Goal: Task Accomplishment & Management: Manage account settings

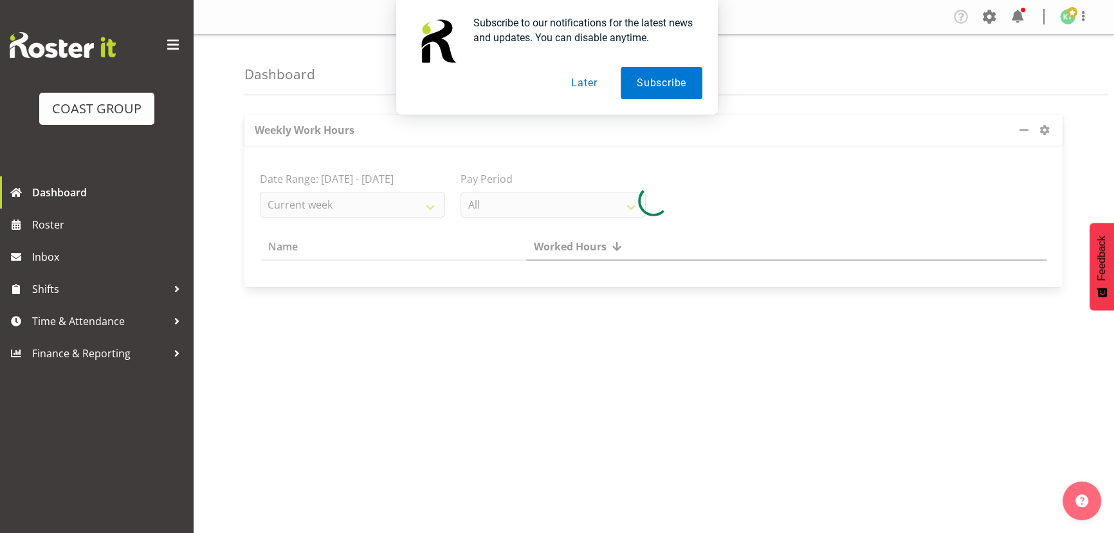
click at [598, 87] on button "Later" at bounding box center [584, 83] width 58 height 32
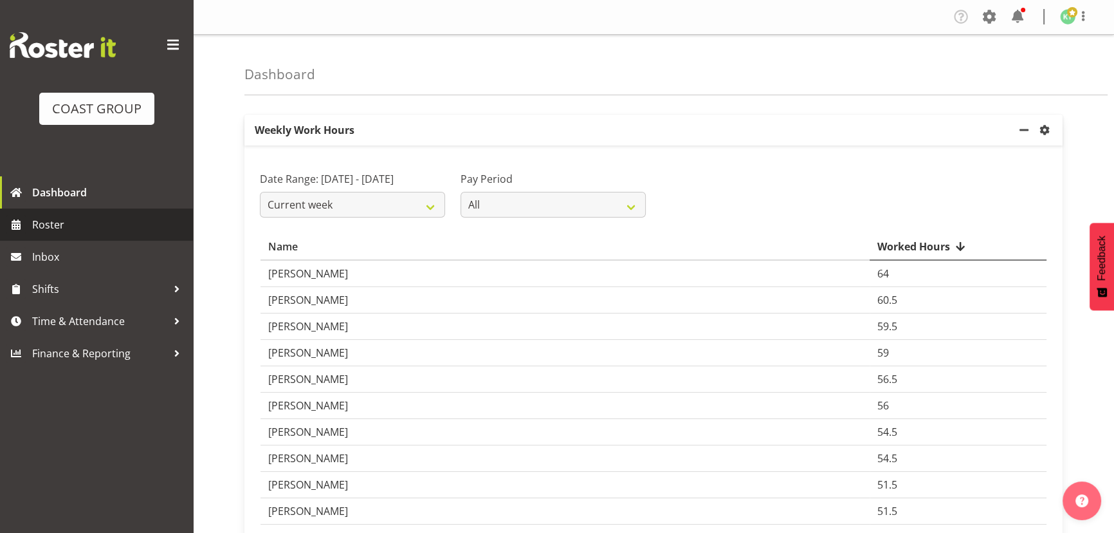
click at [118, 226] on span "Roster" at bounding box center [109, 224] width 154 height 19
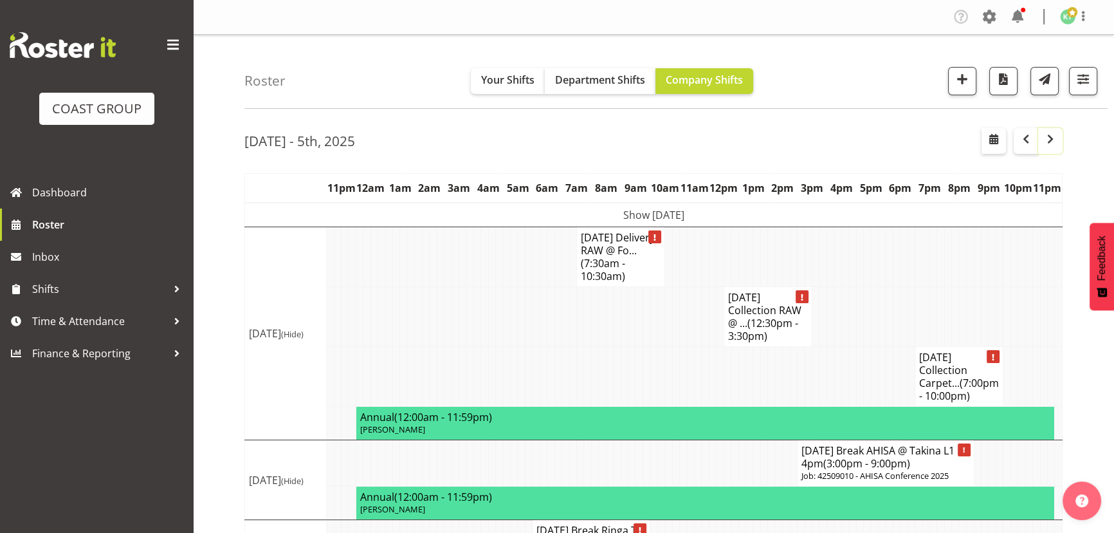
click at [1046, 143] on span "button" at bounding box center [1050, 138] width 15 height 15
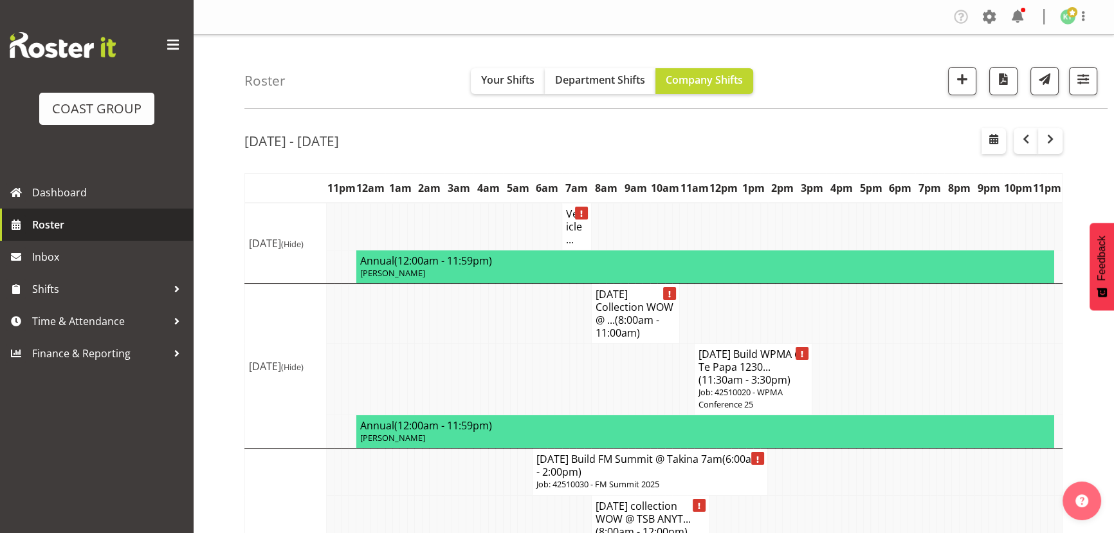
click at [111, 221] on span "Roster" at bounding box center [109, 224] width 154 height 19
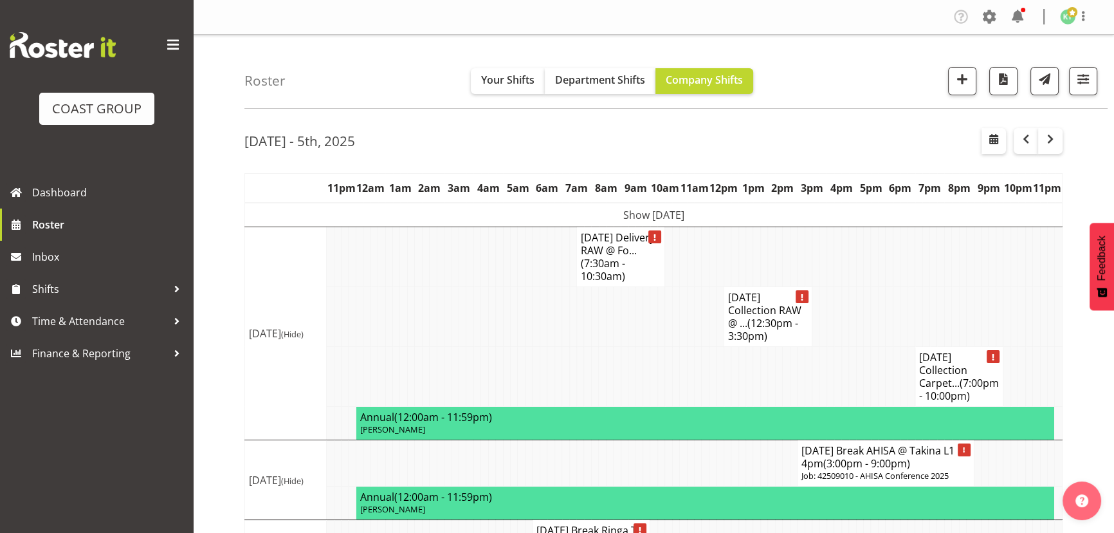
click at [927, 371] on h4 "AUG 25 Collection Carpet... (7:00pm - 10:00pm)" at bounding box center [959, 376] width 80 height 51
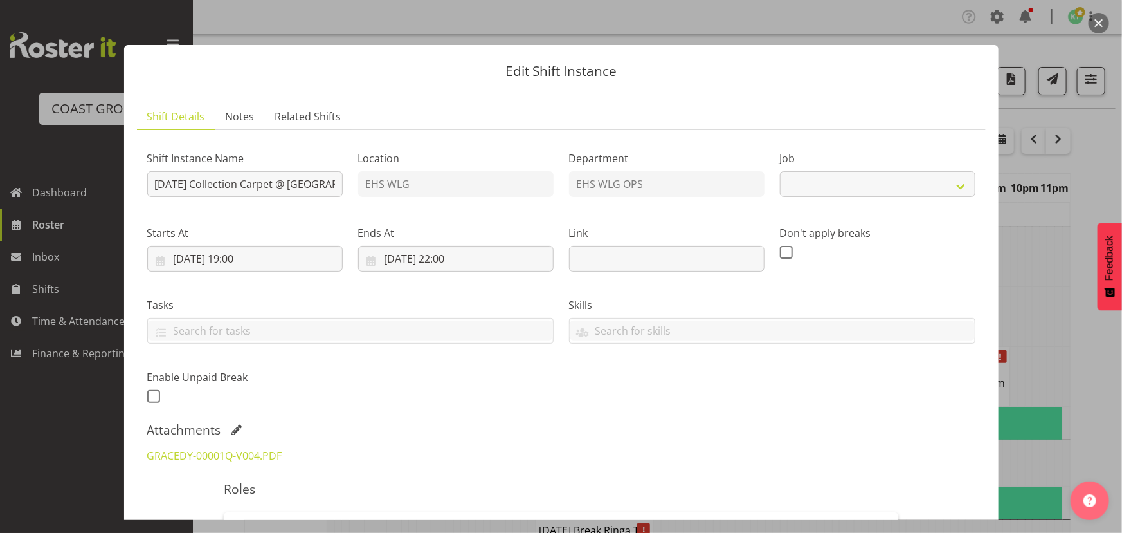
select select "8676"
click at [192, 452] on link "GRACEDY-00001Q-V004.PDF" at bounding box center [214, 455] width 135 height 14
click at [1090, 23] on button "button" at bounding box center [1099, 23] width 21 height 21
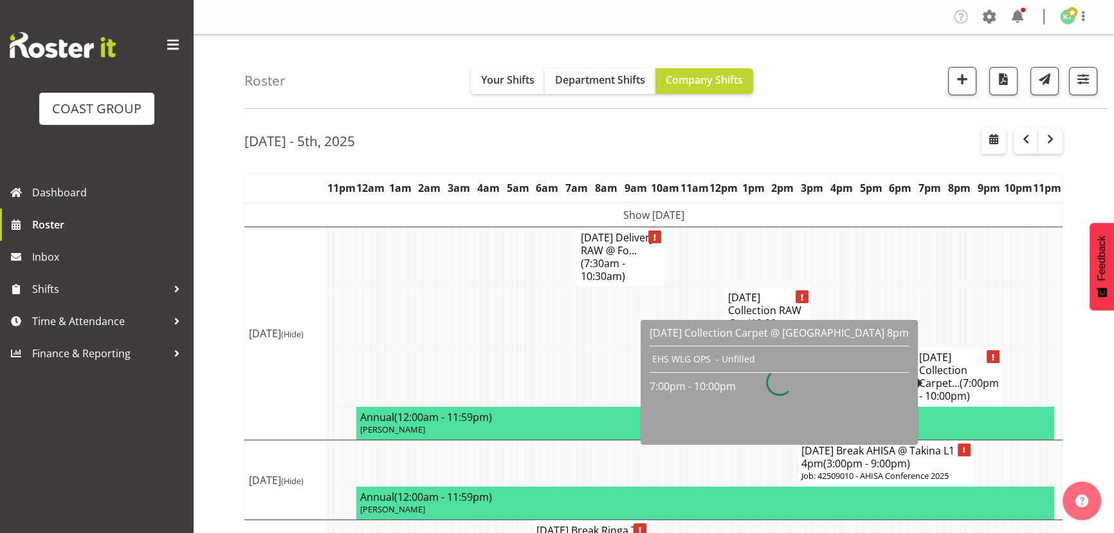
click at [985, 380] on h4 "AUG 25 Collection Carpet... (7:00pm - 10:00pm)" at bounding box center [959, 376] width 80 height 51
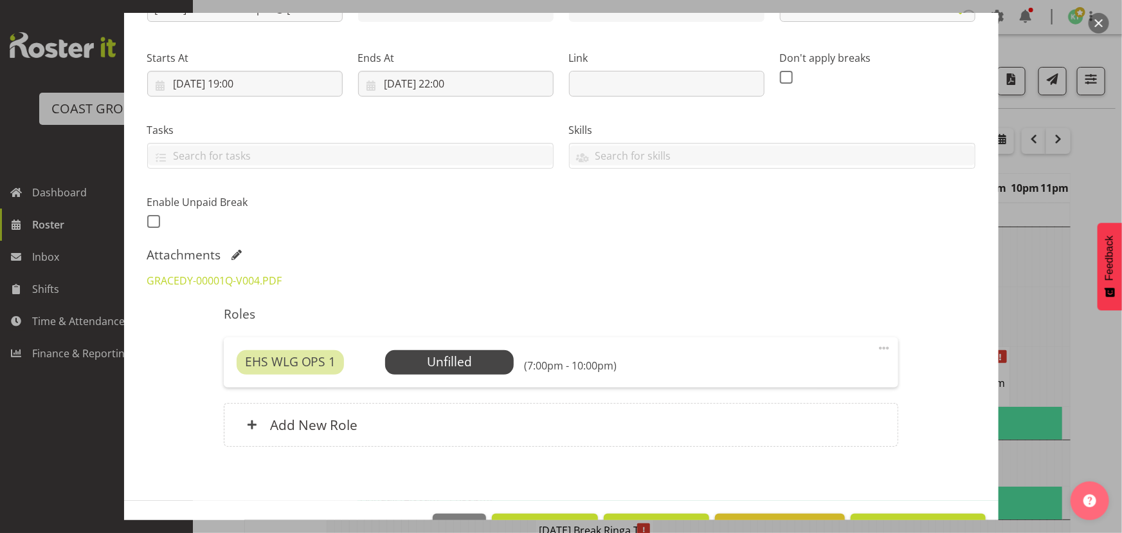
select select "8676"
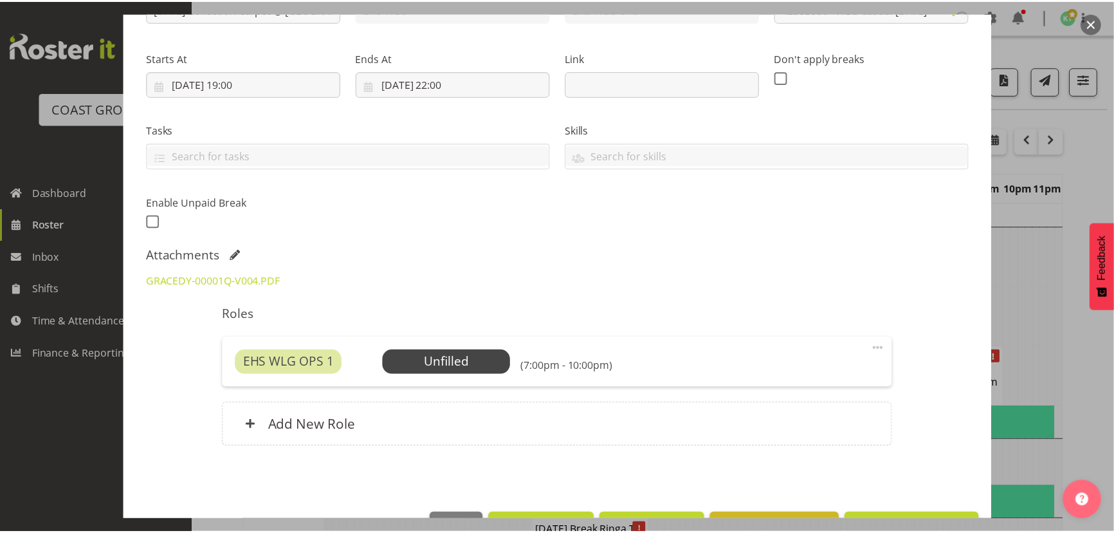
scroll to position [215, 0]
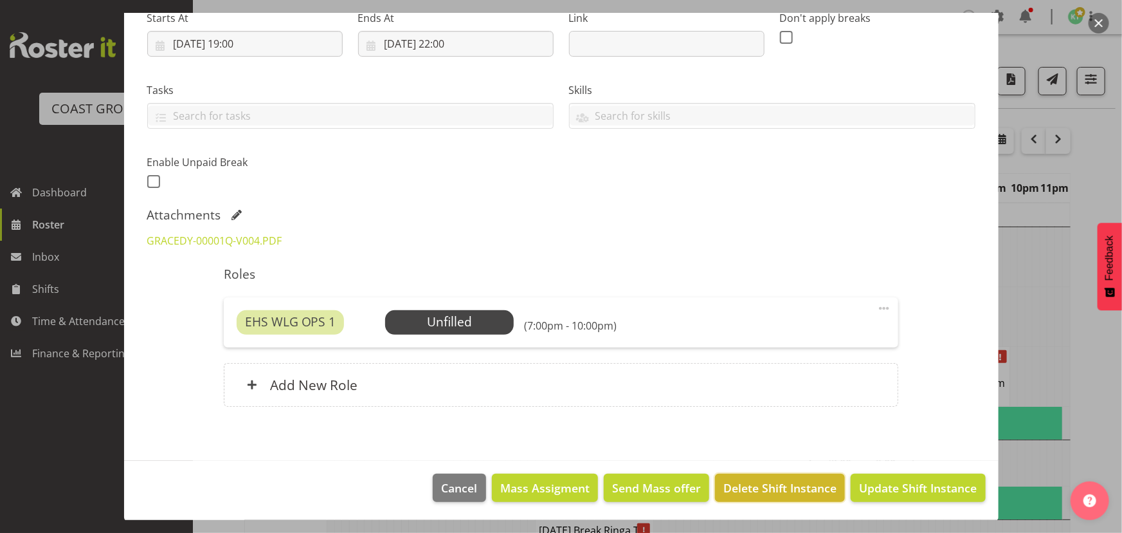
click at [751, 480] on span "Delete Shift Instance" at bounding box center [780, 487] width 113 height 17
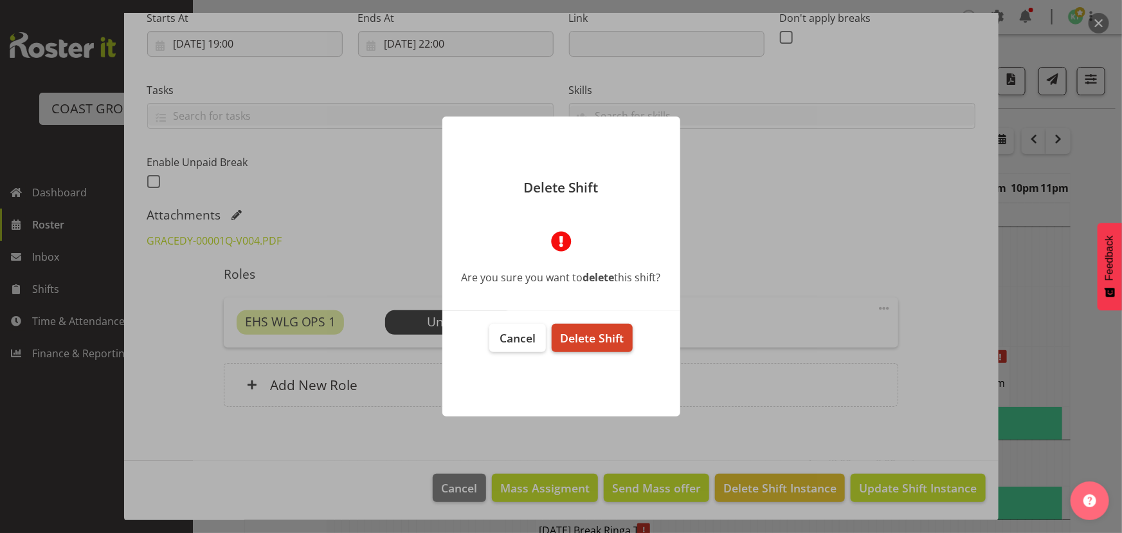
click at [598, 338] on span "Delete Shift" at bounding box center [592, 337] width 64 height 15
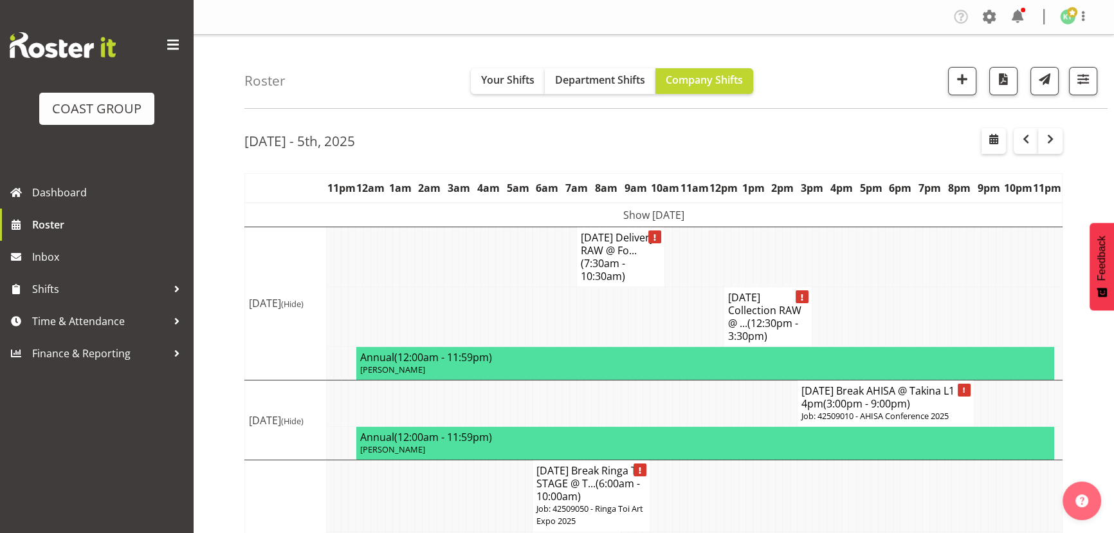
scroll to position [58, 0]
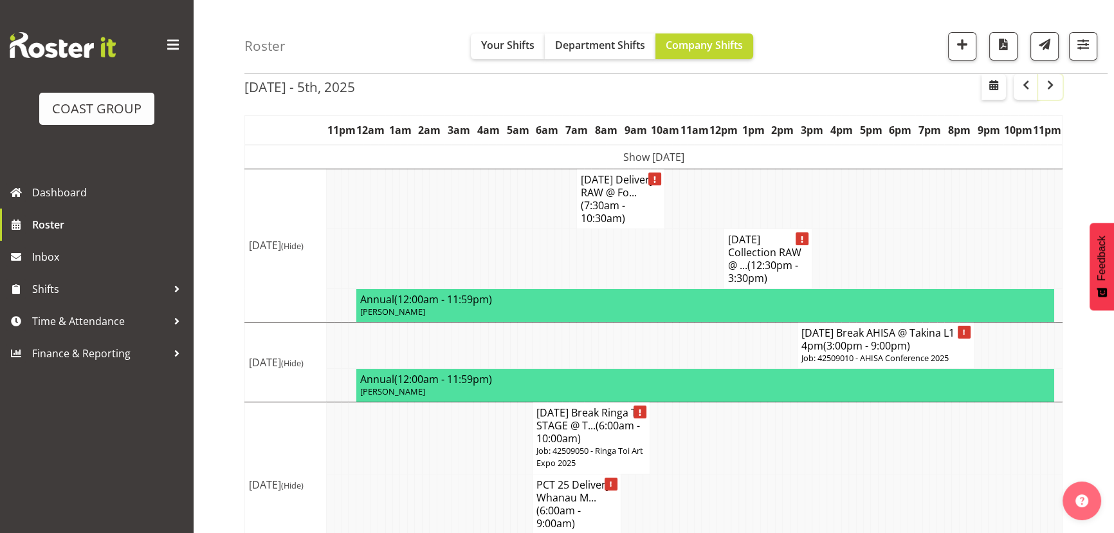
click at [1052, 93] on button "button" at bounding box center [1050, 87] width 24 height 26
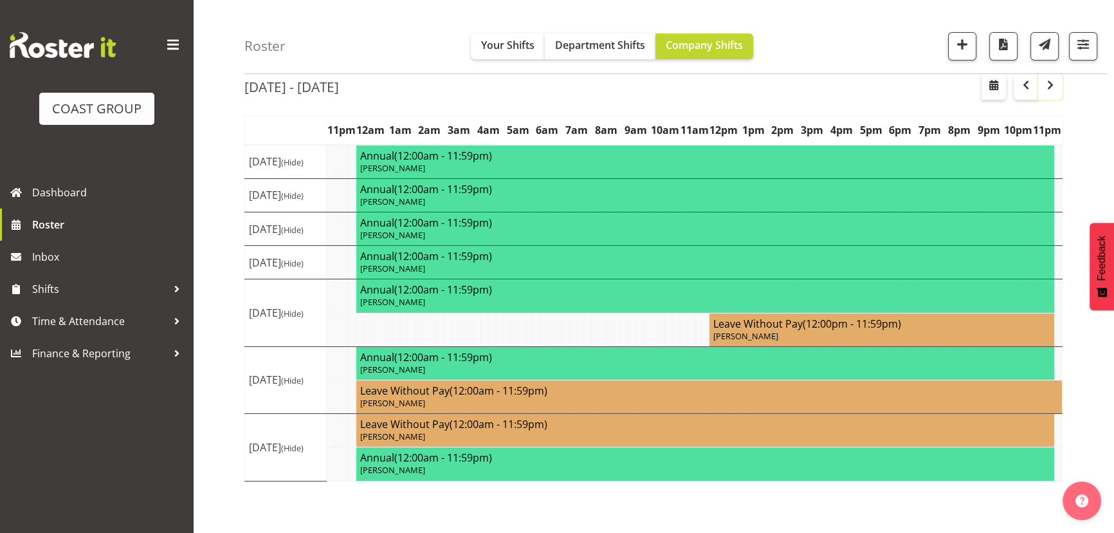
click at [1052, 88] on span "button" at bounding box center [1050, 84] width 15 height 15
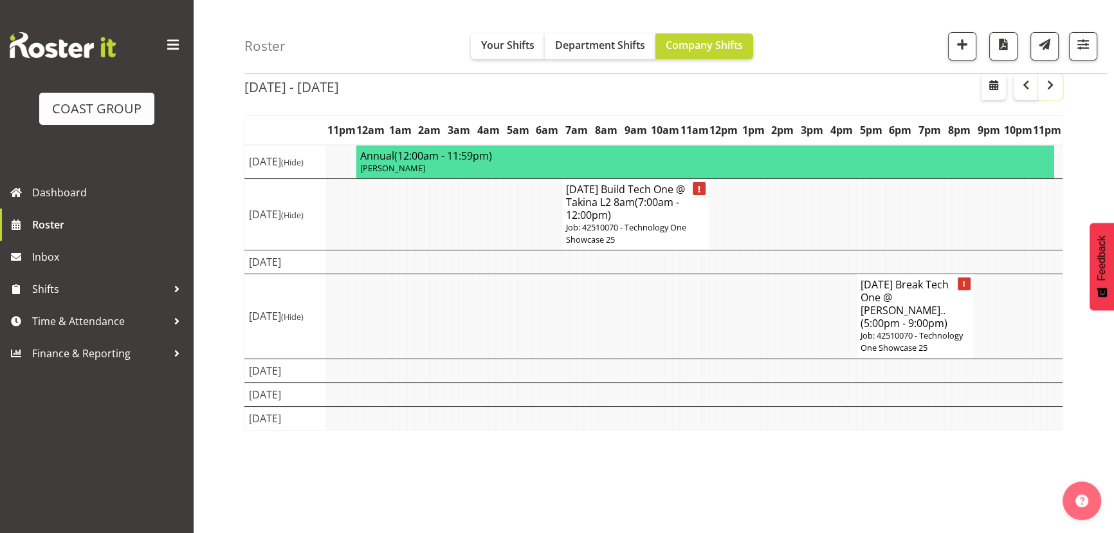
click at [1050, 84] on span "button" at bounding box center [1050, 84] width 15 height 15
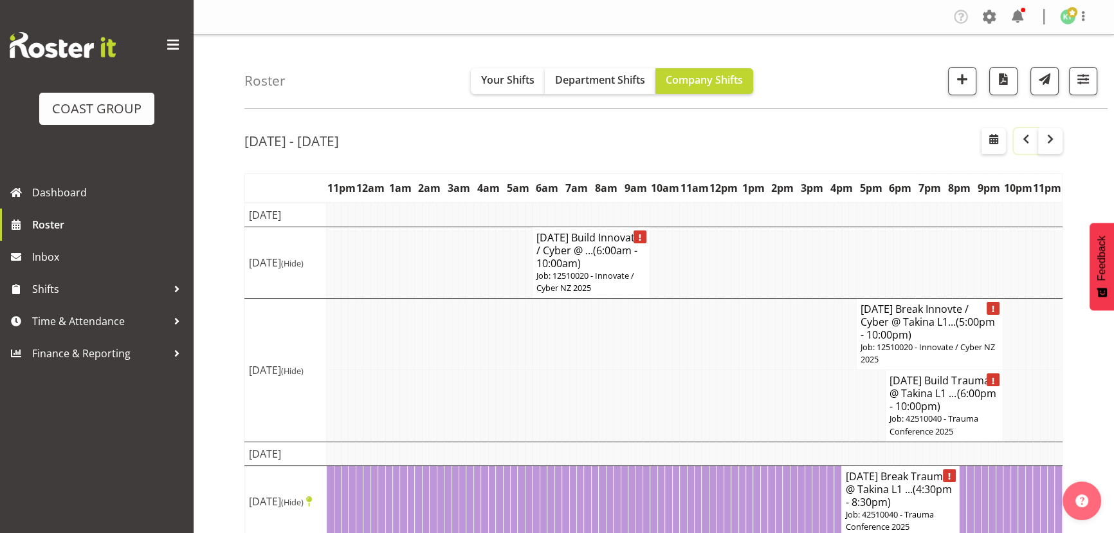
click at [1027, 141] on span "button" at bounding box center [1025, 138] width 15 height 15
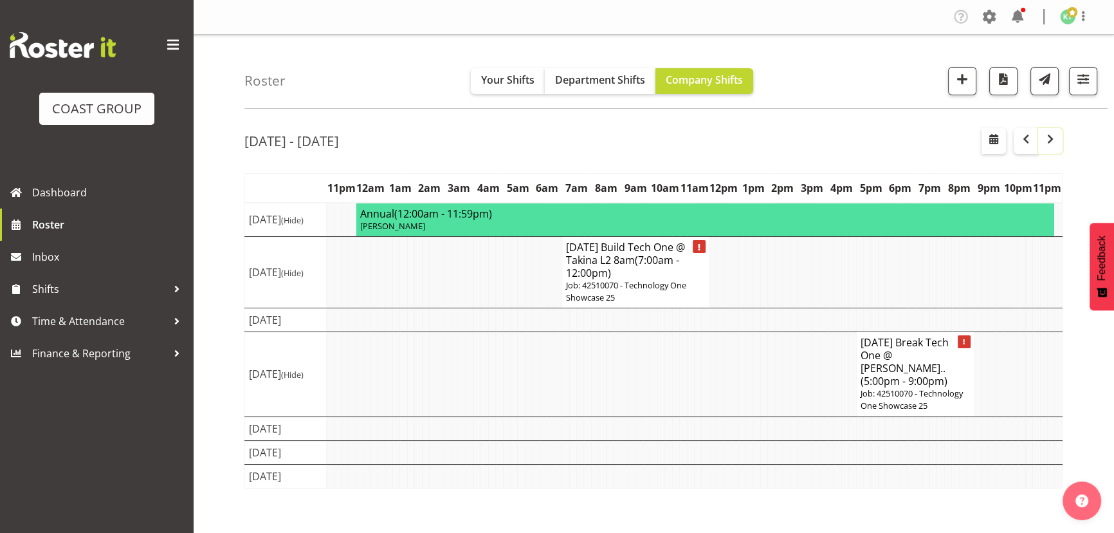
click at [1058, 147] on button "button" at bounding box center [1050, 141] width 24 height 26
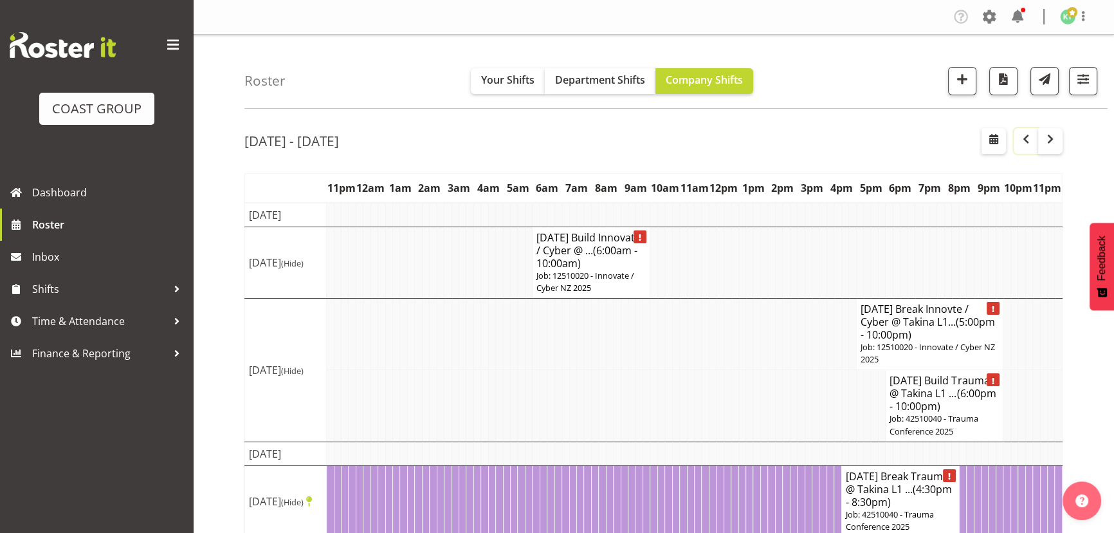
click at [1033, 145] on span "button" at bounding box center [1025, 138] width 15 height 15
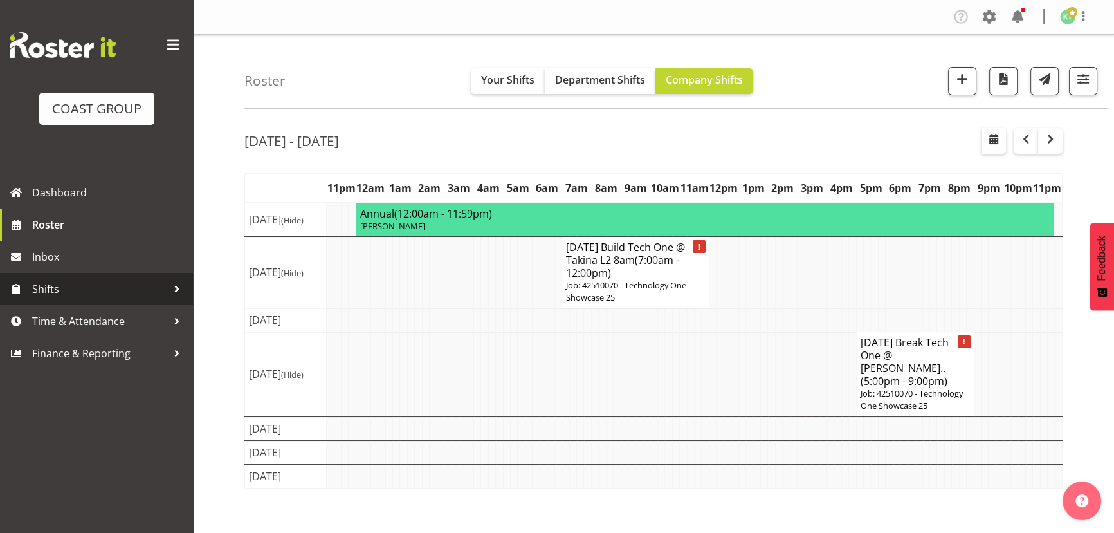
click at [93, 295] on span "Shifts" at bounding box center [99, 288] width 135 height 19
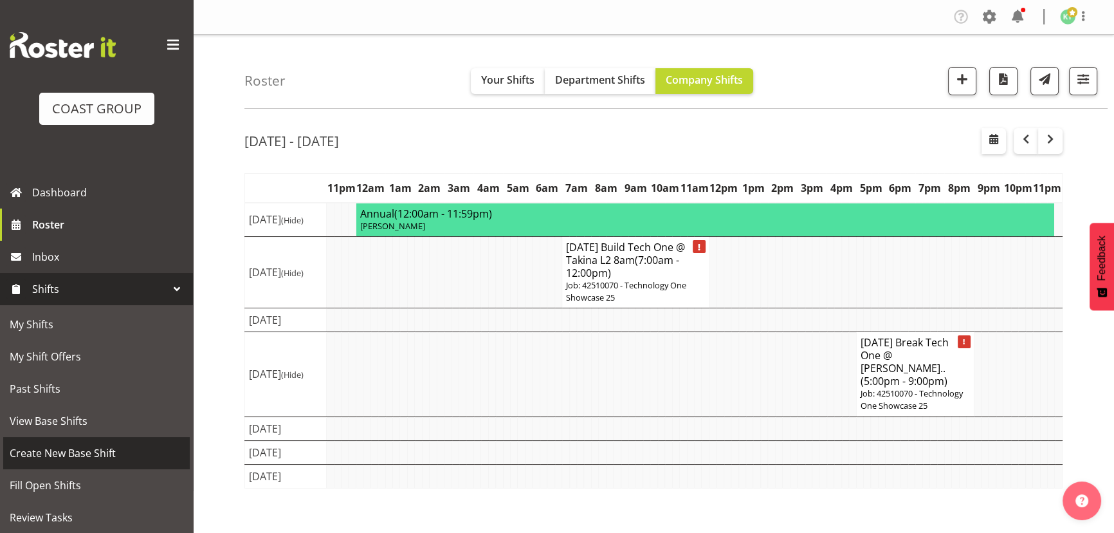
click at [130, 457] on span "Create New Base Shift" at bounding box center [97, 452] width 174 height 19
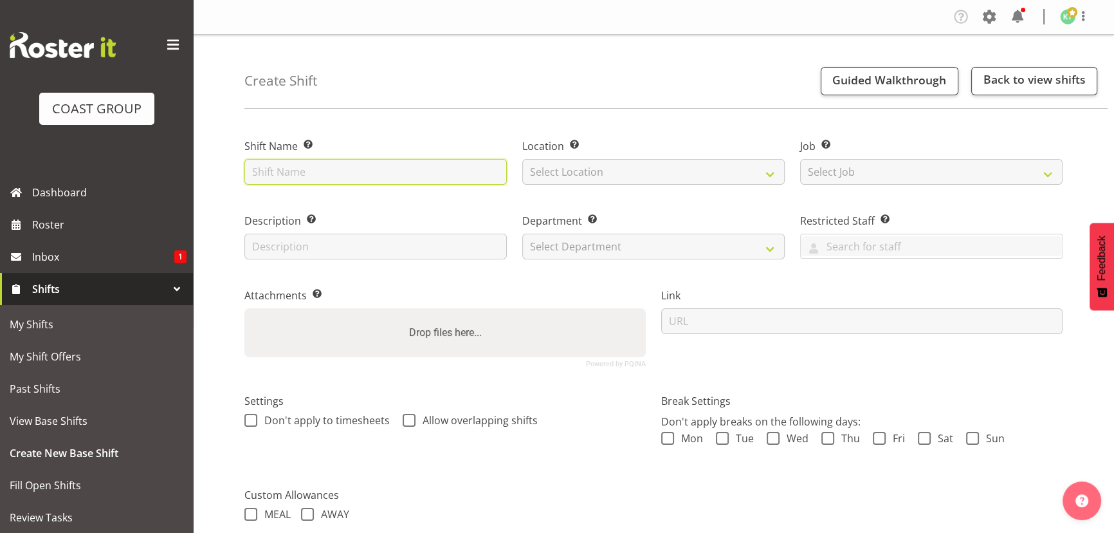
click at [383, 177] on input "text" at bounding box center [375, 172] width 262 height 26
click at [323, 170] on input "OCT Collection Yard" at bounding box center [375, 172] width 262 height 26
click at [462, 173] on input "OCT Collection Tyremax @ Yard" at bounding box center [375, 172] width 262 height 26
type input "OCT Collection Tyremax @ Yard 8am"
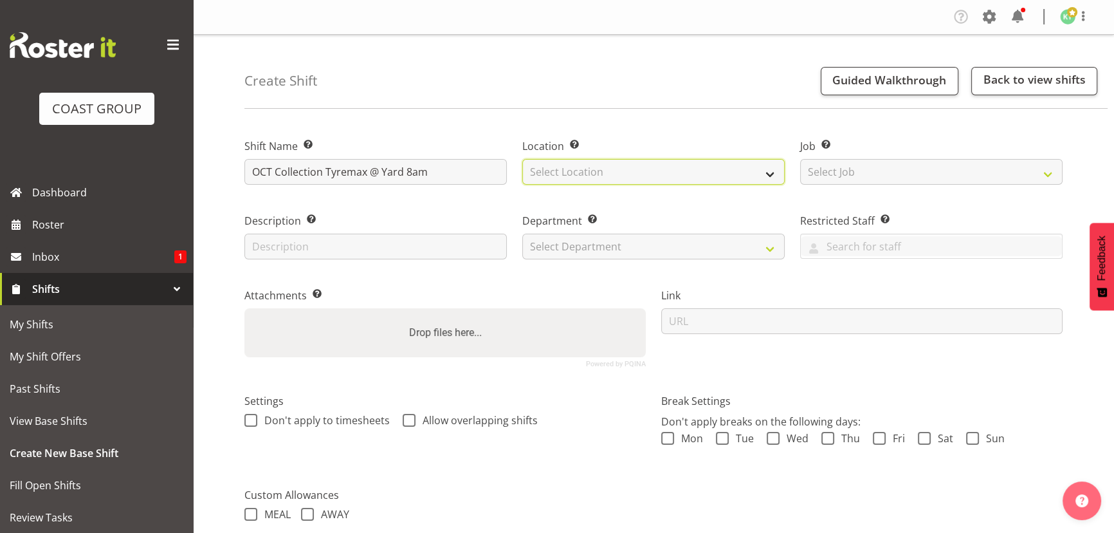
click at [734, 172] on select "Select Location EHS WLG DW WLG" at bounding box center [653, 172] width 262 height 26
select select "106"
click at [522, 159] on select "Select Location EHS WLG DW WLG" at bounding box center [653, 172] width 262 height 26
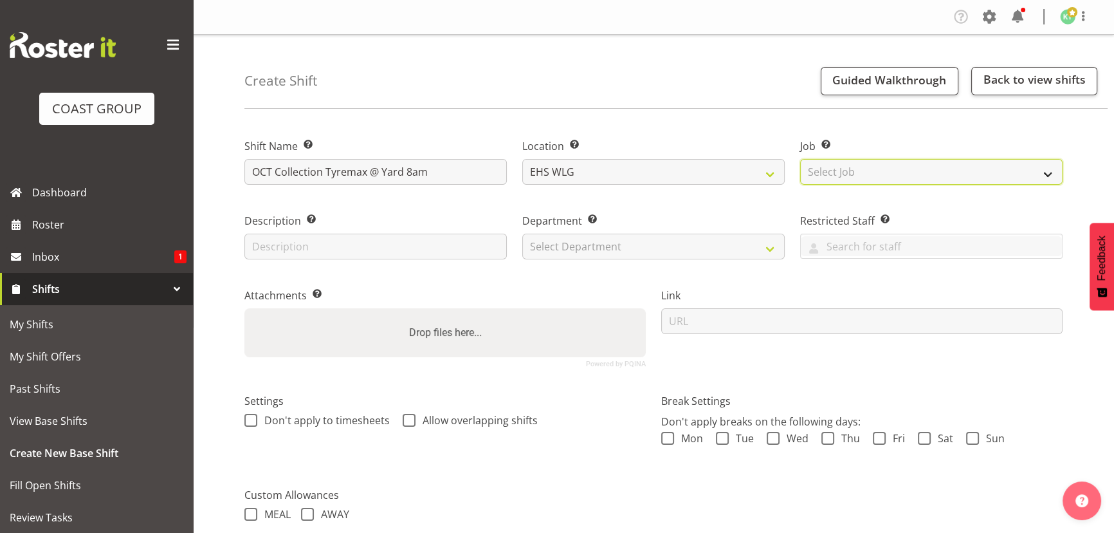
click at [832, 175] on select "Select Job Create new job 1 Carlton Events 1 Carlton Hamilton 1 Carlton Welling…" at bounding box center [931, 172] width 262 height 26
select select "8678"
click at [800, 159] on select "Select Job Create new job 1 Carlton Events 1 Carlton Hamilton 1 Carlton Welling…" at bounding box center [931, 172] width 262 height 26
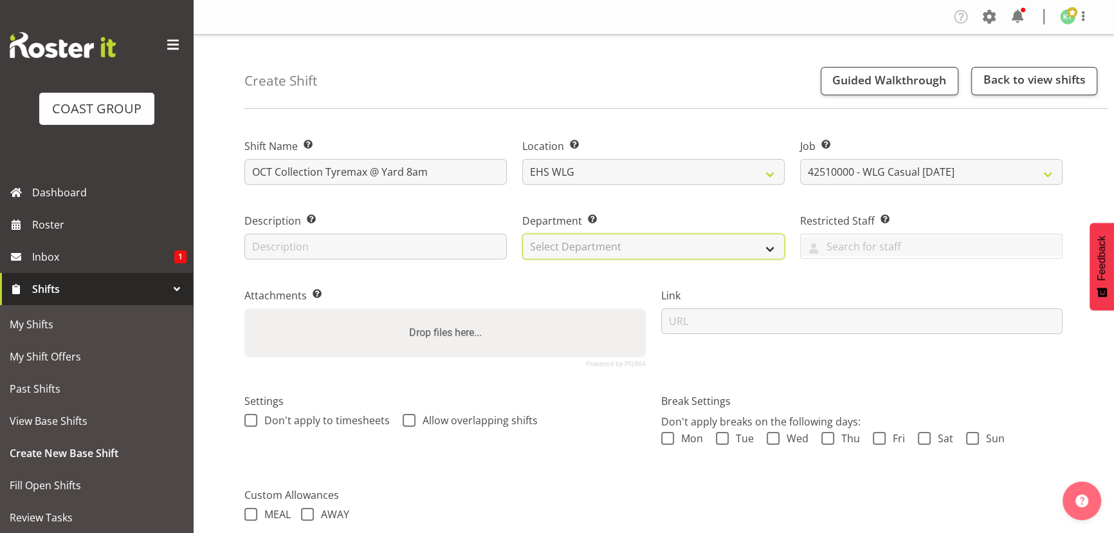
drag, startPoint x: 668, startPoint y: 258, endPoint x: 672, endPoint y: 251, distance: 8.4
click at [668, 258] on select "Select Department EHS WLG OPS DW WLG DW WLG SALES" at bounding box center [653, 246] width 262 height 26
select select "43"
click at [522, 233] on select "Select Department EHS WLG OPS DW WLG DW WLG SALES" at bounding box center [653, 246] width 262 height 26
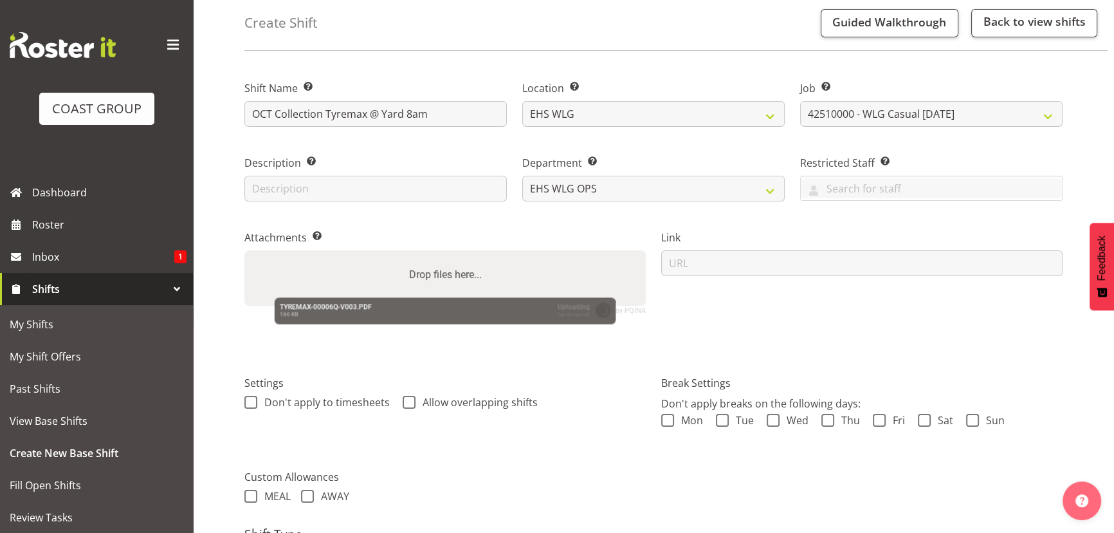
scroll to position [201, 0]
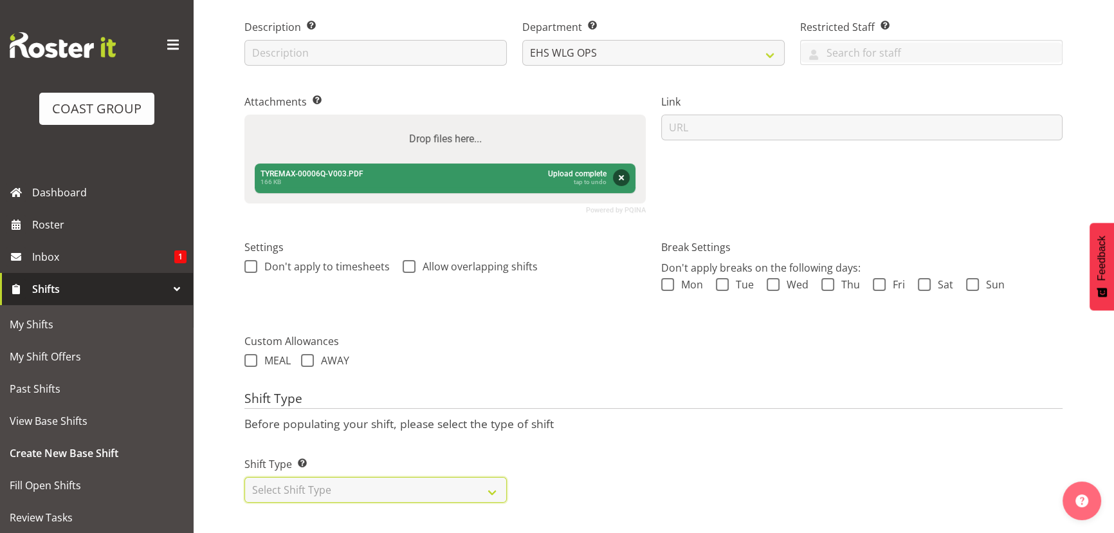
click at [403, 477] on select "Select Shift Type One Off Shift Recurring Shift Rotating Shift" at bounding box center [375, 490] width 262 height 26
drag, startPoint x: 383, startPoint y: 487, endPoint x: 383, endPoint y: 466, distance: 21.2
click at [383, 487] on select "Select Shift Type One Off Shift Recurring Shift Rotating Shift" at bounding box center [375, 490] width 262 height 26
click at [381, 478] on select "Select Shift Type One Off Shift Recurring Shift Rotating Shift" at bounding box center [375, 490] width 262 height 26
select select "one_off"
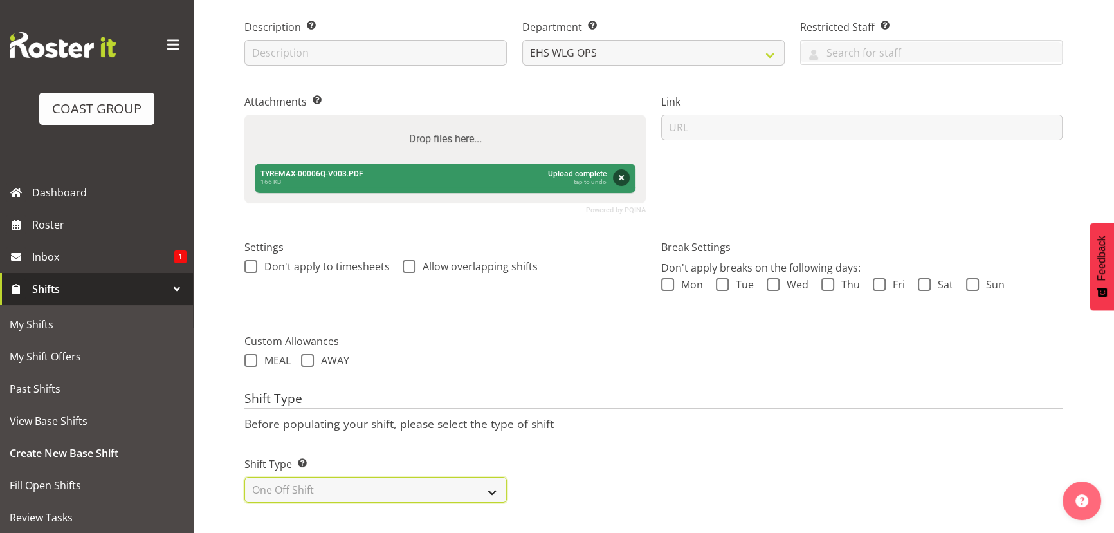
click at [244, 477] on select "Select Shift Type One Off Shift Recurring Shift Rotating Shift" at bounding box center [375, 490] width 262 height 26
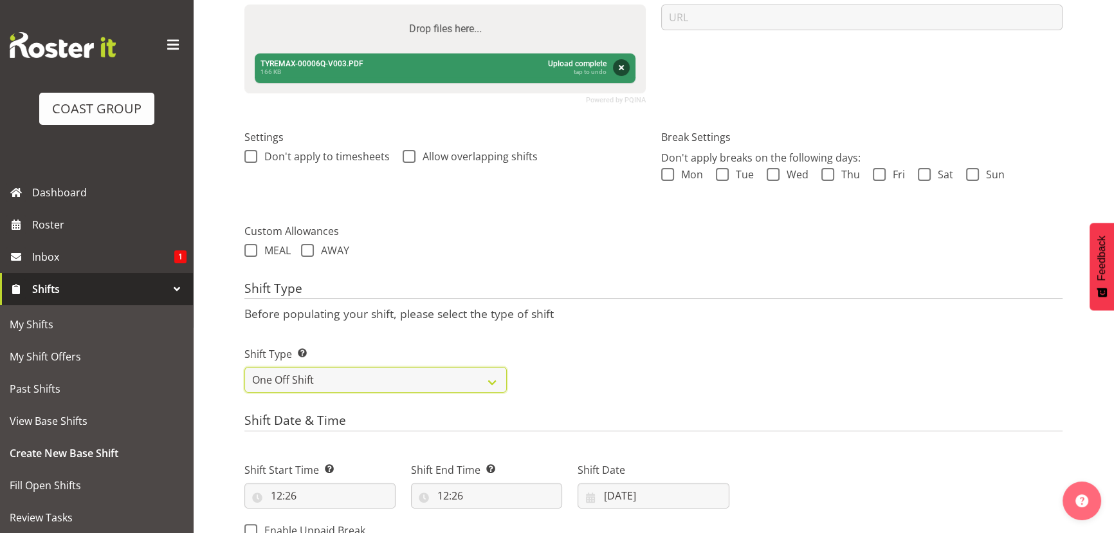
scroll to position [435, 0]
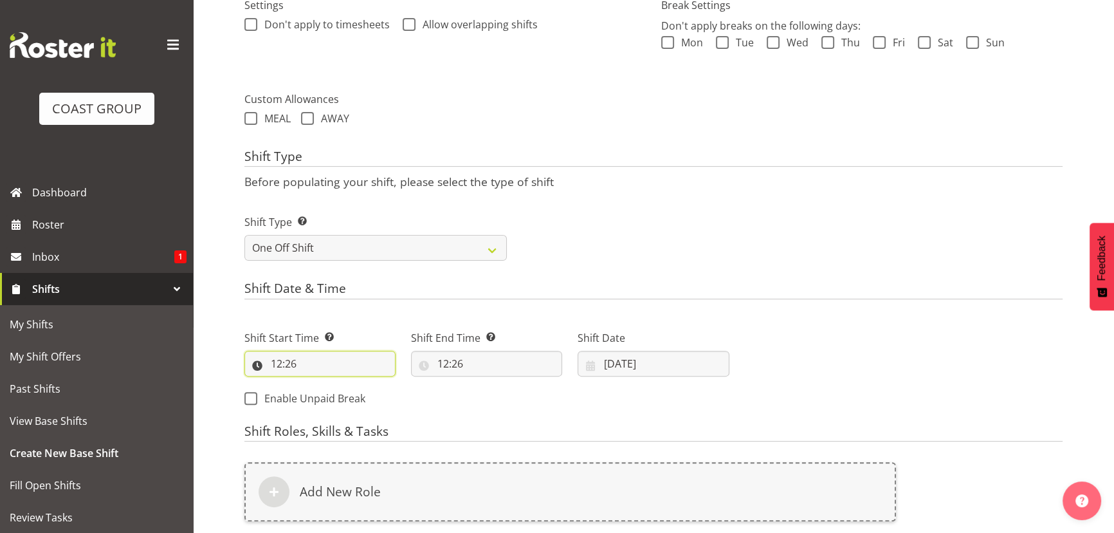
click at [346, 365] on input "12:26" at bounding box center [319, 364] width 151 height 26
drag, startPoint x: 334, startPoint y: 398, endPoint x: 333, endPoint y: 389, distance: 9.0
click at [334, 398] on select "00 01 02 03 04 05 06 07 08 09 10 11 12 13 14 15 16 17 18 19 20 21 22 23" at bounding box center [332, 397] width 29 height 26
select select "8"
click at [318, 384] on select "00 01 02 03 04 05 06 07 08 09 10 11 12 13 14 15 16 17 18 19 20 21 22 23" at bounding box center [332, 397] width 29 height 26
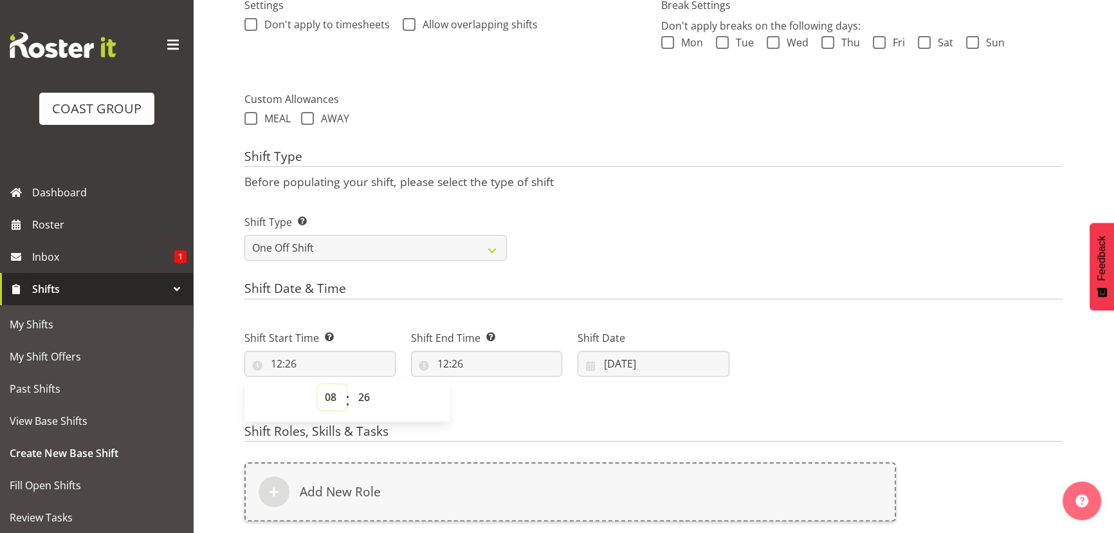
type input "08:26"
click at [355, 387] on select "00 01 02 03 04 05 06 07 08 09 10 11 12 13 14 15 16 17 18 19 20 21 22 23 24 25 2…" at bounding box center [365, 397] width 29 height 26
select select "0"
click at [351, 384] on select "00 01 02 03 04 05 06 07 08 09 10 11 12 13 14 15 16 17 18 19 20 21 22 23 24 25 2…" at bounding box center [365, 397] width 29 height 26
type input "08:00"
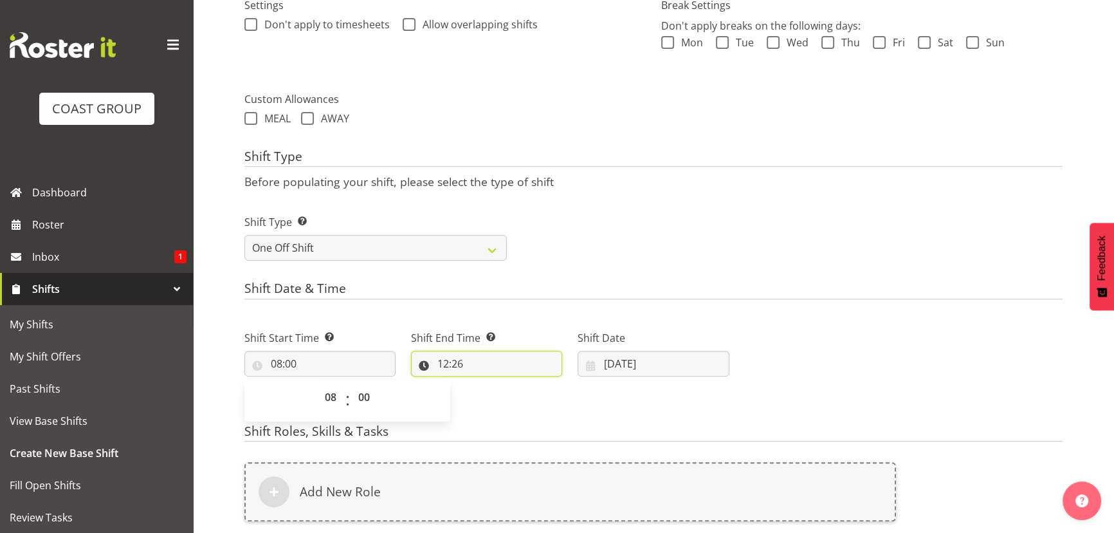
click at [475, 358] on input "12:26" at bounding box center [486, 364] width 151 height 26
drag, startPoint x: 489, startPoint y: 397, endPoint x: 489, endPoint y: 386, distance: 10.9
click at [488, 397] on select "00 01 02 03 04 05 06 07 08 09 10 11 12 13 14 15 16 17 18 19 20 21 22 23" at bounding box center [498, 397] width 29 height 26
select select "9"
click at [484, 384] on select "00 01 02 03 04 05 06 07 08 09 10 11 12 13 14 15 16 17 18 19 20 21 22 23" at bounding box center [498, 397] width 29 height 26
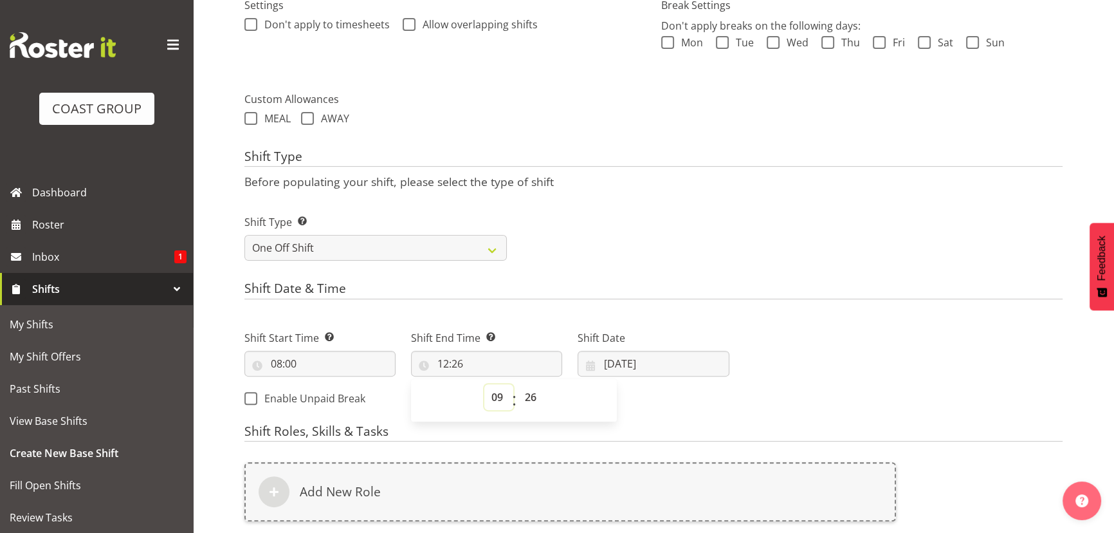
type input "09:26"
click at [539, 392] on select "00 01 02 03 04 05 06 07 08 09 10 11 12 13 14 15 16 17 18 19 20 21 22 23 24 25 2…" at bounding box center [532, 397] width 29 height 26
select select "0"
click at [518, 384] on select "00 01 02 03 04 05 06 07 08 09 10 11 12 13 14 15 16 17 18 19 20 21 22 23 24 25 2…" at bounding box center [532, 397] width 29 height 26
type input "09:00"
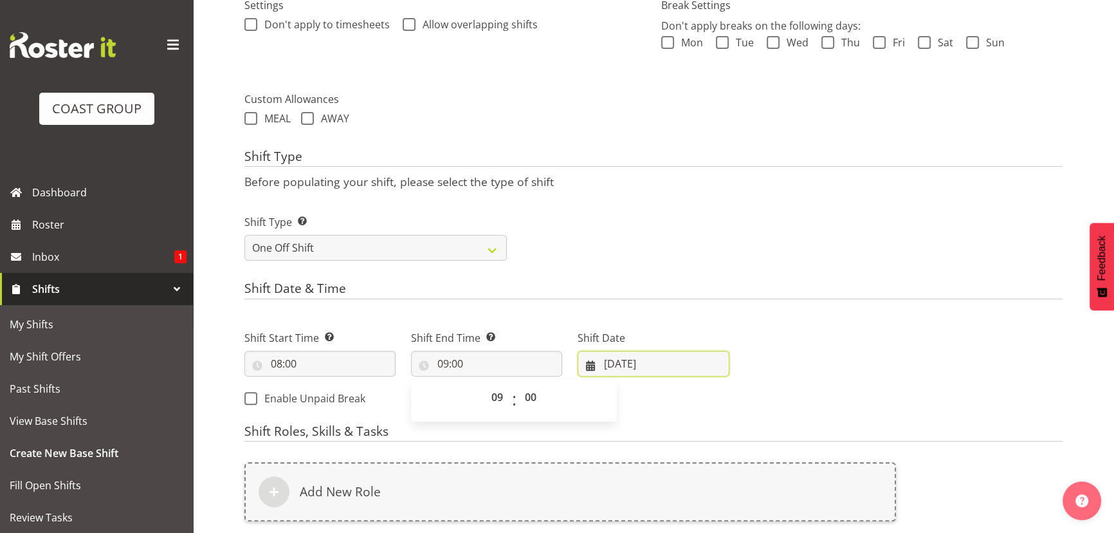
click at [712, 355] on input "30/09/2025" at bounding box center [653, 364] width 151 height 26
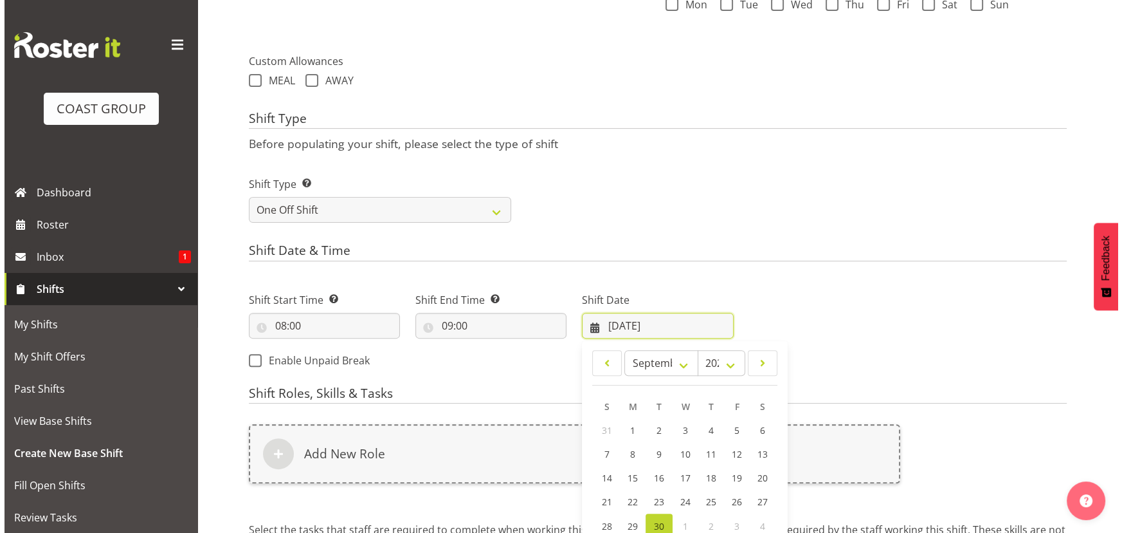
scroll to position [494, 0]
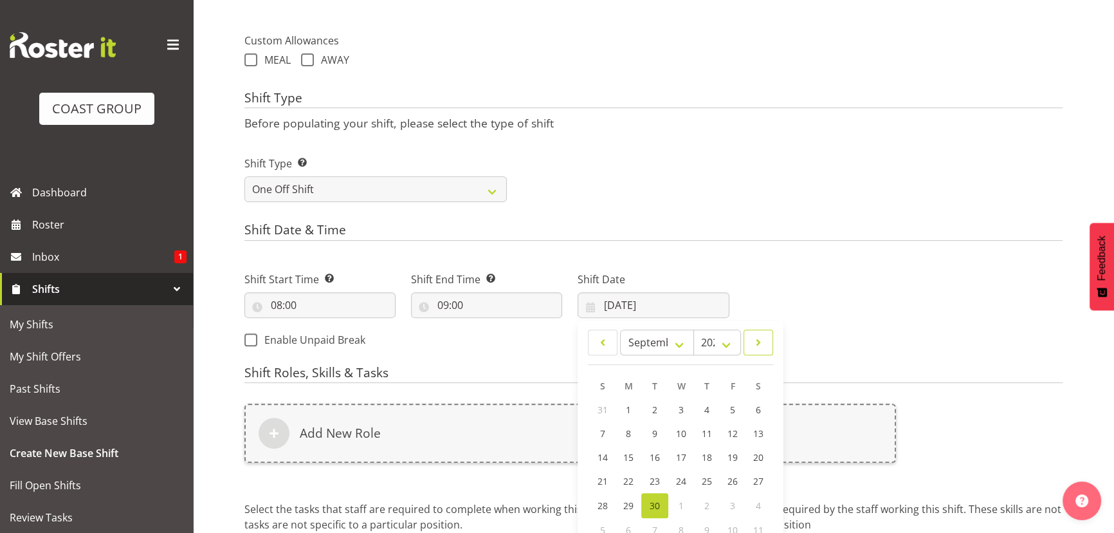
click at [757, 336] on span at bounding box center [758, 341] width 13 height 15
select select "9"
click at [733, 456] on span "17" at bounding box center [733, 458] width 10 height 12
type input "17/10/2025"
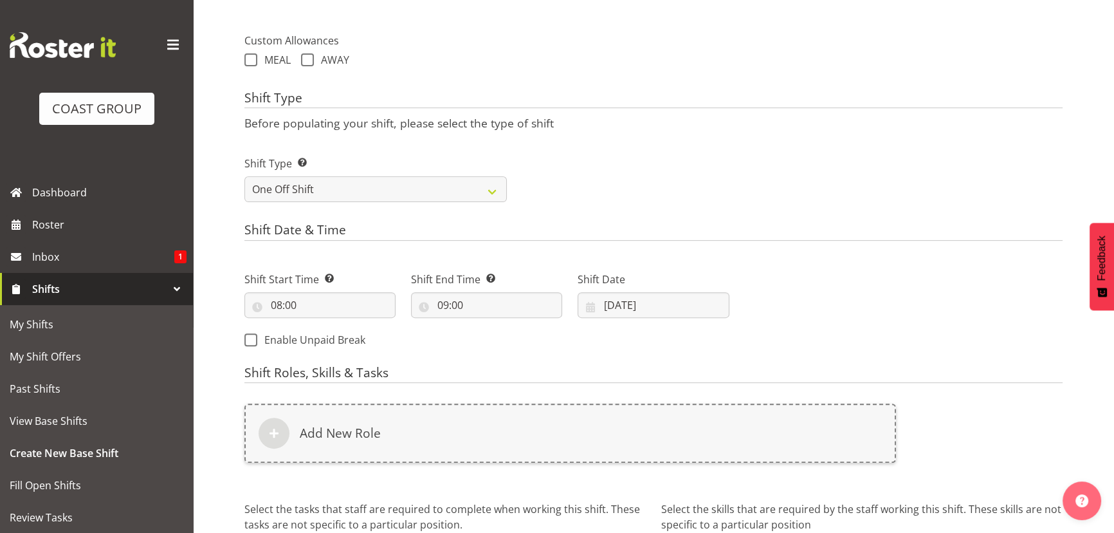
click at [733, 453] on div "Add New Role" at bounding box center [570, 432] width 652 height 59
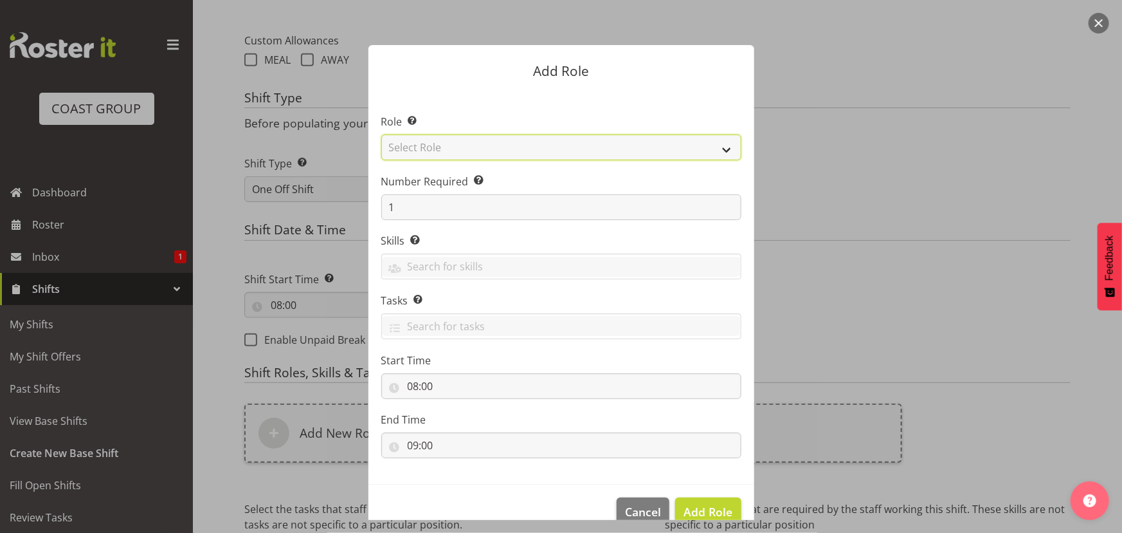
click at [490, 154] on select "Select Role ACCOUNT MANAGER ACCOUNT MANAGER DW ACCOUNTS AKL DIANNA VEHICLES AKL…" at bounding box center [561, 147] width 360 height 26
select select "191"
click at [381, 134] on select "Select Role ACCOUNT MANAGER ACCOUNT MANAGER DW ACCOUNTS AKL DIANNA VEHICLES AKL…" at bounding box center [561, 147] width 360 height 26
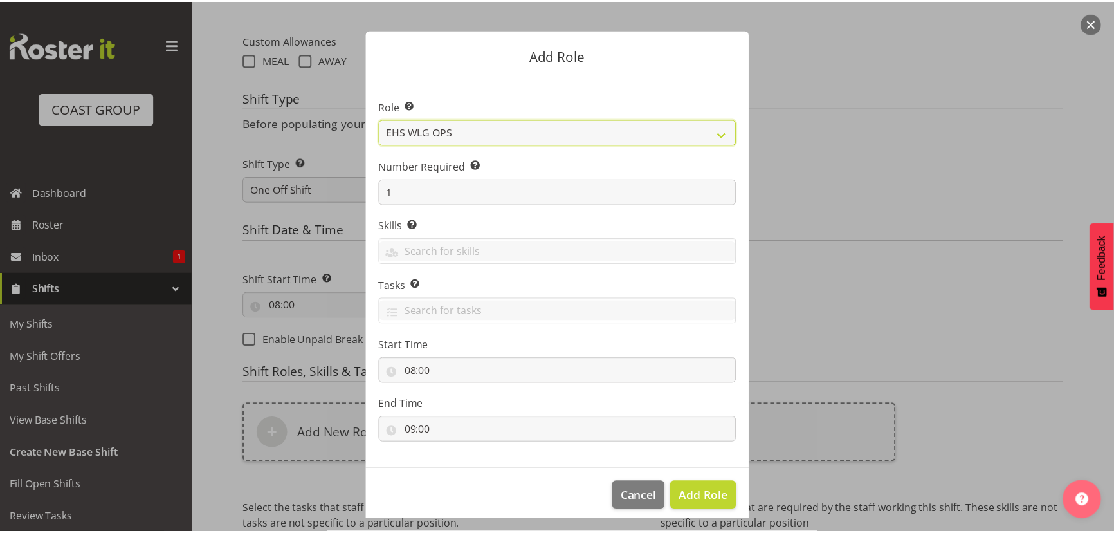
scroll to position [24, 0]
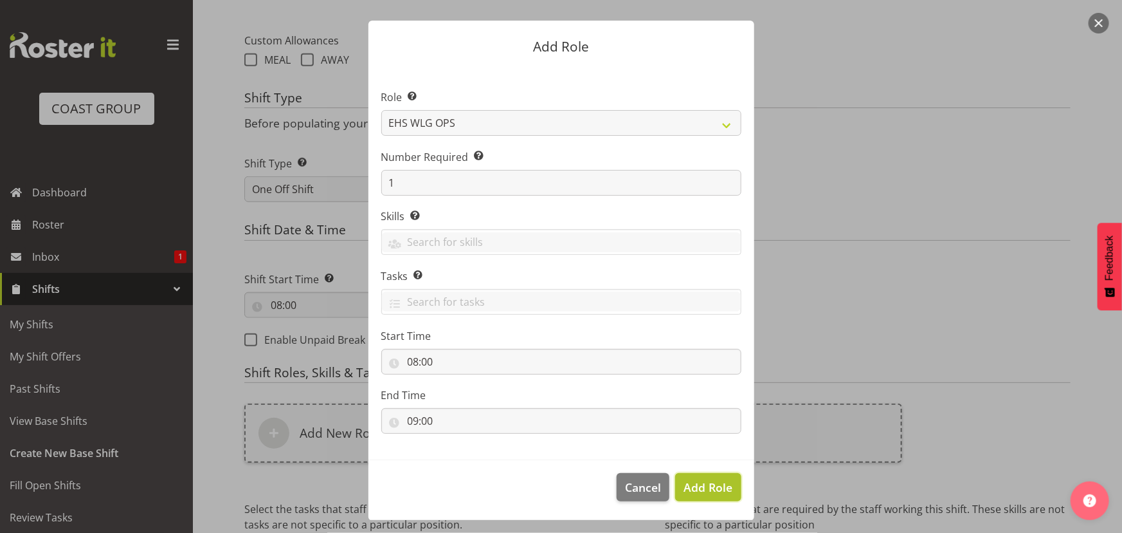
click at [688, 479] on span "Add Role" at bounding box center [708, 487] width 49 height 17
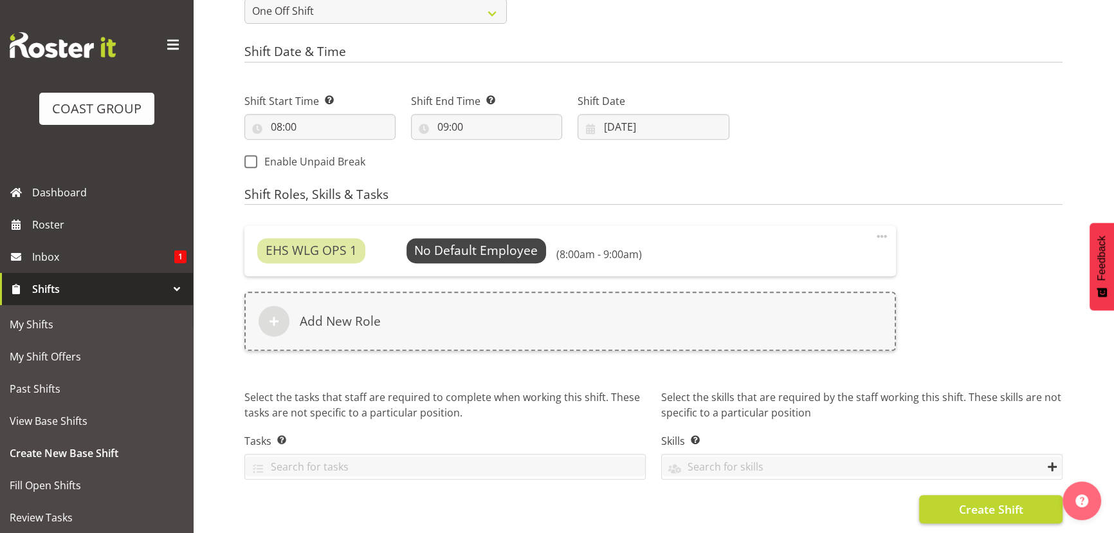
scroll to position [679, 0]
click at [969, 501] on span "Create Shift" at bounding box center [990, 508] width 64 height 17
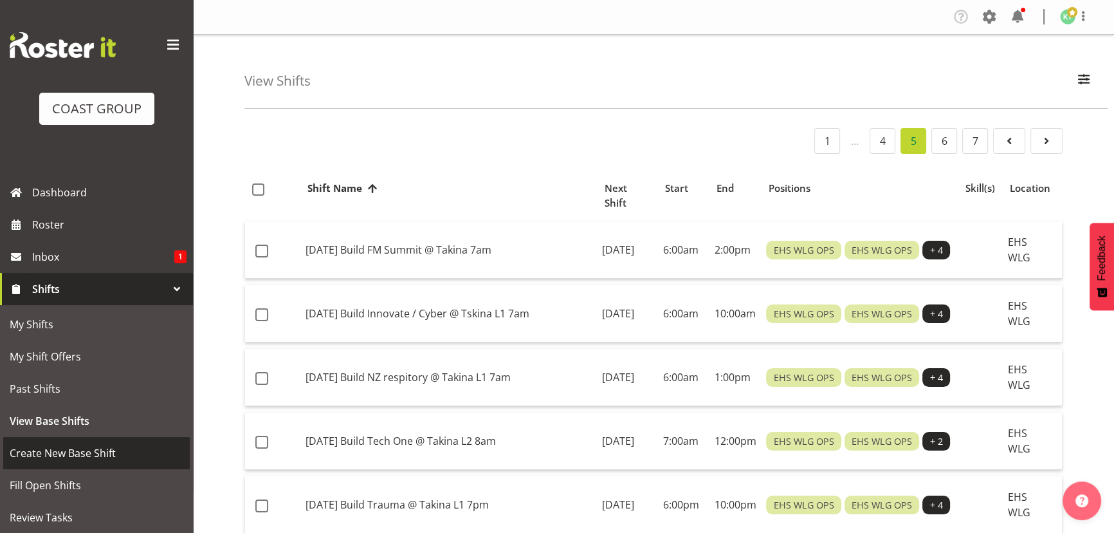
click at [106, 459] on span "Create New Base Shift" at bounding box center [97, 452] width 174 height 19
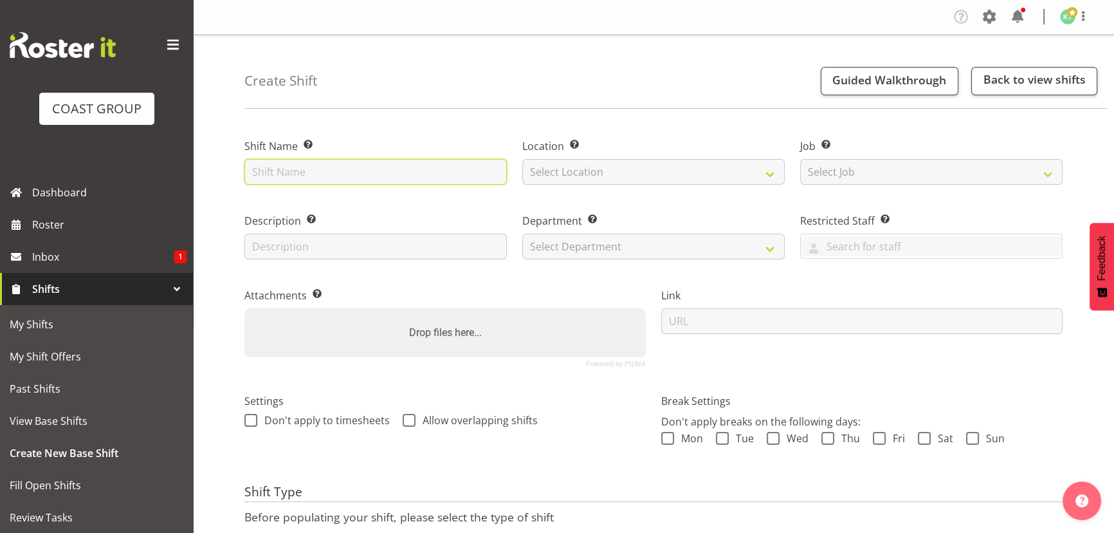
click at [379, 181] on input "text" at bounding box center [375, 172] width 262 height 26
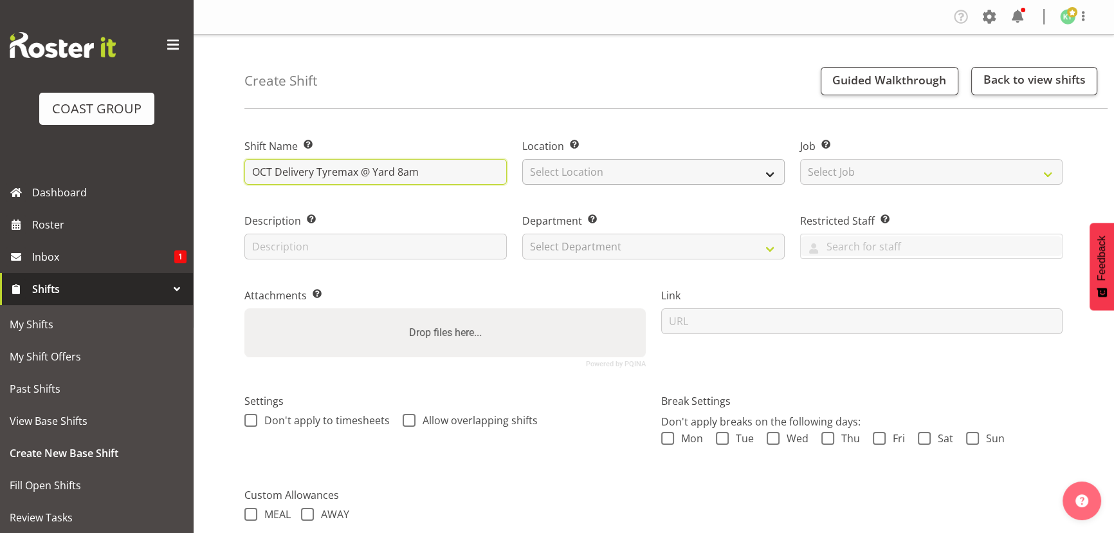
type input "OCT Delivery Tyremax @ Yard 8am"
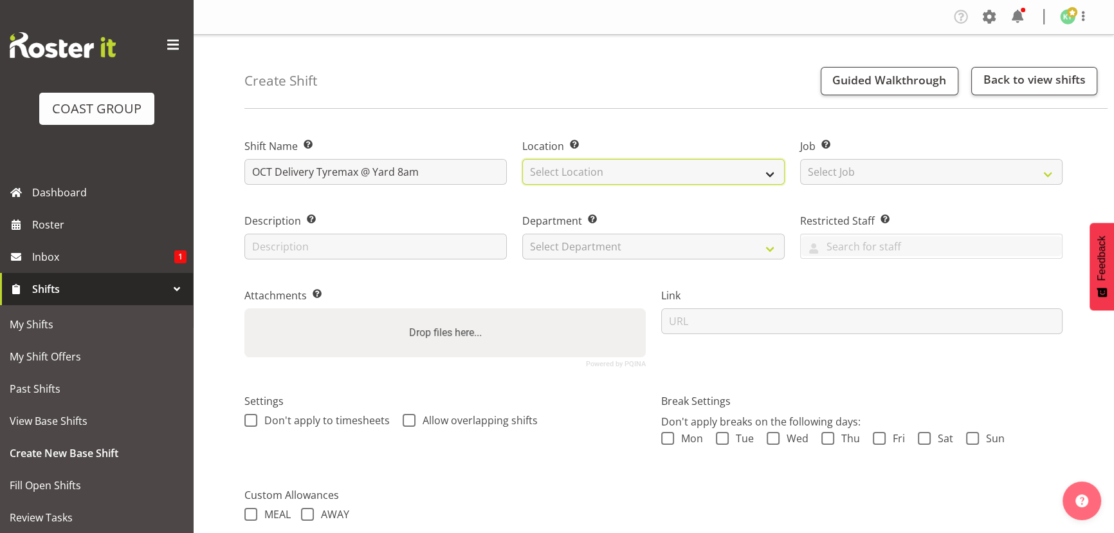
click at [596, 169] on select "Select Location EHS WLG DW WLG" at bounding box center [653, 172] width 262 height 26
select select "106"
click at [522, 159] on select "Select Location EHS WLG DW WLG" at bounding box center [653, 172] width 262 height 26
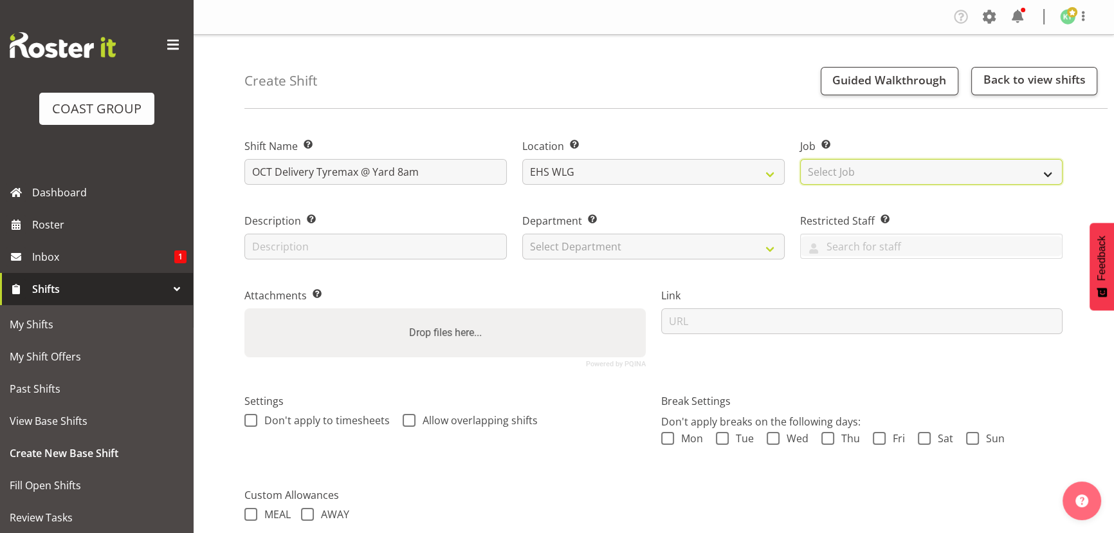
click at [878, 178] on select "Select Job Create new job 1 Carlton Events 1 Carlton Hamilton 1 Carlton Welling…" at bounding box center [931, 172] width 262 height 26
select select "8678"
click at [800, 159] on select "Select Job Create new job 1 Carlton Events 1 Carlton Hamilton 1 Carlton Welling…" at bounding box center [931, 172] width 262 height 26
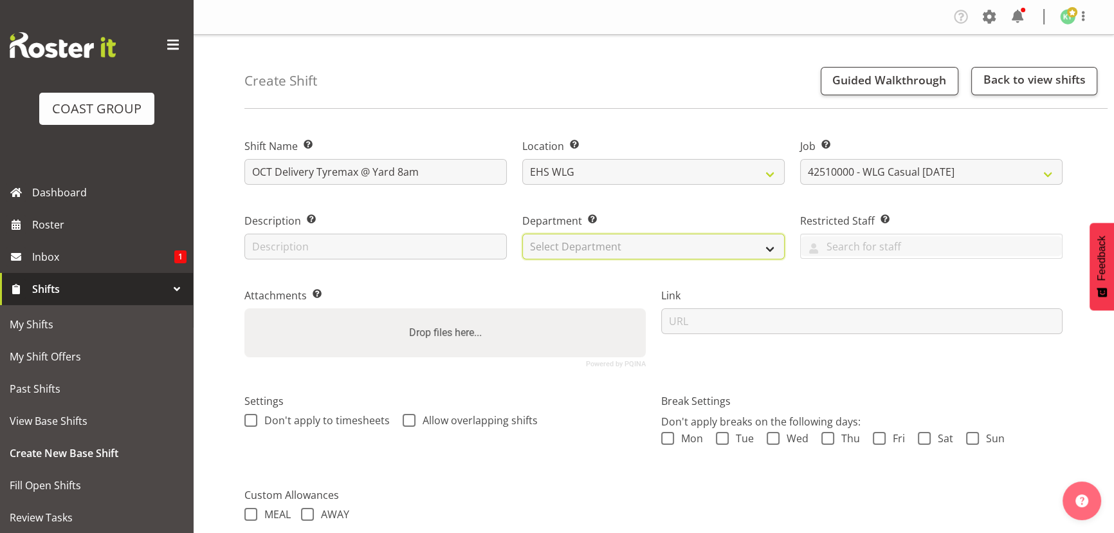
click at [623, 244] on select "Select Department EHS WLG OPS DW WLG DW WLG SALES" at bounding box center [653, 246] width 262 height 26
select select "43"
click at [522, 233] on select "Select Department EHS WLG OPS DW WLG DW WLG SALES" at bounding box center [653, 246] width 262 height 26
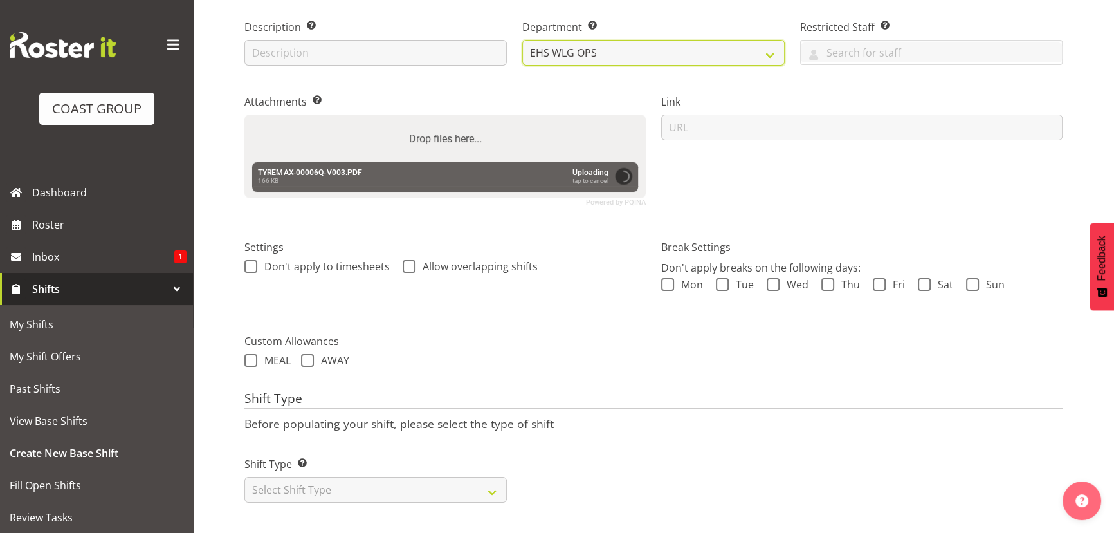
scroll to position [201, 0]
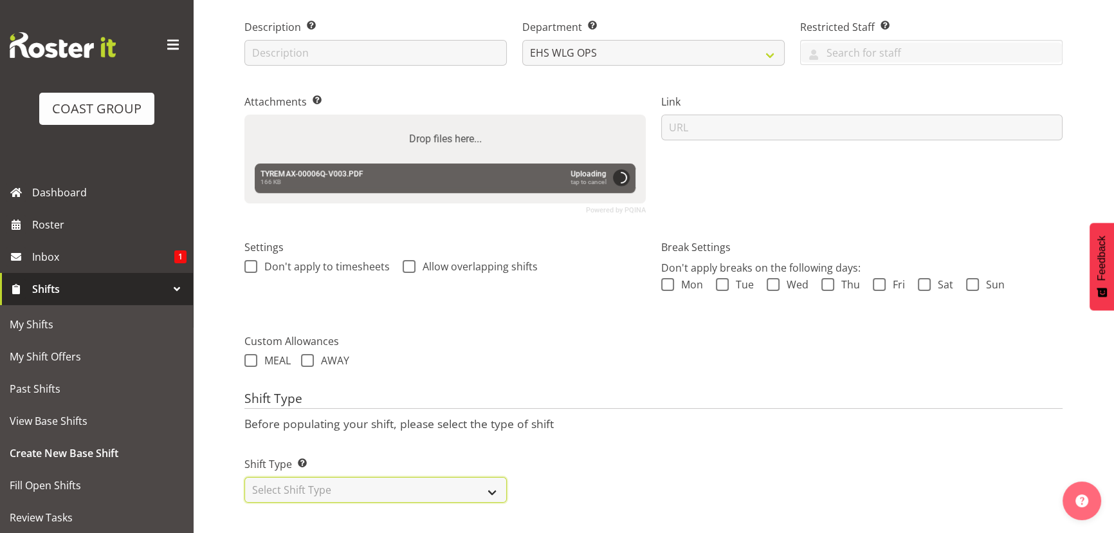
click at [380, 490] on select "Select Shift Type One Off Shift Recurring Shift Rotating Shift" at bounding box center [375, 490] width 262 height 26
select select "one_off"
click at [244, 477] on select "Select Shift Type One Off Shift Recurring Shift Rotating Shift" at bounding box center [375, 490] width 262 height 26
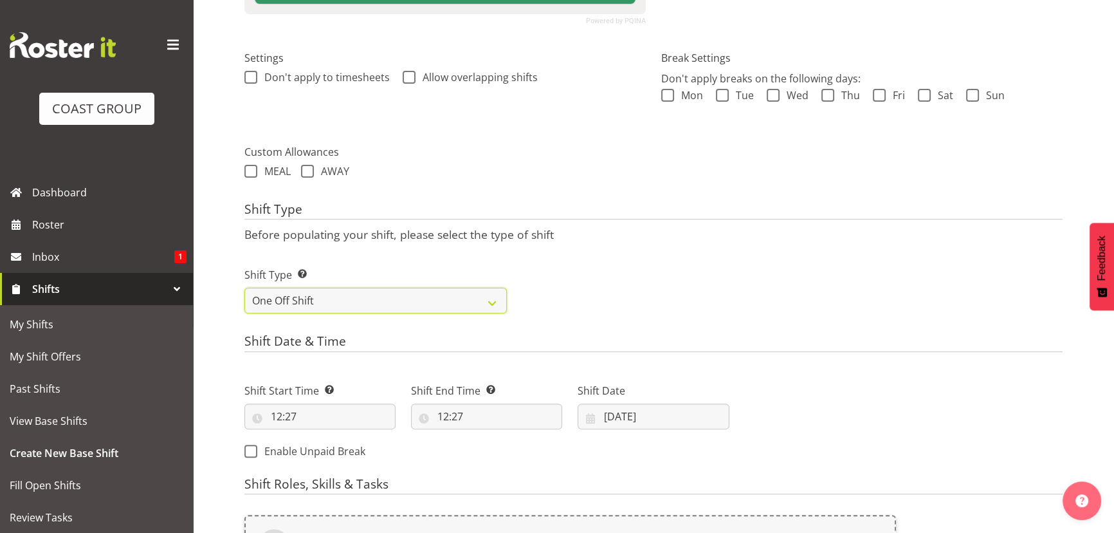
scroll to position [435, 0]
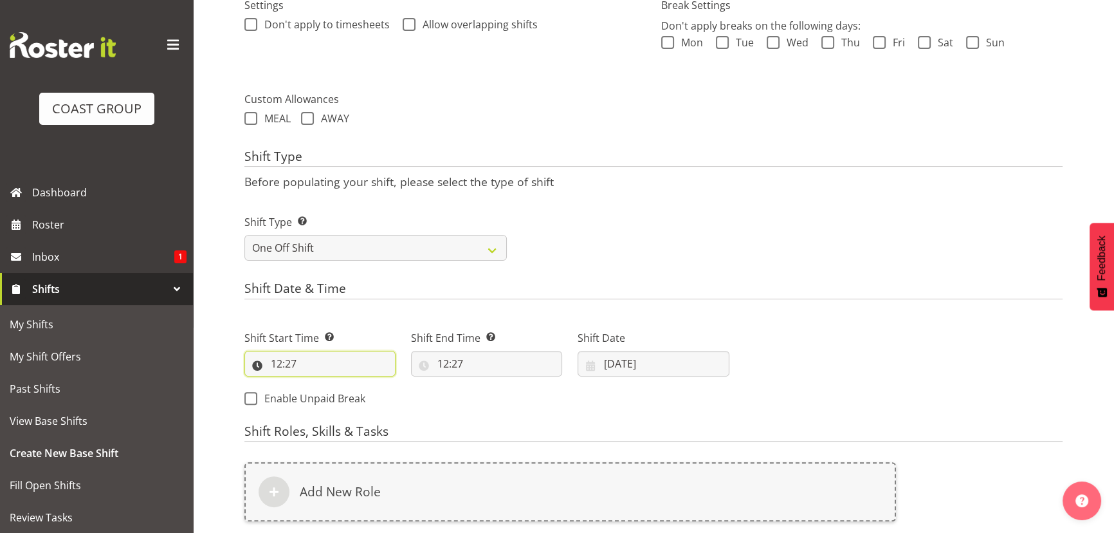
click at [329, 363] on input "12:27" at bounding box center [319, 364] width 151 height 26
click at [324, 397] on select "00 01 02 03 04 05 06 07 08 09 10 11 12 13 14 15 16 17 18 19 20 21 22 23" at bounding box center [332, 397] width 29 height 26
select select "8"
click at [318, 384] on select "00 01 02 03 04 05 06 07 08 09 10 11 12 13 14 15 16 17 18 19 20 21 22 23" at bounding box center [332, 397] width 29 height 26
type input "08:27"
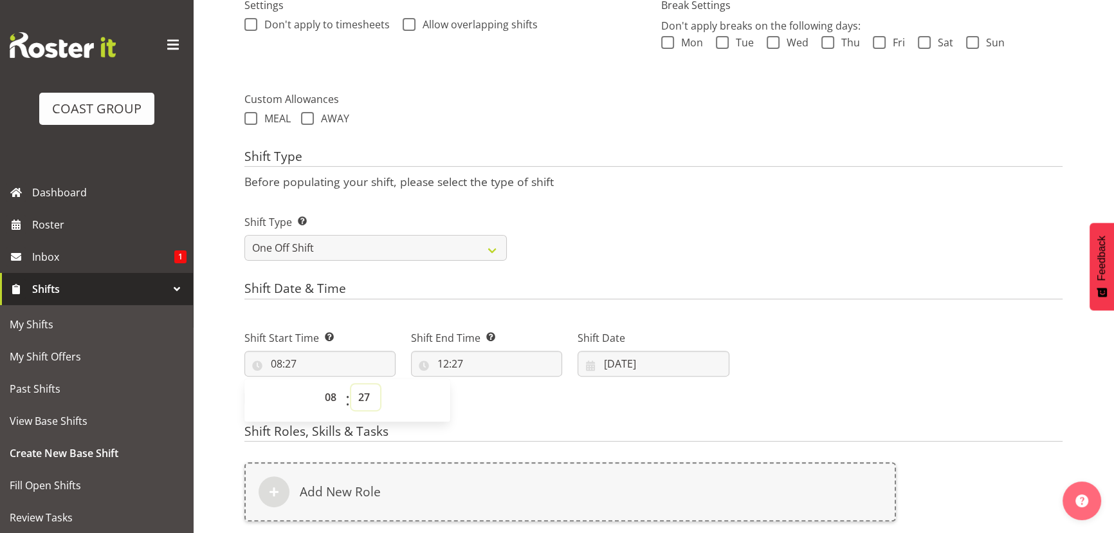
click at [360, 386] on select "00 01 02 03 04 05 06 07 08 09 10 11 12 13 14 15 16 17 18 19 20 21 22 23 24 25 2…" at bounding box center [365, 397] width 29 height 26
select select "0"
click at [351, 384] on select "00 01 02 03 04 05 06 07 08 09 10 11 12 13 14 15 16 17 18 19 20 21 22 23 24 25 2…" at bounding box center [365, 397] width 29 height 26
type input "08:00"
click at [488, 364] on input "12:27" at bounding box center [486, 364] width 151 height 26
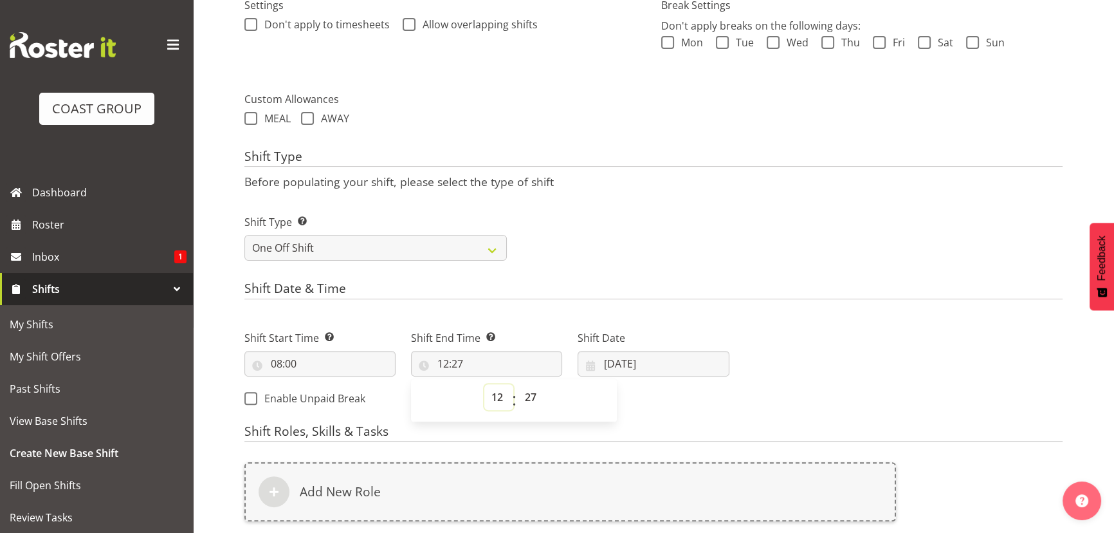
click at [502, 389] on select "00 01 02 03 04 05 06 07 08 09 10 11 12 13 14 15 16 17 18 19 20 21 22 23" at bounding box center [498, 397] width 29 height 26
select select "9"
click at [484, 384] on select "00 01 02 03 04 05 06 07 08 09 10 11 12 13 14 15 16 17 18 19 20 21 22 23" at bounding box center [498, 397] width 29 height 26
type input "09:27"
click at [523, 388] on select "00 01 02 03 04 05 06 07 08 09 10 11 12 13 14 15 16 17 18 19 20 21 22 23 24 25 2…" at bounding box center [532, 397] width 29 height 26
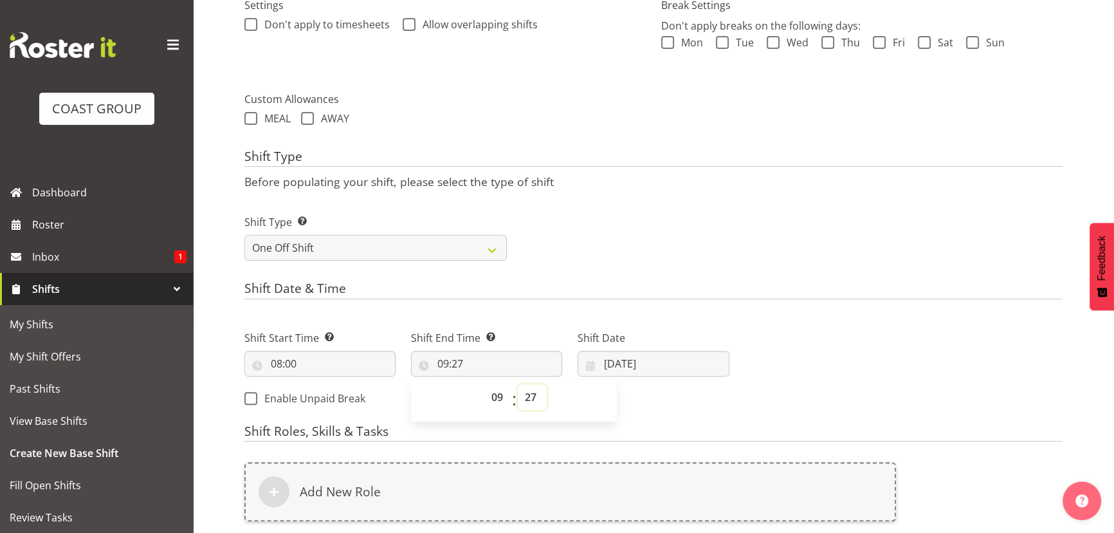
select select "0"
click at [518, 384] on select "00 01 02 03 04 05 06 07 08 09 10 11 12 13 14 15 16 17 18 19 20 21 22 23 24 25 2…" at bounding box center [532, 397] width 29 height 26
type input "09:00"
click at [627, 365] on input "30/09/2025" at bounding box center [653, 364] width 151 height 26
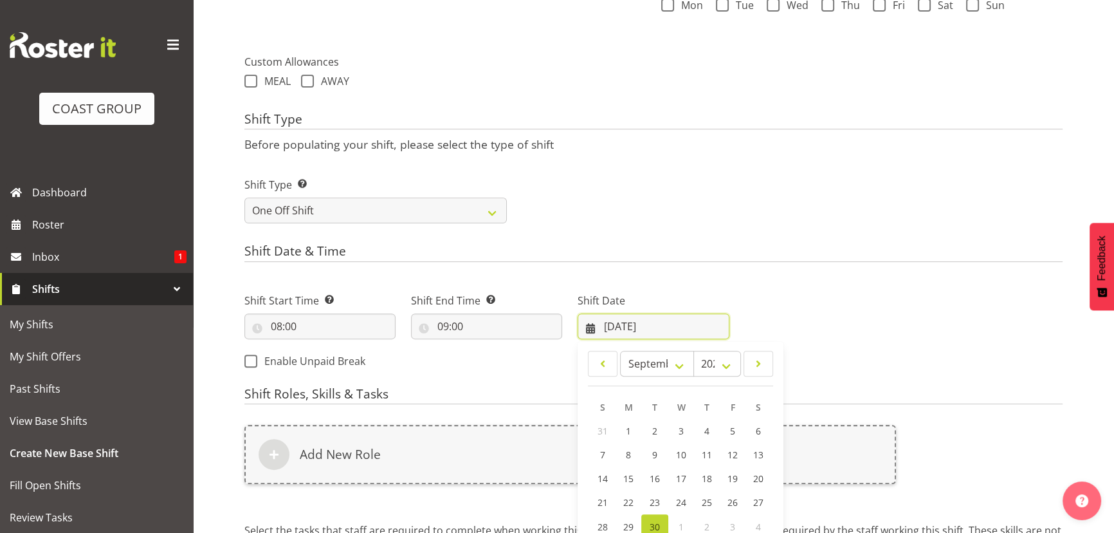
scroll to position [494, 0]
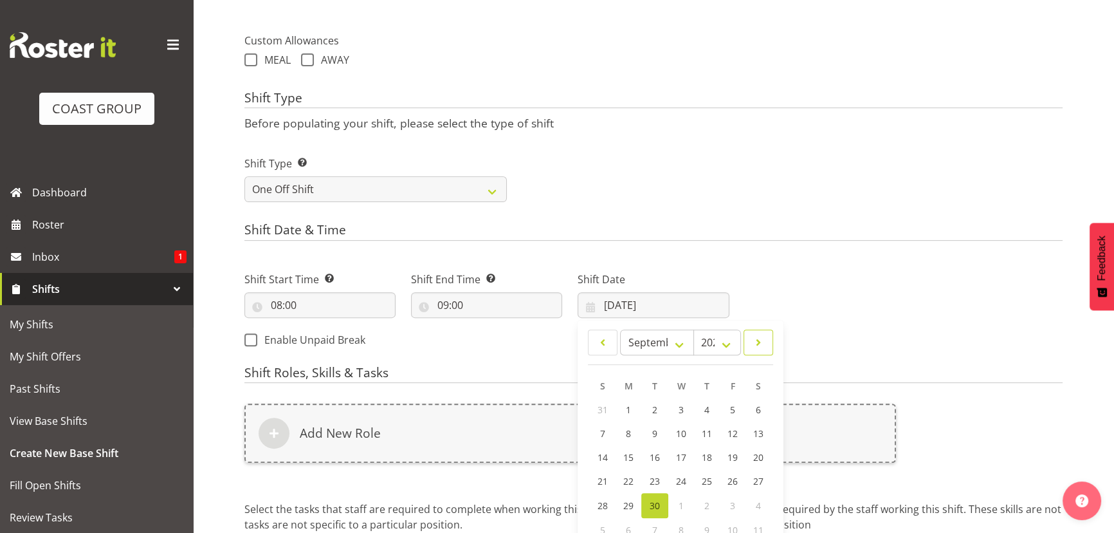
click at [759, 347] on span at bounding box center [758, 341] width 13 height 15
select select "9"
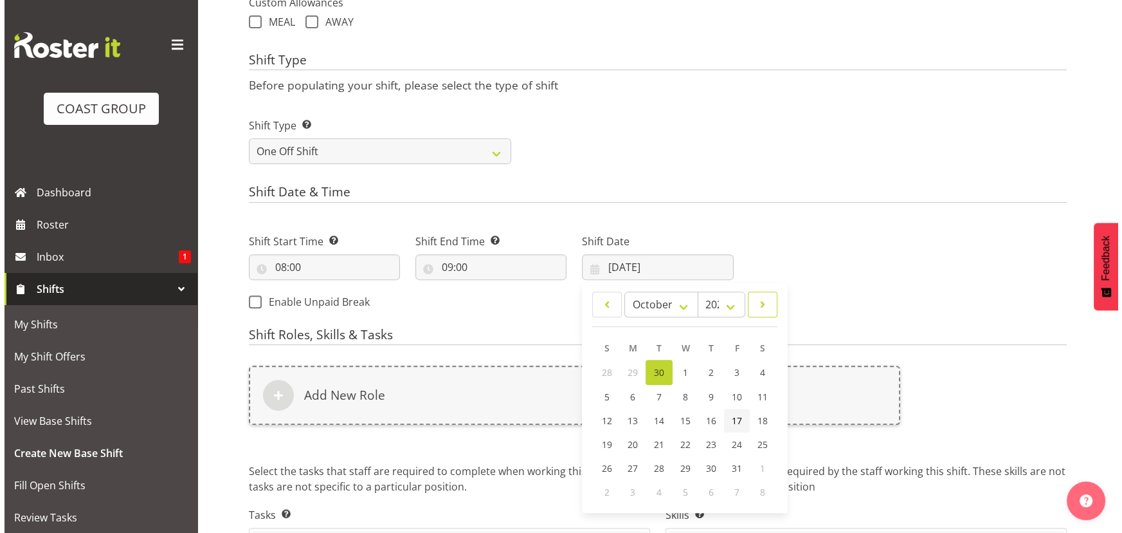
scroll to position [553, 0]
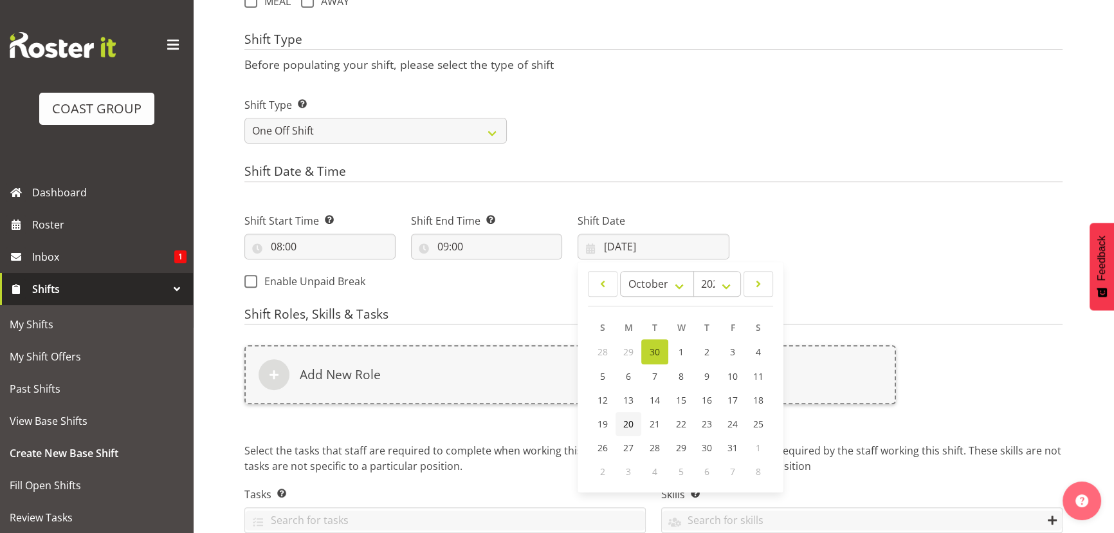
click at [623, 421] on span "20" at bounding box center [628, 423] width 10 height 12
type input "20/10/2025"
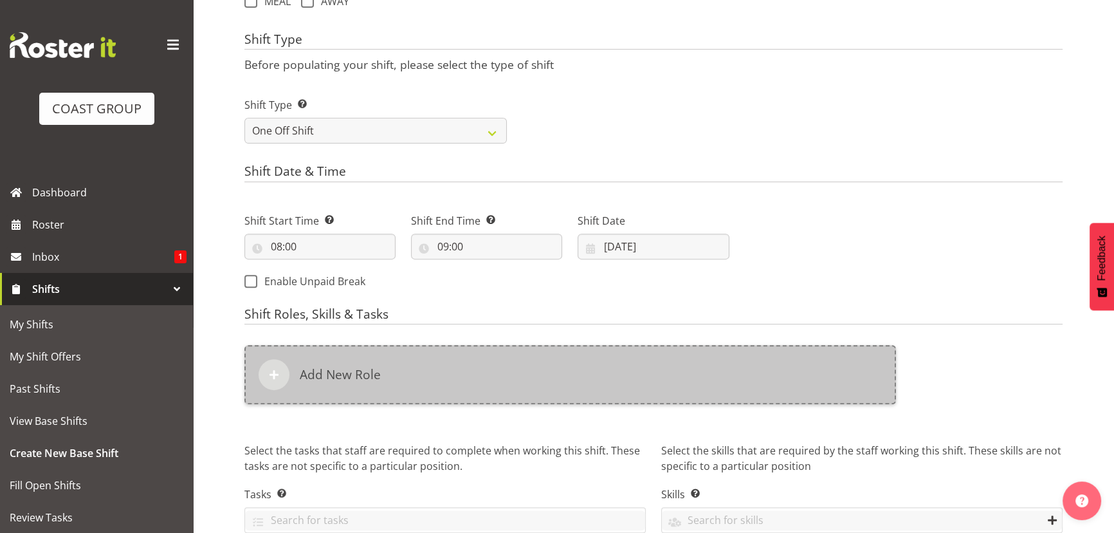
click at [632, 384] on div "Add New Role" at bounding box center [570, 374] width 652 height 59
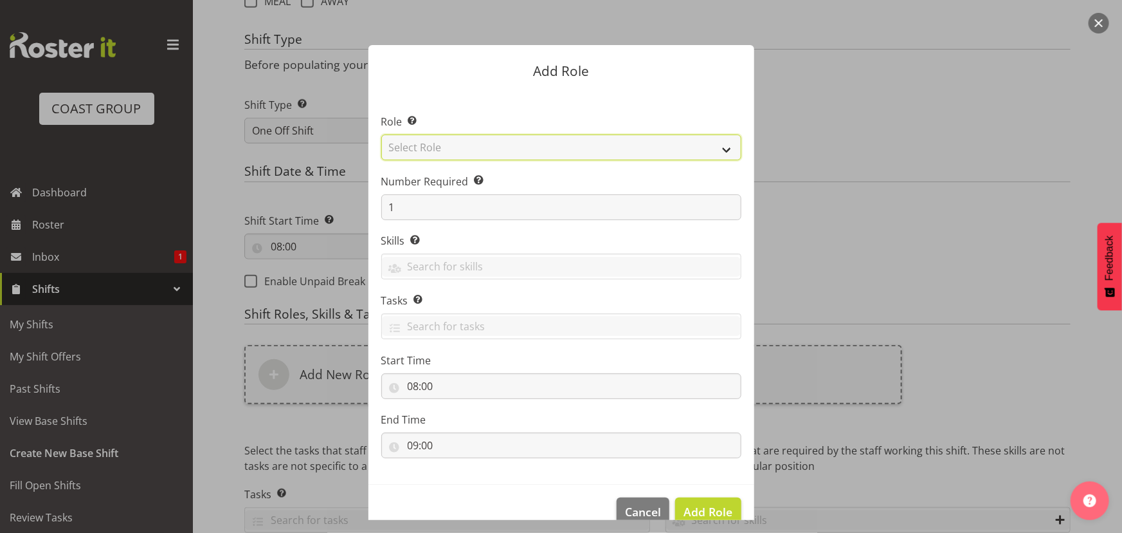
click at [620, 153] on select "Select Role ACCOUNT MANAGER ACCOUNT MANAGER DW ACCOUNTS AKL DIANNA VEHICLES AKL…" at bounding box center [561, 147] width 360 height 26
select select "191"
click at [381, 134] on select "Select Role ACCOUNT MANAGER ACCOUNT MANAGER DW ACCOUNTS AKL DIANNA VEHICLES AKL…" at bounding box center [561, 147] width 360 height 26
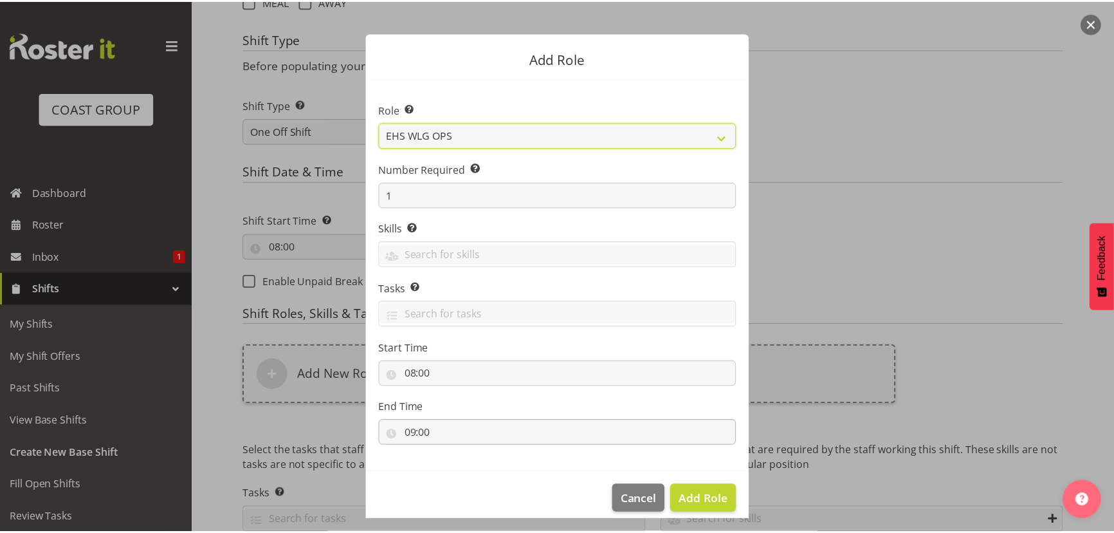
scroll to position [24, 0]
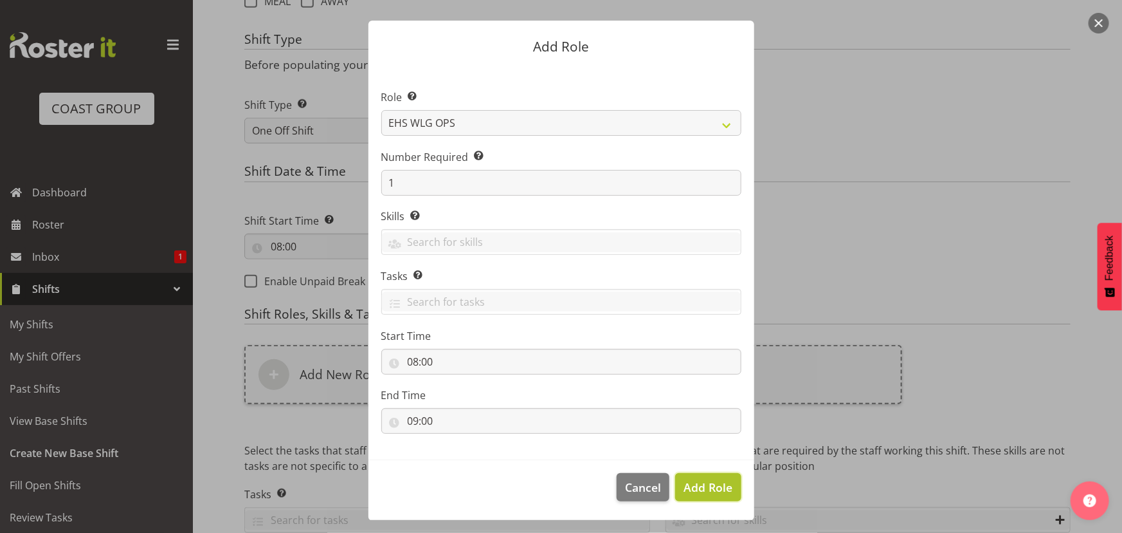
click at [689, 480] on span "Add Role" at bounding box center [708, 486] width 49 height 15
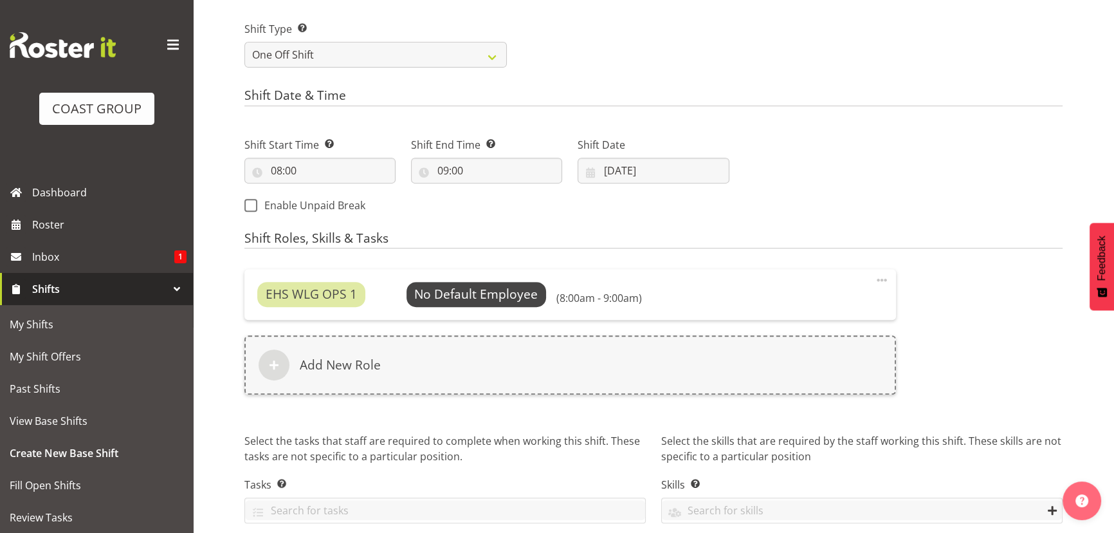
scroll to position [679, 0]
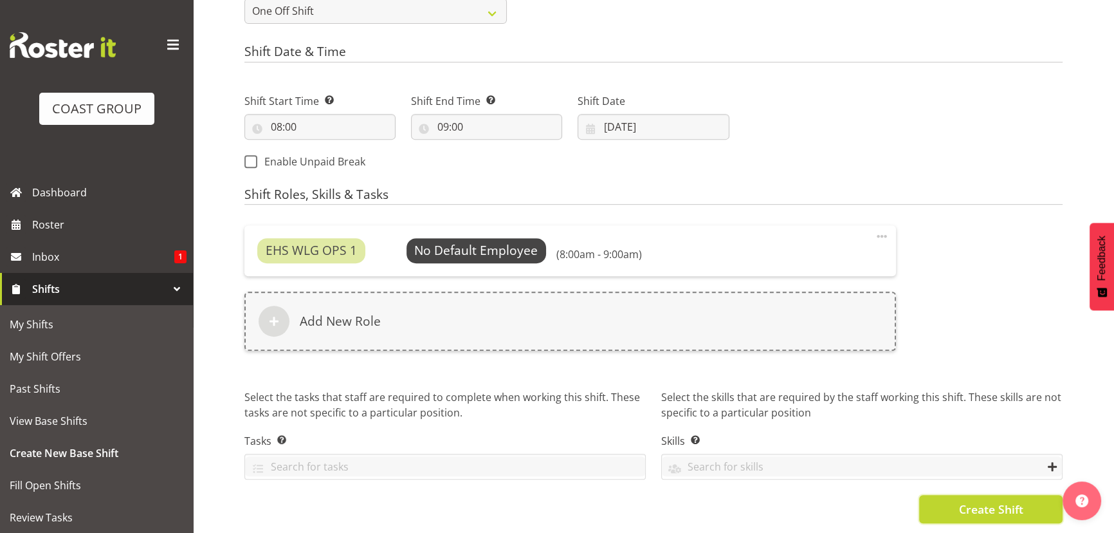
click at [980, 504] on span "Create Shift" at bounding box center [990, 508] width 64 height 17
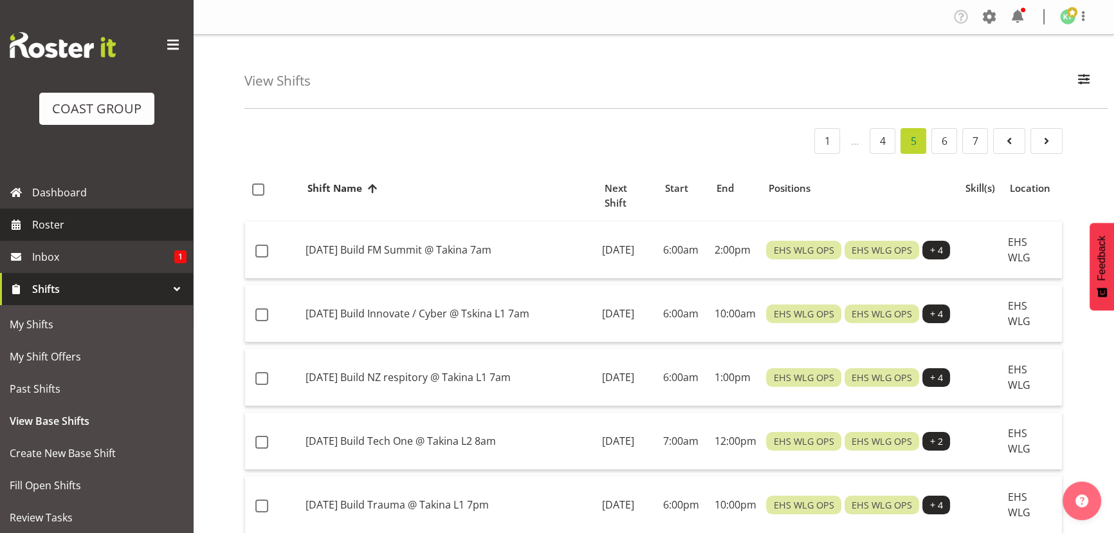
click at [123, 230] on span "Roster" at bounding box center [109, 224] width 154 height 19
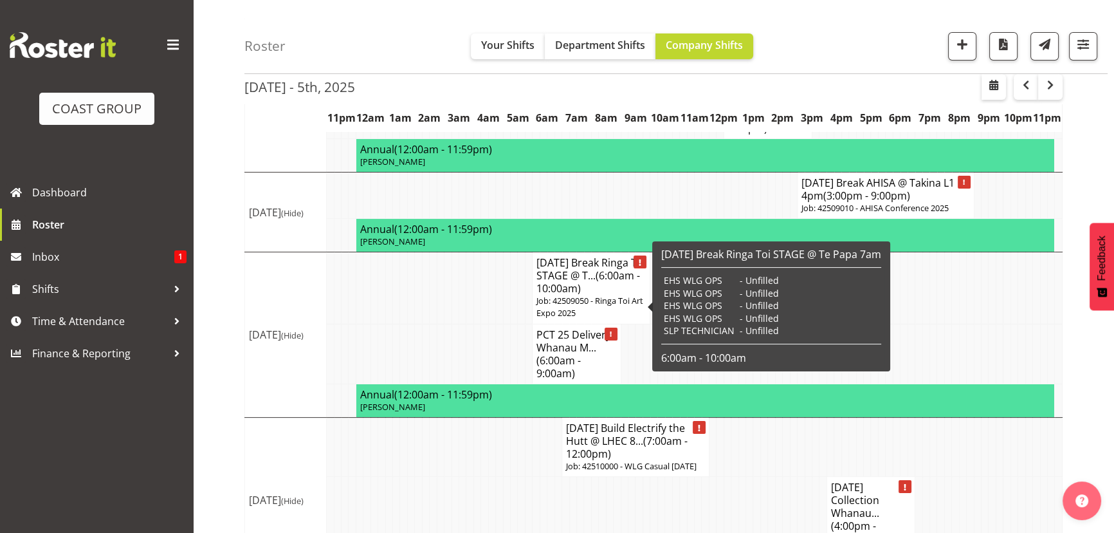
scroll to position [233, 0]
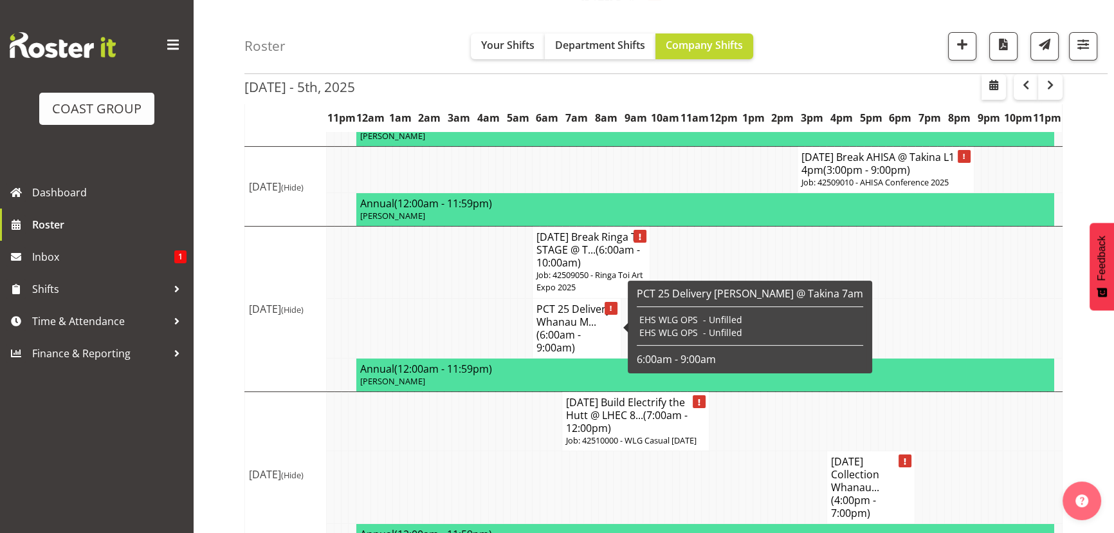
click at [571, 325] on h4 "PCT 25 Delivery Whanau M... (6:00am - 9:00am)" at bounding box center [576, 327] width 80 height 51
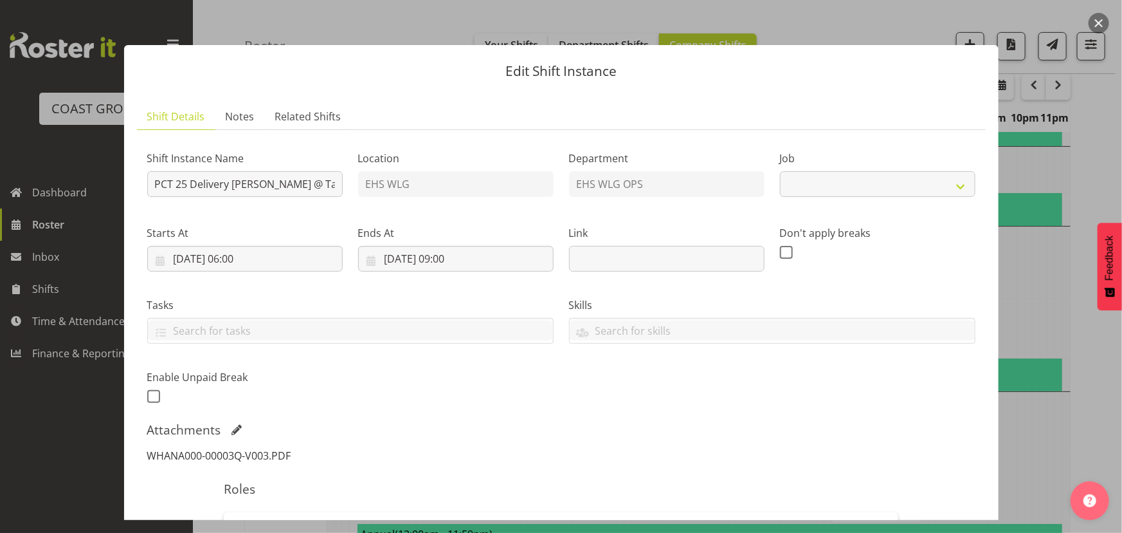
select select "8678"
click at [179, 457] on link "WHANA000-00003Q-V003.PDF" at bounding box center [219, 455] width 144 height 14
click at [1104, 28] on button "button" at bounding box center [1099, 23] width 21 height 21
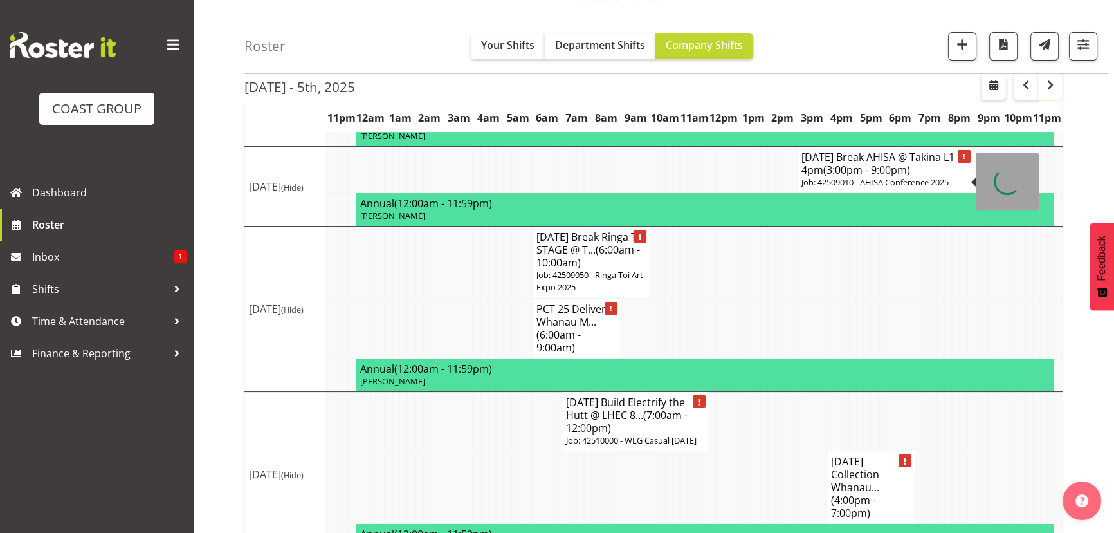
click at [1052, 87] on span "button" at bounding box center [1050, 84] width 15 height 15
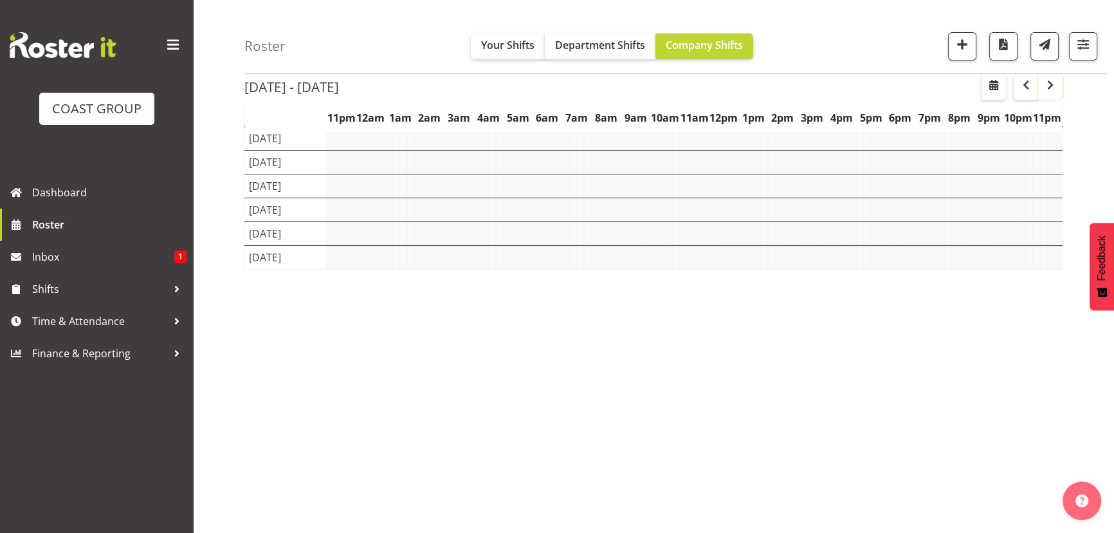
scroll to position [100, 0]
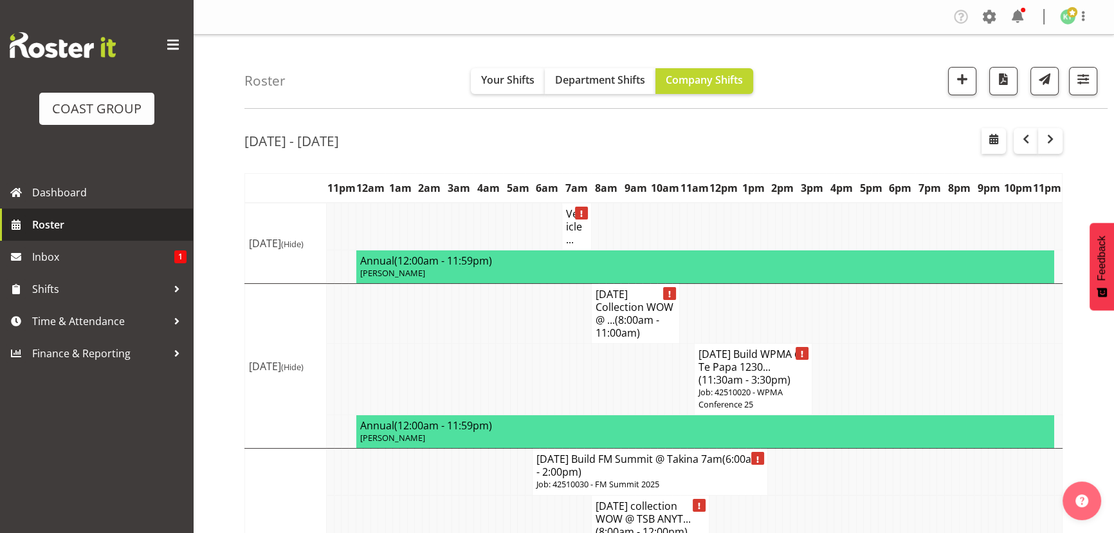
drag, startPoint x: 103, startPoint y: 225, endPoint x: 114, endPoint y: 224, distance: 11.0
click at [103, 225] on span "Roster" at bounding box center [109, 224] width 154 height 19
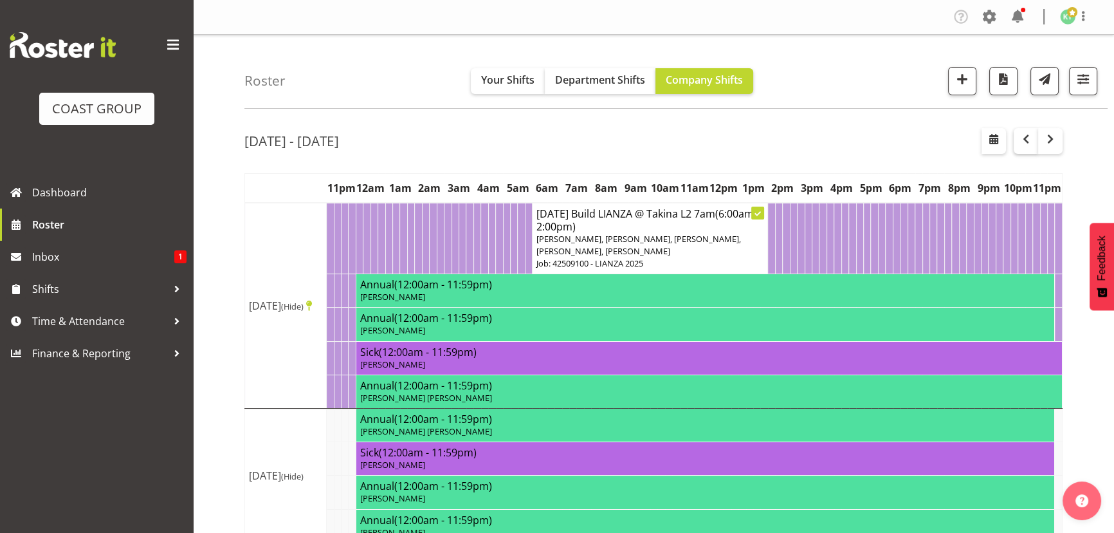
click at [1030, 142] on span "button" at bounding box center [1025, 138] width 15 height 15
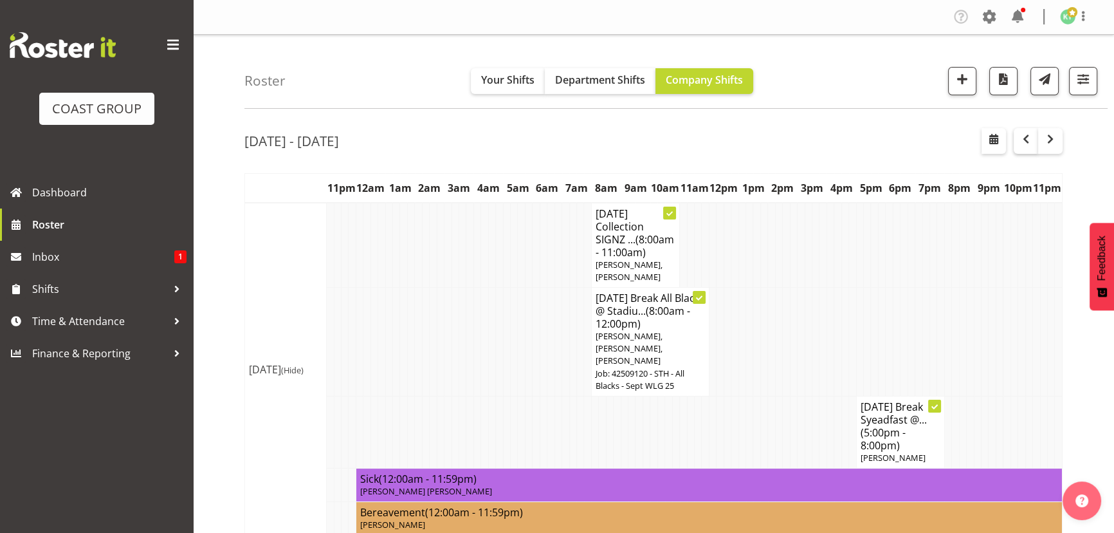
click at [1029, 135] on span "button" at bounding box center [1025, 138] width 15 height 15
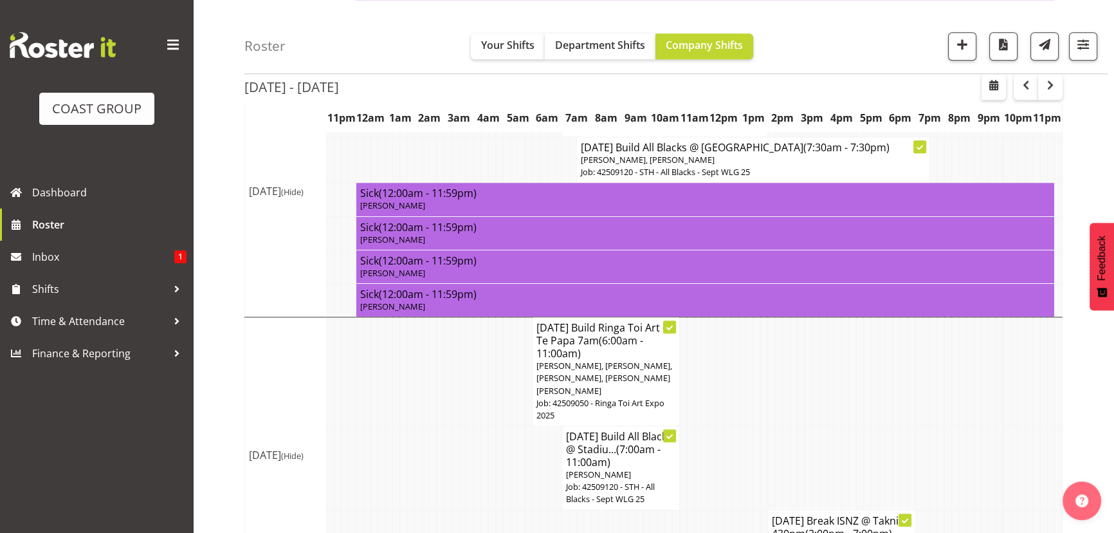
scroll to position [1579, 0]
click at [1031, 93] on button "button" at bounding box center [1026, 87] width 24 height 26
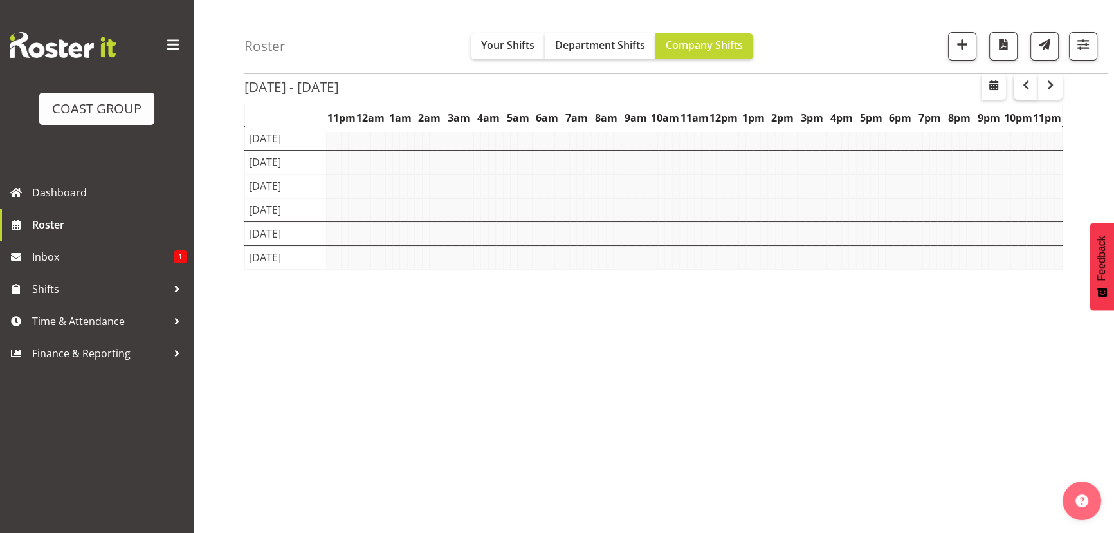
scroll to position [100, 0]
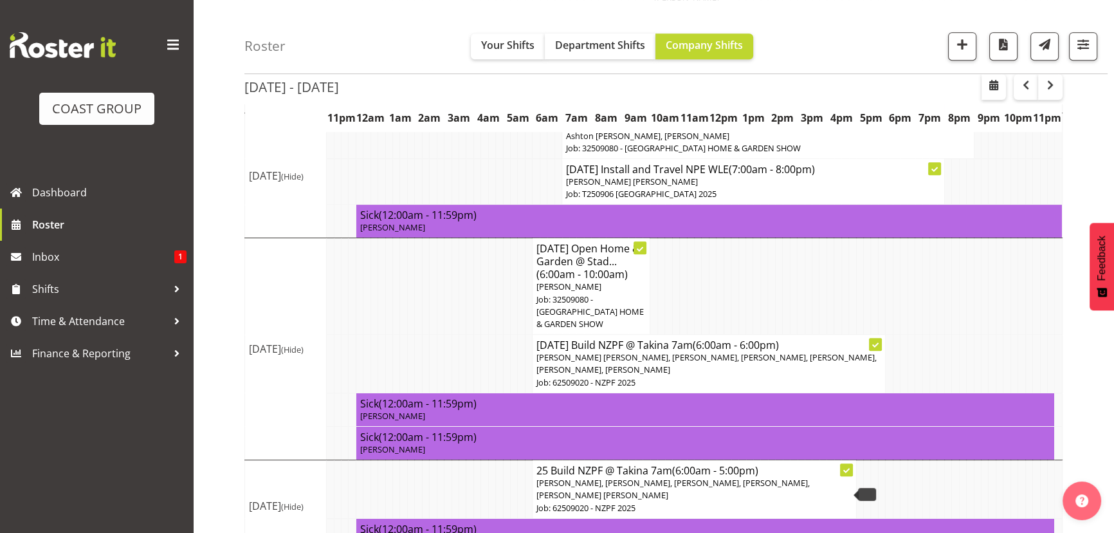
scroll to position [772, 0]
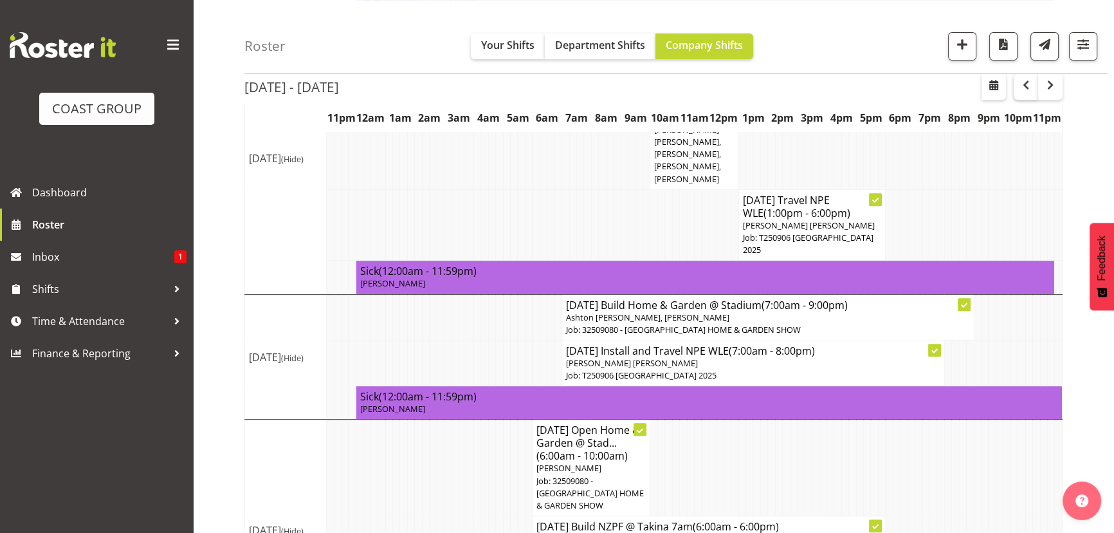
click at [1024, 87] on span "button" at bounding box center [1025, 84] width 15 height 15
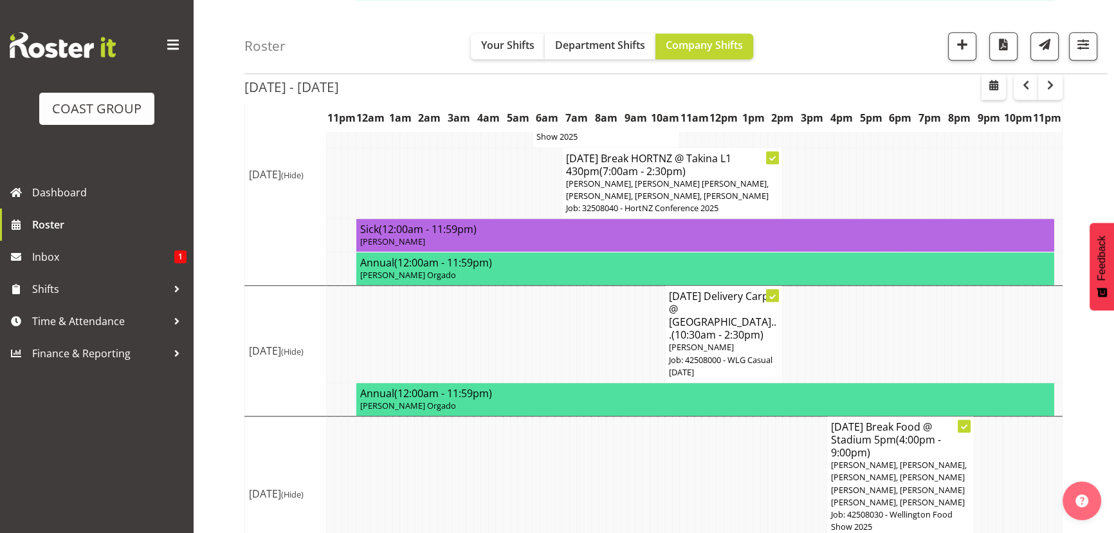
scroll to position [1234, 0]
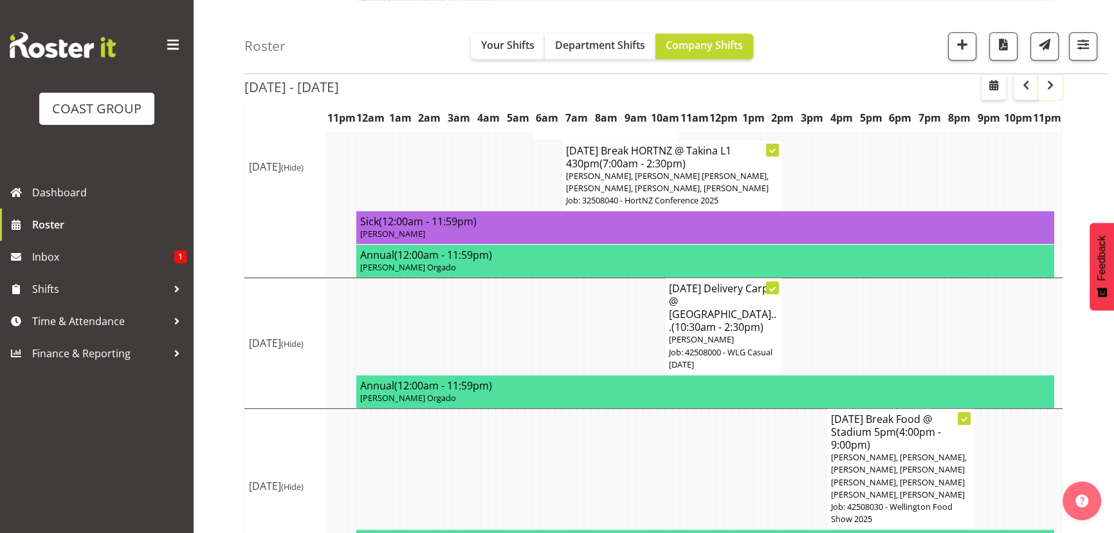
click at [1055, 90] on span "button" at bounding box center [1050, 84] width 15 height 15
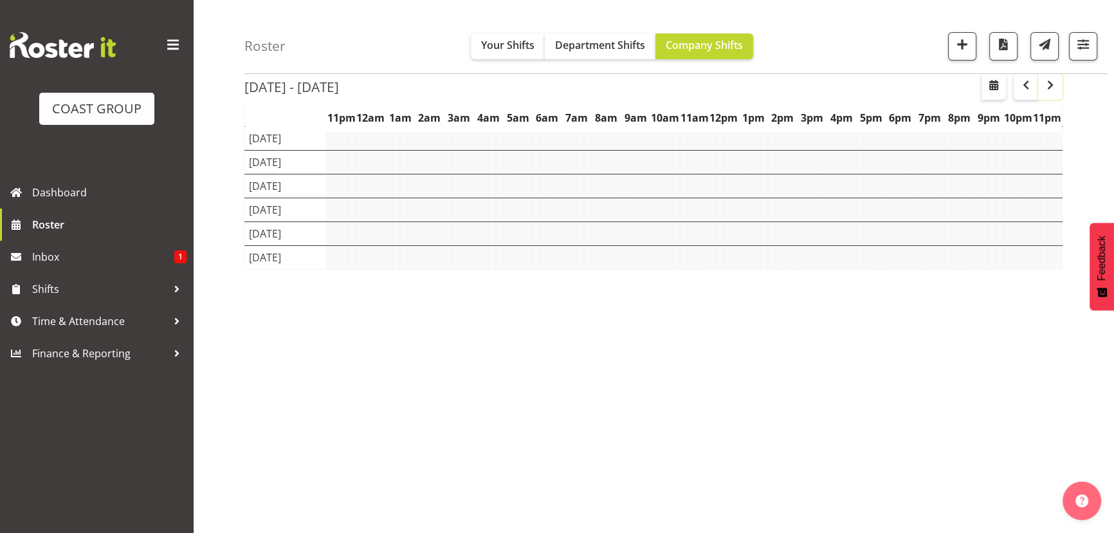
scroll to position [100, 0]
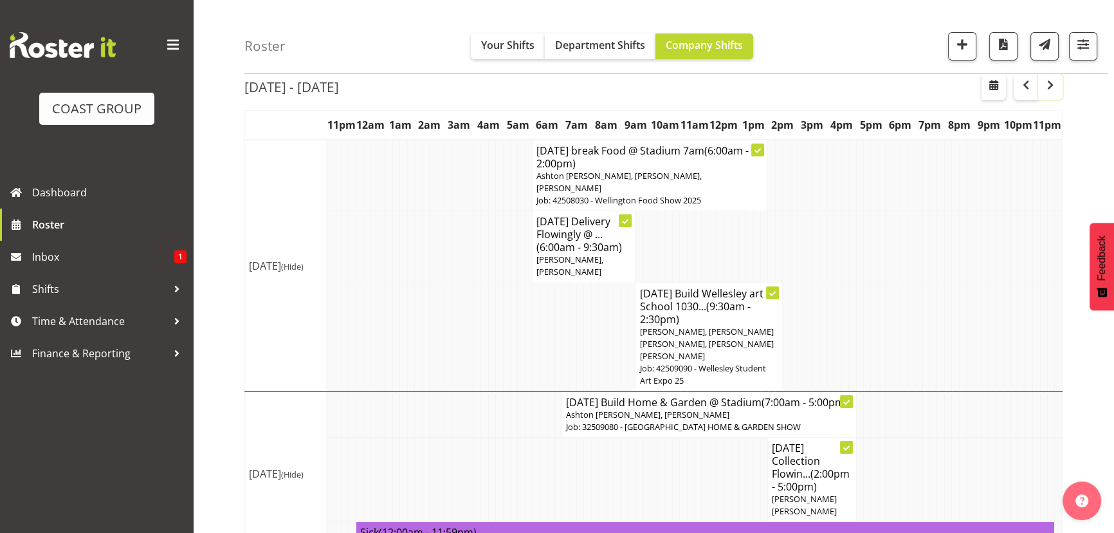
scroll to position [116, 0]
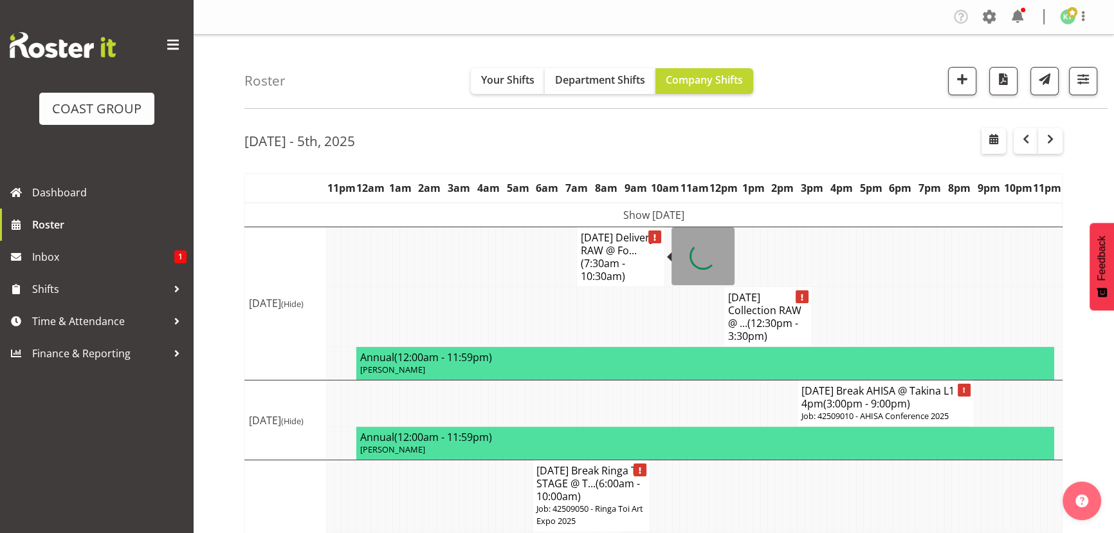
click at [627, 266] on h4 "SEP 25 Delivery RAW @ Fo... (7:30am - 10:30am)" at bounding box center [621, 256] width 80 height 51
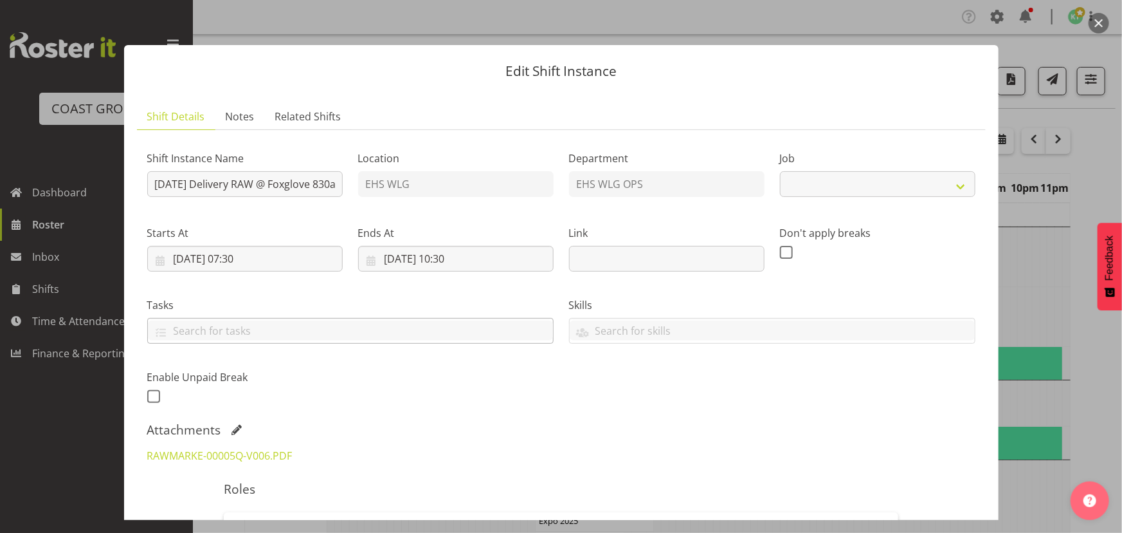
select select "8677"
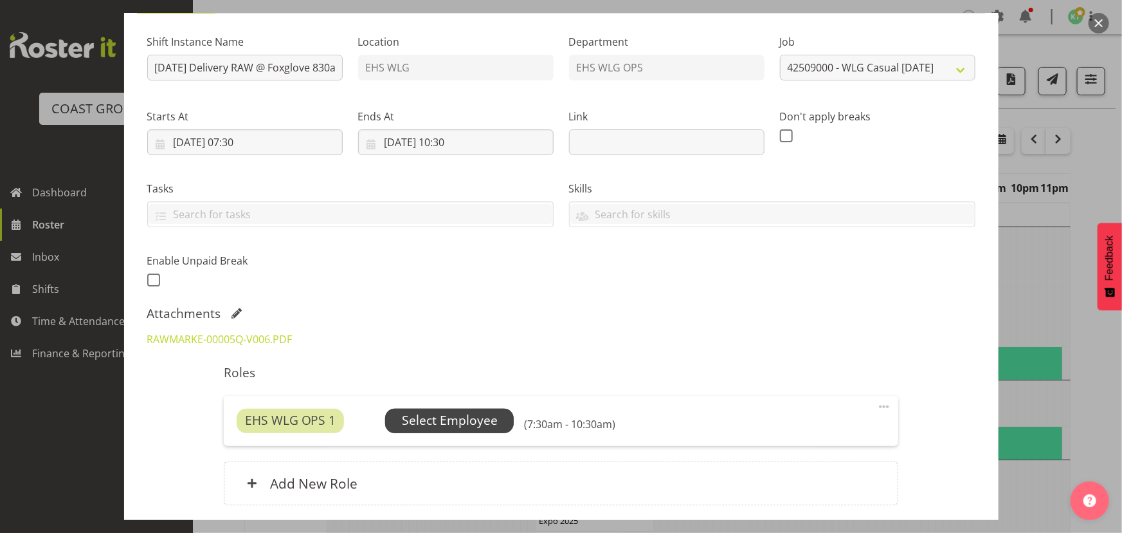
click at [416, 417] on span "Select Employee" at bounding box center [450, 420] width 96 height 19
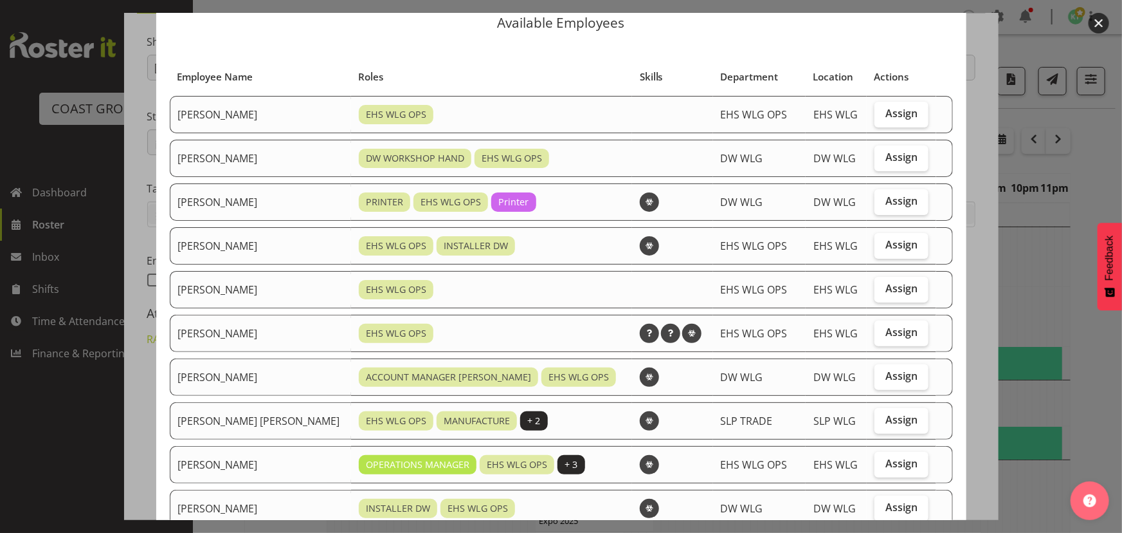
scroll to position [58, 0]
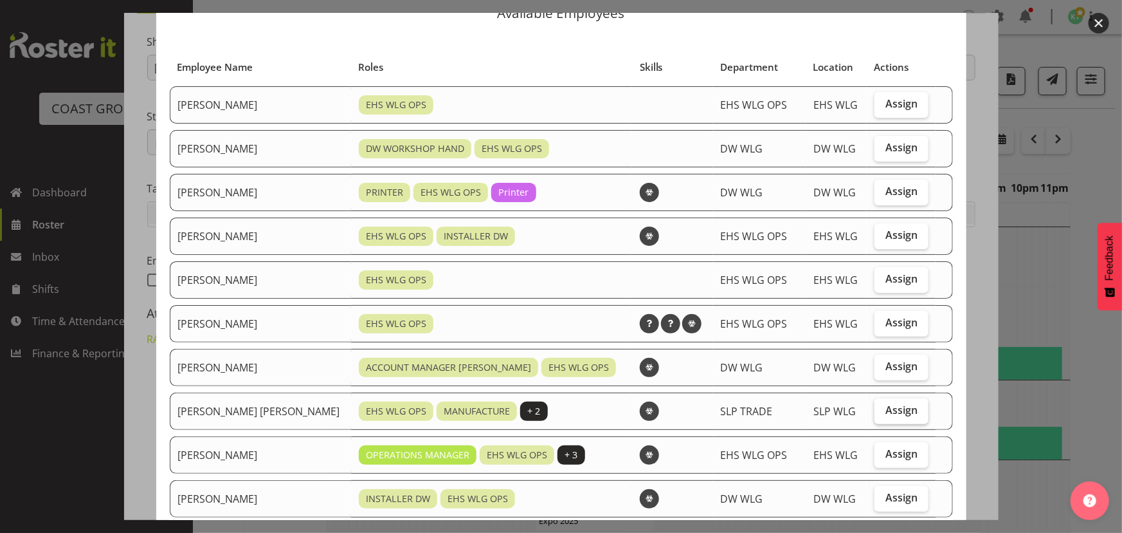
click at [880, 418] on label "Assign" at bounding box center [902, 411] width 54 height 26
click at [880, 414] on input "Assign" at bounding box center [879, 410] width 8 height 8
checkbox input "true"
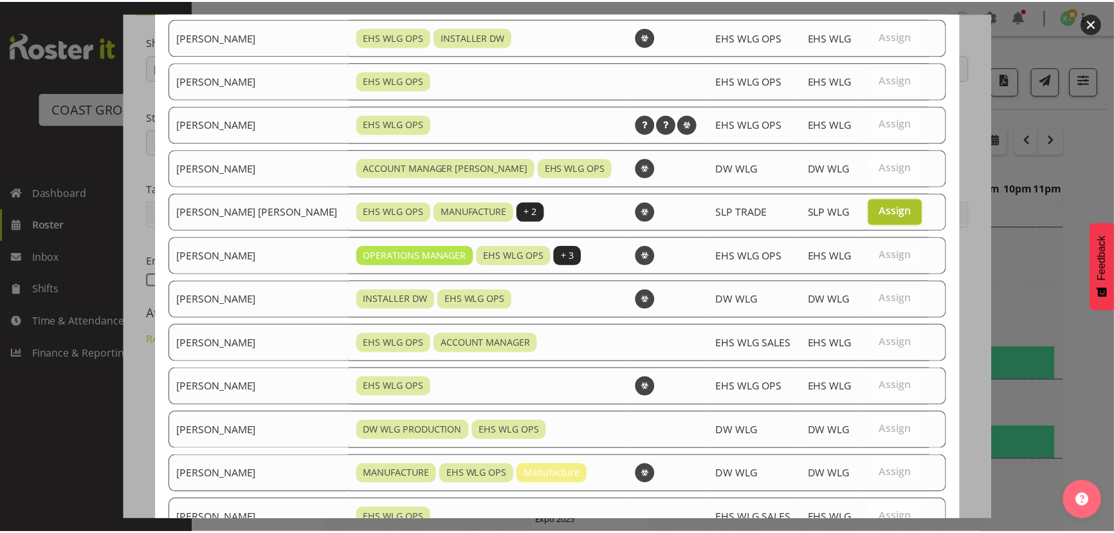
scroll to position [396, 0]
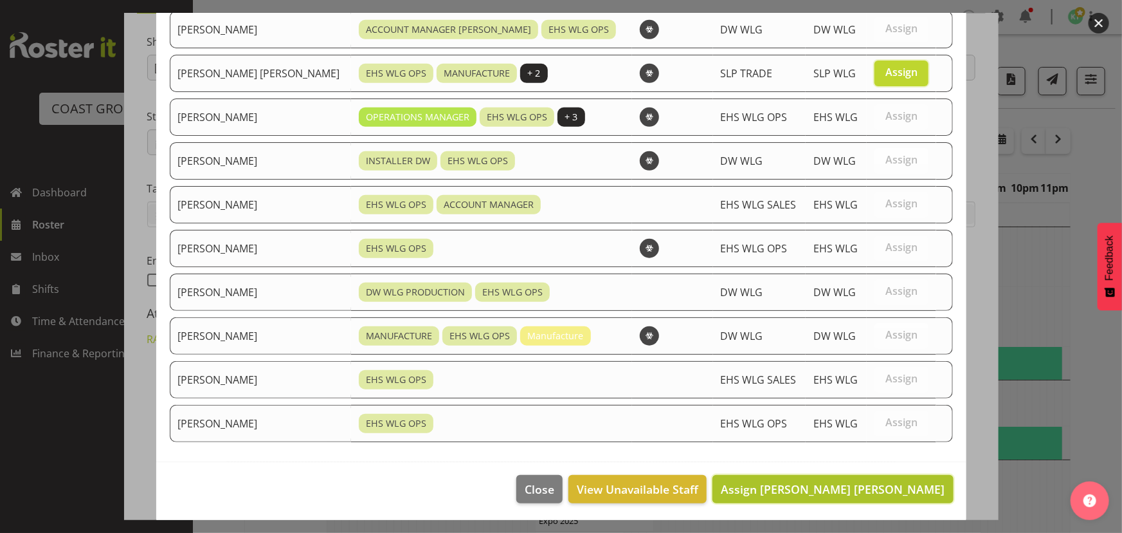
click at [875, 479] on button "Assign Joshua Keith Jackson" at bounding box center [833, 489] width 241 height 28
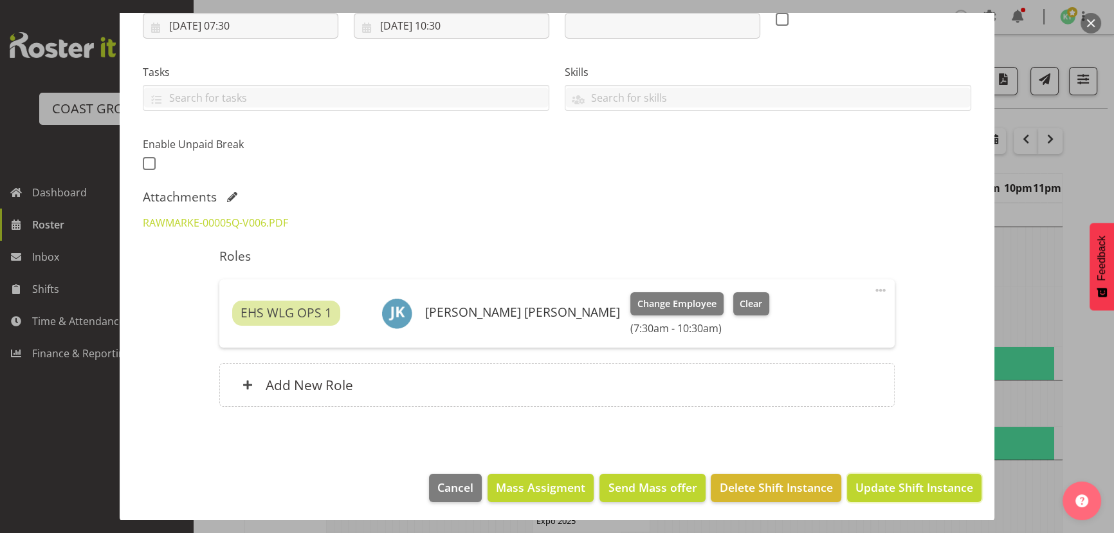
click at [899, 498] on button "Update Shift Instance" at bounding box center [914, 487] width 134 height 28
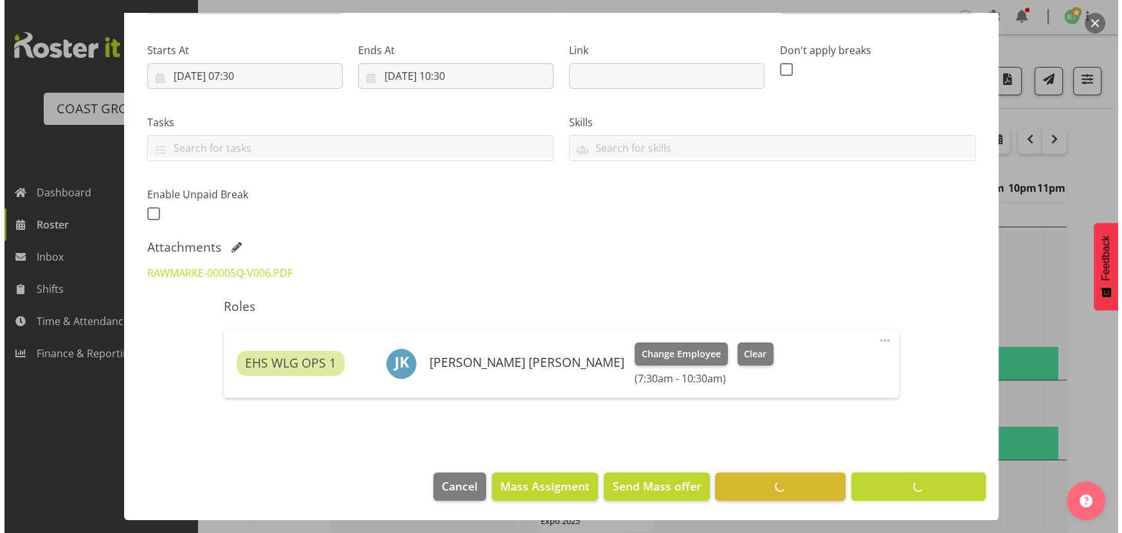
scroll to position [181, 0]
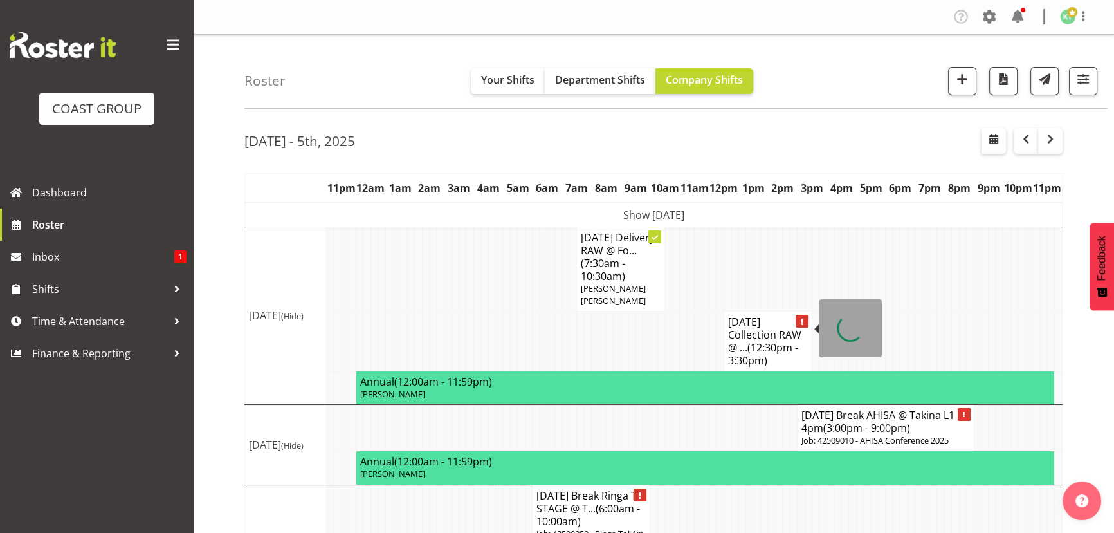
click at [755, 315] on h4 "SEP 25 Collection RAW @ ... (12:30pm - 3:30pm)" at bounding box center [768, 340] width 80 height 51
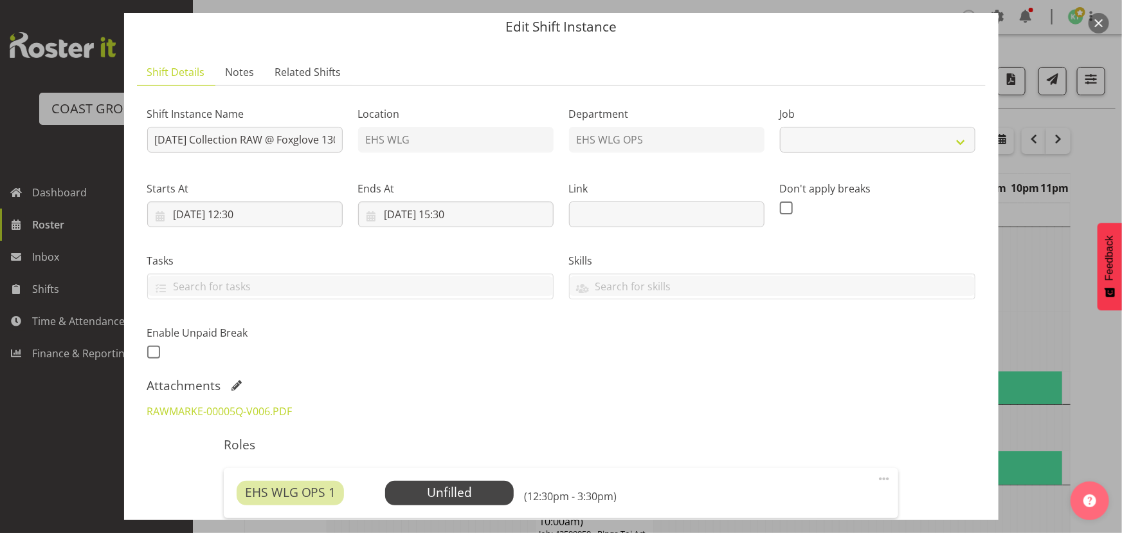
select select "8677"
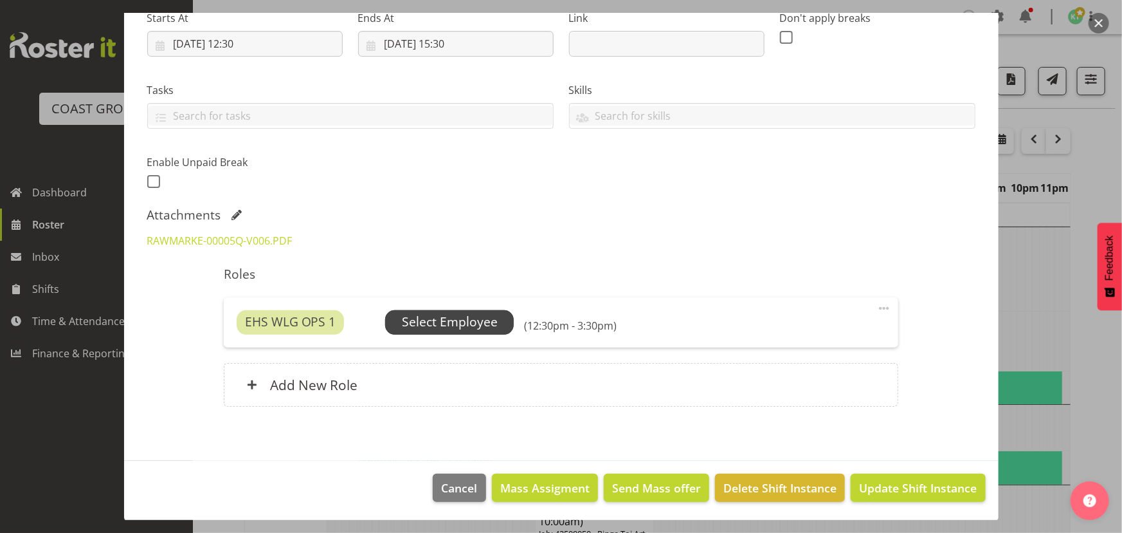
click at [468, 325] on span "Select Employee" at bounding box center [450, 322] width 96 height 19
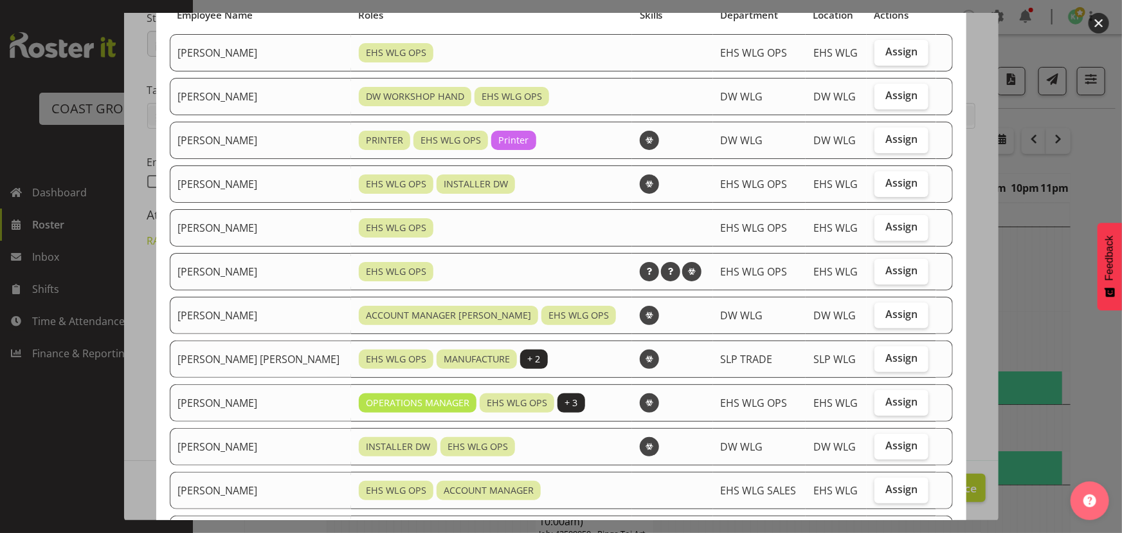
scroll to position [116, 0]
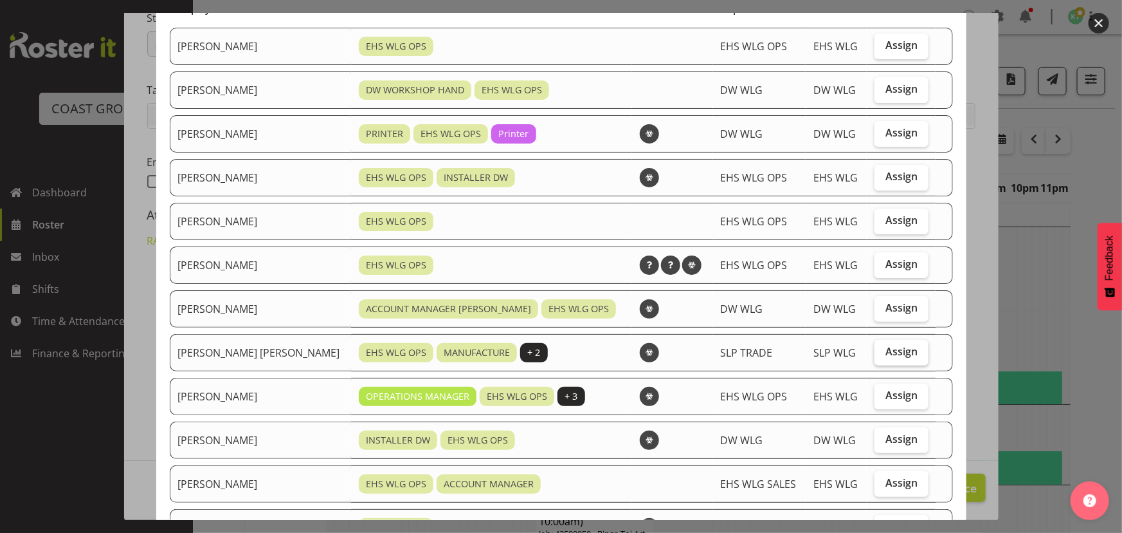
click at [886, 347] on span "Assign" at bounding box center [902, 351] width 32 height 13
click at [883, 347] on input "Assign" at bounding box center [879, 351] width 8 height 8
checkbox input "true"
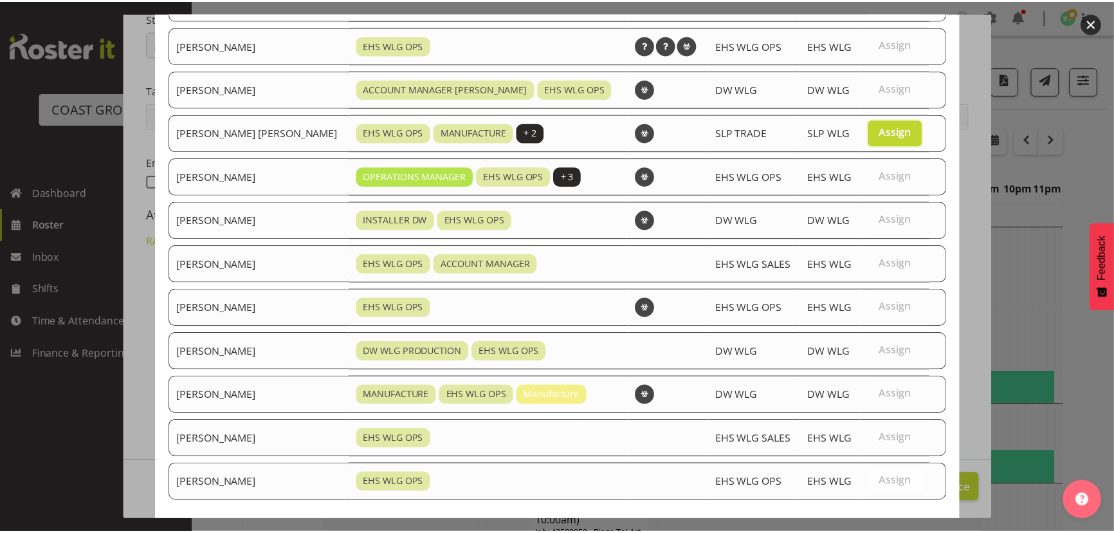
scroll to position [396, 0]
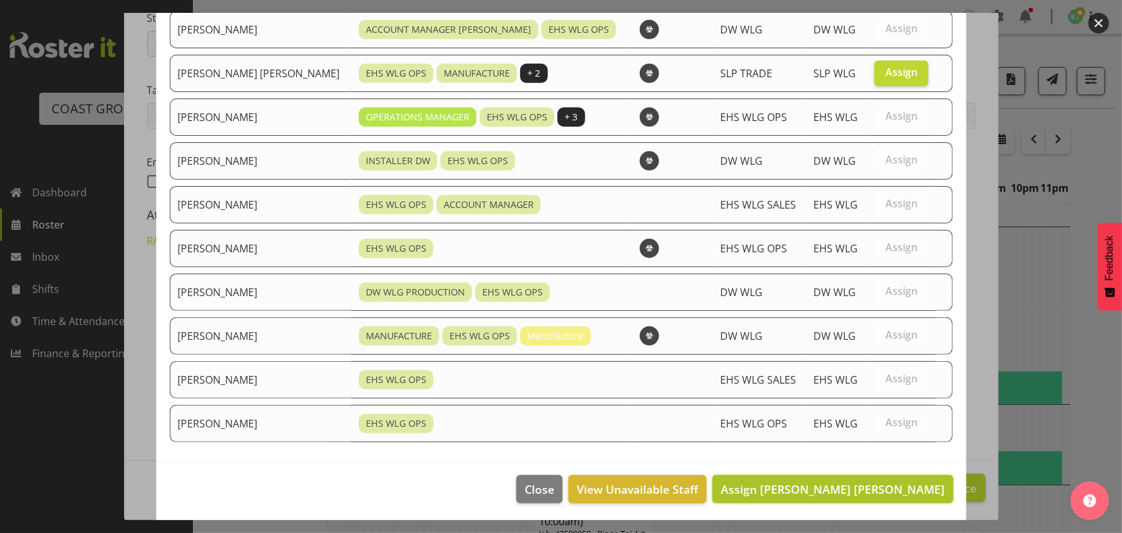
click at [869, 481] on span "Assign Joshua Keith Jackson" at bounding box center [833, 488] width 224 height 15
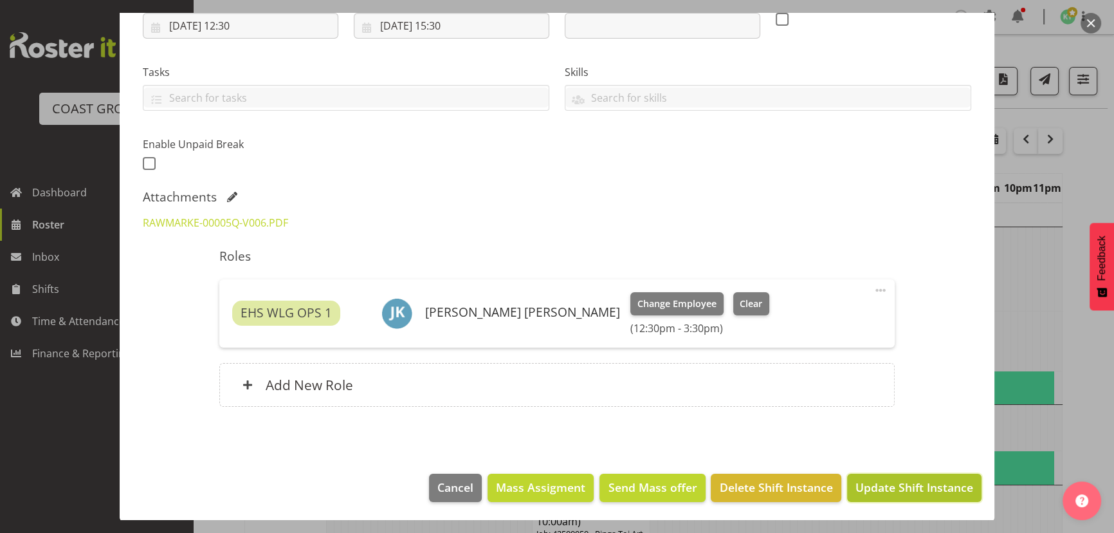
click at [883, 486] on span "Update Shift Instance" at bounding box center [915, 487] width 118 height 17
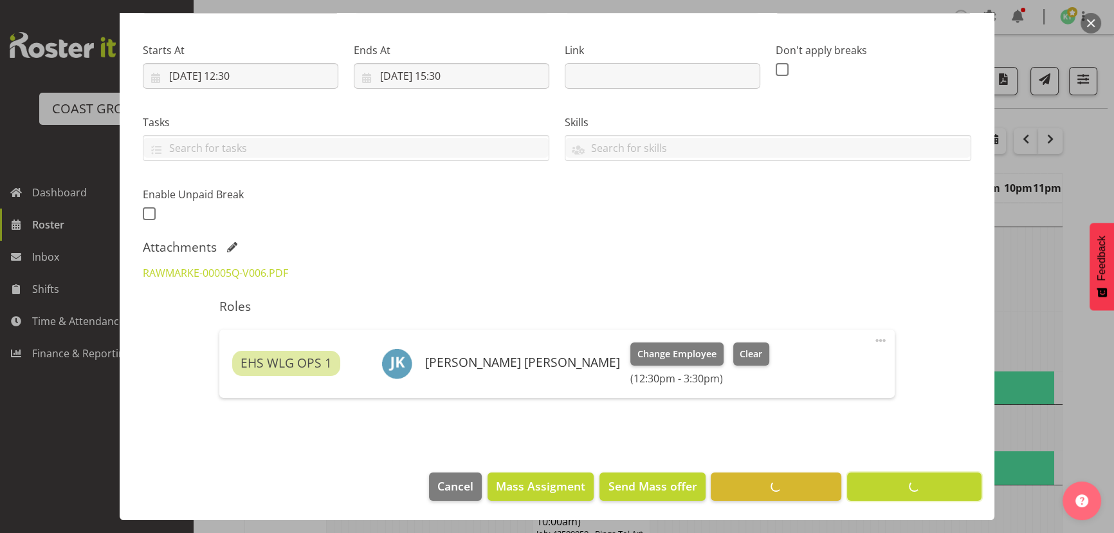
scroll to position [181, 0]
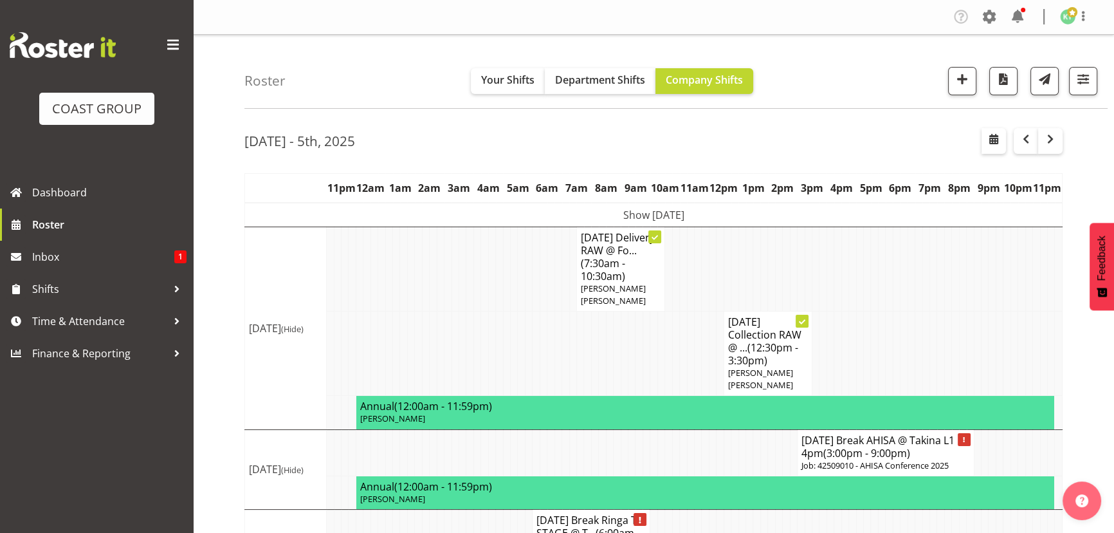
click at [714, 212] on td "Show Mon 29th Sep 2025" at bounding box center [654, 215] width 818 height 24
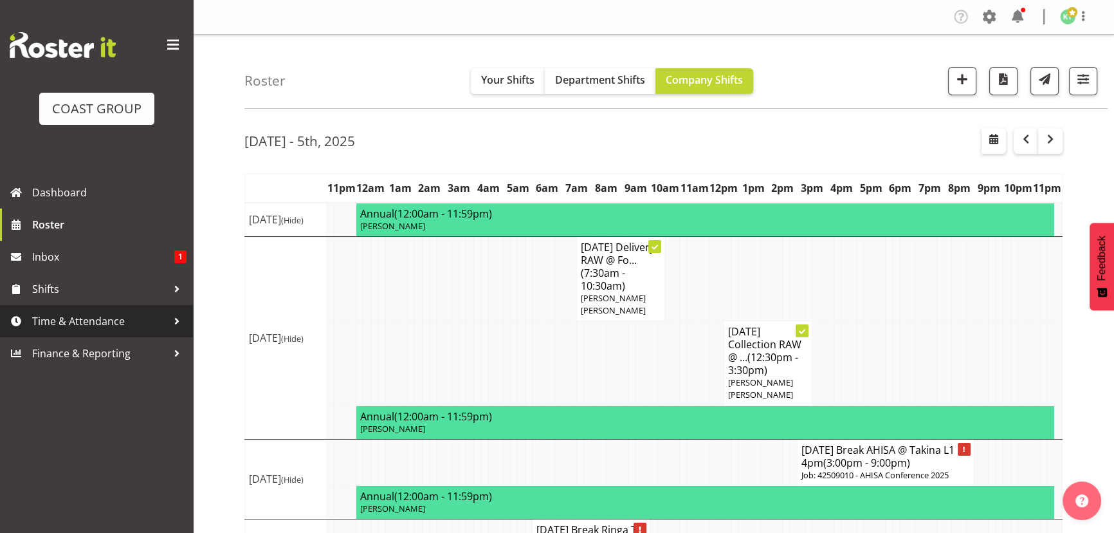
click at [134, 318] on span "Time & Attendance" at bounding box center [99, 320] width 135 height 19
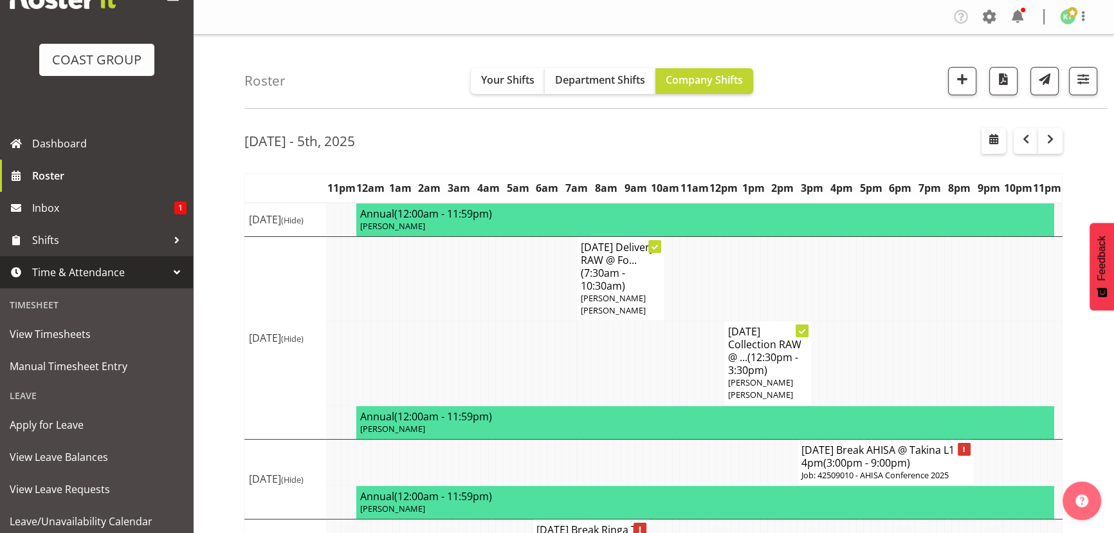
scroll to position [58, 0]
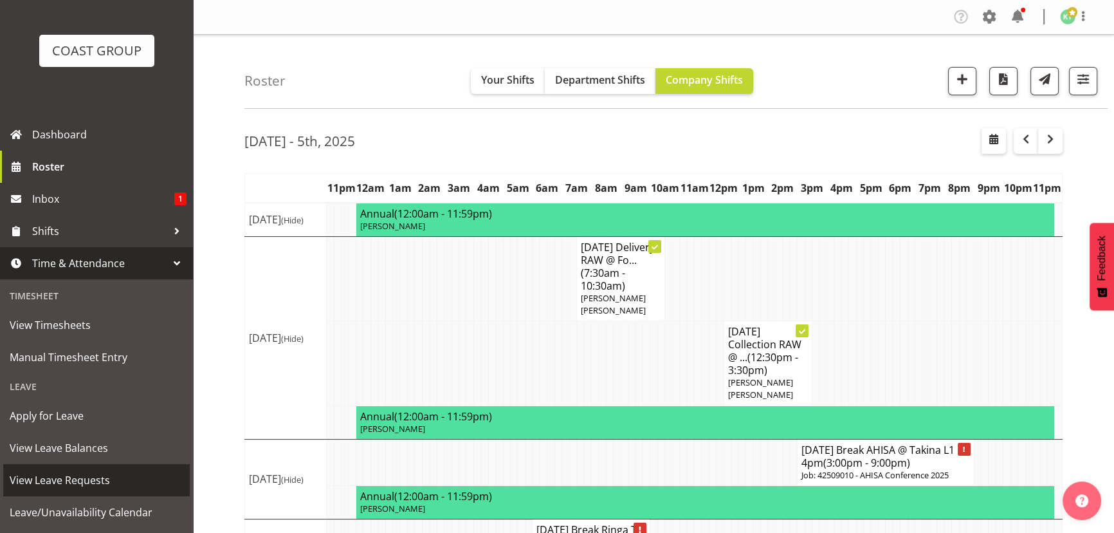
click at [125, 480] on span "View Leave Requests" at bounding box center [97, 479] width 174 height 19
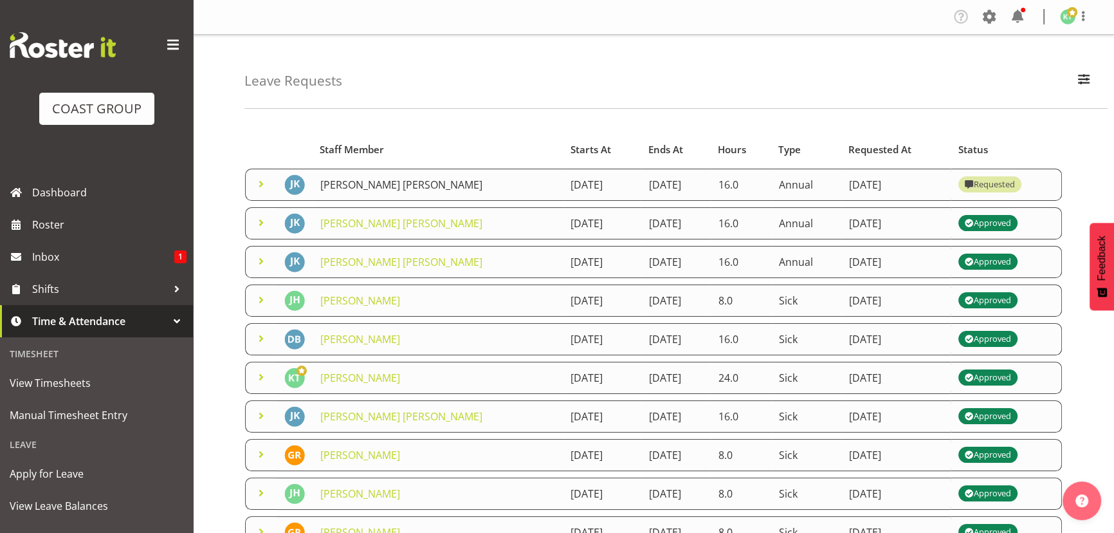
click at [382, 188] on link "[PERSON_NAME] [PERSON_NAME]" at bounding box center [401, 185] width 162 height 14
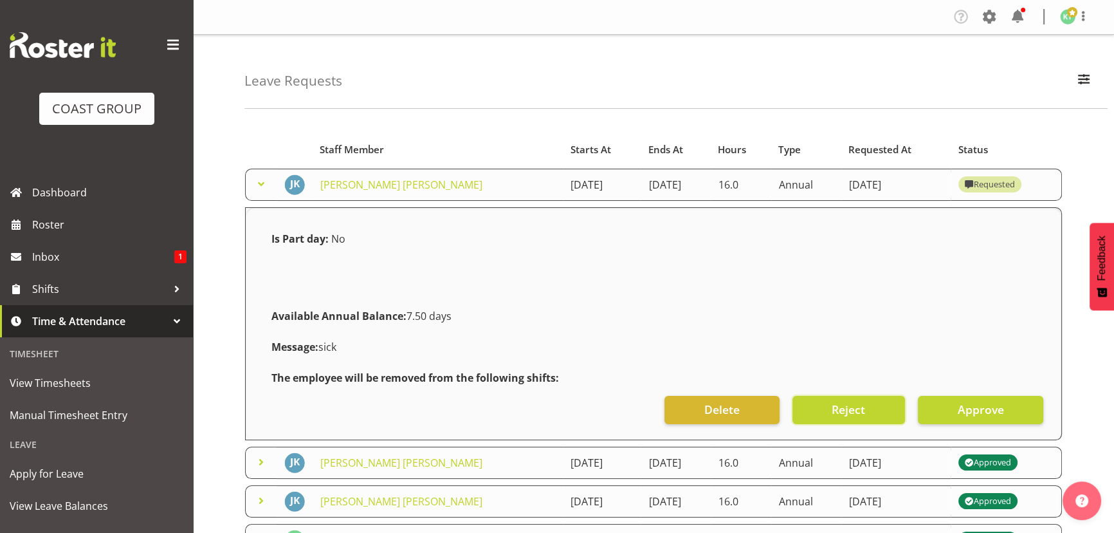
click at [857, 406] on span "Reject" at bounding box center [848, 409] width 33 height 17
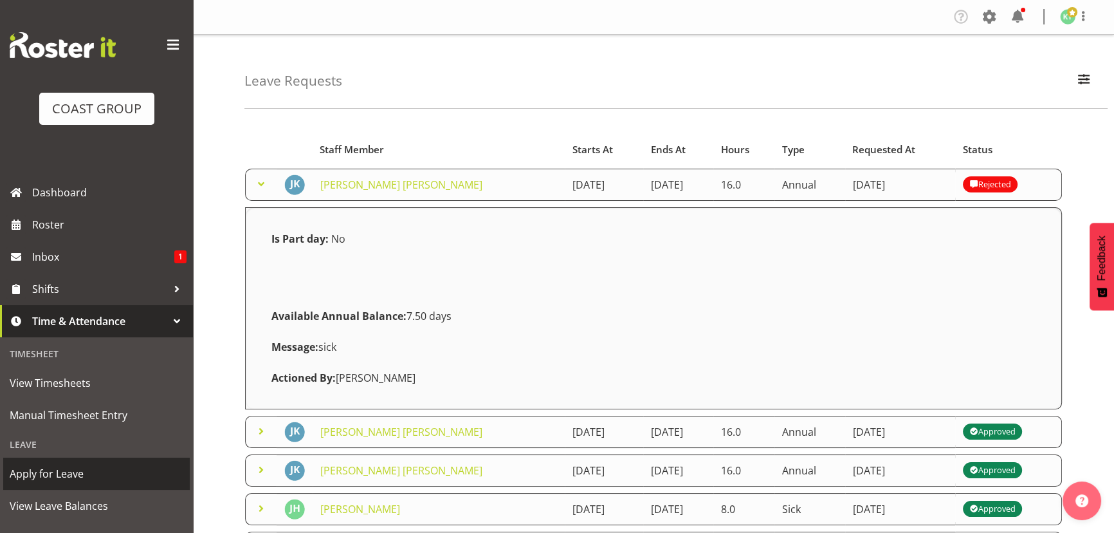
click at [72, 463] on link "Apply for Leave" at bounding box center [96, 473] width 187 height 32
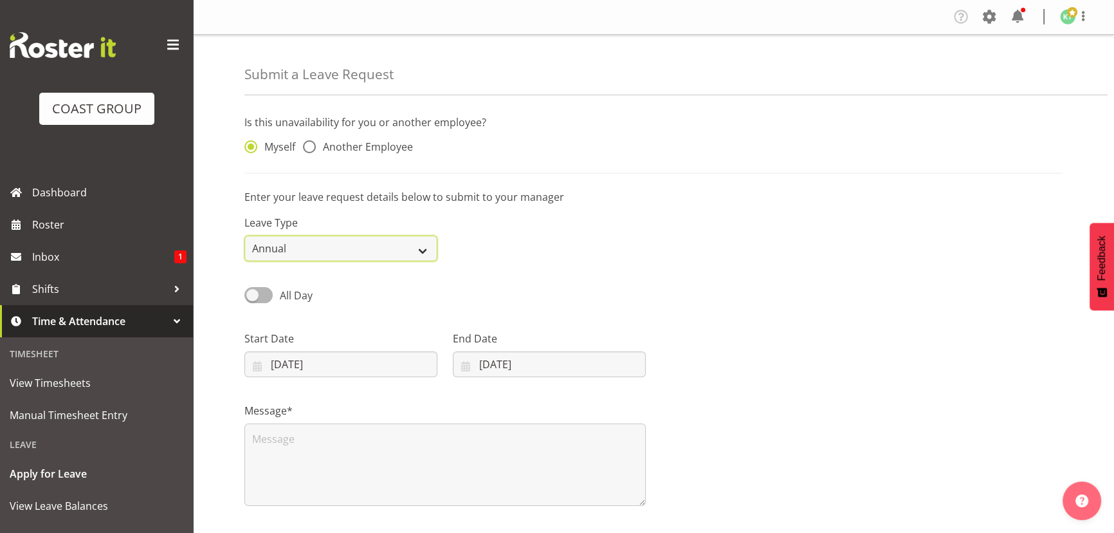
drag, startPoint x: 303, startPoint y: 252, endPoint x: 303, endPoint y: 260, distance: 7.7
click at [303, 252] on select "Annual Sick Leave Without Pay Bereavement Domestic Violence Parental Jury Servi…" at bounding box center [340, 248] width 193 height 26
select select "Sick"
click at [244, 235] on select "Annual Sick Leave Without Pay Bereavement Domestic Violence Parental Jury Servi…" at bounding box center [340, 248] width 193 height 26
click at [319, 148] on span "Another Employee" at bounding box center [364, 146] width 97 height 13
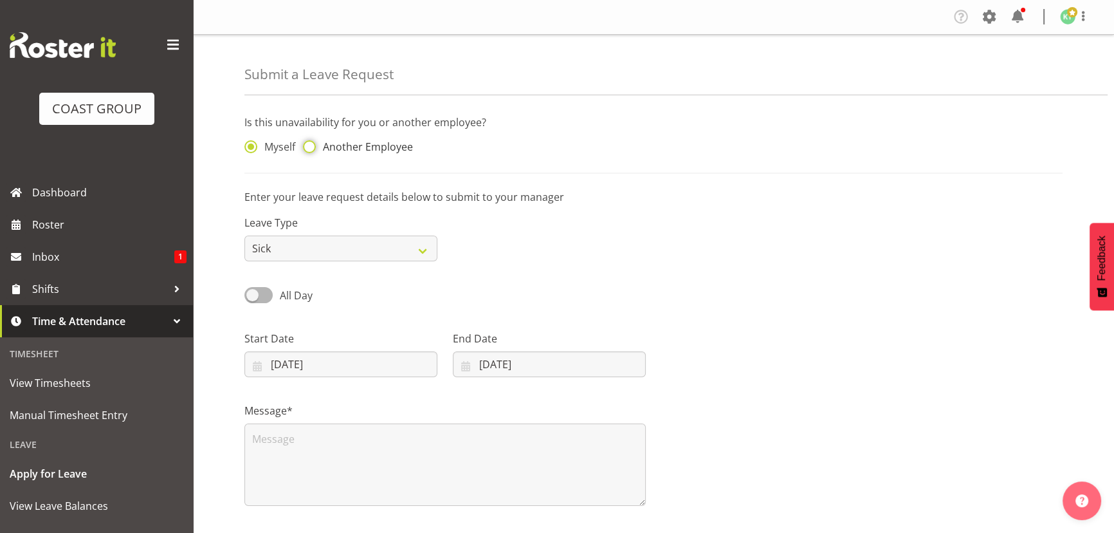
click at [311, 148] on input "Another Employee" at bounding box center [307, 147] width 8 height 8
radio input "true"
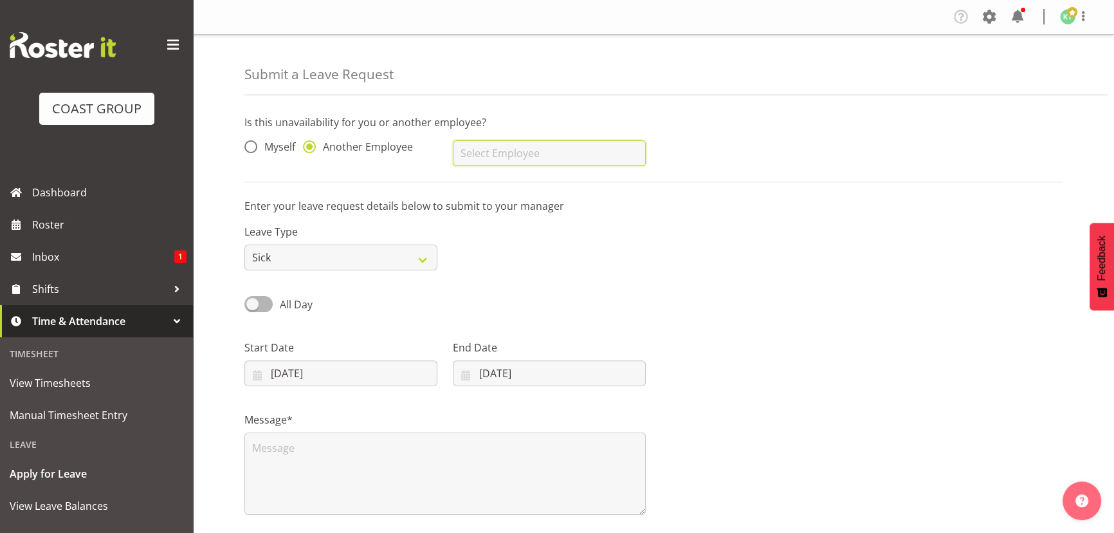
click at [483, 151] on input "text" at bounding box center [549, 153] width 193 height 26
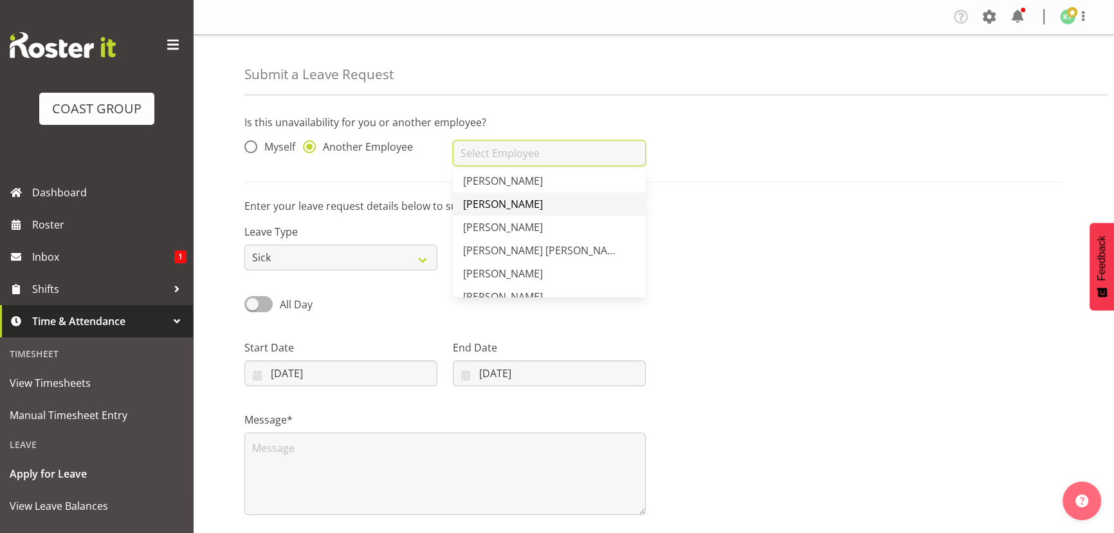
scroll to position [43, 0]
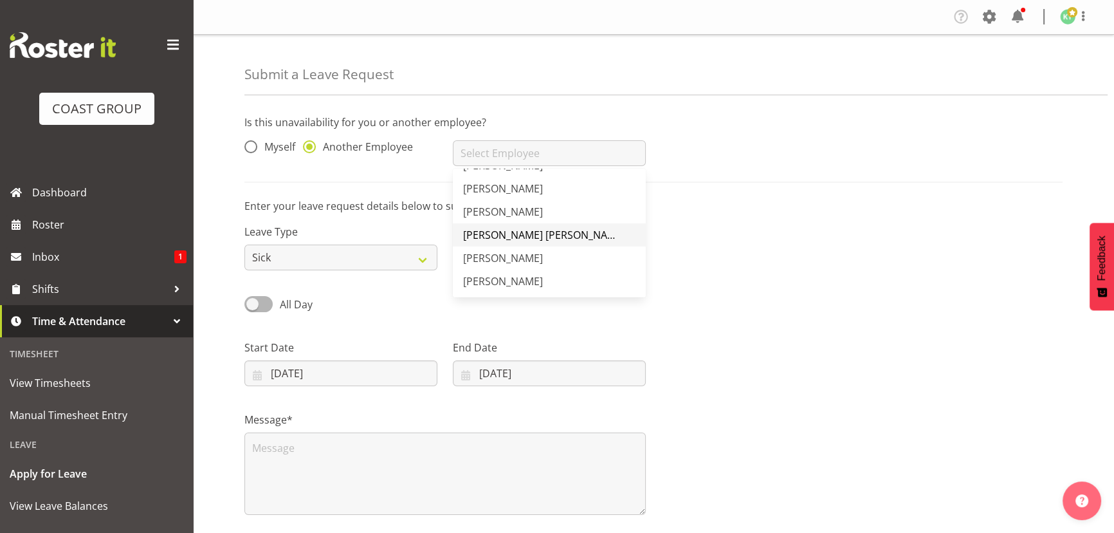
click at [507, 232] on span "[PERSON_NAME] [PERSON_NAME]" at bounding box center [544, 235] width 162 height 14
type input "[PERSON_NAME] [PERSON_NAME]"
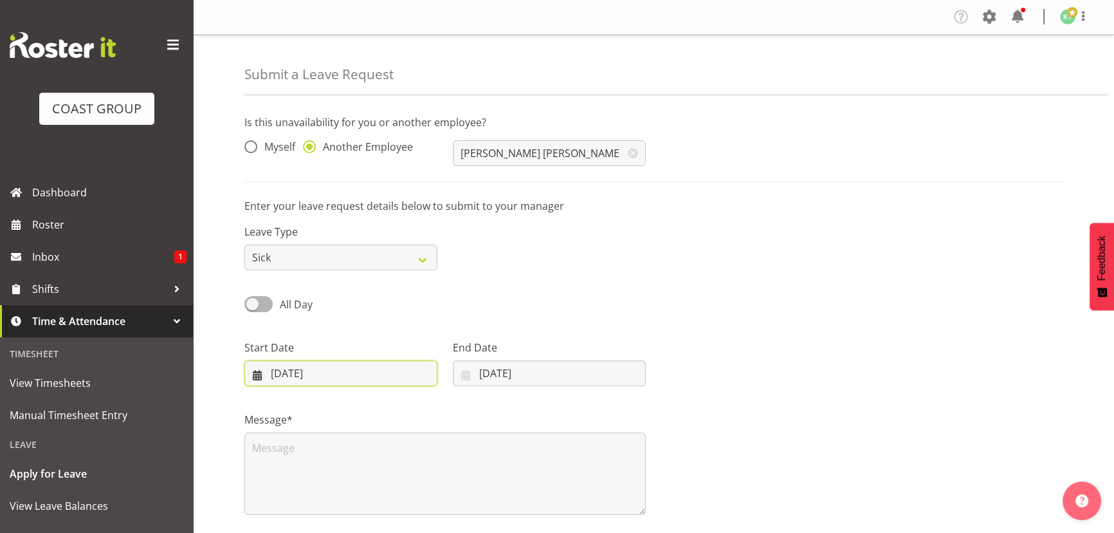
click at [383, 376] on input "30/09/2025" at bounding box center [340, 373] width 193 height 26
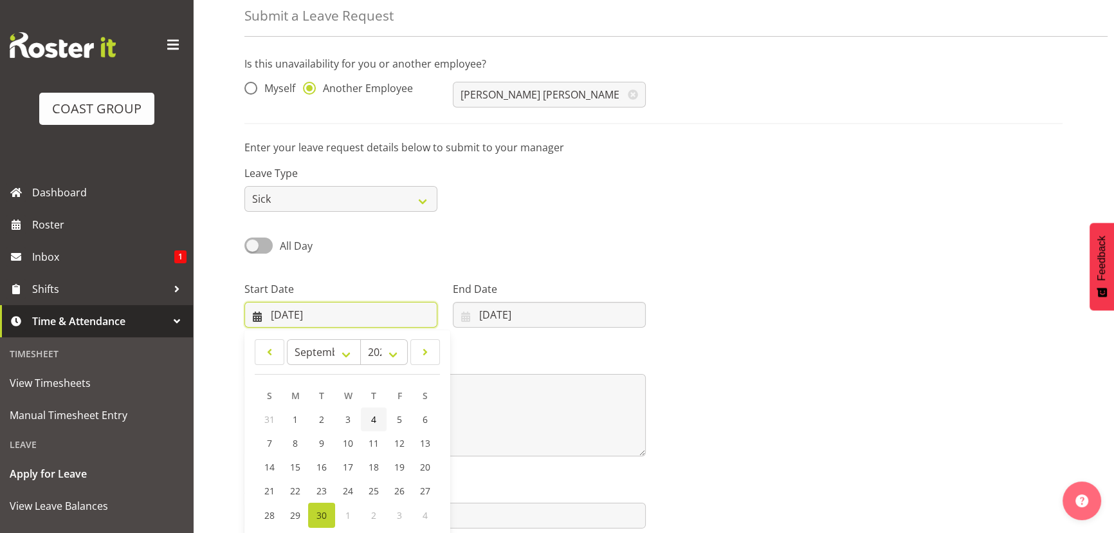
scroll to position [118, 0]
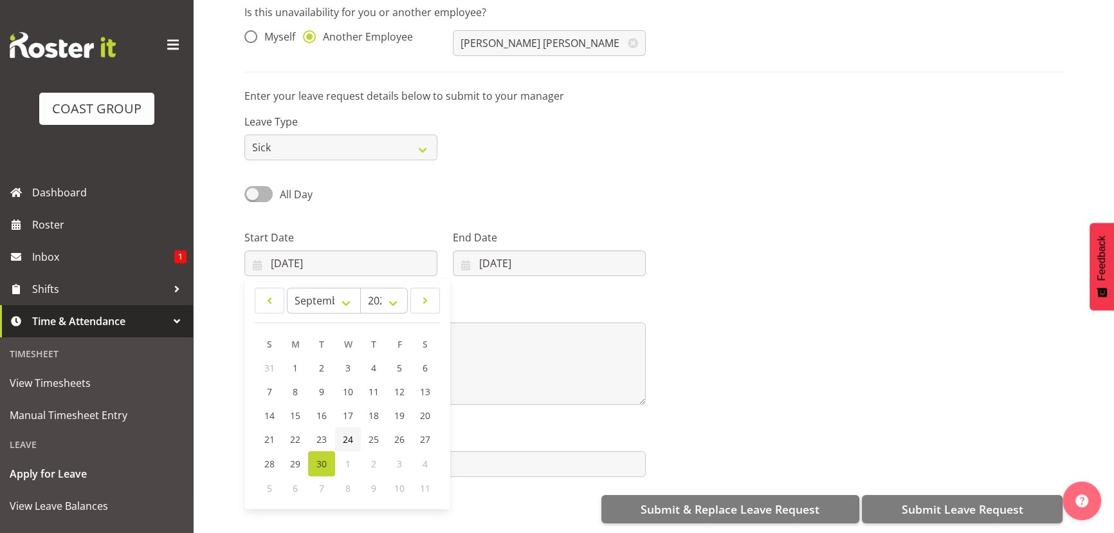
click at [345, 434] on span "24" at bounding box center [348, 439] width 10 height 12
type input "24/09/2025"
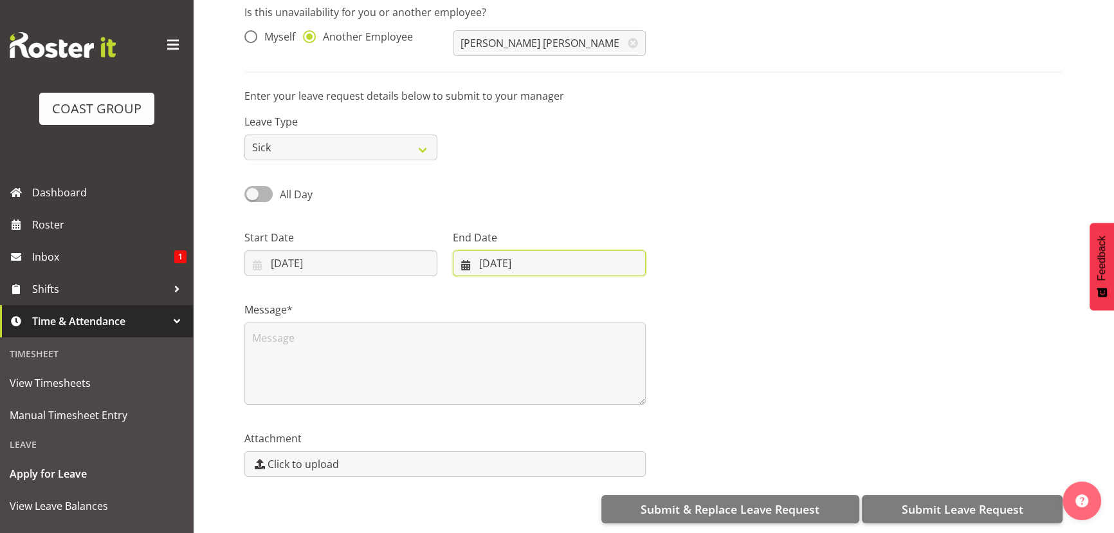
click at [551, 253] on input "30/09/2025" at bounding box center [549, 263] width 193 height 26
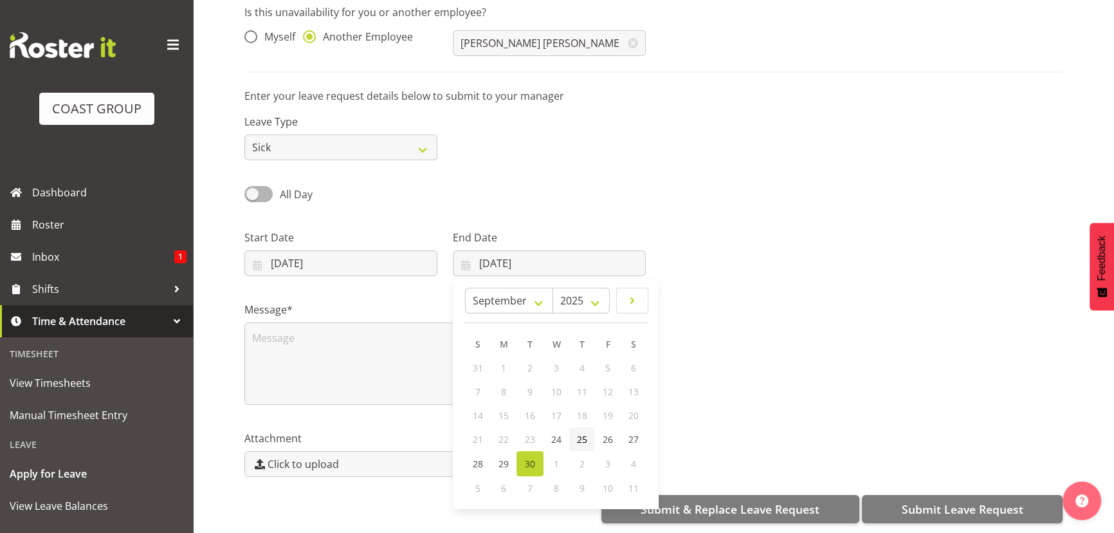
click at [583, 433] on span "25" at bounding box center [582, 439] width 10 height 12
type input "25/09/2025"
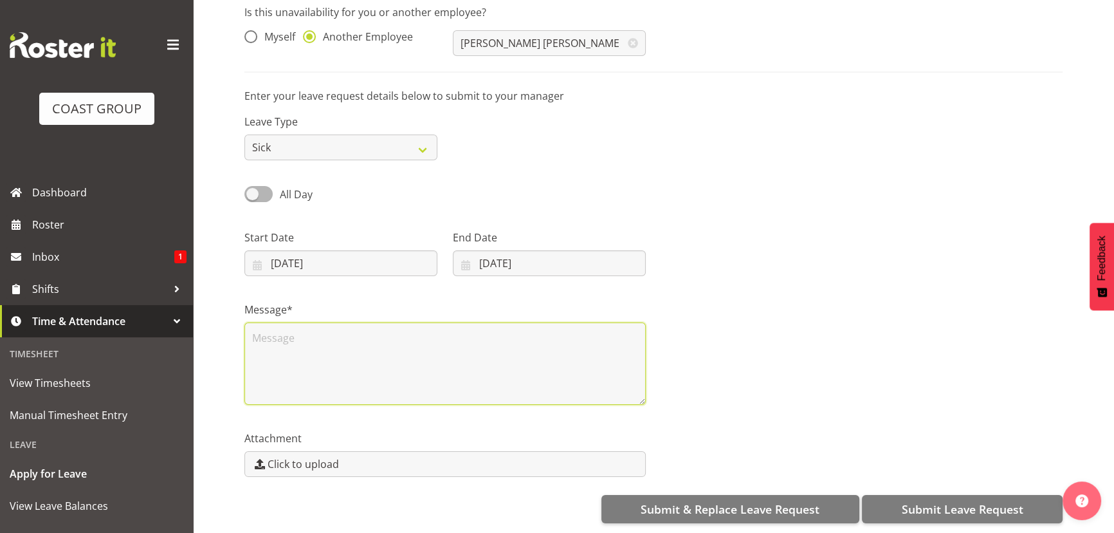
click at [444, 342] on textarea at bounding box center [444, 363] width 401 height 82
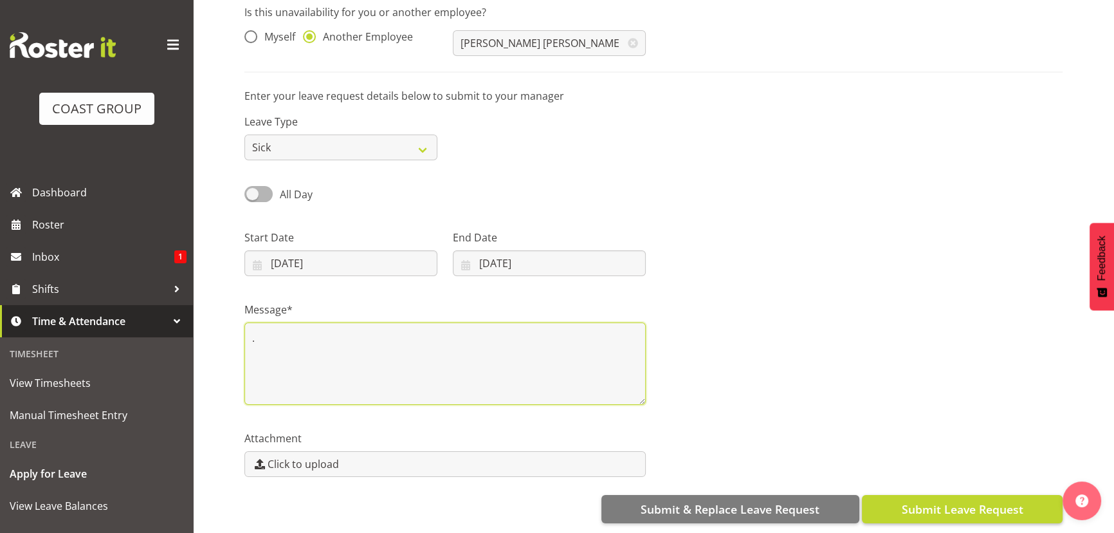
type textarea "."
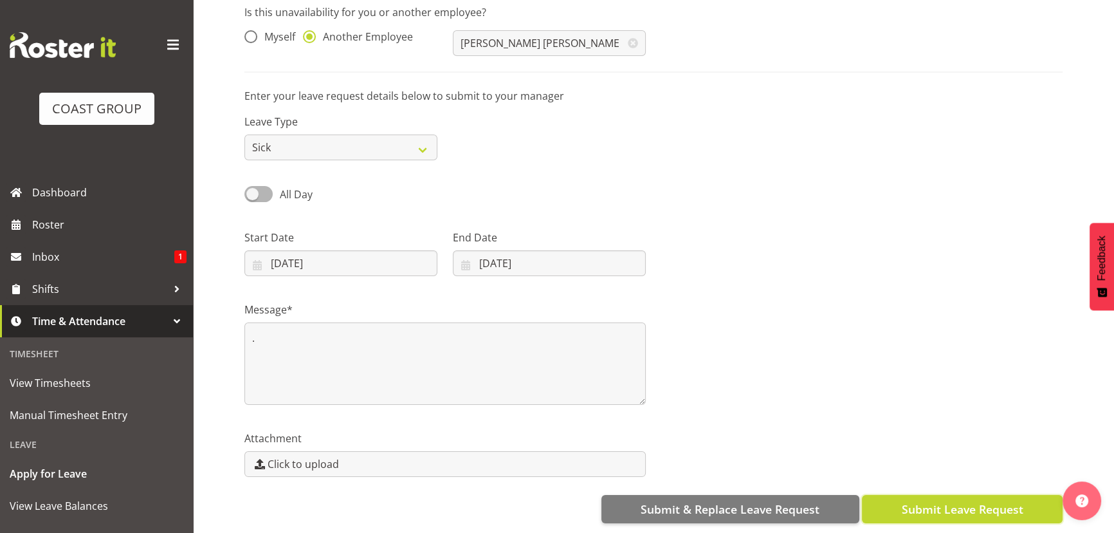
click at [889, 500] on button "Submit Leave Request" at bounding box center [962, 509] width 201 height 28
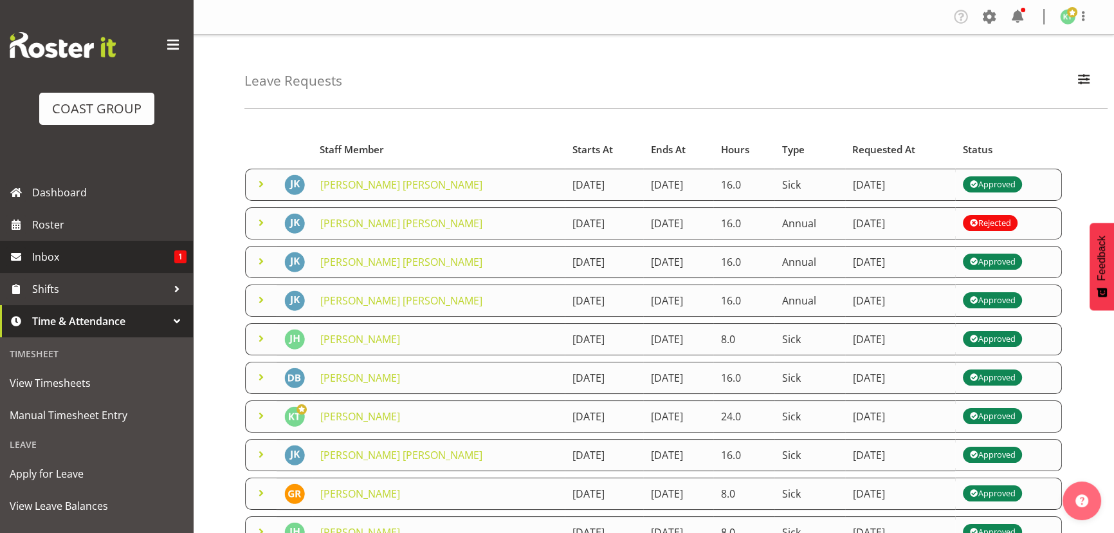
click at [138, 258] on span "Inbox" at bounding box center [103, 256] width 142 height 19
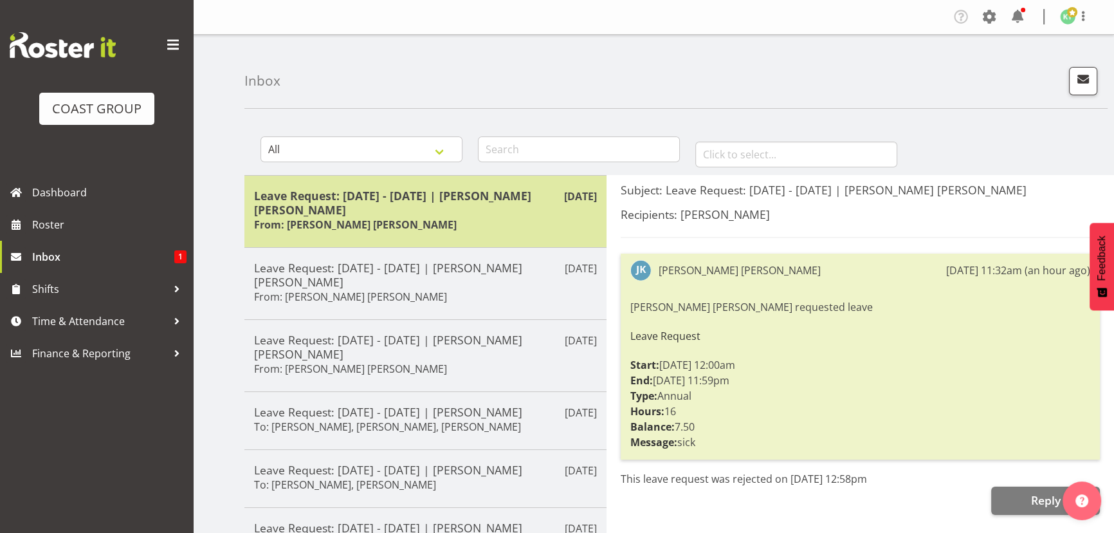
click at [433, 235] on div "[DATE] Leave Request: [DATE] - [DATE] | [PERSON_NAME] [PERSON_NAME] From: [PERS…" at bounding box center [425, 211] width 362 height 72
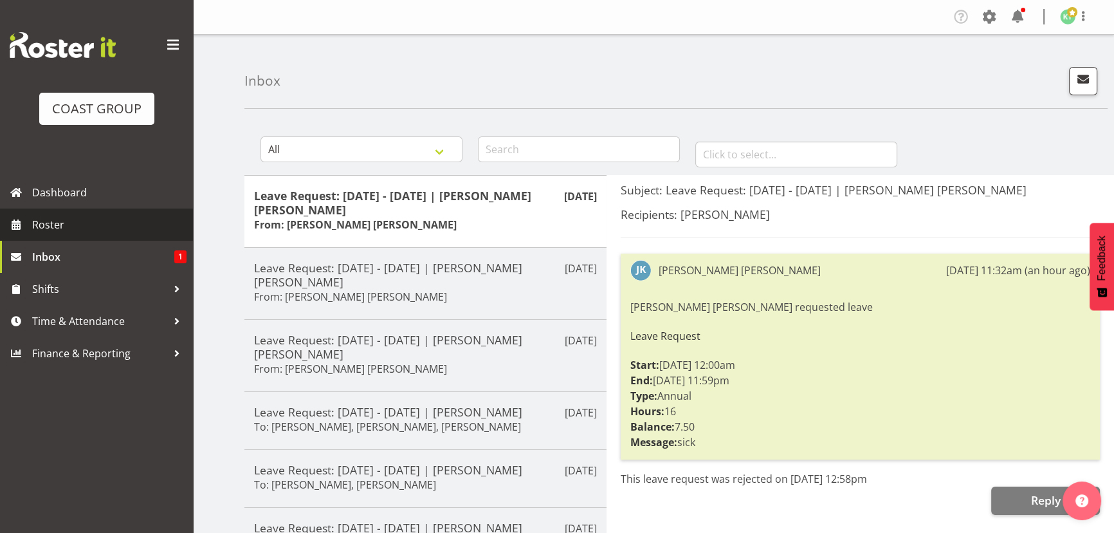
click at [70, 230] on span "Roster" at bounding box center [109, 224] width 154 height 19
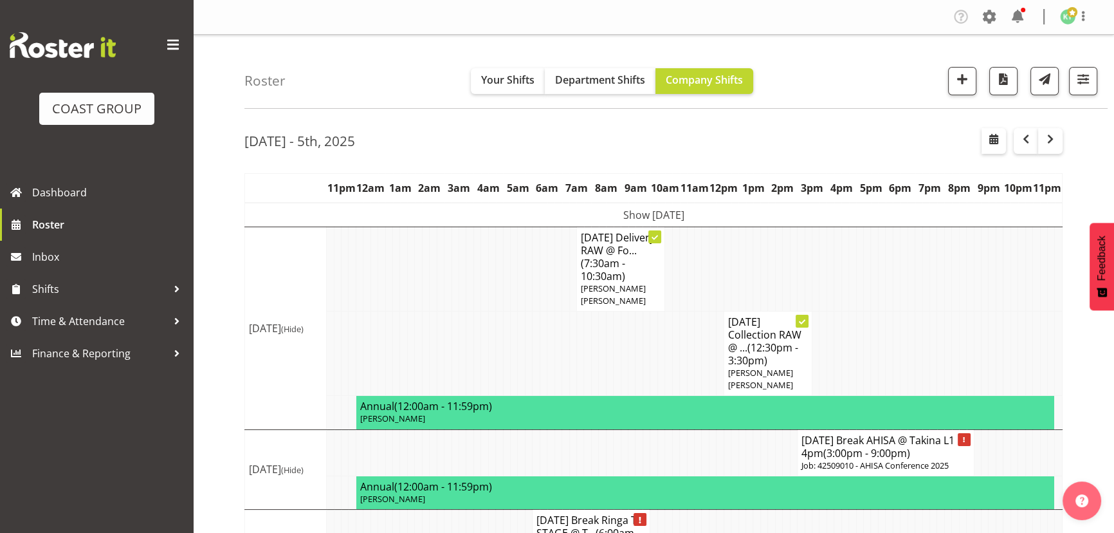
click at [737, 223] on td "Show Mon 29th Sep 2025" at bounding box center [654, 215] width 818 height 24
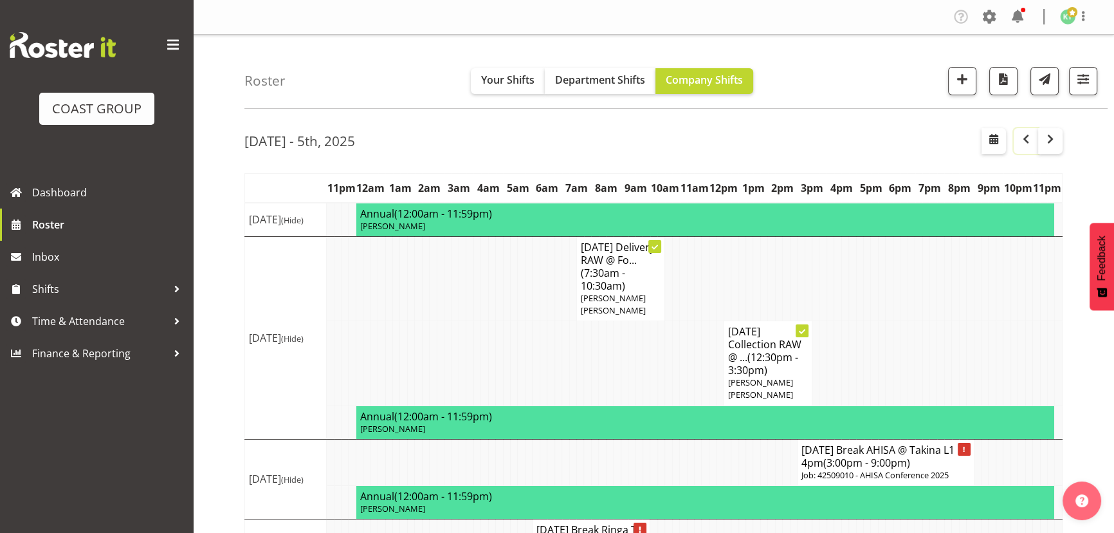
click at [1029, 147] on button "button" at bounding box center [1026, 141] width 24 height 26
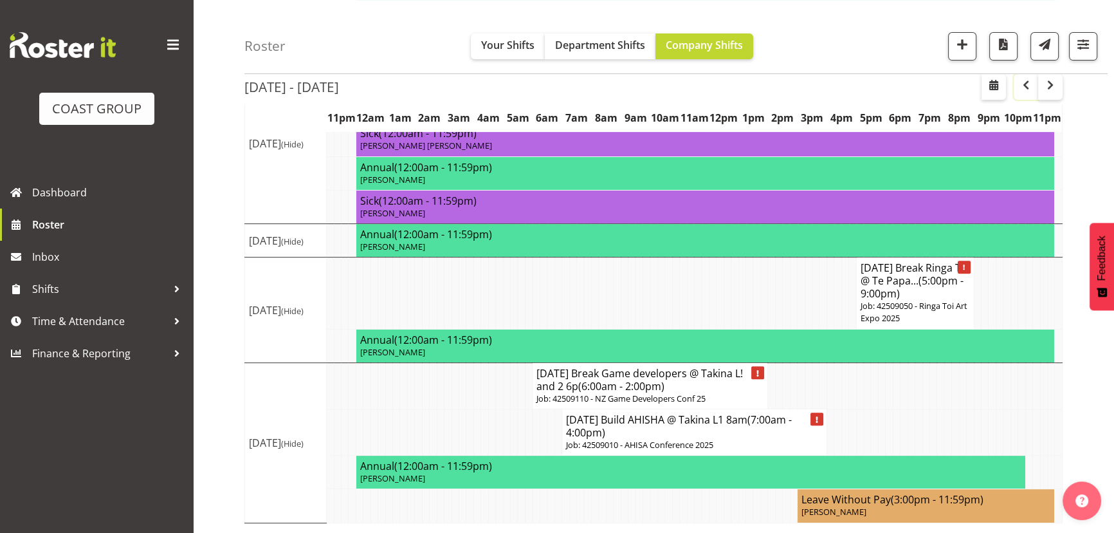
scroll to position [668, 0]
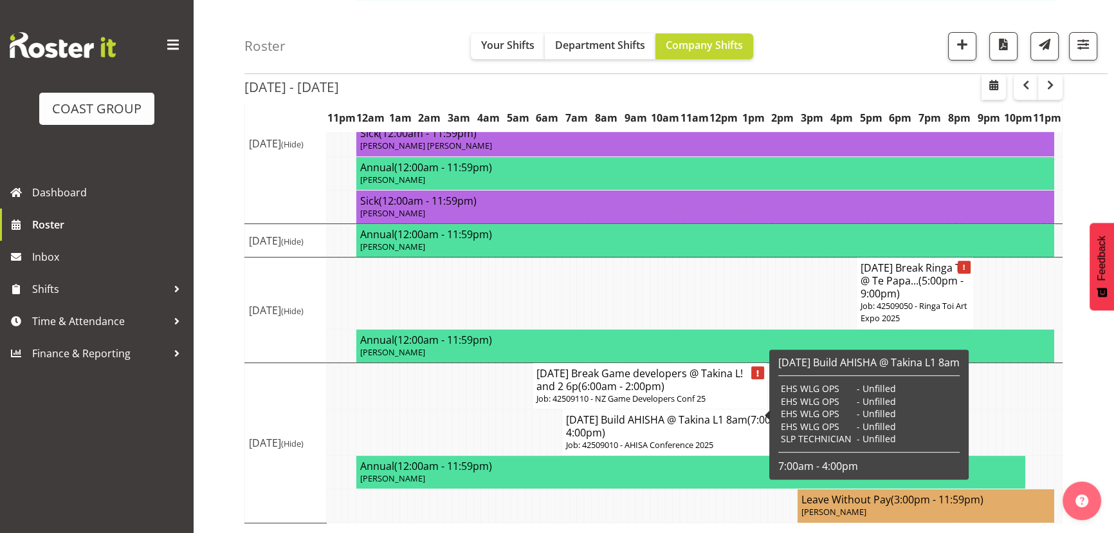
click at [663, 380] on h4 "SEP 25 Break Game developers @ Takina L! and 2 6p (6:00am - 2:00pm)" at bounding box center [649, 380] width 227 height 26
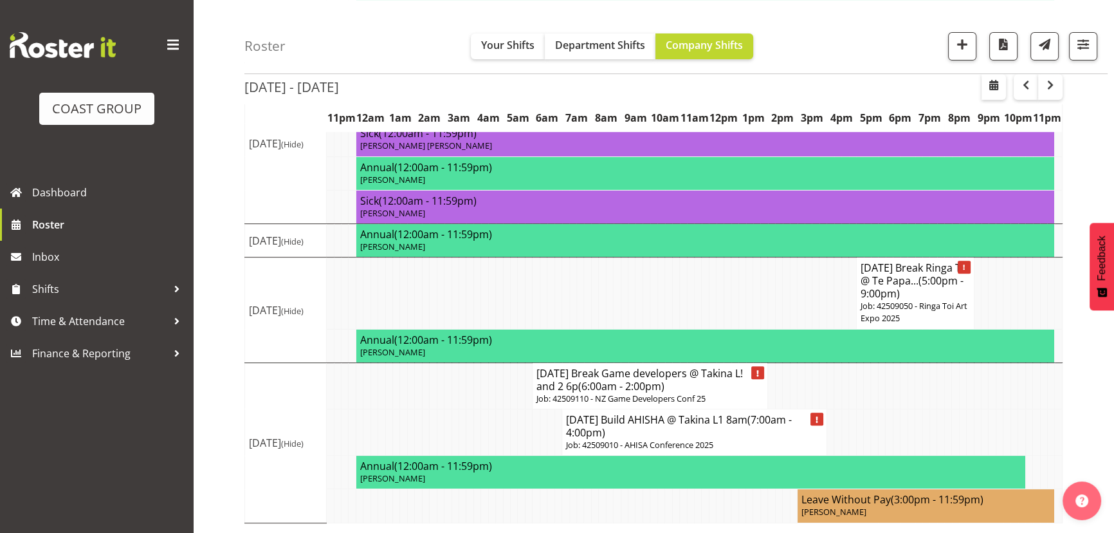
select select
select select "8"
select select "2025"
select select "6"
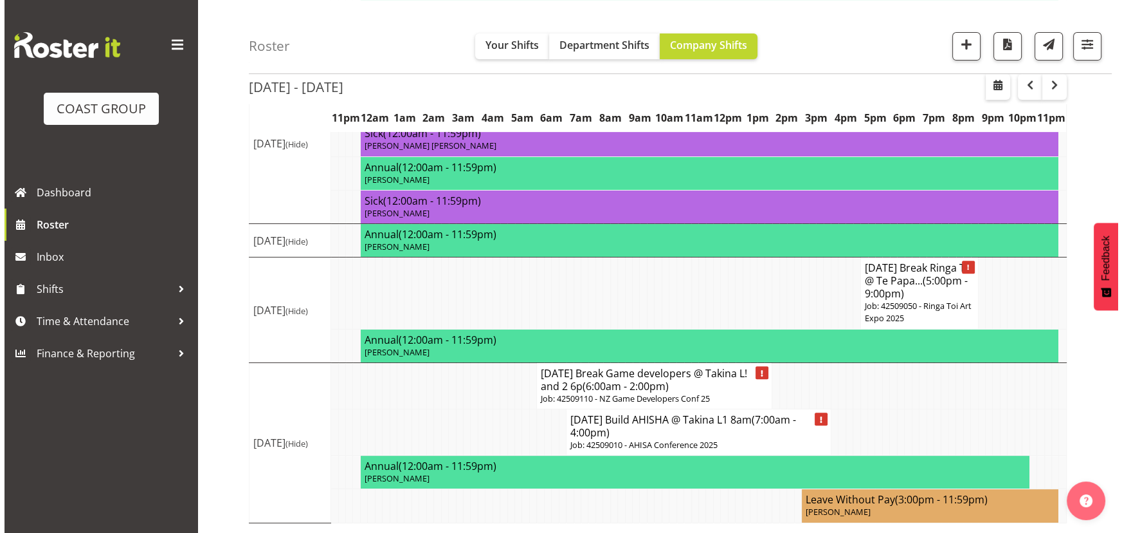
scroll to position [655, 0]
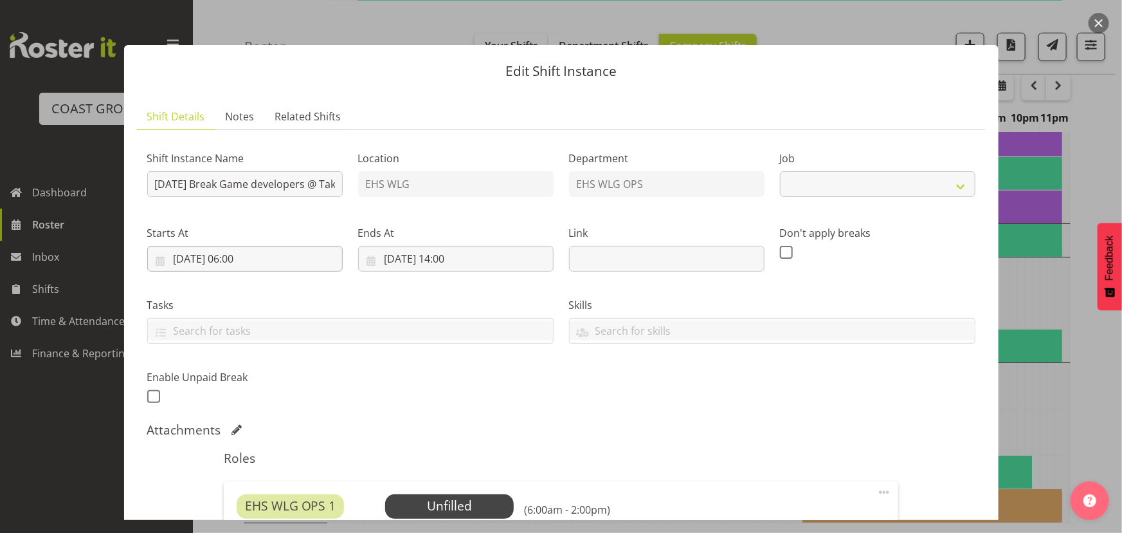
select select "10144"
click at [291, 260] on input "28/09/2025, 06:00" at bounding box center [245, 259] width 196 height 26
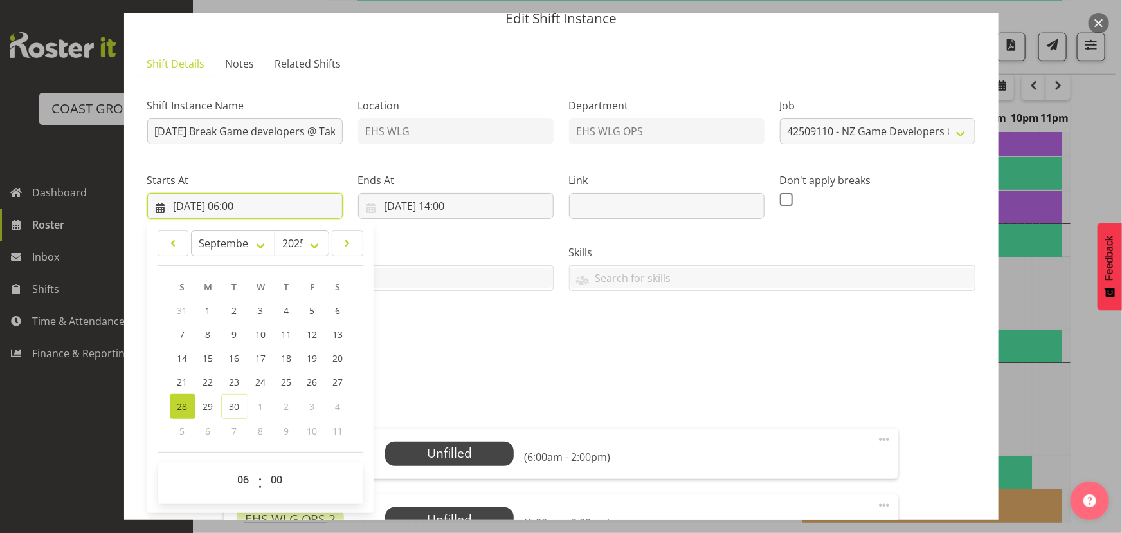
scroll to position [116, 0]
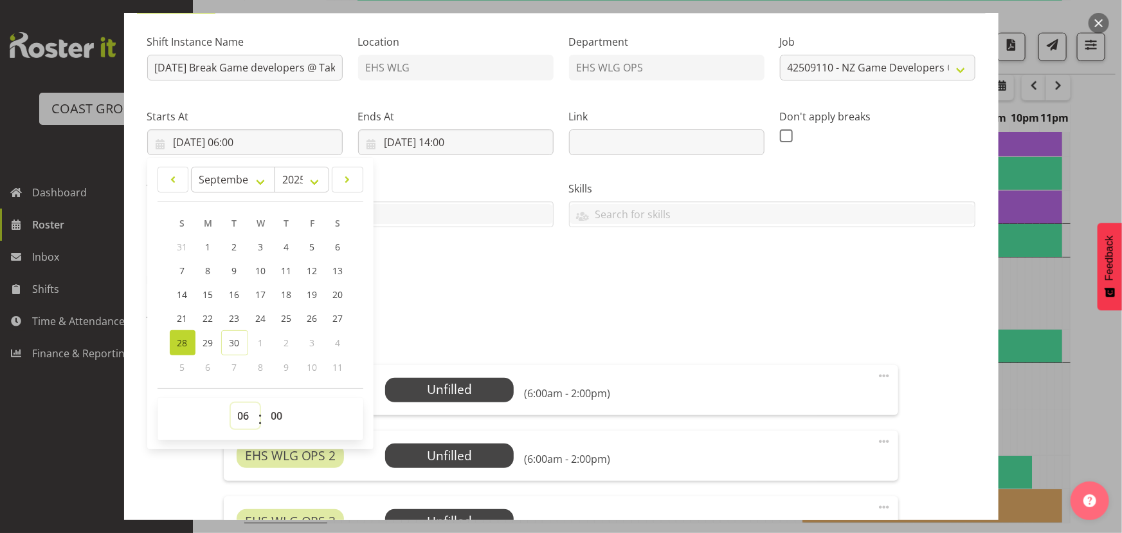
drag, startPoint x: 242, startPoint y: 423, endPoint x: 245, endPoint y: 402, distance: 21.5
click at [242, 423] on select "00 01 02 03 04 05 06 07 08 09 10 11 12 13 14 15 16 17 18 19 20 21 22 23" at bounding box center [245, 416] width 29 height 26
select select "7"
click at [231, 403] on select "00 01 02 03 04 05 06 07 08 09 10 11 12 13 14 15 16 17 18 19 20 21 22 23" at bounding box center [245, 416] width 29 height 26
type input "28/09/2025, 07:00"
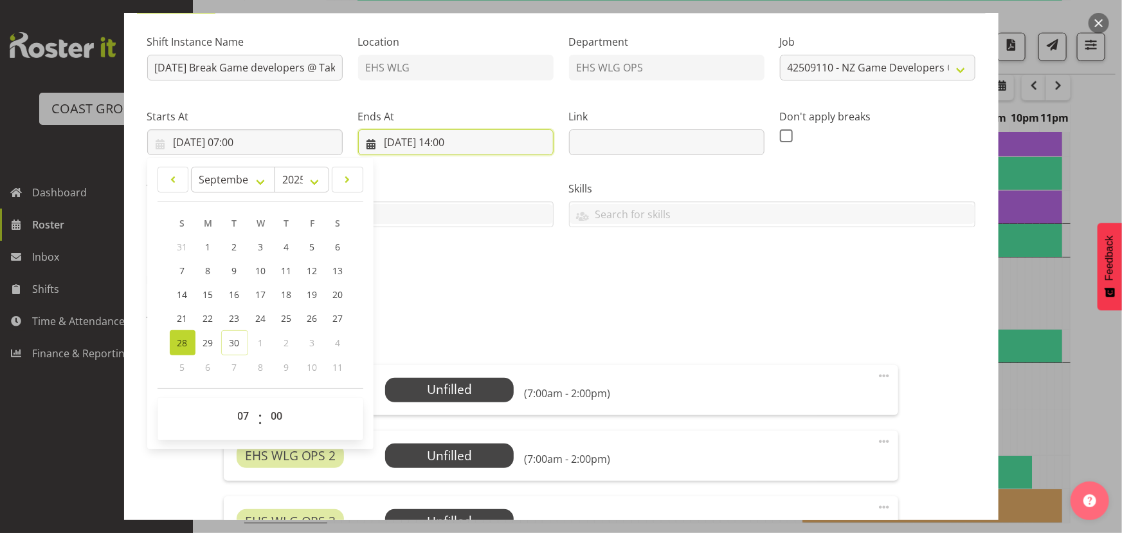
click at [499, 151] on input "28/09/2025, 14:00" at bounding box center [456, 142] width 196 height 26
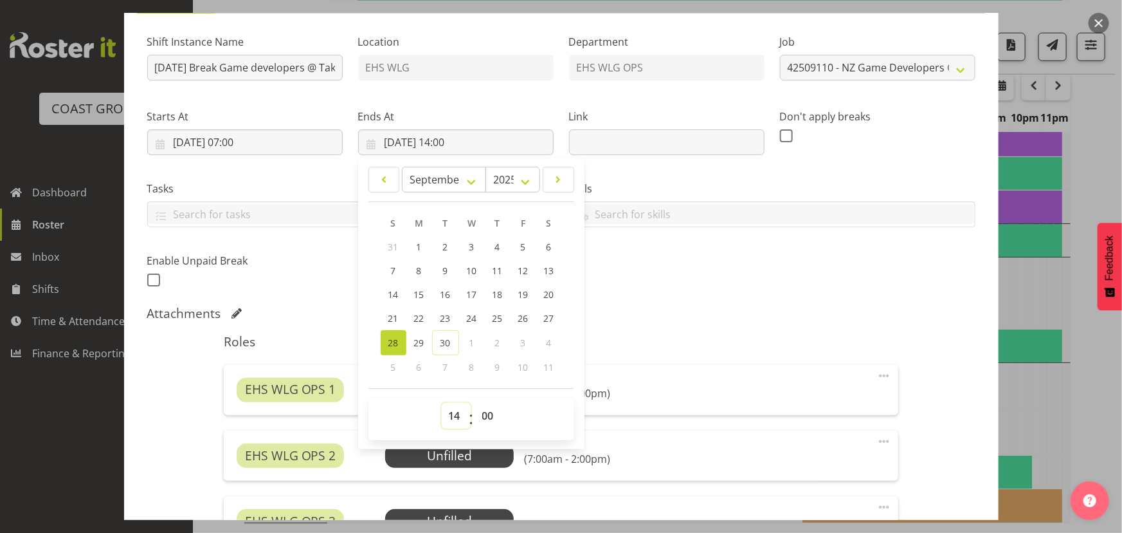
drag, startPoint x: 459, startPoint y: 414, endPoint x: 457, endPoint y: 405, distance: 9.1
click at [459, 414] on select "00 01 02 03 04 05 06 07 08 09 10 11 12 13 14 15 16 17 18 19 20 21 22 23" at bounding box center [456, 416] width 29 height 26
select select "18"
click at [442, 403] on select "00 01 02 03 04 05 06 07 08 09 10 11 12 13 14 15 16 17 18 19 20 21 22 23" at bounding box center [456, 416] width 29 height 26
type input "28/09/2025, 18:00"
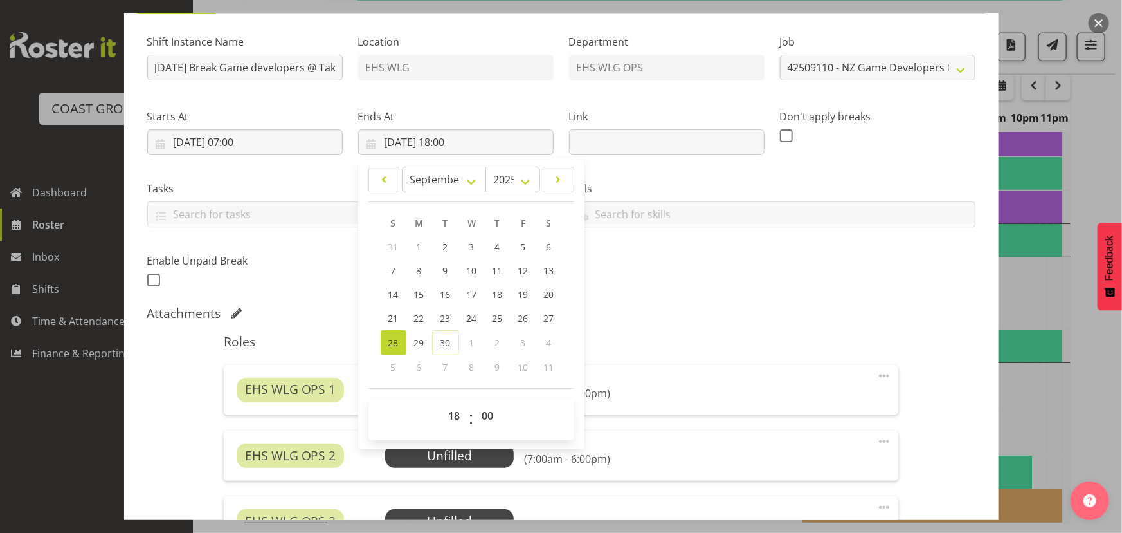
click at [771, 277] on div "Shift Instance Name SEP 25 Break Game developers @ Takina L! and 2 6p Location …" at bounding box center [562, 157] width 844 height 282
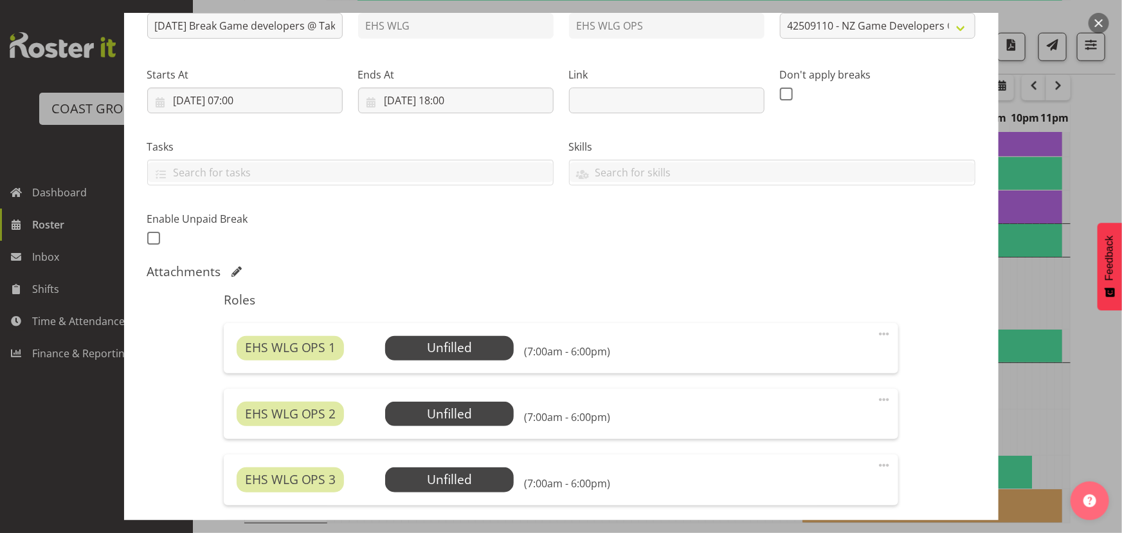
scroll to position [175, 0]
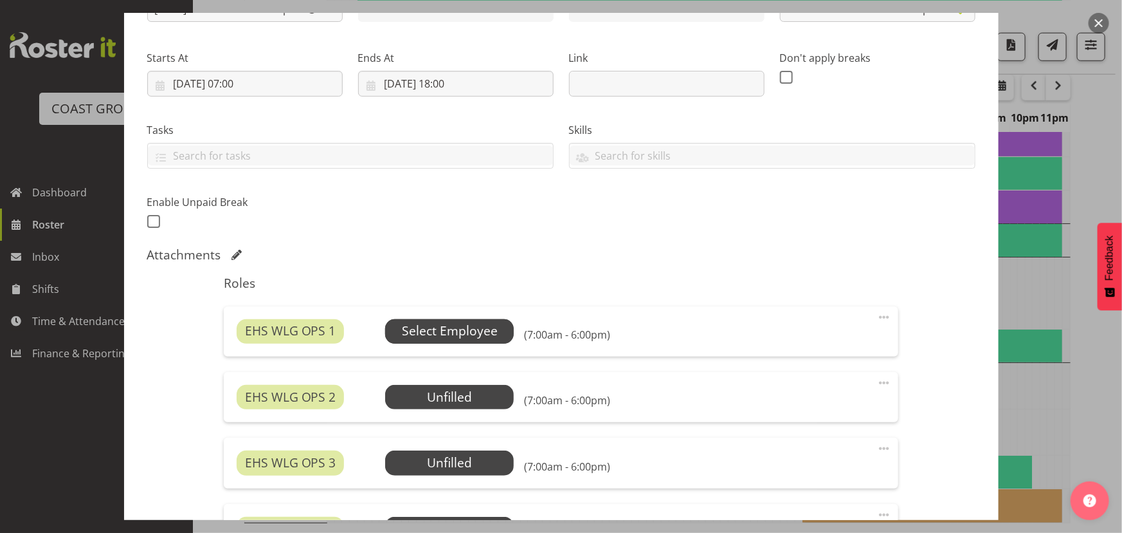
click at [486, 333] on span "Select Employee" at bounding box center [450, 331] width 96 height 19
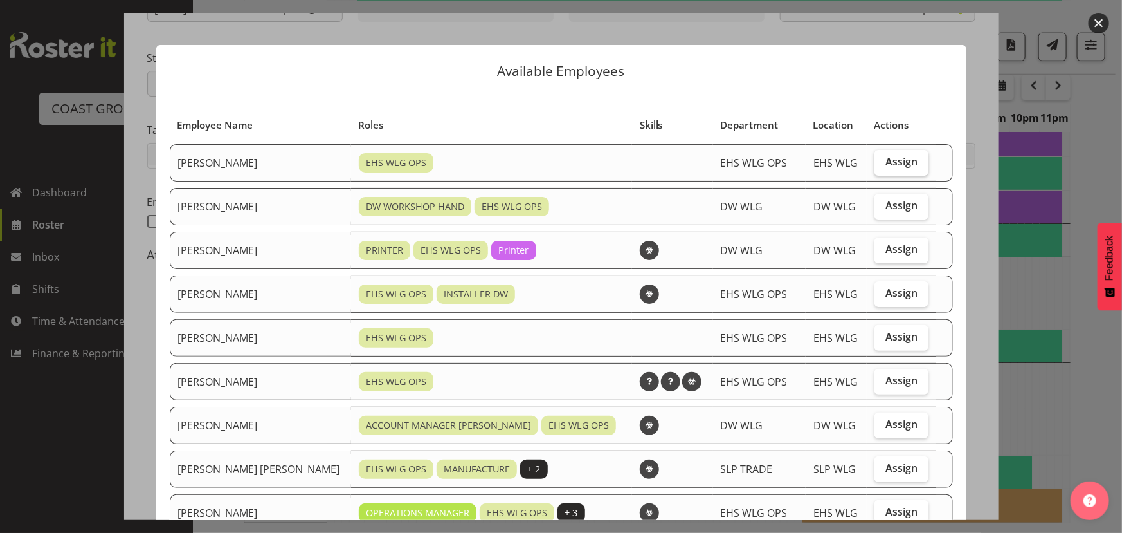
click at [904, 169] on label "Assign" at bounding box center [902, 163] width 54 height 26
click at [883, 166] on input "Assign" at bounding box center [879, 162] width 8 height 8
checkbox input "true"
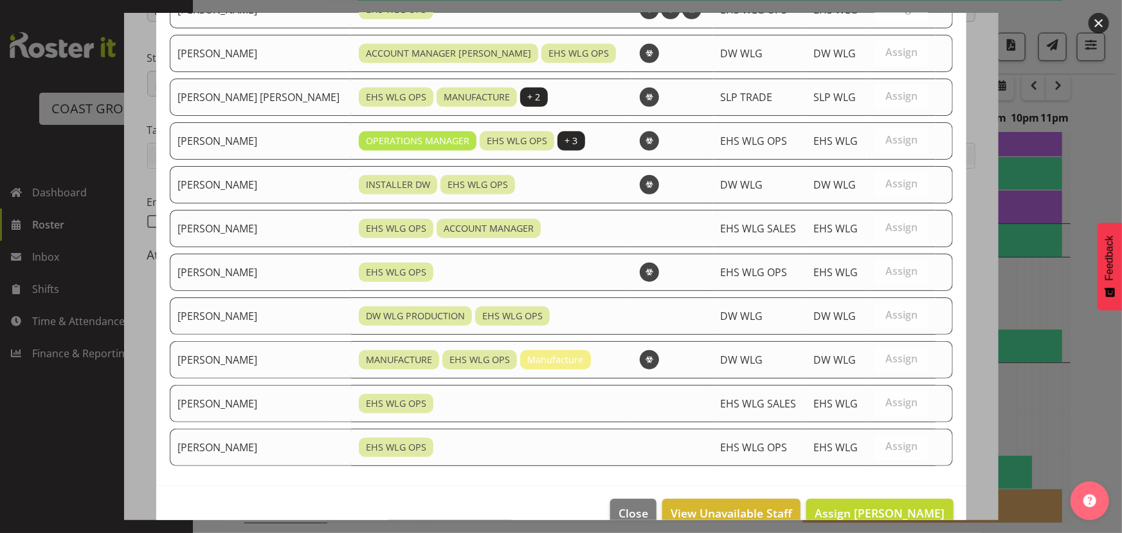
scroll to position [396, 0]
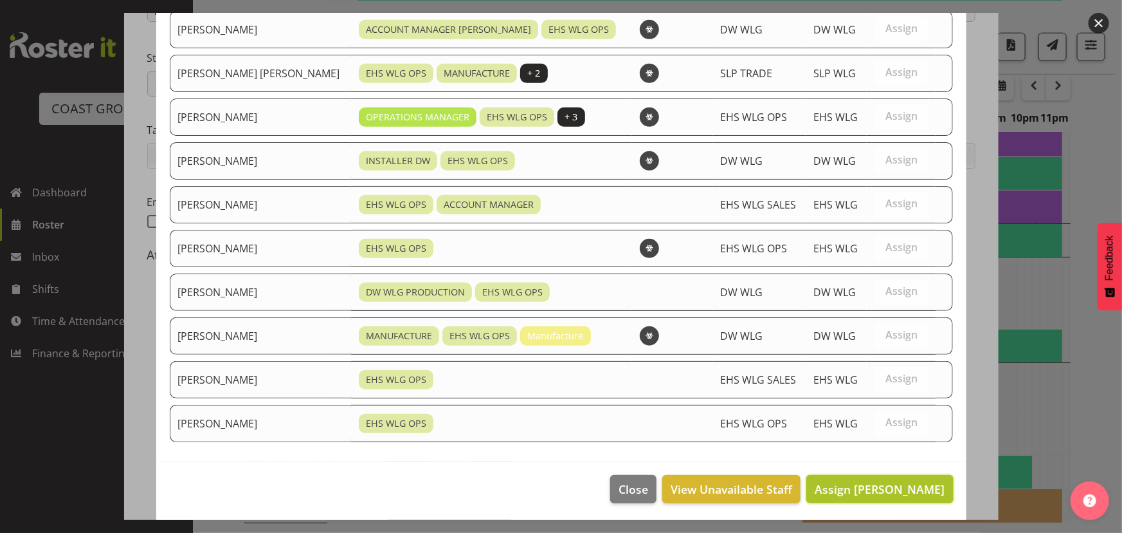
click at [859, 475] on button "Assign [PERSON_NAME]" at bounding box center [880, 489] width 147 height 28
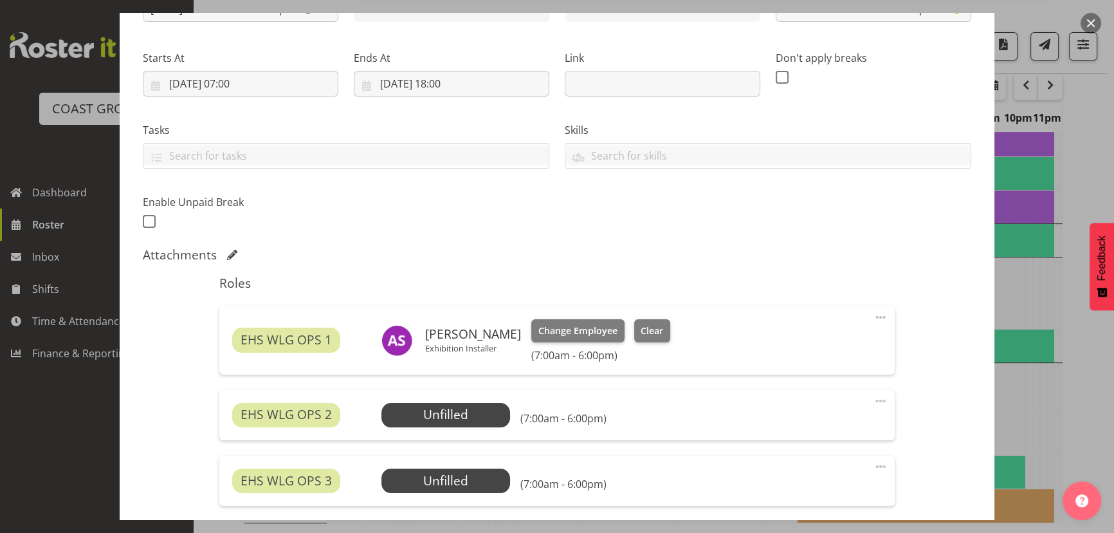
click at [426, 400] on div "EHS WLG OPS 2 Unfilled Select Employee (7:00am - 6:00pm) Edit Cover Role Delete" at bounding box center [556, 415] width 675 height 50
click at [425, 410] on span "Select Employee" at bounding box center [446, 414] width 96 height 19
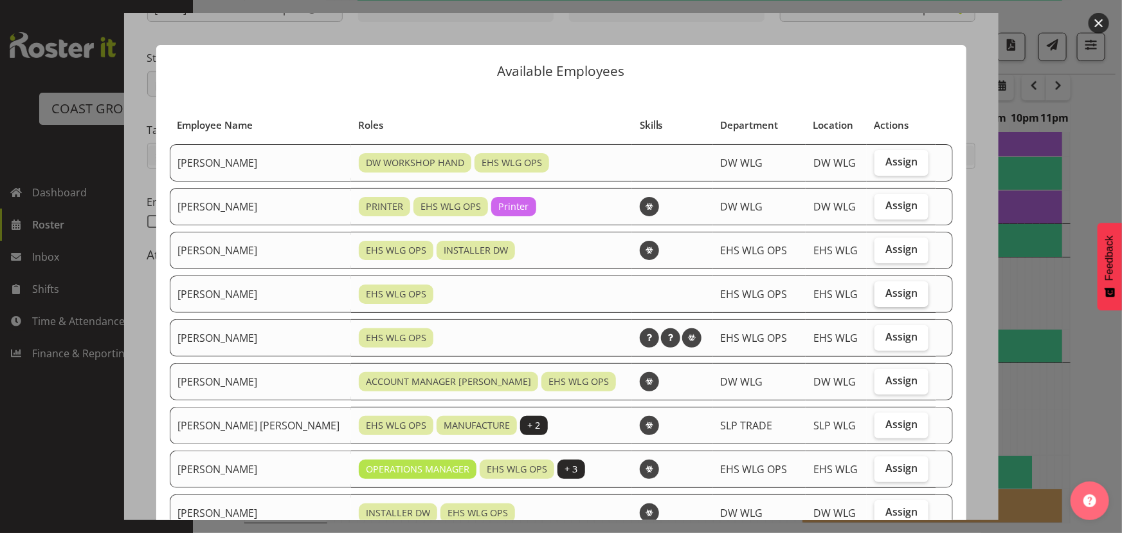
click at [886, 297] on span "Assign" at bounding box center [902, 292] width 32 height 13
click at [875, 297] on input "Assign" at bounding box center [879, 293] width 8 height 8
checkbox input "true"
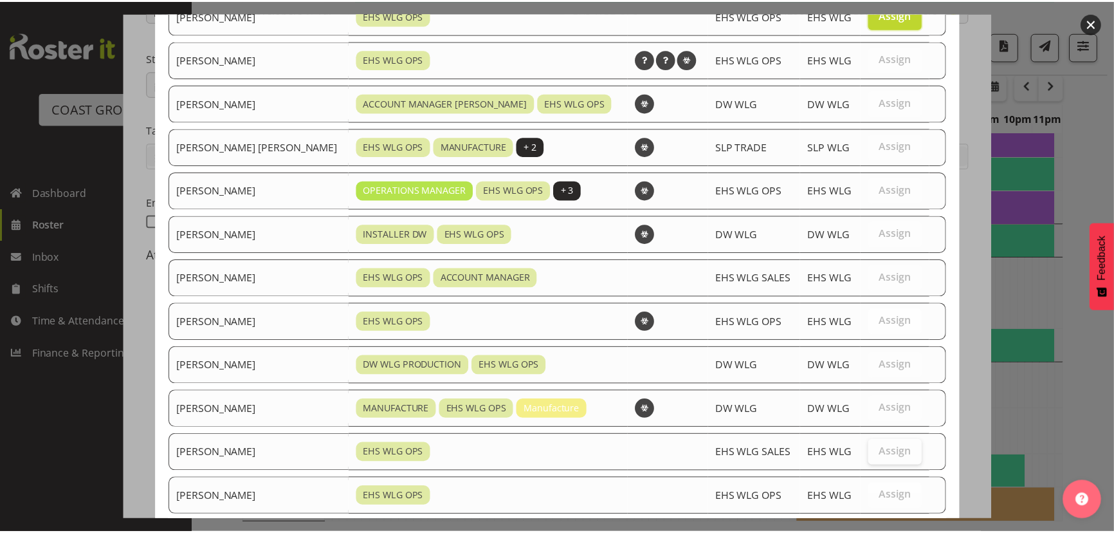
scroll to position [352, 0]
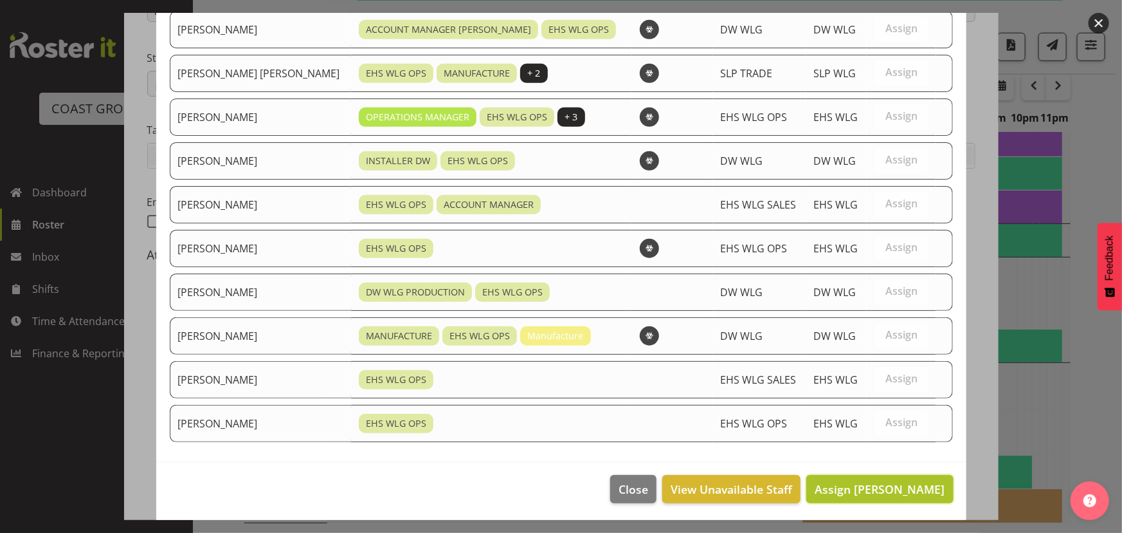
click at [875, 488] on span "Assign Geoffrey Robertson" at bounding box center [880, 488] width 130 height 15
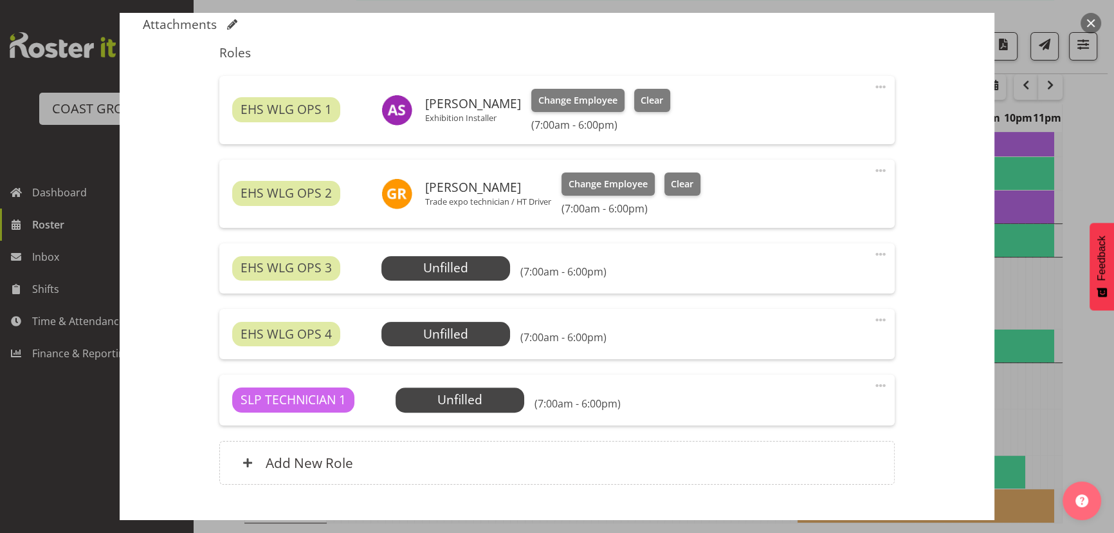
scroll to position [409, 0]
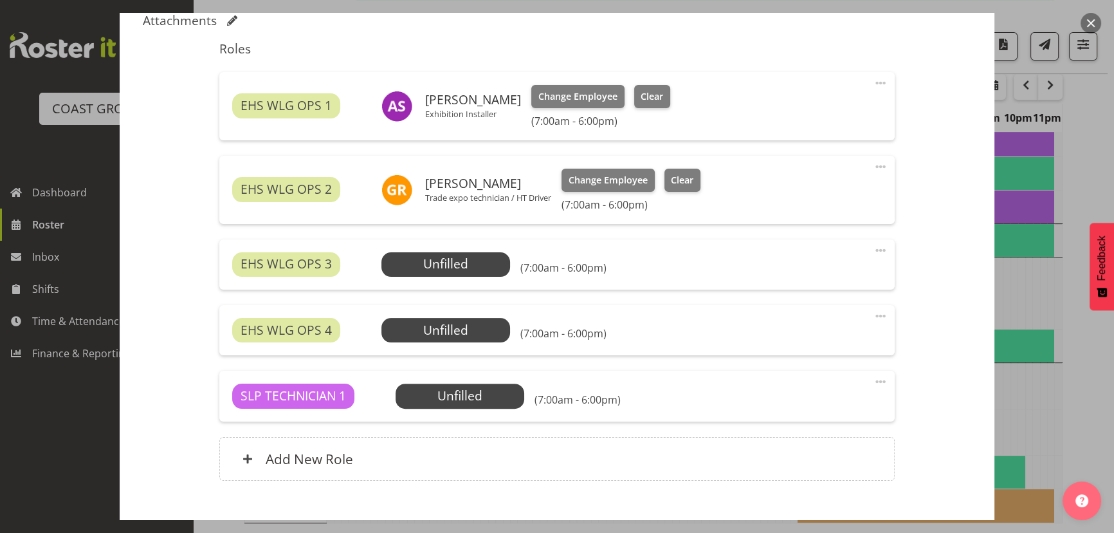
click at [873, 254] on span at bounding box center [880, 250] width 15 height 15
click at [849, 328] on link "Delete" at bounding box center [827, 324] width 124 height 23
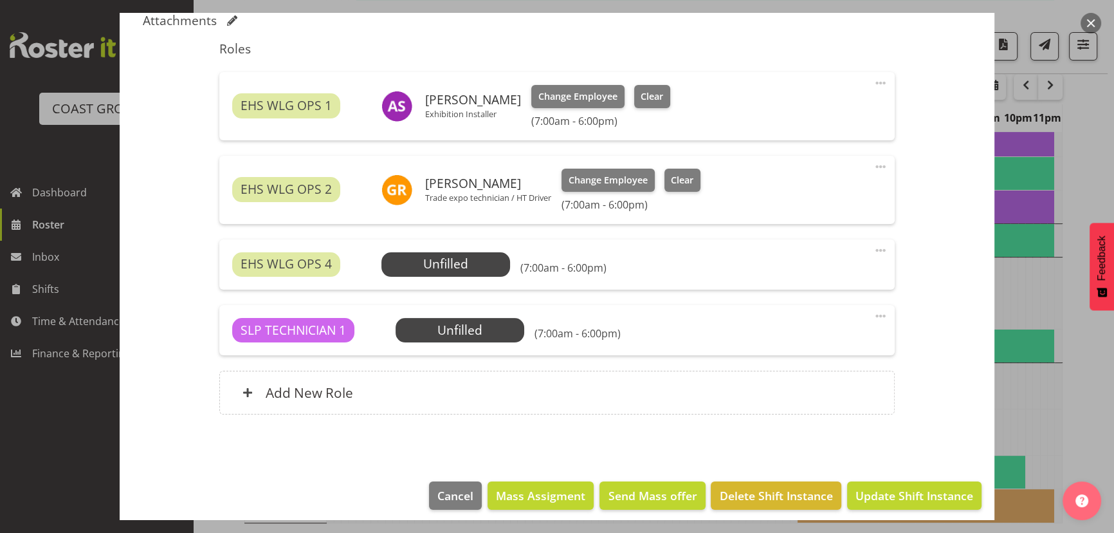
click at [873, 252] on span at bounding box center [880, 250] width 15 height 15
click at [846, 314] on link "Delete" at bounding box center [827, 324] width 124 height 23
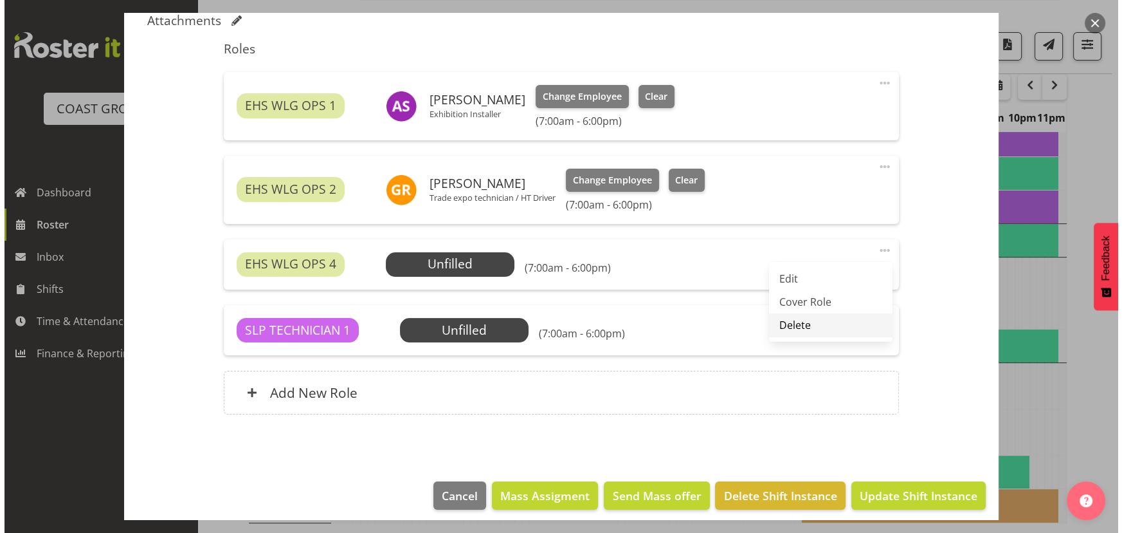
scroll to position [351, 0]
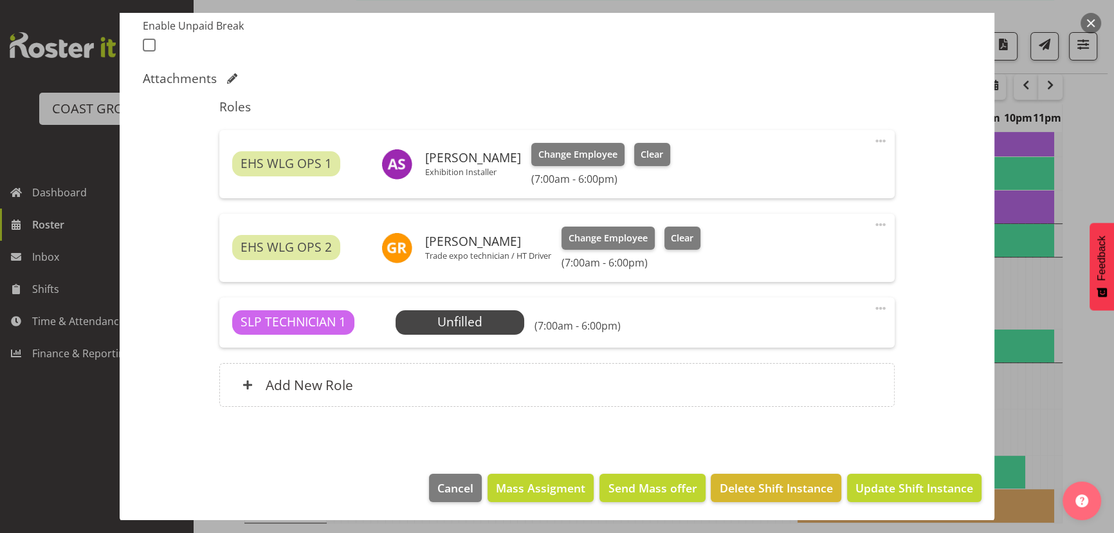
click at [873, 303] on span at bounding box center [880, 307] width 15 height 15
click at [778, 338] on link "Edit" at bounding box center [827, 336] width 124 height 23
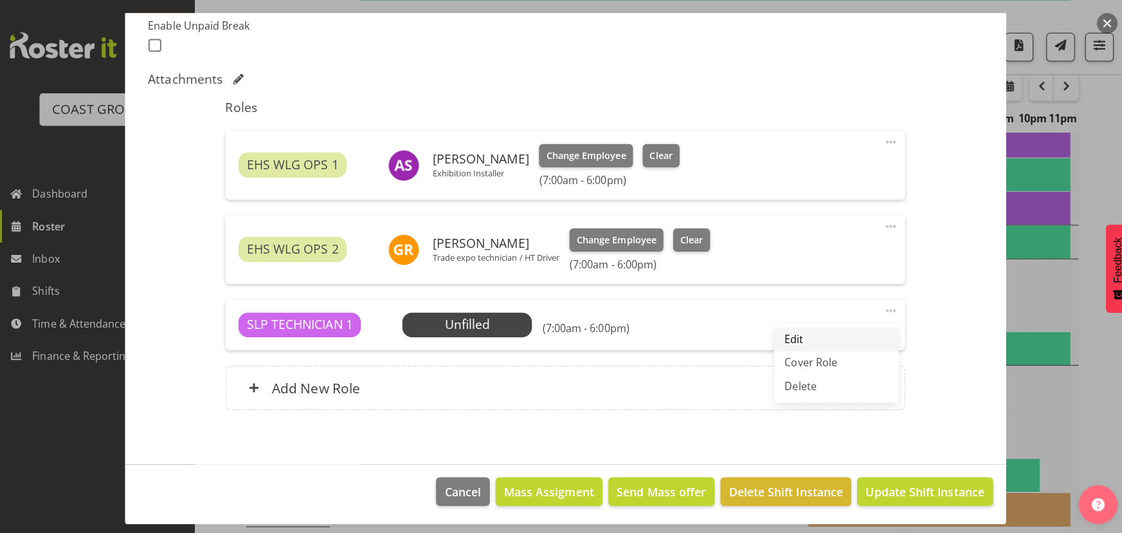
select select "8"
select select "2025"
select select "18"
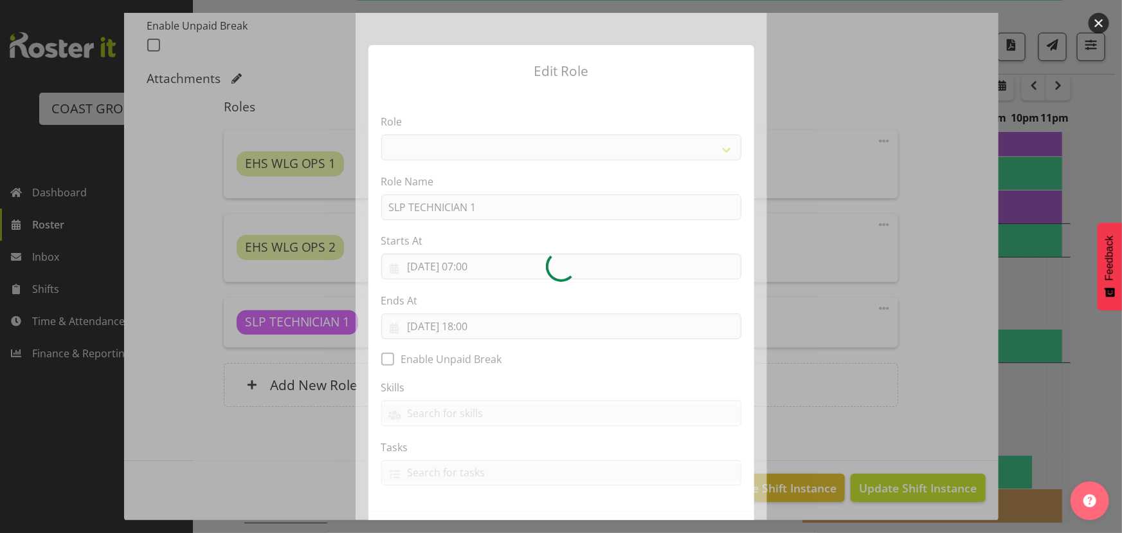
select select "123"
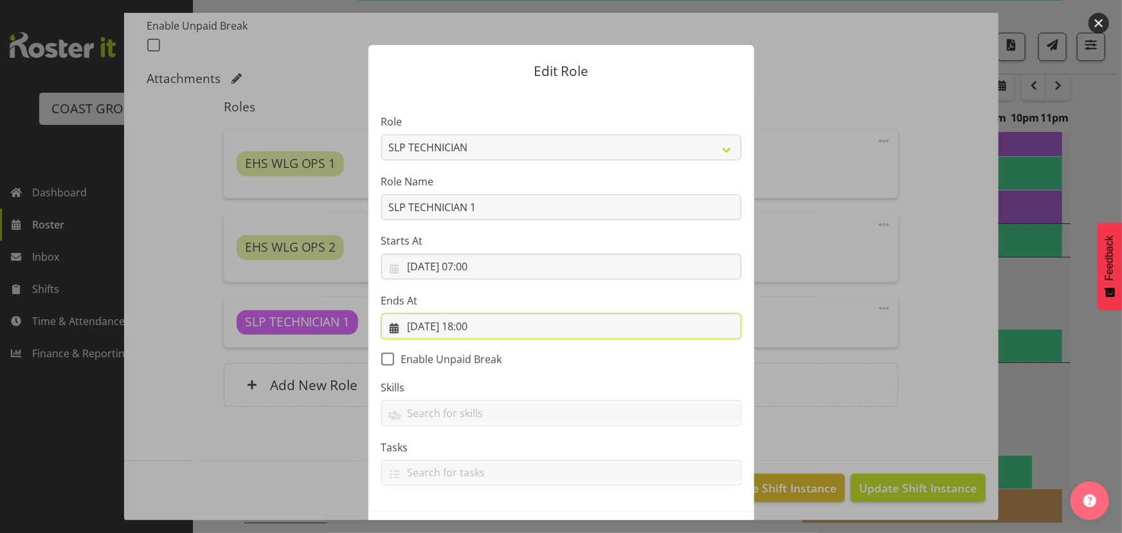
click at [513, 328] on input "28/09/2025, 18:00" at bounding box center [561, 326] width 360 height 26
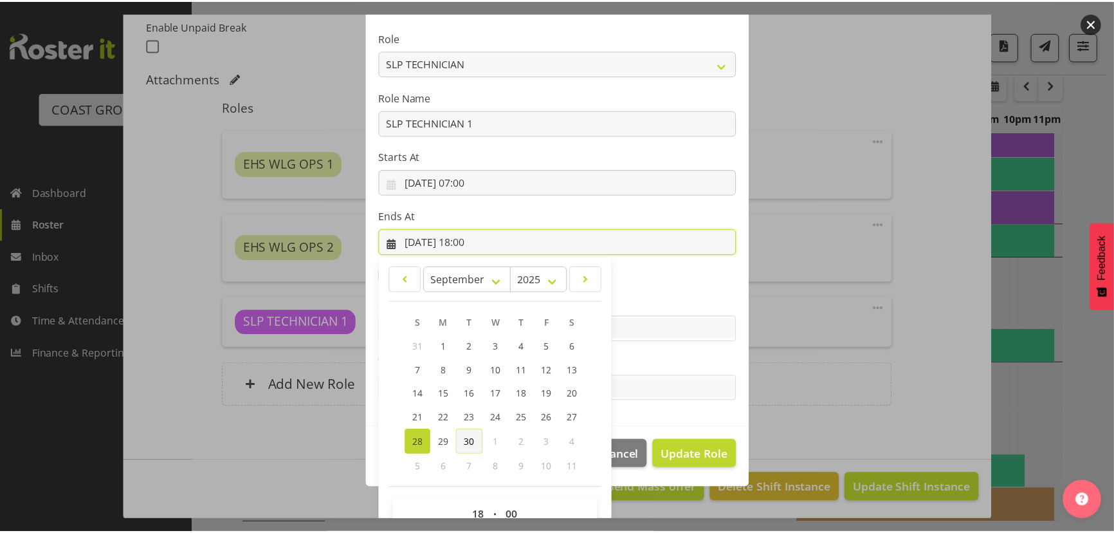
scroll to position [113, 0]
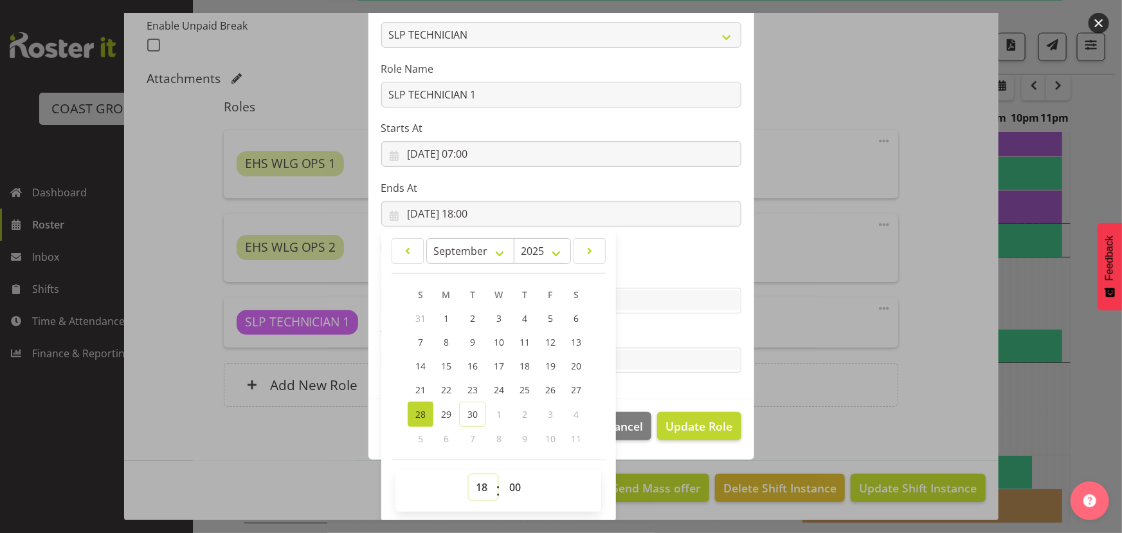
click at [480, 480] on select "00 01 02 03 04 05 06 07 08 09 10 11 12 13 14 15 16 17 18 19 20 21 22 23" at bounding box center [483, 487] width 29 height 26
select select "12"
click at [469, 474] on select "00 01 02 03 04 05 06 07 08 09 10 11 12 13 14 15 16 17 18 19 20 21 22 23" at bounding box center [483, 487] width 29 height 26
type input "28/09/2025, 12:00"
click at [675, 425] on span "Update Role" at bounding box center [699, 425] width 67 height 17
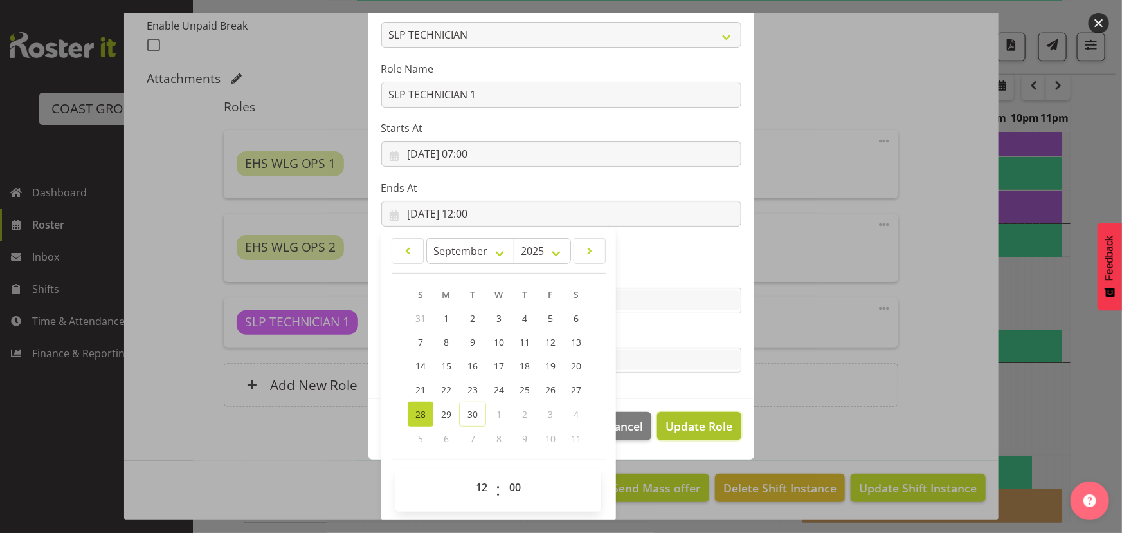
select select
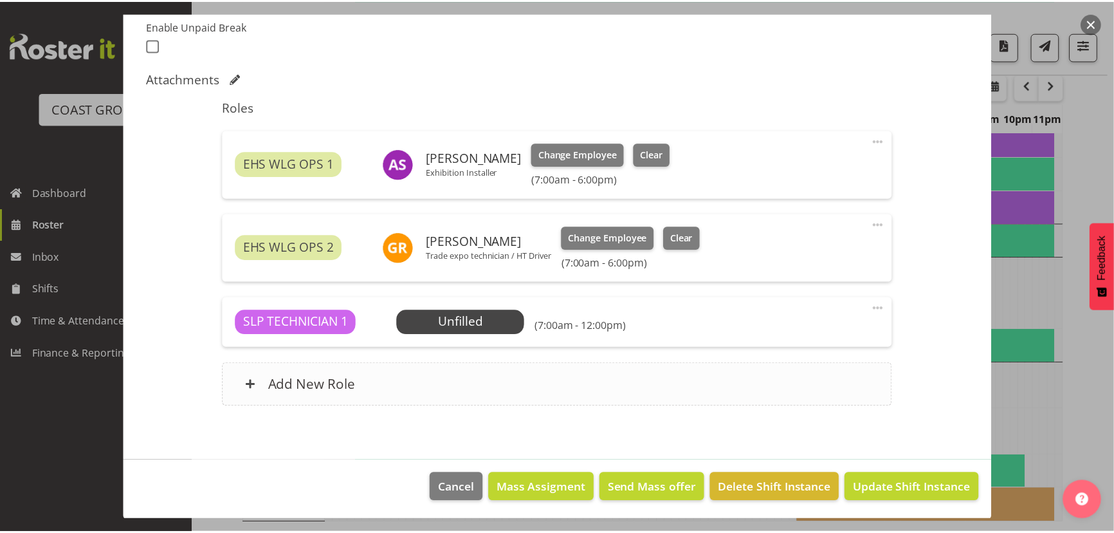
scroll to position [111, 0]
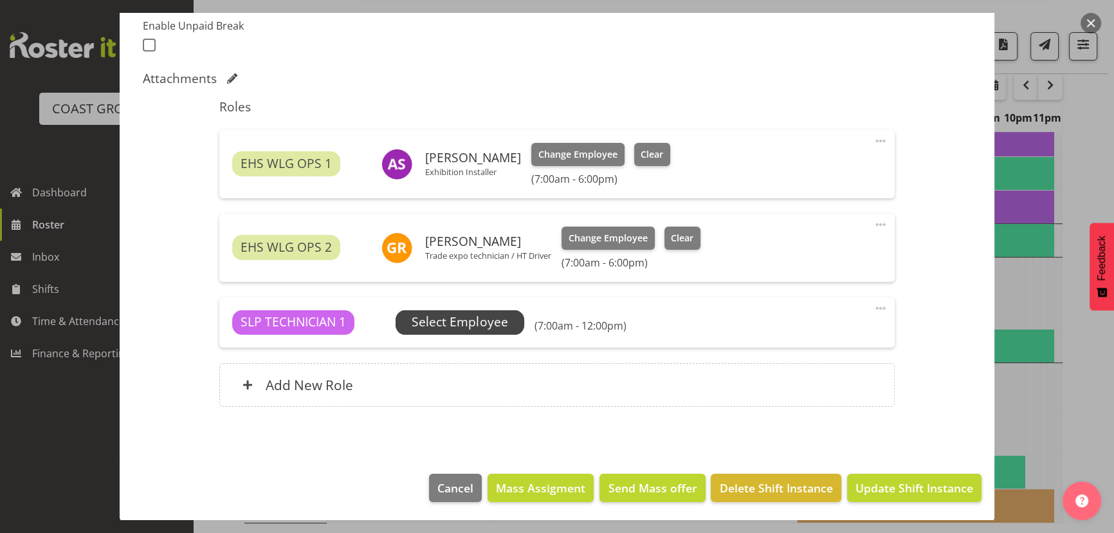
click at [460, 322] on span "Select Employee" at bounding box center [460, 322] width 96 height 19
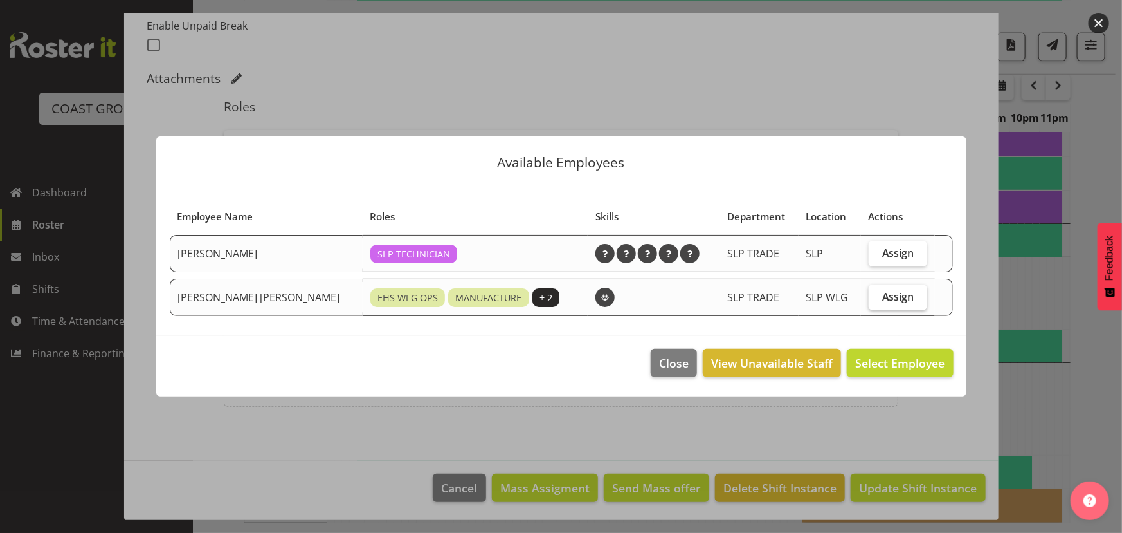
click at [871, 301] on label "Assign" at bounding box center [898, 297] width 59 height 26
click at [871, 300] on input "Assign" at bounding box center [873, 296] width 8 height 8
checkbox input "true"
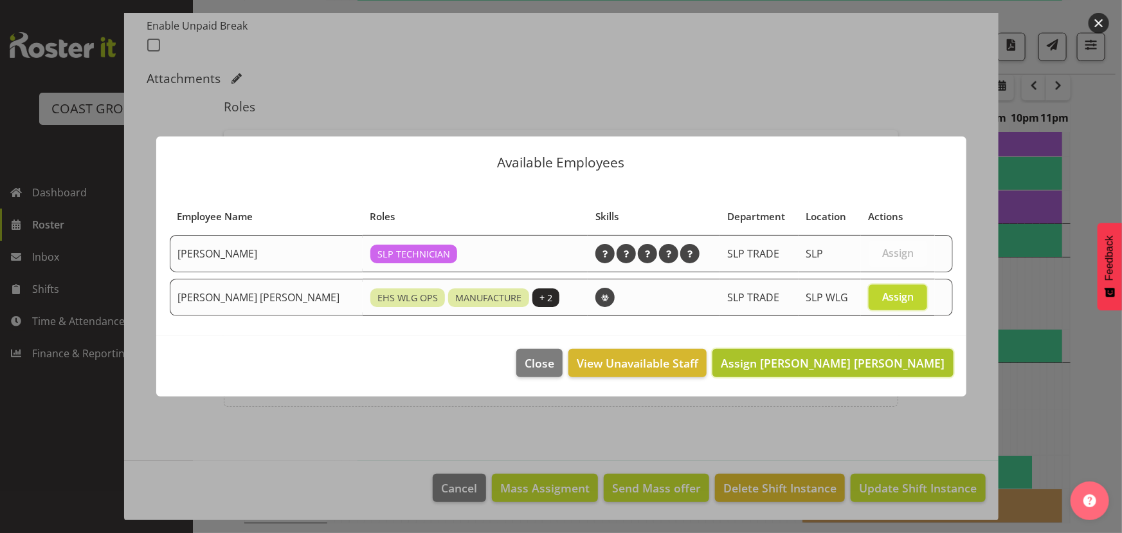
click at [875, 356] on span "Assign Joshua Keith Jackson" at bounding box center [833, 362] width 224 height 15
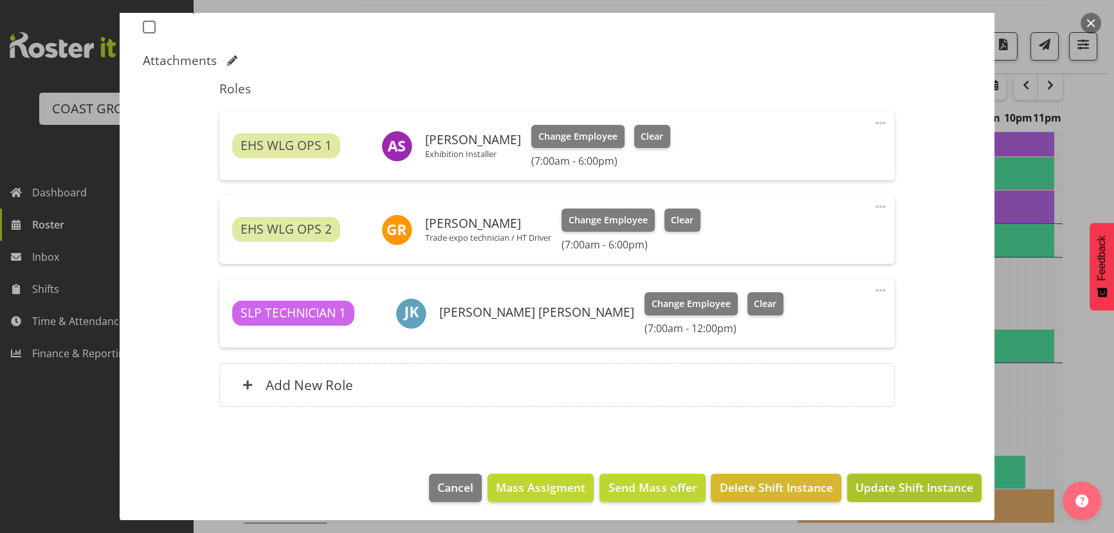
click at [879, 475] on button "Update Shift Instance" at bounding box center [914, 487] width 134 height 28
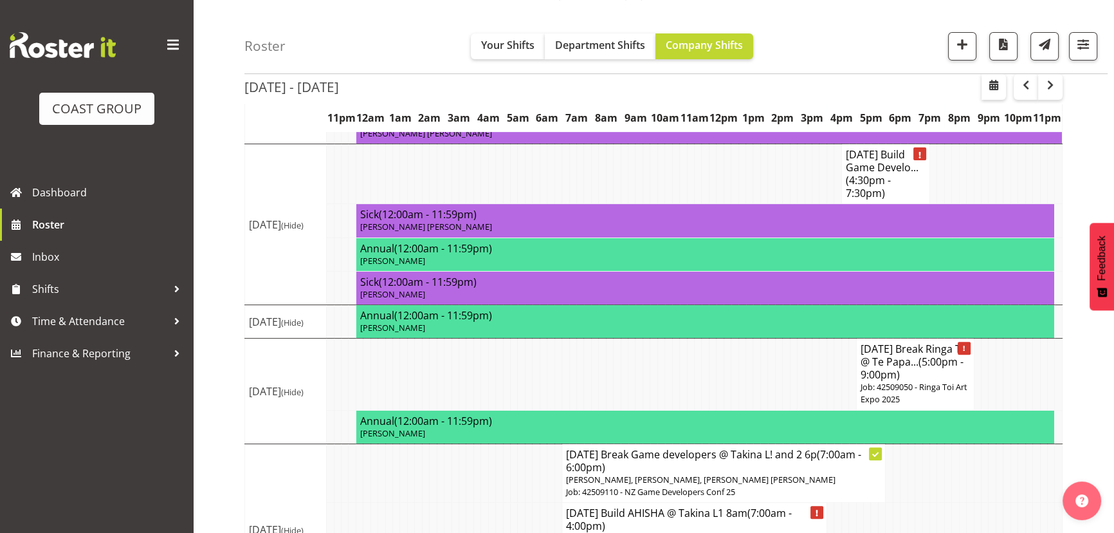
scroll to position [680, 0]
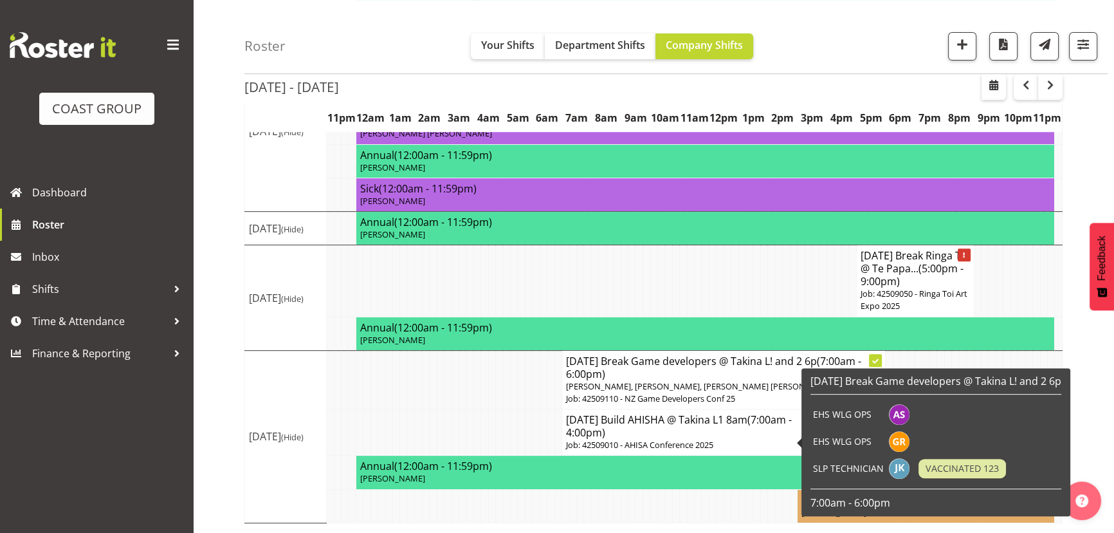
click at [711, 436] on h4 "SEP 25 Build AHISHA @ Takina L1 8am (7:00am - 4:00pm)" at bounding box center [694, 426] width 257 height 26
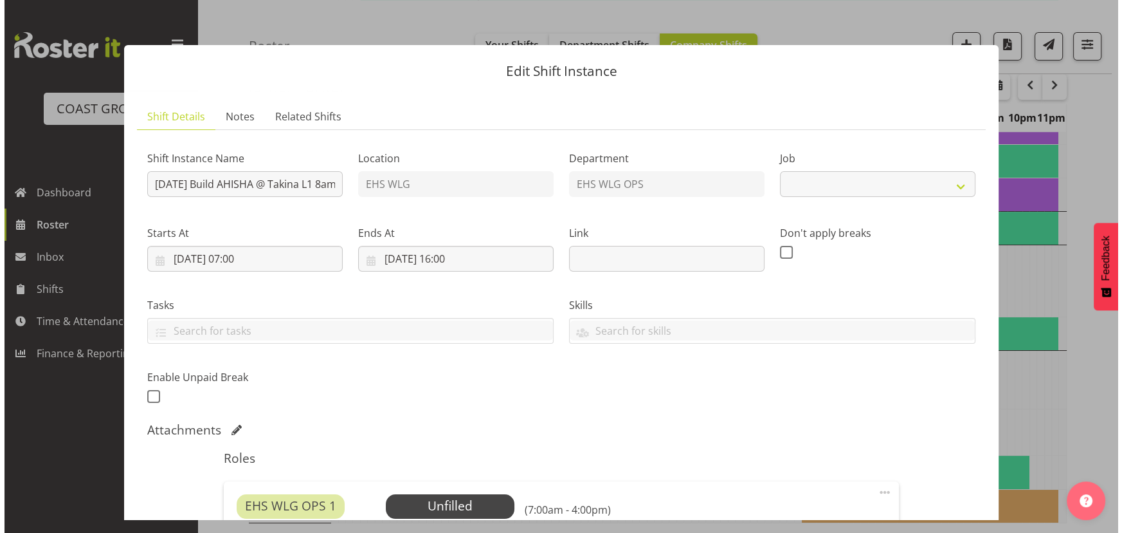
scroll to position [668, 0]
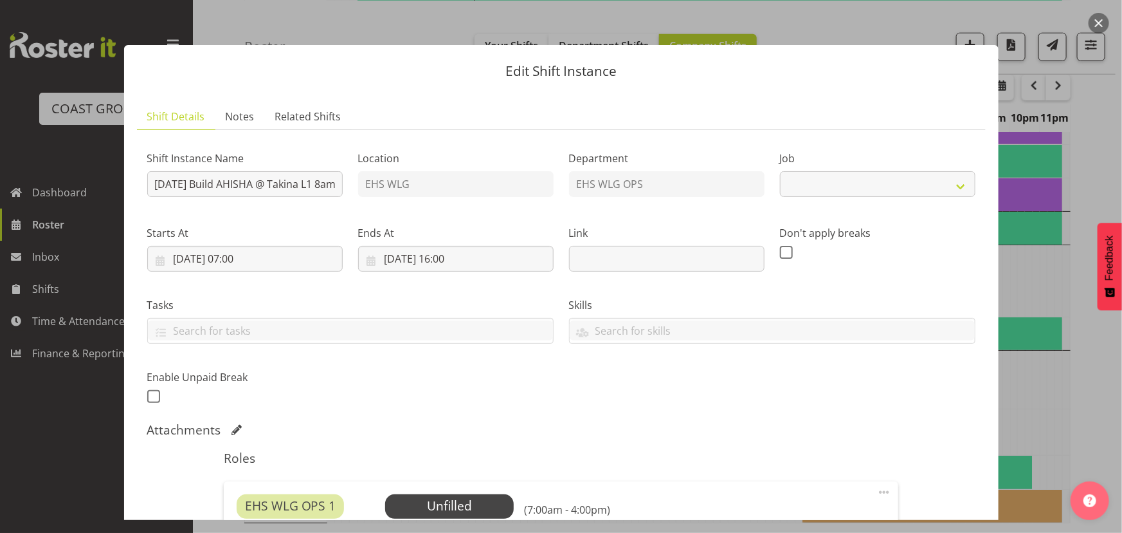
select select "8963"
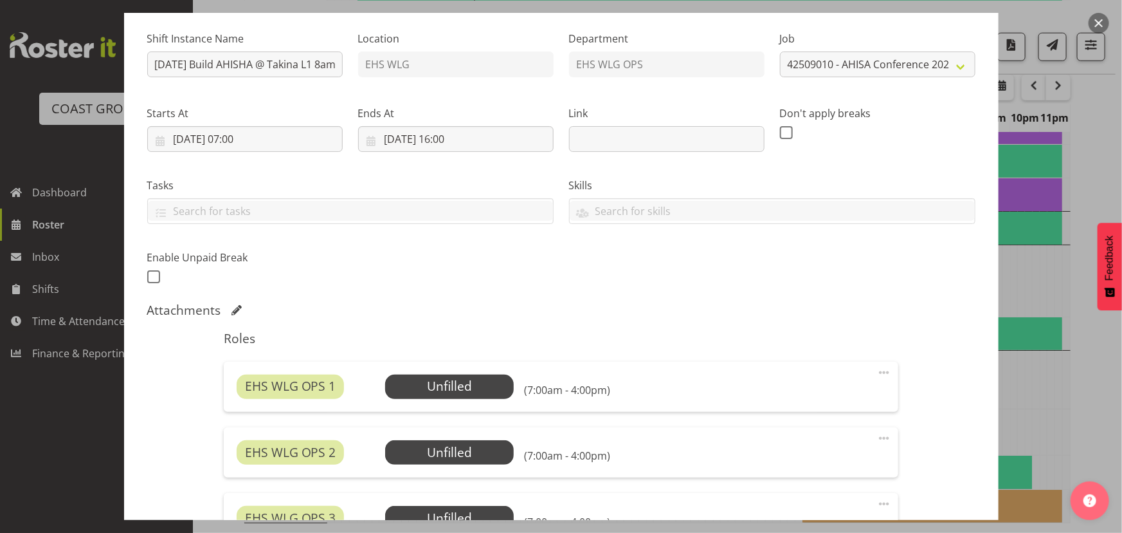
scroll to position [116, 0]
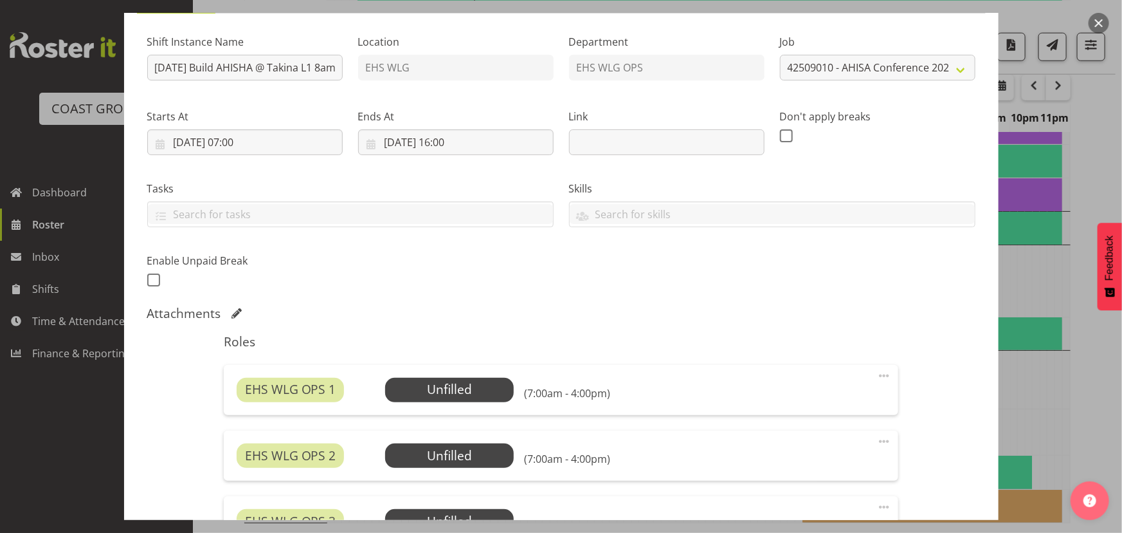
click at [879, 374] on span at bounding box center [884, 375] width 15 height 15
click at [830, 412] on link "Edit" at bounding box center [831, 403] width 124 height 23
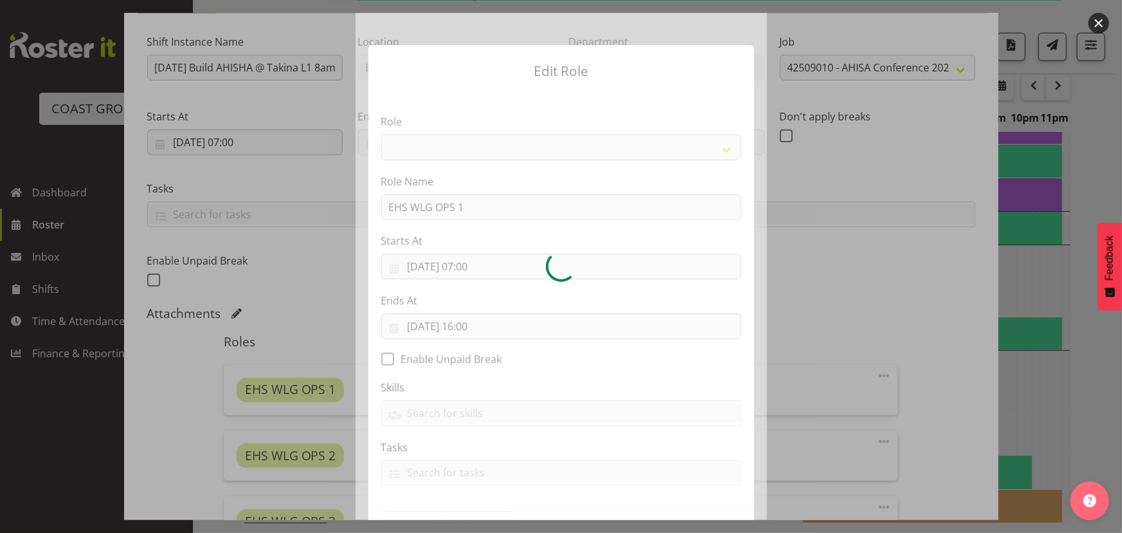
select select "191"
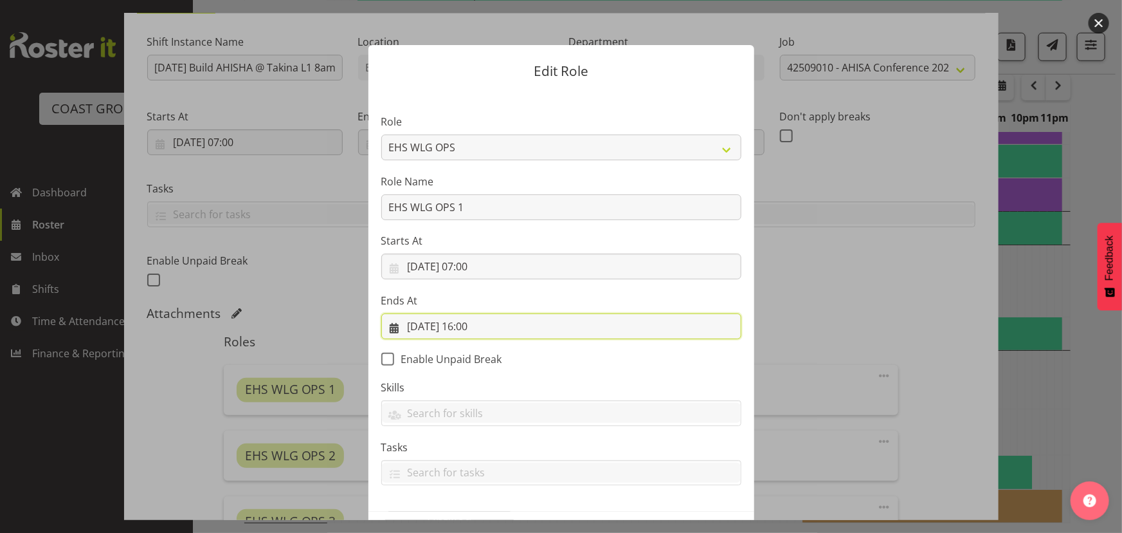
click at [513, 333] on input "28/09/2025, 16:00" at bounding box center [561, 326] width 360 height 26
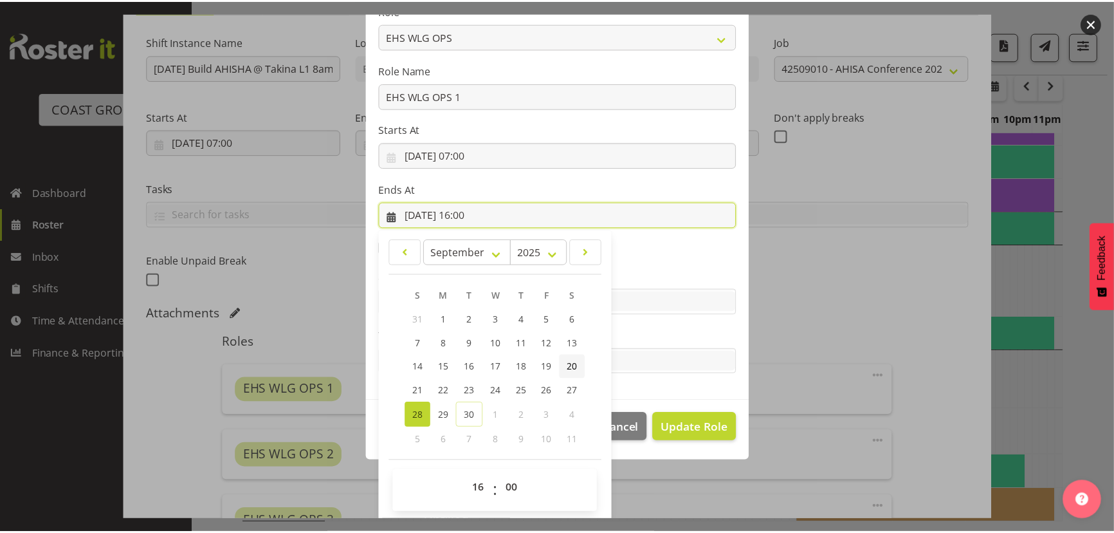
scroll to position [113, 0]
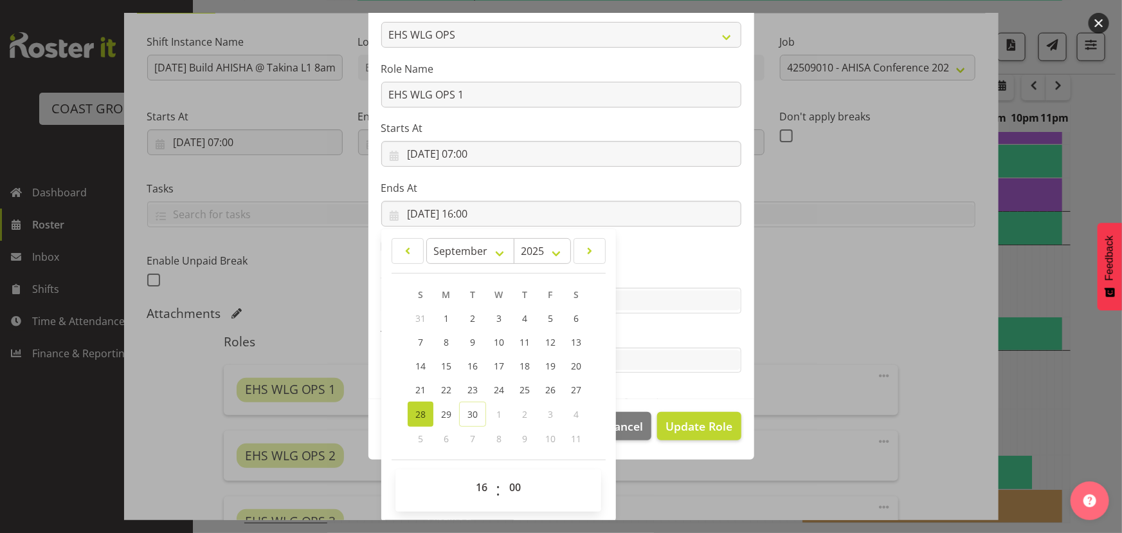
drag, startPoint x: 474, startPoint y: 500, endPoint x: 478, endPoint y: 468, distance: 32.4
click at [474, 489] on span "00 01 02 03 04 05 06 07 08 09 10 11 12 13 14 15 16 17 18 19 20 21 22 23" at bounding box center [483, 490] width 29 height 32
drag, startPoint x: 478, startPoint y: 488, endPoint x: 478, endPoint y: 477, distance: 10.9
click at [478, 488] on select "00 01 02 03 04 05 06 07 08 09 10 11 12 13 14 15 16 17 18 19 20 21 22 23" at bounding box center [483, 487] width 29 height 26
select select "15"
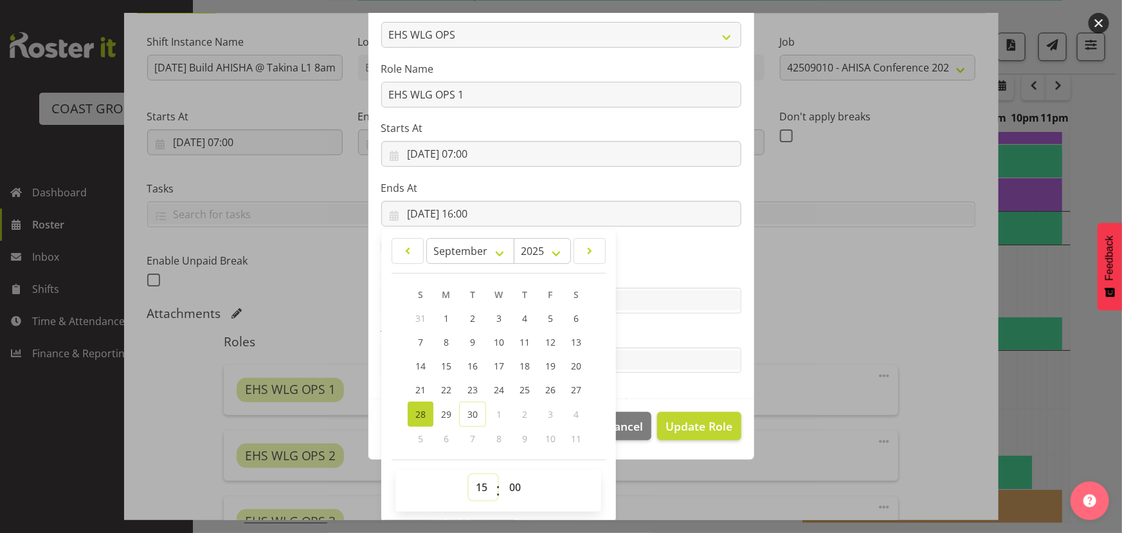
click at [469, 474] on select "00 01 02 03 04 05 06 07 08 09 10 11 12 13 14 15 16 17 18 19 20 21 22 23" at bounding box center [483, 487] width 29 height 26
type input "28/09/2025, 15:00"
click at [692, 426] on span "Update Role" at bounding box center [699, 425] width 67 height 17
select select
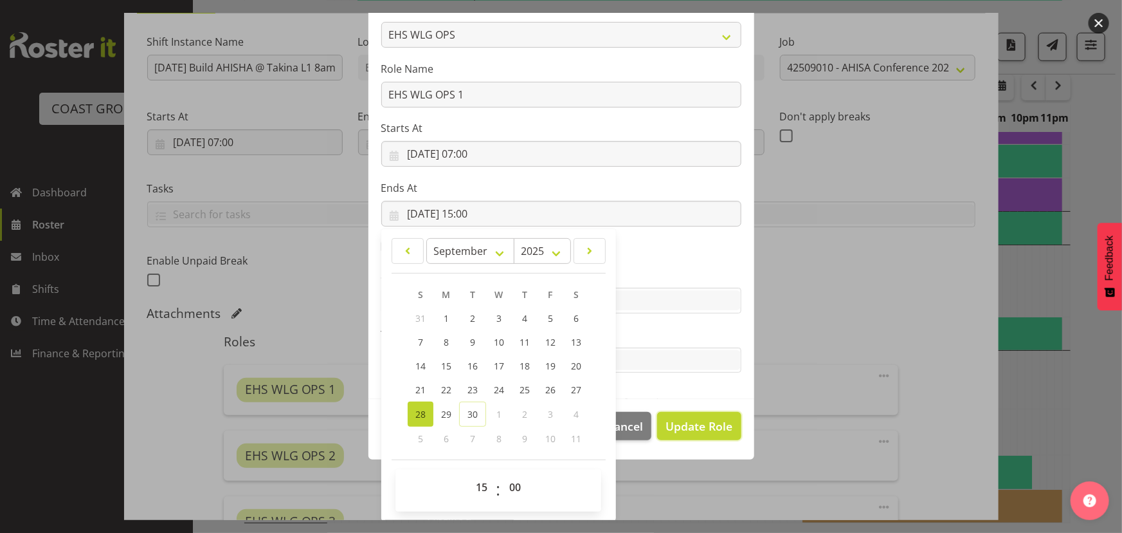
select select
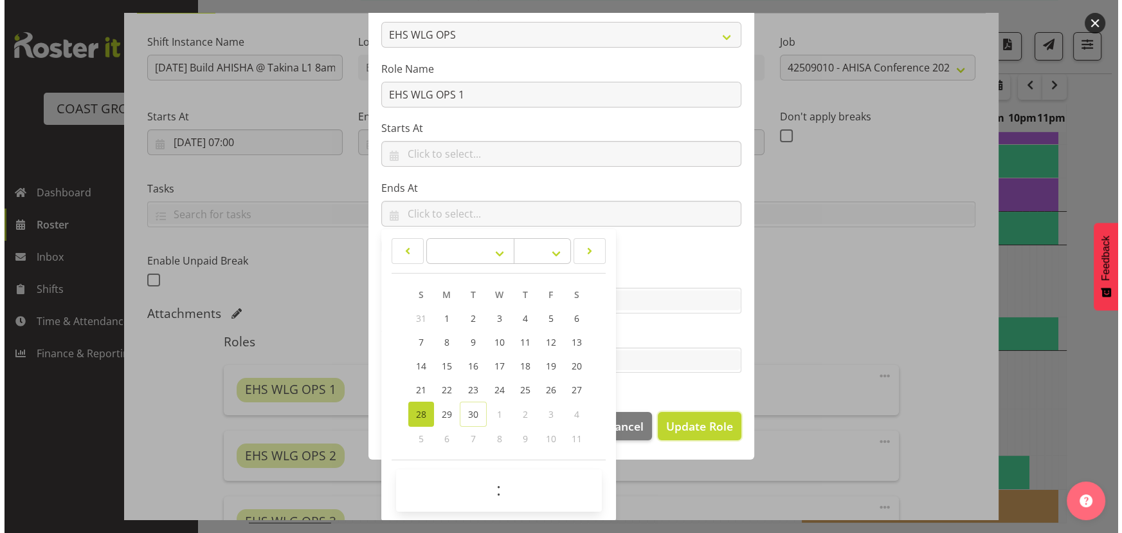
scroll to position [111, 0]
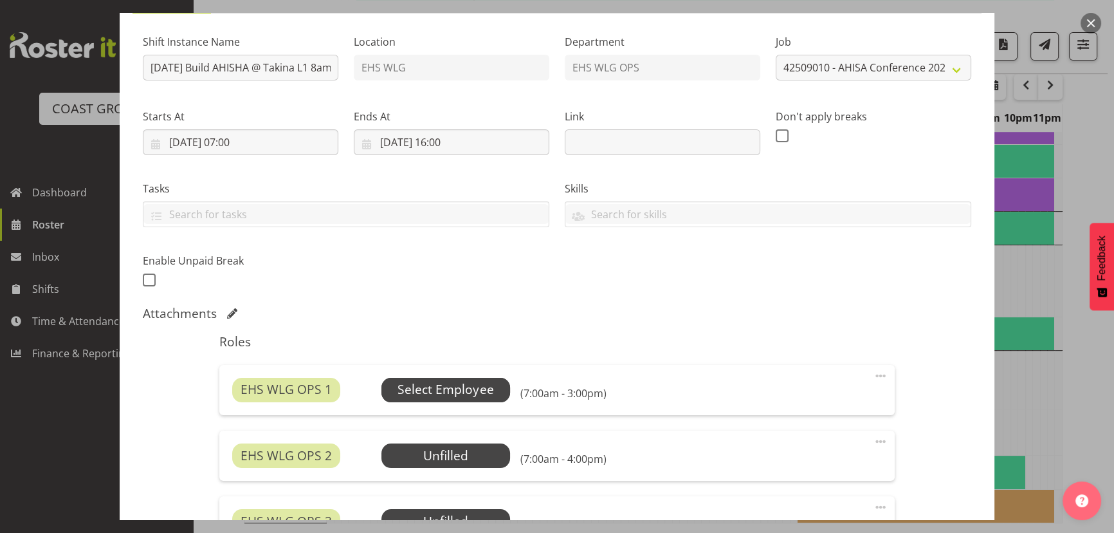
click at [450, 398] on span "Select Employee" at bounding box center [445, 390] width 129 height 24
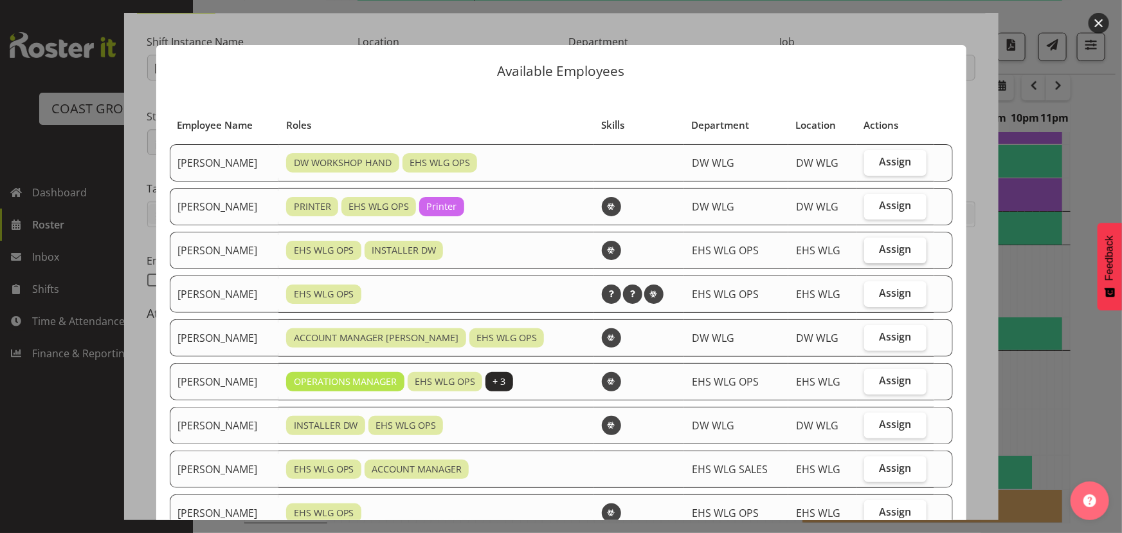
click at [893, 256] on label "Assign" at bounding box center [896, 250] width 62 height 26
click at [873, 253] on input "Assign" at bounding box center [869, 249] width 8 height 8
checkbox input "true"
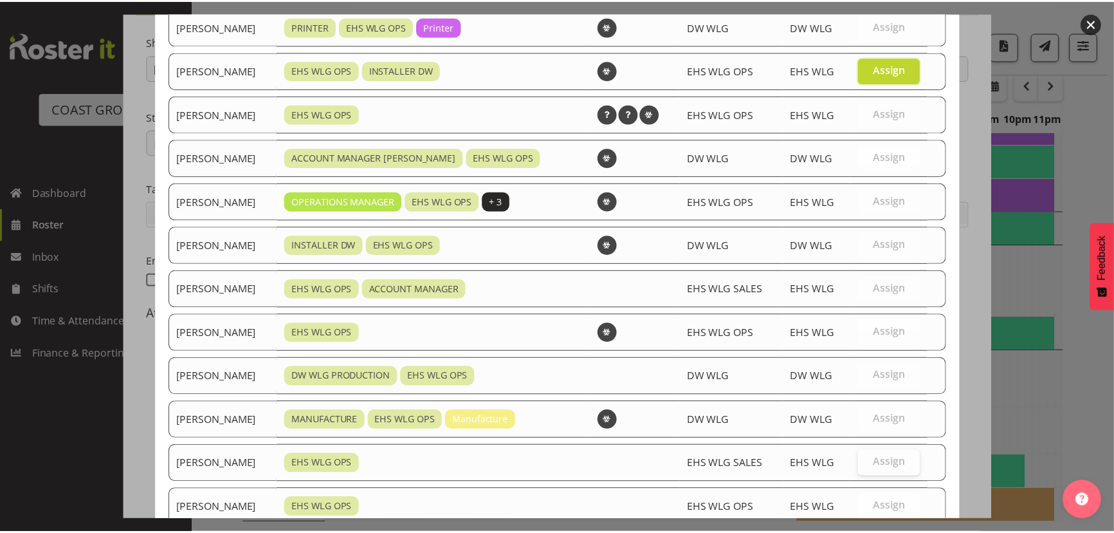
scroll to position [264, 0]
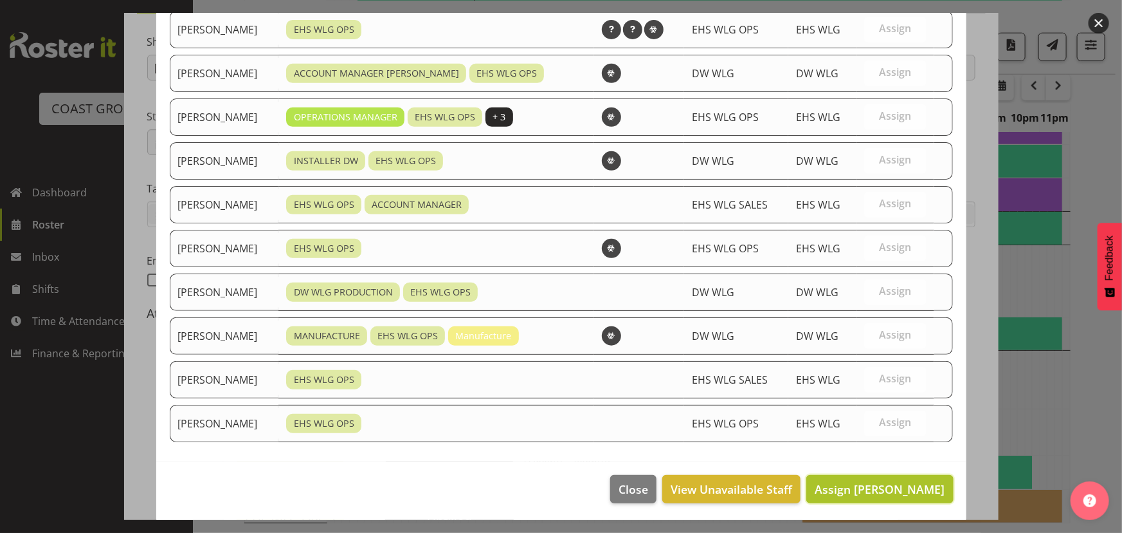
click at [869, 488] on span "Assign Darryl Burns" at bounding box center [880, 488] width 130 height 15
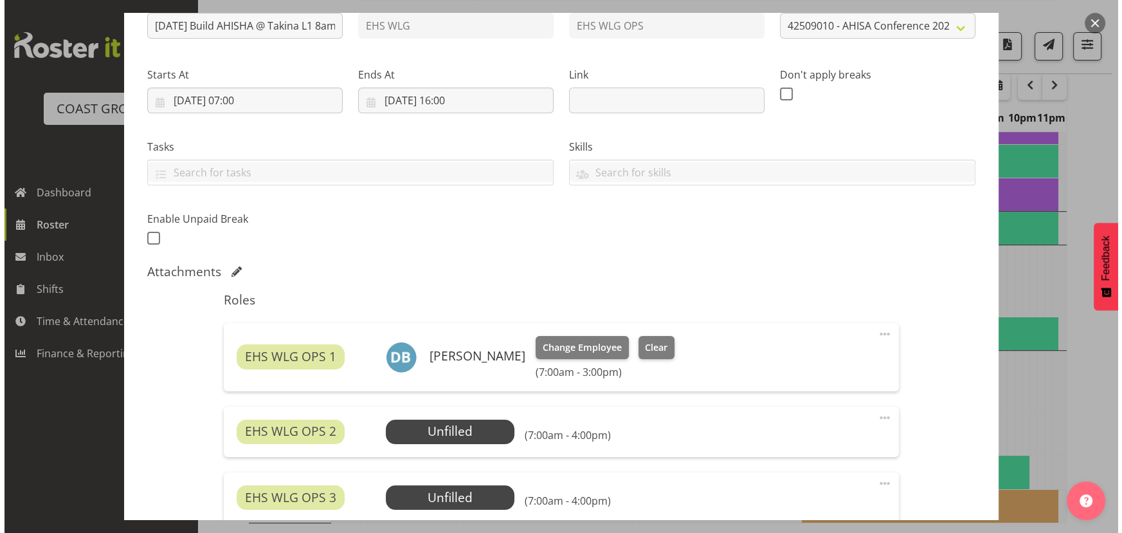
scroll to position [175, 0]
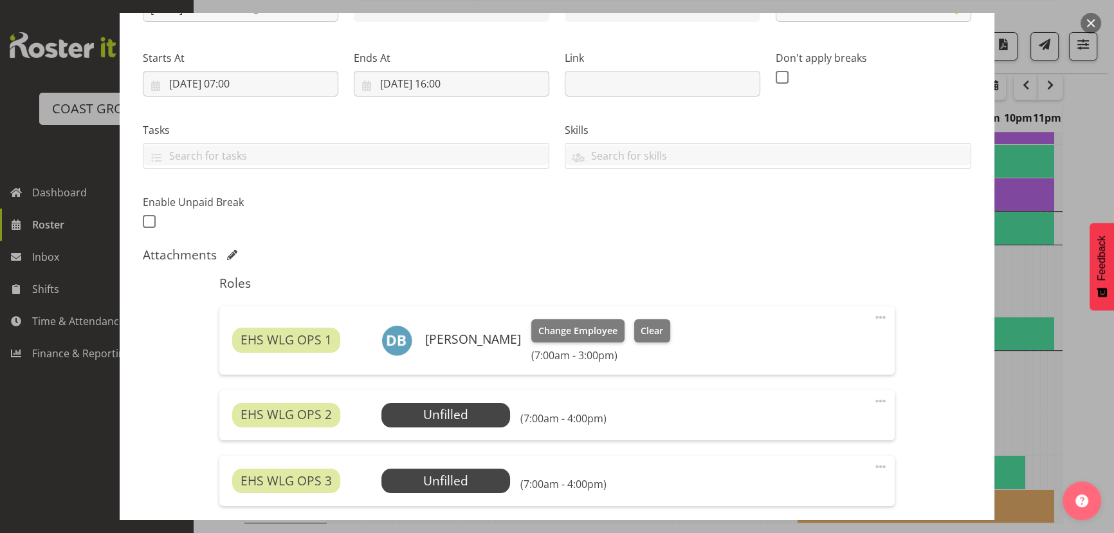
click at [873, 402] on span at bounding box center [880, 400] width 15 height 15
click at [844, 431] on link "Edit" at bounding box center [827, 428] width 124 height 23
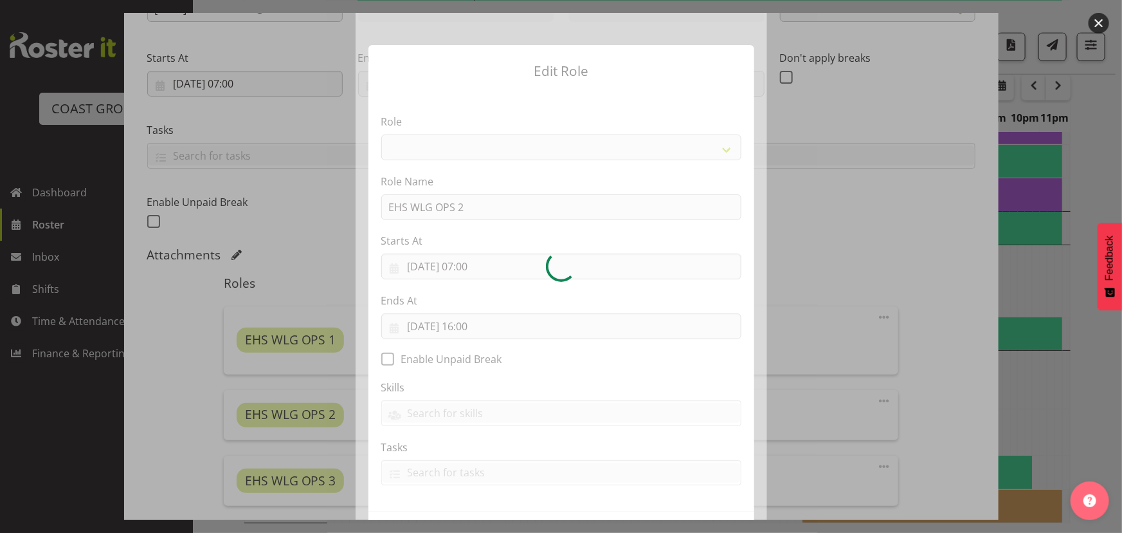
select select "191"
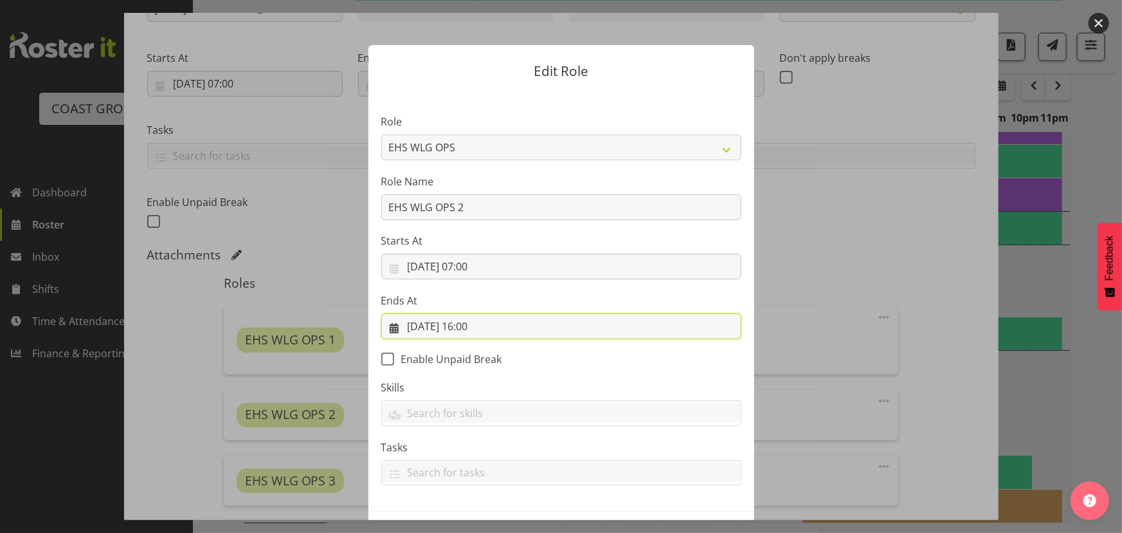
click at [550, 334] on input "28/09/2025, 16:00" at bounding box center [561, 326] width 360 height 26
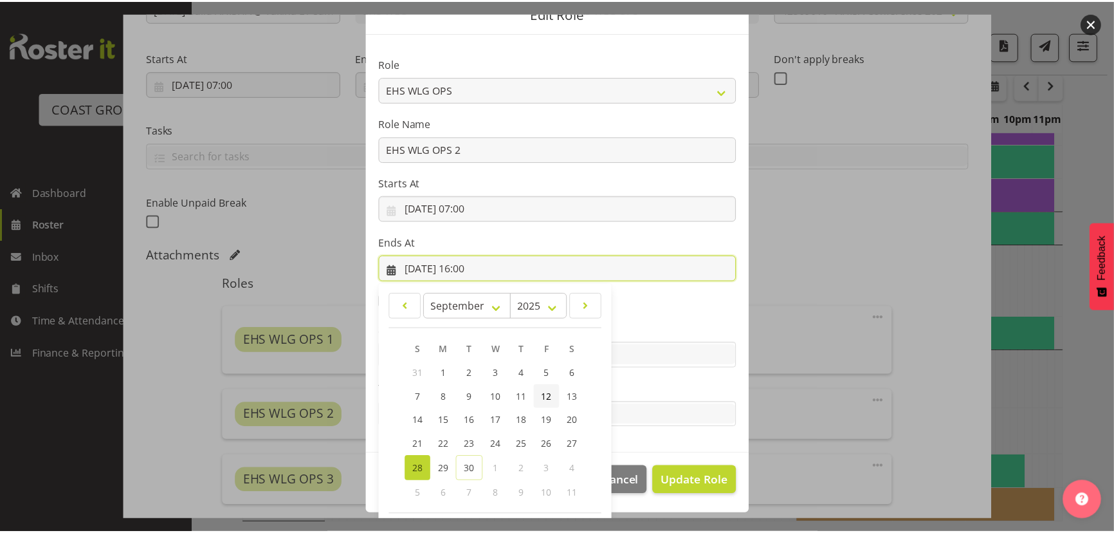
scroll to position [113, 0]
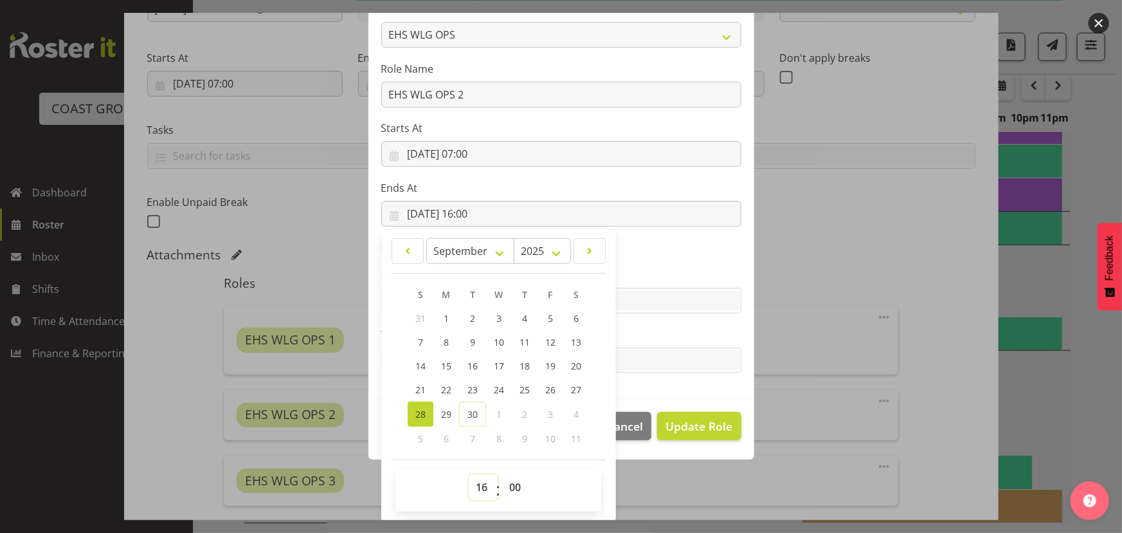
drag, startPoint x: 468, startPoint y: 492, endPoint x: 470, endPoint y: 476, distance: 16.2
click at [470, 489] on select "00 01 02 03 04 05 06 07 08 09 10 11 12 13 14 15 16 17 18 19 20 21 22 23" at bounding box center [483, 487] width 29 height 26
select select "15"
click at [469, 474] on select "00 01 02 03 04 05 06 07 08 09 10 11 12 13 14 15 16 17 18 19 20 21 22 23" at bounding box center [483, 487] width 29 height 26
type input "28/09/2025, 15:00"
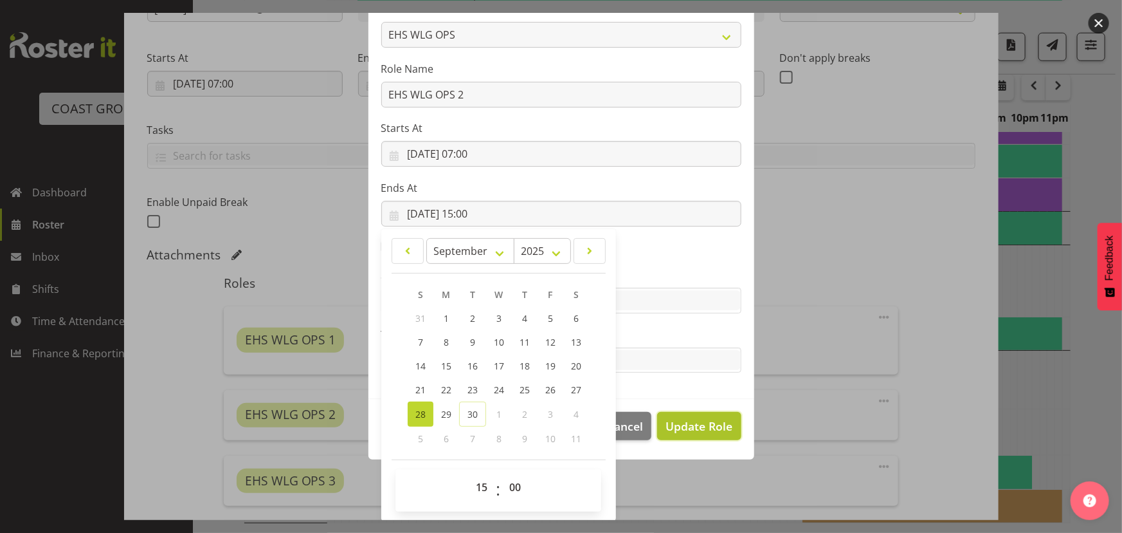
click at [709, 422] on span "Update Role" at bounding box center [699, 425] width 67 height 17
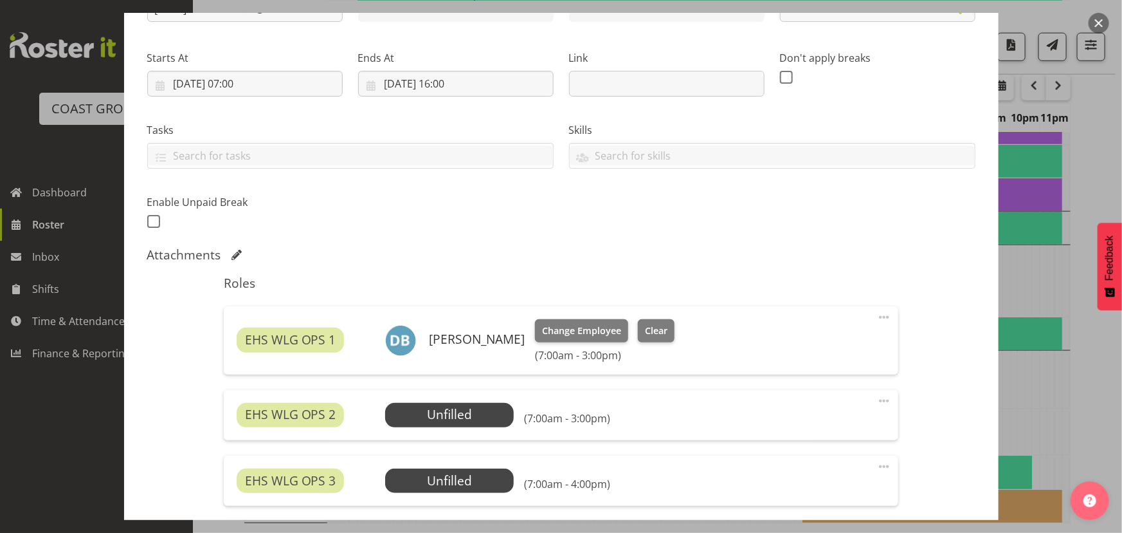
select select
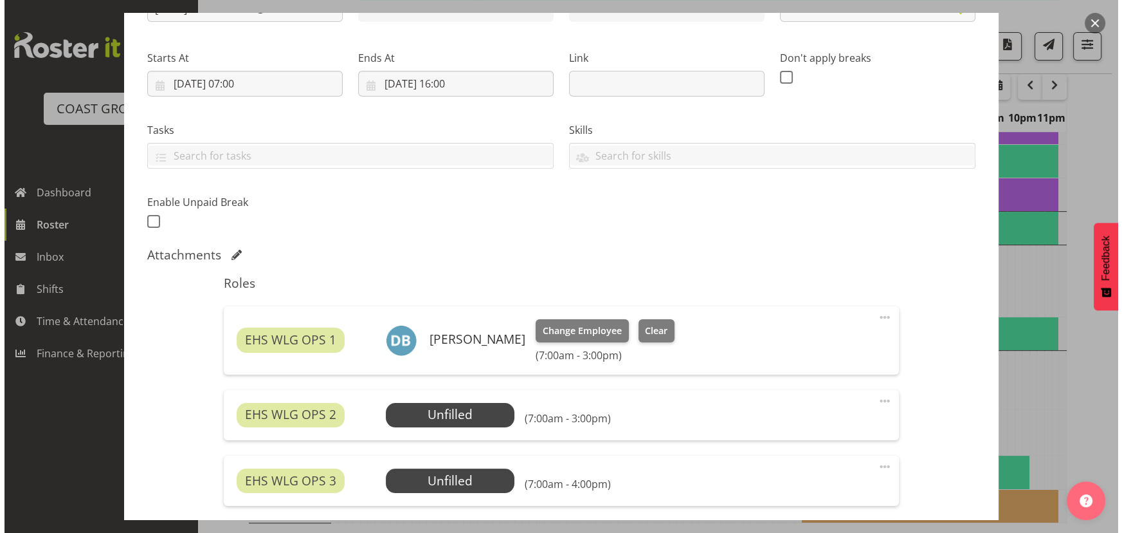
scroll to position [111, 0]
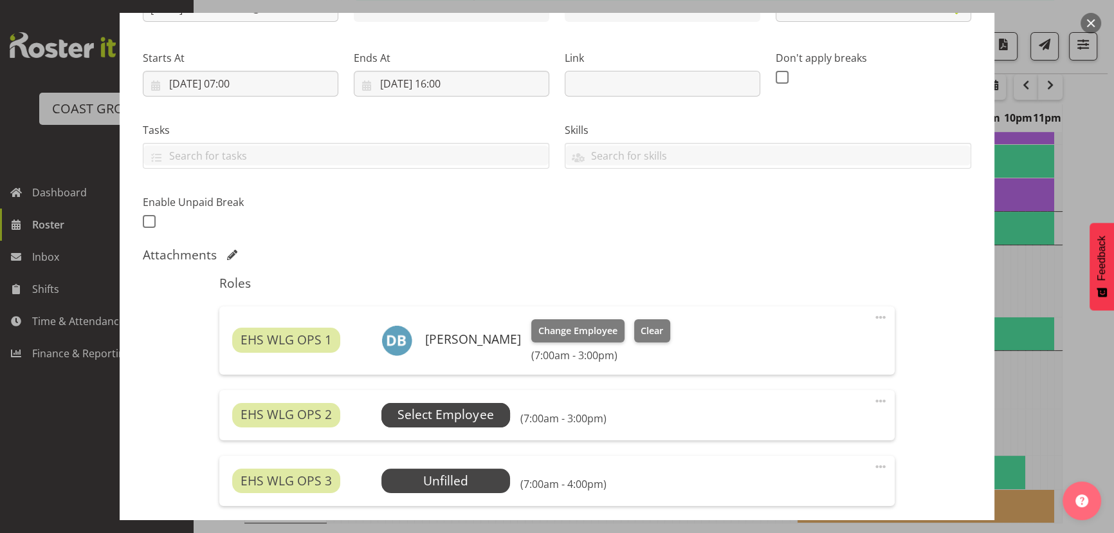
click at [432, 405] on span "Select Employee" at bounding box center [446, 414] width 96 height 19
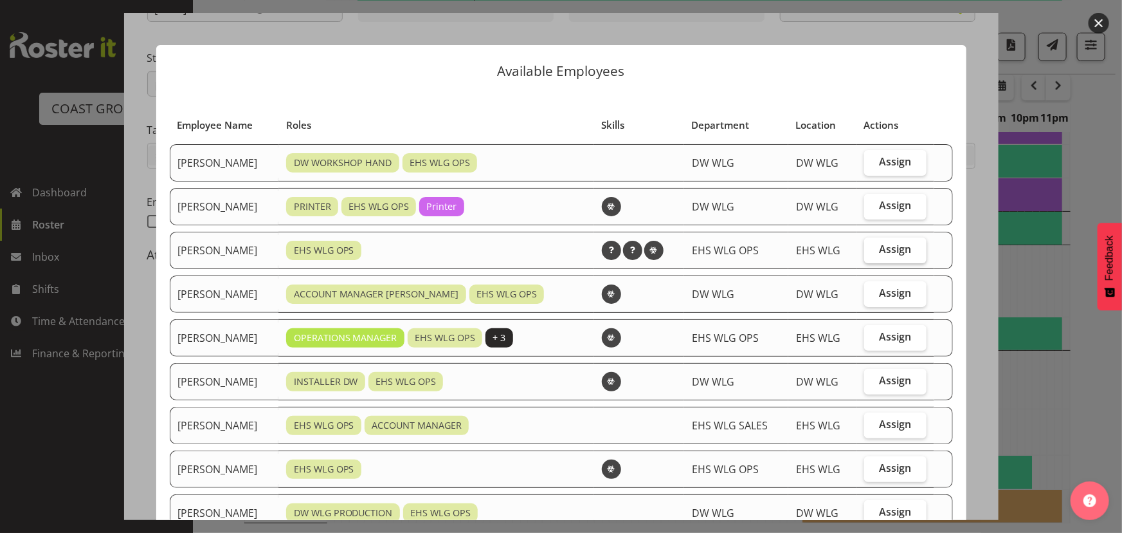
click at [870, 257] on label "Assign" at bounding box center [896, 250] width 62 height 26
click at [870, 253] on input "Assign" at bounding box center [869, 249] width 8 height 8
checkbox input "true"
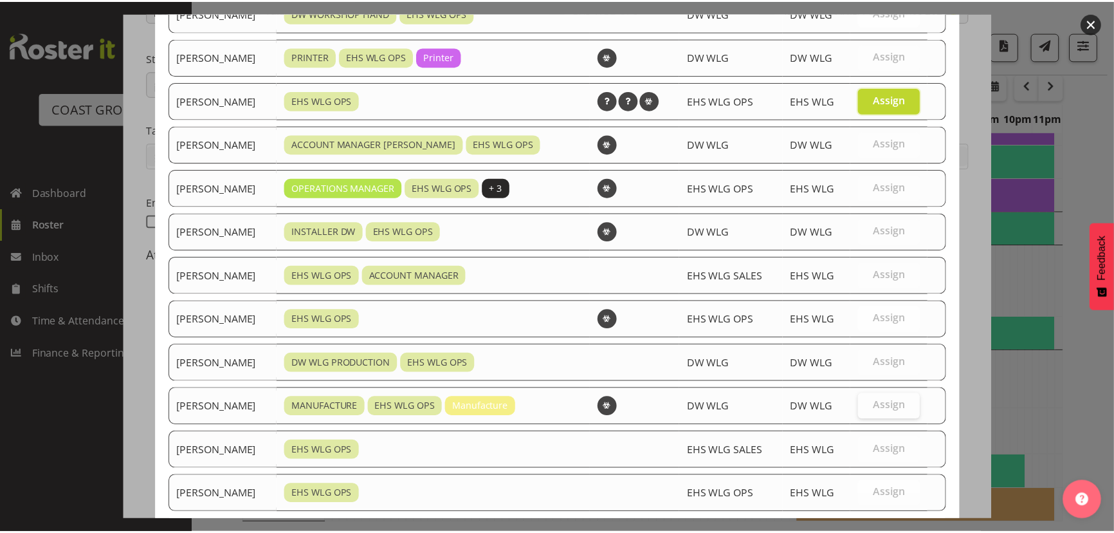
scroll to position [221, 0]
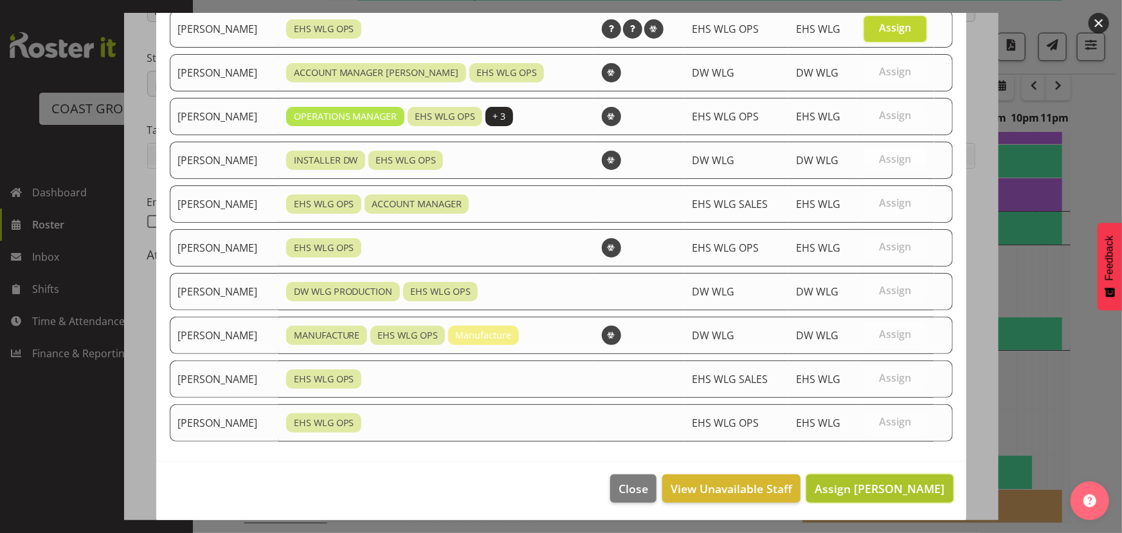
click at [840, 491] on span "Assign Jackson Howsan" at bounding box center [880, 487] width 130 height 15
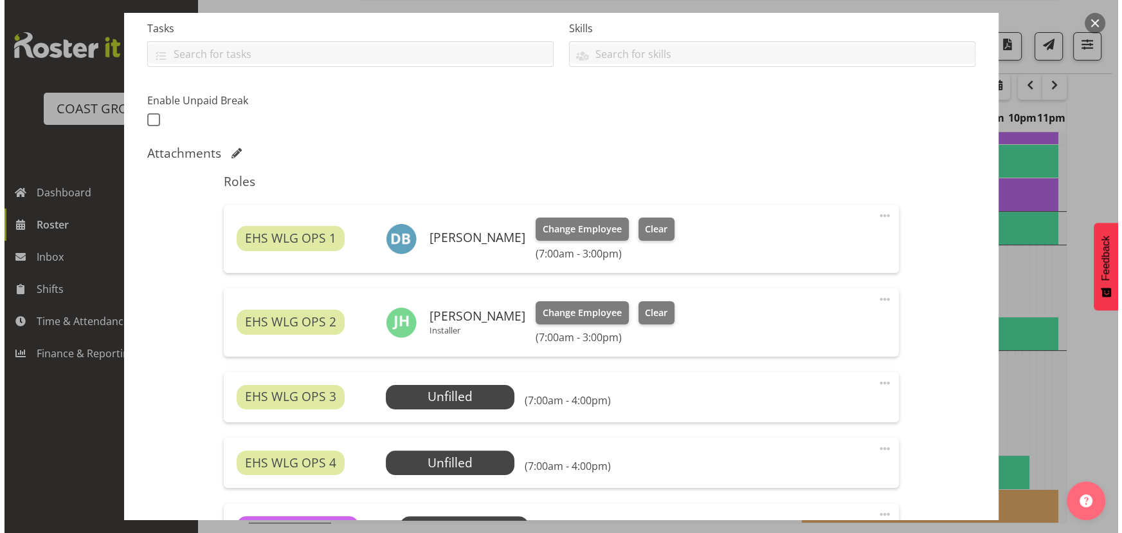
scroll to position [351, 0]
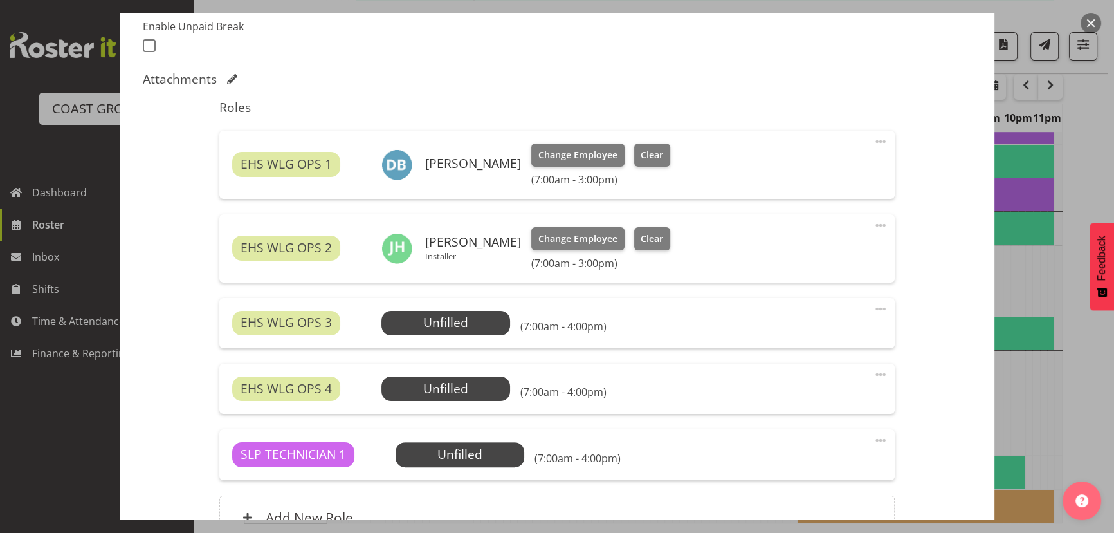
drag, startPoint x: 868, startPoint y: 305, endPoint x: 850, endPoint y: 335, distance: 35.5
click at [873, 307] on span at bounding box center [880, 308] width 15 height 15
click at [817, 342] on link "Edit" at bounding box center [827, 336] width 124 height 23
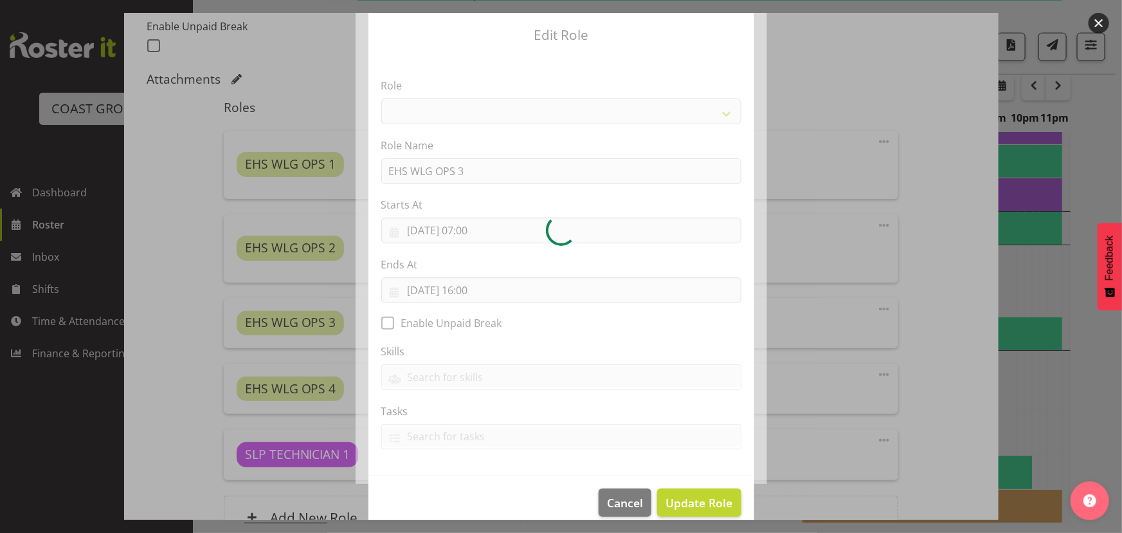
scroll to position [51, 0]
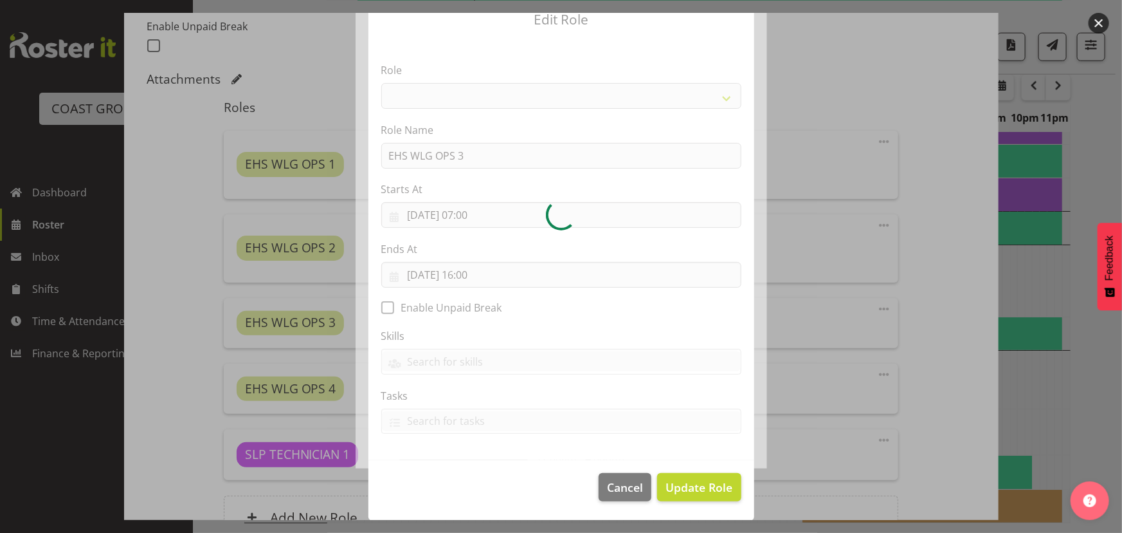
select select "191"
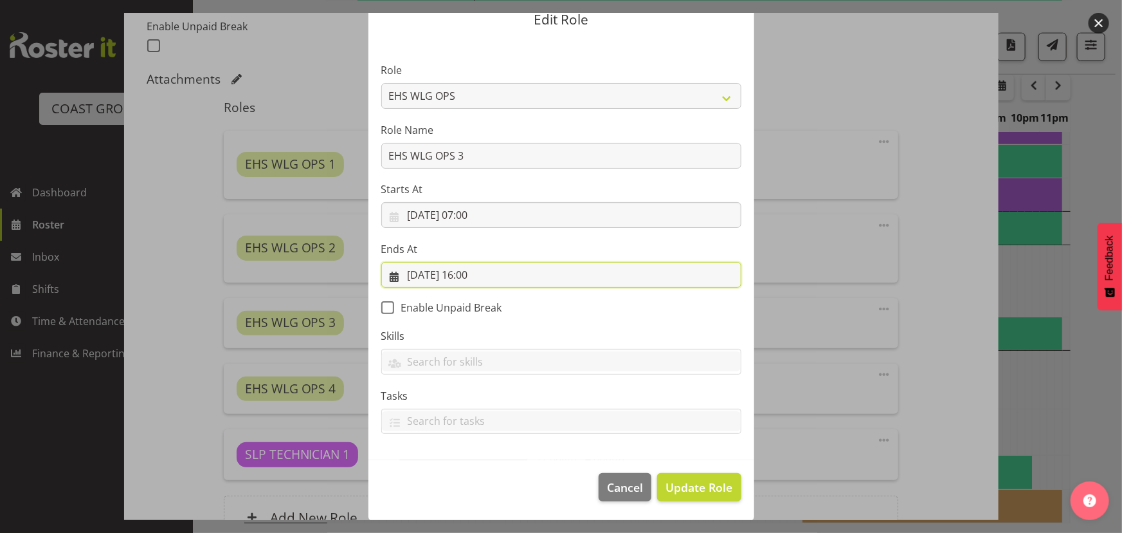
click at [574, 278] on input "28/09/2025, 16:00" at bounding box center [561, 275] width 360 height 26
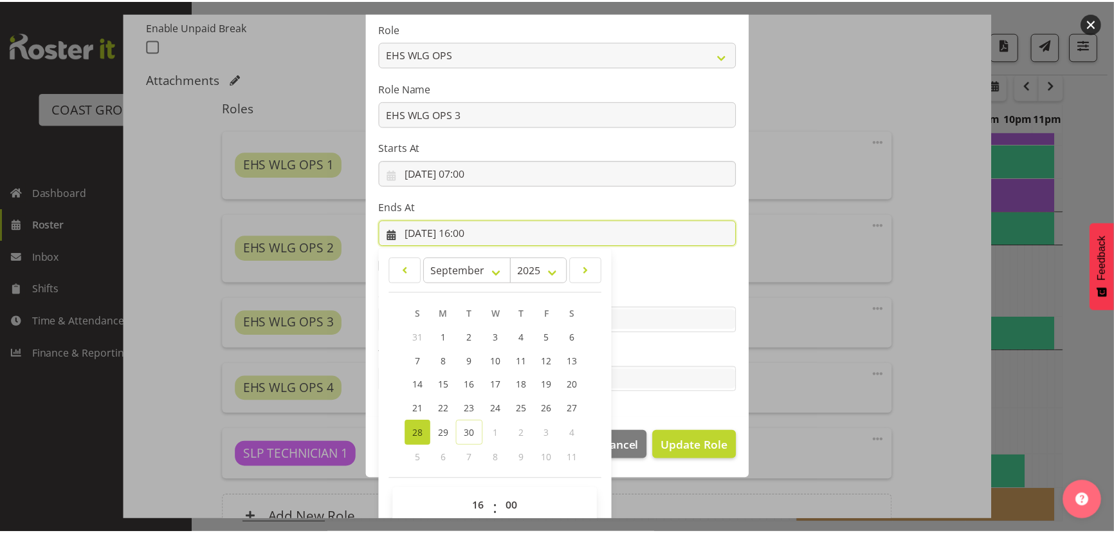
scroll to position [113, 0]
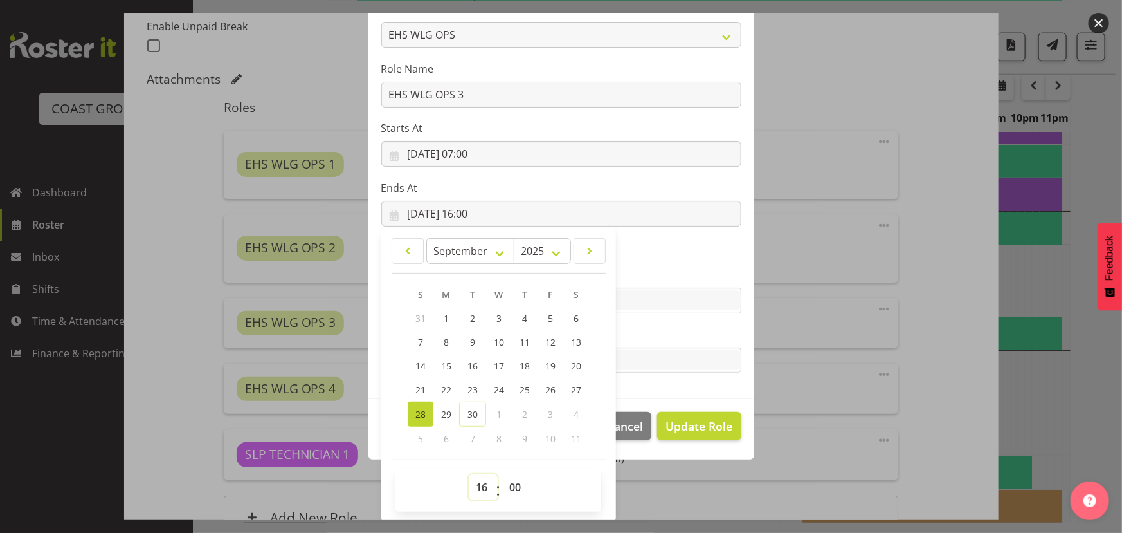
drag, startPoint x: 479, startPoint y: 485, endPoint x: 478, endPoint y: 476, distance: 9.0
click at [479, 485] on select "00 01 02 03 04 05 06 07 08 09 10 11 12 13 14 15 16 17 18 19 20 21 22 23" at bounding box center [483, 487] width 29 height 26
select select "20"
click at [469, 474] on select "00 01 02 03 04 05 06 07 08 09 10 11 12 13 14 15 16 17 18 19 20 21 22 23" at bounding box center [483, 487] width 29 height 26
type input "28/09/2025, 20:00"
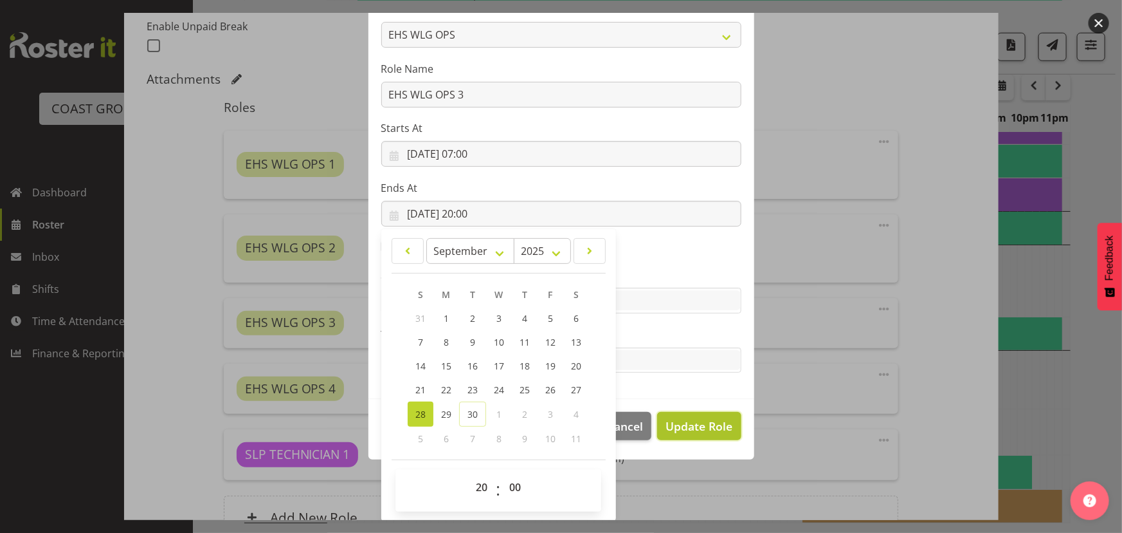
click at [686, 418] on span "Update Role" at bounding box center [699, 425] width 67 height 17
select select
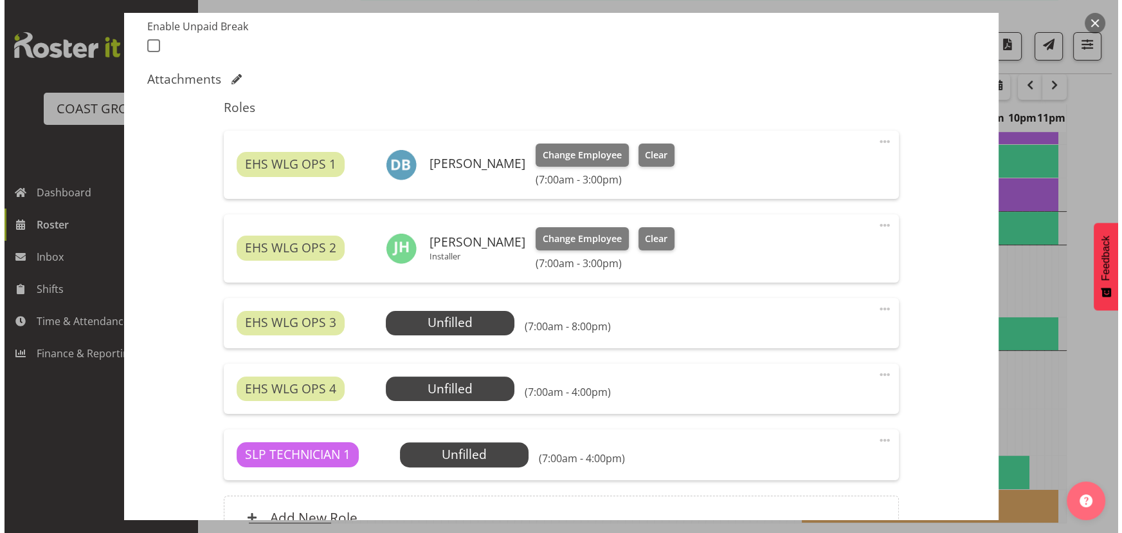
scroll to position [0, 0]
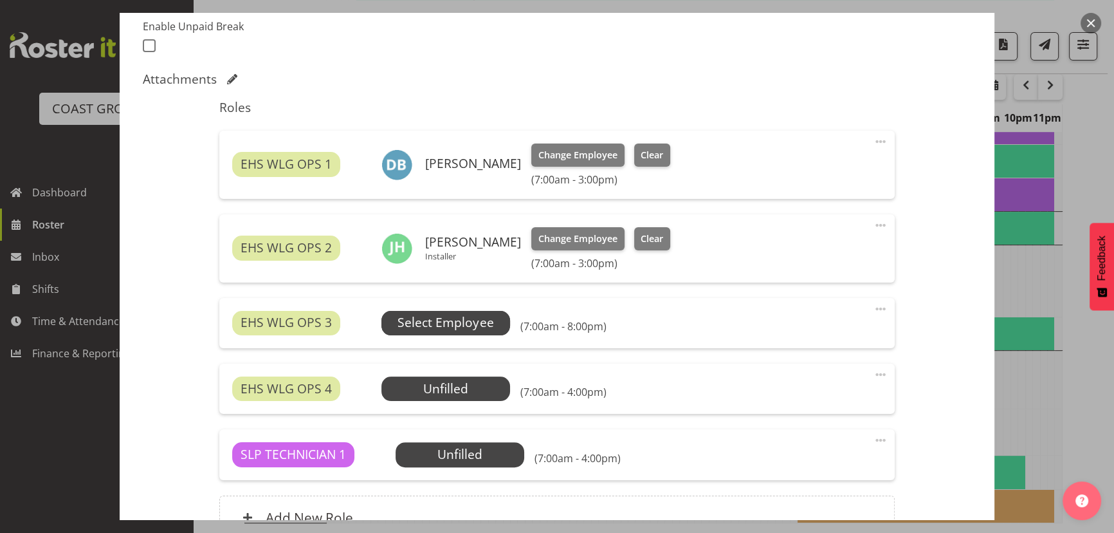
click at [461, 327] on span "Select Employee" at bounding box center [446, 322] width 96 height 19
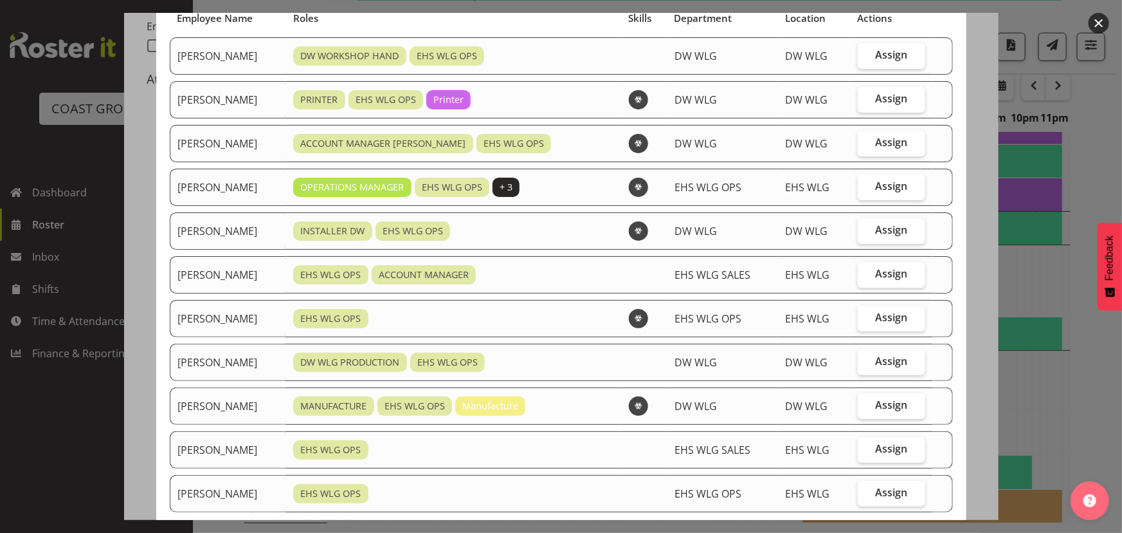
scroll to position [116, 0]
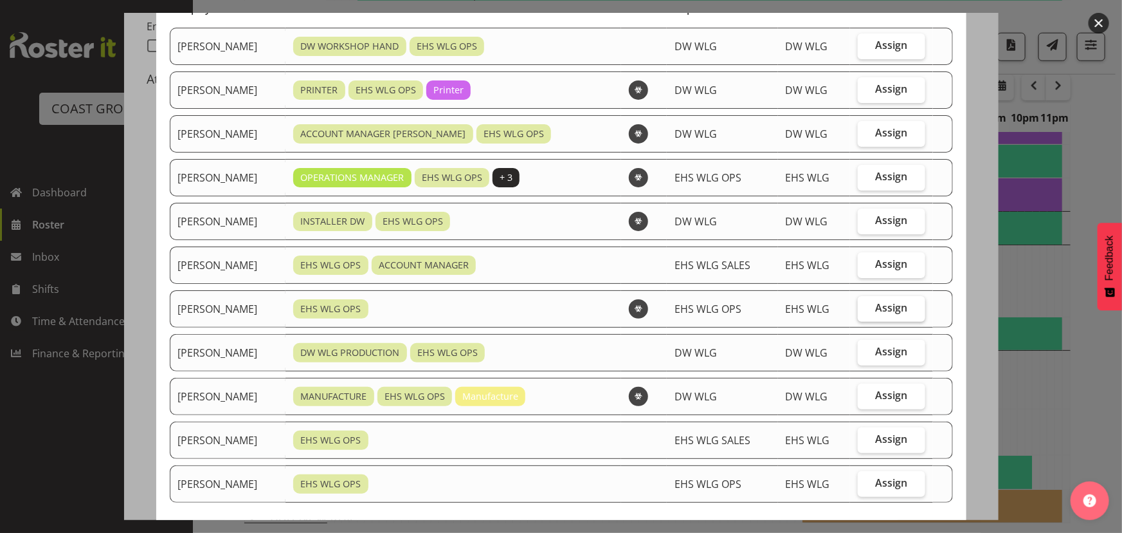
click at [862, 308] on label "Assign" at bounding box center [892, 309] width 68 height 26
click at [862, 308] on input "Assign" at bounding box center [862, 308] width 8 height 8
checkbox input "true"
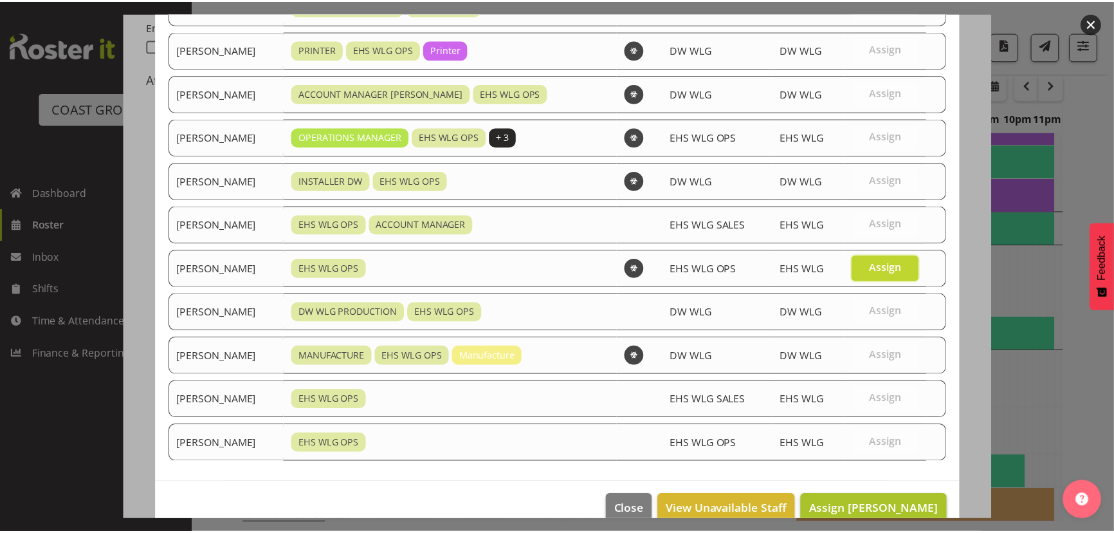
scroll to position [178, 0]
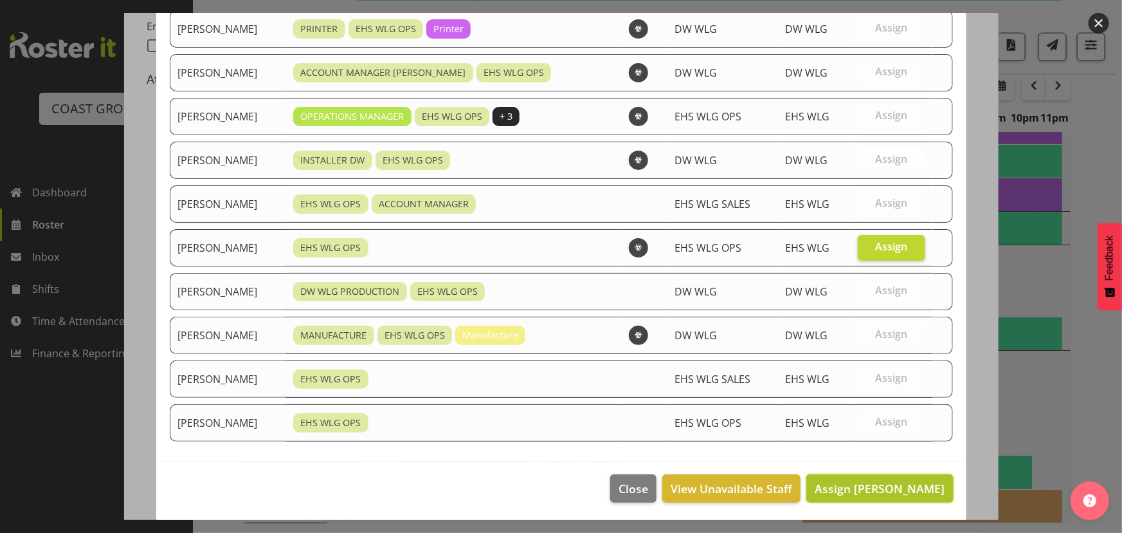
click at [837, 488] on span "Assign Michael Ngametua" at bounding box center [880, 487] width 130 height 15
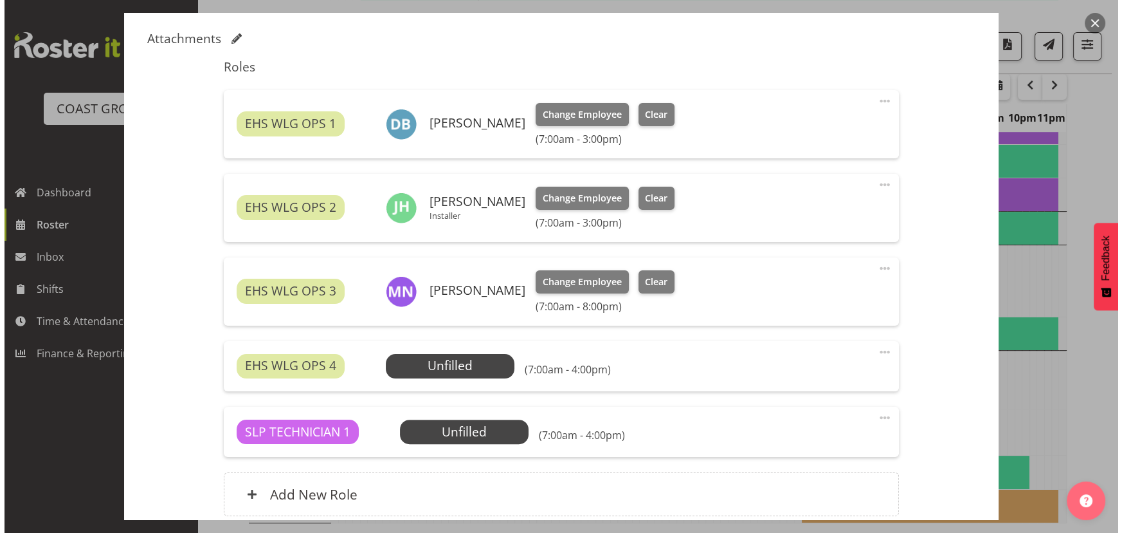
scroll to position [409, 0]
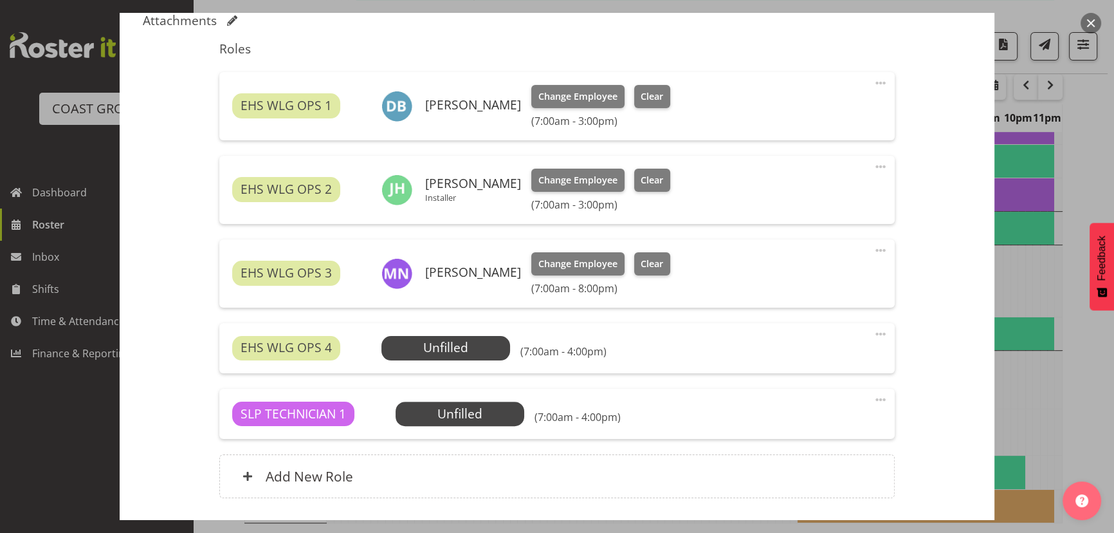
click at [873, 333] on span at bounding box center [880, 333] width 15 height 15
click at [830, 404] on link "Delete" at bounding box center [827, 408] width 124 height 23
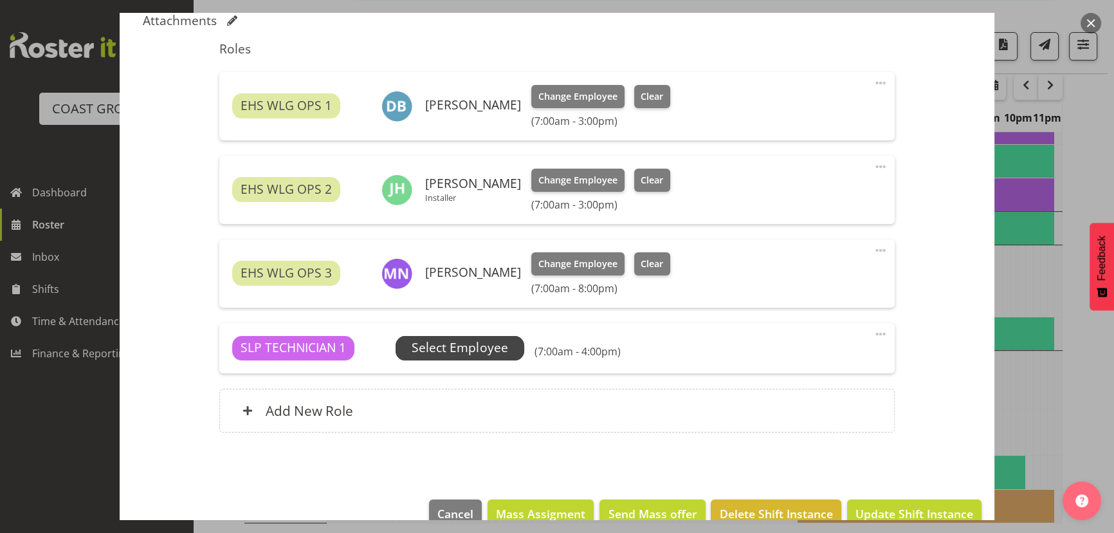
click at [410, 353] on span "Select Employee" at bounding box center [460, 348] width 129 height 24
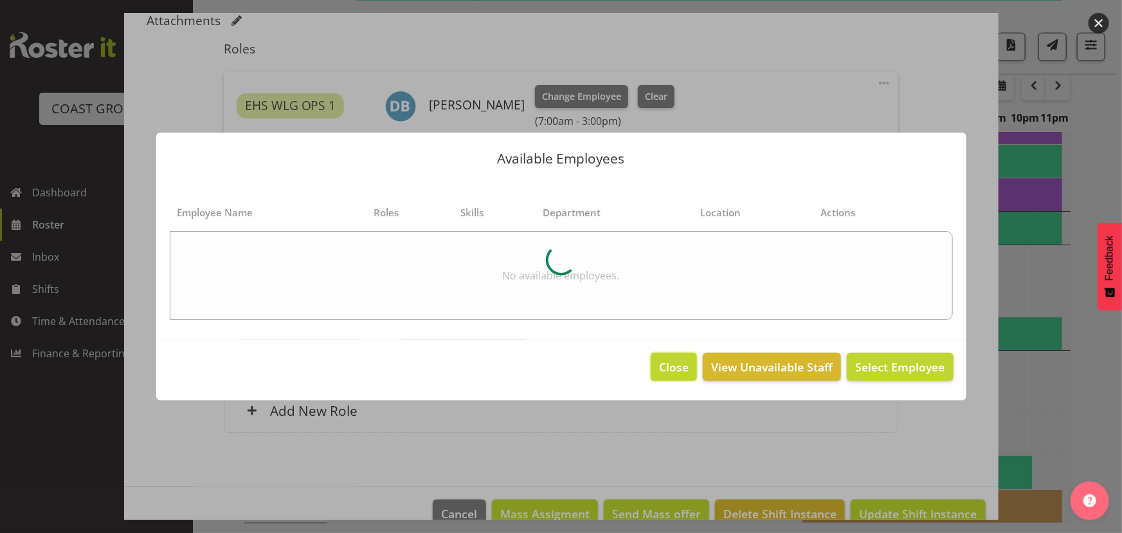
click at [666, 369] on span "Close" at bounding box center [674, 366] width 30 height 17
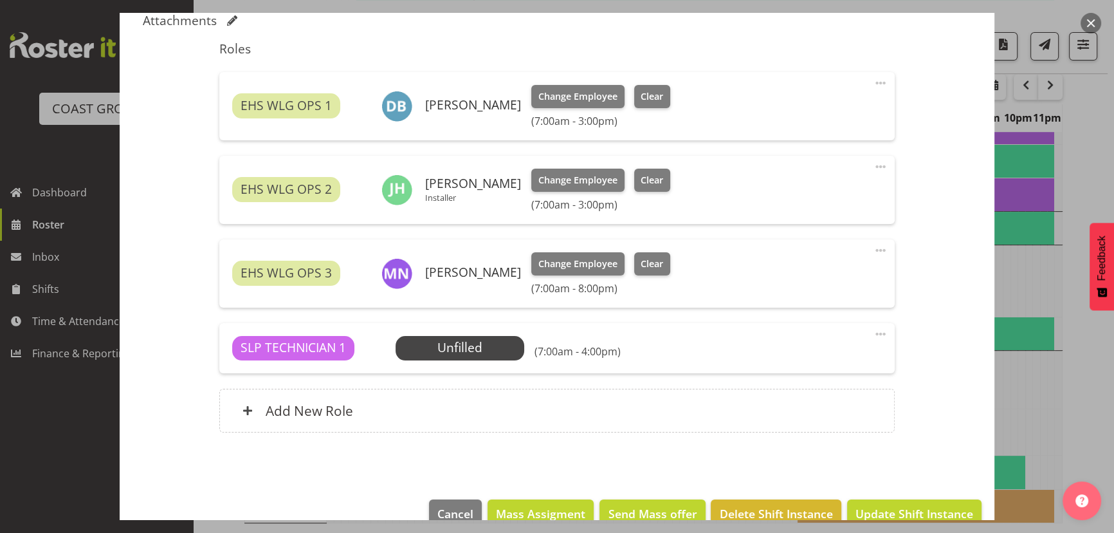
click at [873, 331] on span at bounding box center [880, 333] width 15 height 15
click at [798, 363] on link "Edit" at bounding box center [827, 362] width 124 height 23
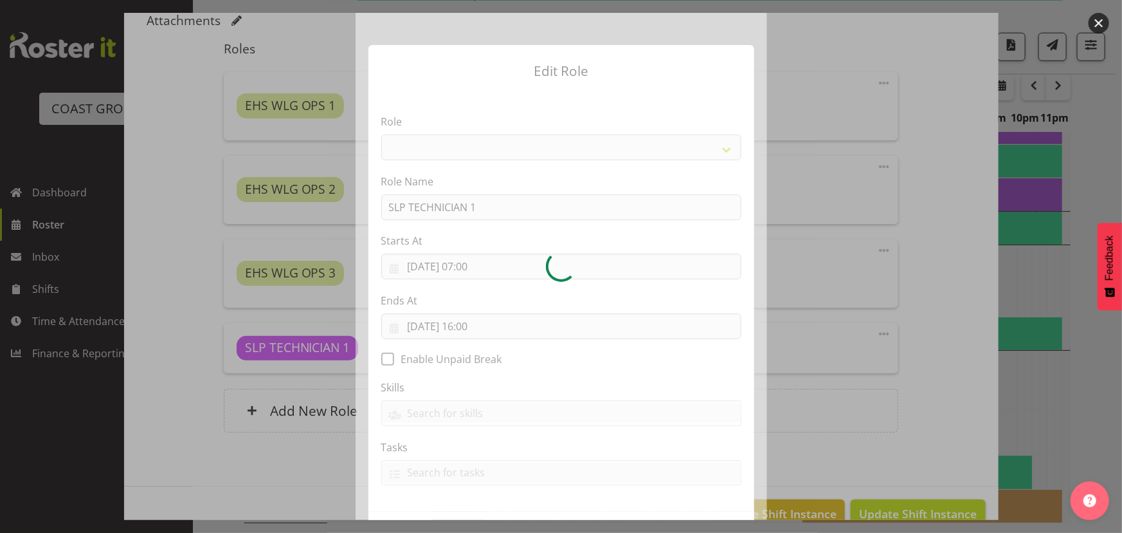
select select "123"
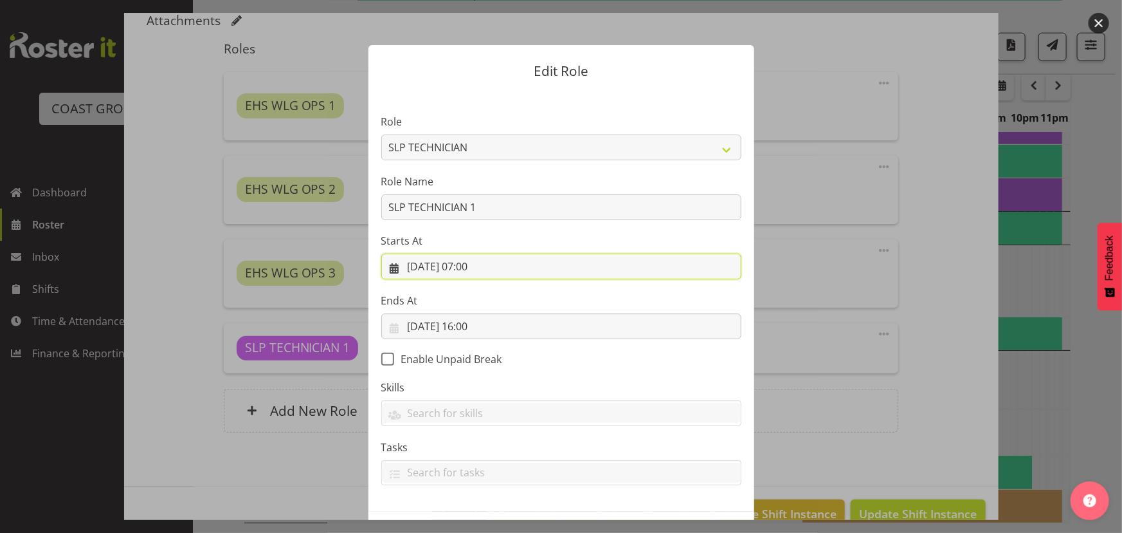
click at [505, 270] on input "28/09/2025, 07:00" at bounding box center [561, 266] width 360 height 26
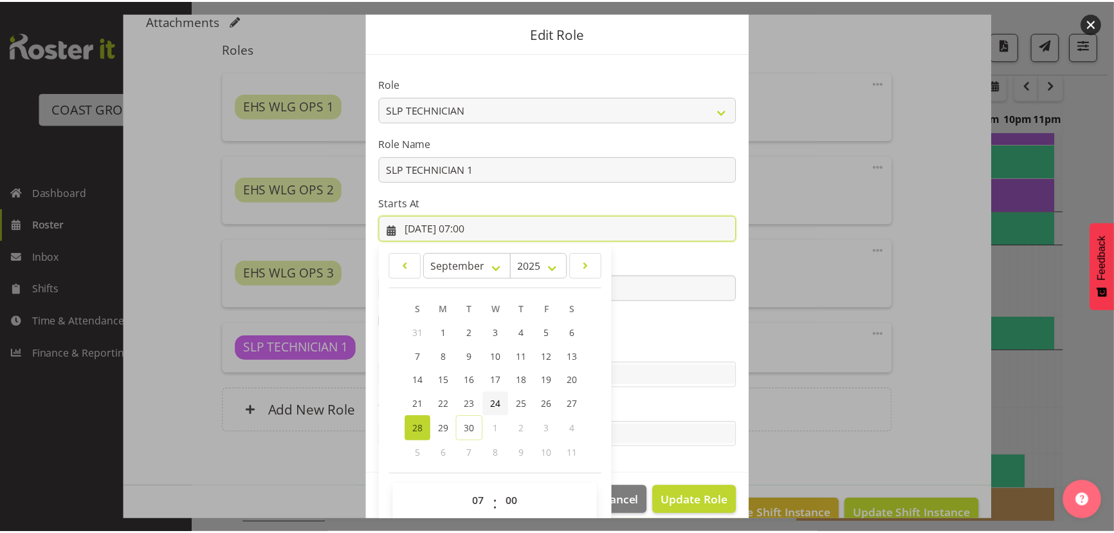
scroll to position [53, 0]
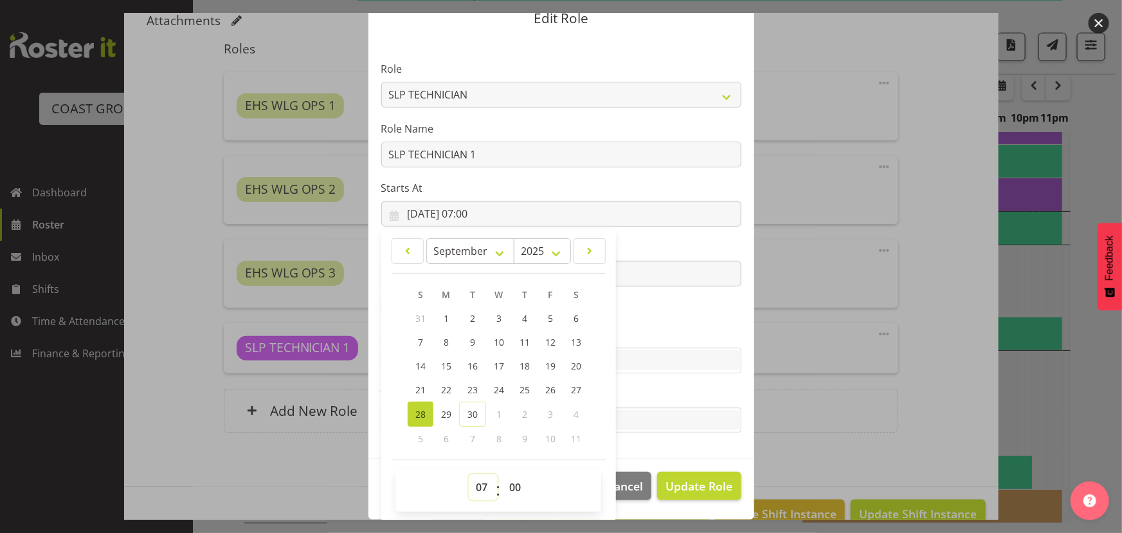
click at [479, 484] on select "00 01 02 03 04 05 06 07 08 09 10 11 12 13 14 15 16 17 18 19 20 21 22 23" at bounding box center [483, 487] width 29 height 26
select select "12"
click at [469, 474] on select "00 01 02 03 04 05 06 07 08 09 10 11 12 13 14 15 16 17 18 19 20 21 22 23" at bounding box center [483, 487] width 29 height 26
type input "28/09/2025, 12:00"
drag, startPoint x: 672, startPoint y: 482, endPoint x: 658, endPoint y: 472, distance: 17.0
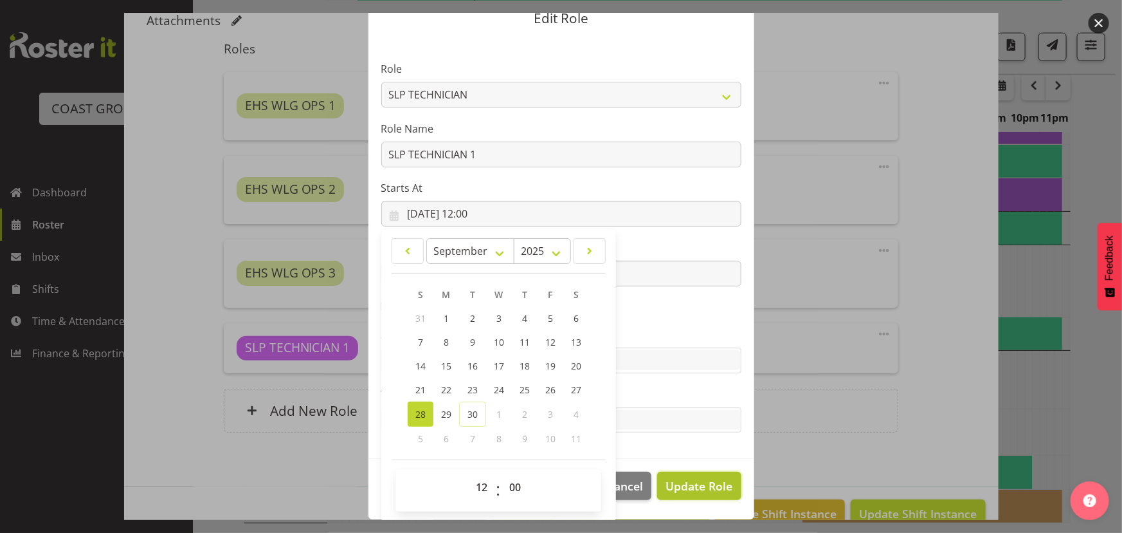
click at [672, 482] on span "Update Role" at bounding box center [699, 485] width 67 height 17
select select
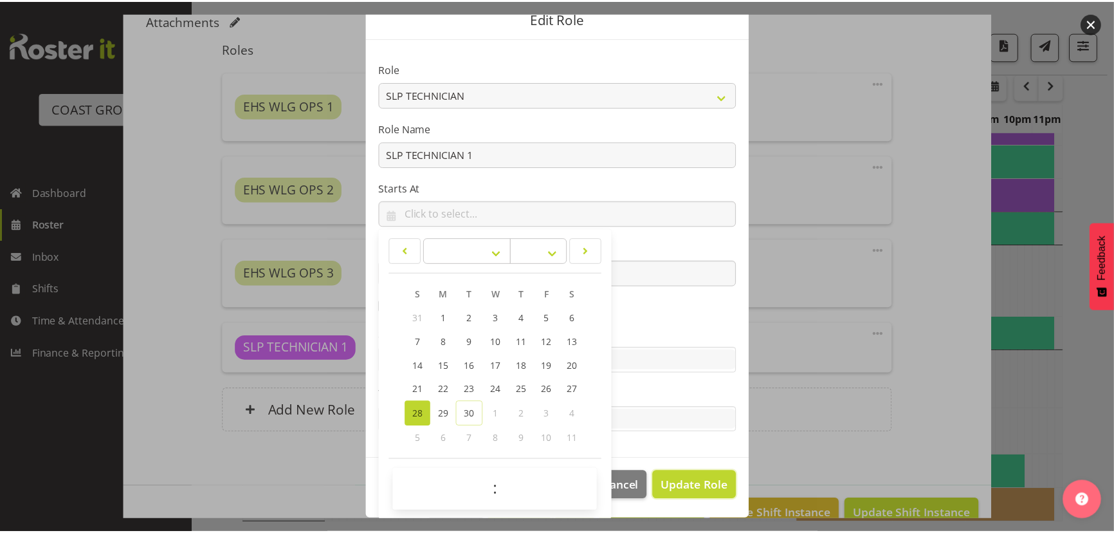
scroll to position [51, 0]
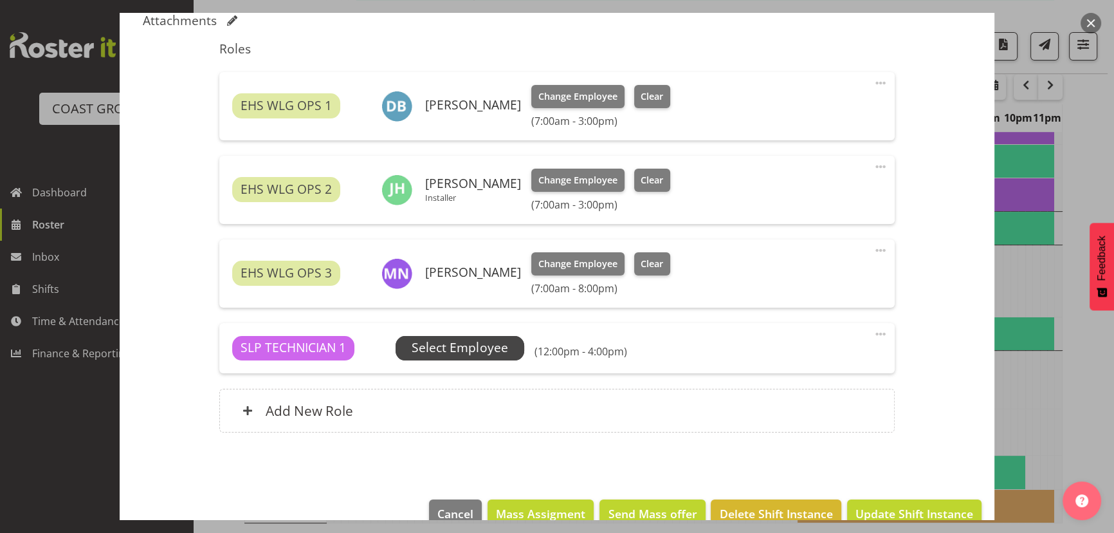
click at [491, 359] on span "Select Employee" at bounding box center [460, 348] width 129 height 24
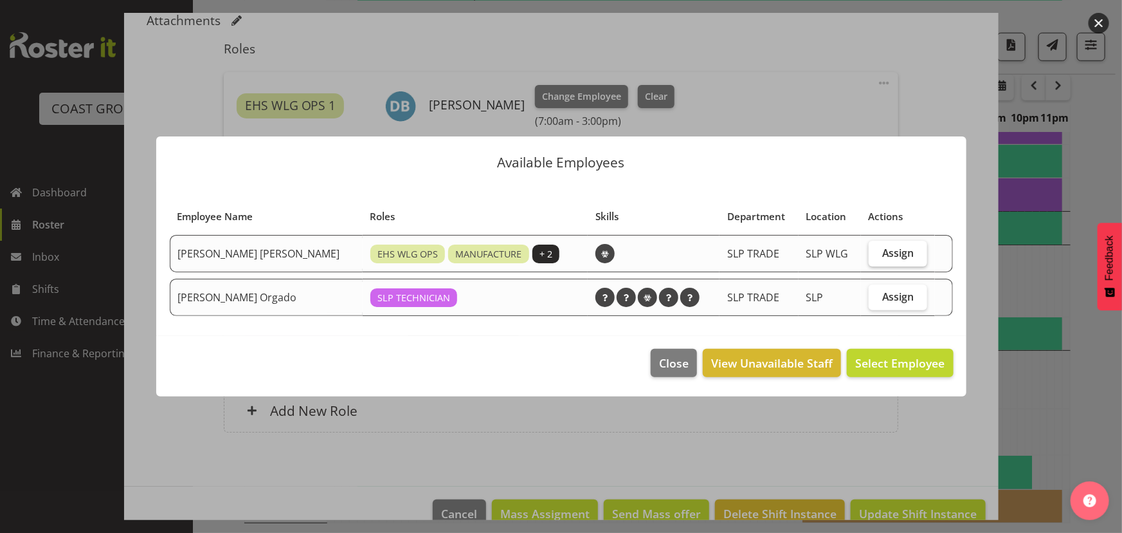
click at [892, 249] on span "Assign" at bounding box center [899, 252] width 32 height 13
click at [877, 249] on input "Assign" at bounding box center [873, 252] width 8 height 8
checkbox input "true"
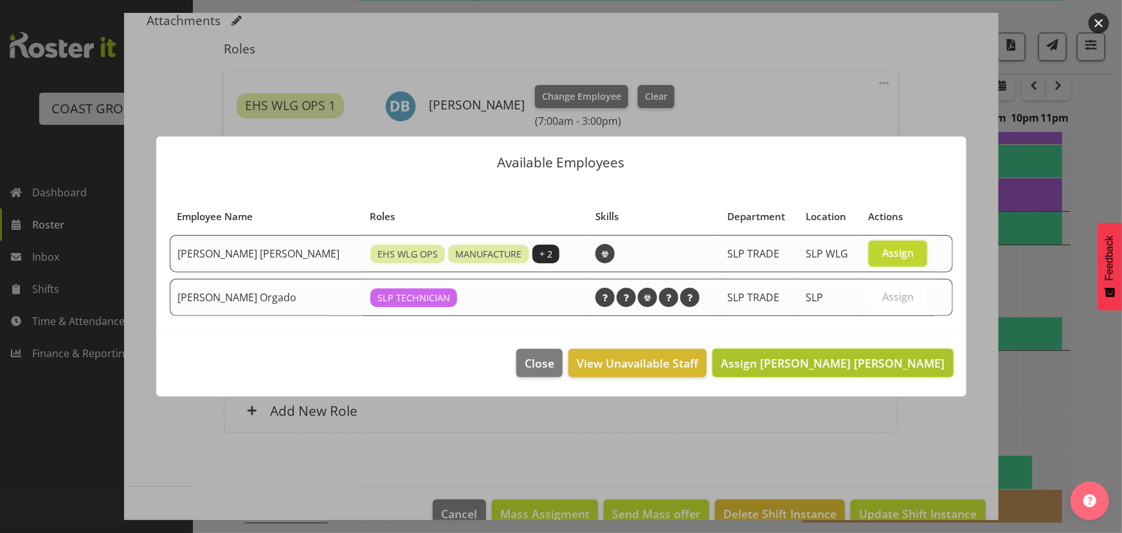
drag, startPoint x: 868, startPoint y: 372, endPoint x: 868, endPoint y: 363, distance: 9.0
click at [868, 371] on button "Assign Joshua Keith Jackson" at bounding box center [833, 363] width 241 height 28
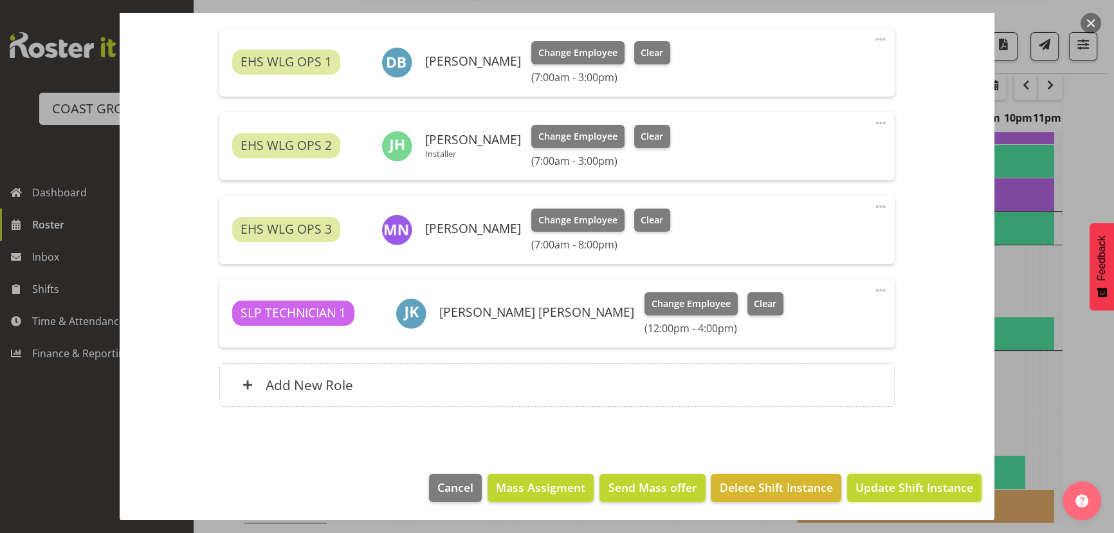
click at [878, 476] on button "Update Shift Instance" at bounding box center [914, 487] width 134 height 28
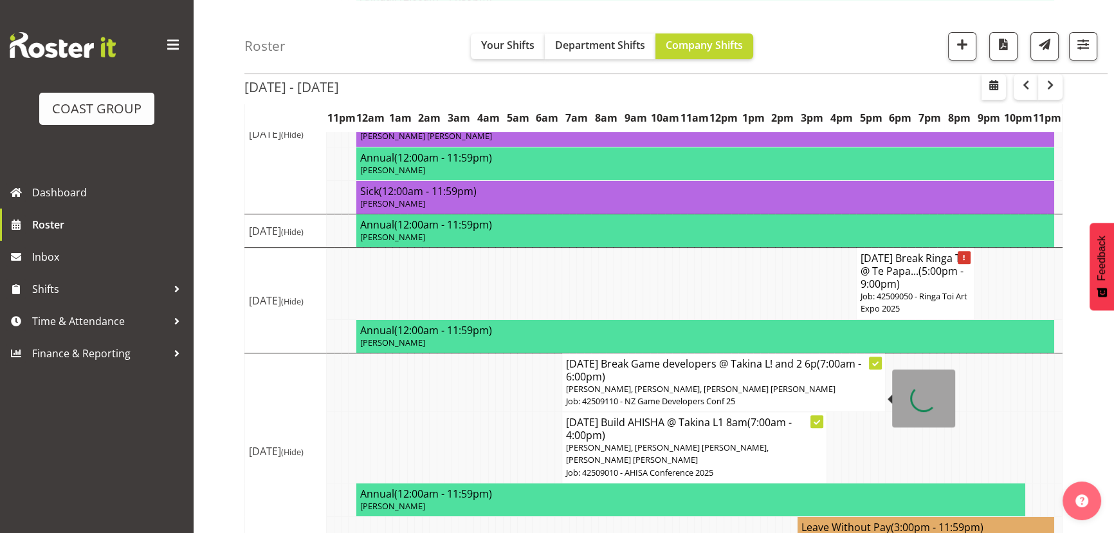
scroll to position [646, 0]
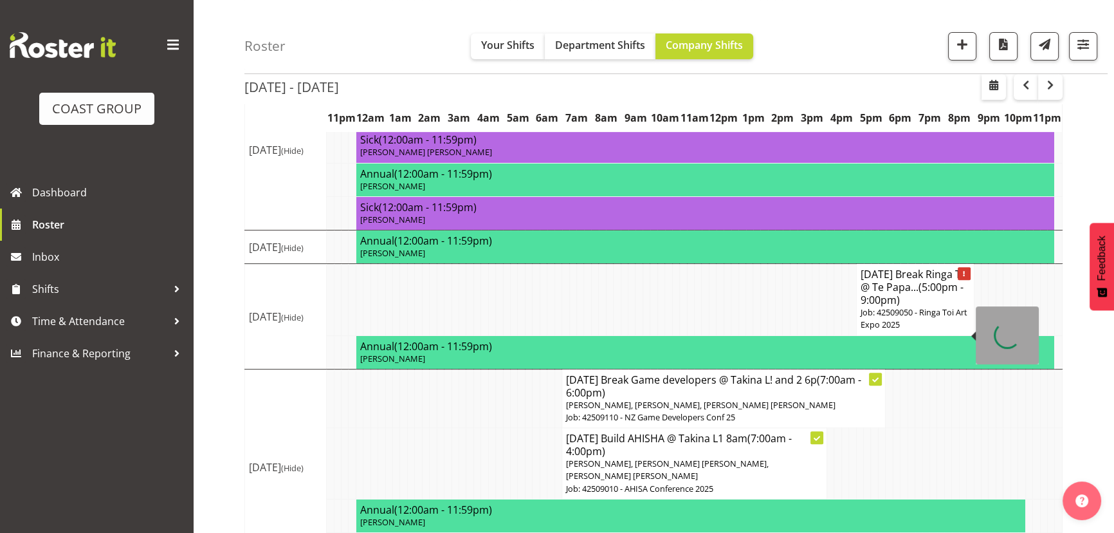
click at [940, 302] on span "(5:00pm - 9:00pm)" at bounding box center [912, 293] width 103 height 27
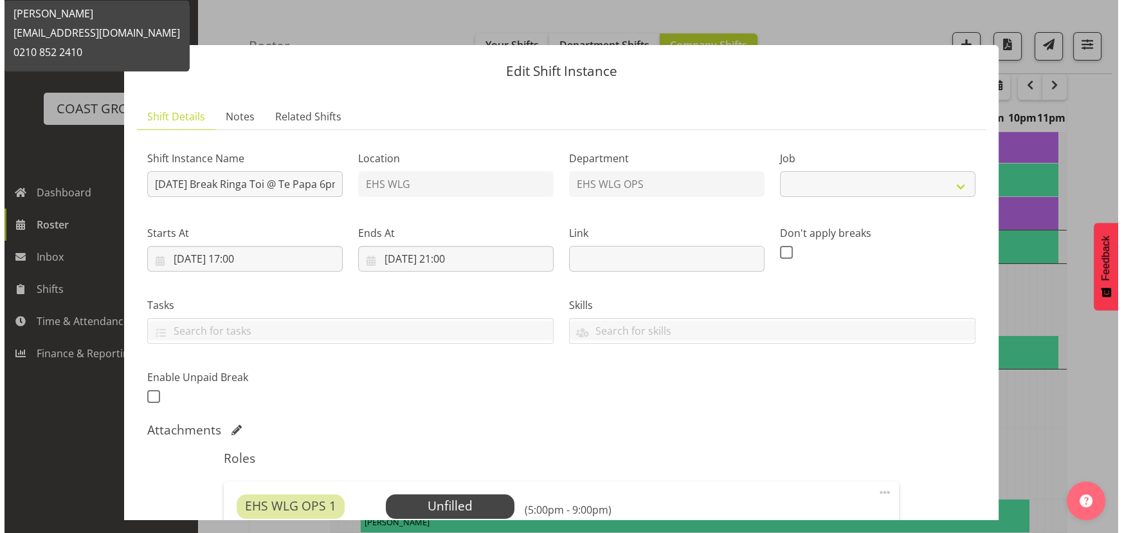
scroll to position [640, 0]
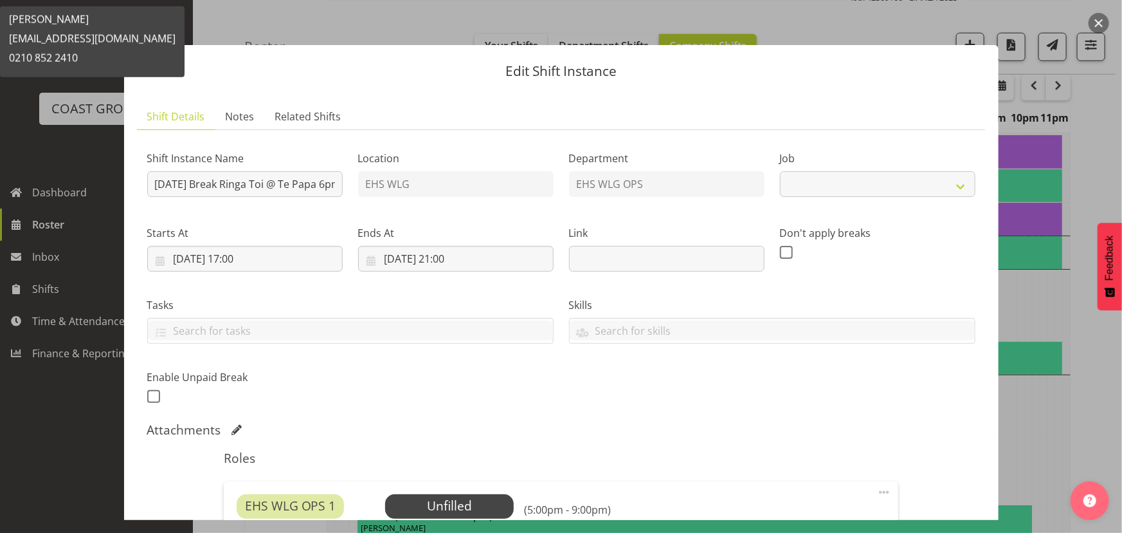
select select "9129"
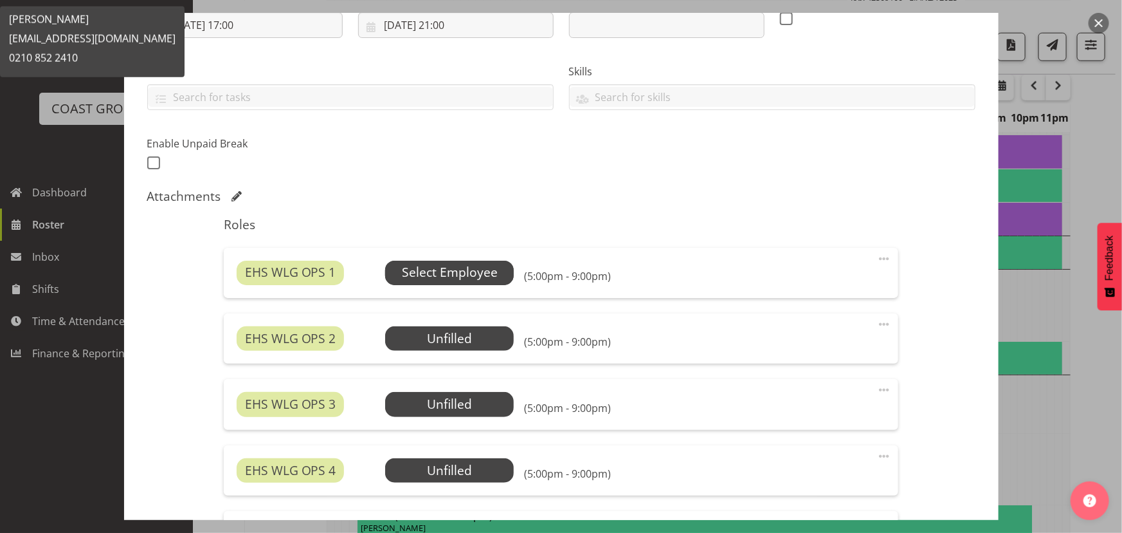
click at [482, 270] on span "Select Employee" at bounding box center [450, 272] width 96 height 19
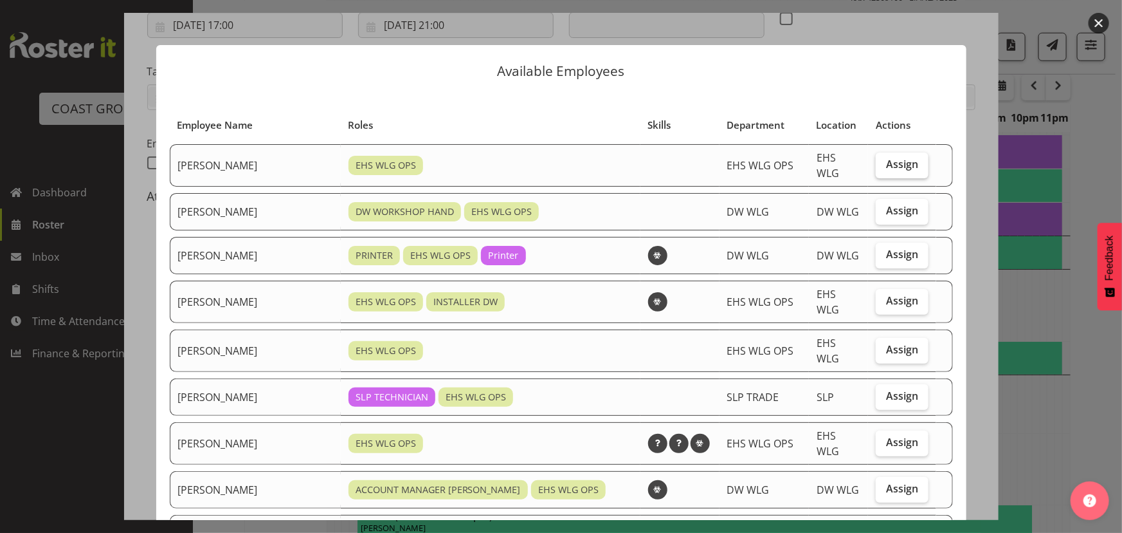
click at [901, 161] on span "Assign" at bounding box center [902, 164] width 32 height 13
click at [884, 161] on input "Assign" at bounding box center [880, 164] width 8 height 8
checkbox input "true"
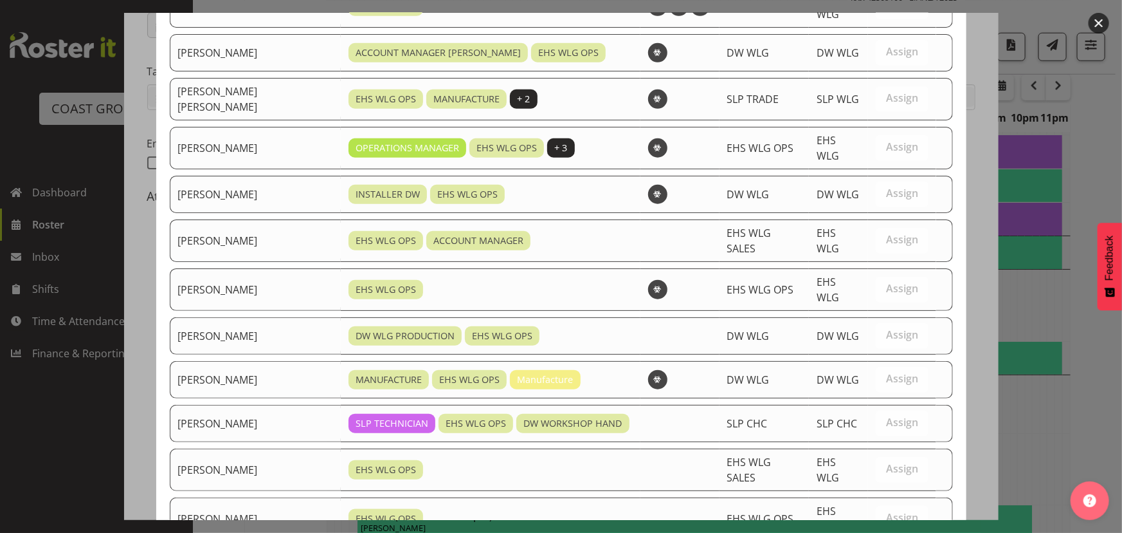
scroll to position [482, 0]
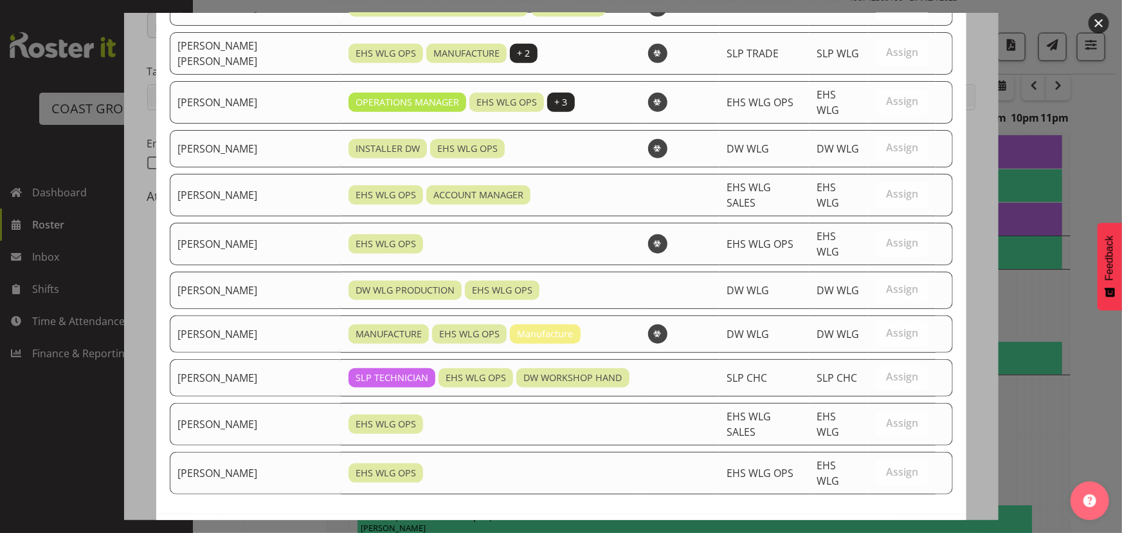
click at [875, 527] on button "Assign Ashton Staats" at bounding box center [880, 541] width 147 height 28
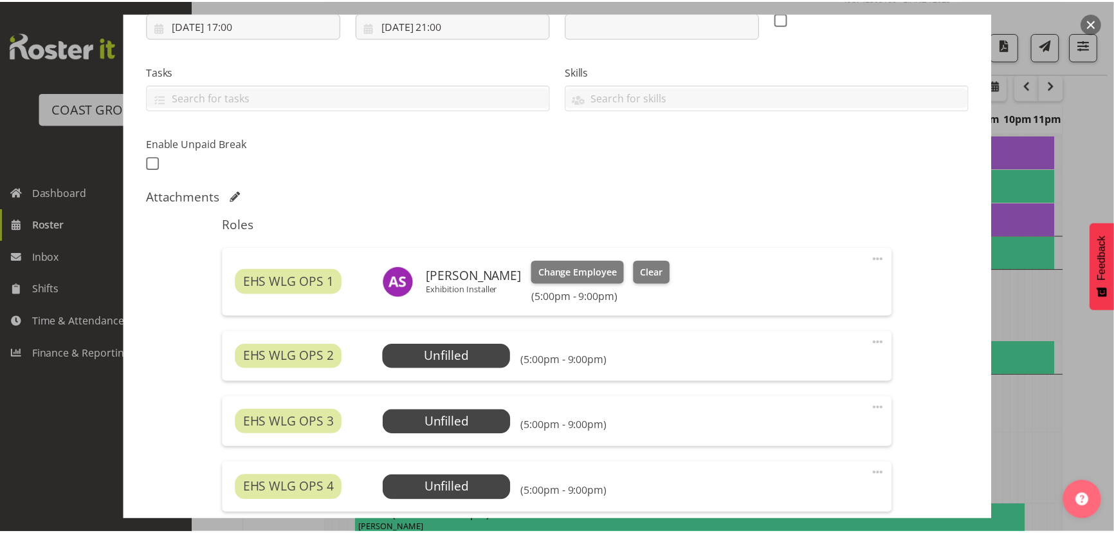
scroll to position [646, 0]
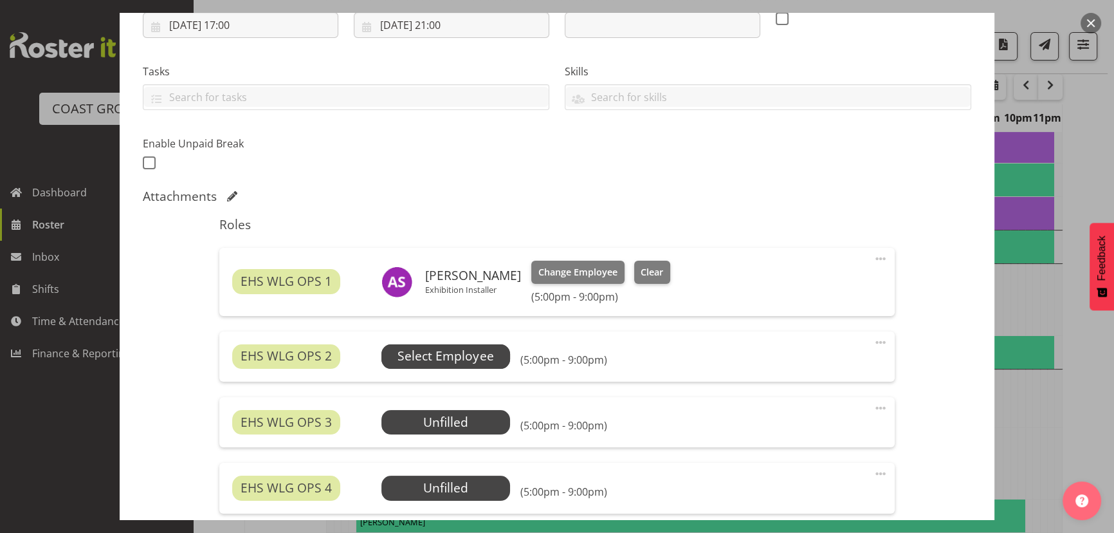
click at [473, 365] on span "Select Employee" at bounding box center [445, 356] width 129 height 24
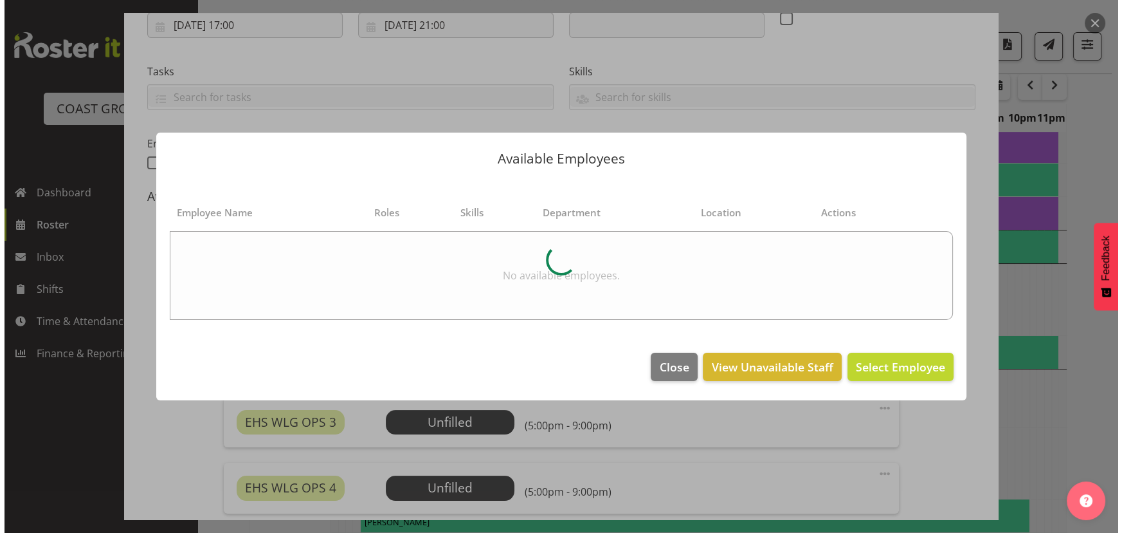
scroll to position [640, 0]
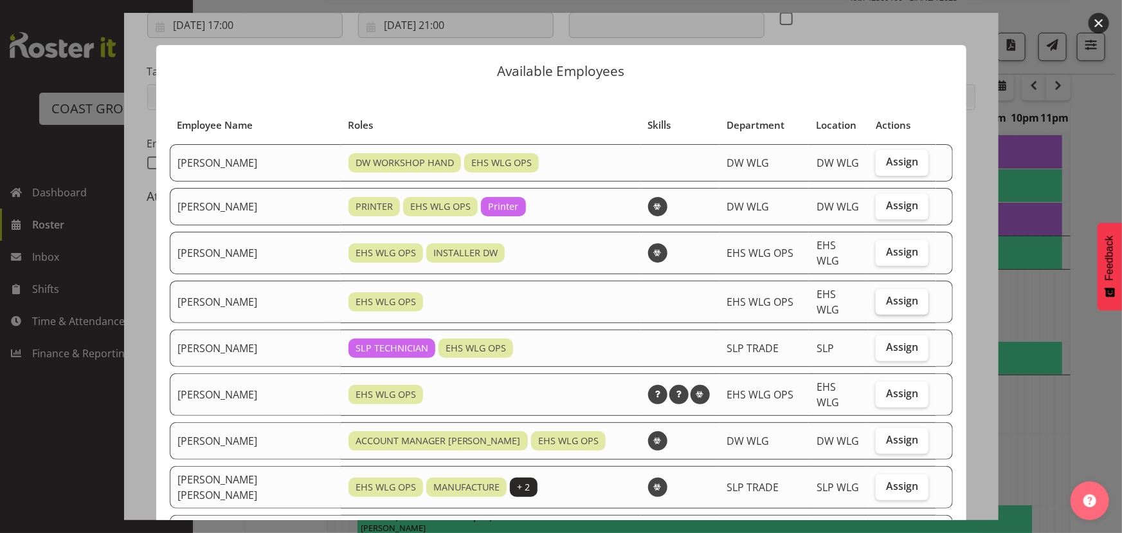
click at [889, 295] on span "Assign" at bounding box center [902, 300] width 32 height 13
click at [884, 297] on input "Assign" at bounding box center [880, 301] width 8 height 8
checkbox input "true"
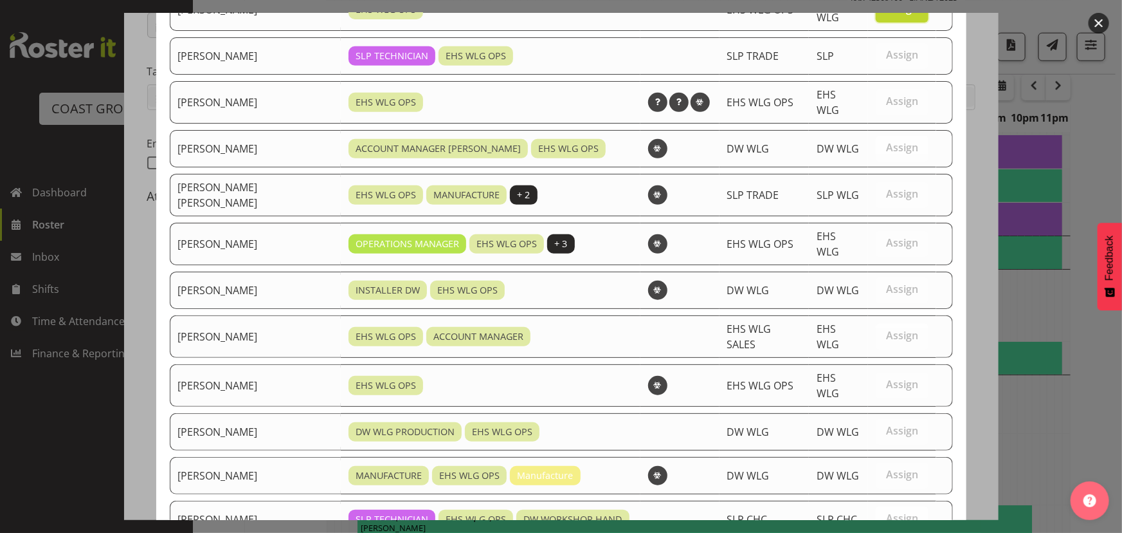
scroll to position [439, 0]
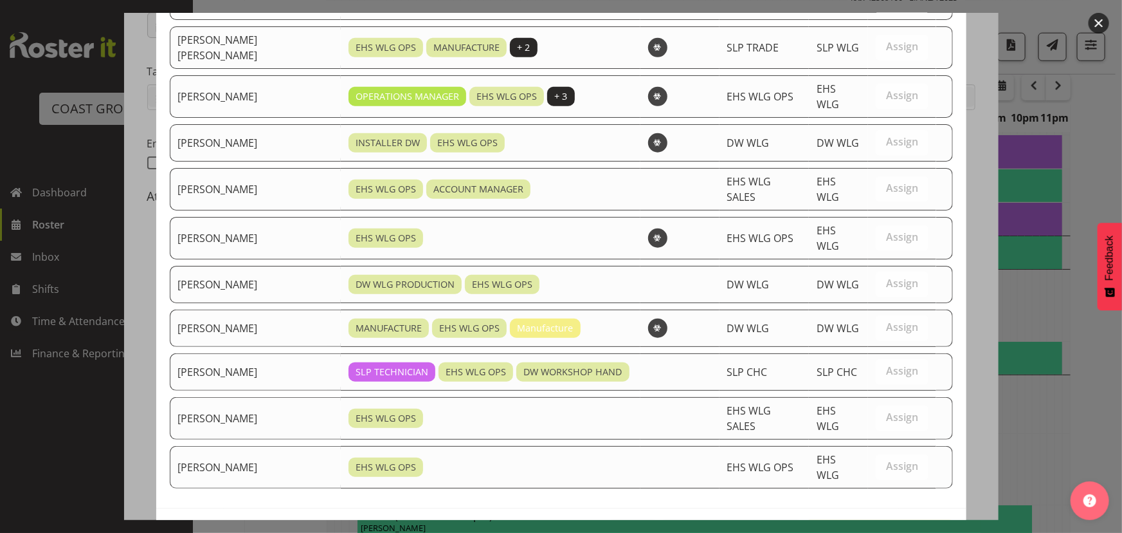
click at [852, 527] on span "Assign Geoffrey Robertson" at bounding box center [880, 534] width 130 height 15
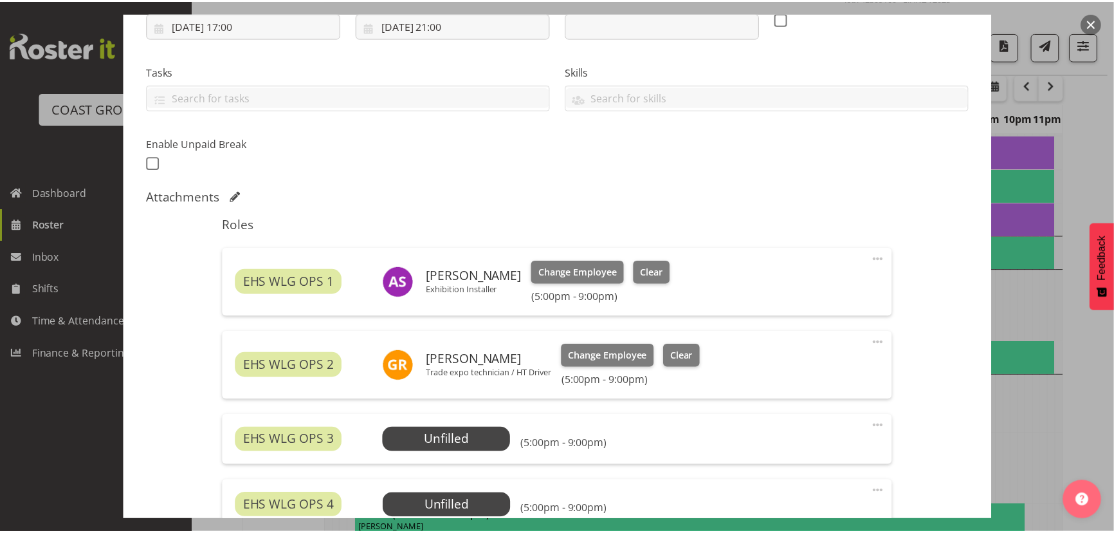
scroll to position [646, 0]
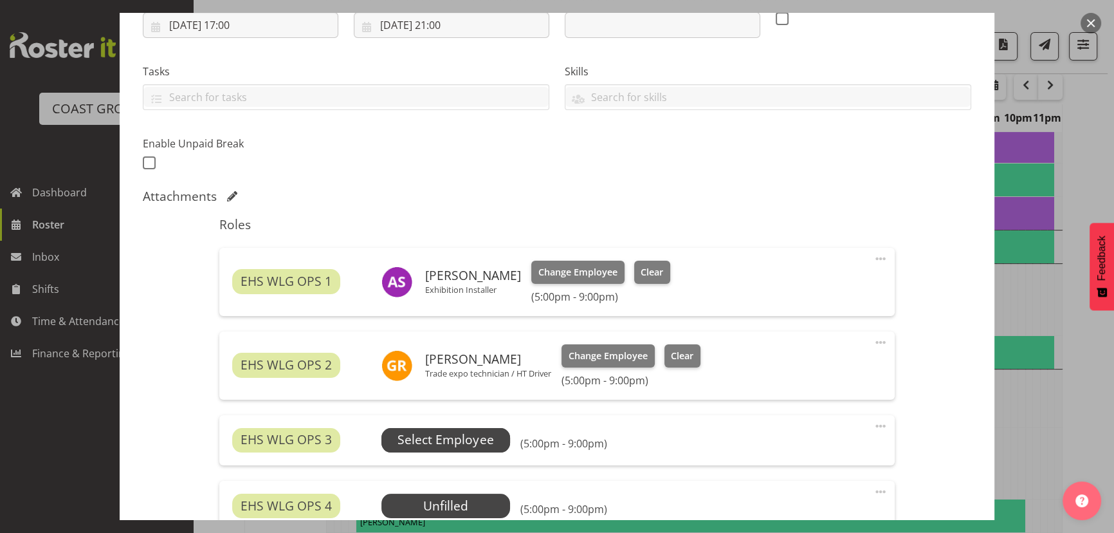
click at [448, 430] on span "Select Employee" at bounding box center [446, 439] width 96 height 19
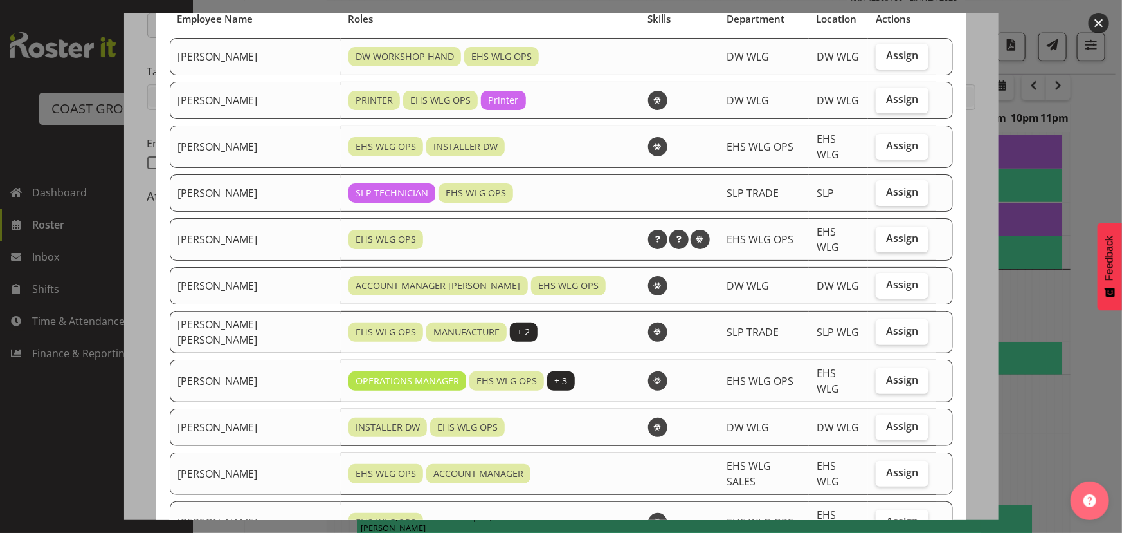
scroll to position [116, 0]
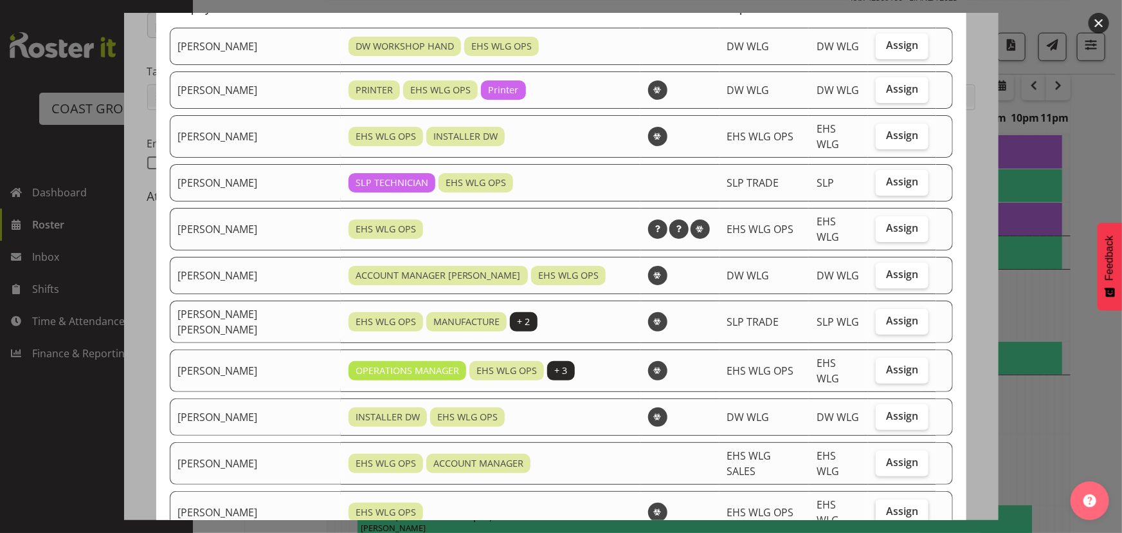
click at [886, 504] on span "Assign" at bounding box center [902, 510] width 32 height 13
click at [879, 507] on input "Assign" at bounding box center [880, 511] width 8 height 8
checkbox input "true"
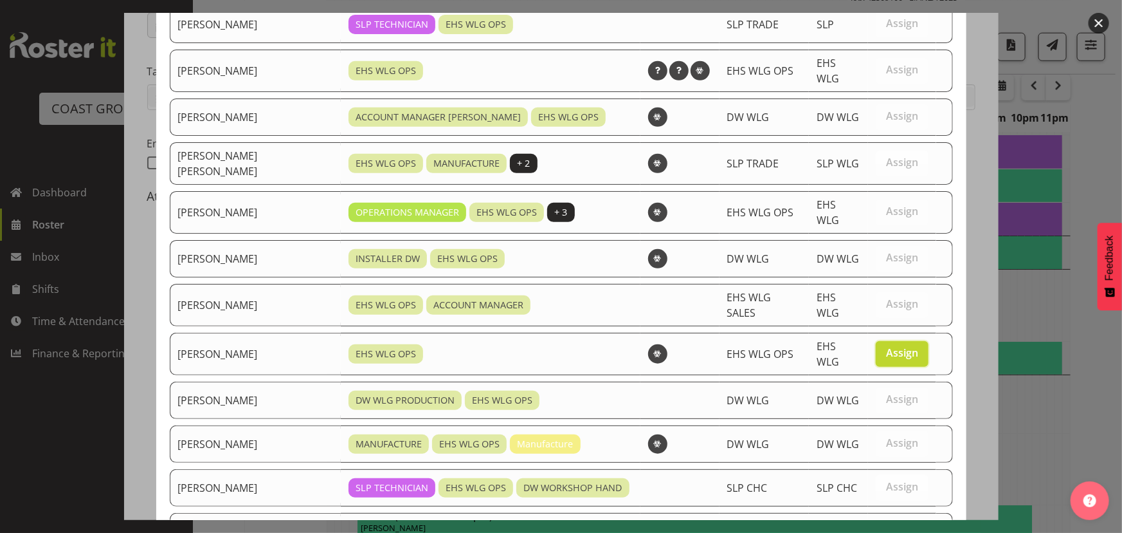
scroll to position [396, 0]
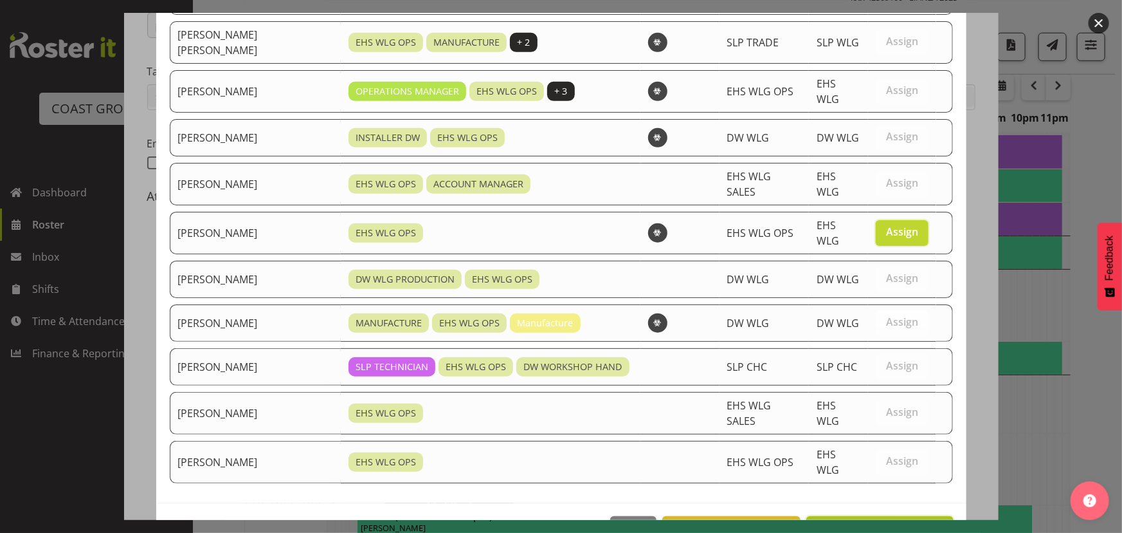
click at [879, 522] on span "Assign Michael Ngametua" at bounding box center [880, 529] width 130 height 15
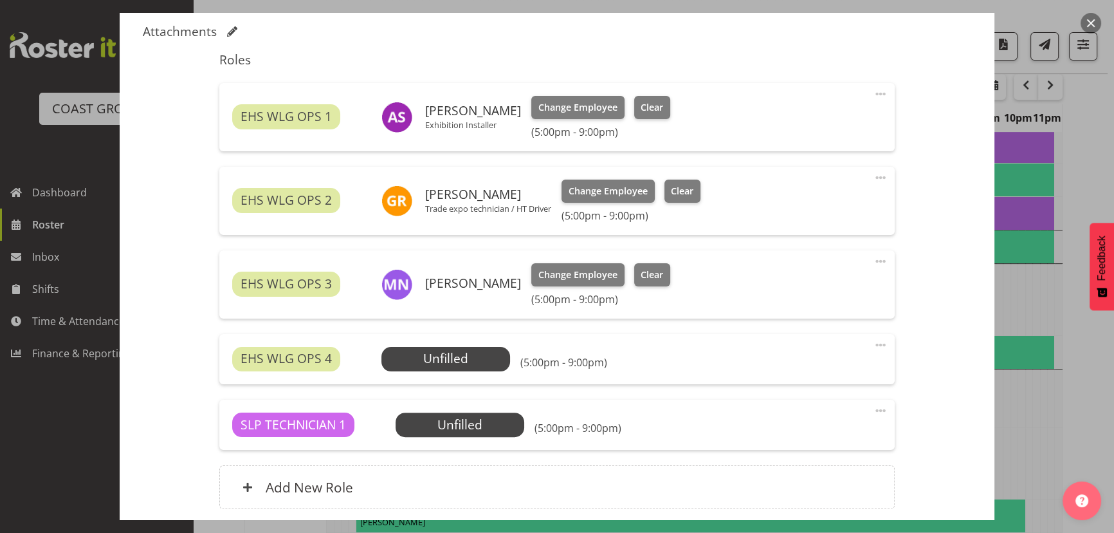
scroll to position [409, 0]
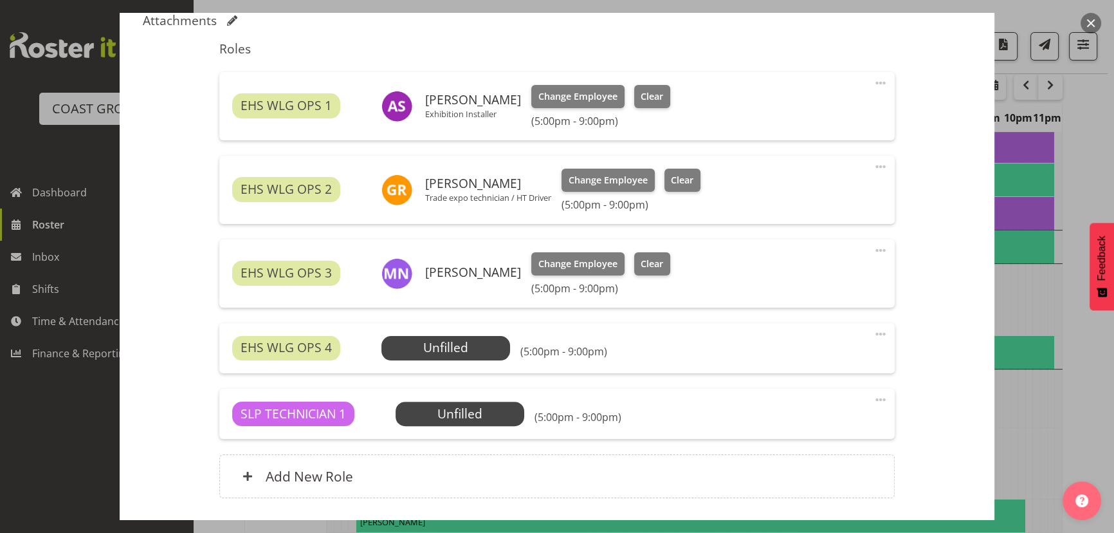
click at [875, 330] on span at bounding box center [880, 333] width 15 height 15
click at [840, 403] on link "Delete" at bounding box center [827, 408] width 124 height 23
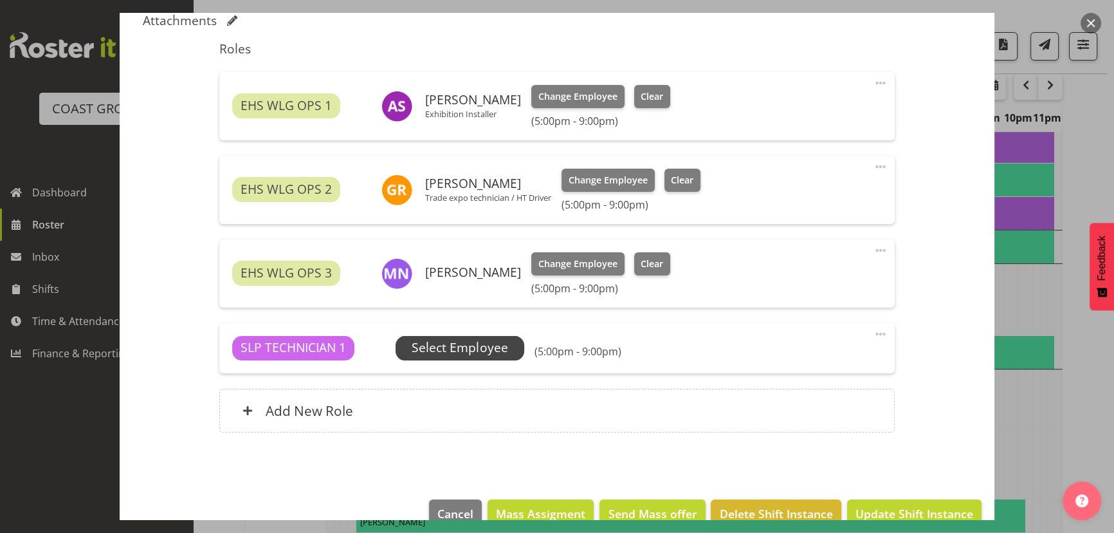
click at [475, 344] on span "Select Employee" at bounding box center [460, 347] width 96 height 19
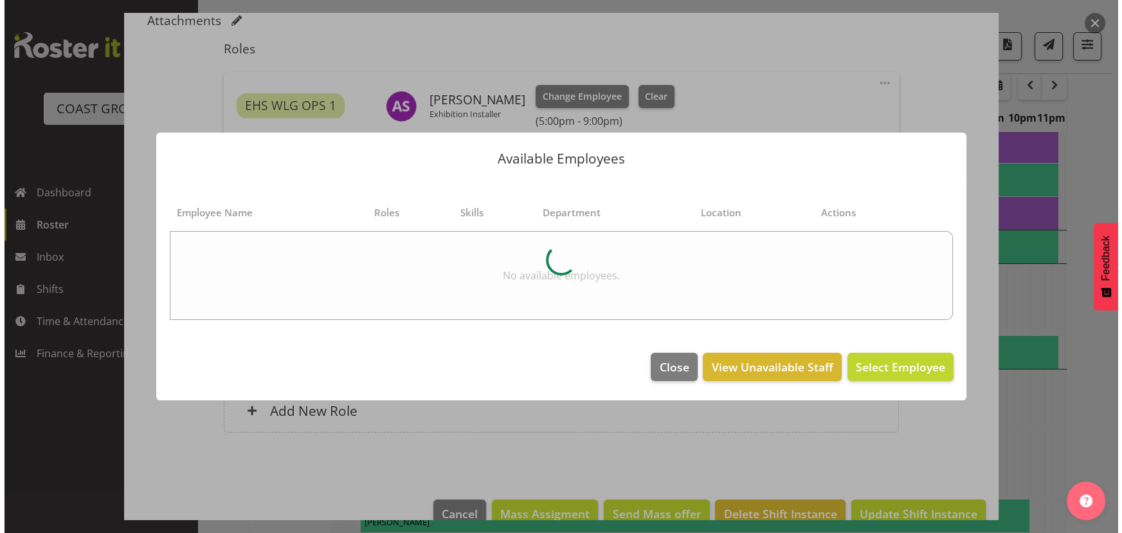
scroll to position [640, 0]
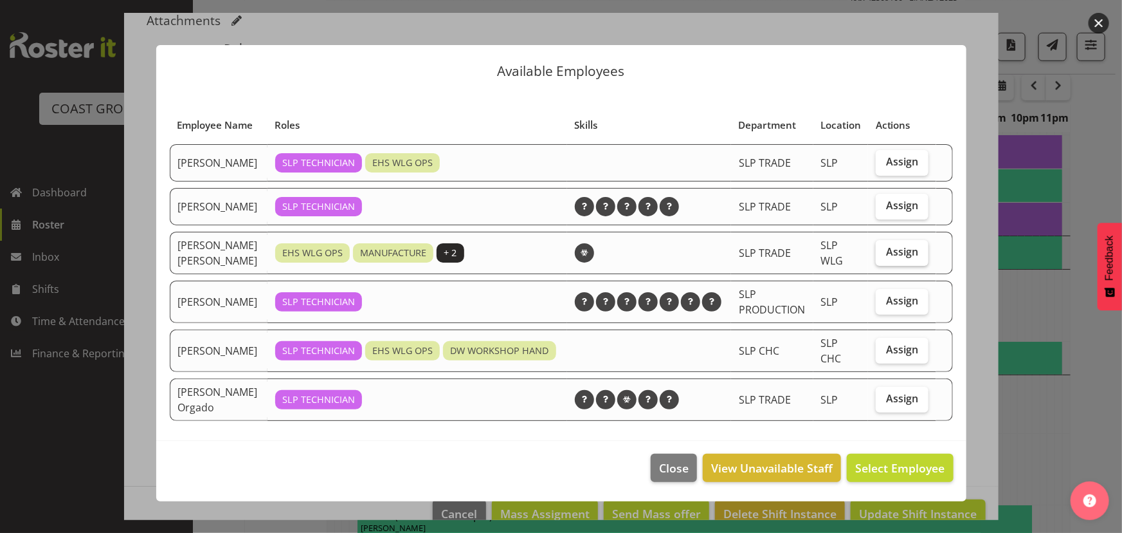
click at [923, 253] on label "Assign" at bounding box center [902, 253] width 53 height 26
click at [884, 253] on input "Assign" at bounding box center [880, 252] width 8 height 8
checkbox input "true"
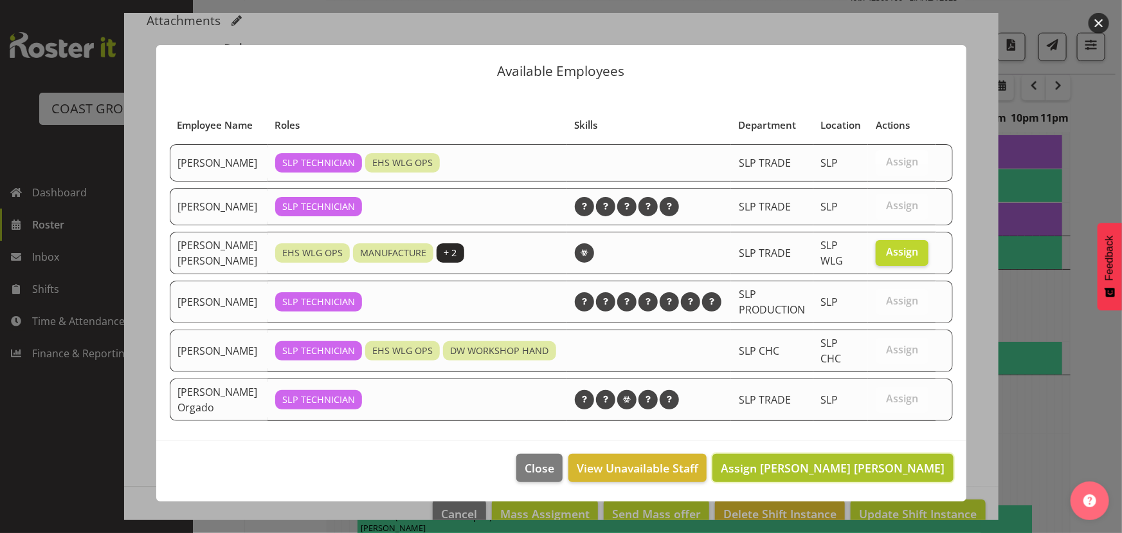
click at [873, 471] on span "Assign Joshua Keith Jackson" at bounding box center [833, 467] width 224 height 15
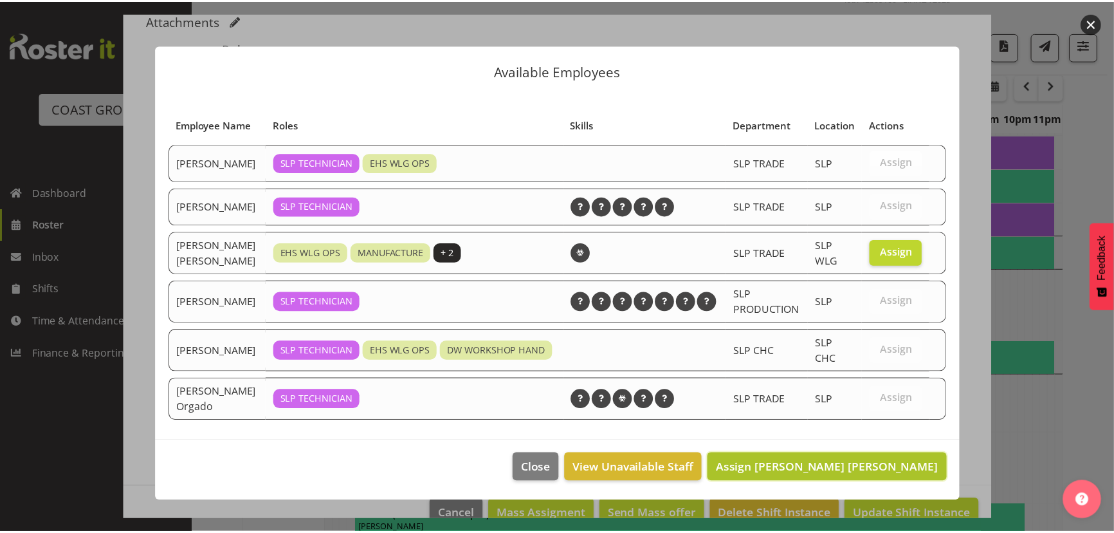
scroll to position [646, 0]
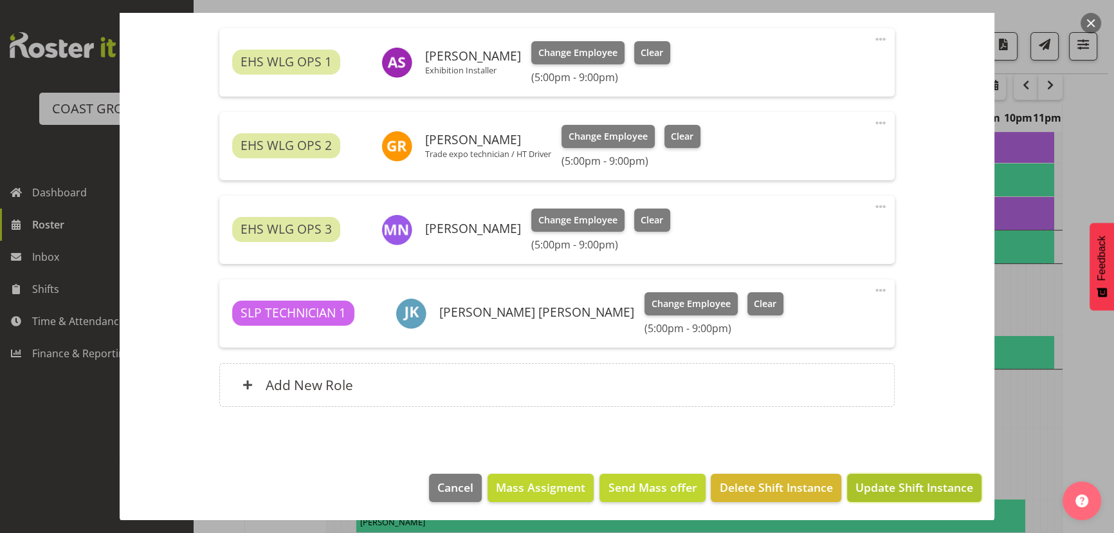
click at [899, 479] on span "Update Shift Instance" at bounding box center [915, 487] width 118 height 17
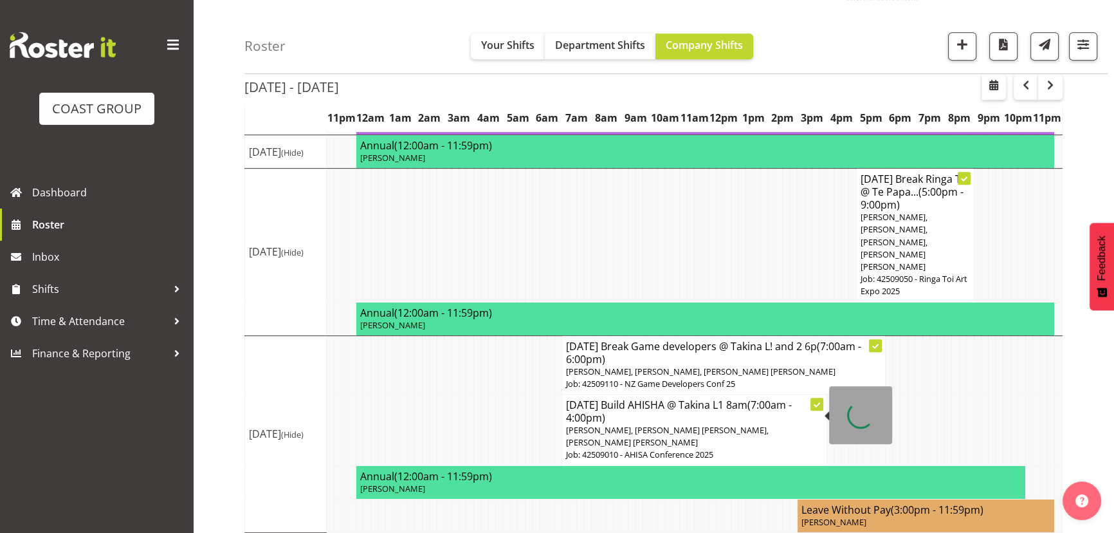
scroll to position [753, 0]
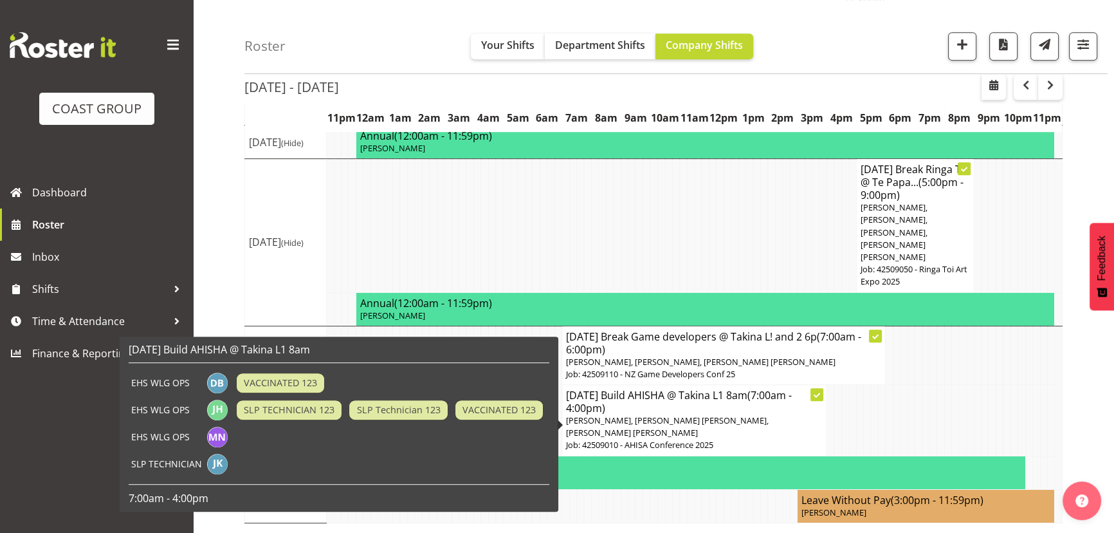
click at [630, 414] on h4 "SEP 25 Build AHISHA @ Takina L1 8am (7:00am - 4:00pm)" at bounding box center [694, 402] width 257 height 26
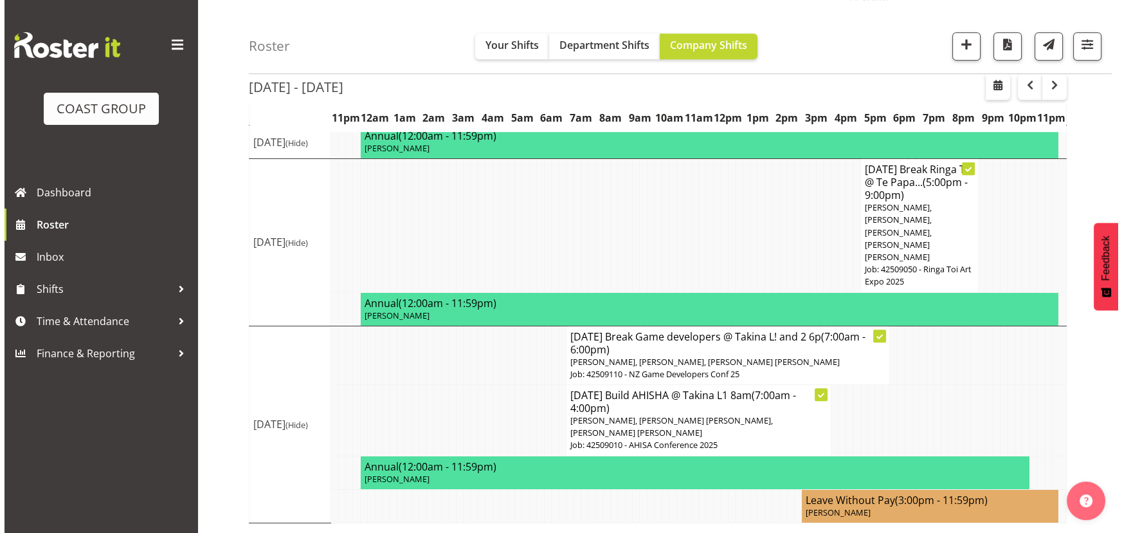
scroll to position [741, 0]
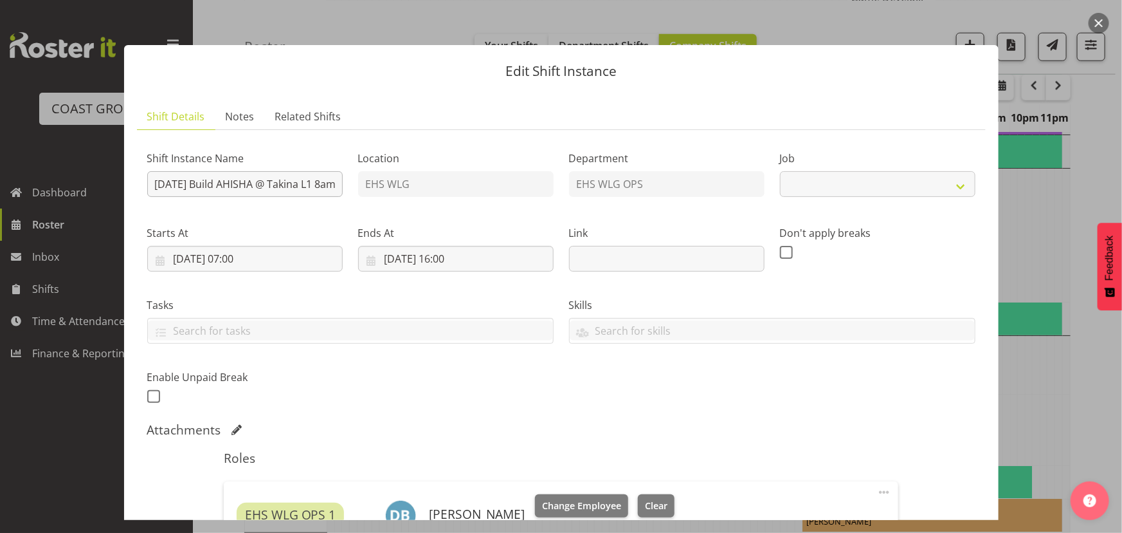
select select "8963"
click at [213, 178] on input "SEP 25 Build AHISHA @ Takina L1 8am" at bounding box center [245, 184] width 196 height 26
click at [74, 302] on div at bounding box center [561, 266] width 1122 height 533
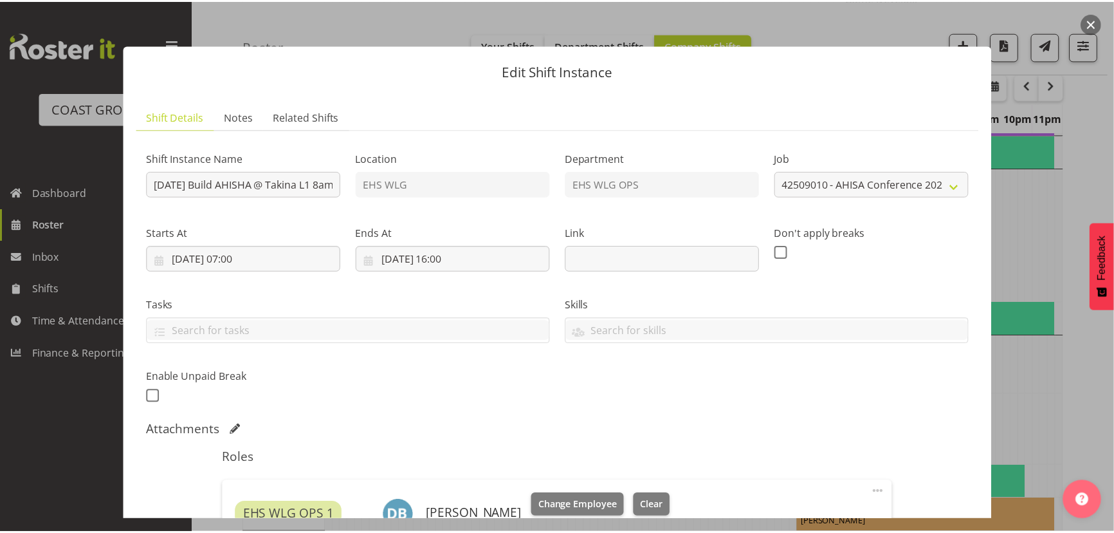
scroll to position [753, 0]
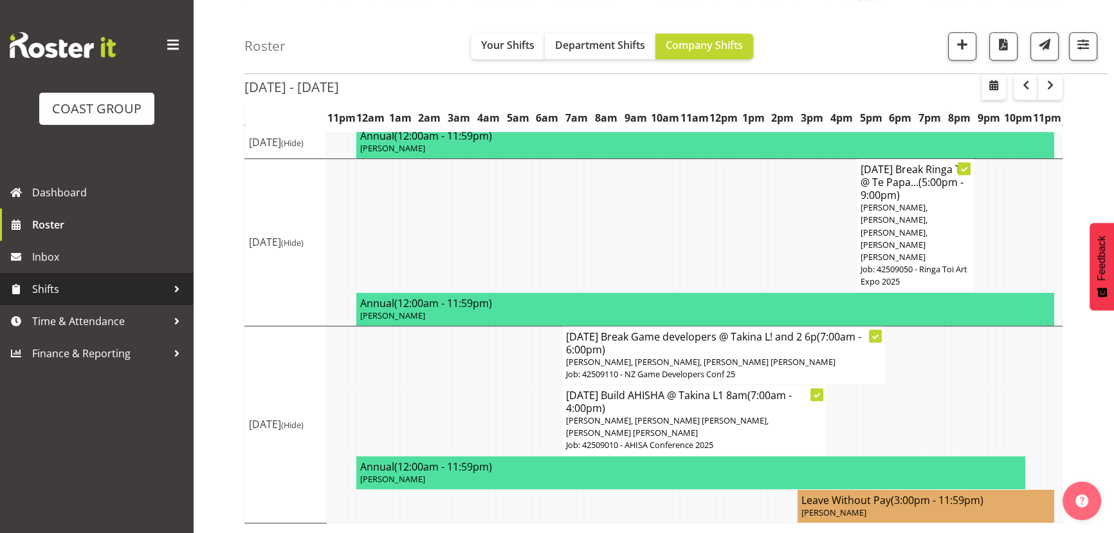
click at [90, 291] on span "Shifts" at bounding box center [99, 288] width 135 height 19
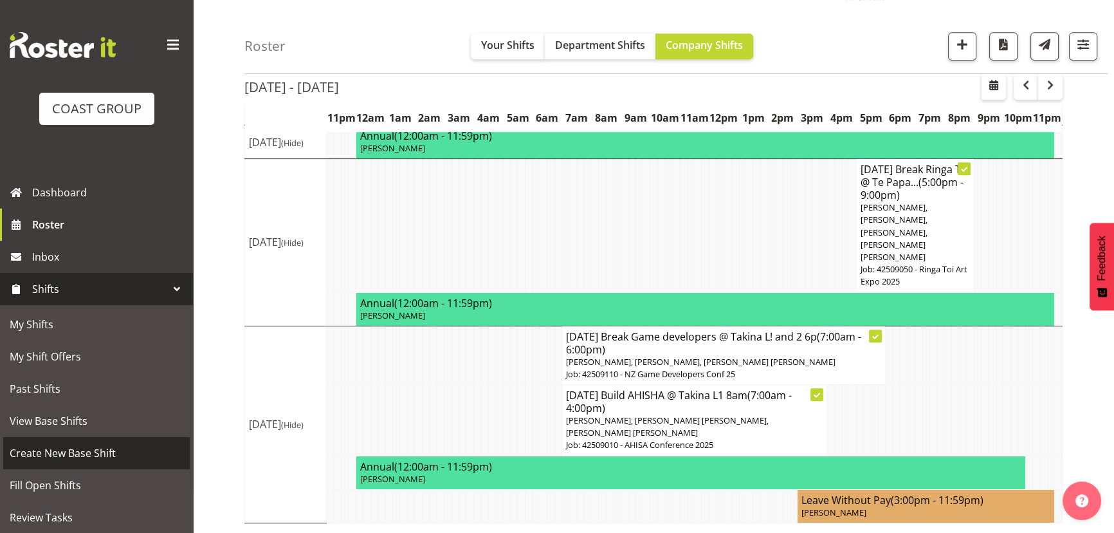
click at [108, 457] on span "Create New Base Shift" at bounding box center [97, 452] width 174 height 19
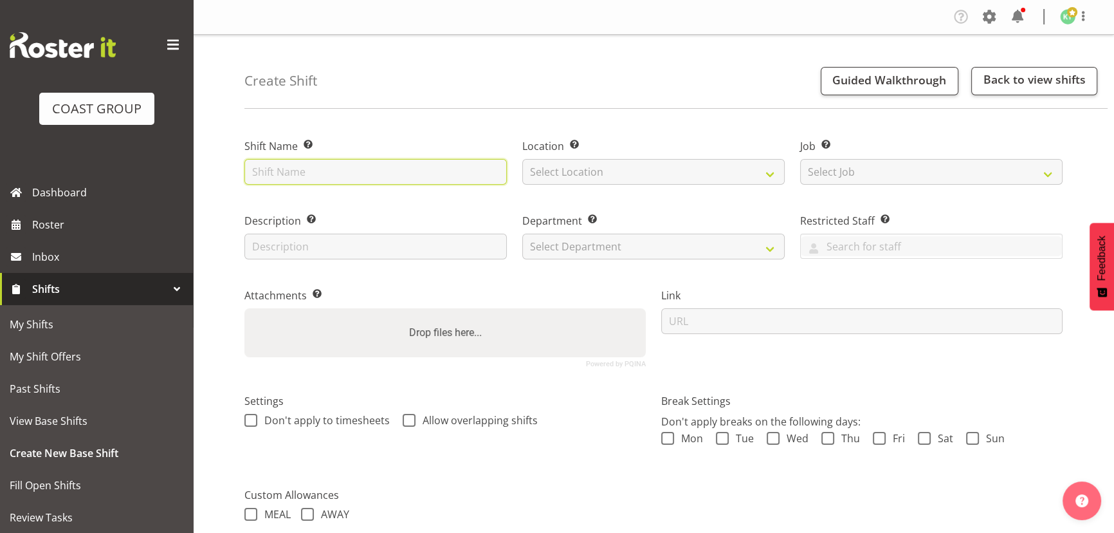
click at [283, 165] on input "text" at bounding box center [375, 172] width 262 height 26
paste input "[DATE] Build AHISHA @ Takina L1 8am"
click at [294, 174] on input "SEP 25 Build AHISHA @ Takina L1 8am" at bounding box center [375, 172] width 262 height 26
click at [294, 174] on input "[DATE] Build AHISHA @ Takina L1 8am" at bounding box center [375, 172] width 262 height 26
drag, startPoint x: 410, startPoint y: 174, endPoint x: 448, endPoint y: 176, distance: 38.6
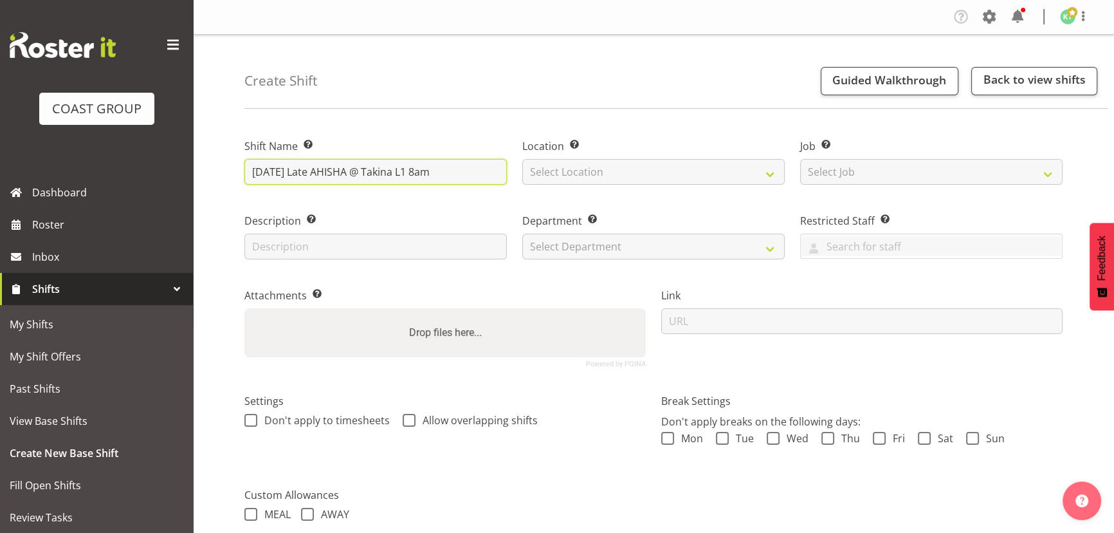
click at [448, 176] on input "SEP 25 Late AHISHA @ Takina L1 8am" at bounding box center [375, 172] width 262 height 26
type input "[DATE] Late AHISHA @ Takina L1"
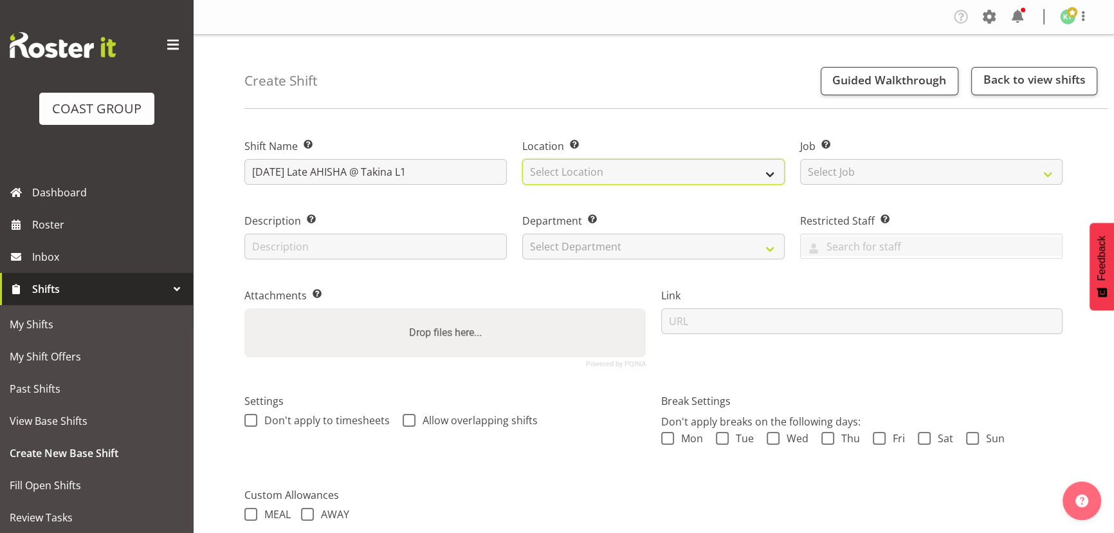
drag, startPoint x: 612, startPoint y: 166, endPoint x: 607, endPoint y: 179, distance: 13.9
click at [612, 166] on select "Select Location EHS WLG DW WLG" at bounding box center [653, 172] width 262 height 26
select select "106"
click at [522, 159] on select "Select Location EHS WLG DW WLG" at bounding box center [653, 172] width 262 height 26
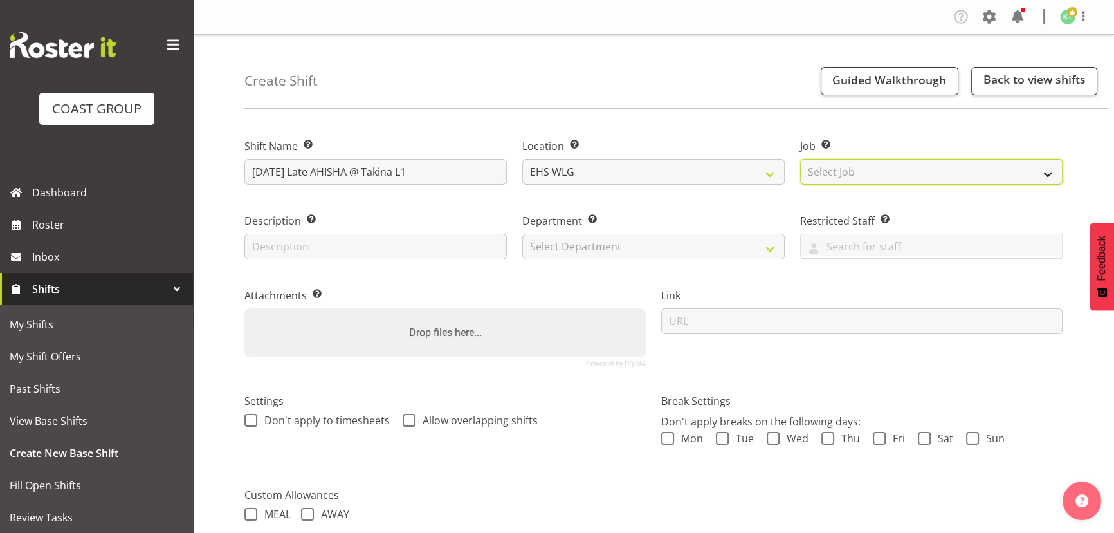
click at [810, 165] on select "Select Job Create new job 1 Carlton Events 1 Carlton Hamilton 1 Carlton Welling…" at bounding box center [931, 172] width 262 height 26
select select "8963"
click at [800, 159] on select "Select Job Create new job 1 Carlton Events 1 Carlton Hamilton 1 Carlton Welling…" at bounding box center [931, 172] width 262 height 26
drag, startPoint x: 629, startPoint y: 219, endPoint x: 623, endPoint y: 262, distance: 43.5
click at [627, 236] on div "Department Set the department that the shift relates to. Select Department EHS …" at bounding box center [653, 236] width 262 height 46
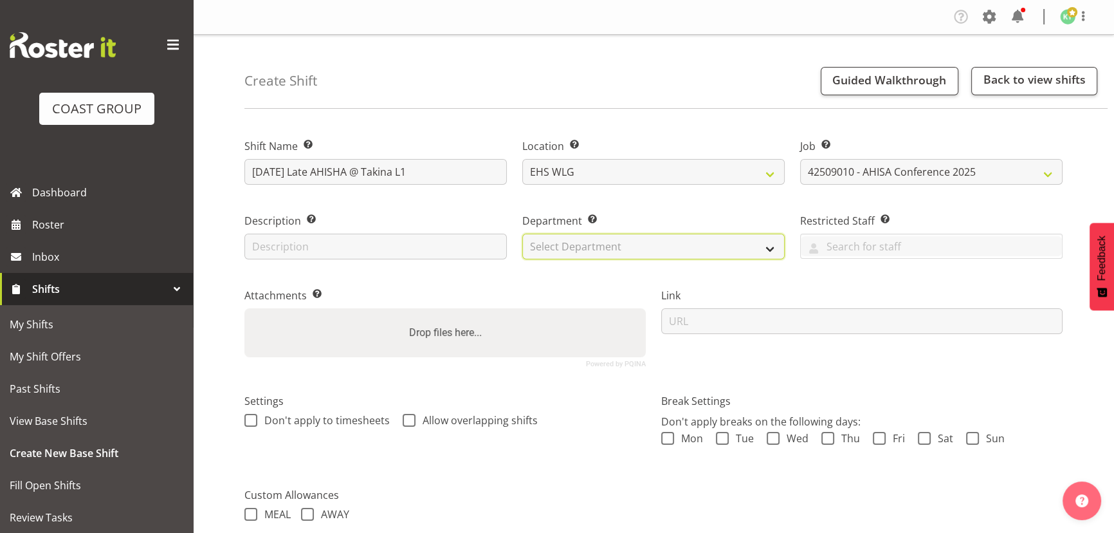
click at [623, 254] on select "Select Department EHS WLG OPS DW WLG DW WLG SALES" at bounding box center [653, 246] width 262 height 26
select select "43"
click at [522, 233] on select "Select Department EHS WLG OPS DW WLG DW WLG SALES" at bounding box center [653, 246] width 262 height 26
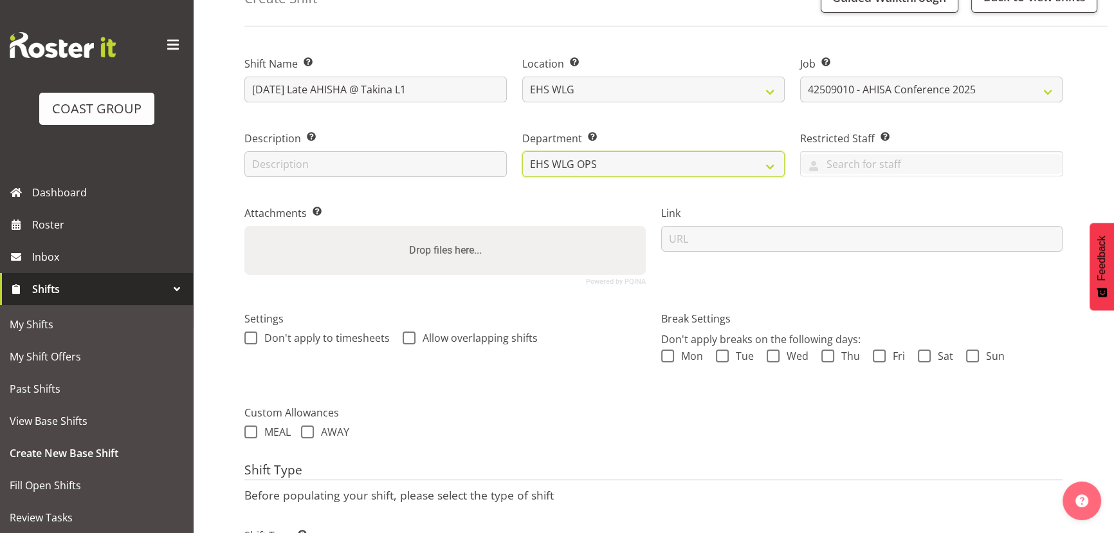
scroll to position [161, 0]
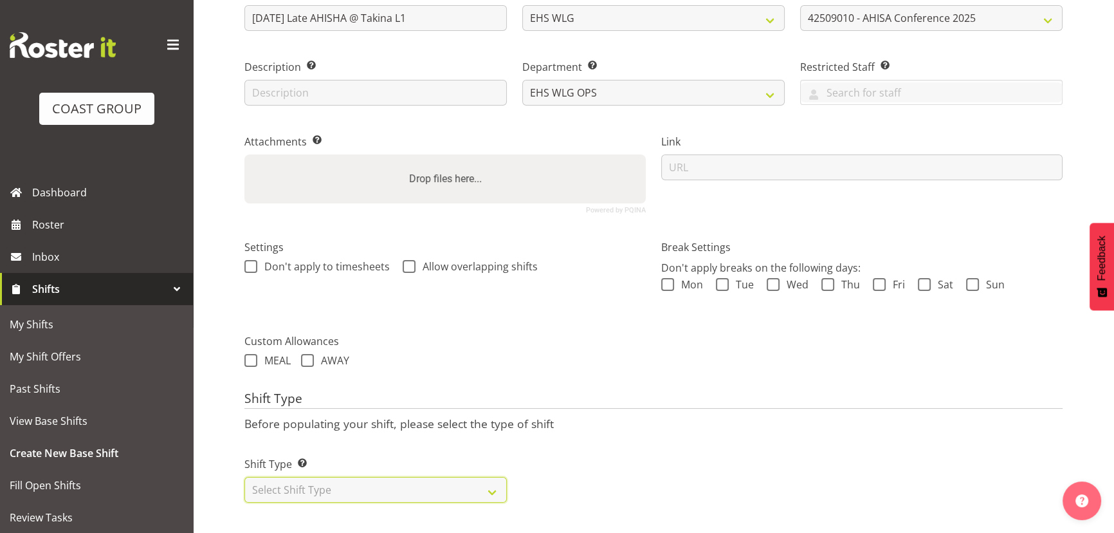
drag, startPoint x: 401, startPoint y: 479, endPoint x: 405, endPoint y: 441, distance: 38.9
click at [401, 477] on select "Select Shift Type One Off Shift Recurring Shift Rotating Shift" at bounding box center [375, 490] width 262 height 26
click at [343, 479] on select "Select Shift Type One Off Shift Recurring Shift Rotating Shift" at bounding box center [375, 490] width 262 height 26
select select "one_off"
click at [244, 477] on select "Select Shift Type One Off Shift Recurring Shift Rotating Shift" at bounding box center [375, 490] width 262 height 26
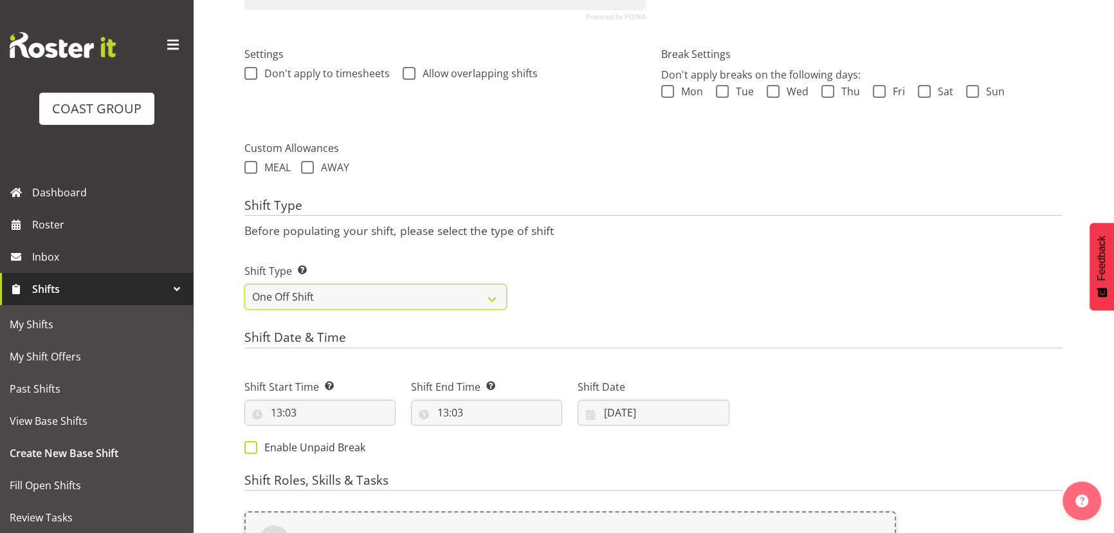
scroll to position [396, 0]
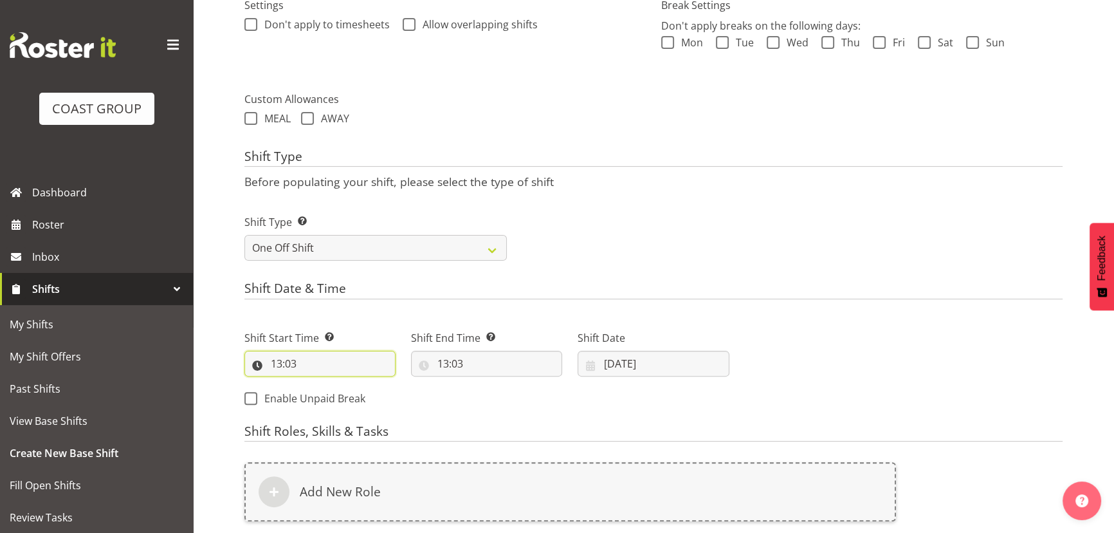
click at [324, 371] on input "13:03" at bounding box center [319, 364] width 151 height 26
click at [316, 406] on div "00 01 02 03 04 05 06 07 08 09 10 11 12 13 14 15 16 17 18 19 20 21 22 23" at bounding box center [330, 400] width 29 height 32
click at [327, 391] on select "00 01 02 03 04 05 06 07 08 09 10 11 12 13 14 15 16 17 18 19 20 21 22 23" at bounding box center [332, 397] width 29 height 26
select select "6"
click at [318, 384] on select "00 01 02 03 04 05 06 07 08 09 10 11 12 13 14 15 16 17 18 19 20 21 22 23" at bounding box center [332, 397] width 29 height 26
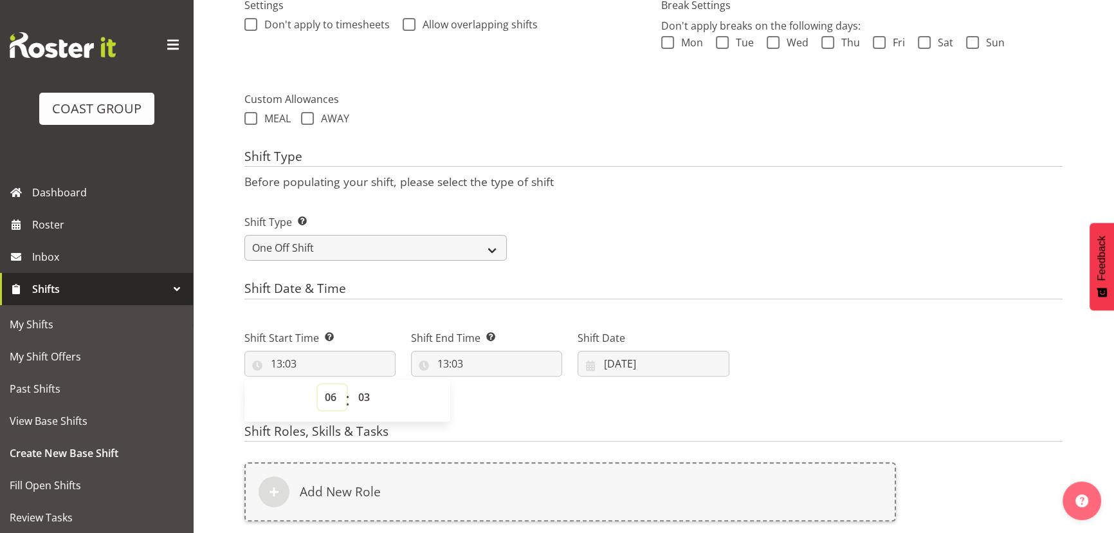
type input "06:03"
click at [363, 394] on select "00 01 02 03 04 05 06 07 08 09 10 11 12 13 14 15 16 17 18 19 20 21 22 23 24 25 2…" at bounding box center [365, 397] width 29 height 26
select select "0"
click at [351, 384] on select "00 01 02 03 04 05 06 07 08 09 10 11 12 13 14 15 16 17 18 19 20 21 22 23 24 25 2…" at bounding box center [365, 397] width 29 height 26
type input "06:00"
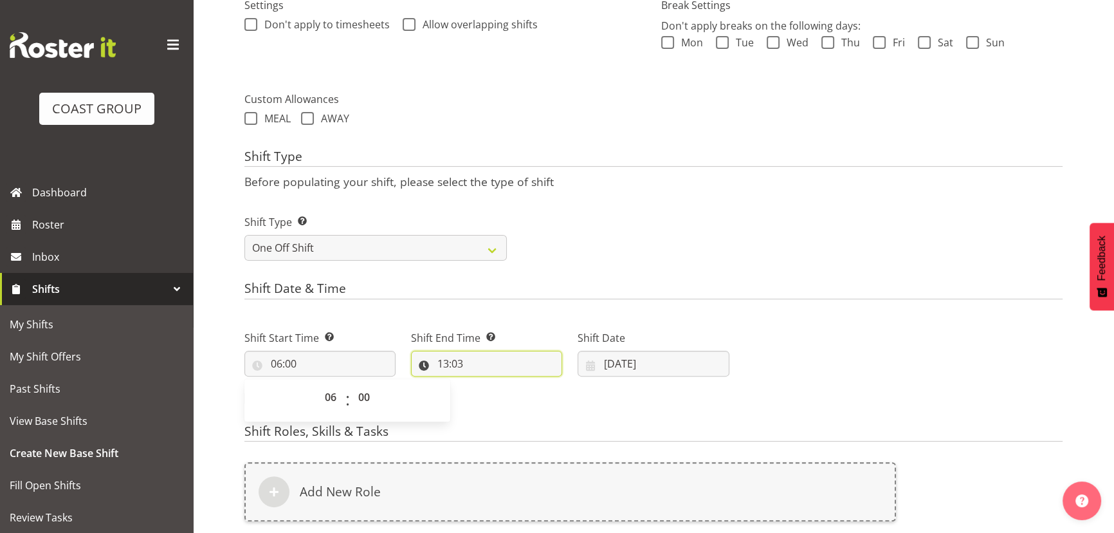
click at [475, 352] on input "13:03" at bounding box center [486, 364] width 151 height 26
click at [501, 401] on select "00 01 02 03 04 05 06 07 08 09 10 11 12 13 14 15 16 17 18 19 20 21 22 23" at bounding box center [498, 397] width 29 height 26
select select "9"
click at [484, 384] on select "00 01 02 03 04 05 06 07 08 09 10 11 12 13 14 15 16 17 18 19 20 21 22 23" at bounding box center [498, 397] width 29 height 26
type input "09:03"
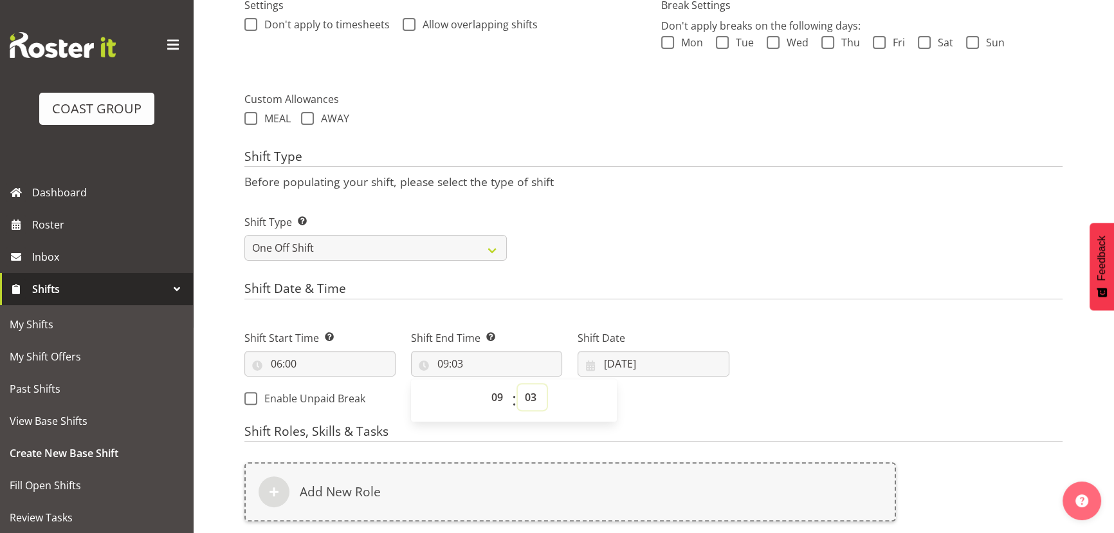
click at [527, 396] on select "00 01 02 03 04 05 06 07 08 09 10 11 12 13 14 15 16 17 18 19 20 21 22 23 24 25 2…" at bounding box center [532, 397] width 29 height 26
select select "0"
click at [518, 384] on select "00 01 02 03 04 05 06 07 08 09 10 11 12 13 14 15 16 17 18 19 20 21 22 23 24 25 2…" at bounding box center [532, 397] width 29 height 26
type input "09:00"
drag, startPoint x: 495, startPoint y: 396, endPoint x: 493, endPoint y: 387, distance: 9.8
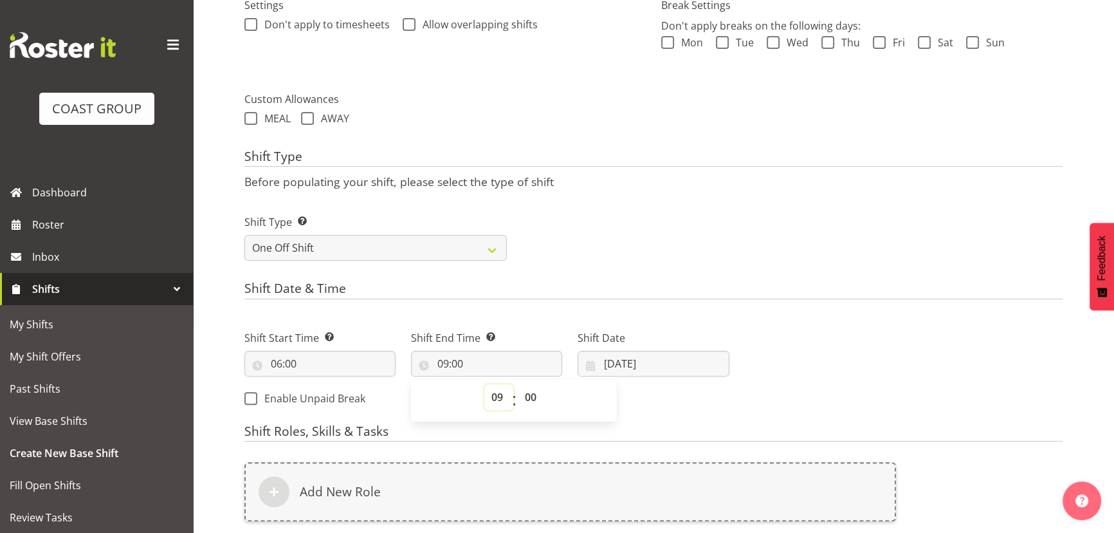
click at [495, 396] on select "00 01 02 03 04 05 06 07 08 09 10 11 12 13 14 15 16 17 18 19 20 21 22 23" at bounding box center [498, 397] width 29 height 26
select select "10"
click at [484, 384] on select "00 01 02 03 04 05 06 07 08 09 10 11 12 13 14 15 16 17 18 19 20 21 22 23" at bounding box center [498, 397] width 29 height 26
type input "10:00"
click at [695, 336] on label "Shift Date" at bounding box center [653, 337] width 151 height 15
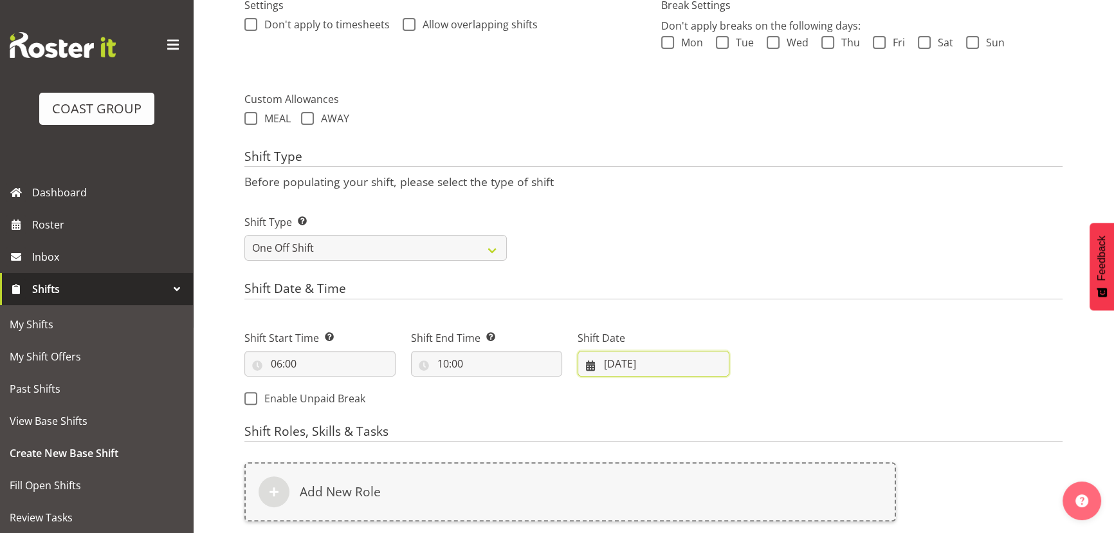
click at [688, 354] on input "[DATE]" at bounding box center [653, 364] width 151 height 26
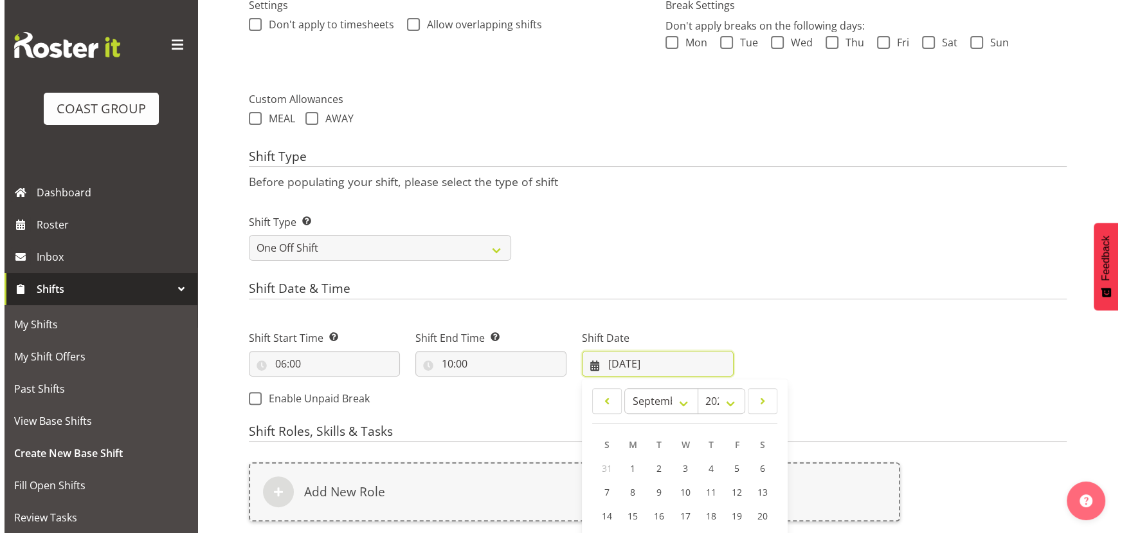
scroll to position [571, 0]
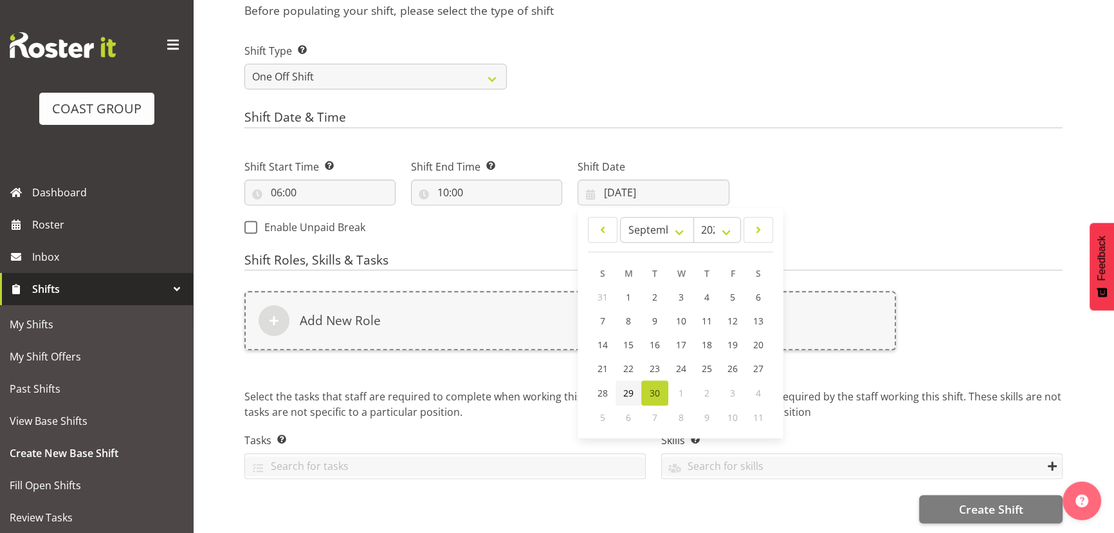
click at [637, 383] on link "29" at bounding box center [629, 392] width 26 height 25
type input "29/09/2025"
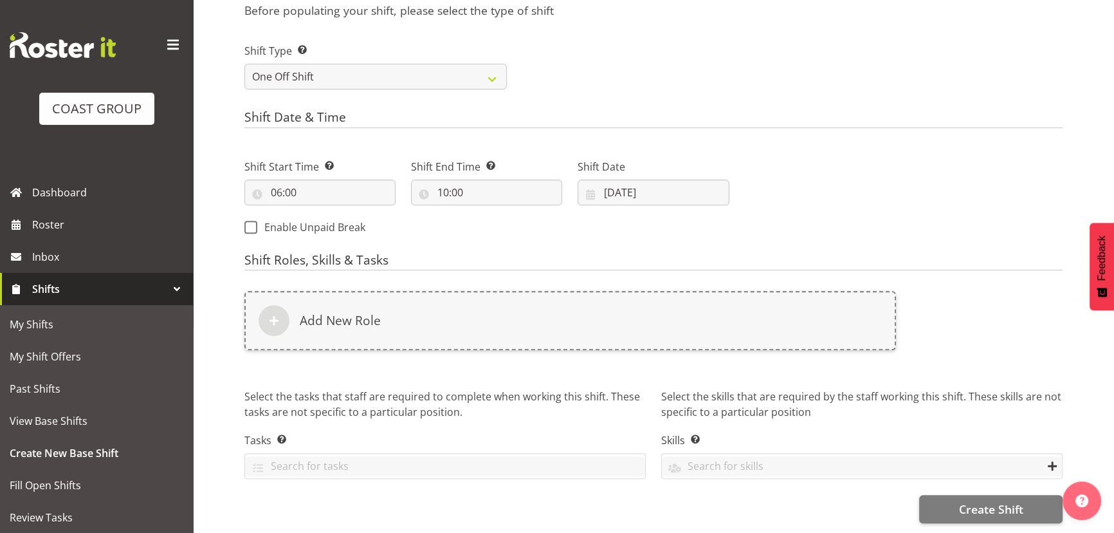
click at [639, 352] on div "Add New Role" at bounding box center [570, 328] width 667 height 90
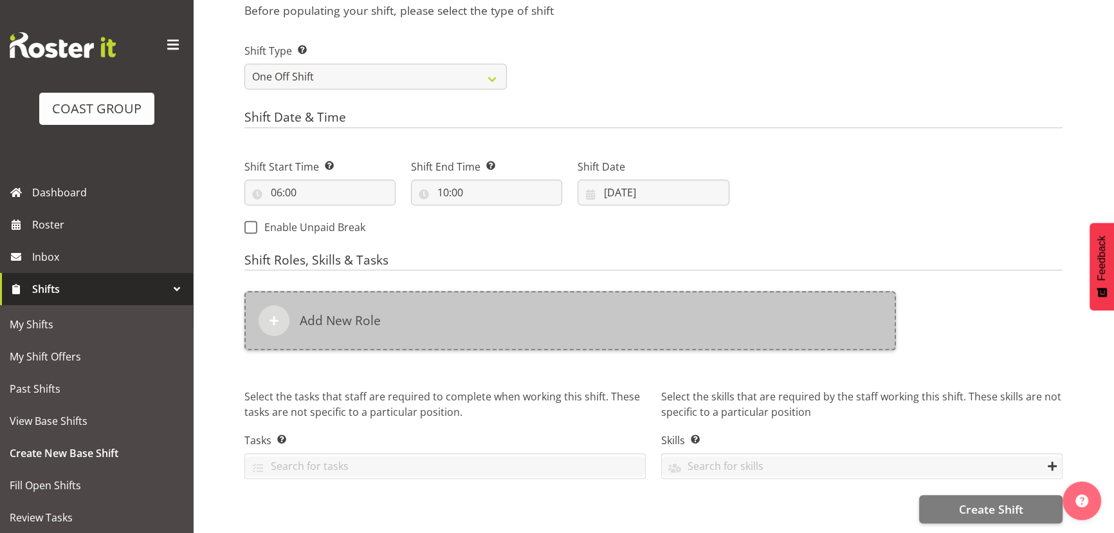
click at [646, 333] on div "Add New Role" at bounding box center [570, 320] width 652 height 59
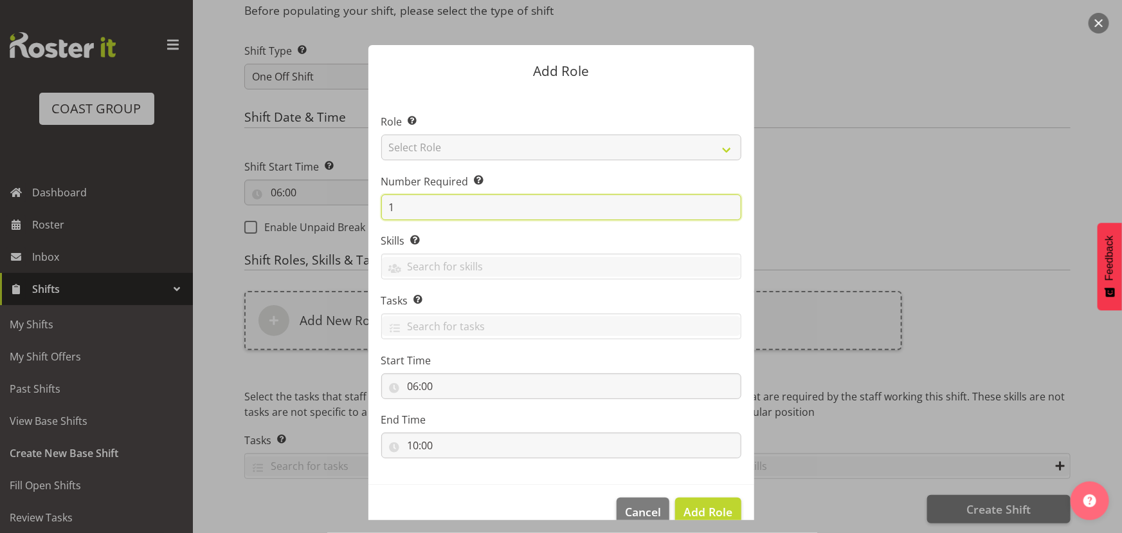
drag, startPoint x: 386, startPoint y: 208, endPoint x: 467, endPoint y: 191, distance: 82.9
click at [460, 189] on div "Number Required Select the number of employees needed for this position. 1" at bounding box center [561, 197] width 360 height 46
type input "3"
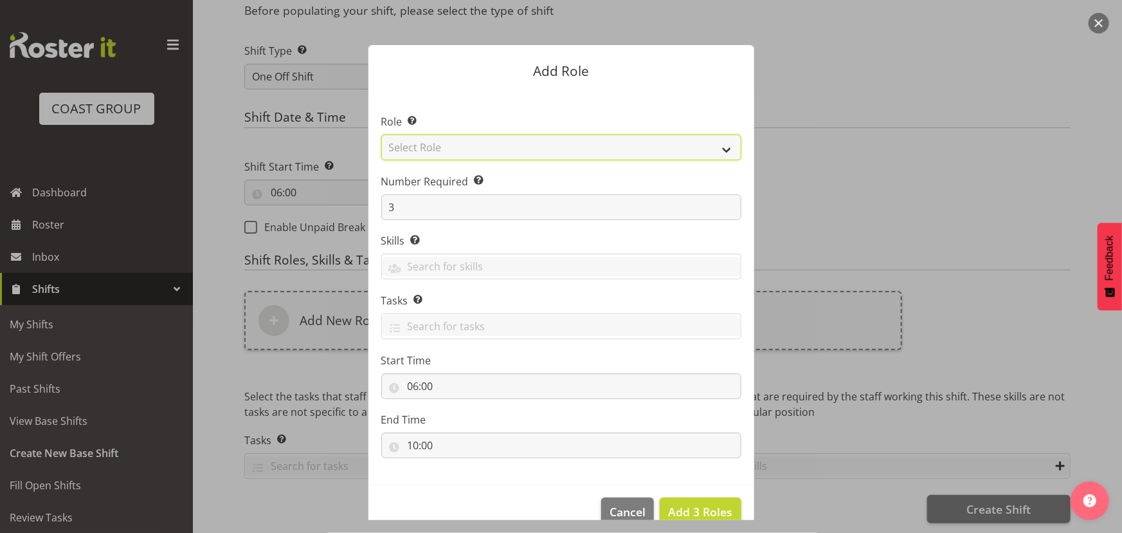
click at [517, 151] on select "Select Role ACCOUNT MANAGER ACCOUNT MANAGER DW ACCOUNTS [PERSON_NAME] VEHICLES …" at bounding box center [561, 147] width 360 height 26
select select "191"
click at [381, 134] on select "Select Role ACCOUNT MANAGER ACCOUNT MANAGER DW ACCOUNTS [PERSON_NAME] VEHICLES …" at bounding box center [561, 147] width 360 height 26
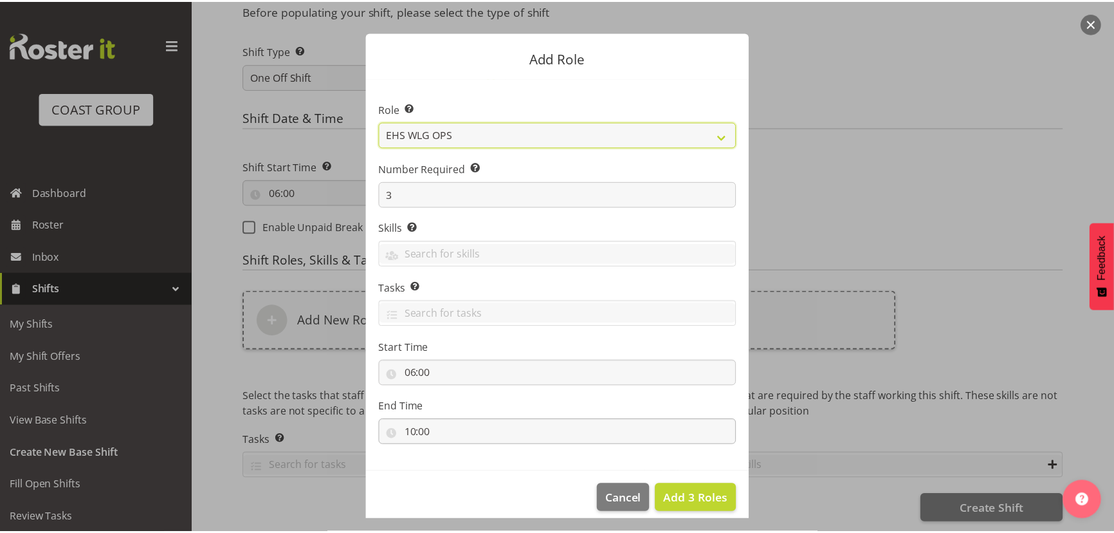
scroll to position [24, 0]
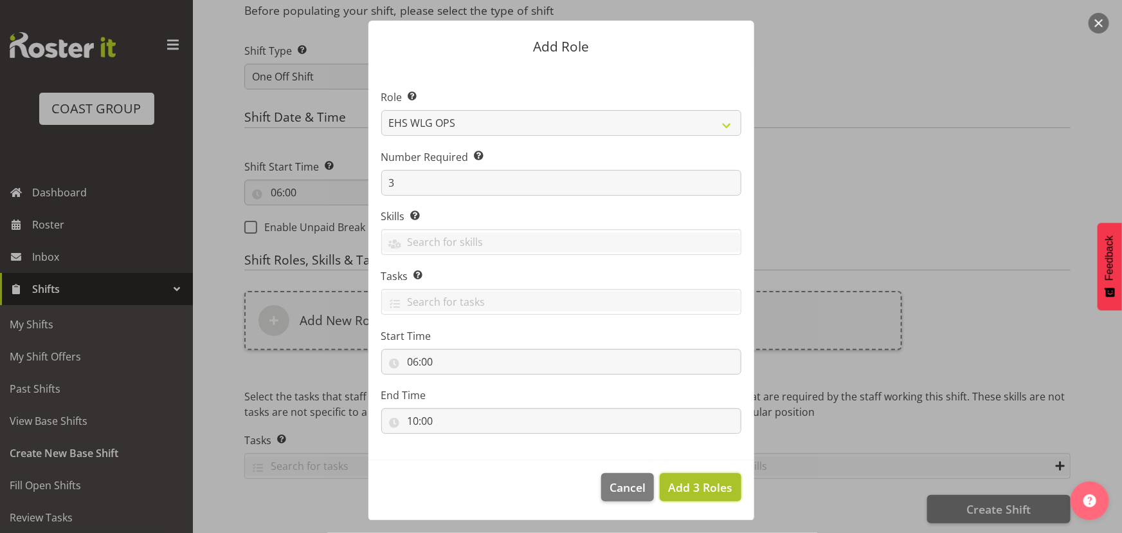
click at [702, 475] on button "Add 3 Roles" at bounding box center [700, 487] width 81 height 28
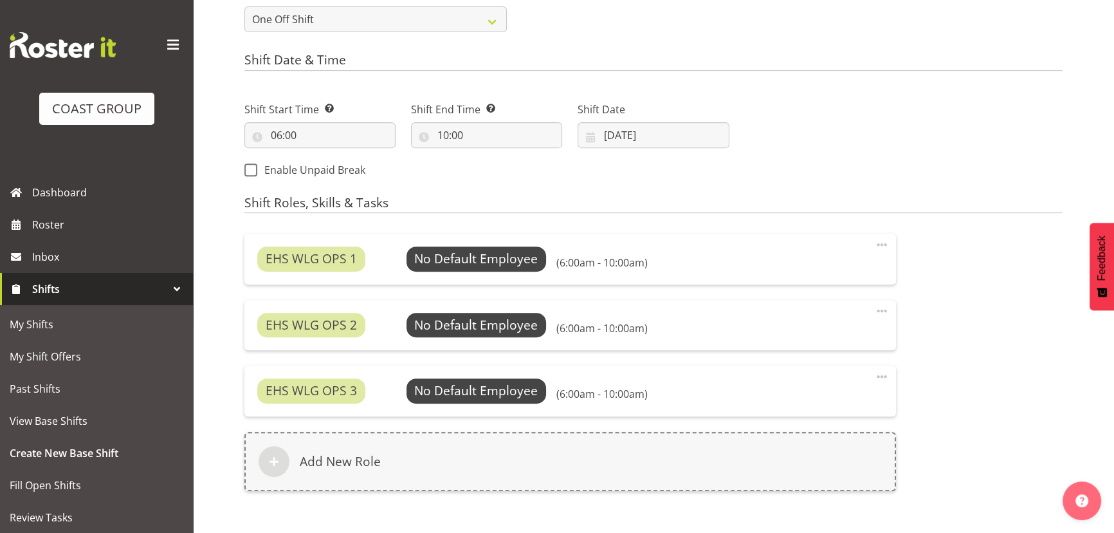
scroll to position [771, 0]
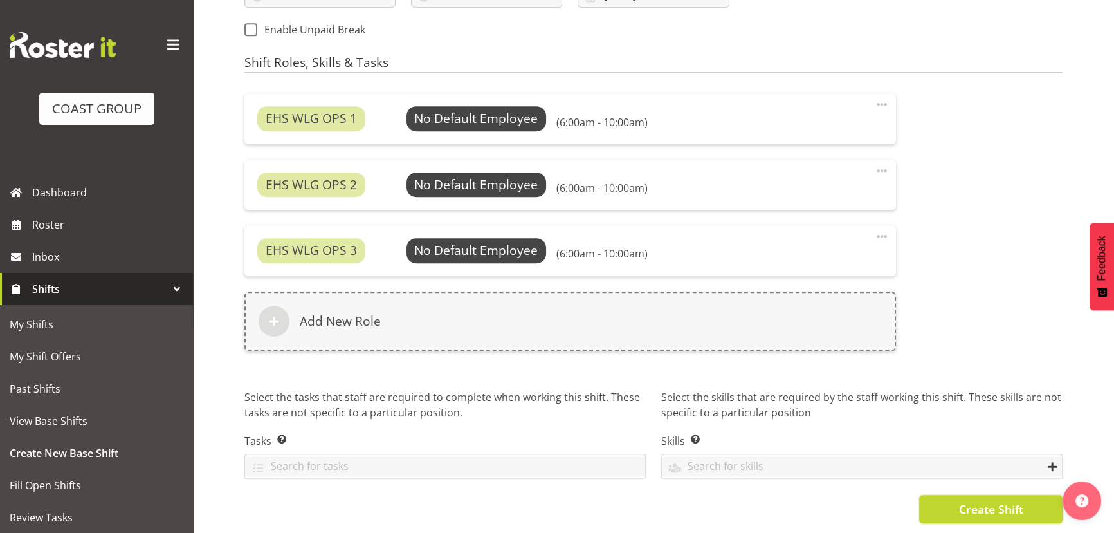
click at [1003, 504] on span "Create Shift" at bounding box center [990, 508] width 64 height 17
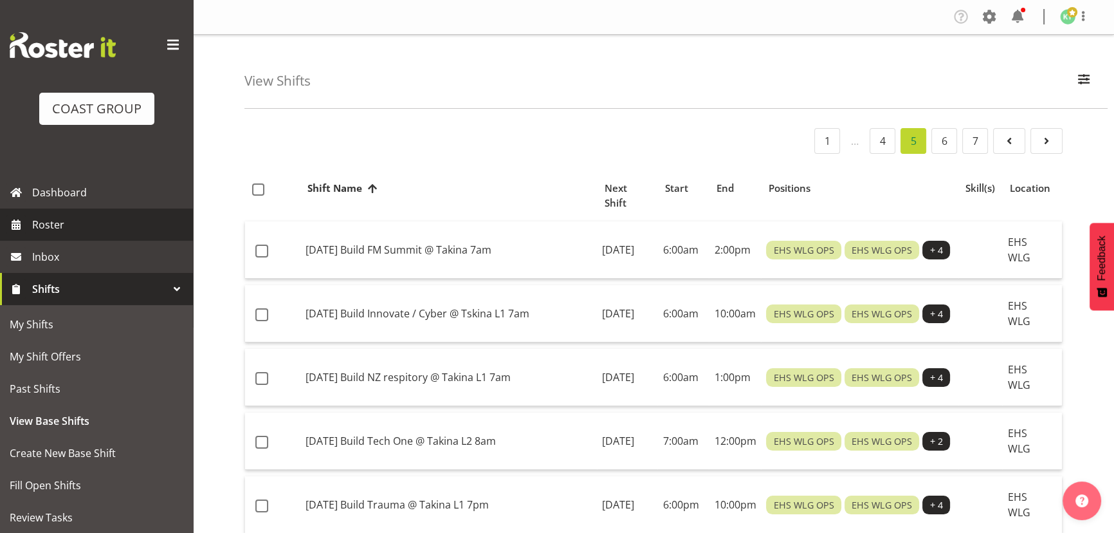
click at [122, 219] on span "Roster" at bounding box center [109, 224] width 154 height 19
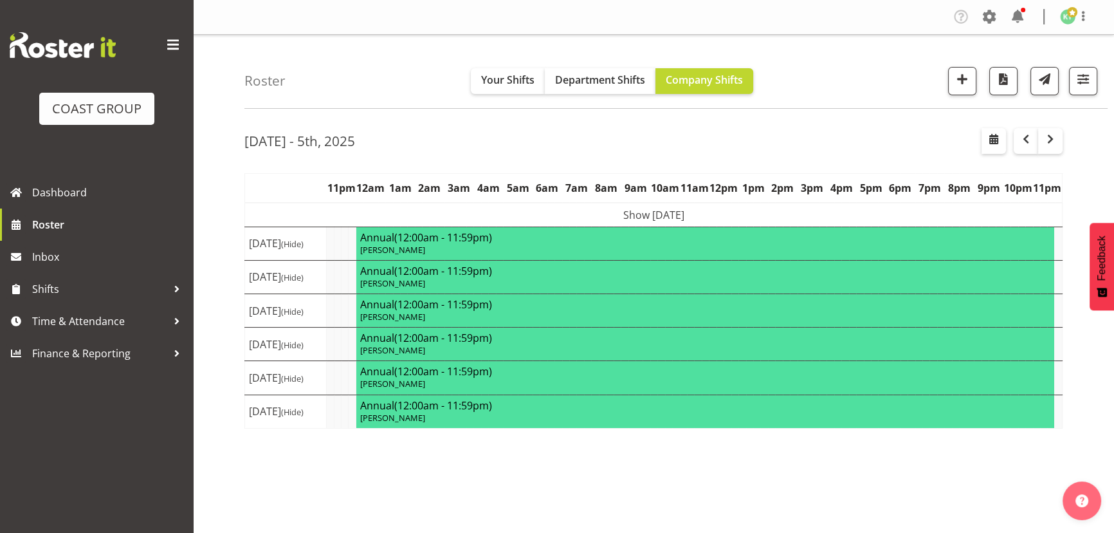
click at [731, 221] on td "Show [DATE]" at bounding box center [654, 215] width 818 height 24
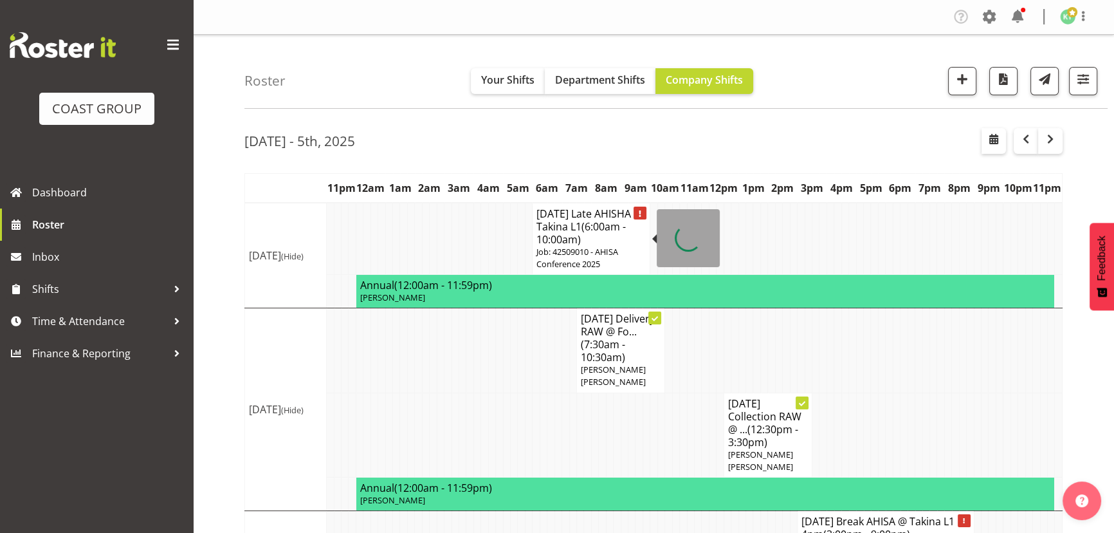
click at [562, 215] on h4 "[DATE] Late AHISHA @ Takina L1 (6:00am - 10:00am)" at bounding box center [590, 226] width 109 height 39
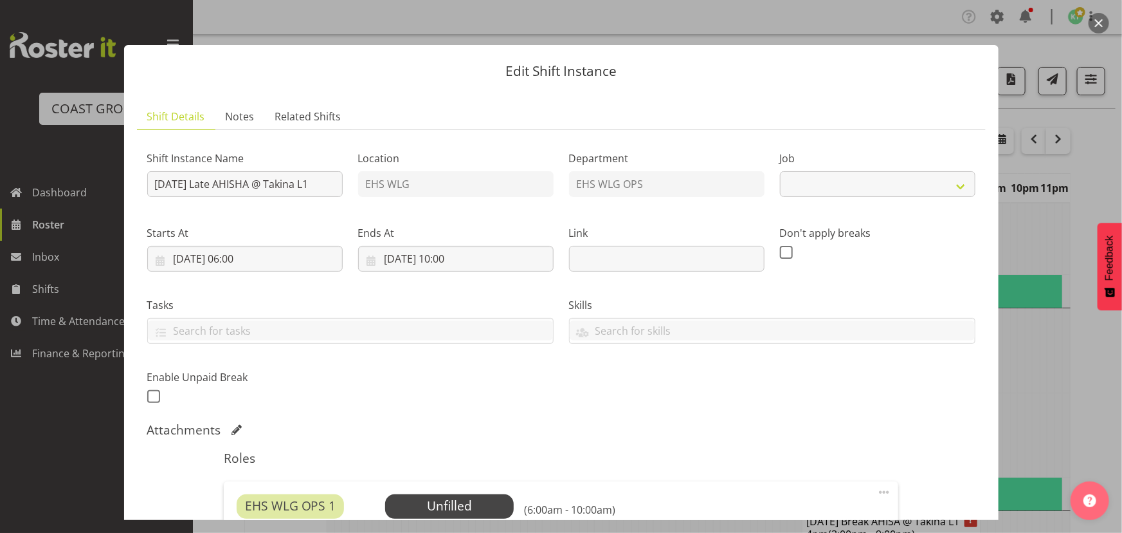
select select "8963"
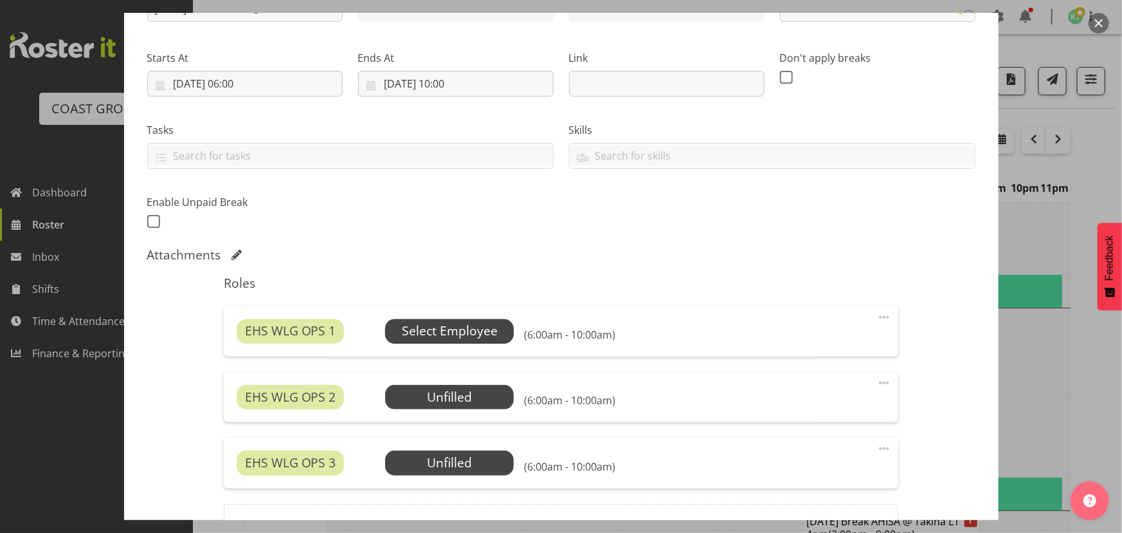
drag, startPoint x: 481, startPoint y: 331, endPoint x: 474, endPoint y: 338, distance: 9.6
click at [474, 338] on span "Select Employee" at bounding box center [450, 331] width 96 height 19
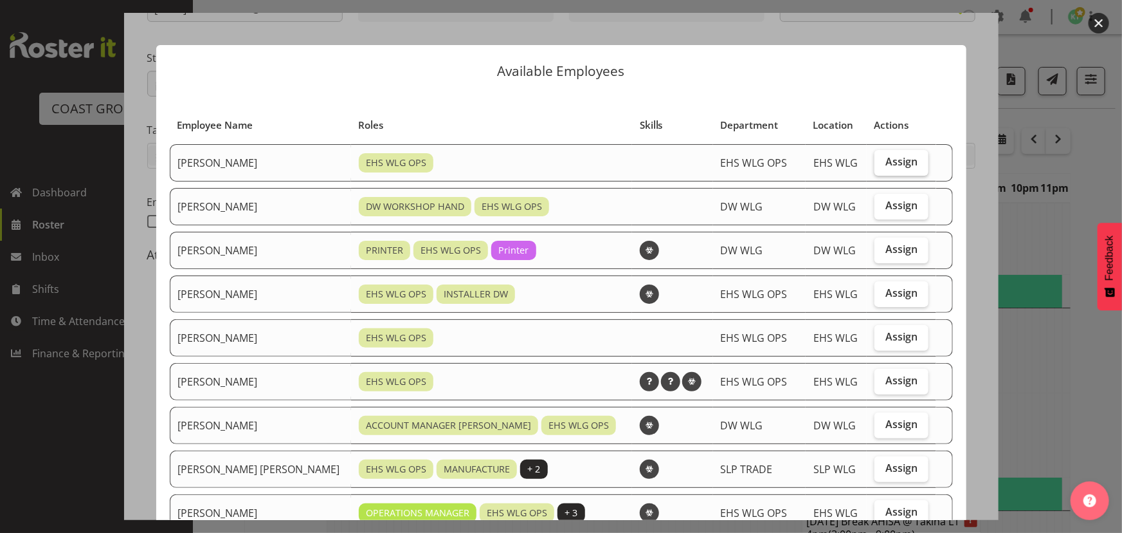
click at [886, 165] on span "Assign" at bounding box center [902, 161] width 32 height 13
click at [882, 165] on input "Assign" at bounding box center [879, 162] width 8 height 8
checkbox input "true"
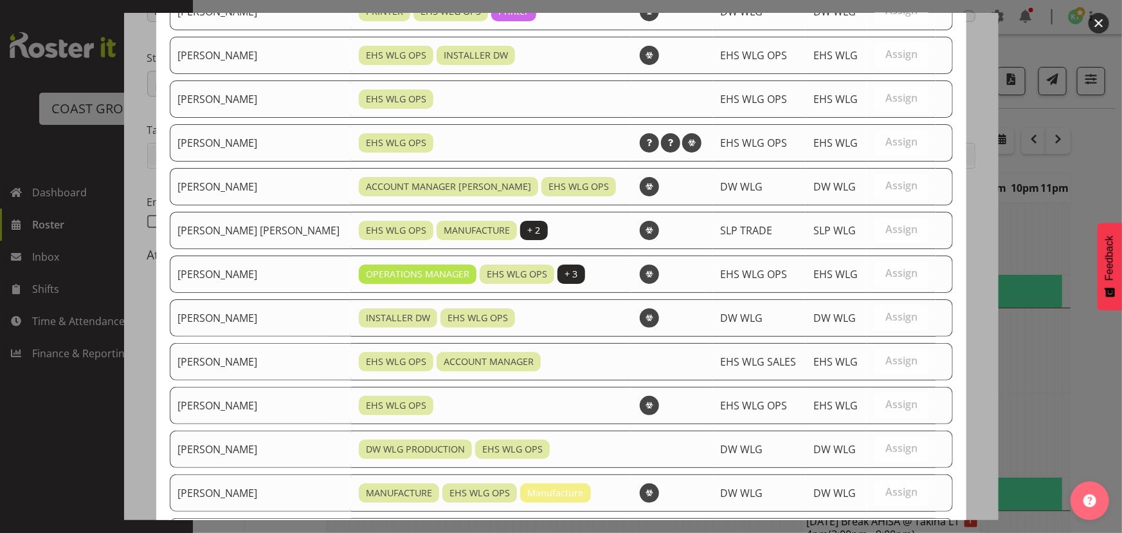
scroll to position [396, 0]
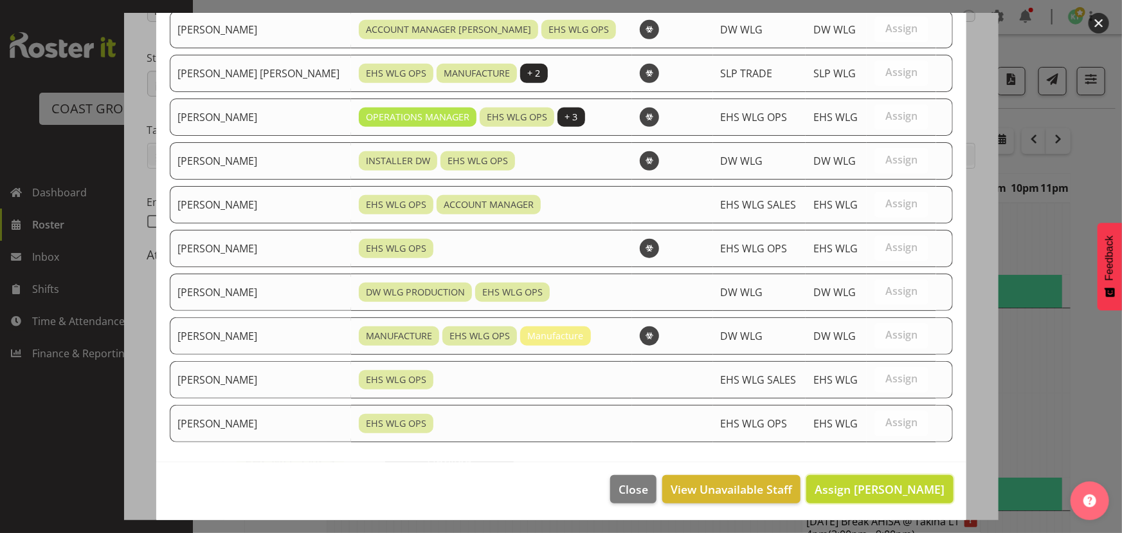
drag, startPoint x: 857, startPoint y: 476, endPoint x: 854, endPoint y: 470, distance: 7.2
click at [856, 475] on button "Assign [PERSON_NAME]" at bounding box center [880, 489] width 147 height 28
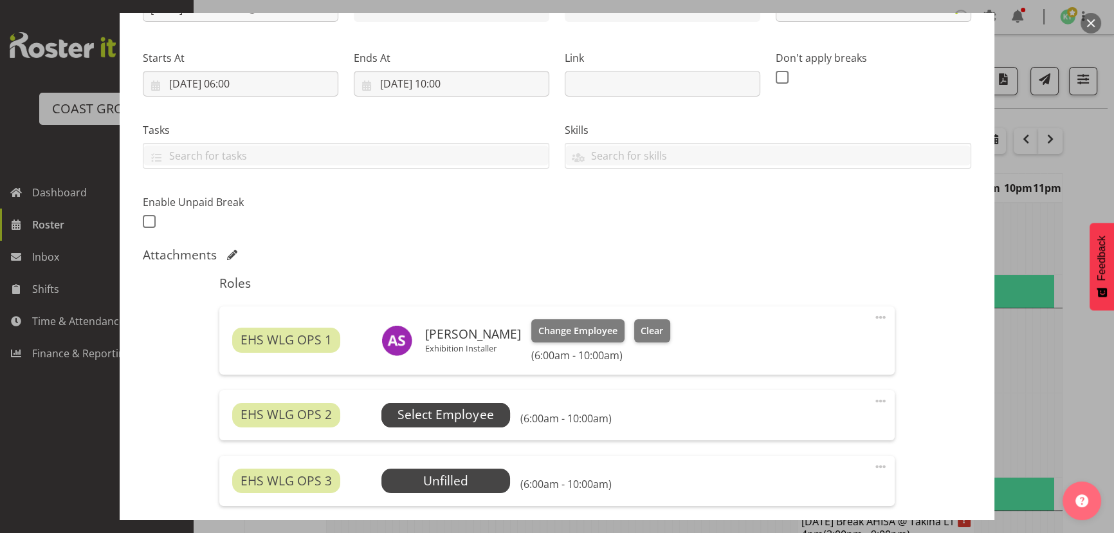
click at [441, 405] on span "Select Employee" at bounding box center [446, 414] width 96 height 19
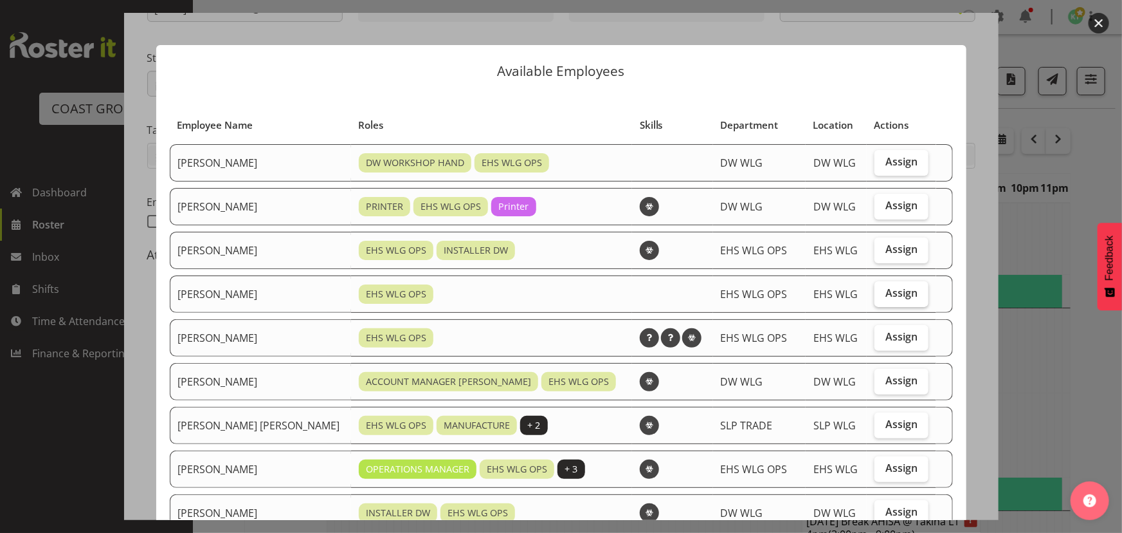
click at [881, 300] on label "Assign" at bounding box center [902, 294] width 54 height 26
click at [881, 297] on input "Assign" at bounding box center [879, 293] width 8 height 8
checkbox input "true"
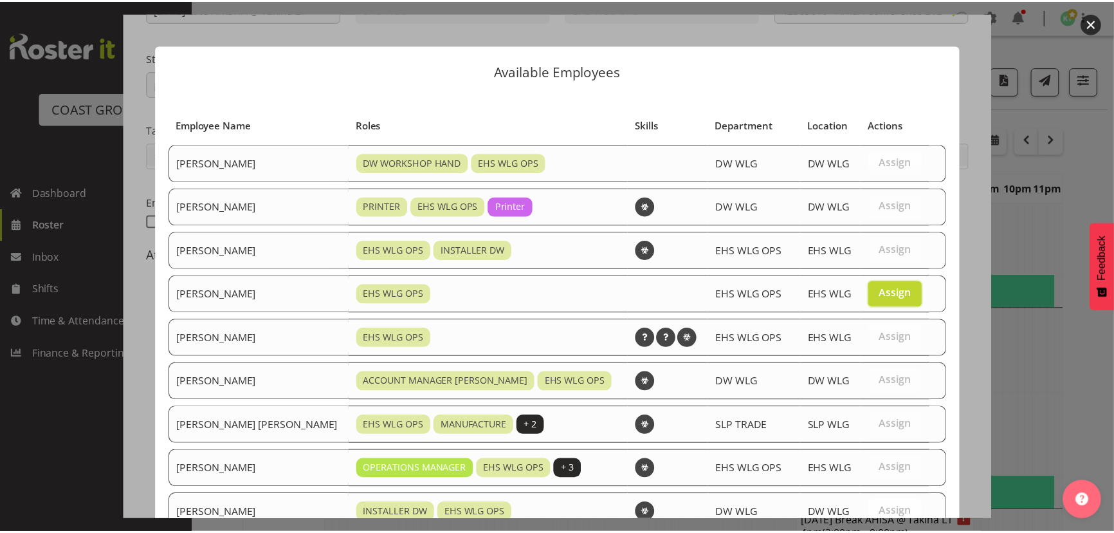
scroll to position [352, 0]
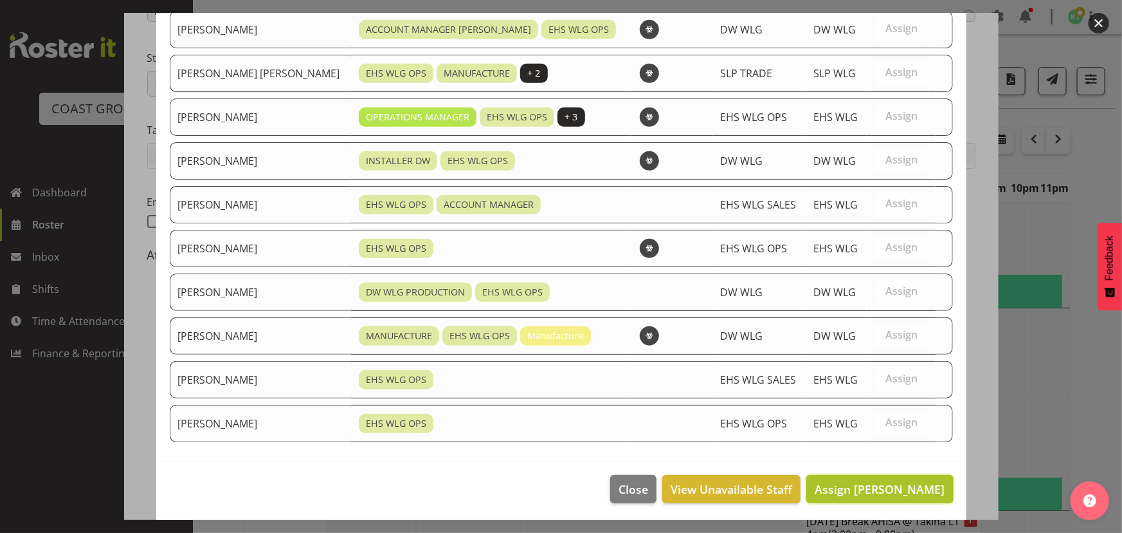
click at [849, 481] on span "Assign [PERSON_NAME]" at bounding box center [880, 488] width 130 height 15
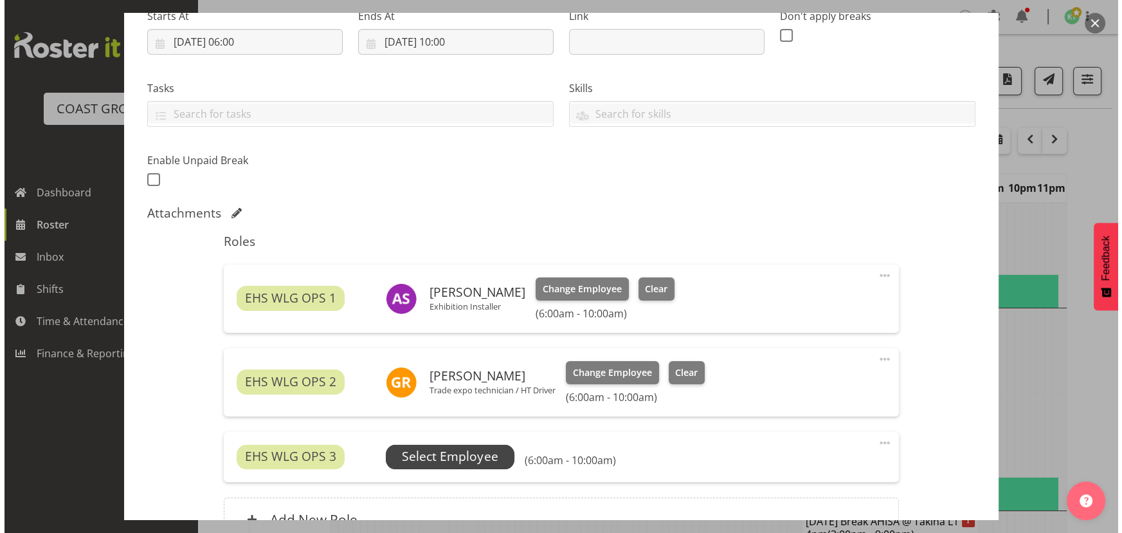
scroll to position [233, 0]
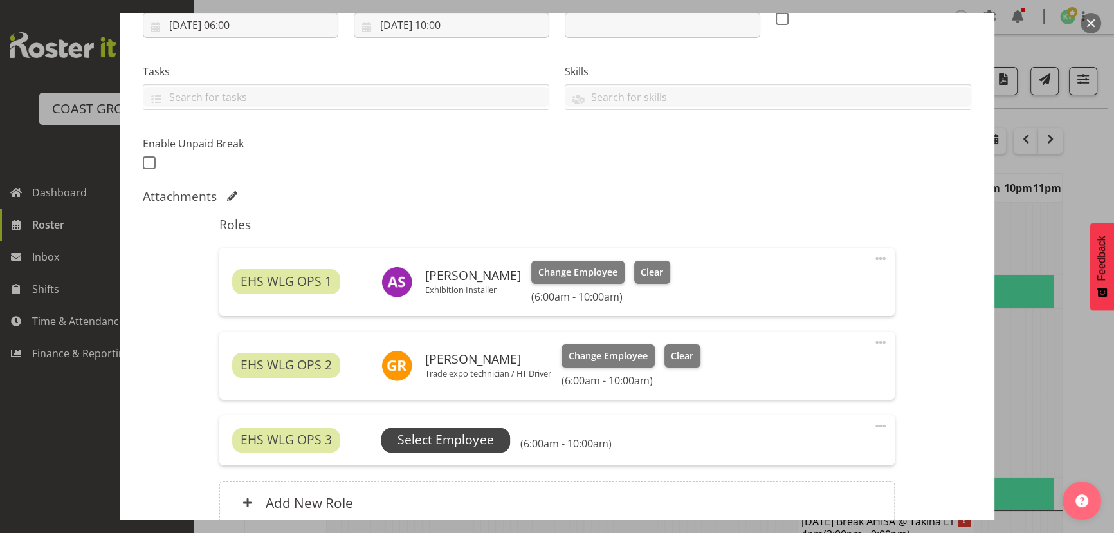
click at [477, 443] on span "Select Employee" at bounding box center [446, 439] width 96 height 19
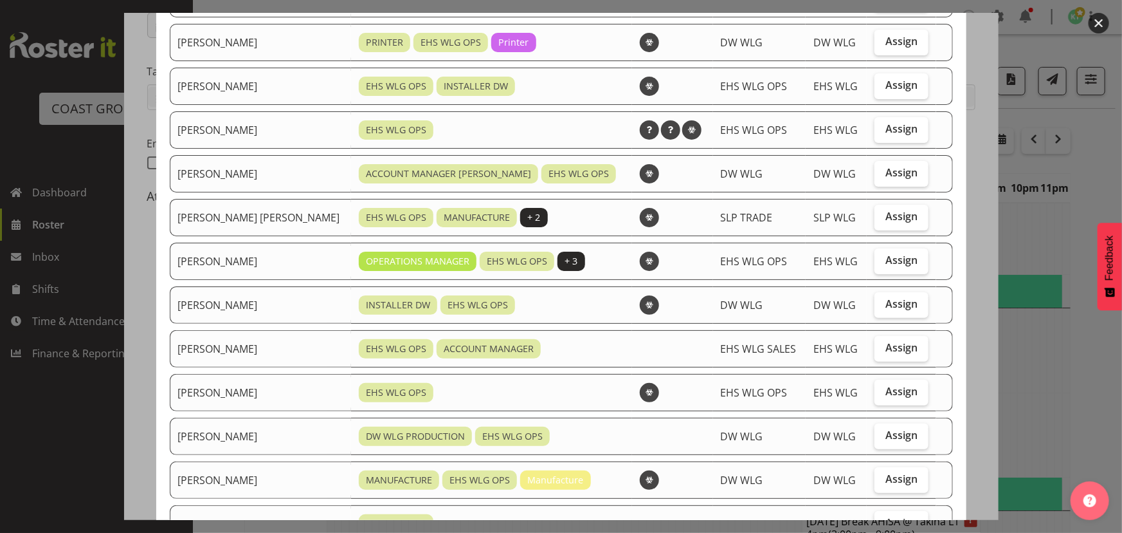
scroll to position [175, 0]
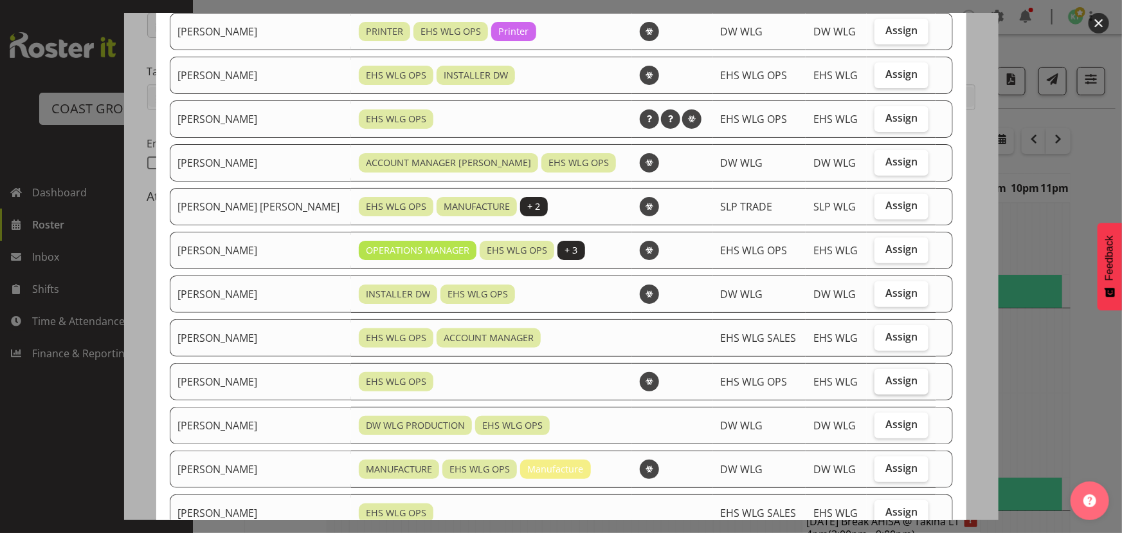
click at [875, 387] on label "Assign" at bounding box center [902, 382] width 54 height 26
click at [875, 385] on input "Assign" at bounding box center [879, 380] width 8 height 8
checkbox input "true"
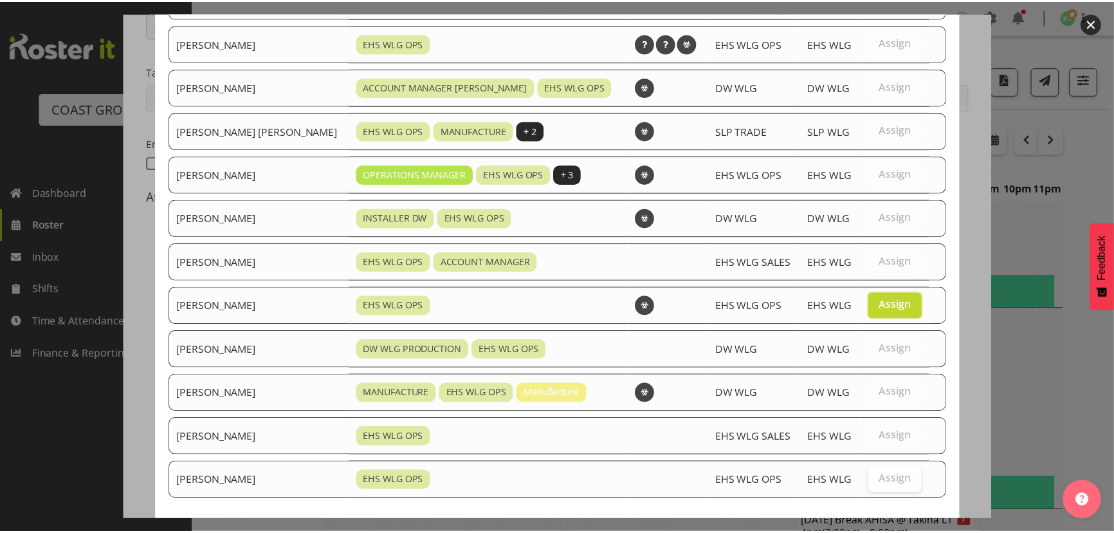
scroll to position [309, 0]
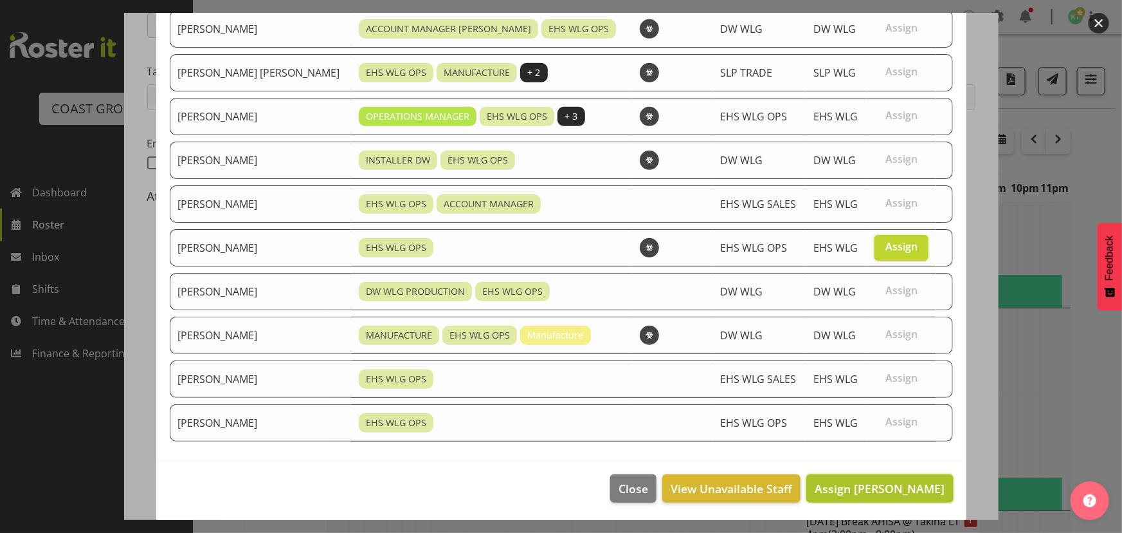
click at [856, 482] on span "Assign [PERSON_NAME]" at bounding box center [880, 487] width 130 height 15
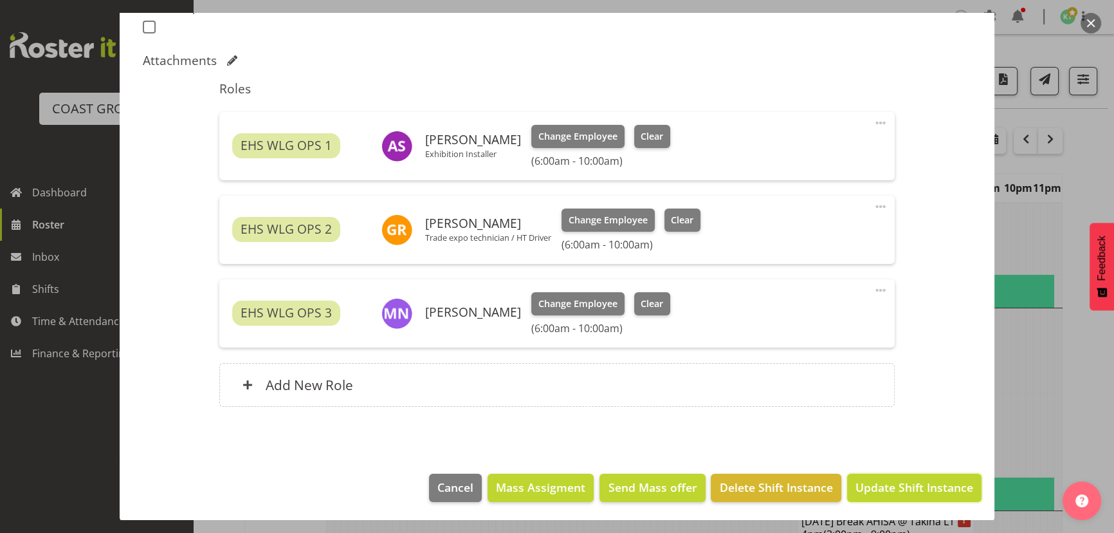
click at [884, 482] on span "Update Shift Instance" at bounding box center [915, 487] width 118 height 17
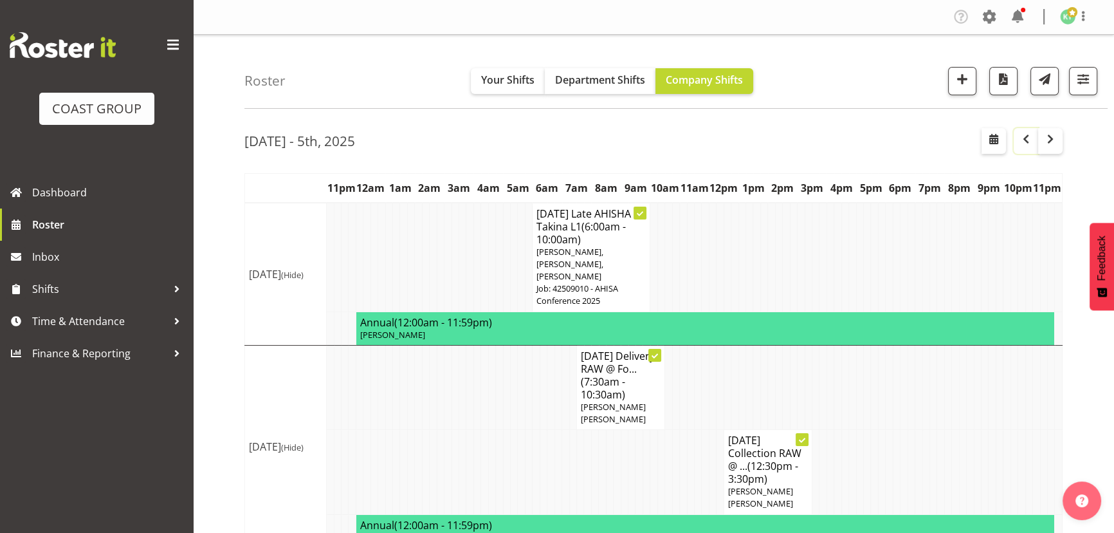
click at [1025, 147] on button "button" at bounding box center [1026, 141] width 24 height 26
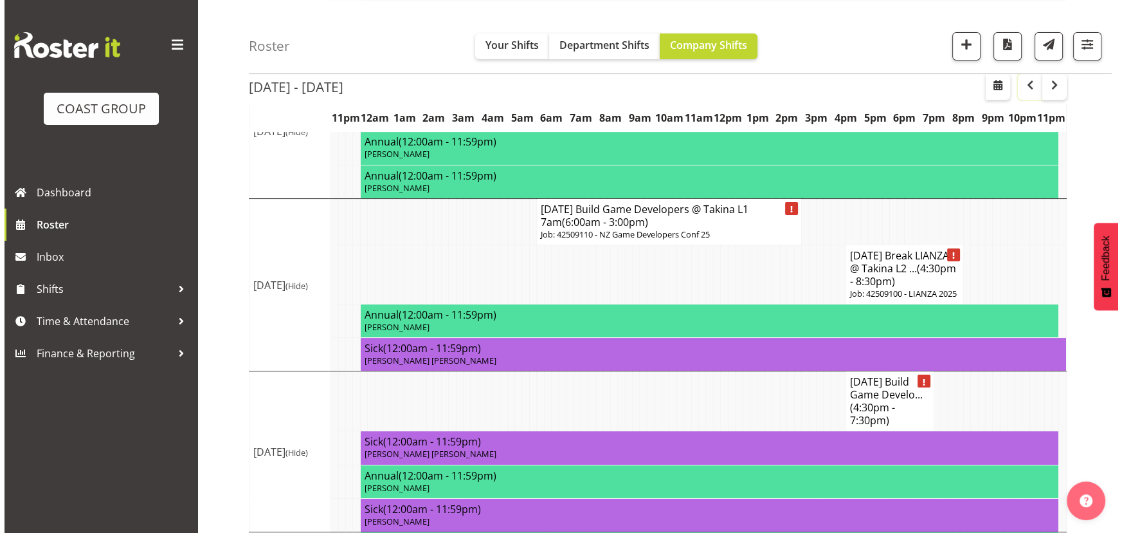
scroll to position [286, 0]
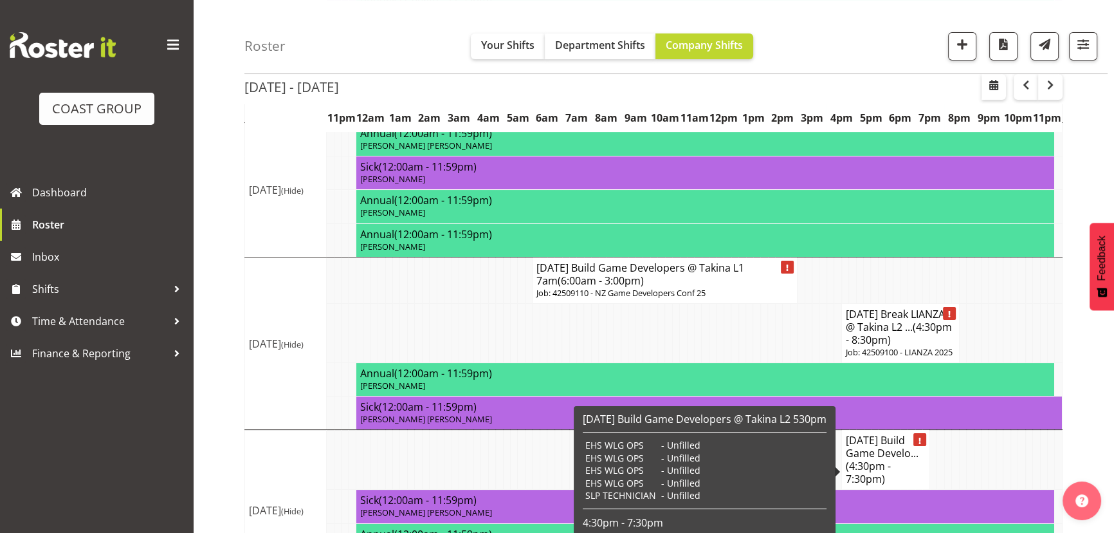
click at [875, 469] on span "(4:30pm - 7:30pm)" at bounding box center [868, 472] width 45 height 27
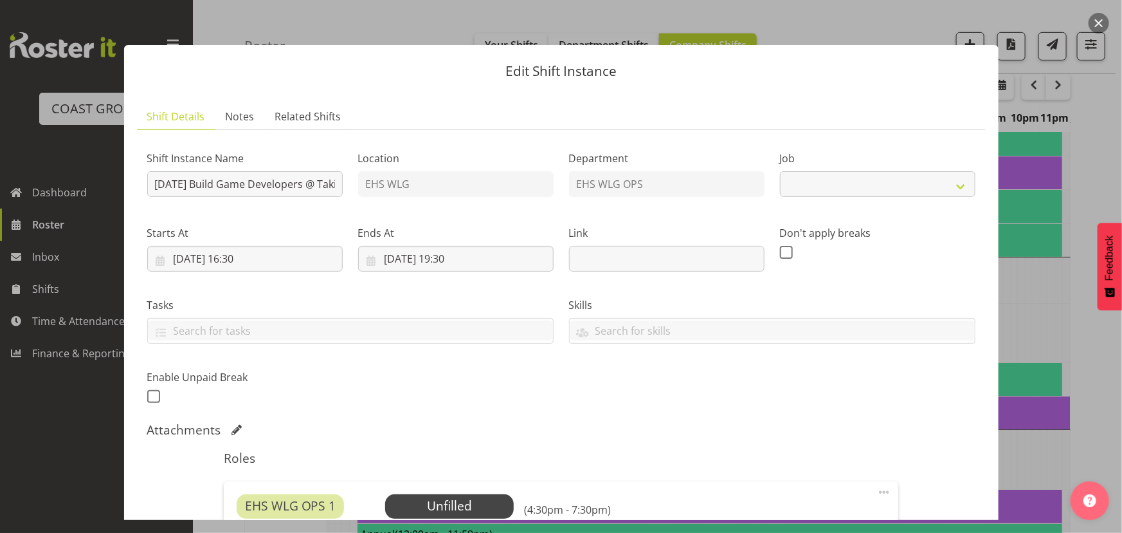
select select "10144"
click at [284, 274] on div "Starts At [DATE] 16:30 January February March April May June July August Septem…" at bounding box center [245, 243] width 211 height 72
click at [294, 264] on input "[DATE] 16:30" at bounding box center [245, 259] width 196 height 26
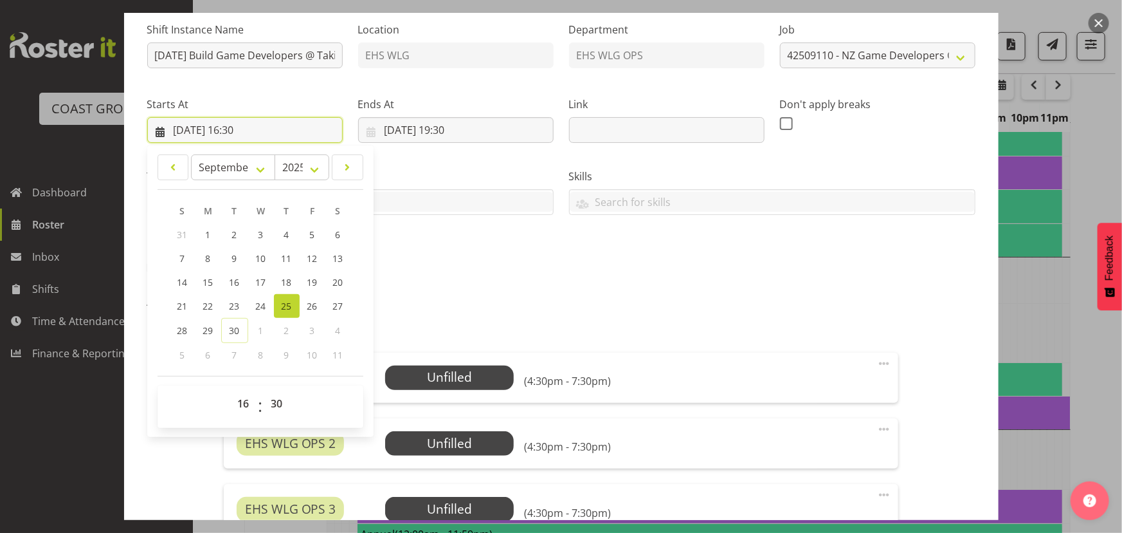
scroll to position [175, 0]
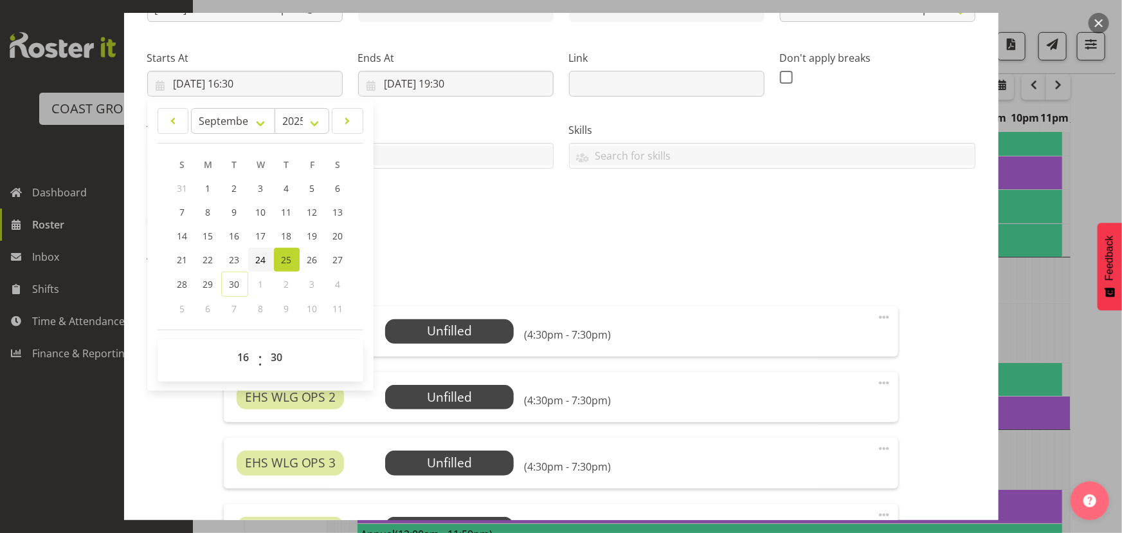
click at [262, 263] on span "24" at bounding box center [261, 259] width 10 height 12
type input "[DATE] 16:30"
click at [488, 77] on input "[DATE] 19:30" at bounding box center [456, 84] width 196 height 26
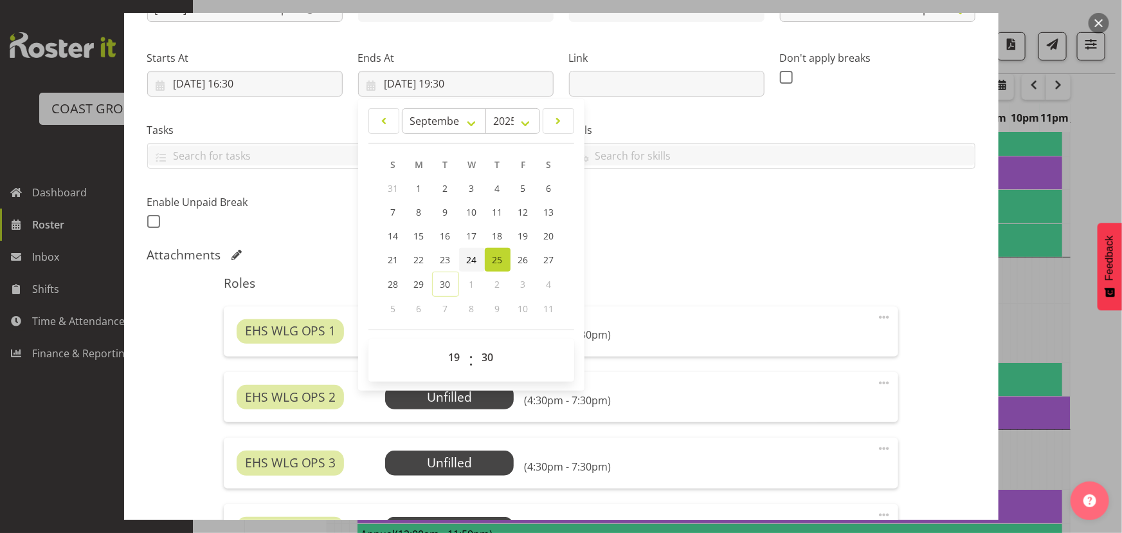
click at [468, 254] on span "24" at bounding box center [472, 259] width 10 height 12
type input "[DATE] 19:30"
click at [641, 244] on div "Shift Instance Name [DATE] Build Game Developers @ Takina L2 530pm Location EHS…" at bounding box center [561, 329] width 828 height 729
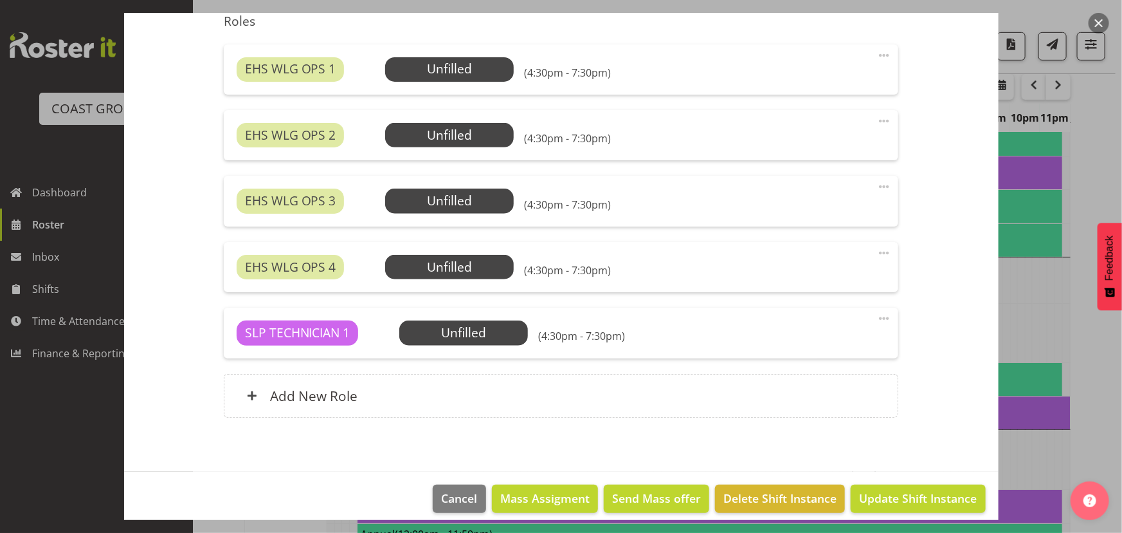
scroll to position [448, 0]
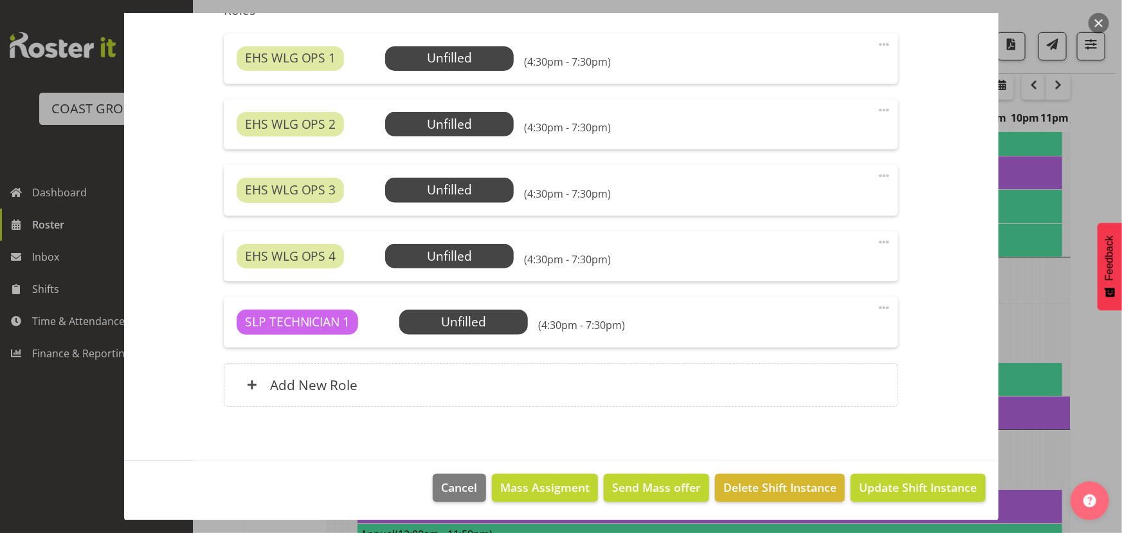
click at [861, 468] on footer "Cancel Mass Assigment Send Mass offer Delete Shift Instance Update Shift Instan…" at bounding box center [561, 491] width 875 height 60
click at [861, 470] on footer "Cancel Mass Assigment Send Mass offer Delete Shift Instance Update Shift Instan…" at bounding box center [561, 491] width 875 height 60
click at [863, 474] on button "Update Shift Instance" at bounding box center [918, 487] width 134 height 28
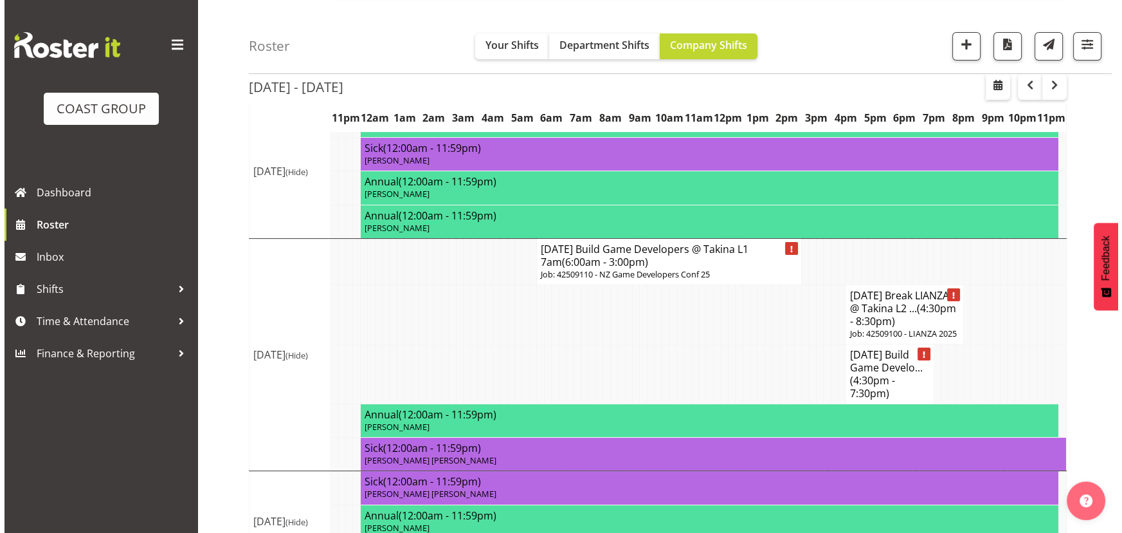
scroll to position [409, 0]
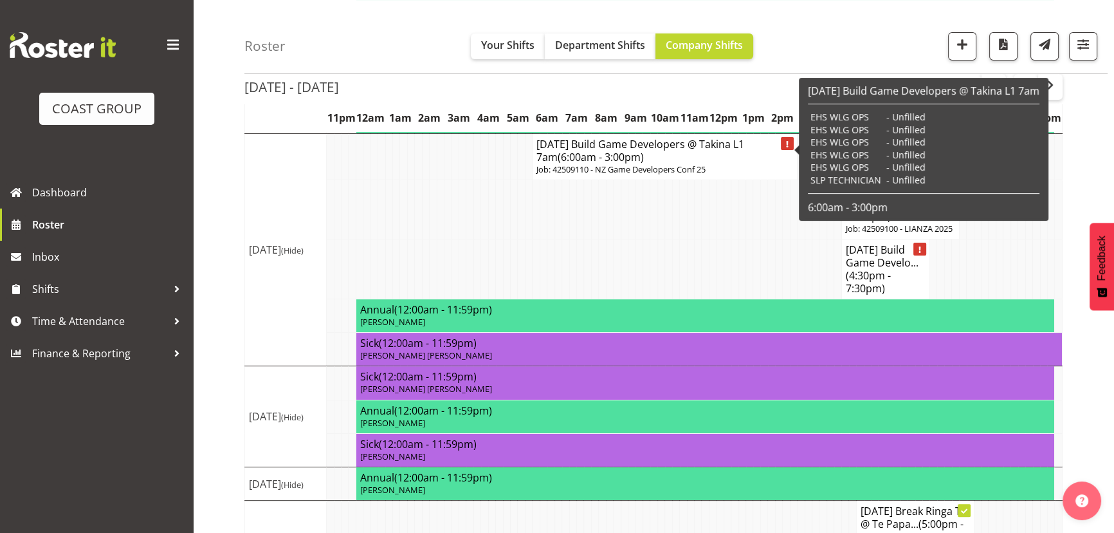
click at [699, 152] on h4 "[DATE] Build Game Developers @ Takina L1 7am (6:00am - 3:00pm)" at bounding box center [664, 151] width 257 height 26
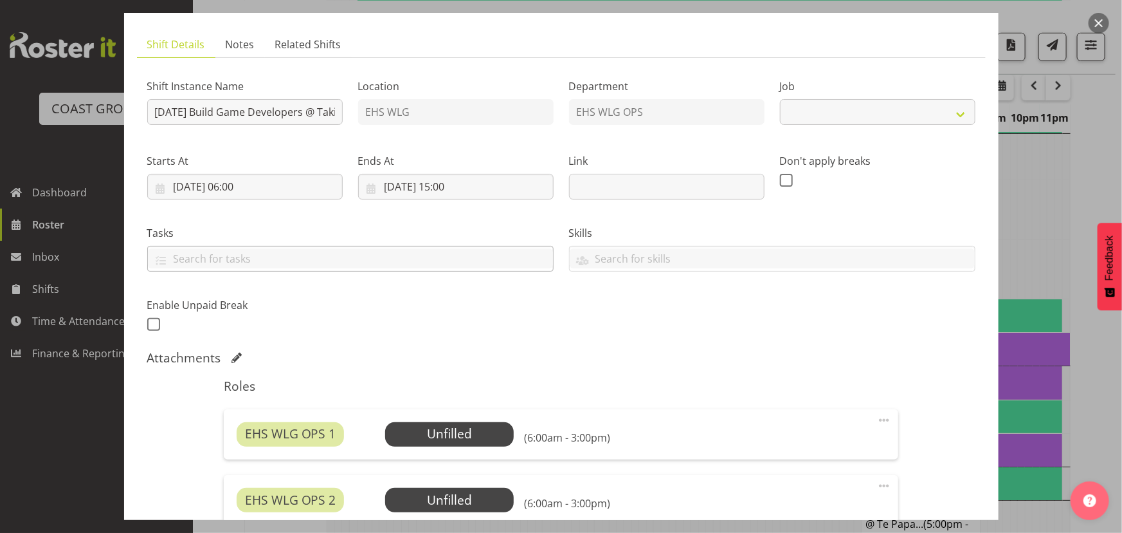
scroll to position [116, 0]
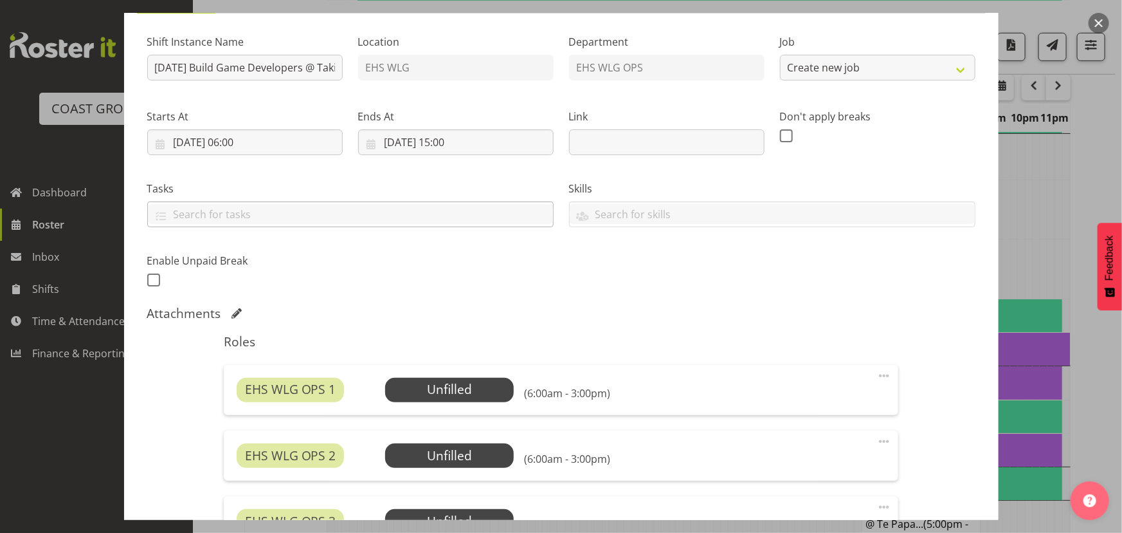
select select "10144"
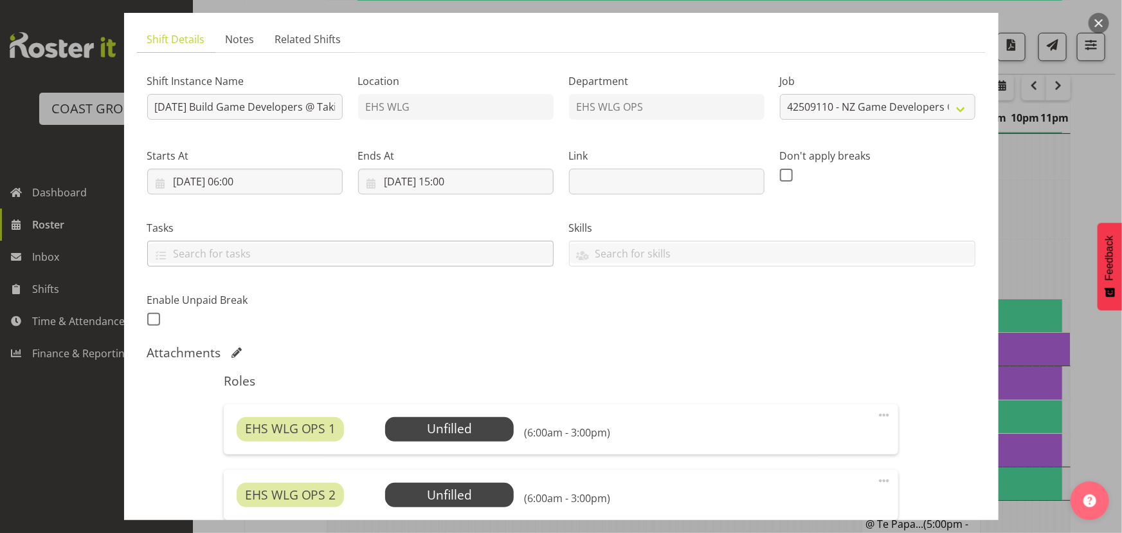
scroll to position [58, 0]
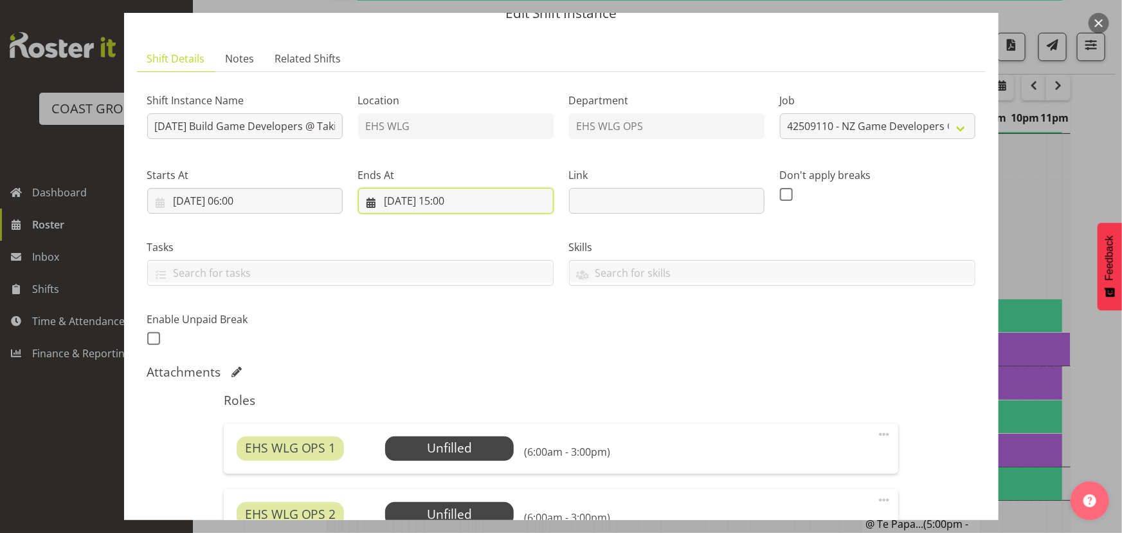
click at [482, 203] on input "[DATE] 15:00" at bounding box center [456, 201] width 196 height 26
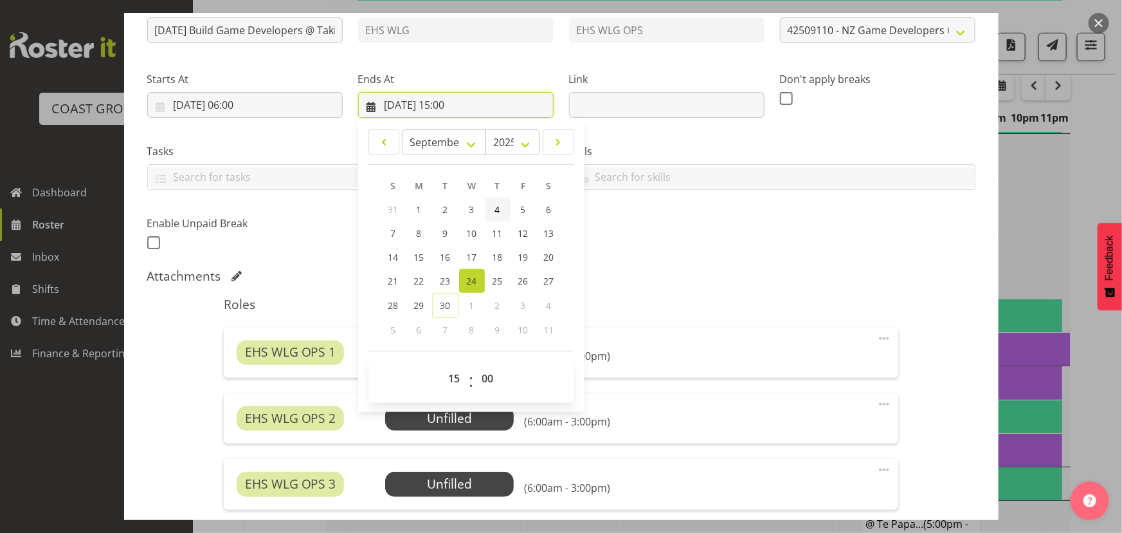
scroll to position [351, 0]
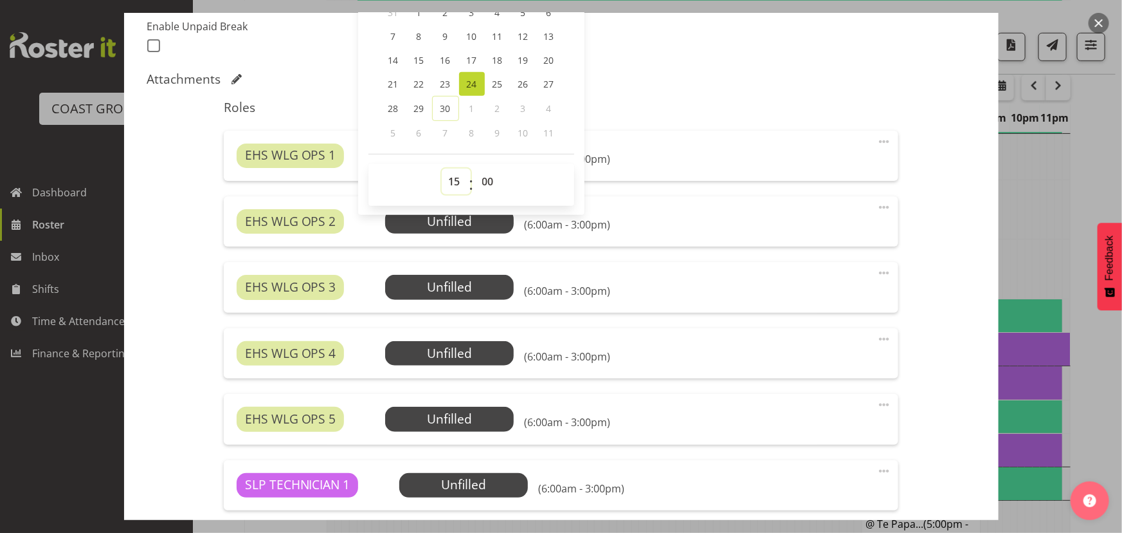
click at [448, 179] on select "00 01 02 03 04 05 06 07 08 09 10 11 12 13 14 15 16 17 18 19 20 21 22 23" at bounding box center [456, 182] width 29 height 26
select select "12"
click at [442, 169] on select "00 01 02 03 04 05 06 07 08 09 10 11 12 13 14 15 16 17 18 19 20 21 22 23" at bounding box center [456, 182] width 29 height 26
type input "[DATE] 12:00"
click at [712, 94] on div "Roles EHS WLG OPS 1 Unfilled Select Employee (6:00am - 12:00pm) Edit Cover Role…" at bounding box center [561, 338] width 690 height 493
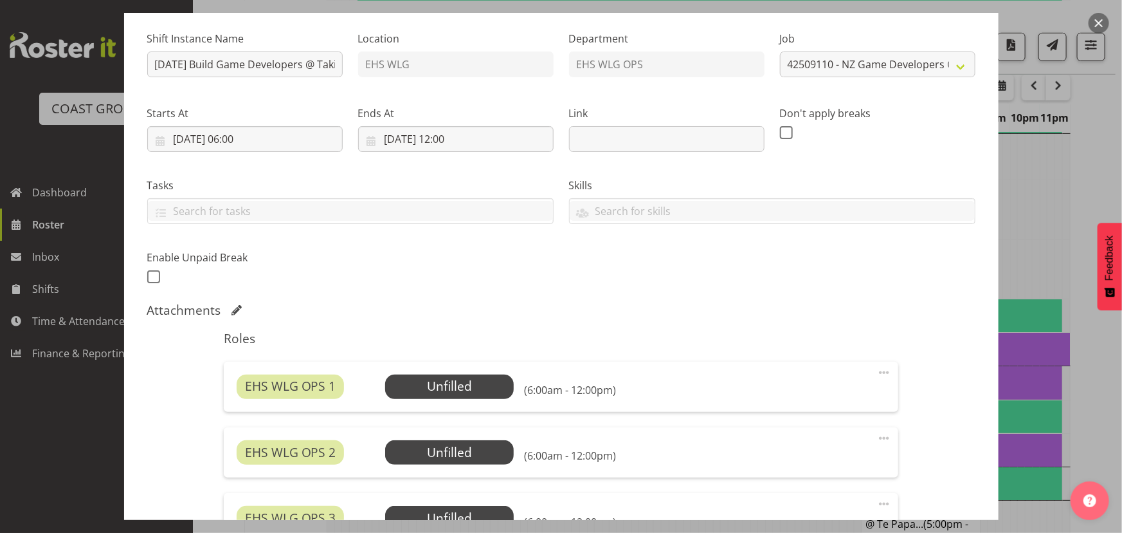
scroll to position [233, 0]
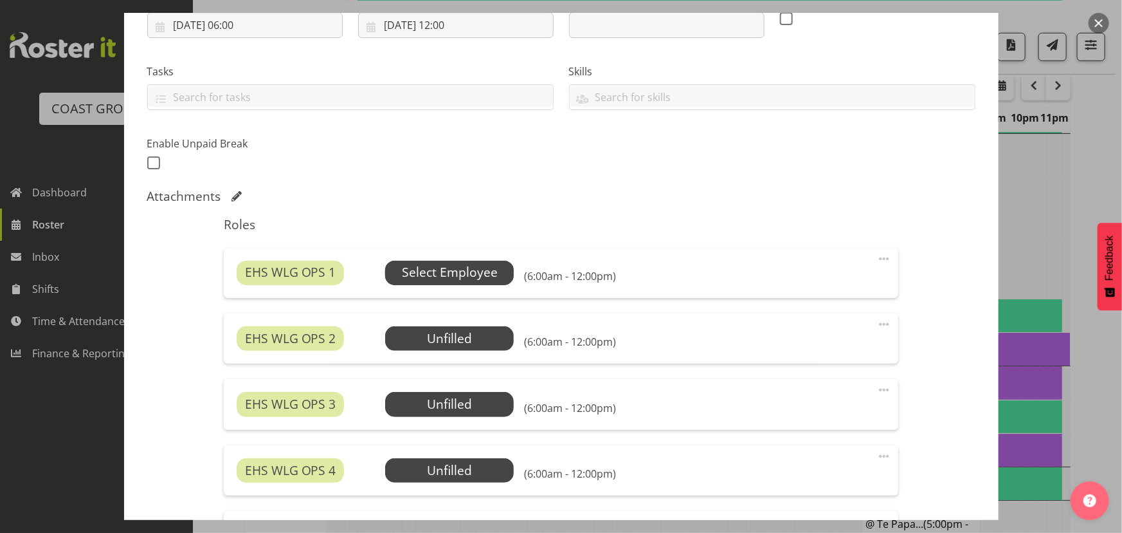
click at [447, 282] on span "Select Employee" at bounding box center [449, 273] width 129 height 24
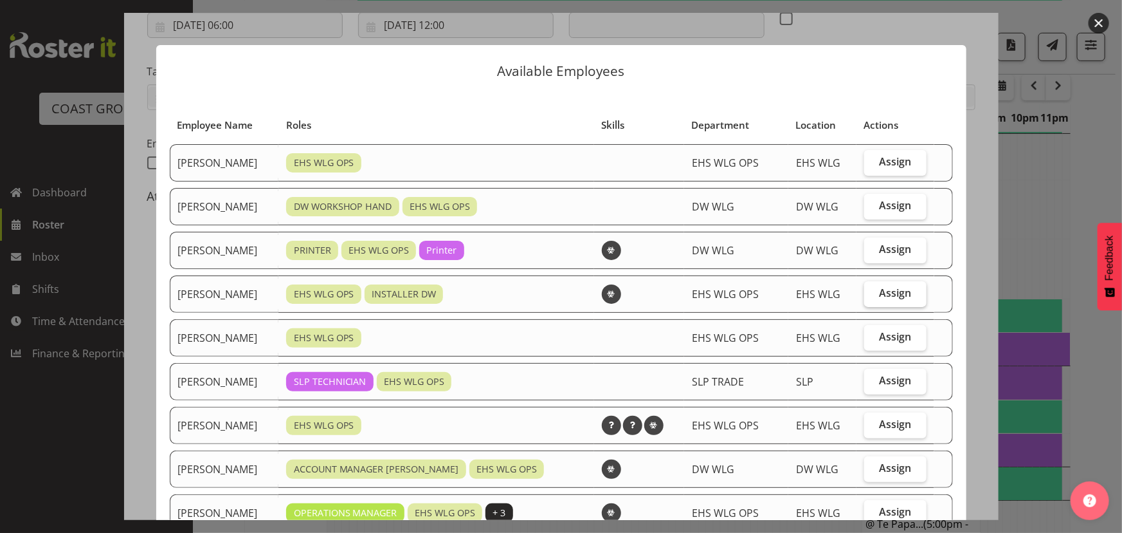
click at [865, 297] on label "Assign" at bounding box center [896, 294] width 62 height 26
click at [865, 297] on input "Assign" at bounding box center [869, 293] width 8 height 8
checkbox input "true"
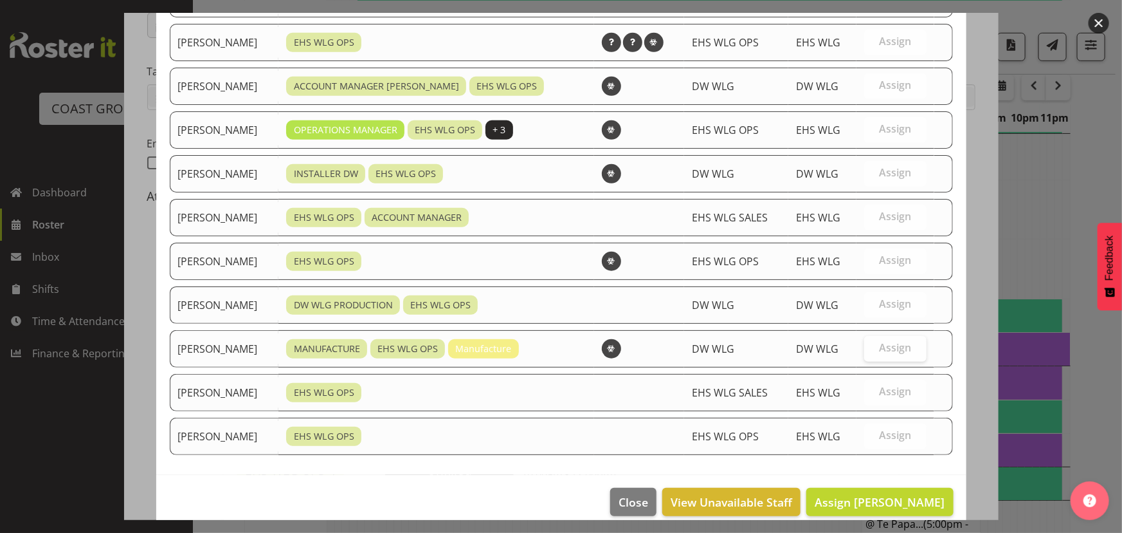
scroll to position [396, 0]
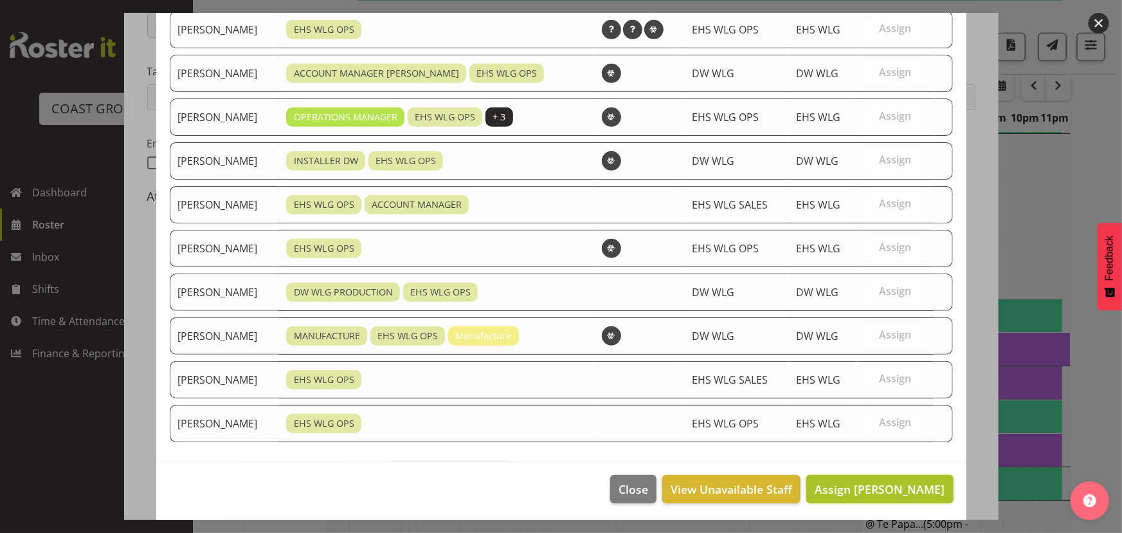
click at [840, 481] on span "Assign [PERSON_NAME]" at bounding box center [880, 488] width 130 height 15
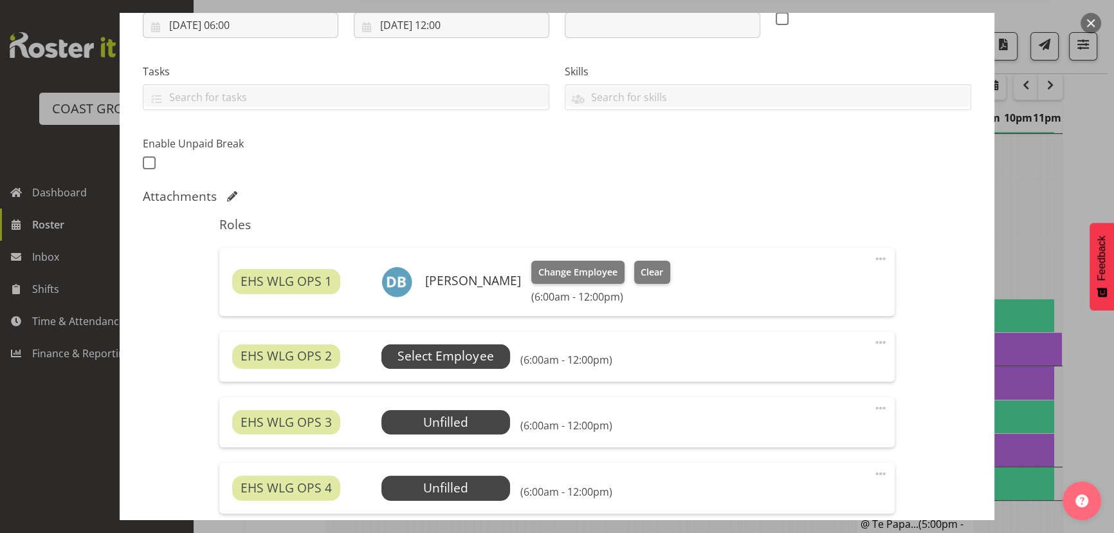
click at [484, 362] on span "Select Employee" at bounding box center [446, 356] width 96 height 19
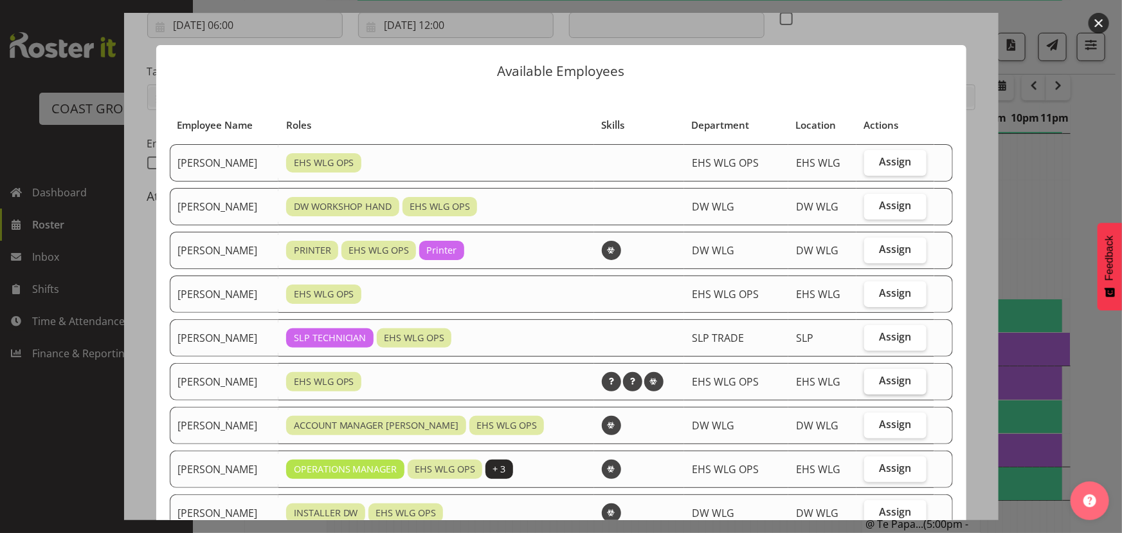
click at [869, 386] on label "Assign" at bounding box center [896, 382] width 62 height 26
click at [869, 385] on input "Assign" at bounding box center [869, 380] width 8 height 8
checkbox input "true"
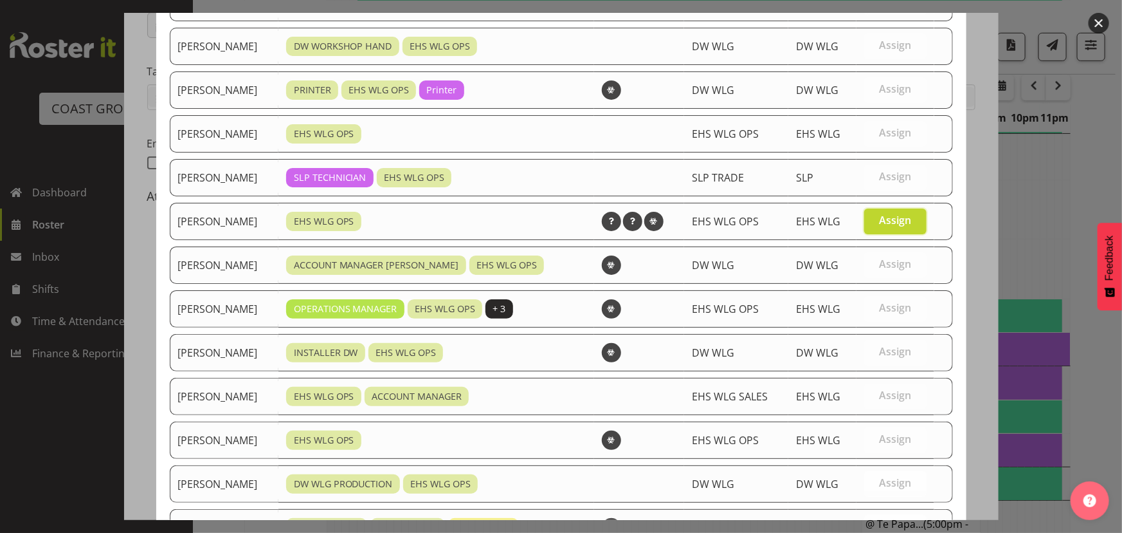
scroll to position [352, 0]
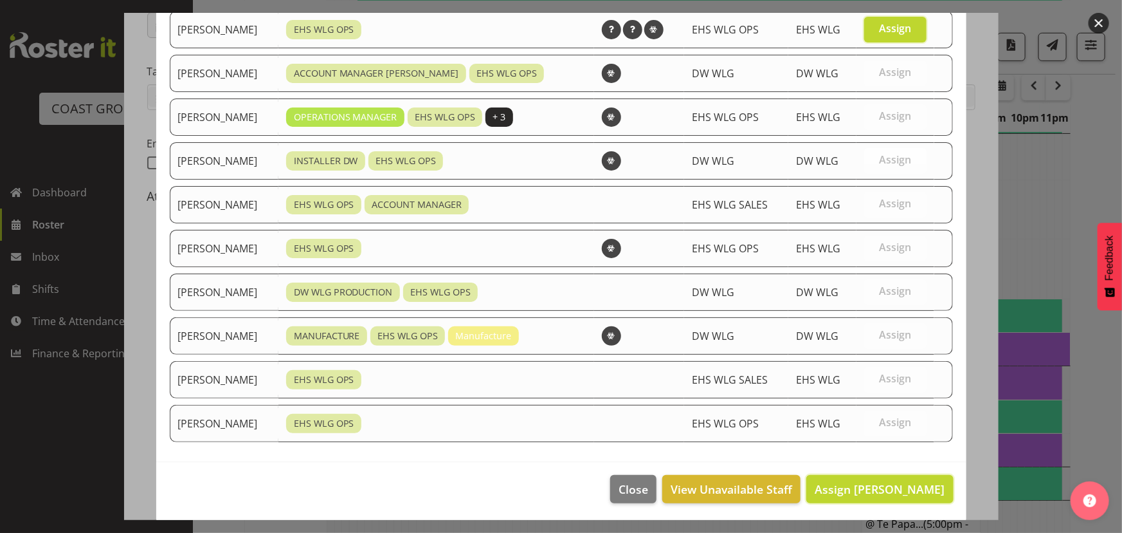
drag, startPoint x: 856, startPoint y: 491, endPoint x: 796, endPoint y: 469, distance: 63.3
click at [855, 491] on span "Assign [PERSON_NAME]" at bounding box center [880, 488] width 130 height 15
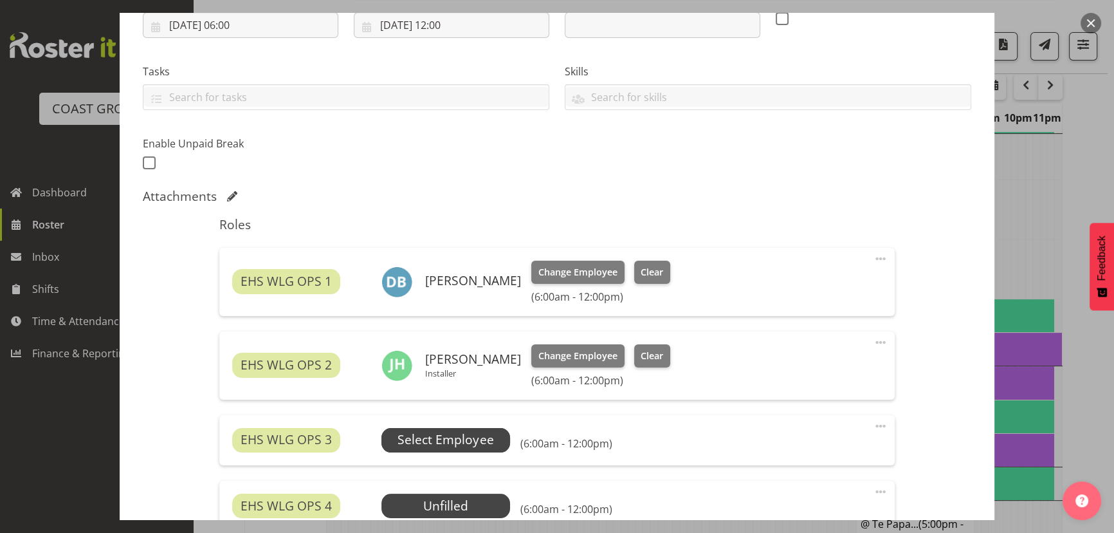
click at [473, 428] on span "Select Employee" at bounding box center [445, 440] width 129 height 24
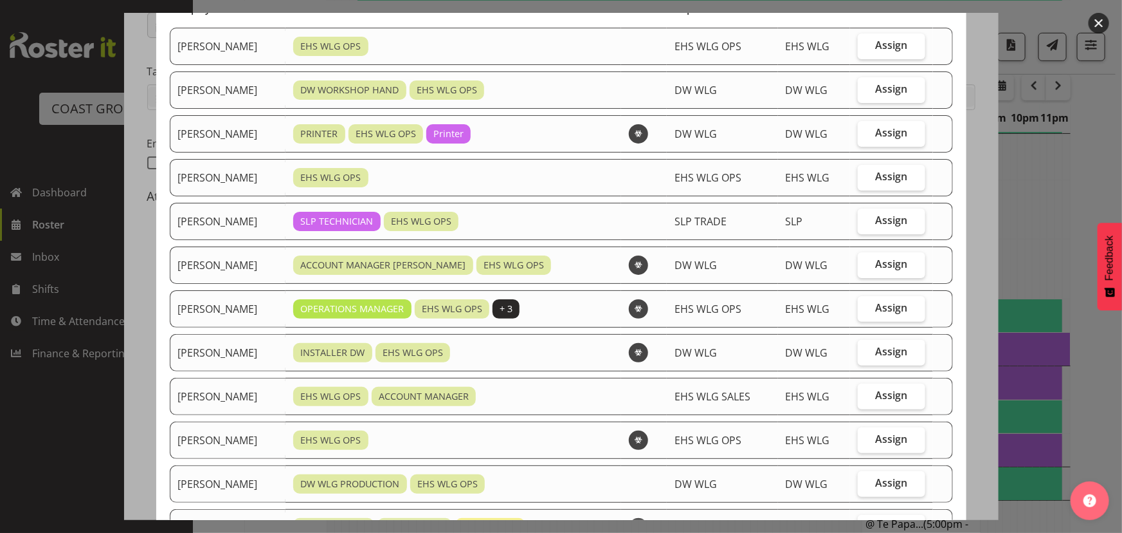
scroll to position [58, 0]
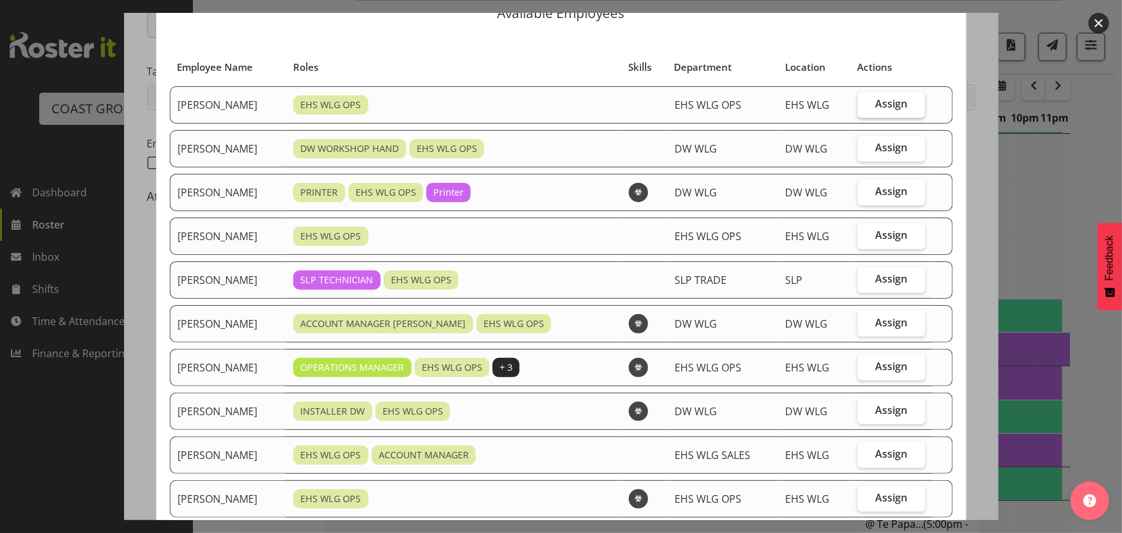
click at [885, 106] on span "Assign" at bounding box center [892, 103] width 32 height 13
click at [866, 106] on input "Assign" at bounding box center [862, 104] width 8 height 8
checkbox input "true"
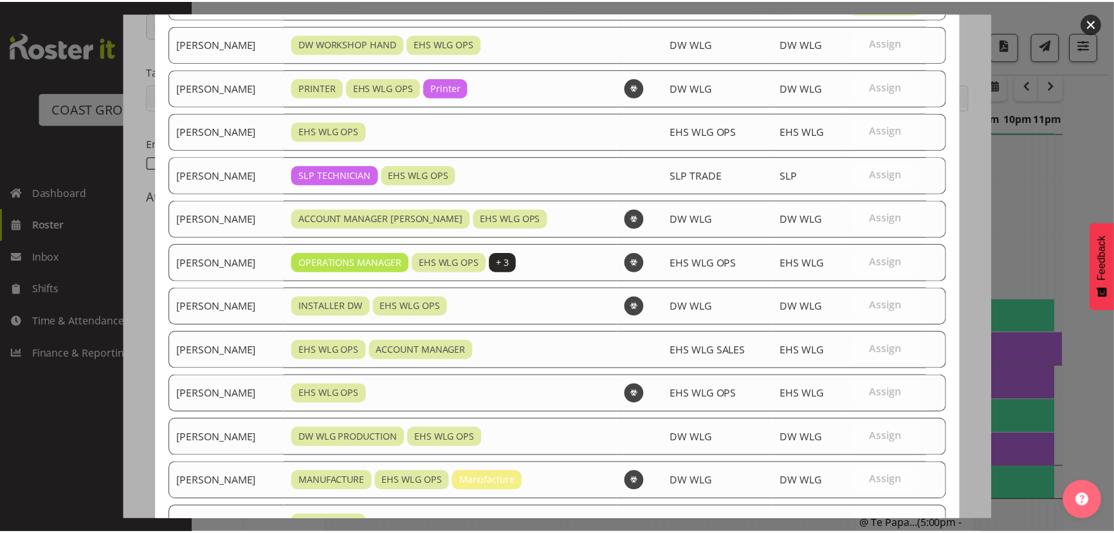
scroll to position [309, 0]
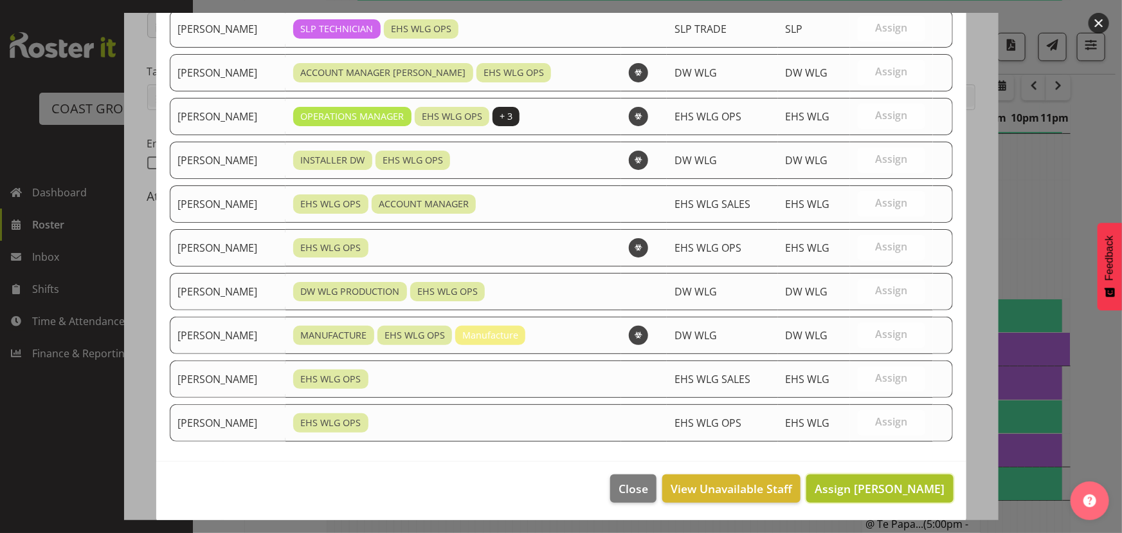
click at [854, 474] on button "Assign [PERSON_NAME]" at bounding box center [880, 488] width 147 height 28
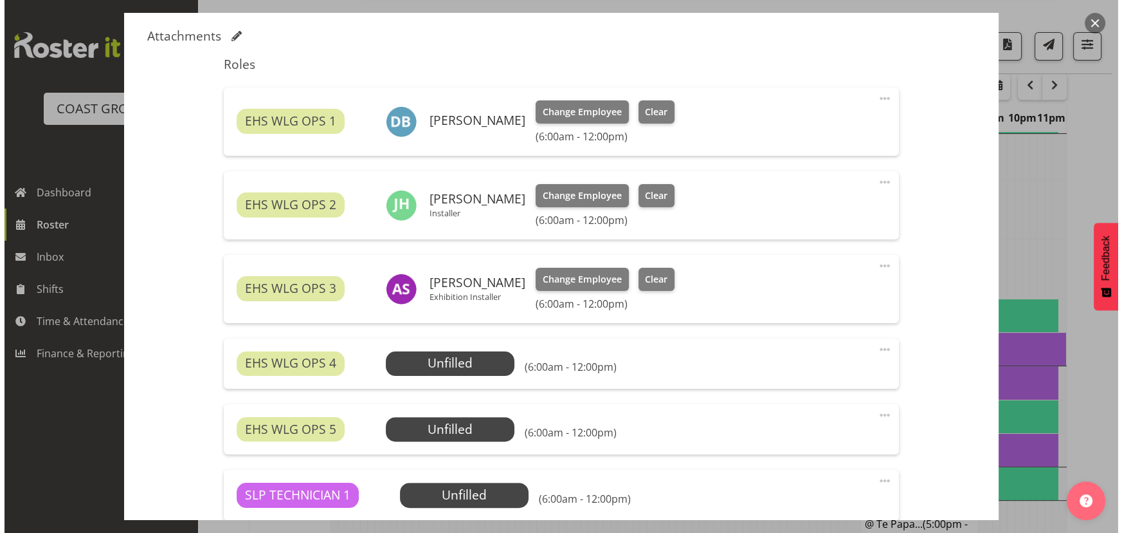
scroll to position [409, 0]
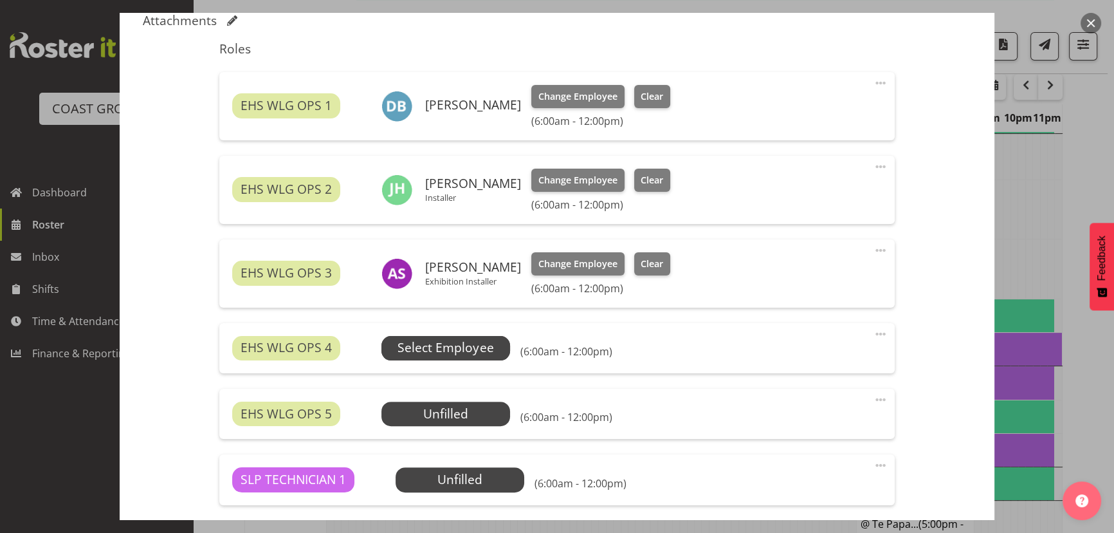
click at [500, 340] on span "Select Employee" at bounding box center [445, 348] width 129 height 24
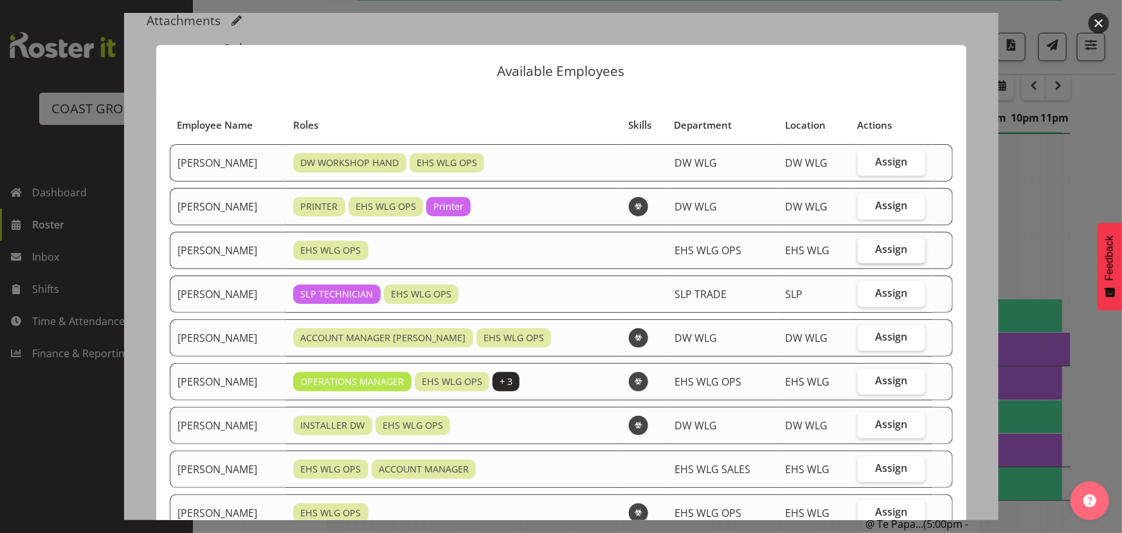
click at [896, 251] on span "Assign" at bounding box center [892, 249] width 32 height 13
click at [866, 251] on input "Assign" at bounding box center [862, 249] width 8 height 8
checkbox input "true"
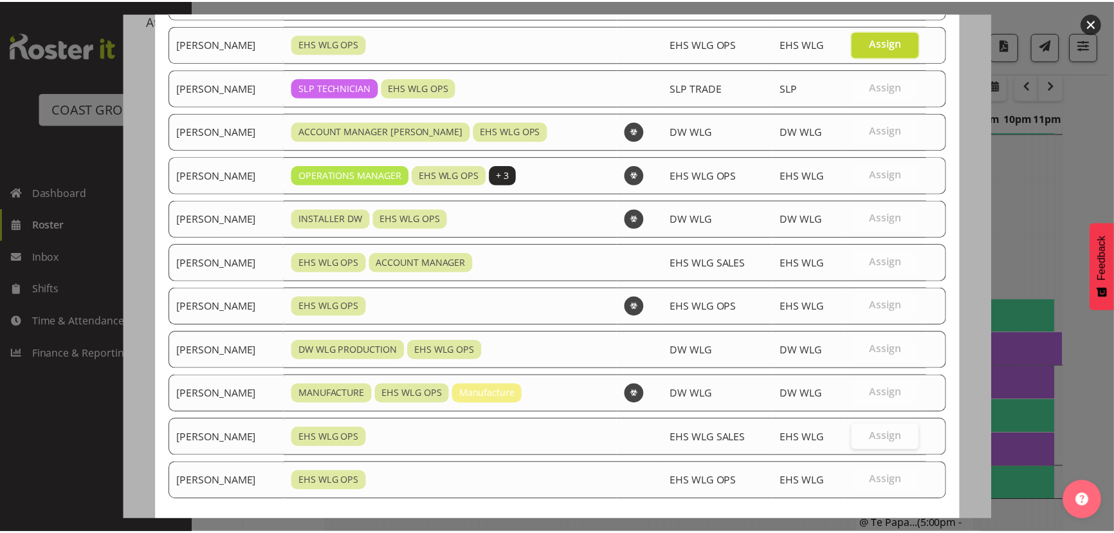
scroll to position [264, 0]
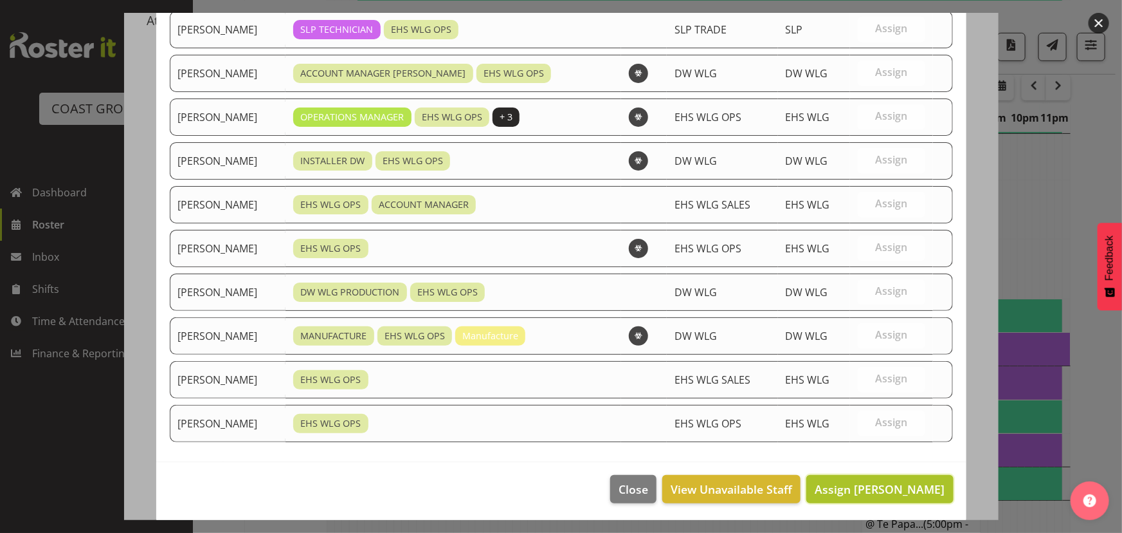
click at [860, 489] on span "Assign [PERSON_NAME]" at bounding box center [880, 488] width 130 height 15
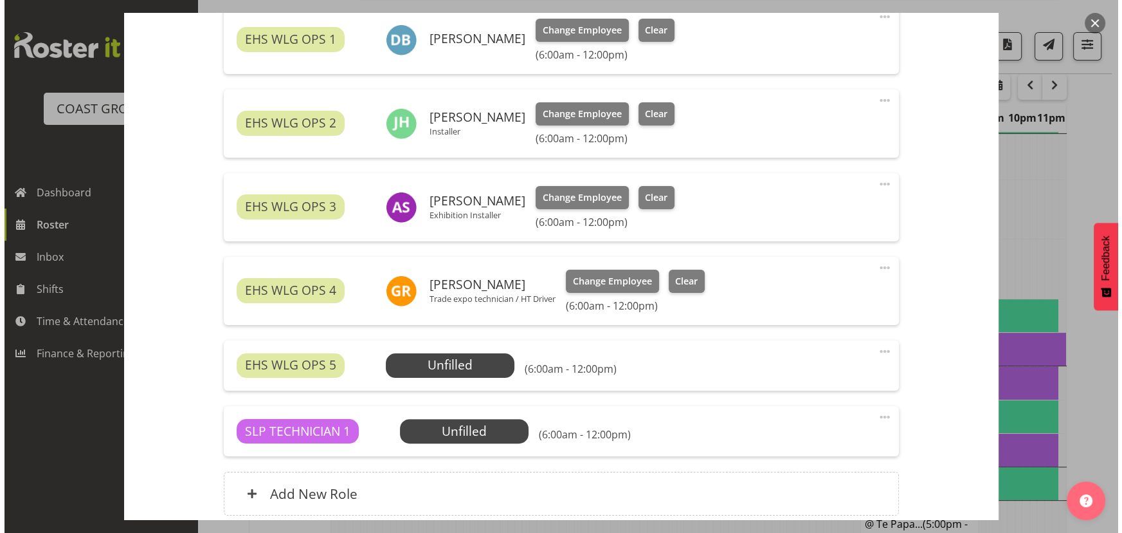
scroll to position [526, 0]
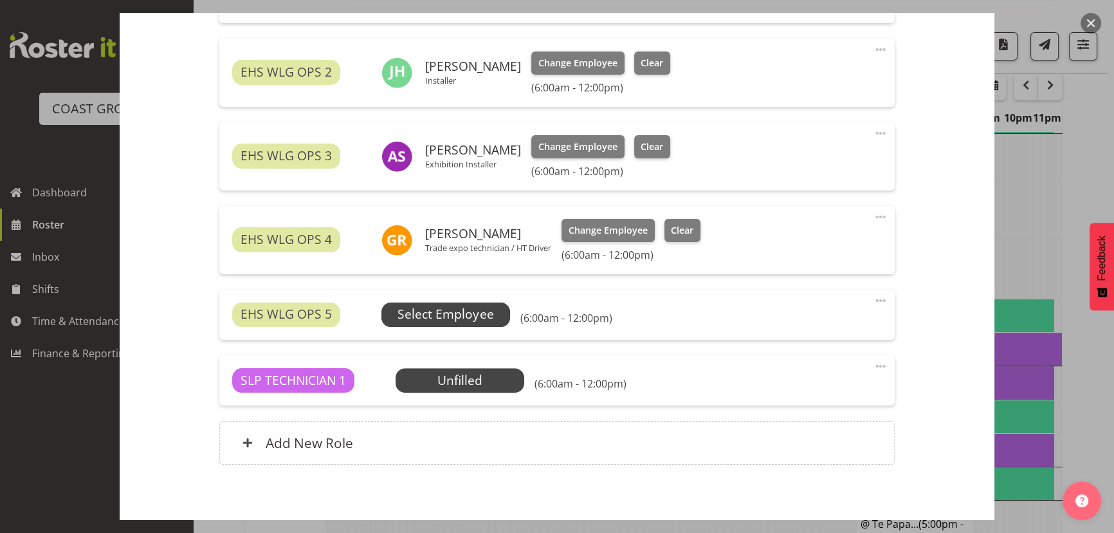
click at [476, 309] on span "Select Employee" at bounding box center [446, 314] width 96 height 19
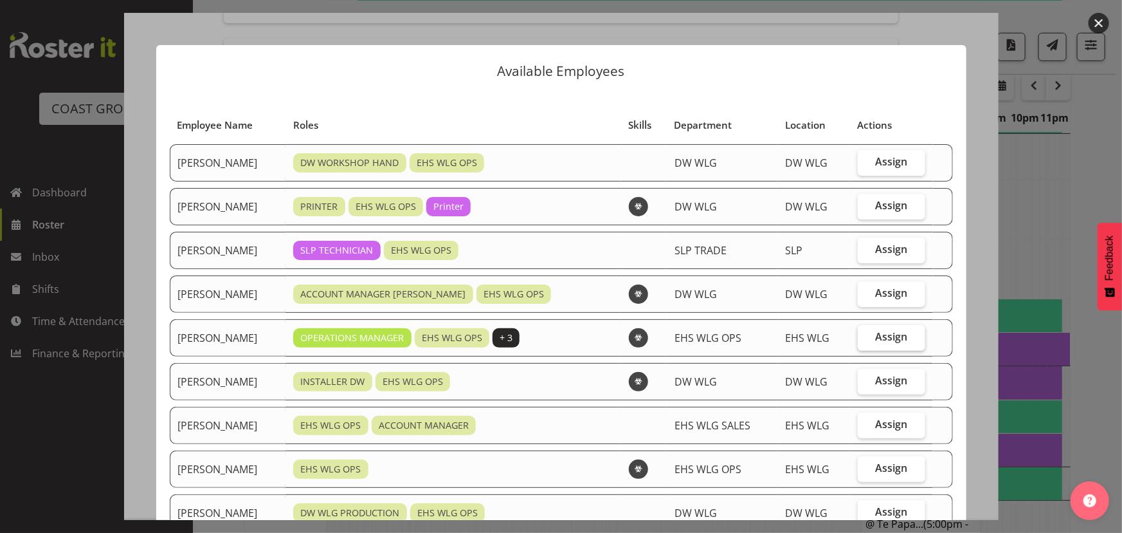
click at [890, 334] on span "Assign" at bounding box center [892, 336] width 32 height 13
click at [866, 334] on input "Assign" at bounding box center [862, 337] width 8 height 8
checkbox input "true"
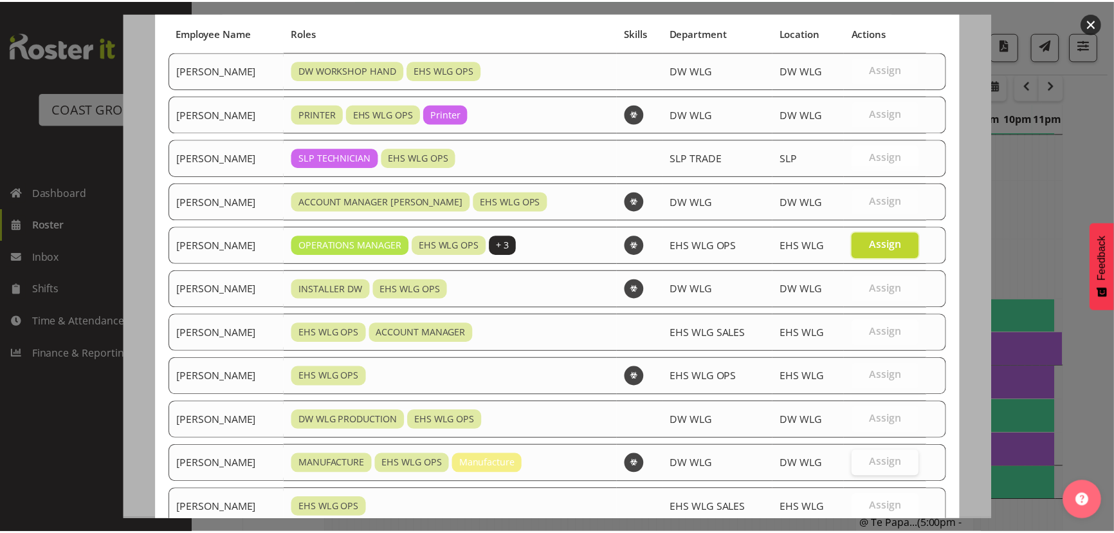
scroll to position [221, 0]
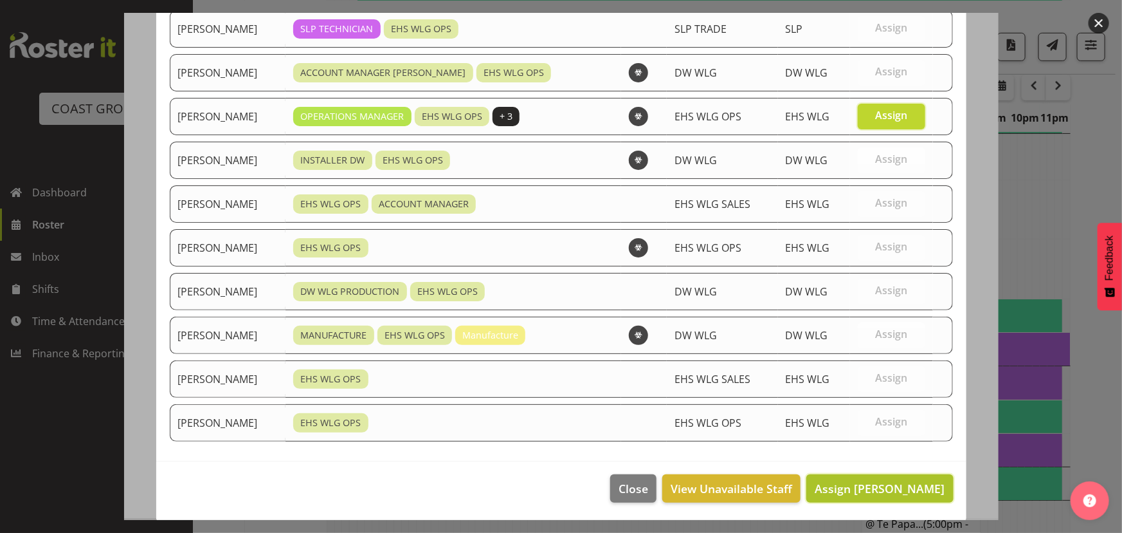
click at [870, 487] on span "Assign [PERSON_NAME]" at bounding box center [880, 487] width 130 height 15
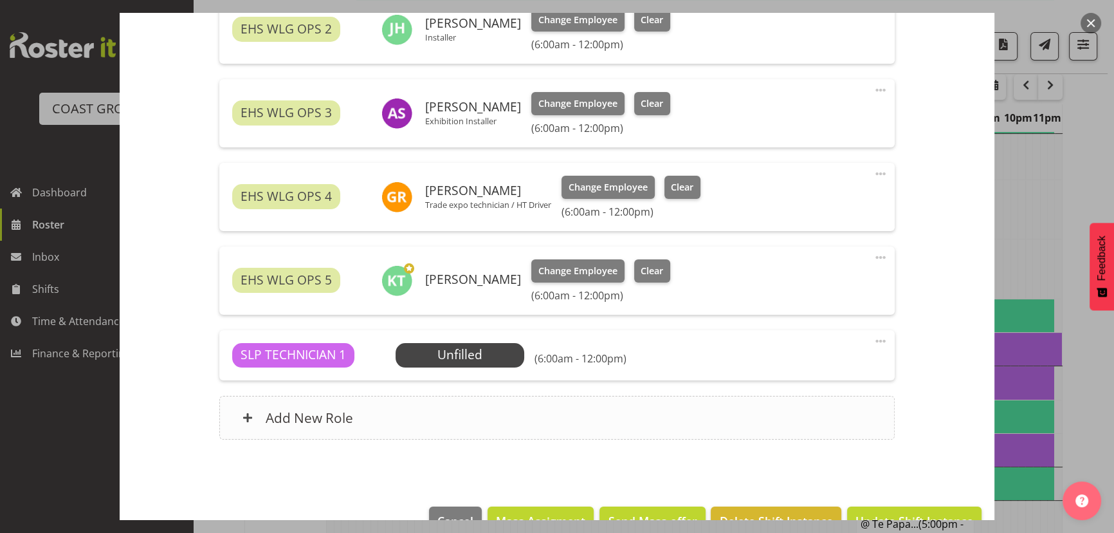
scroll to position [585, 0]
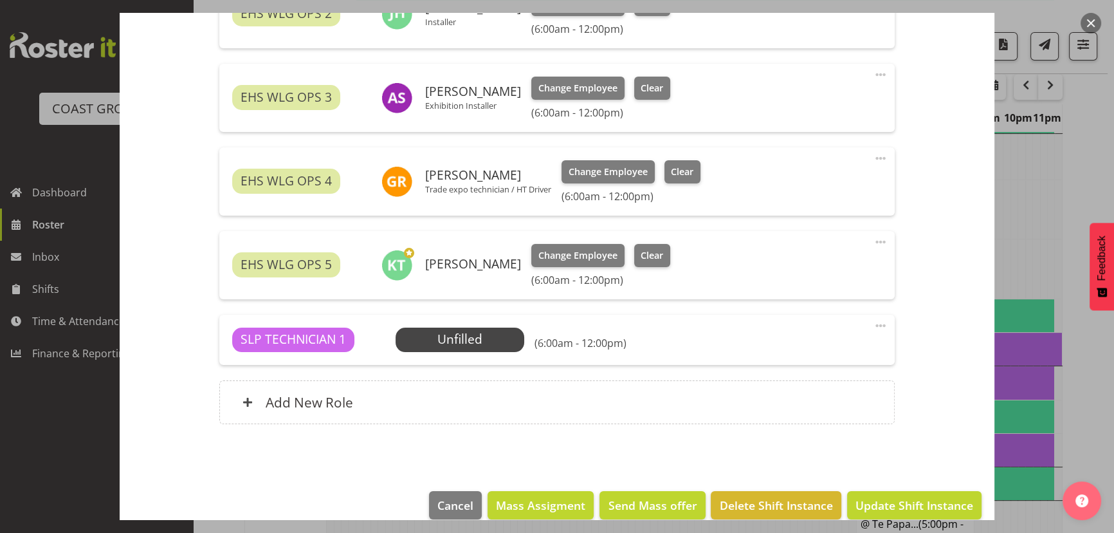
click at [873, 322] on span at bounding box center [880, 325] width 15 height 15
drag, startPoint x: 849, startPoint y: 403, endPoint x: 850, endPoint y: 414, distance: 11.6
click at [848, 403] on link "Delete" at bounding box center [827, 400] width 124 height 23
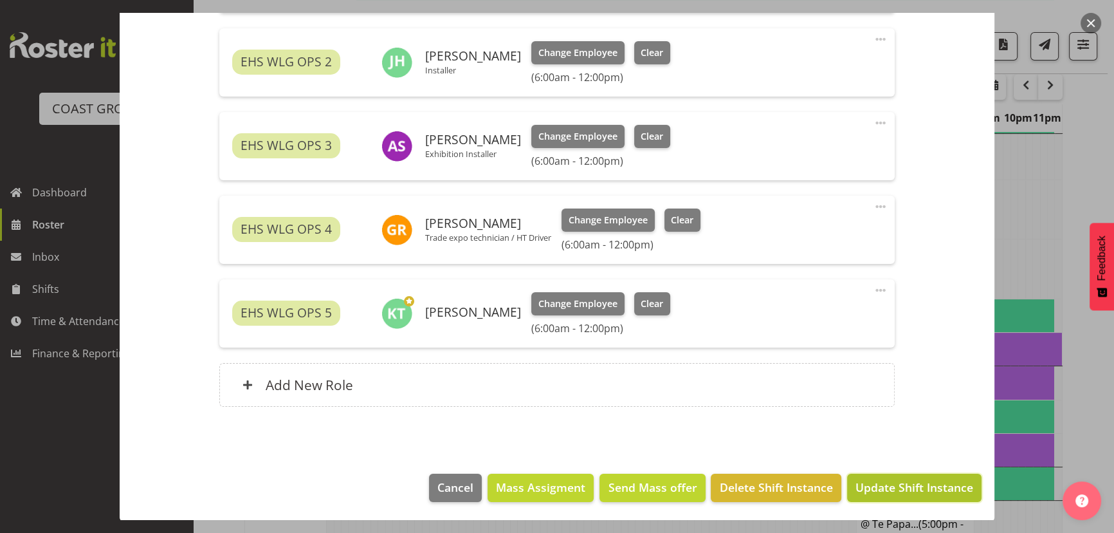
click at [870, 477] on button "Update Shift Instance" at bounding box center [914, 487] width 134 height 28
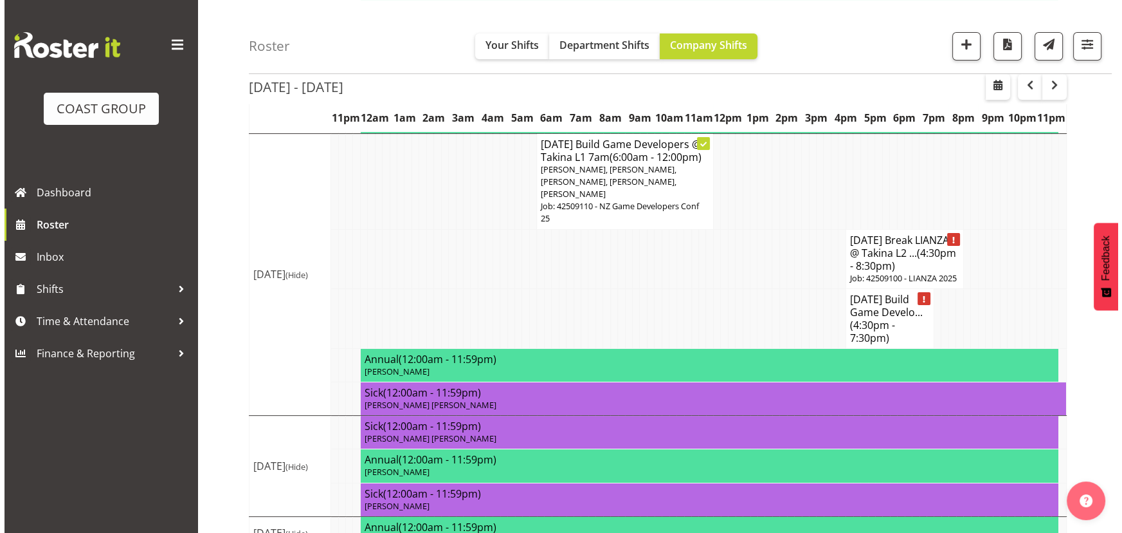
scroll to position [351, 0]
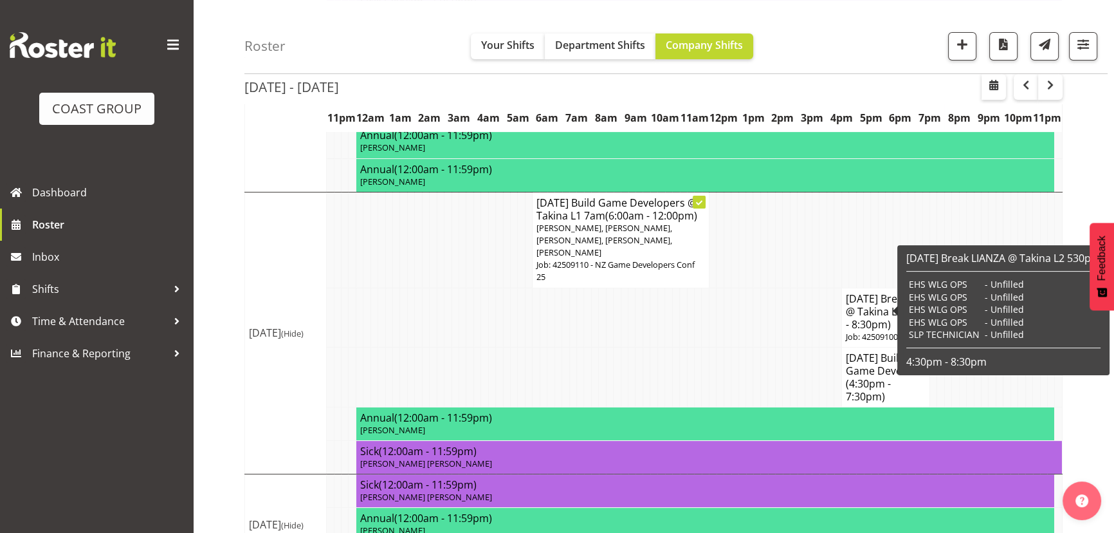
click at [935, 304] on td "EHS WLG OPS" at bounding box center [944, 309] width 76 height 13
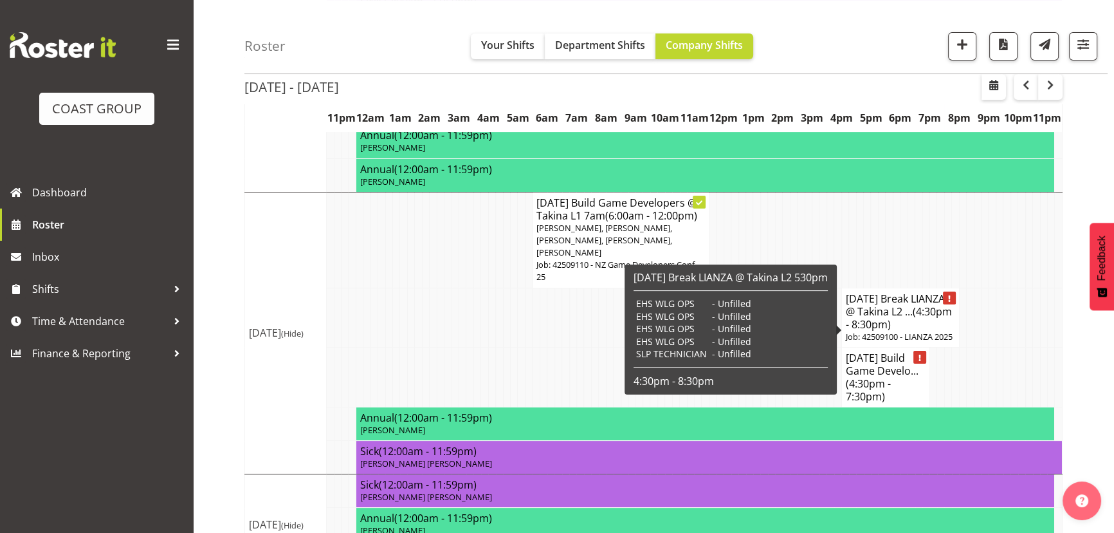
click at [922, 309] on span "(4:30pm - 8:30pm)" at bounding box center [899, 317] width 106 height 27
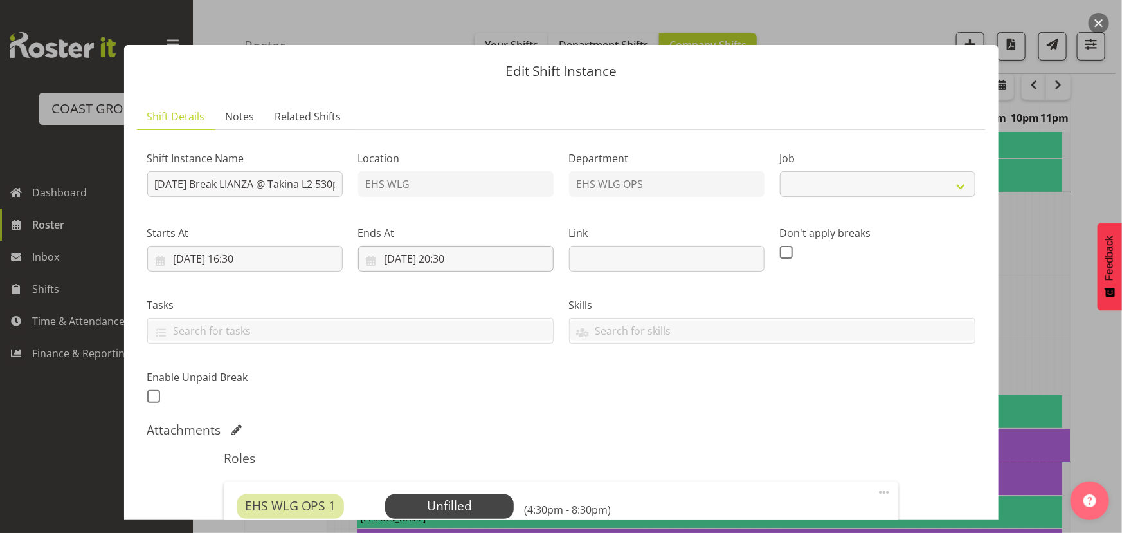
select select "9690"
click at [475, 259] on input "[DATE] 20:30" at bounding box center [456, 259] width 196 height 26
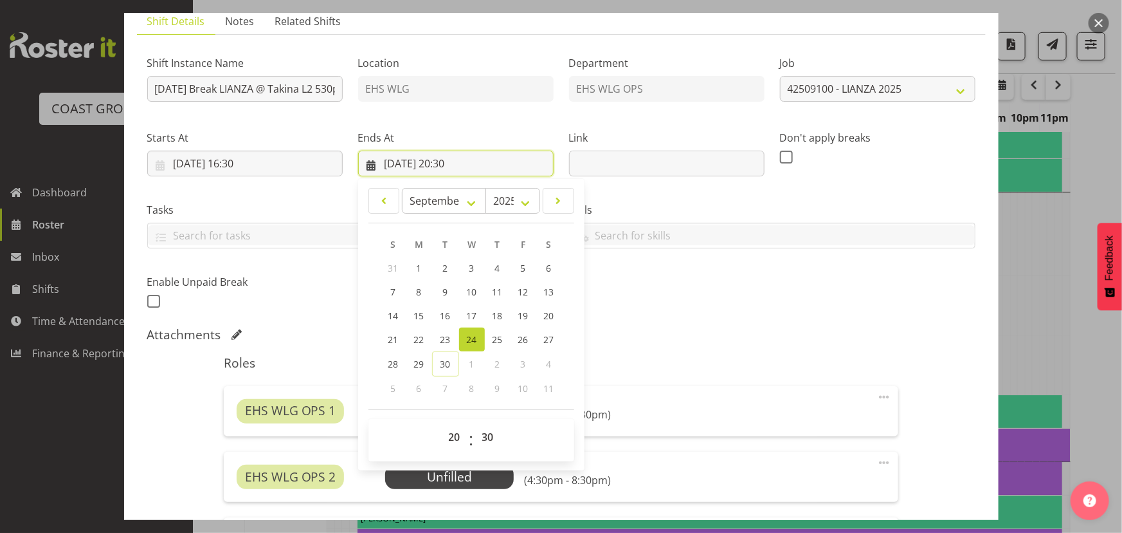
scroll to position [175, 0]
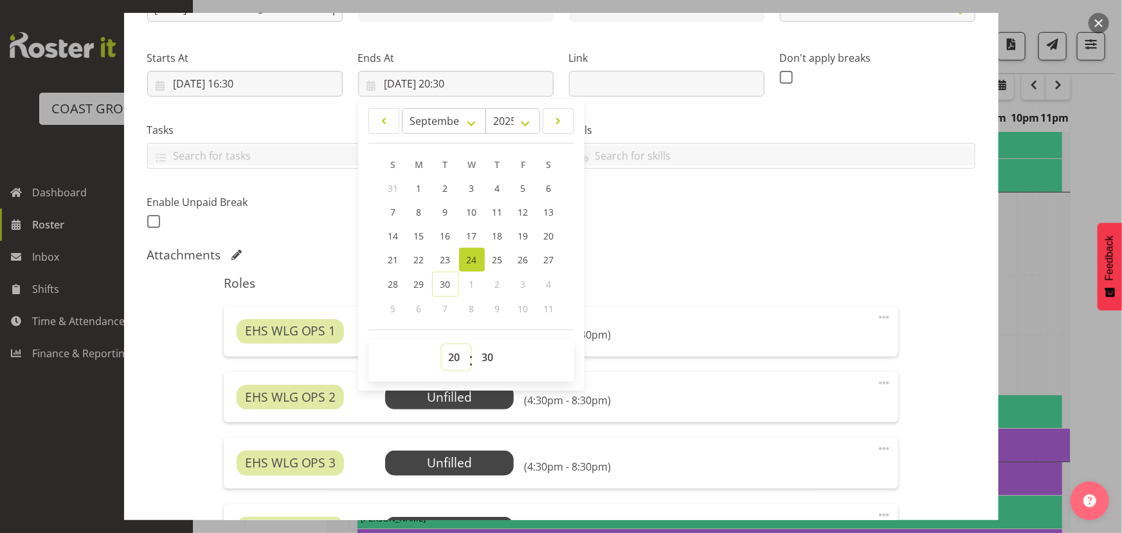
click at [448, 354] on select "00 01 02 03 04 05 06 07 08 09 10 11 12 13 14 15 16 17 18 19 20 21 22 23" at bounding box center [456, 357] width 29 height 26
select select "21"
click at [442, 344] on select "00 01 02 03 04 05 06 07 08 09 10 11 12 13 14 15 16 17 18 19 20 21 22 23" at bounding box center [456, 357] width 29 height 26
type input "[DATE] 21:30"
click at [828, 218] on div "Shift Instance Name [DATE] Break LIANZA @ [GEOGRAPHIC_DATA] L2 530pm Location E…" at bounding box center [562, 99] width 844 height 282
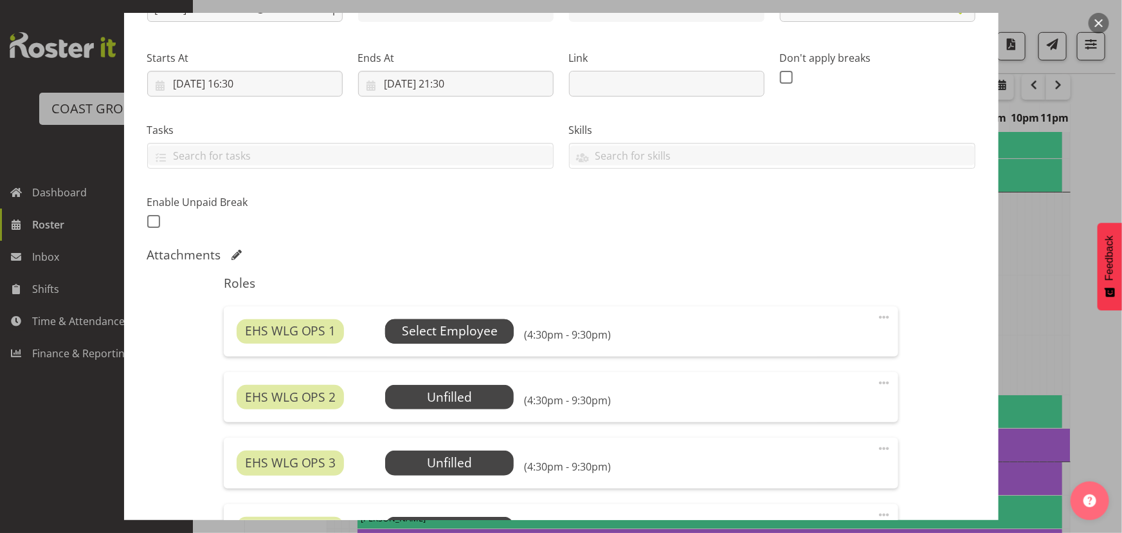
click at [470, 330] on span "Select Employee" at bounding box center [450, 331] width 96 height 19
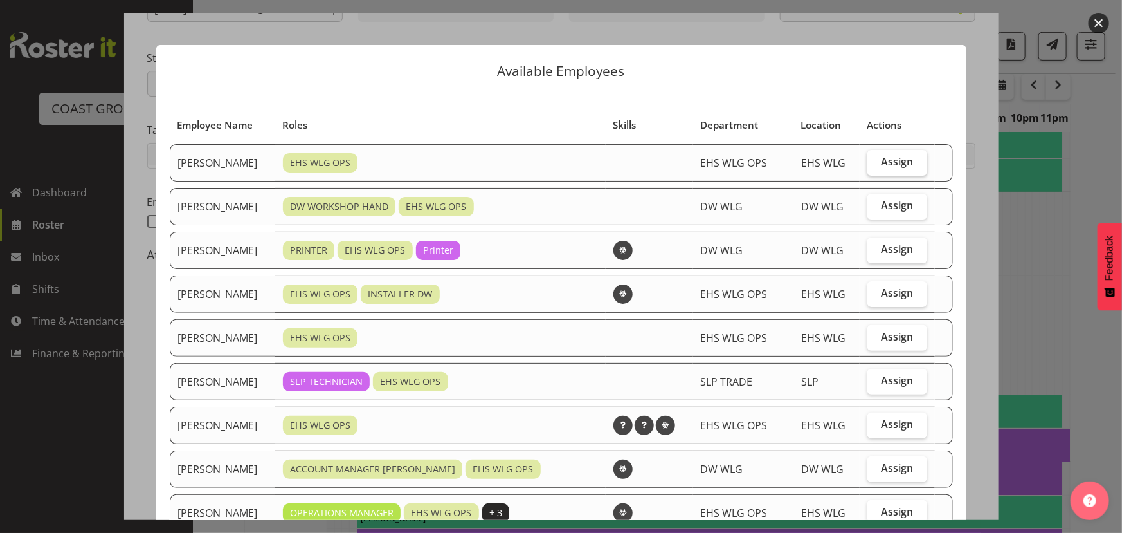
click at [892, 169] on label "Assign" at bounding box center [898, 163] width 60 height 26
click at [876, 166] on input "Assign" at bounding box center [872, 162] width 8 height 8
checkbox input "true"
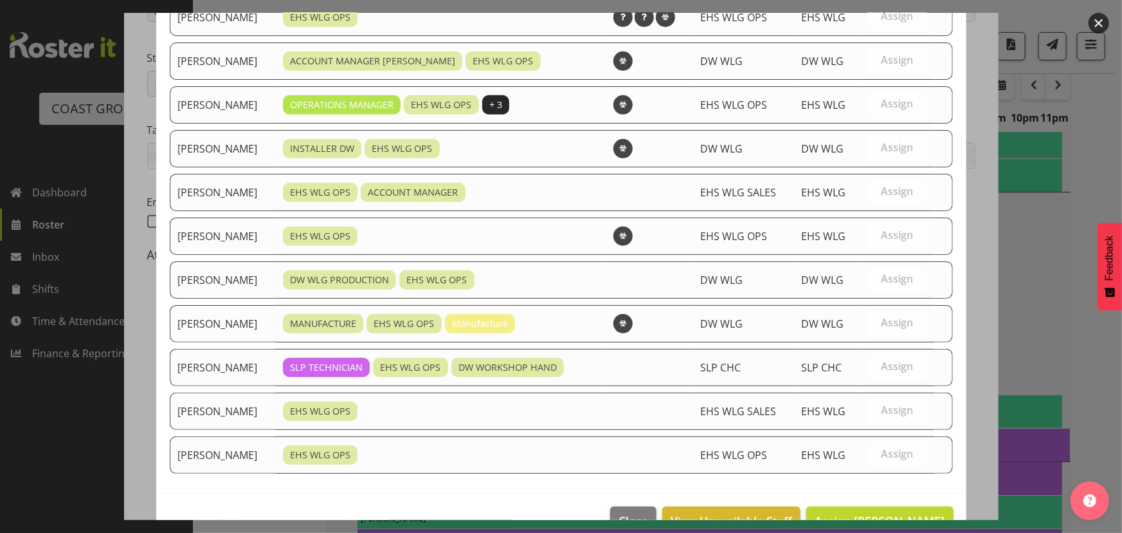
scroll to position [439, 0]
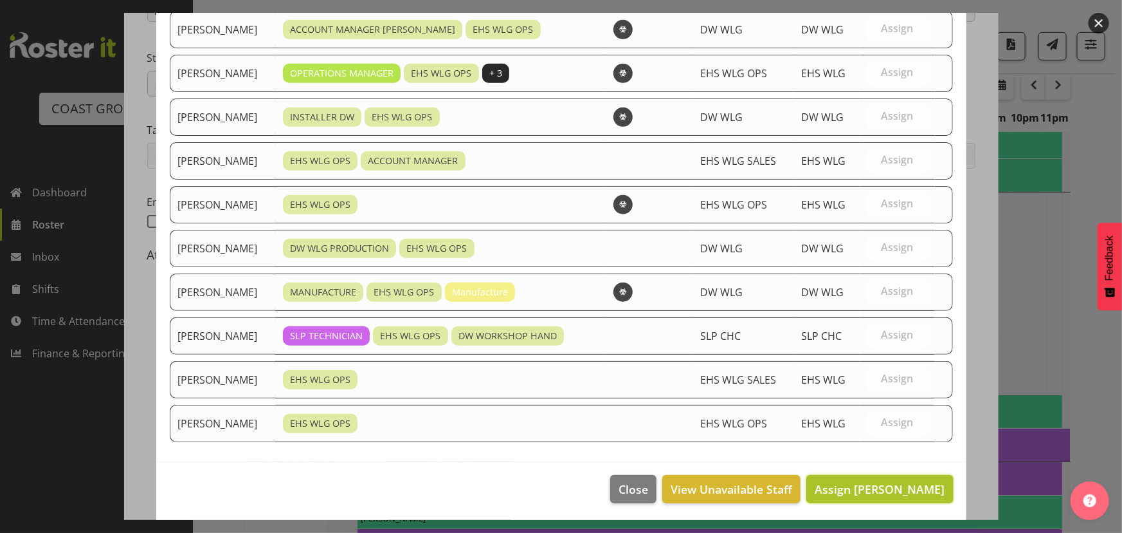
click at [870, 476] on button "Assign [PERSON_NAME]" at bounding box center [880, 489] width 147 height 28
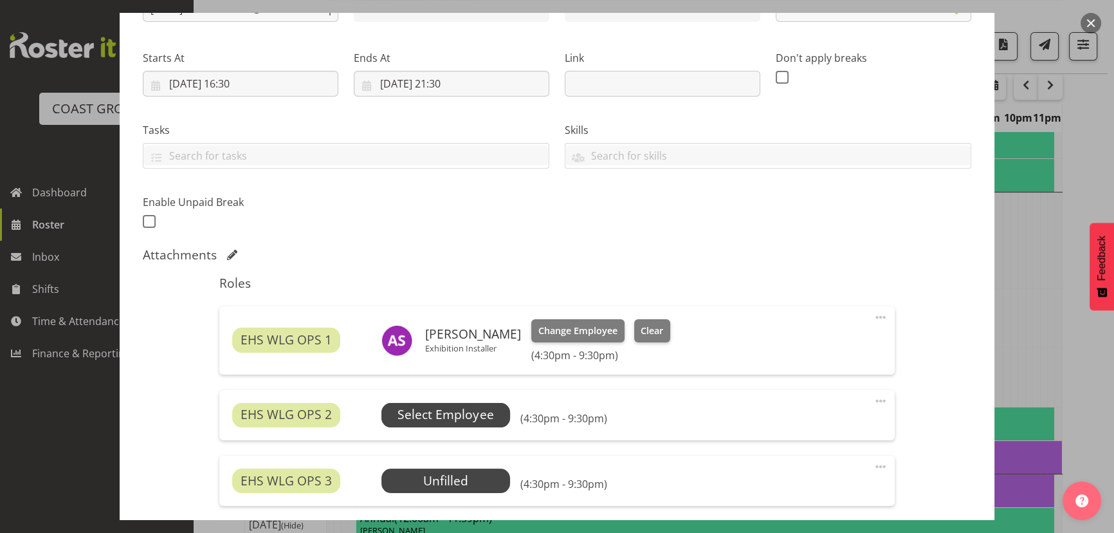
click at [437, 403] on span "Select Employee" at bounding box center [445, 415] width 129 height 24
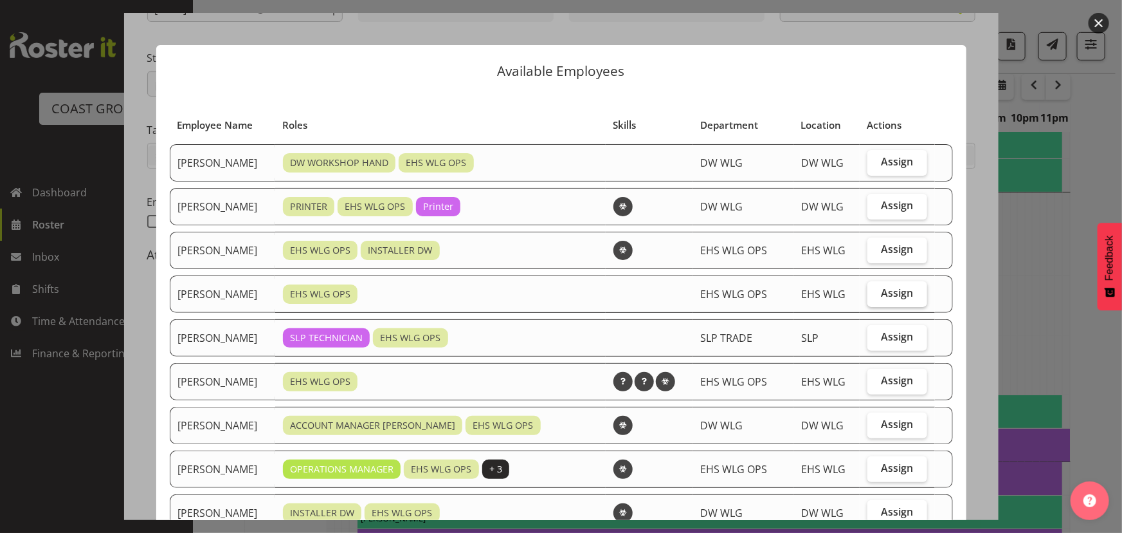
click at [887, 293] on span "Assign" at bounding box center [897, 292] width 32 height 13
click at [876, 293] on input "Assign" at bounding box center [872, 293] width 8 height 8
checkbox input "true"
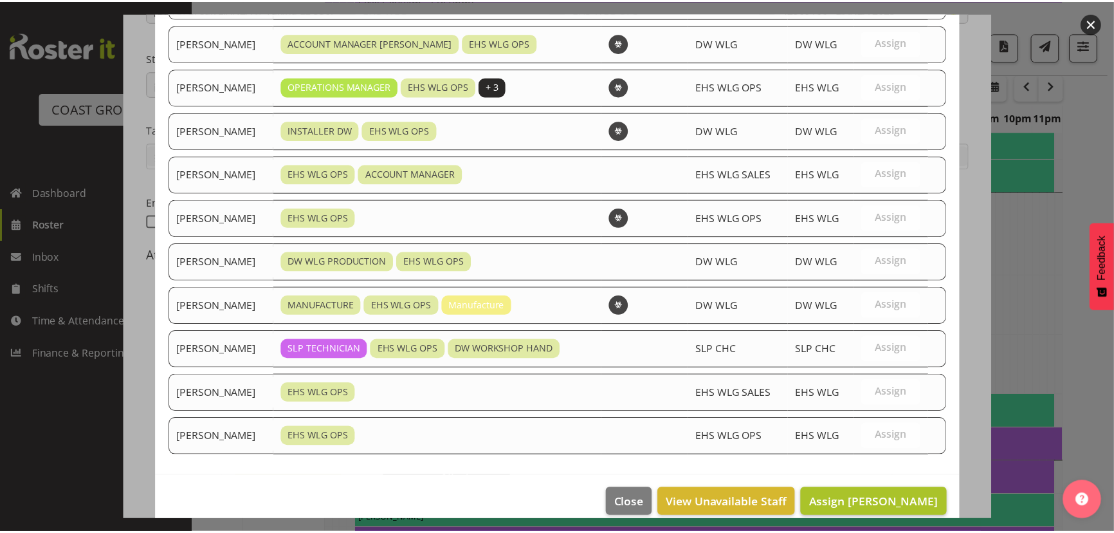
scroll to position [396, 0]
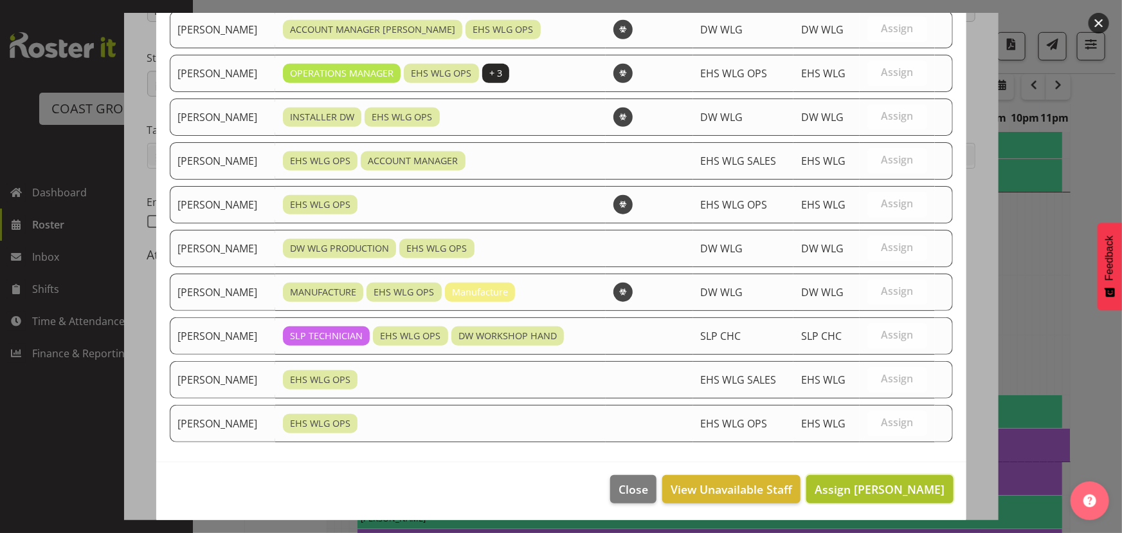
click at [864, 486] on span "Assign [PERSON_NAME]" at bounding box center [880, 488] width 130 height 15
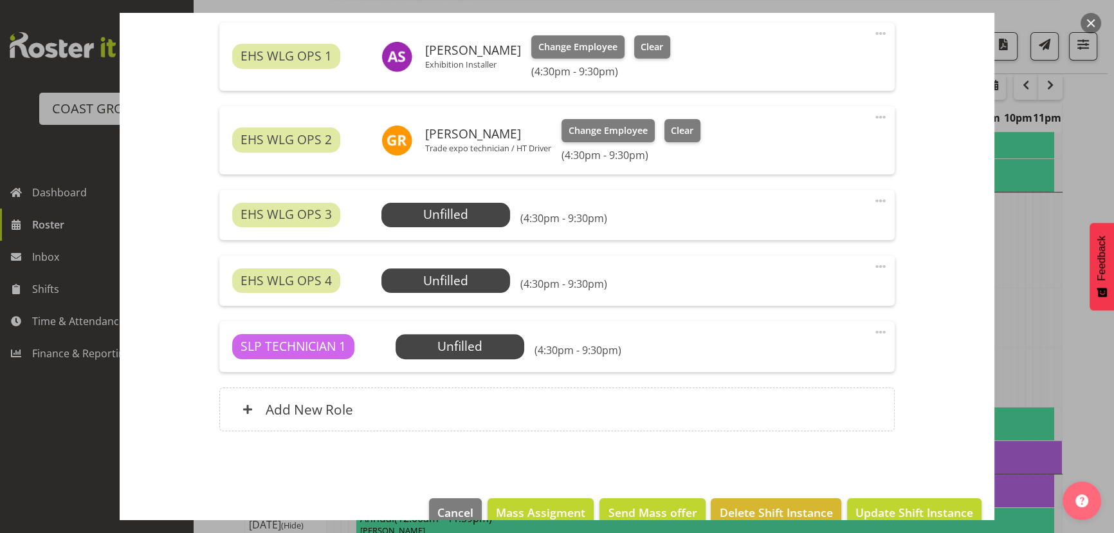
scroll to position [468, 0]
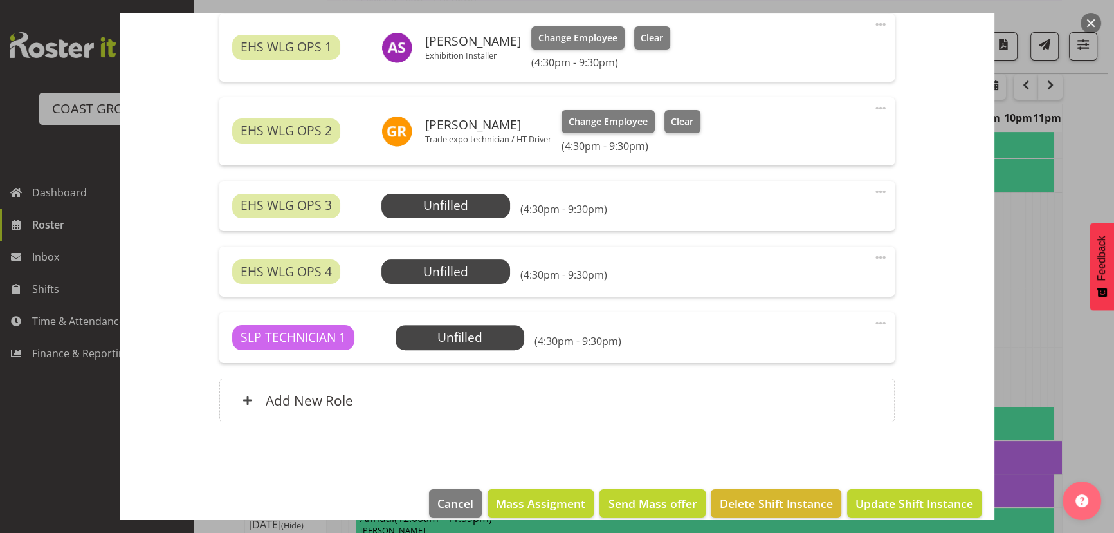
click at [873, 192] on span at bounding box center [880, 191] width 15 height 15
click at [849, 271] on link "Delete" at bounding box center [827, 266] width 124 height 23
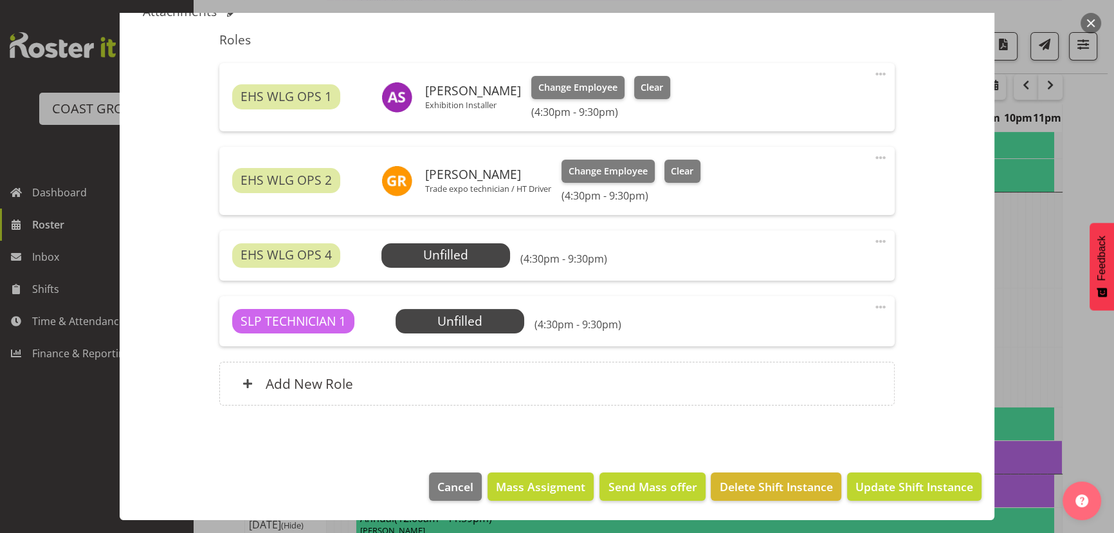
scroll to position [417, 0]
click at [873, 238] on span at bounding box center [880, 241] width 15 height 15
drag, startPoint x: 865, startPoint y: 315, endPoint x: 858, endPoint y: 299, distance: 17.0
click at [865, 315] on link "Delete" at bounding box center [827, 316] width 124 height 23
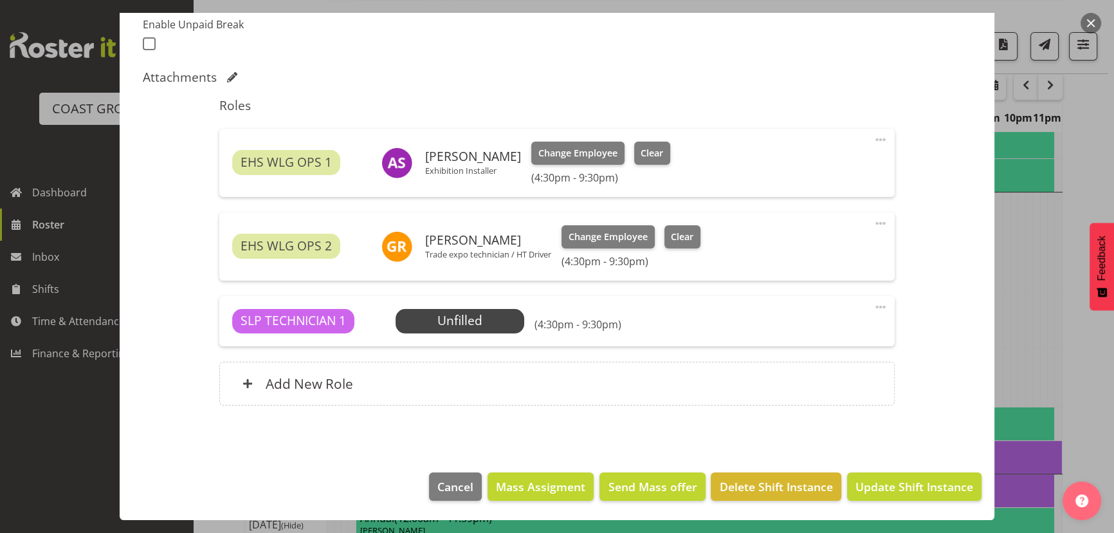
scroll to position [351, 0]
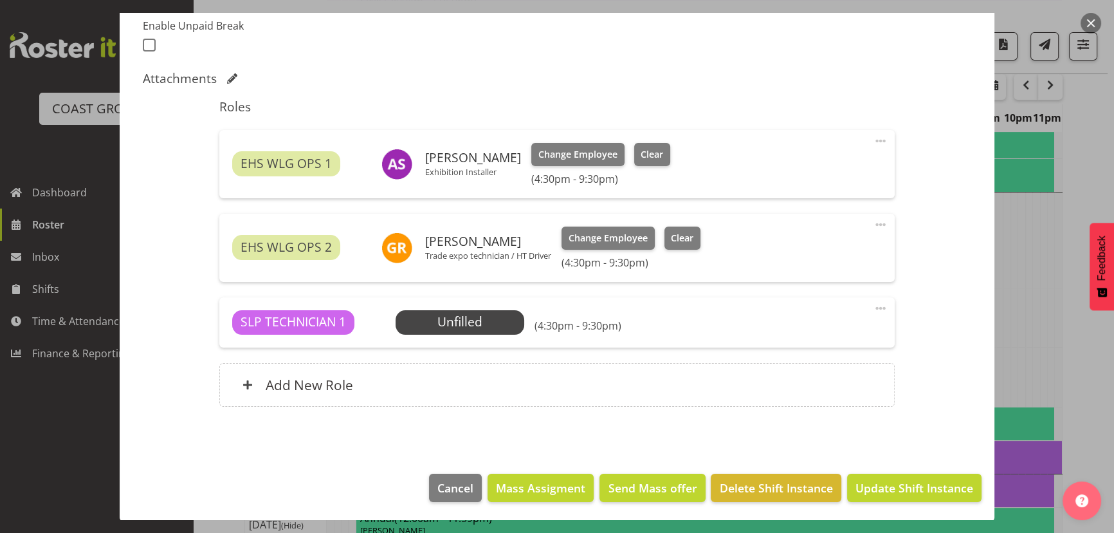
click at [873, 302] on span at bounding box center [880, 307] width 15 height 15
click at [856, 386] on link "Delete" at bounding box center [827, 382] width 124 height 23
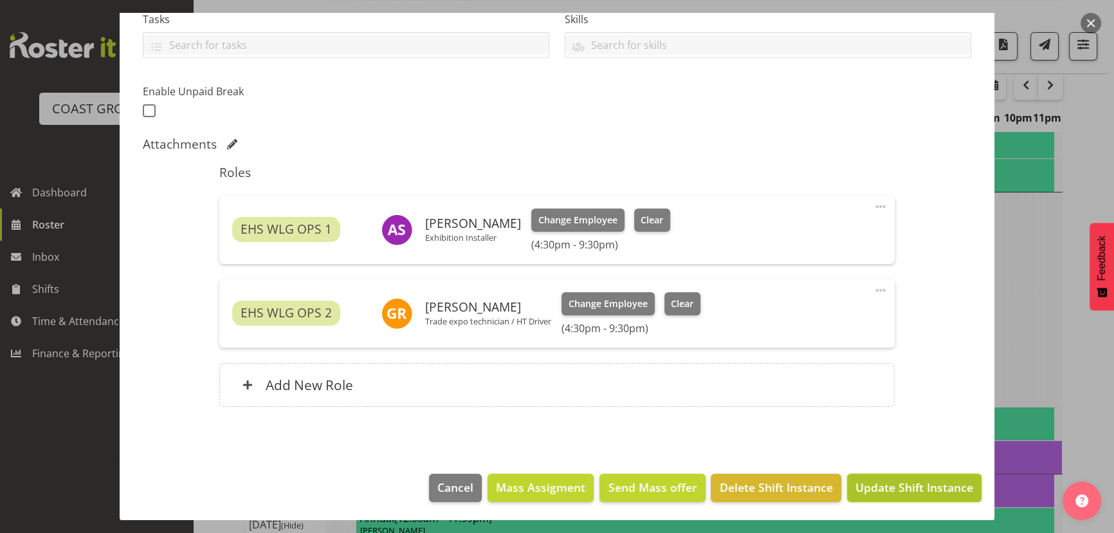
click at [901, 489] on span "Update Shift Instance" at bounding box center [915, 487] width 118 height 17
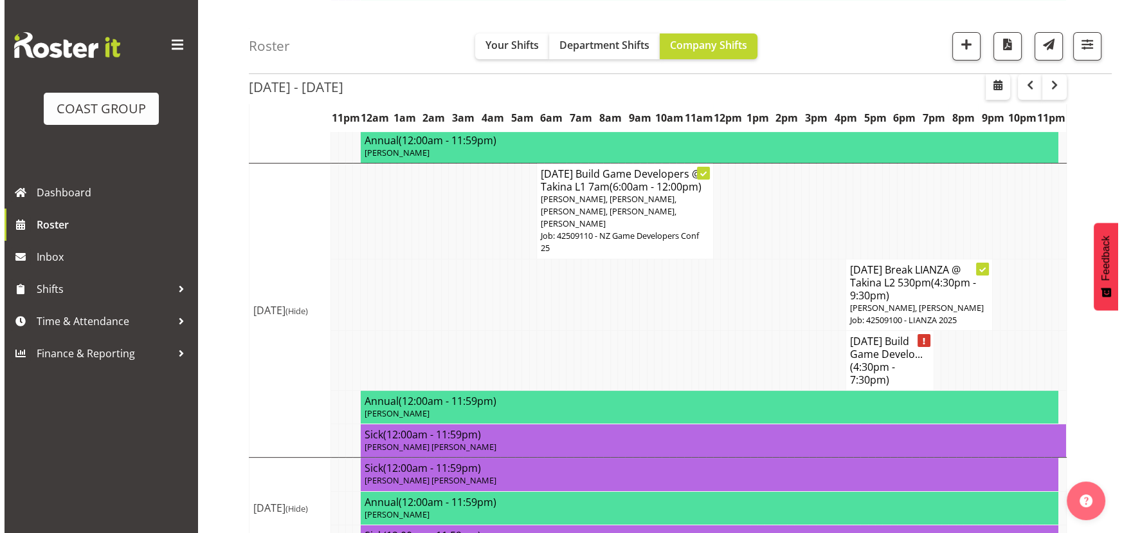
scroll to position [392, 0]
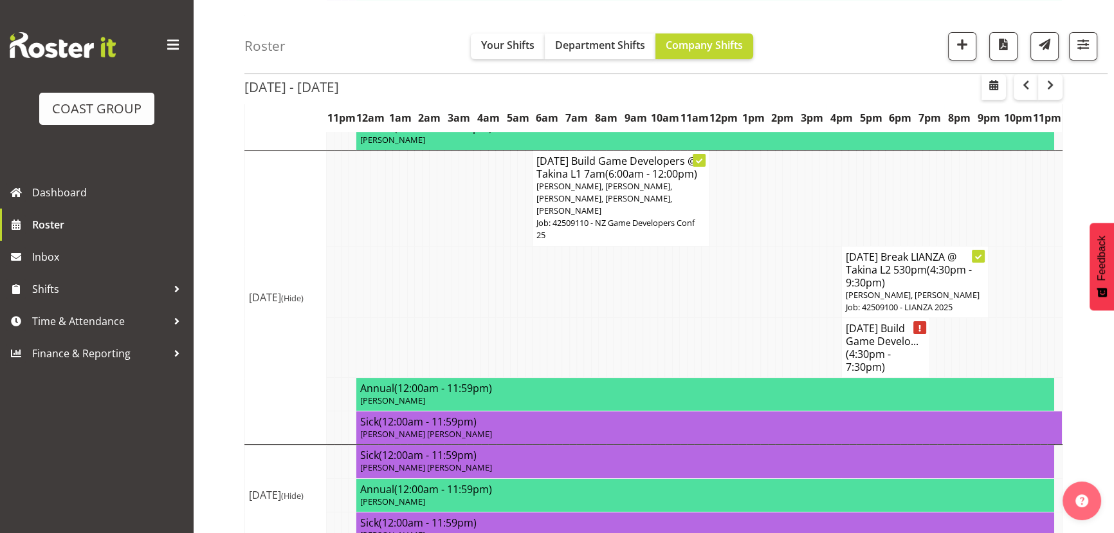
click at [899, 334] on h4 "[DATE] Build Game Develo... (4:30pm - 7:30pm)" at bounding box center [886, 347] width 80 height 51
select select
select select "8"
select select "2025"
select select "19"
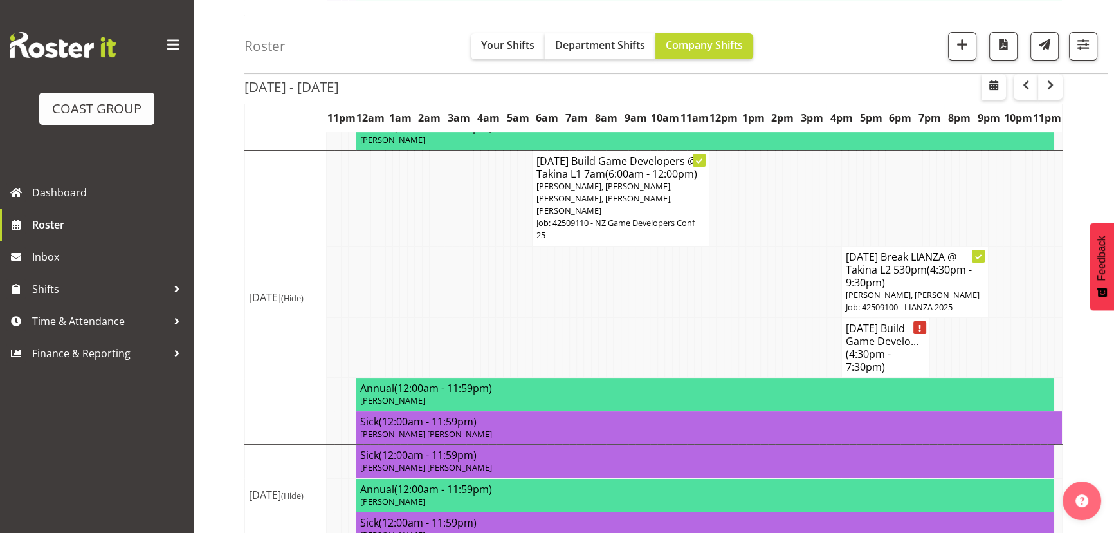
select select "30"
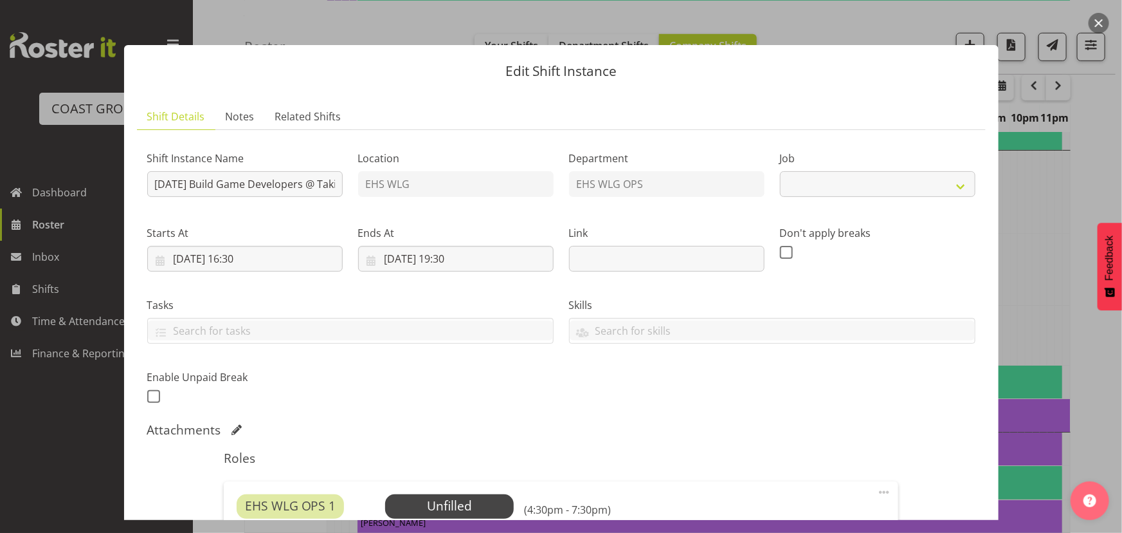
select select "10144"
click at [506, 268] on input "[DATE] 19:30" at bounding box center [456, 259] width 196 height 26
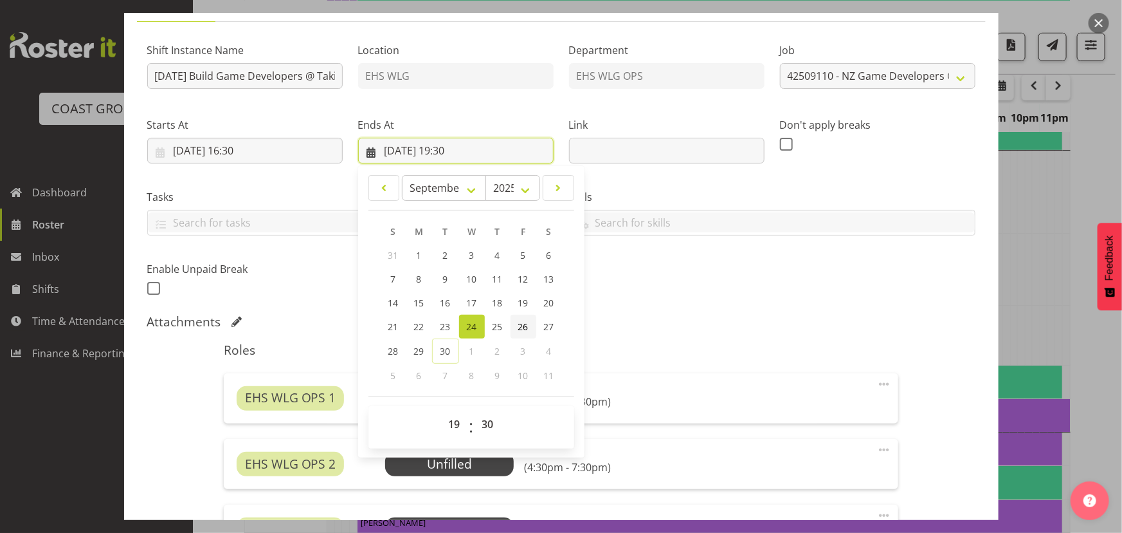
scroll to position [292, 0]
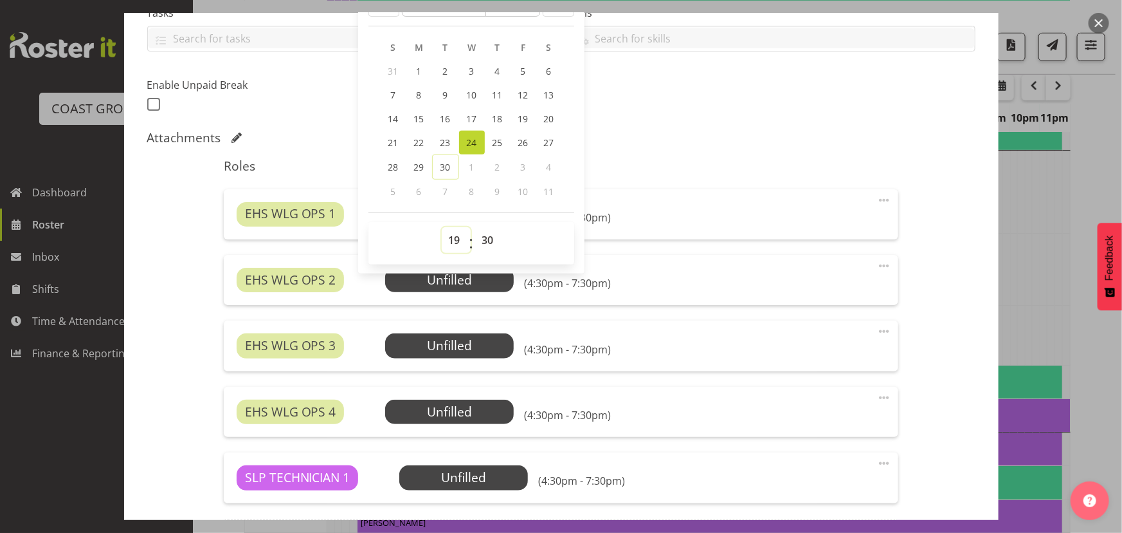
drag, startPoint x: 449, startPoint y: 242, endPoint x: 449, endPoint y: 254, distance: 12.2
click at [449, 242] on select "00 01 02 03 04 05 06 07 08 09 10 11 12 13 14 15 16 17 18 19 20 21 22 23" at bounding box center [456, 240] width 29 height 26
select select "21"
click at [442, 227] on select "00 01 02 03 04 05 06 07 08 09 10 11 12 13 14 15 16 17 18 19 20 21 22 23" at bounding box center [456, 240] width 29 height 26
type input "[DATE] 21:30"
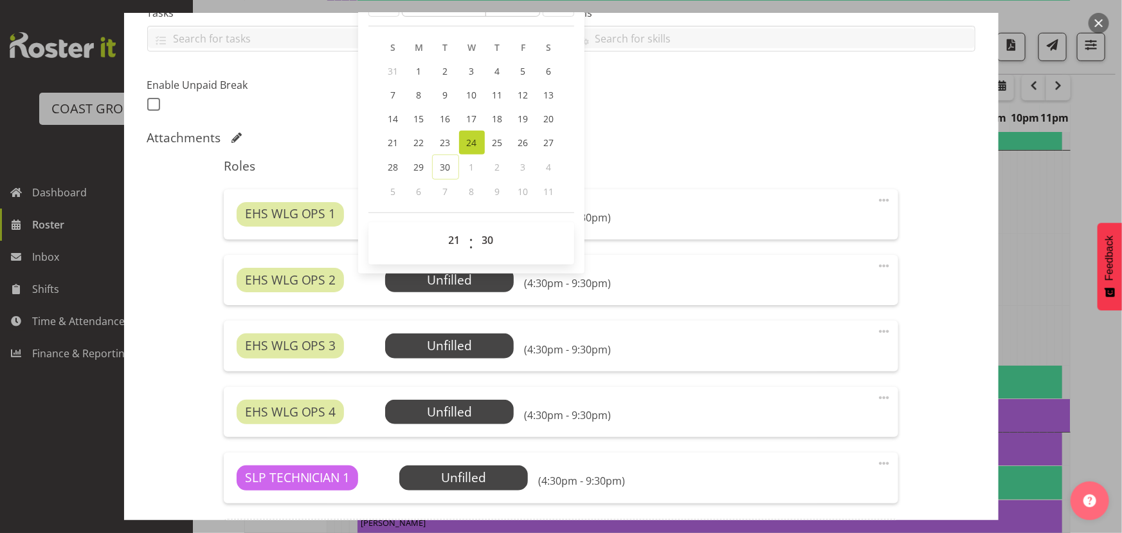
click at [649, 161] on h5 "Roles" at bounding box center [561, 165] width 675 height 15
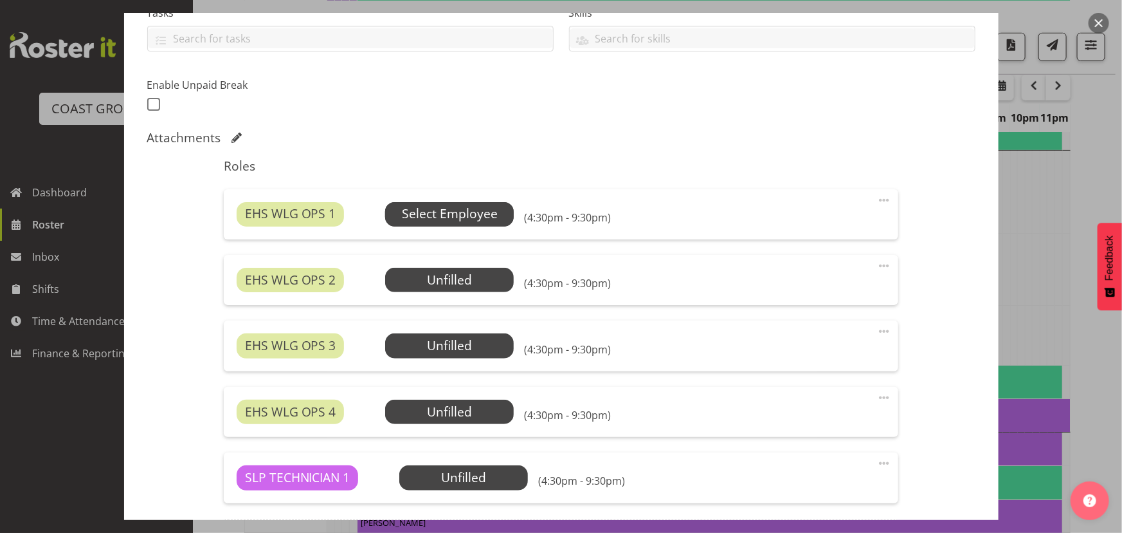
click at [466, 219] on span "Select Employee" at bounding box center [450, 214] width 96 height 19
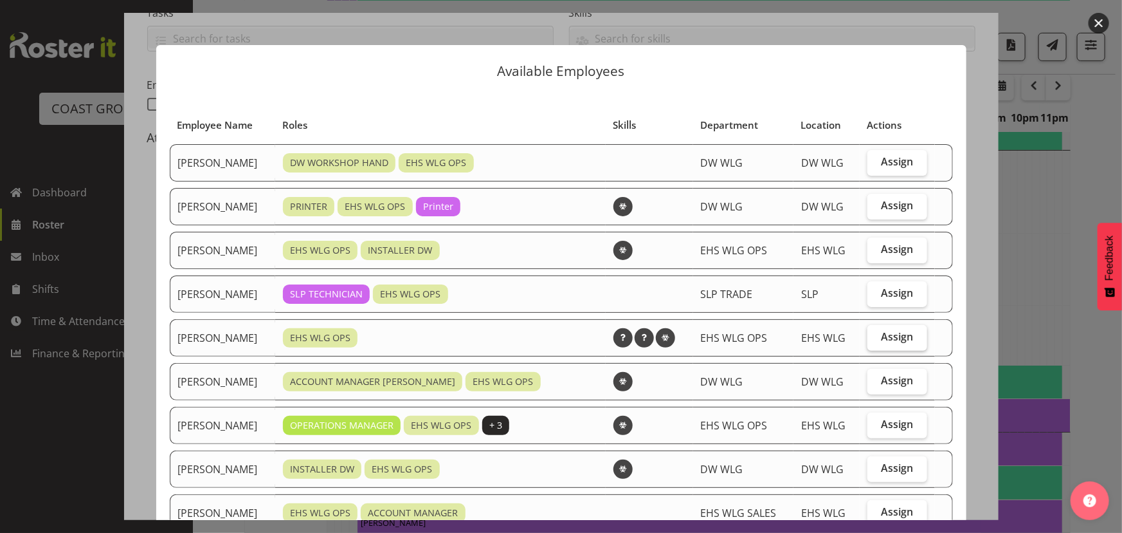
click at [868, 340] on label "Assign" at bounding box center [898, 338] width 60 height 26
click at [868, 340] on input "Assign" at bounding box center [872, 337] width 8 height 8
checkbox input "true"
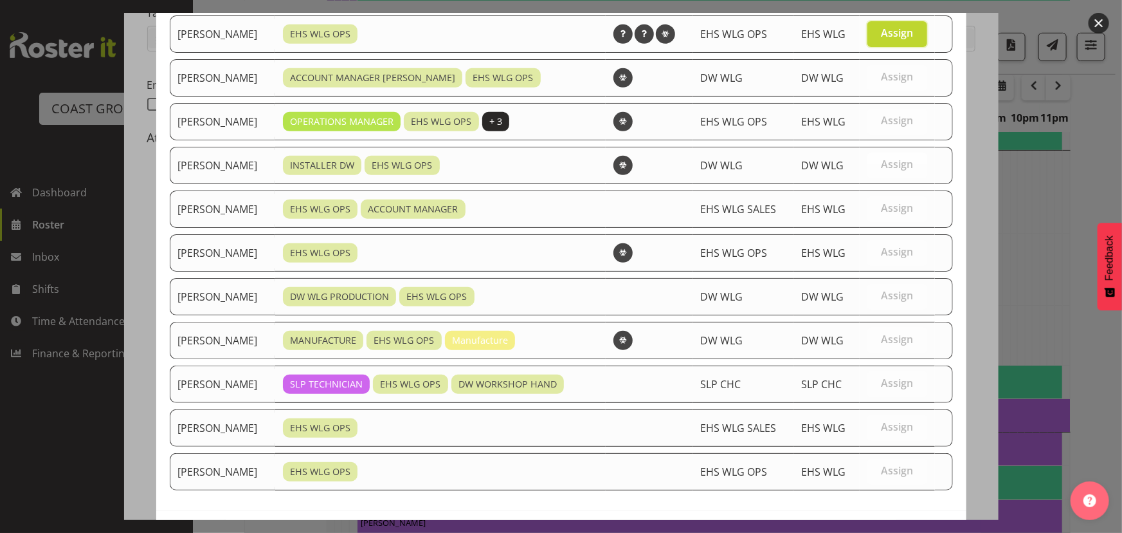
scroll to position [352, 0]
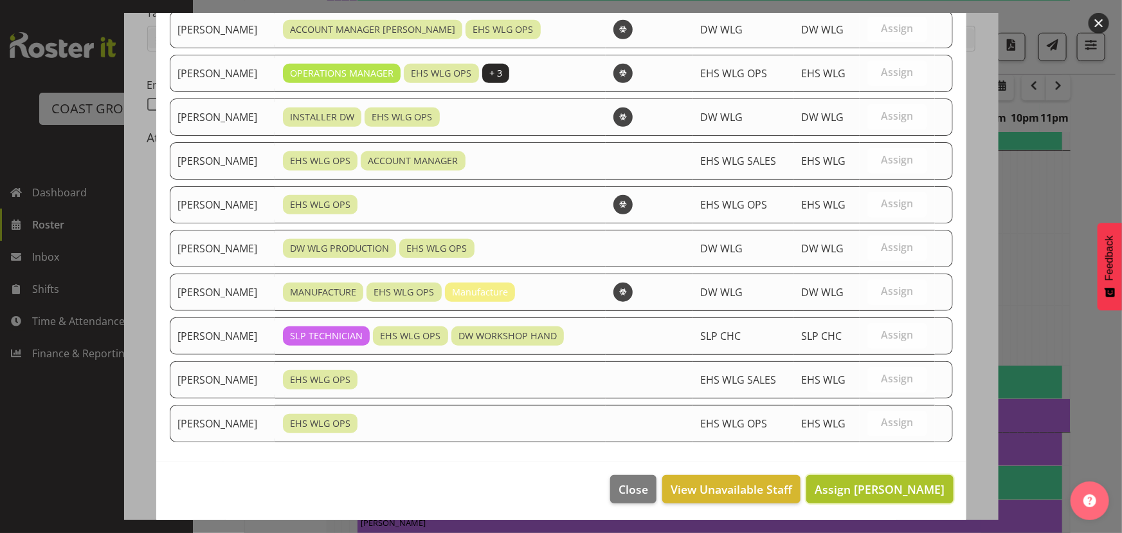
drag, startPoint x: 870, startPoint y: 497, endPoint x: 836, endPoint y: 484, distance: 35.6
click at [869, 498] on button "Assign [PERSON_NAME]" at bounding box center [880, 489] width 147 height 28
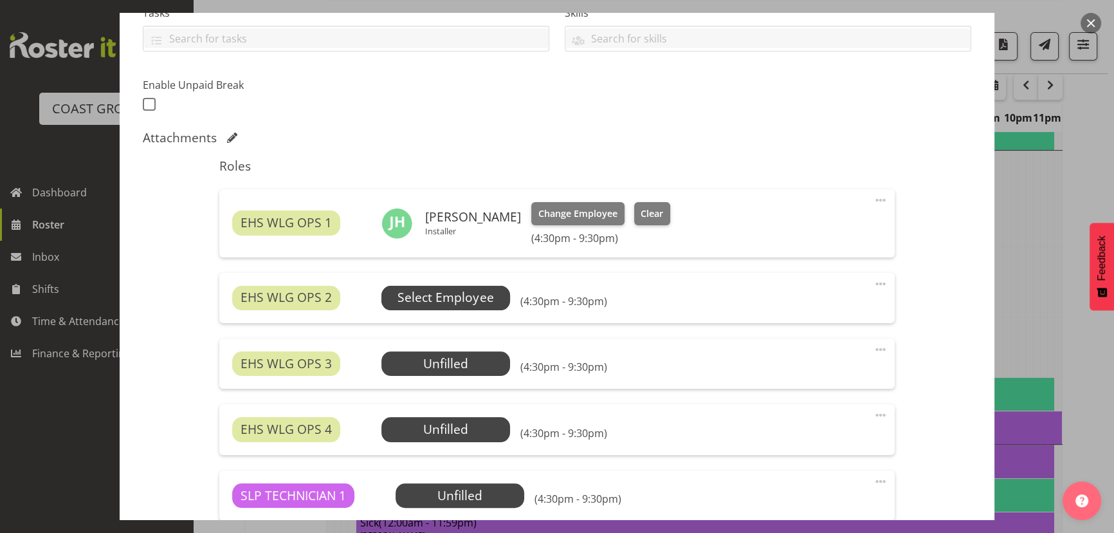
click at [476, 295] on span "Select Employee" at bounding box center [446, 297] width 96 height 19
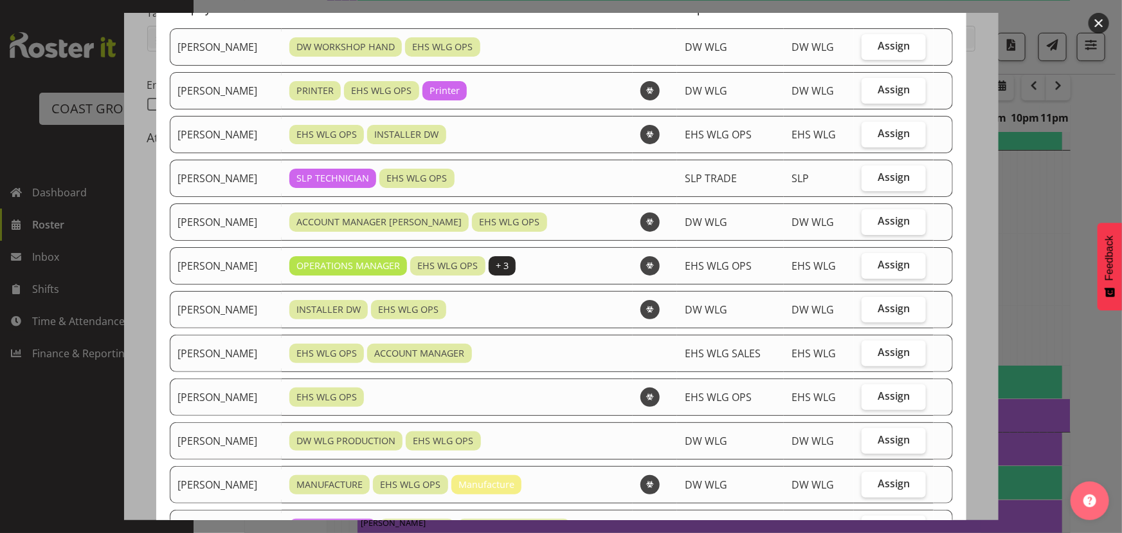
scroll to position [116, 0]
click at [863, 399] on label "Assign" at bounding box center [894, 396] width 64 height 26
click at [863, 399] on input "Assign" at bounding box center [866, 395] width 8 height 8
checkbox input "true"
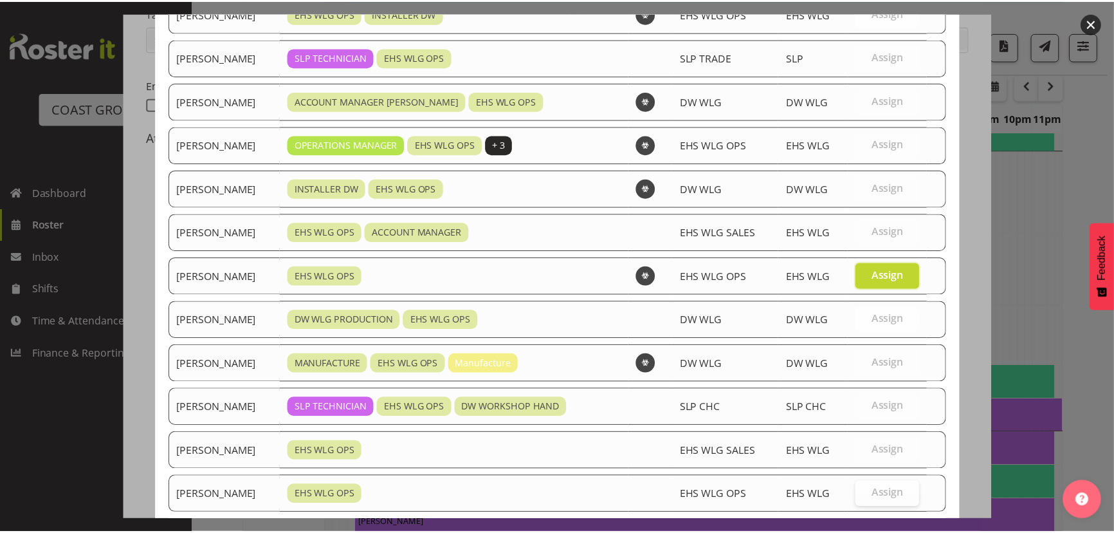
scroll to position [309, 0]
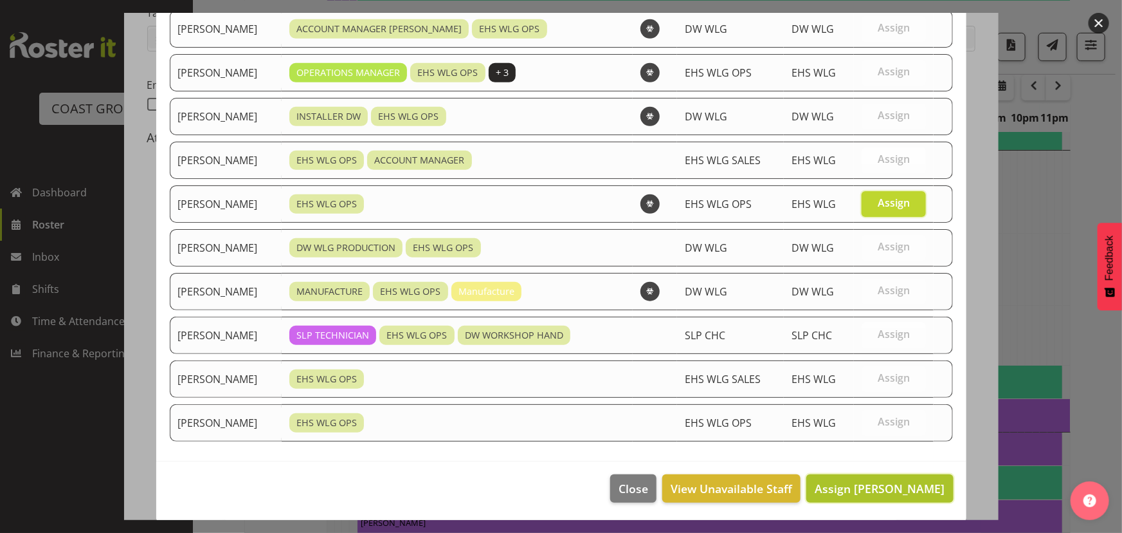
click at [865, 488] on span "Assign [PERSON_NAME]" at bounding box center [880, 487] width 130 height 15
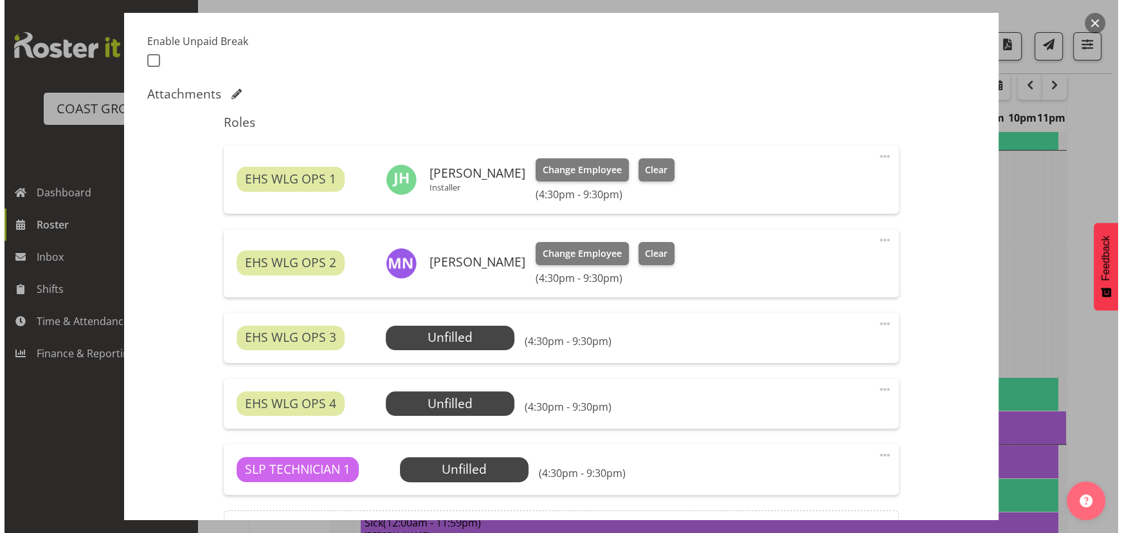
scroll to position [409, 0]
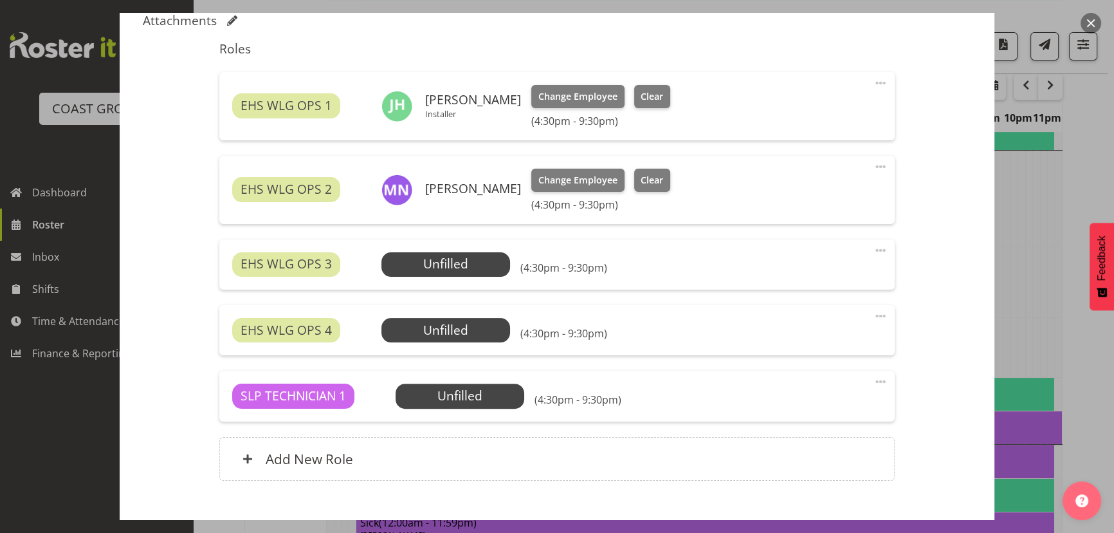
click at [873, 247] on span at bounding box center [880, 250] width 15 height 15
click at [834, 283] on link "Edit" at bounding box center [827, 278] width 124 height 23
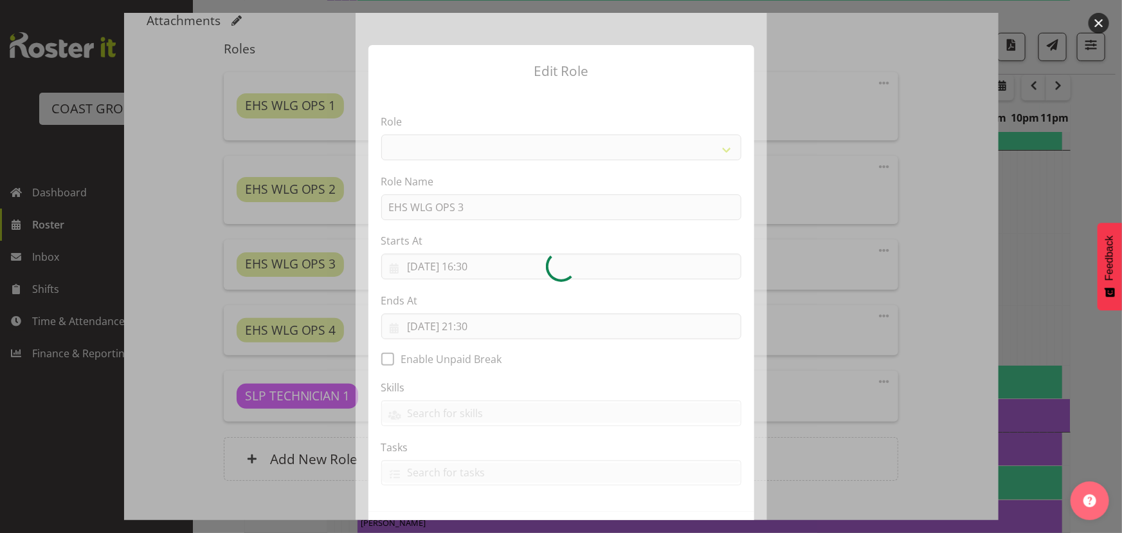
select select "191"
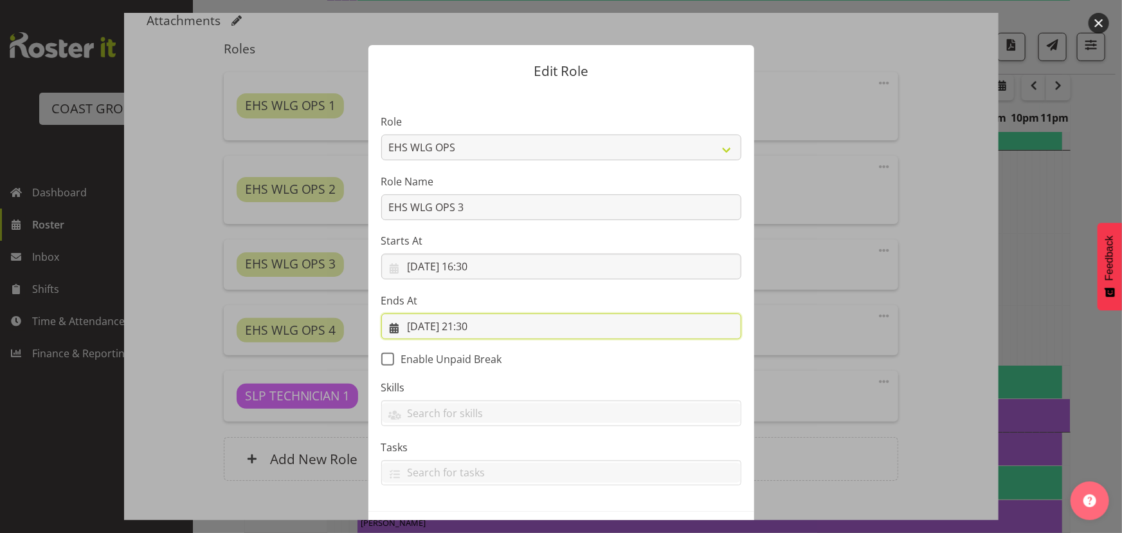
click at [547, 320] on input "[DATE] 21:30" at bounding box center [561, 326] width 360 height 26
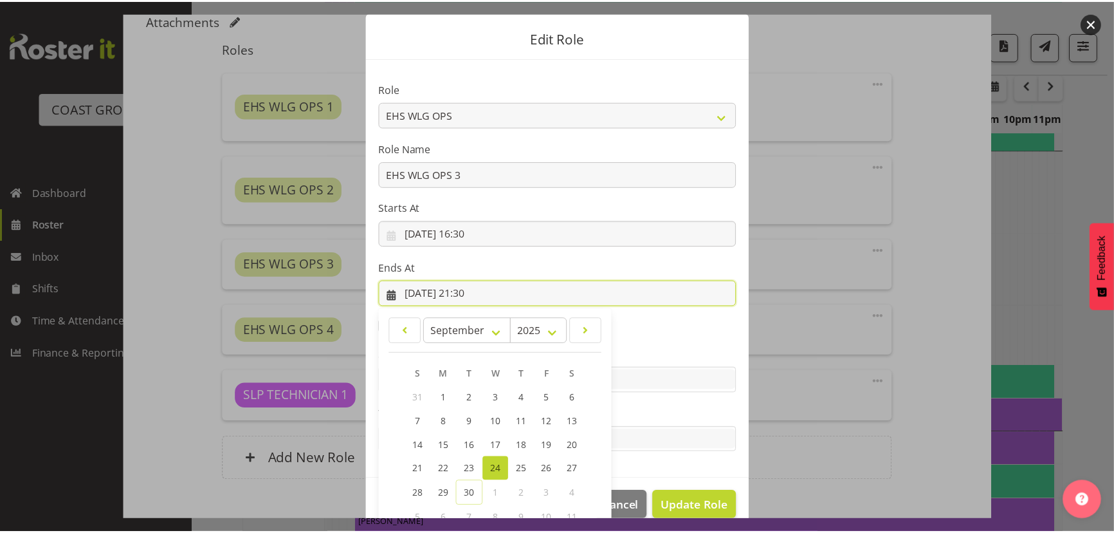
scroll to position [113, 0]
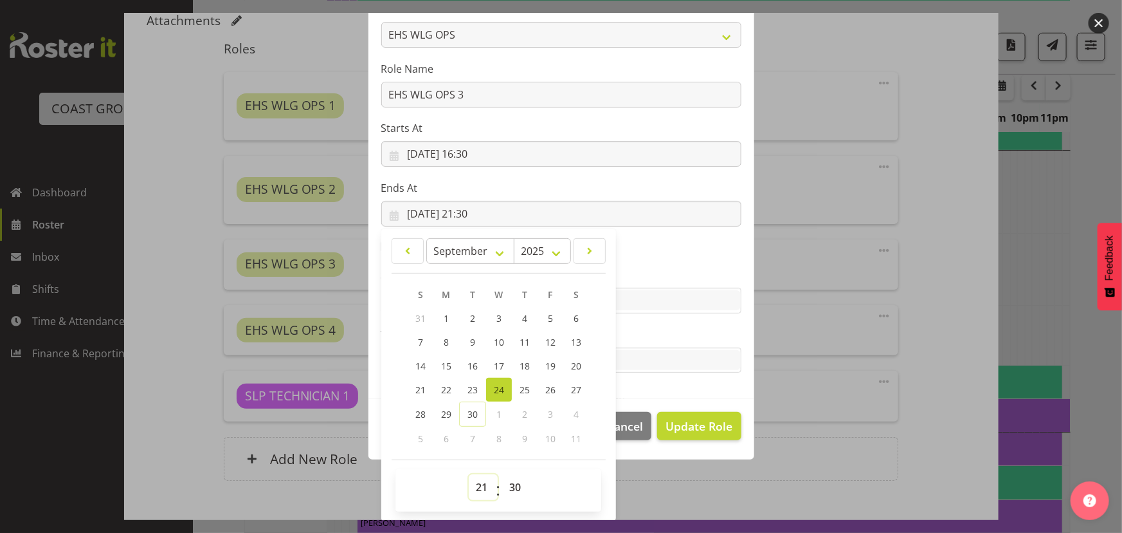
drag, startPoint x: 479, startPoint y: 490, endPoint x: 478, endPoint y: 477, distance: 12.9
click at [478, 490] on select "00 01 02 03 04 05 06 07 08 09 10 11 12 13 14 15 16 17 18 19 20 21 22 23" at bounding box center [483, 487] width 29 height 26
select select "19"
click at [469, 474] on select "00 01 02 03 04 05 06 07 08 09 10 11 12 13 14 15 16 17 18 19 20 21 22 23" at bounding box center [483, 487] width 29 height 26
type input "[DATE] 19:30"
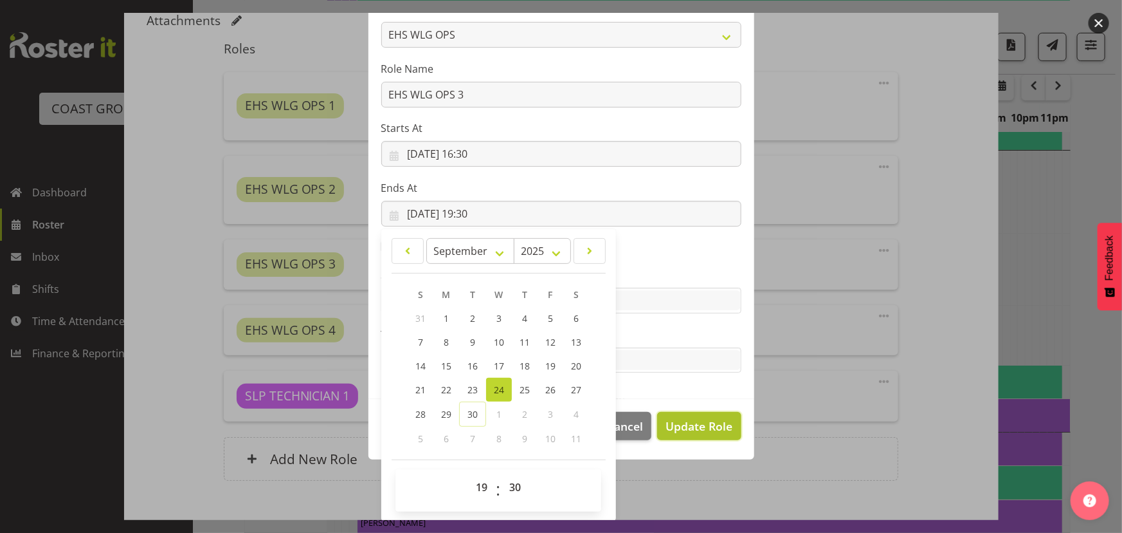
click at [706, 434] on button "Update Role" at bounding box center [699, 426] width 84 height 28
select select
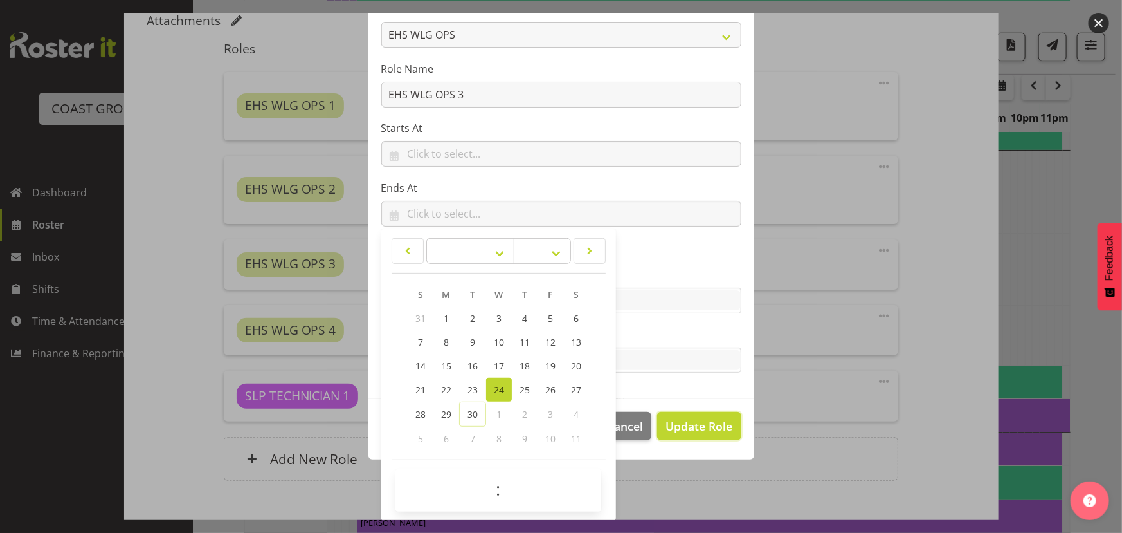
scroll to position [111, 0]
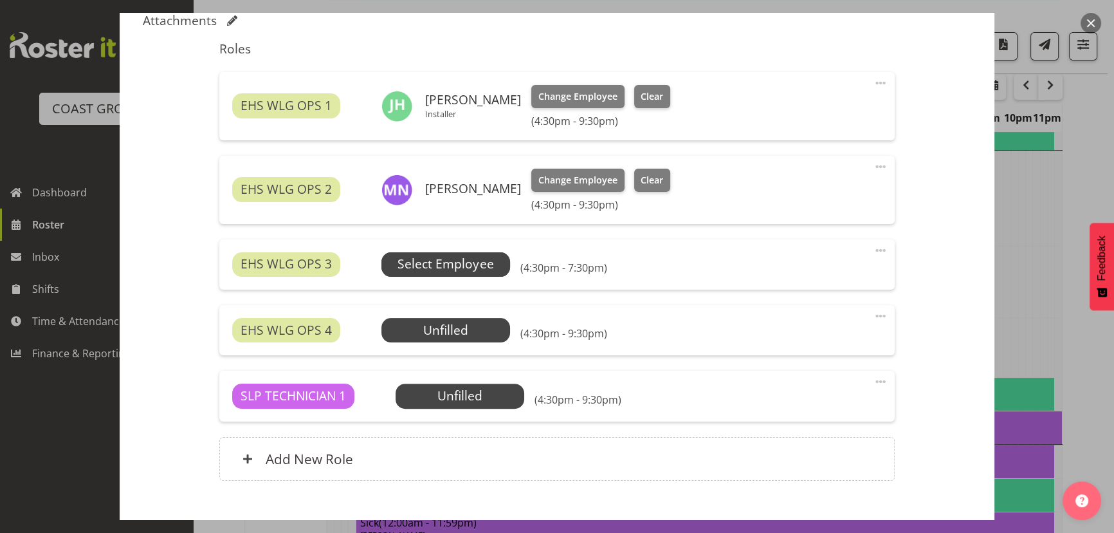
click at [499, 257] on span "Select Employee" at bounding box center [445, 264] width 129 height 24
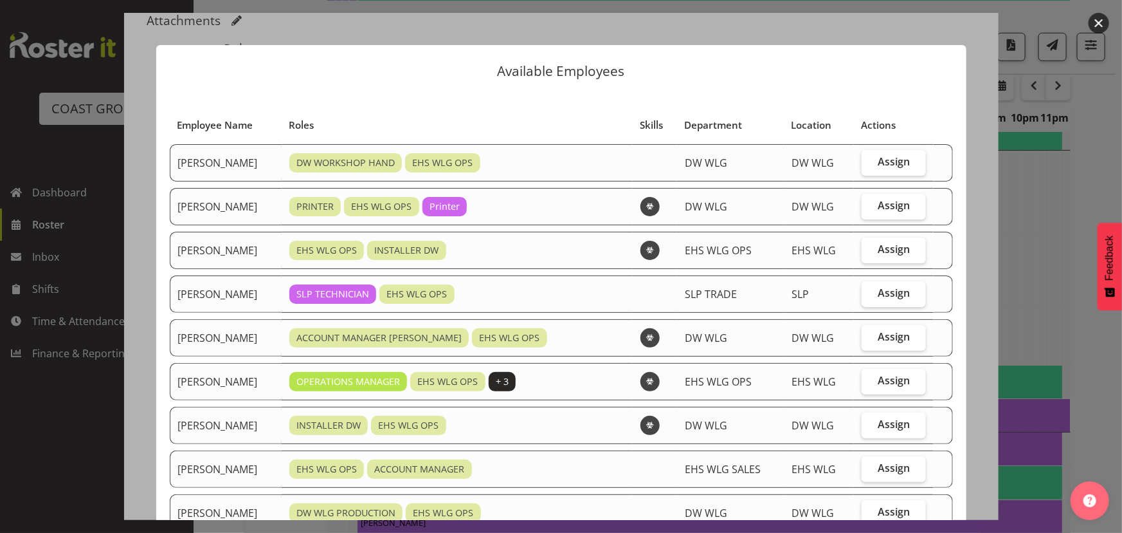
click at [868, 396] on td "Assign" at bounding box center [894, 381] width 80 height 37
click at [878, 380] on span "Assign" at bounding box center [894, 380] width 32 height 13
click at [870, 380] on input "Assign" at bounding box center [866, 380] width 8 height 8
checkbox input "true"
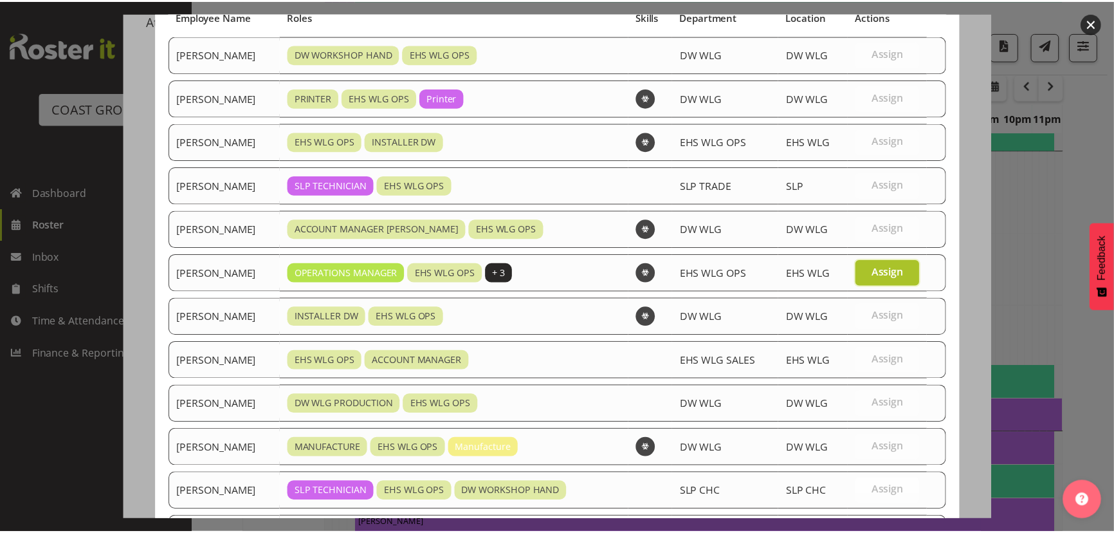
scroll to position [264, 0]
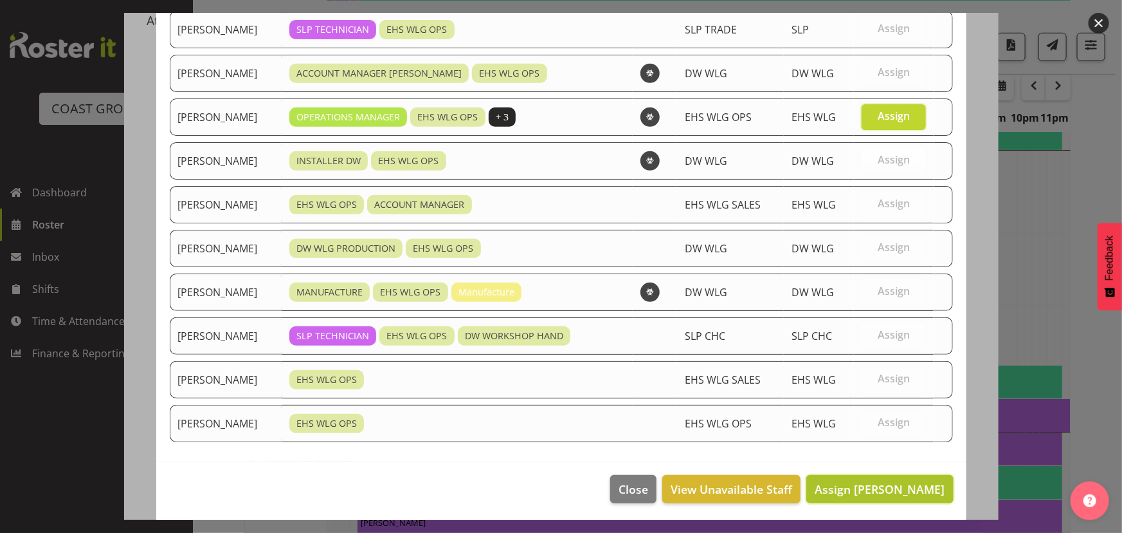
click at [863, 488] on span "Assign [PERSON_NAME]" at bounding box center [880, 488] width 130 height 15
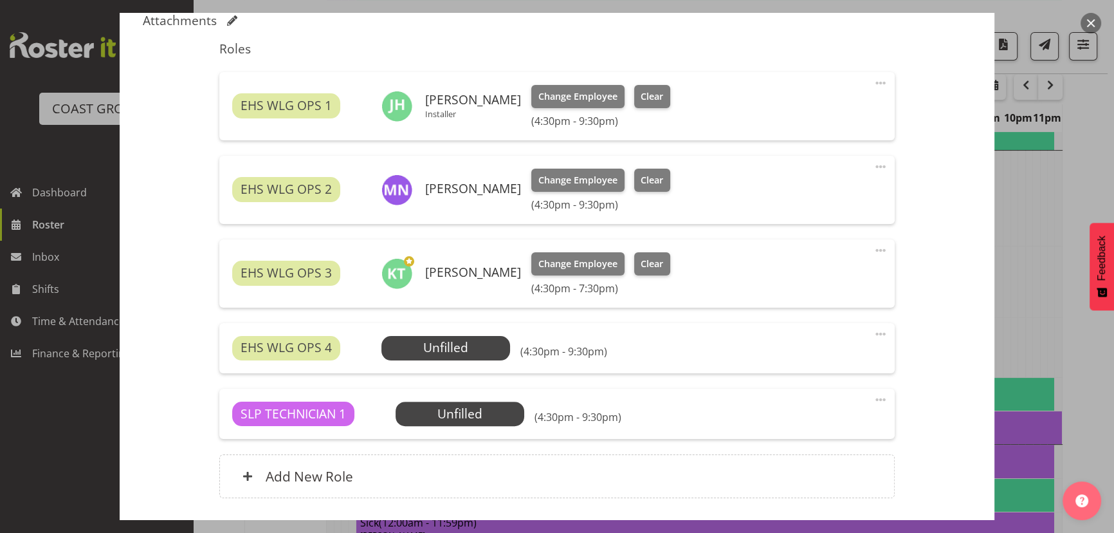
click at [873, 336] on span at bounding box center [880, 333] width 15 height 15
click at [849, 392] on link "Cover Role" at bounding box center [827, 385] width 124 height 23
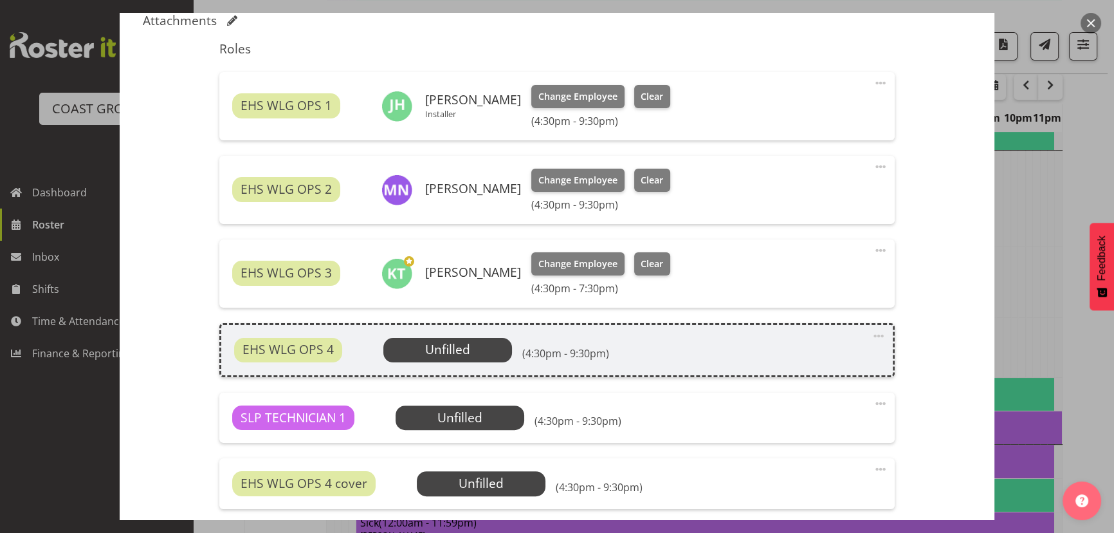
click at [875, 336] on span at bounding box center [878, 335] width 15 height 15
click at [852, 401] on link "Delete" at bounding box center [825, 410] width 124 height 23
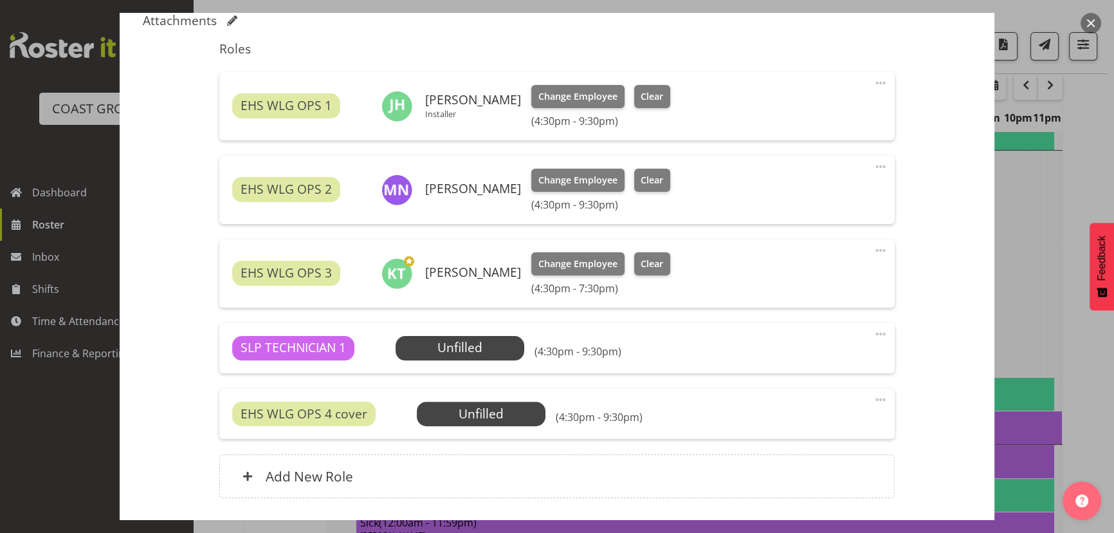
click at [873, 335] on span at bounding box center [880, 333] width 15 height 15
click at [856, 402] on link "Delete" at bounding box center [827, 408] width 124 height 23
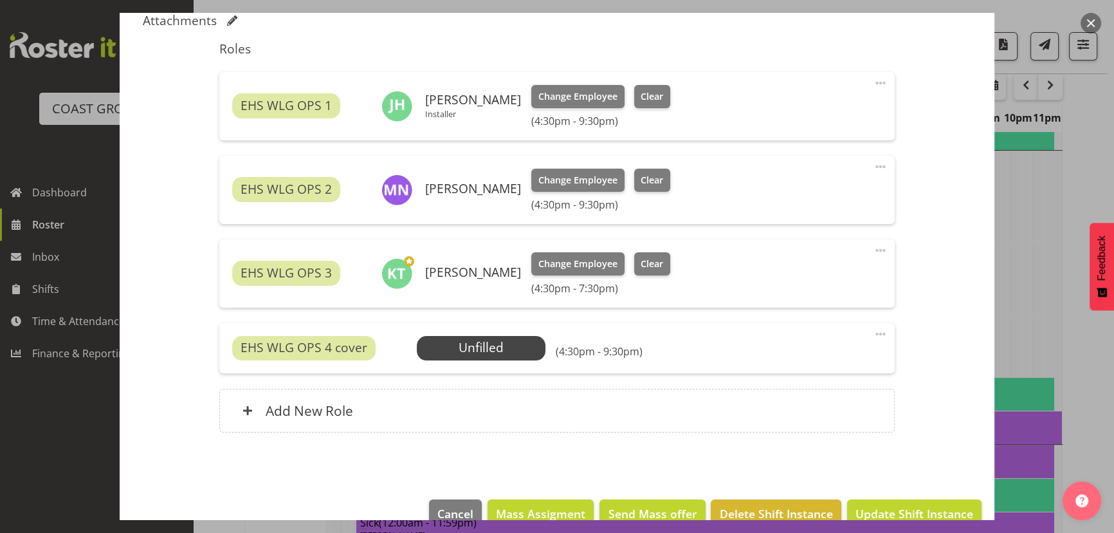
click at [875, 327] on span at bounding box center [880, 333] width 15 height 15
click at [834, 407] on link "Delete" at bounding box center [827, 408] width 124 height 23
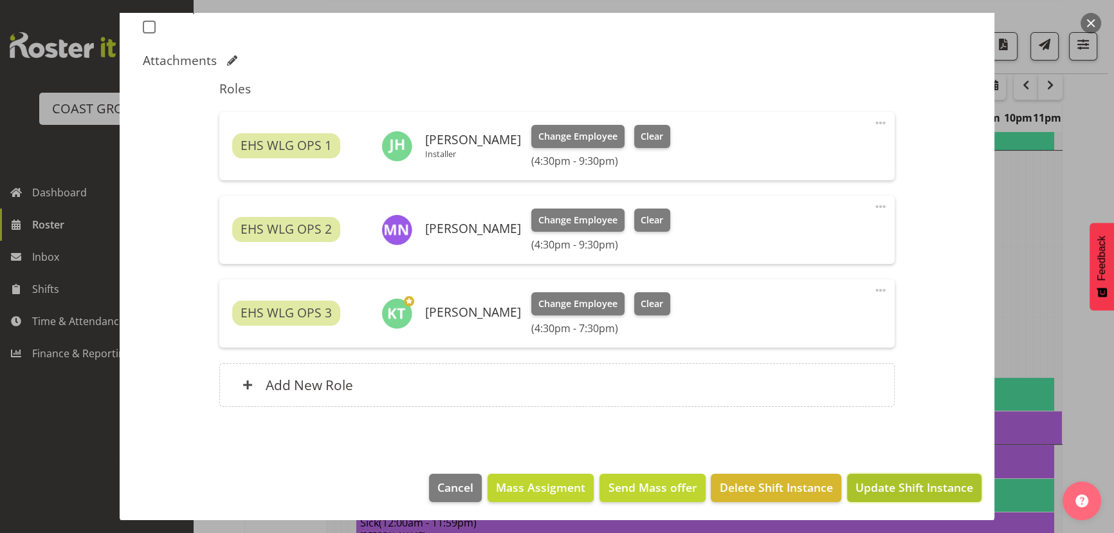
click at [889, 490] on span "Update Shift Instance" at bounding box center [915, 487] width 118 height 17
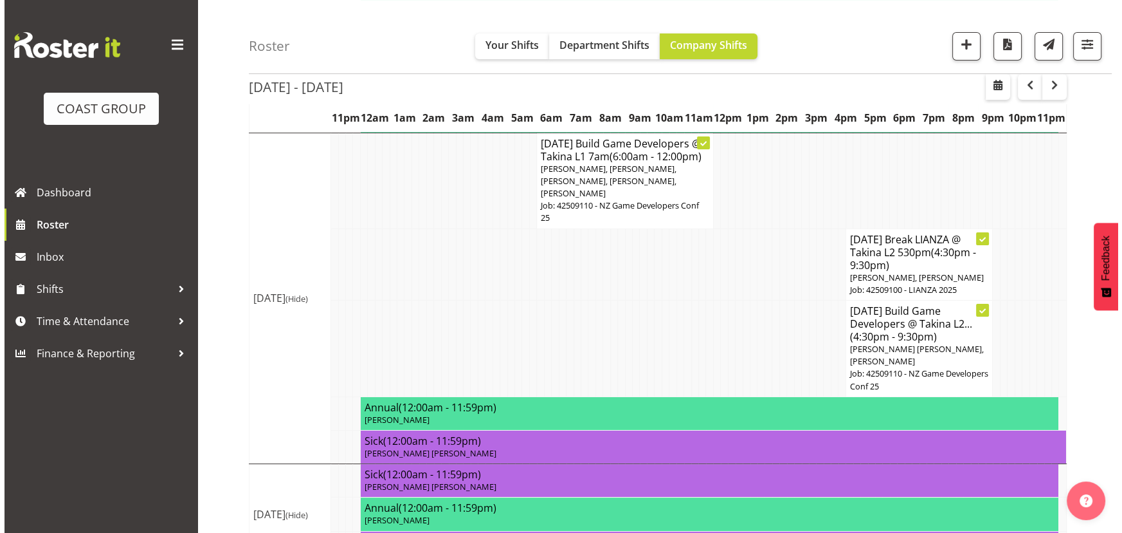
scroll to position [405, 0]
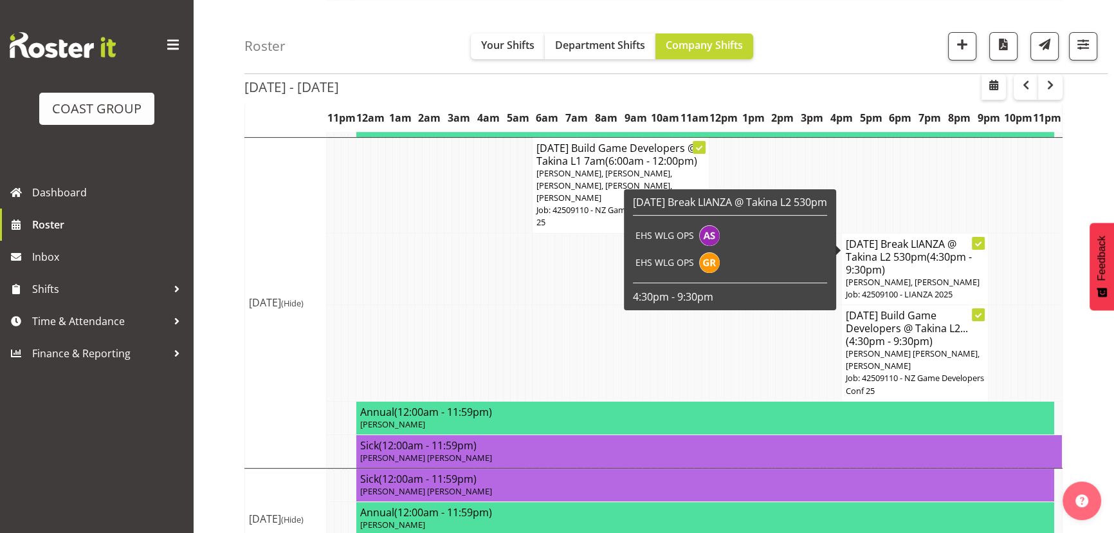
click at [933, 250] on span "(4:30pm - 9:30pm)" at bounding box center [909, 263] width 126 height 27
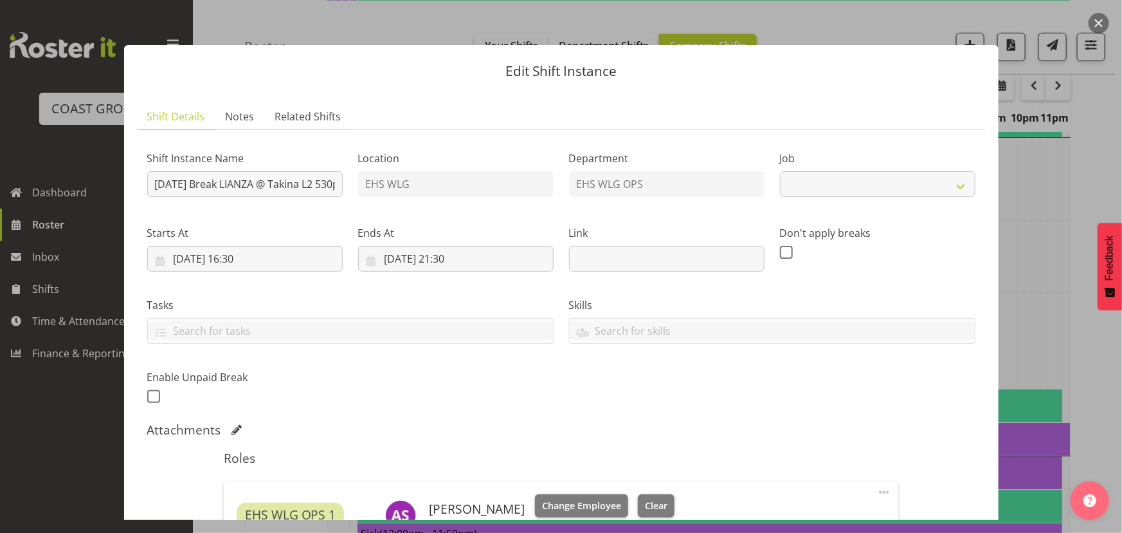
select select "9690"
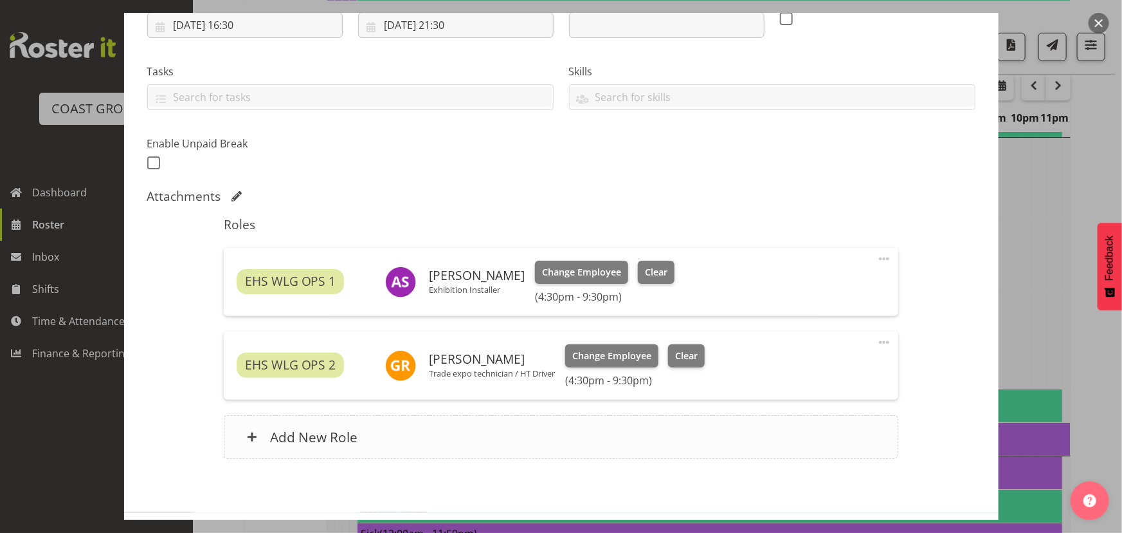
click at [508, 431] on div "Add New Role" at bounding box center [561, 437] width 675 height 44
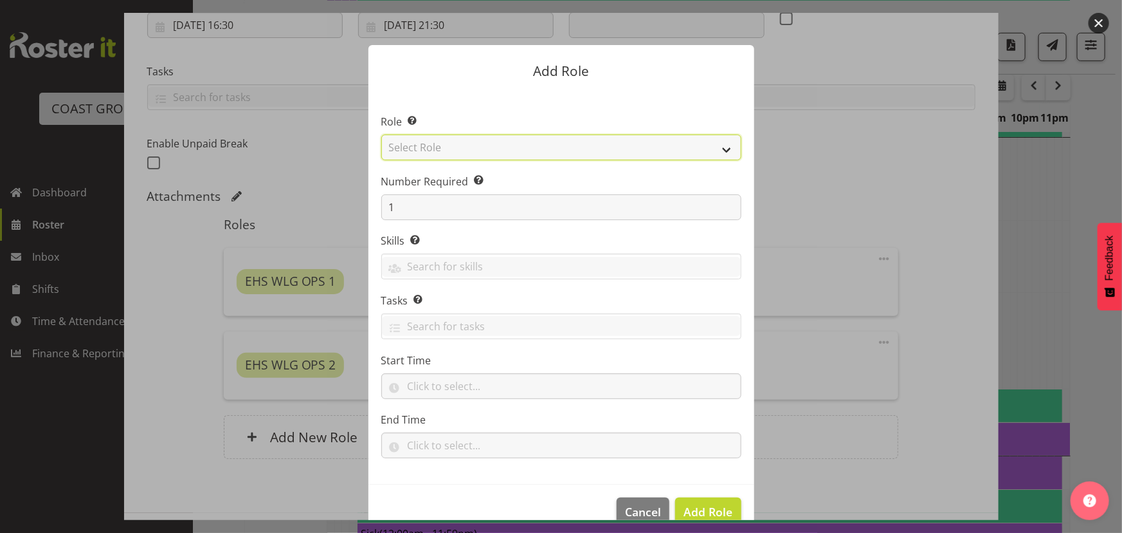
click at [508, 145] on select "Select Role ACCOUNT MANAGER ACCOUNT MANAGER DW ACCOUNTS [PERSON_NAME] VEHICLES …" at bounding box center [561, 147] width 360 height 26
select select "191"
click at [381, 134] on select "Select Role ACCOUNT MANAGER ACCOUNT MANAGER DW ACCOUNTS [PERSON_NAME] VEHICLES …" at bounding box center [561, 147] width 360 height 26
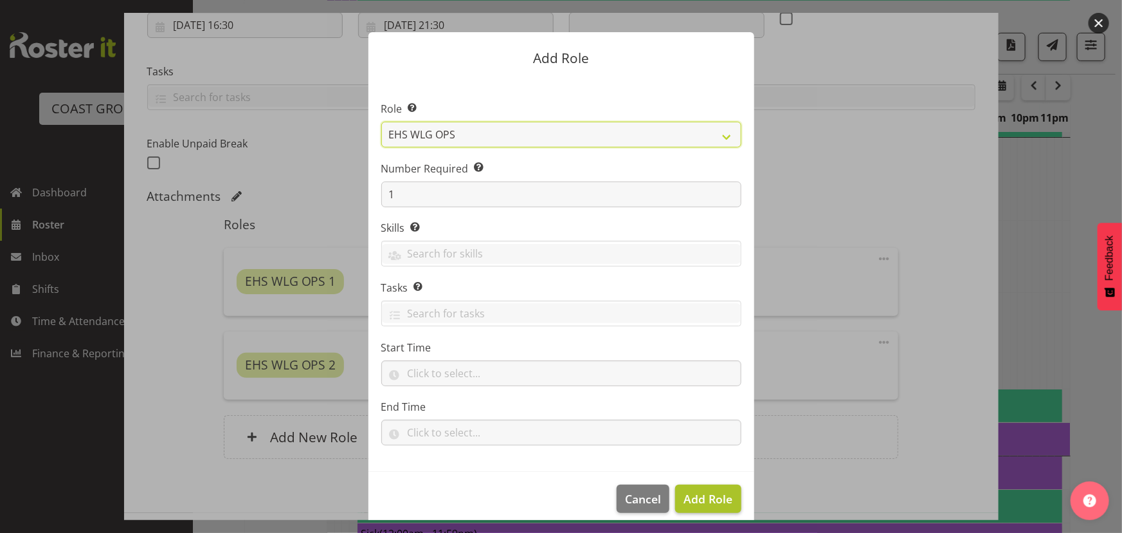
scroll to position [24, 0]
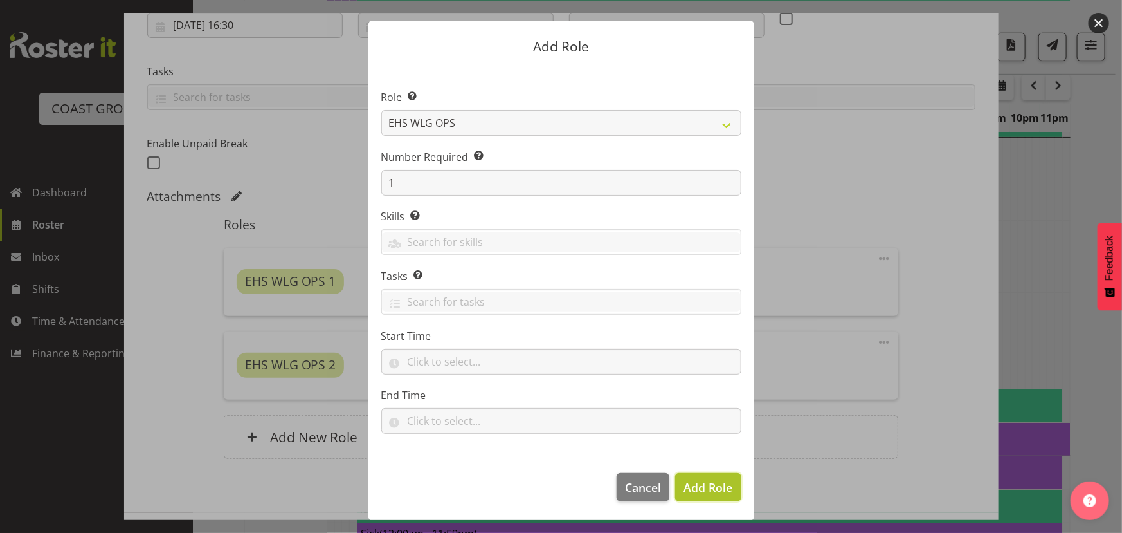
click at [717, 486] on span "Add Role" at bounding box center [708, 486] width 49 height 15
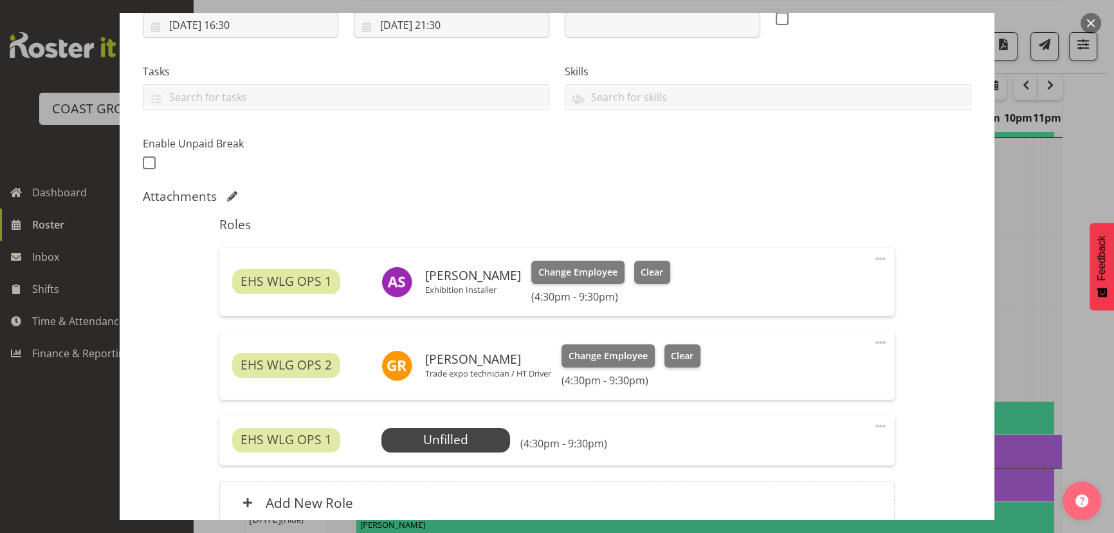
click at [874, 425] on span at bounding box center [880, 425] width 15 height 15
click at [806, 458] on link "Edit" at bounding box center [827, 454] width 124 height 23
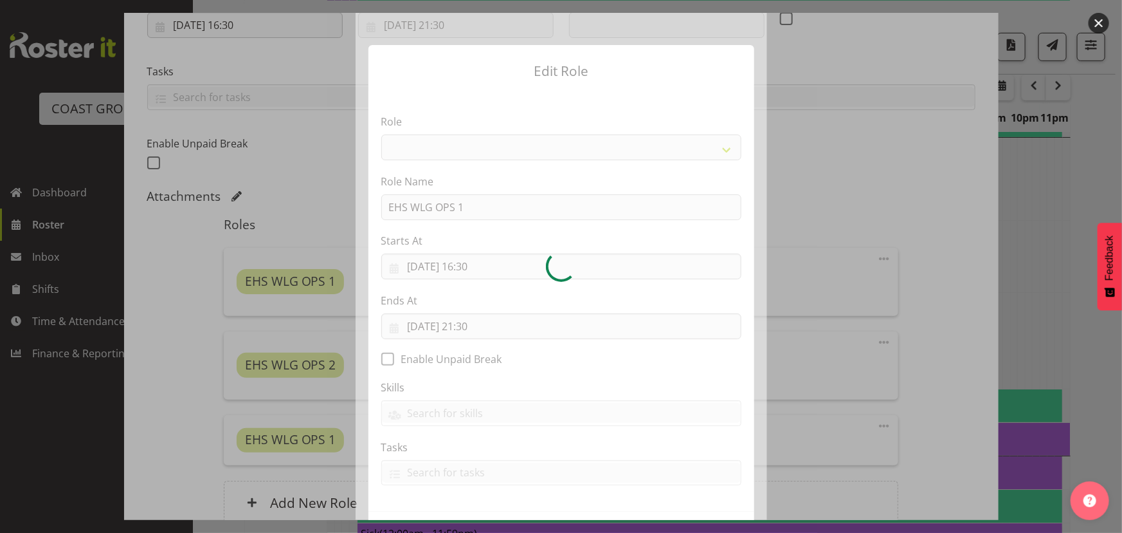
select select "191"
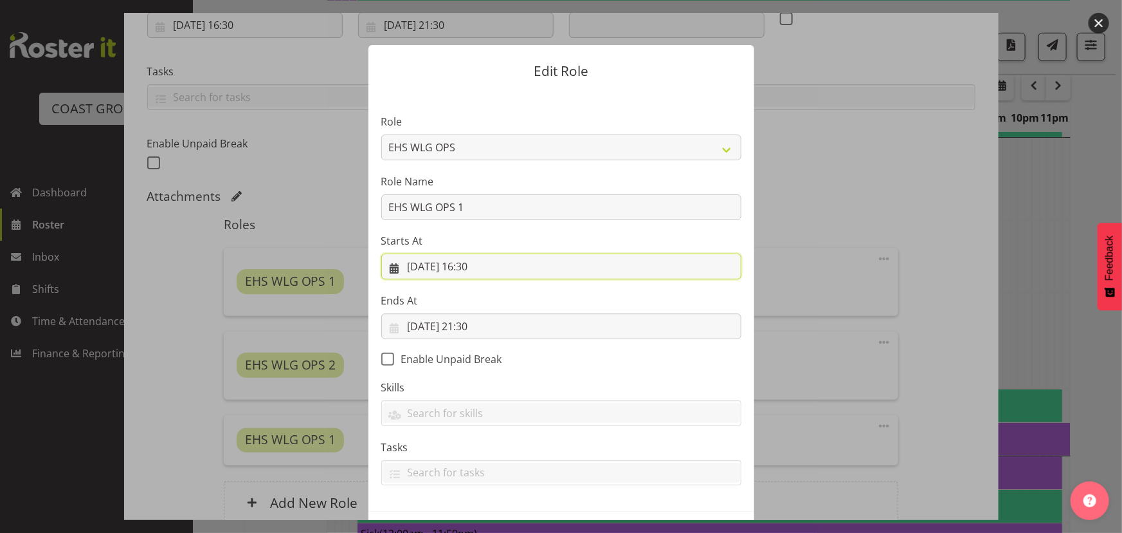
click at [544, 273] on input "[DATE] 16:30" at bounding box center [561, 266] width 360 height 26
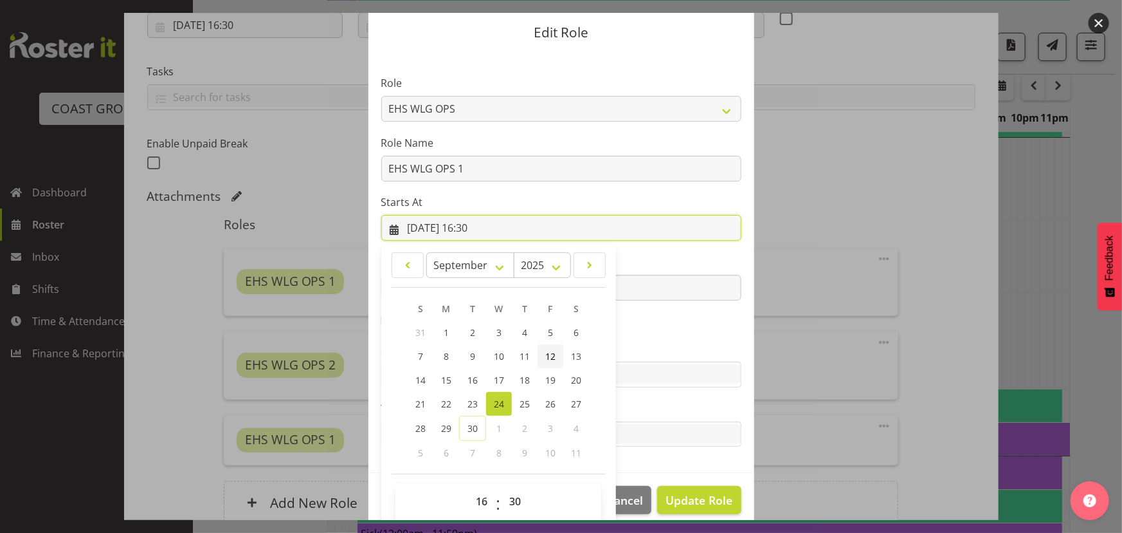
scroll to position [53, 0]
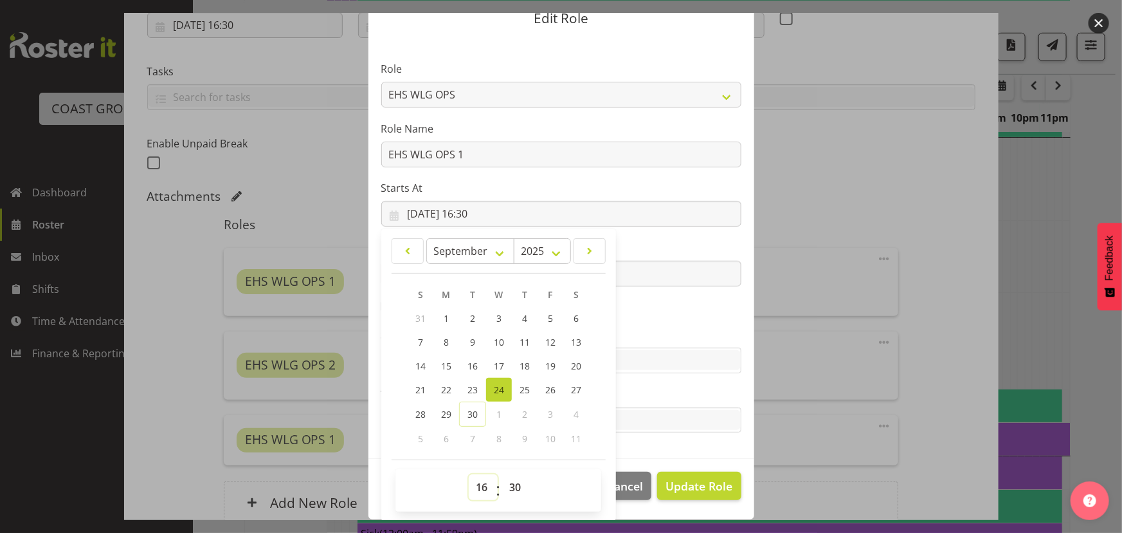
click at [470, 482] on select "00 01 02 03 04 05 06 07 08 09 10 11 12 13 14 15 16 17 18 19 20 21 22 23" at bounding box center [483, 487] width 29 height 26
select select "19"
click at [469, 474] on select "00 01 02 03 04 05 06 07 08 09 10 11 12 13 14 15 16 17 18 19 20 21 22 23" at bounding box center [483, 487] width 29 height 26
type input "[DATE] 19:30"
click at [670, 327] on label "Skills" at bounding box center [561, 334] width 360 height 15
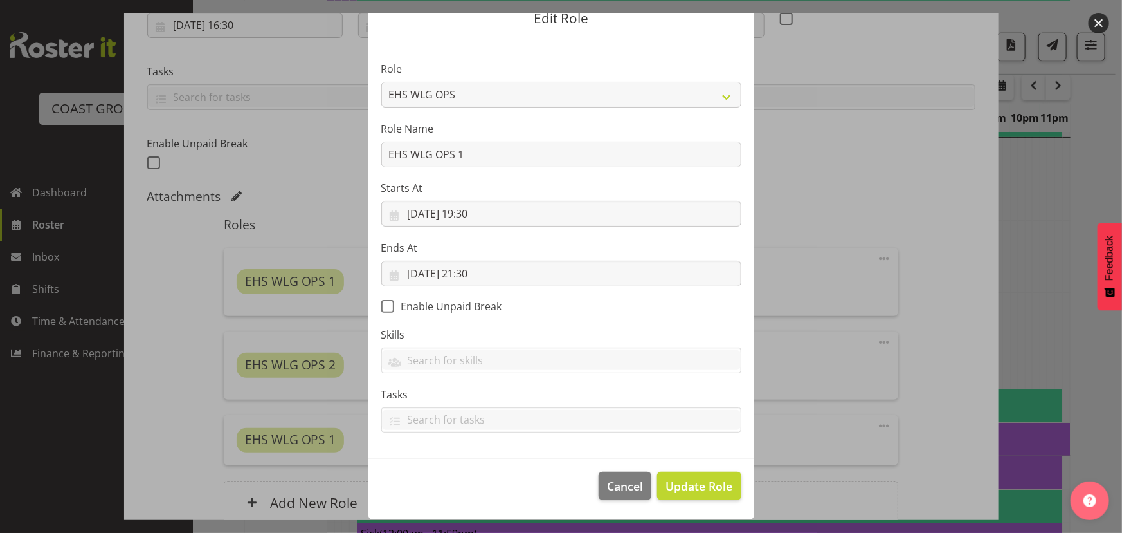
scroll to position [51, 0]
click at [676, 484] on span "Update Role" at bounding box center [699, 487] width 67 height 17
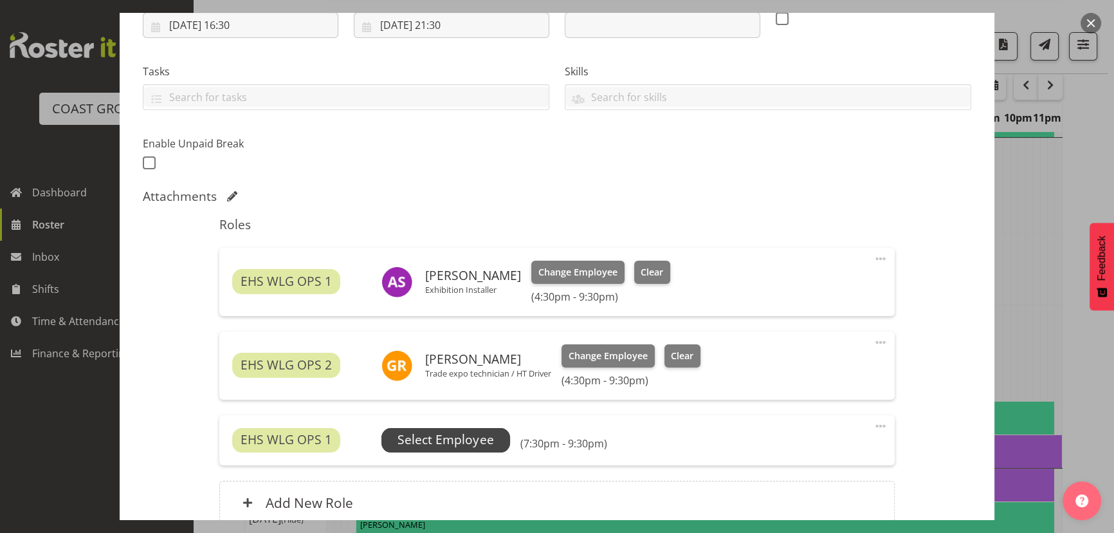
click at [444, 440] on span "Select Employee" at bounding box center [446, 439] width 96 height 19
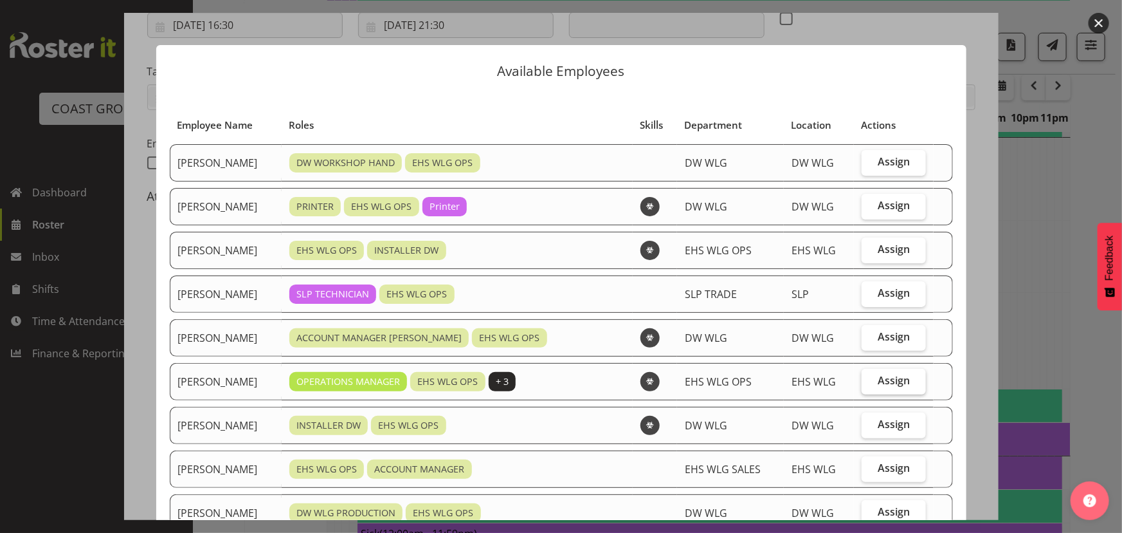
click at [884, 384] on span "Assign" at bounding box center [894, 380] width 32 height 13
click at [870, 384] on input "Assign" at bounding box center [866, 380] width 8 height 8
checkbox input "true"
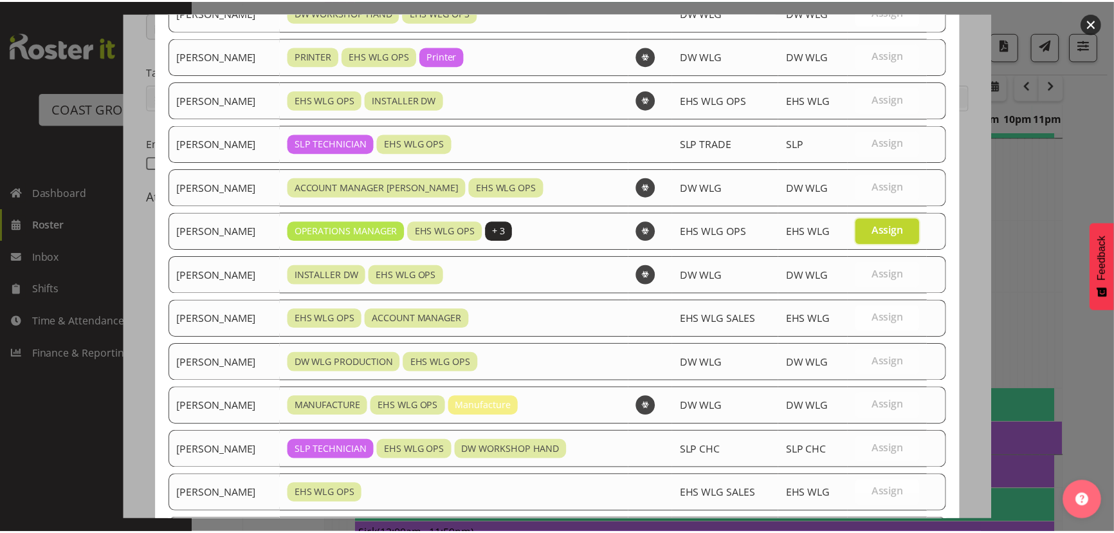
scroll to position [264, 0]
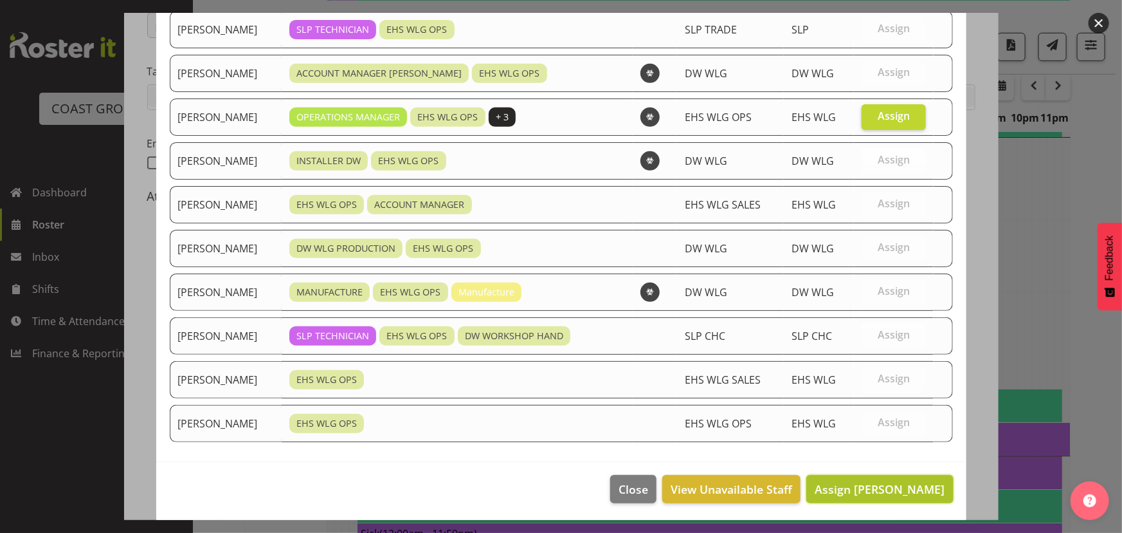
click at [901, 477] on button "Assign Kade Tiatia" at bounding box center [880, 489] width 147 height 28
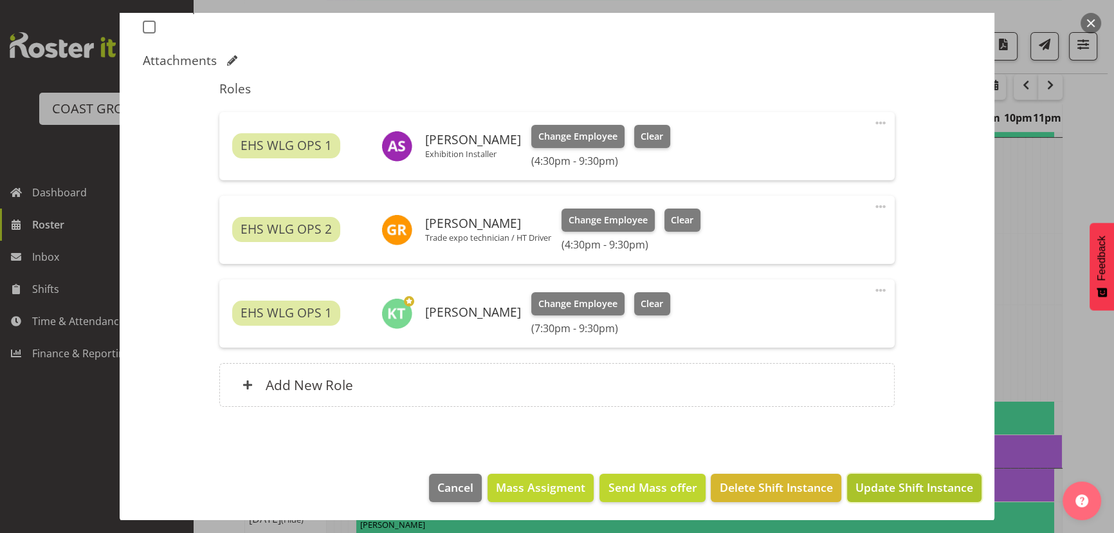
click at [928, 493] on span "Update Shift Instance" at bounding box center [915, 487] width 118 height 17
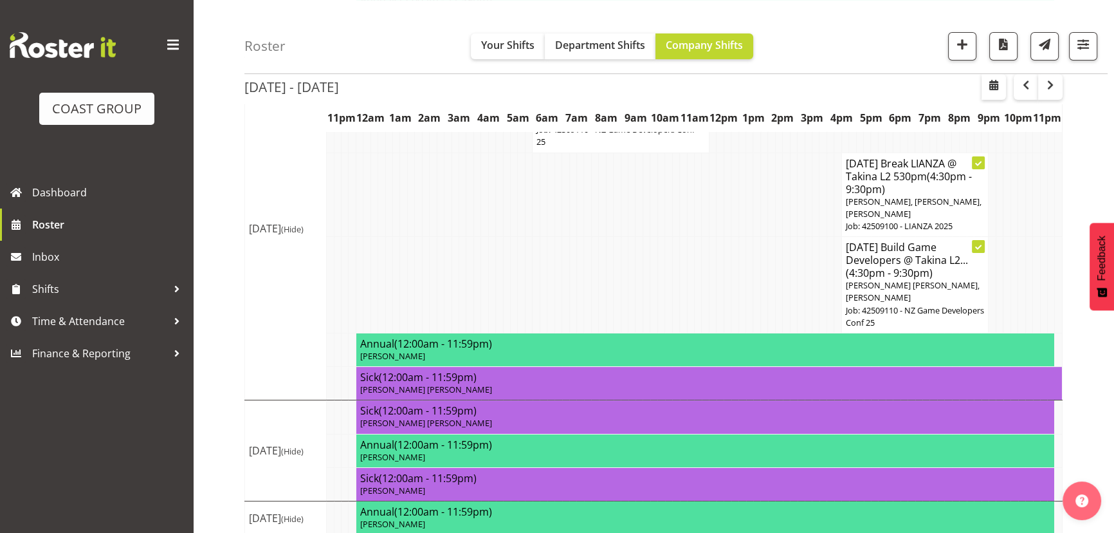
scroll to position [450, 0]
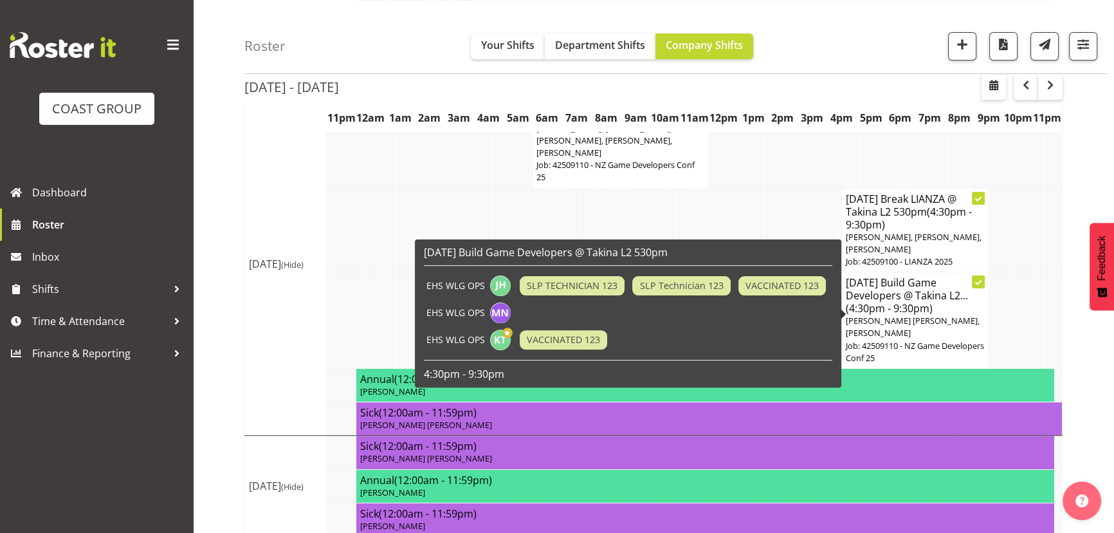
click at [942, 315] on p "Jackson Howsan, Michael Ngametua, Kade Tiatia" at bounding box center [915, 327] width 139 height 24
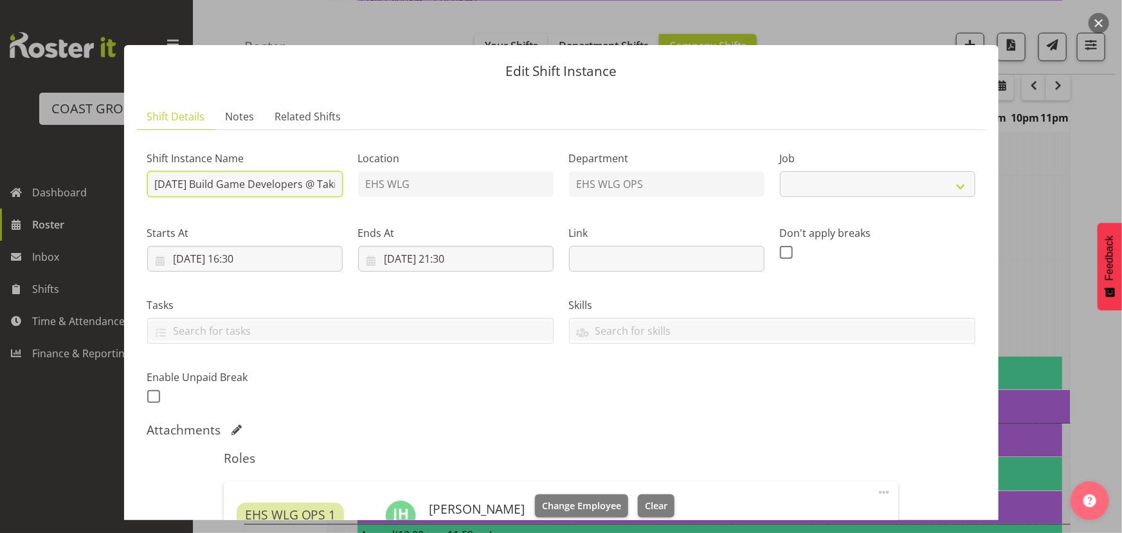
click at [294, 188] on input "[DATE] Build Game Developers @ Takina L2 530pm" at bounding box center [245, 184] width 196 height 26
click at [294, 187] on input "[DATE] Build Game Developers @ Takina L2 530pm" at bounding box center [245, 184] width 196 height 26
select select "10144"
click at [1096, 25] on button "button" at bounding box center [1099, 23] width 21 height 21
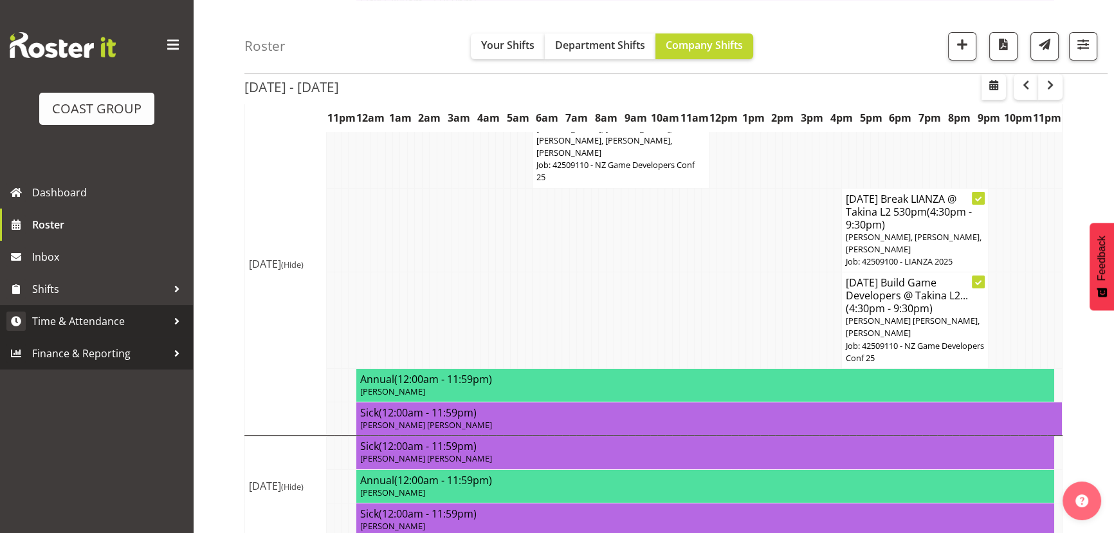
click at [117, 324] on span "Time & Attendance" at bounding box center [99, 320] width 135 height 19
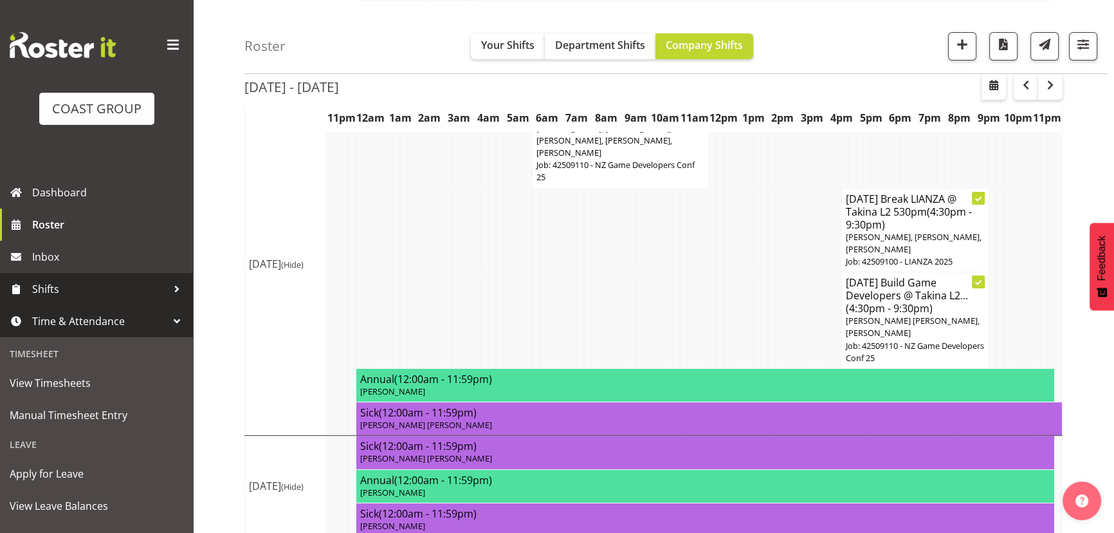
click at [124, 290] on span "Shifts" at bounding box center [99, 288] width 135 height 19
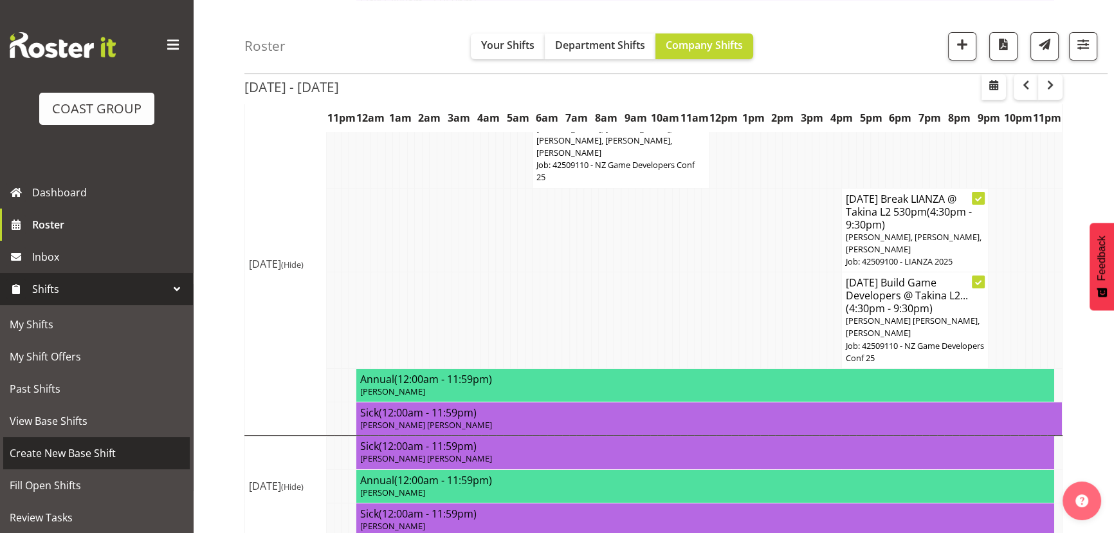
click at [102, 451] on span "Create New Base Shift" at bounding box center [97, 452] width 174 height 19
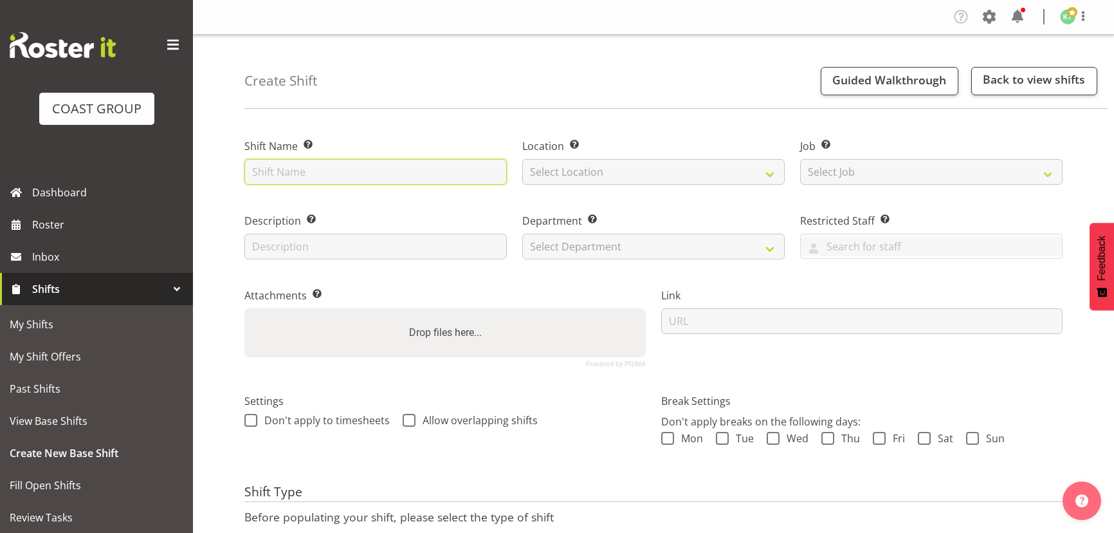
drag, startPoint x: 0, startPoint y: 0, endPoint x: 418, endPoint y: 184, distance: 456.8
click at [418, 168] on input "text" at bounding box center [375, 172] width 262 height 26
paste input "[DATE] Build Game Developers @ Takina L2 530pm"
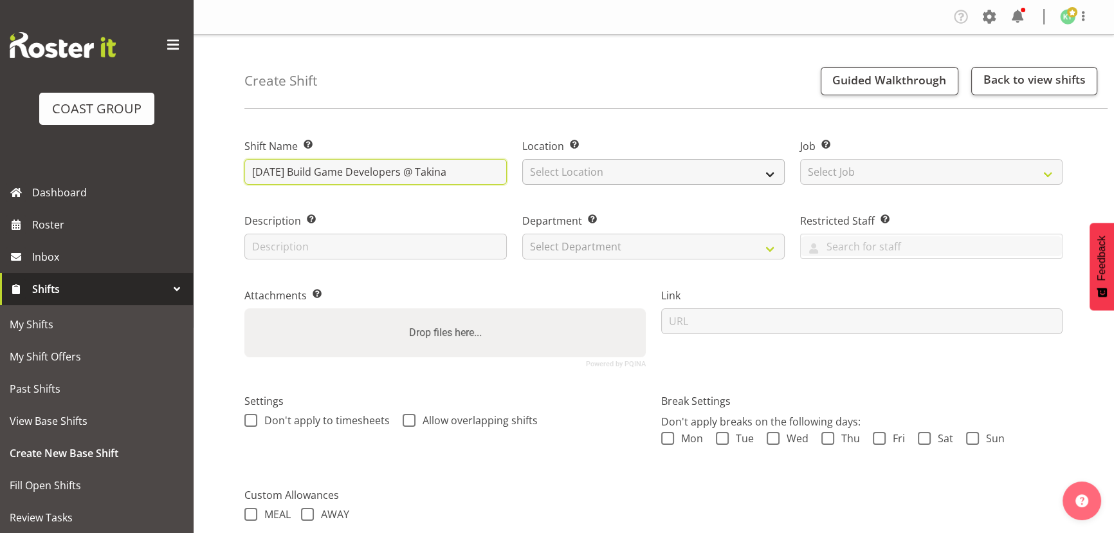
type input "[DATE] Build Game Developers @ Takina"
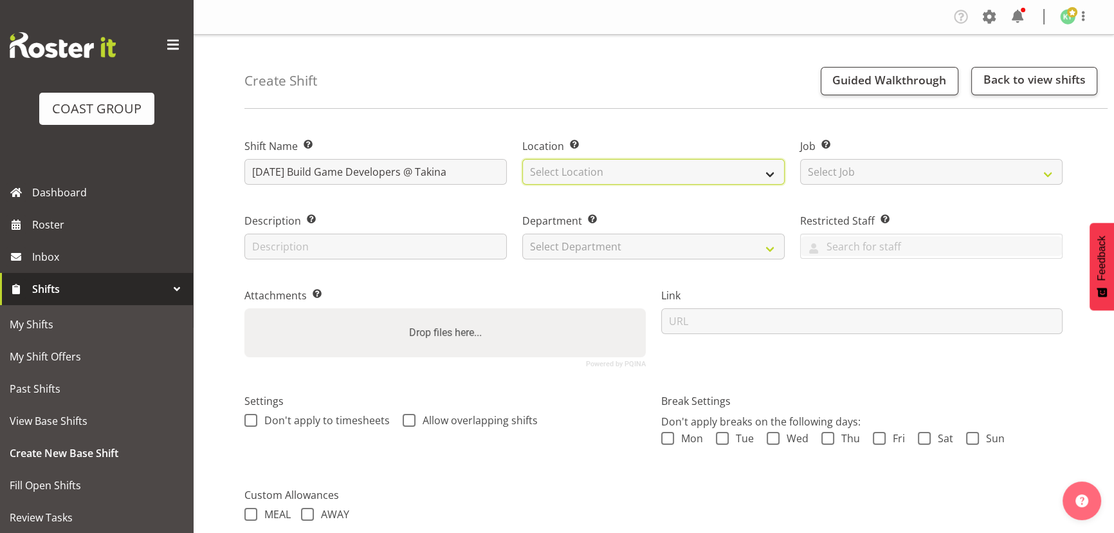
click at [537, 180] on select "Select Location EHS WLG DW WLG" at bounding box center [653, 172] width 262 height 26
select select "106"
click at [522, 159] on select "Select Location EHS WLG DW WLG" at bounding box center [653, 172] width 262 height 26
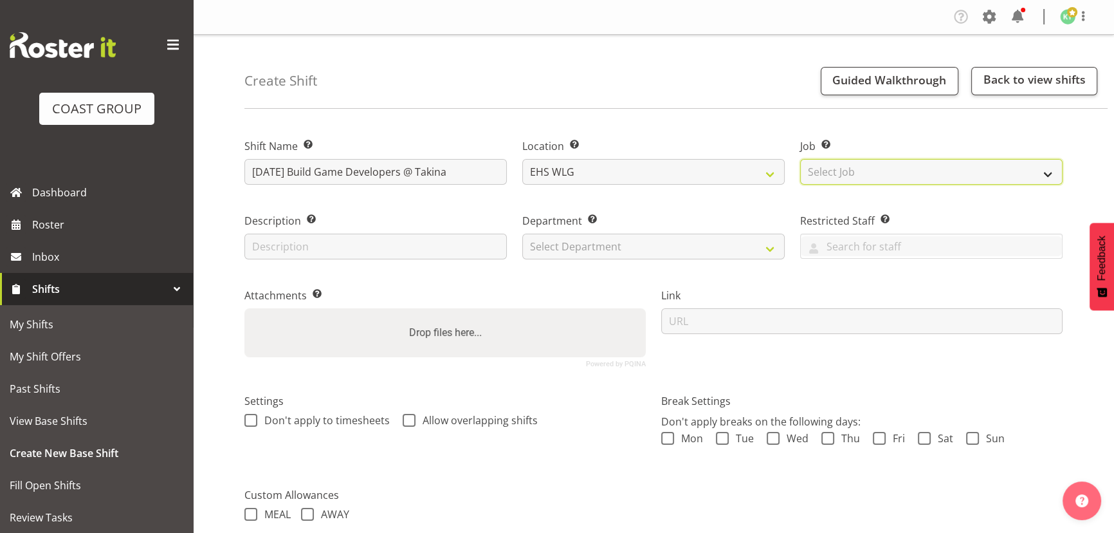
click at [830, 176] on select "Select Job Create new job 1 Carlton Events 1 [PERSON_NAME][GEOGRAPHIC_DATA] 1 […" at bounding box center [931, 172] width 262 height 26
select select "10144"
click at [800, 159] on select "Select Job Create new job 1 Carlton Events 1 [PERSON_NAME][GEOGRAPHIC_DATA] 1 […" at bounding box center [931, 172] width 262 height 26
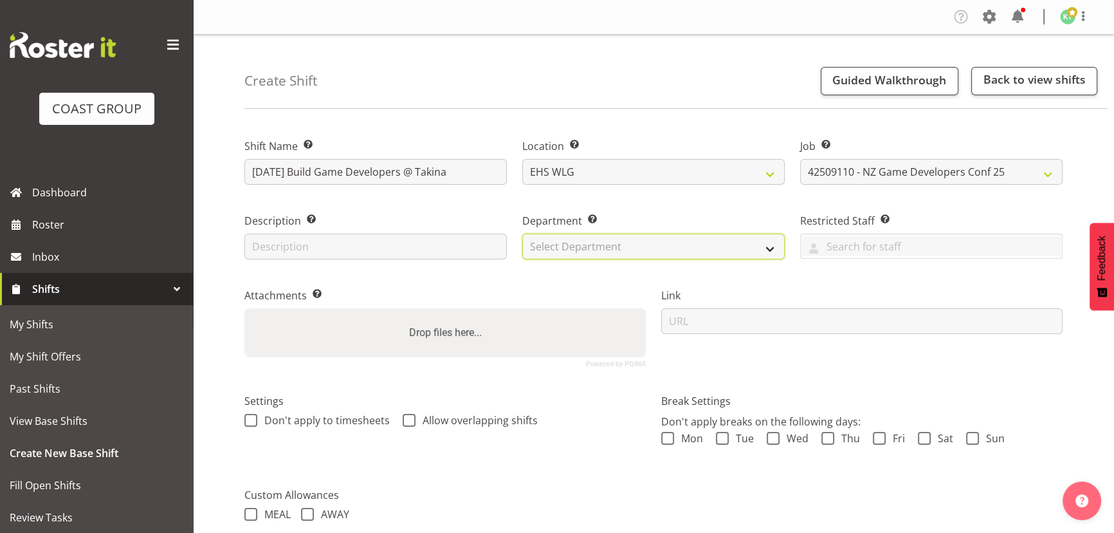
drag, startPoint x: 731, startPoint y: 245, endPoint x: 728, endPoint y: 255, distance: 10.2
click at [731, 245] on select "Select Department EHS WLG OPS DW WLG DW WLG SALES" at bounding box center [653, 246] width 262 height 26
select select "43"
click at [522, 233] on select "Select Department EHS WLG OPS DW WLG DW WLG SALES" at bounding box center [653, 246] width 262 height 26
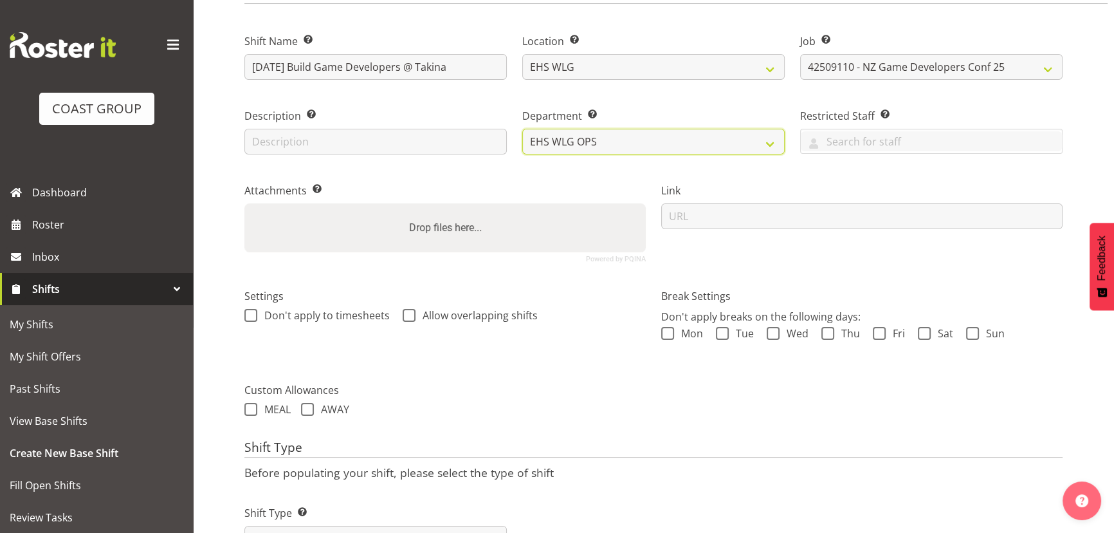
scroll to position [161, 0]
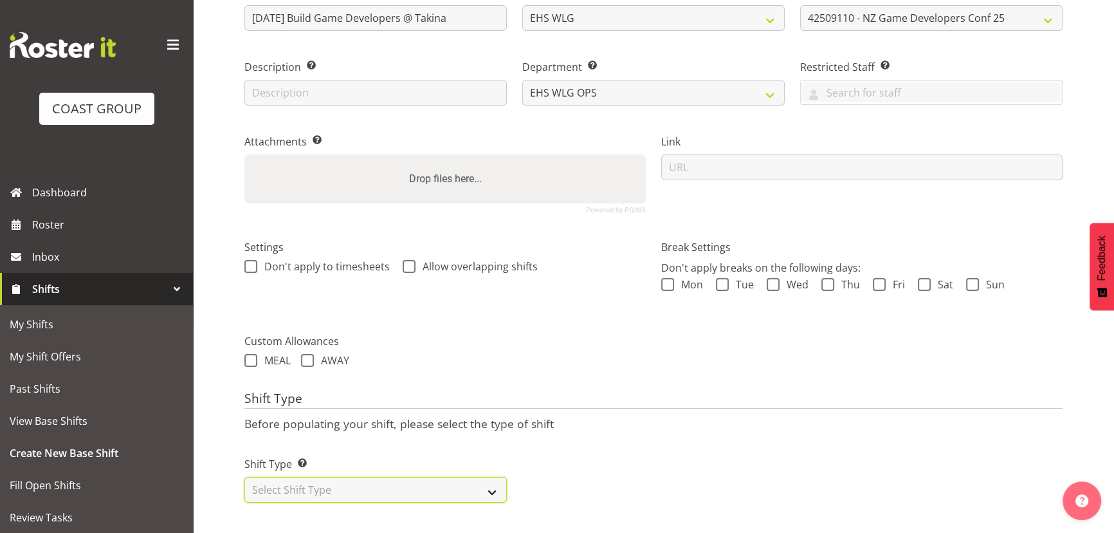
drag, startPoint x: 483, startPoint y: 481, endPoint x: 485, endPoint y: 470, distance: 11.7
click at [483, 481] on select "Select Shift Type One Off Shift Recurring Shift Rotating Shift" at bounding box center [375, 490] width 262 height 26
select select "one_off"
click at [244, 477] on select "Select Shift Type One Off Shift Recurring Shift Rotating Shift" at bounding box center [375, 490] width 262 height 26
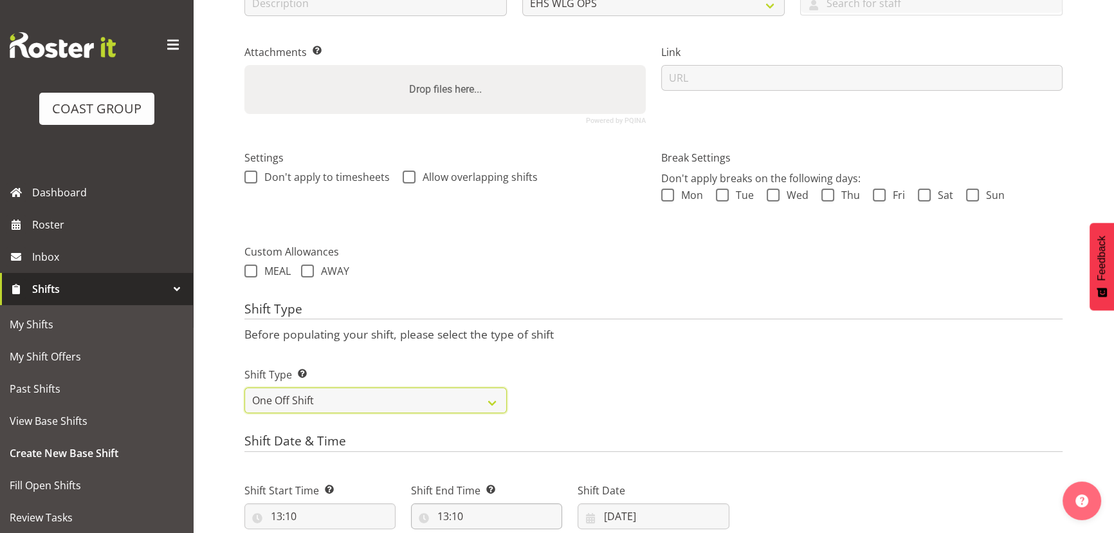
scroll to position [337, 0]
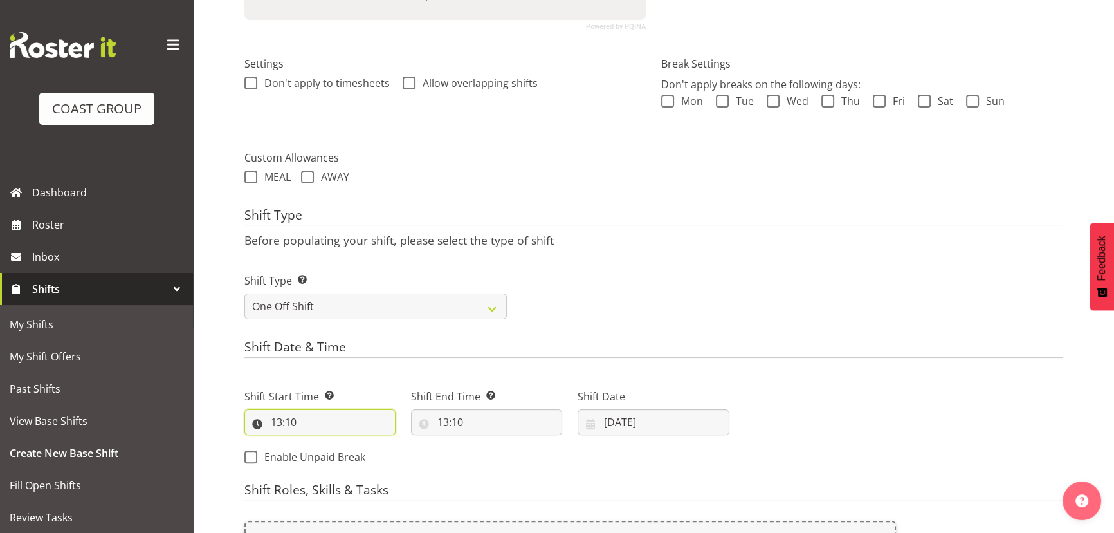
click at [358, 423] on input "13:10" at bounding box center [319, 422] width 151 height 26
drag, startPoint x: 324, startPoint y: 457, endPoint x: 325, endPoint y: 443, distance: 14.3
click at [324, 457] on select "00 01 02 03 04 05 06 07 08 09 10 11 12 13 14 15 16 17 18 19 20 21 22 23" at bounding box center [332, 456] width 29 height 26
select select "7"
click at [318, 443] on select "00 01 02 03 04 05 06 07 08 09 10 11 12 13 14 15 16 17 18 19 20 21 22 23" at bounding box center [332, 456] width 29 height 26
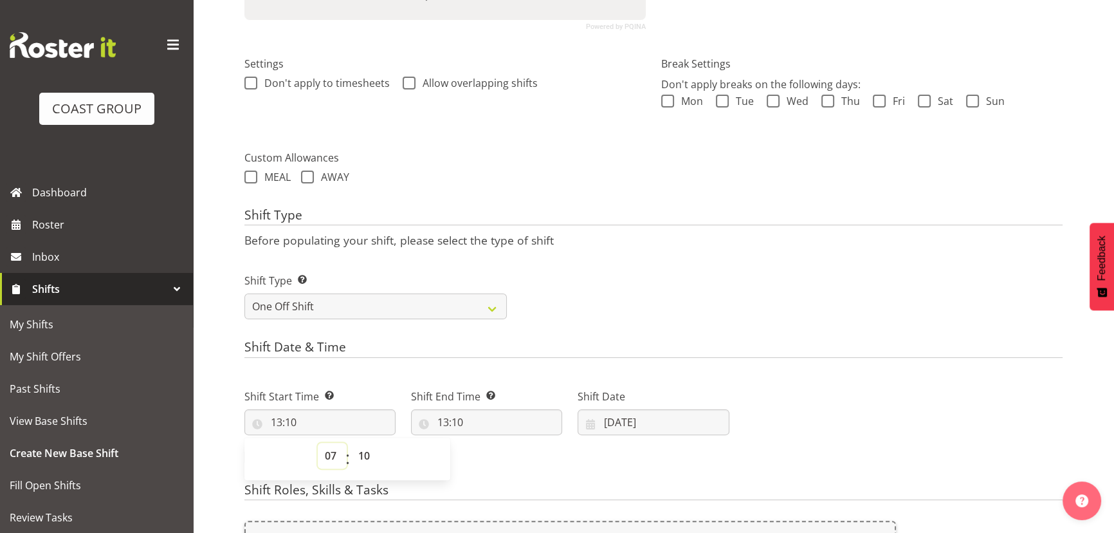
type input "07:10"
click at [365, 444] on select "00 01 02 03 04 05 06 07 08 09 10 11 12 13 14 15 16 17 18 19 20 21 22 23 24 25 2…" at bounding box center [365, 456] width 29 height 26
select select "0"
click at [351, 443] on select "00 01 02 03 04 05 06 07 08 09 10 11 12 13 14 15 16 17 18 19 20 21 22 23 24 25 2…" at bounding box center [365, 456] width 29 height 26
type input "07:00"
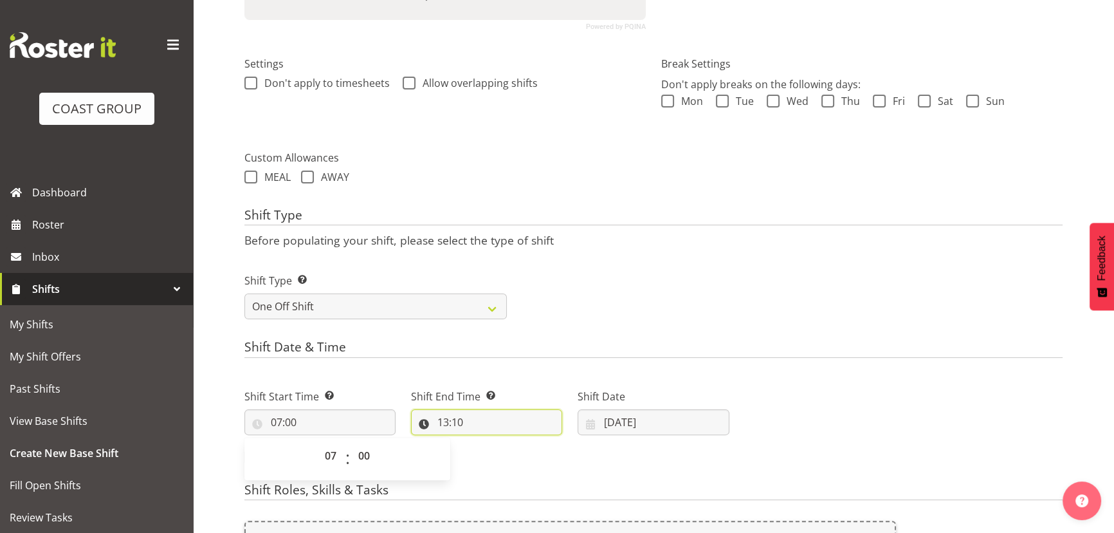
click at [495, 419] on input "13:10" at bounding box center [486, 422] width 151 height 26
click at [533, 450] on select "00 01 02 03 04 05 06 07 08 09 10 11 12 13 14 15 16 17 18 19 20 21 22 23 24 25 2…" at bounding box center [532, 456] width 29 height 26
select select "0"
click at [518, 443] on select "00 01 02 03 04 05 06 07 08 09 10 11 12 13 14 15 16 17 18 19 20 21 22 23 24 25 2…" at bounding box center [532, 456] width 29 height 26
type input "13:00"
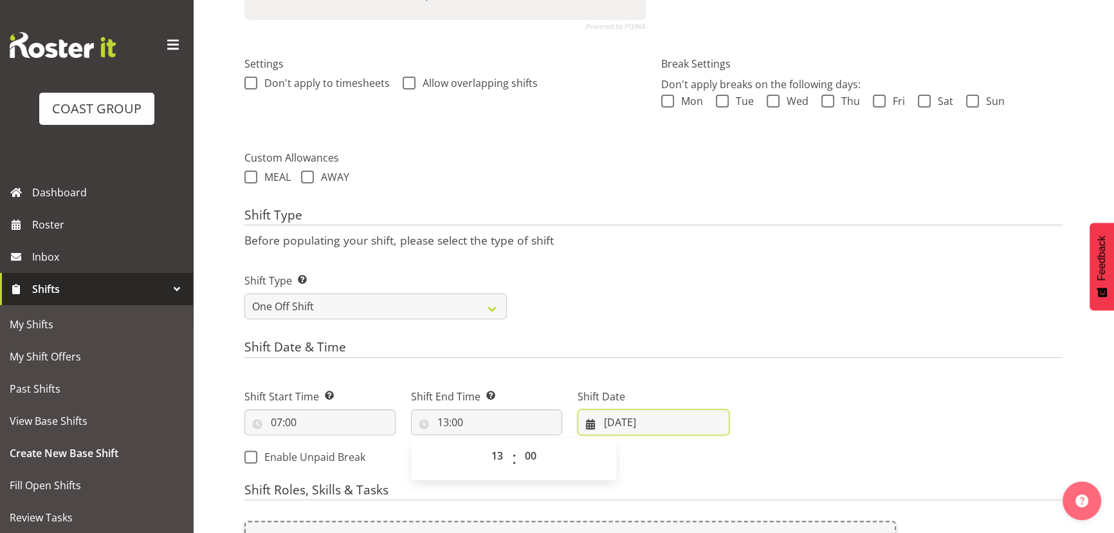
click at [695, 416] on input "[DATE]" at bounding box center [653, 422] width 151 height 26
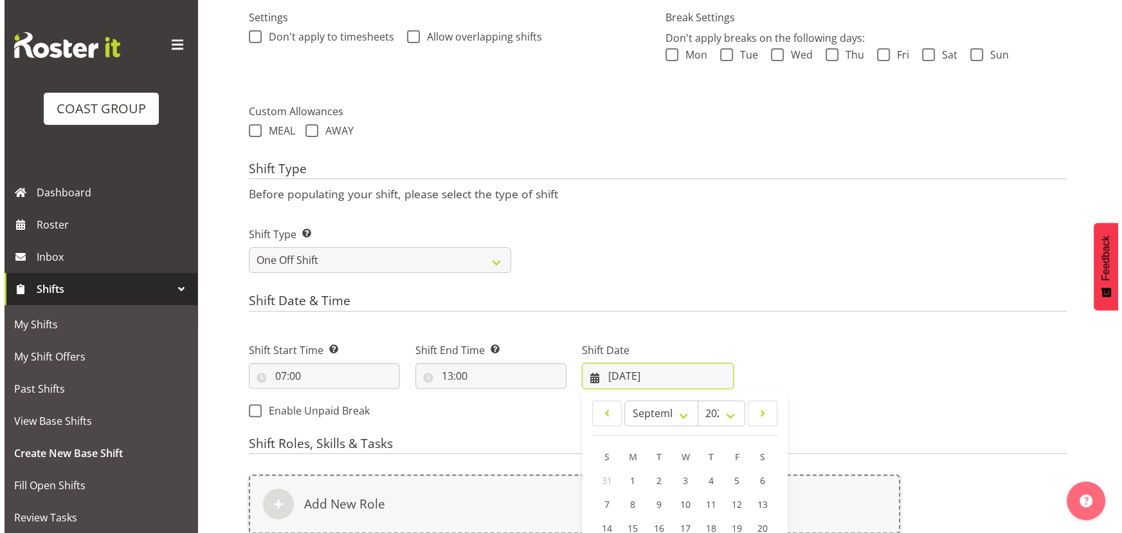
scroll to position [454, 0]
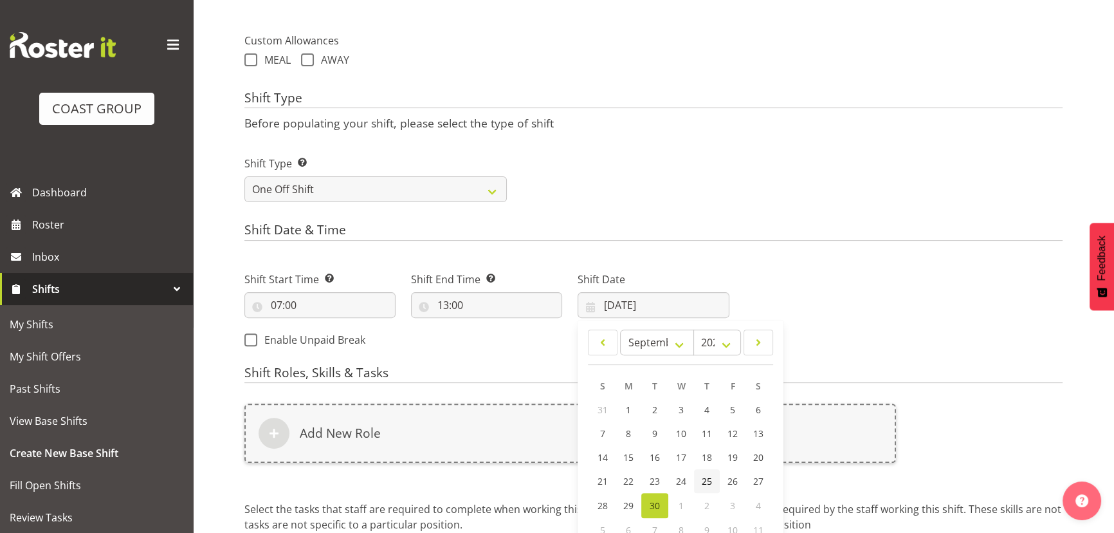
click at [713, 481] on link "25" at bounding box center [707, 481] width 26 height 24
type input "25/09/2025"
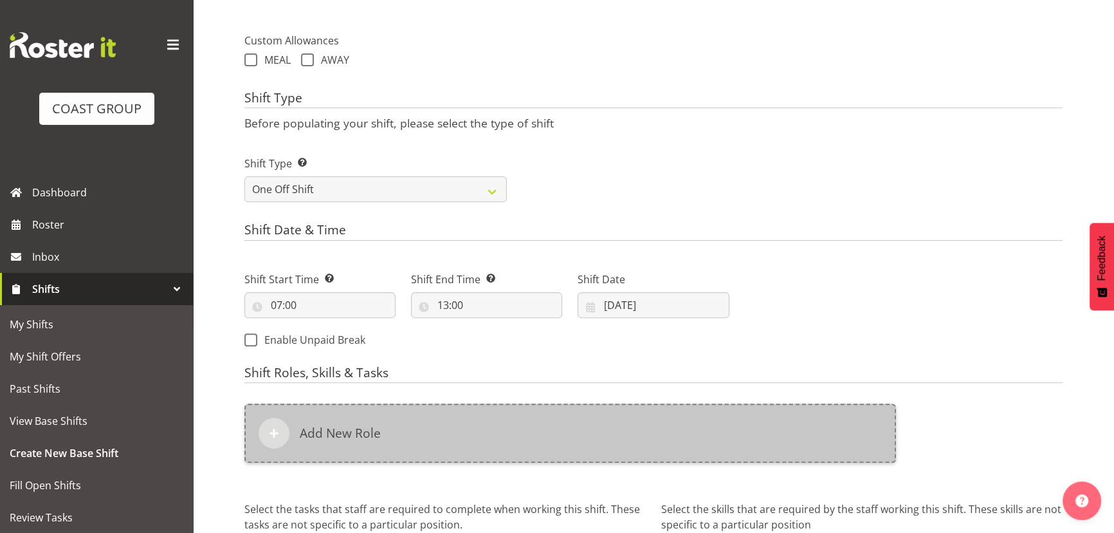
click at [717, 438] on div "Add New Role" at bounding box center [570, 432] width 652 height 59
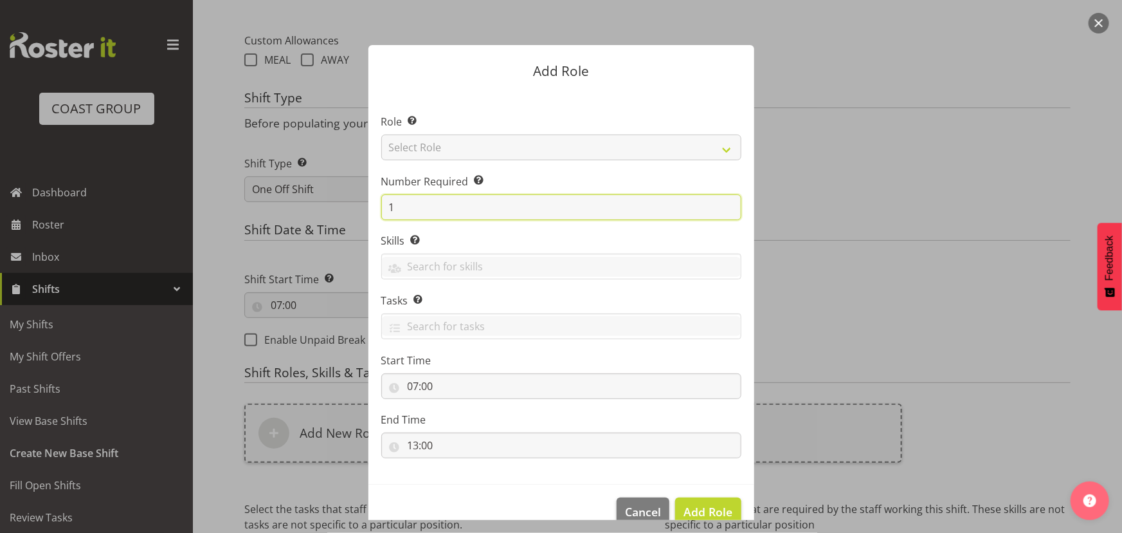
drag, startPoint x: 398, startPoint y: 209, endPoint x: 306, endPoint y: 233, distance: 95.6
click at [289, 244] on form "Add Role Role Select the role you wish to add to the shift. Select Role ACCOUNT…" at bounding box center [562, 266] width 618 height 507
type input "3"
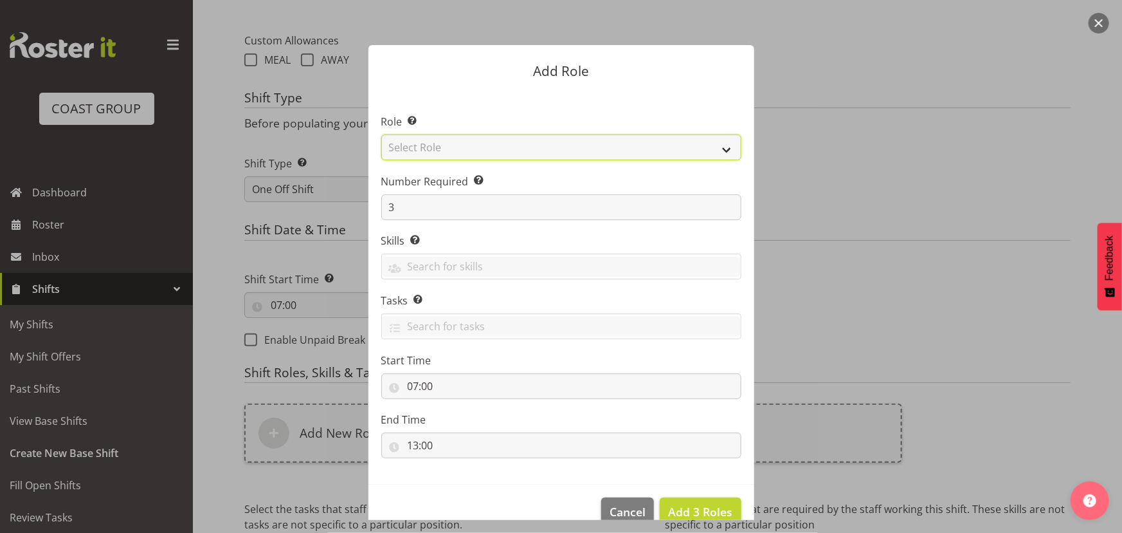
click at [518, 142] on select "Select Role ACCOUNT MANAGER ACCOUNT MANAGER DW ACCOUNTS [PERSON_NAME] VEHICLES …" at bounding box center [561, 147] width 360 height 26
select select "191"
click at [381, 134] on select "Select Role ACCOUNT MANAGER ACCOUNT MANAGER DW ACCOUNTS [PERSON_NAME] VEHICLES …" at bounding box center [561, 147] width 360 height 26
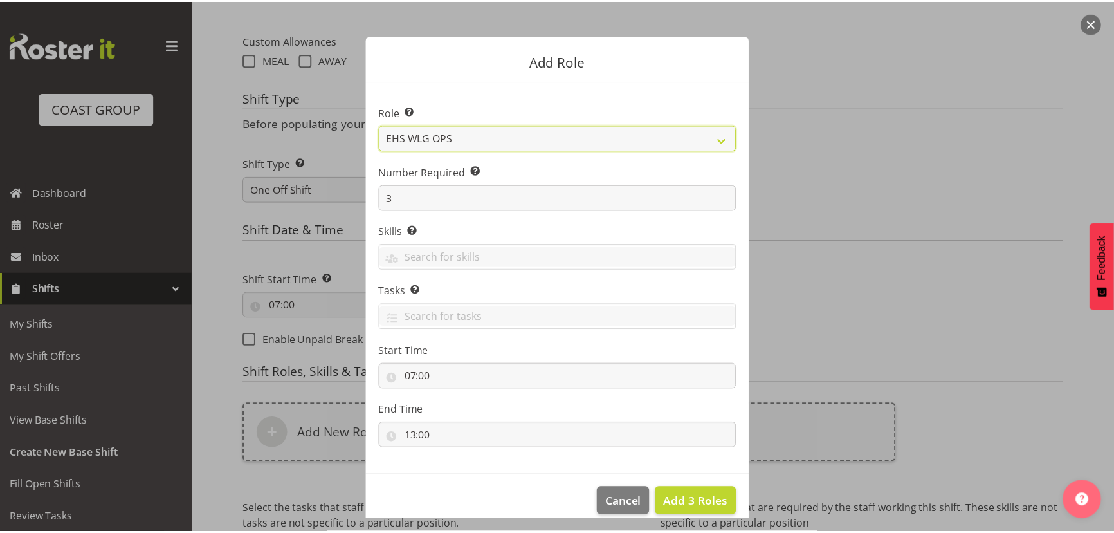
scroll to position [24, 0]
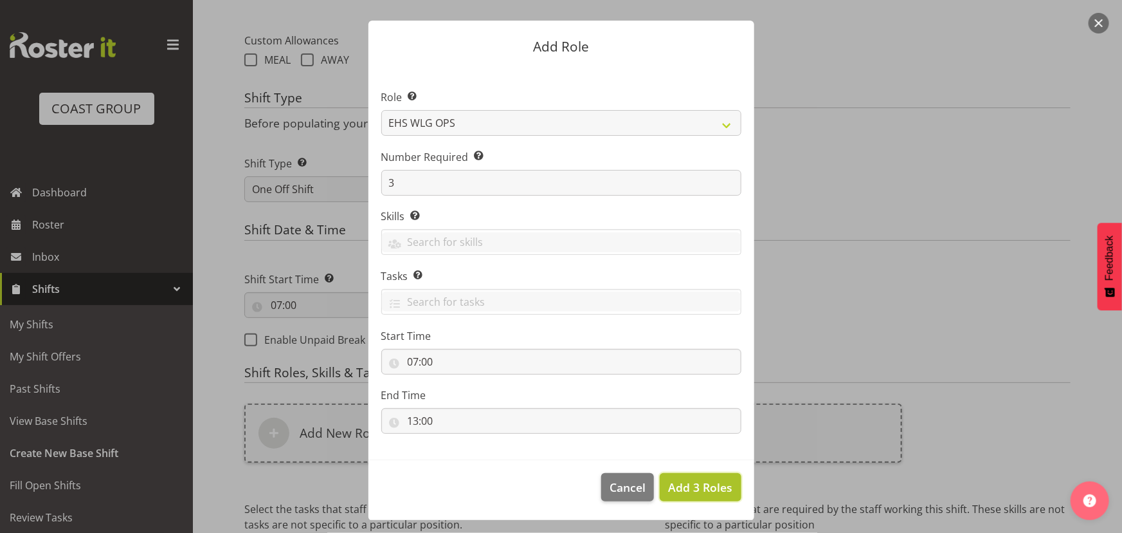
click at [700, 482] on span "Add 3 Roles" at bounding box center [700, 486] width 64 height 15
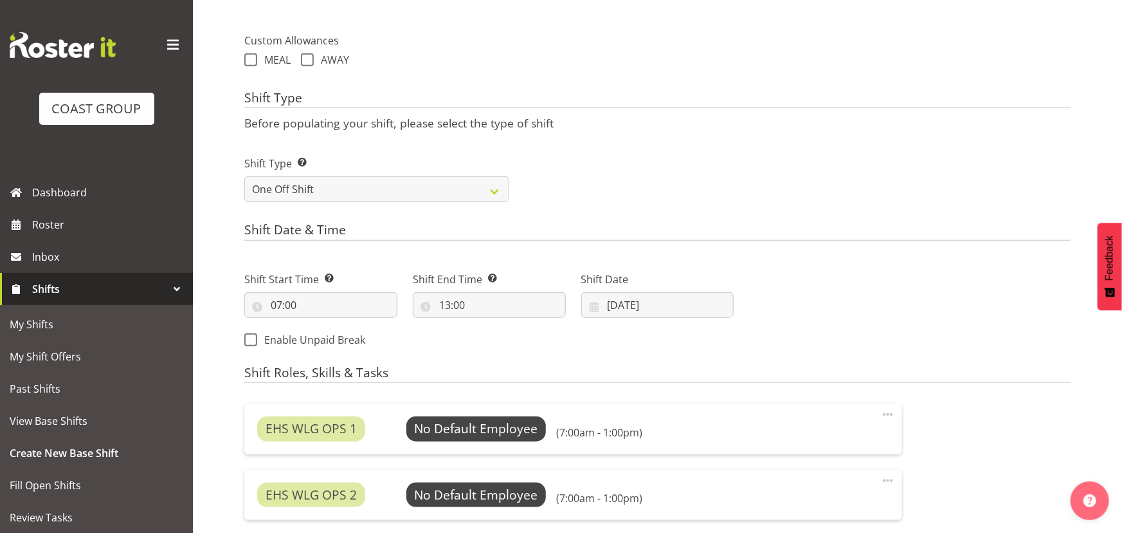
click at [700, 490] on span "Add 3 Roles" at bounding box center [708, 498] width 68 height 16
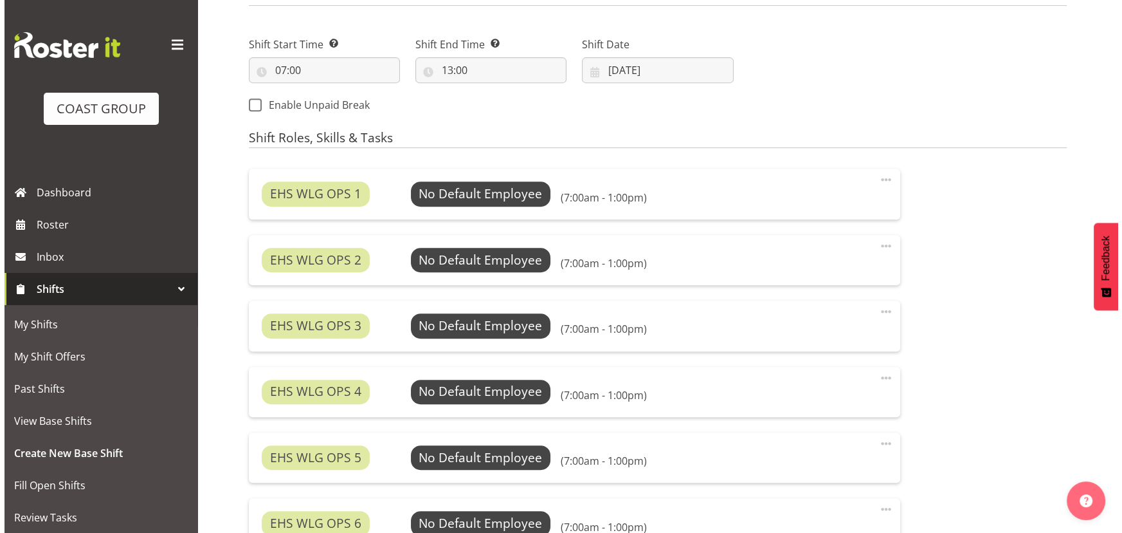
scroll to position [688, 0]
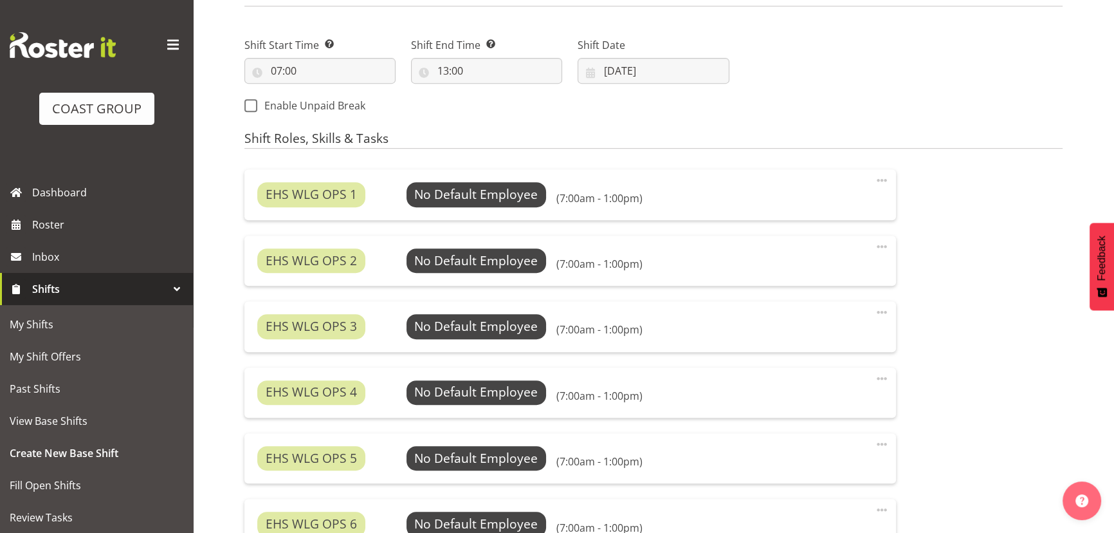
click at [883, 174] on span at bounding box center [881, 179] width 15 height 15
click at [848, 215] on link "Edit" at bounding box center [828, 208] width 124 height 23
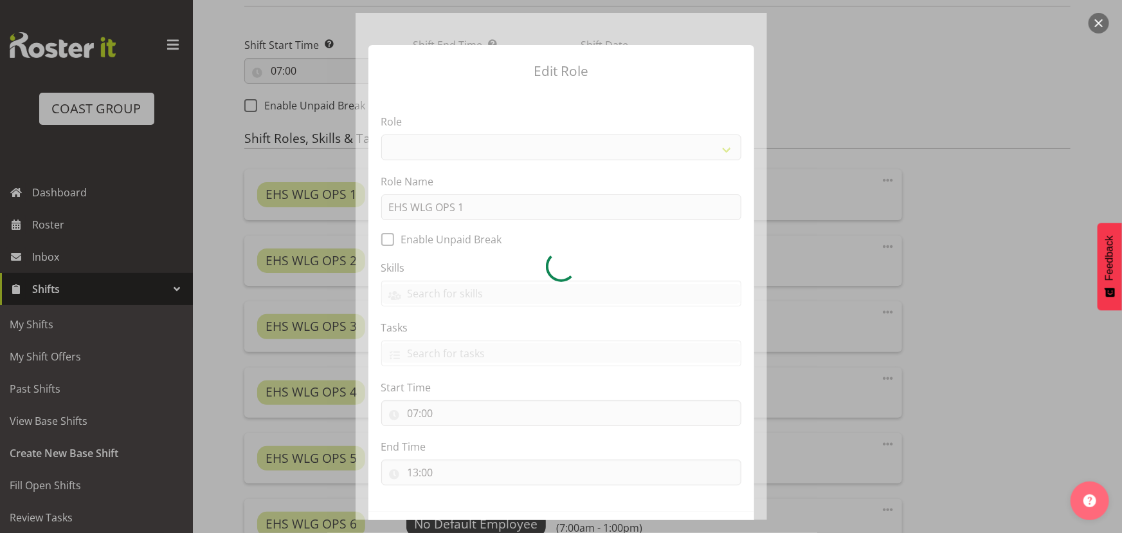
select select "191"
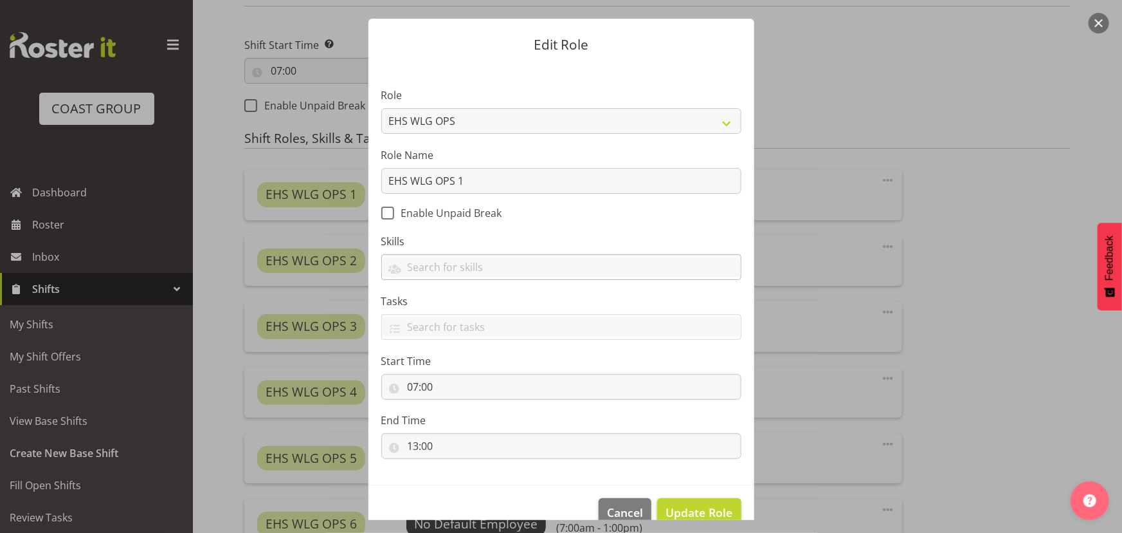
scroll to position [51, 0]
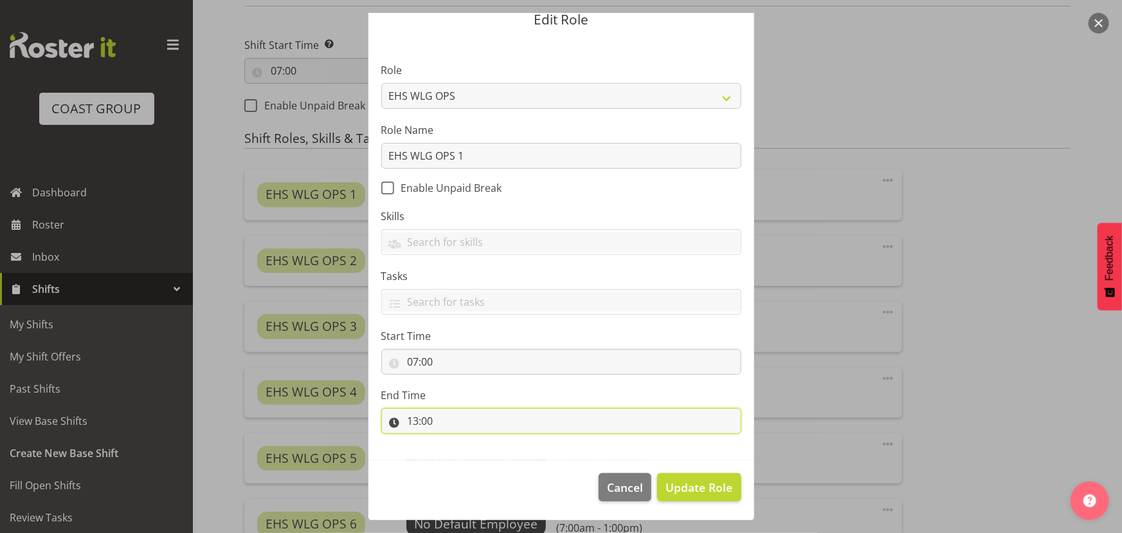
click at [446, 416] on input "13:00" at bounding box center [561, 421] width 360 height 26
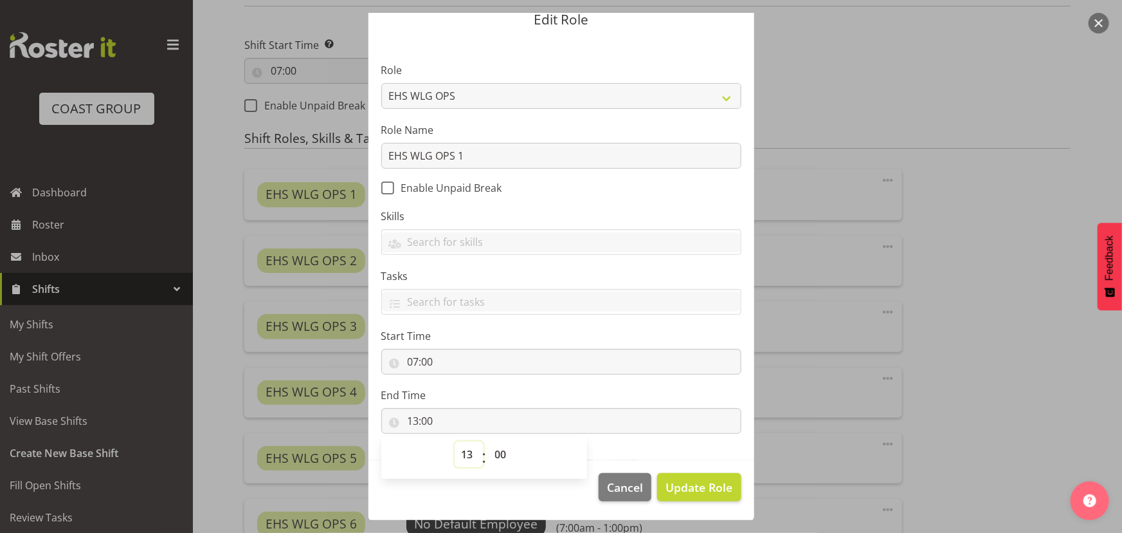
click at [464, 446] on select "00 01 02 03 04 05 06 07 08 09 10 11 12 13 14 15 16 17 18 19 20 21 22 23" at bounding box center [469, 454] width 29 height 26
select select "11"
click at [455, 441] on select "00 01 02 03 04 05 06 07 08 09 10 11 12 13 14 15 16 17 18 19 20 21 22 23" at bounding box center [469, 454] width 29 height 26
type input "11:00"
click at [451, 361] on input "07:00" at bounding box center [561, 362] width 360 height 26
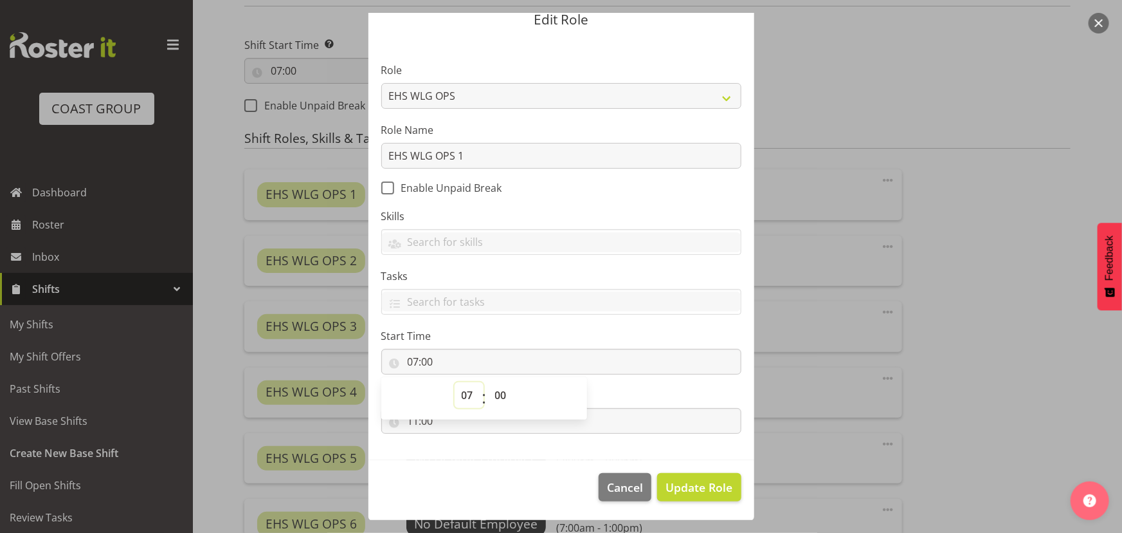
click at [462, 394] on select "00 01 02 03 04 05 06 07 08 09 10 11 12 13 14 15 16 17 18 19 20 21 22 23" at bounding box center [469, 395] width 29 height 26
select select "6"
click at [455, 382] on select "00 01 02 03 04 05 06 07 08 09 10 11 12 13 14 15 16 17 18 19 20 21 22 23" at bounding box center [469, 395] width 29 height 26
type input "06:00"
click at [532, 279] on label "Tasks" at bounding box center [561, 275] width 360 height 15
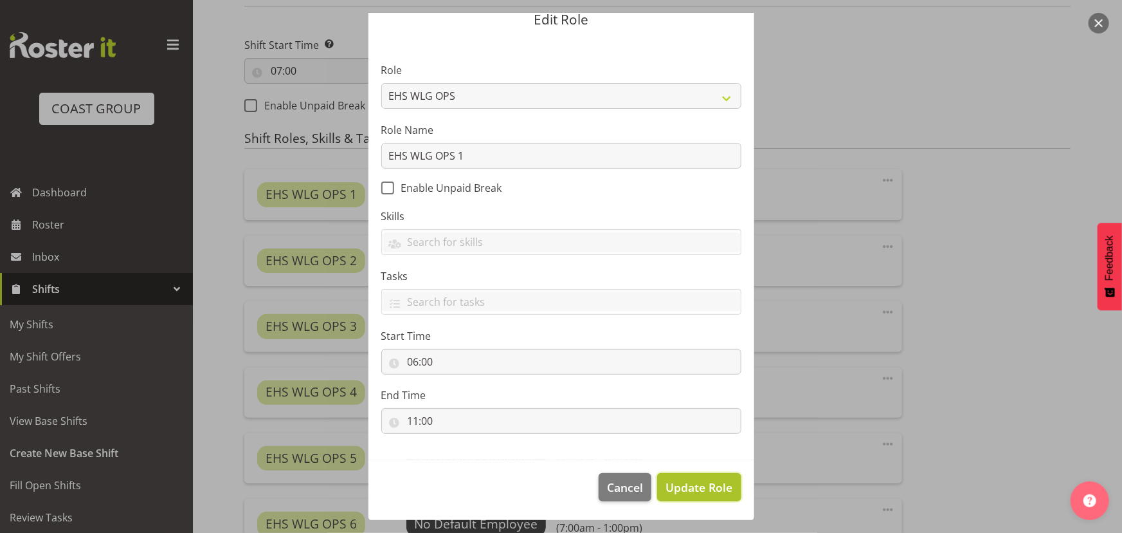
click at [684, 480] on span "Update Role" at bounding box center [699, 487] width 67 height 17
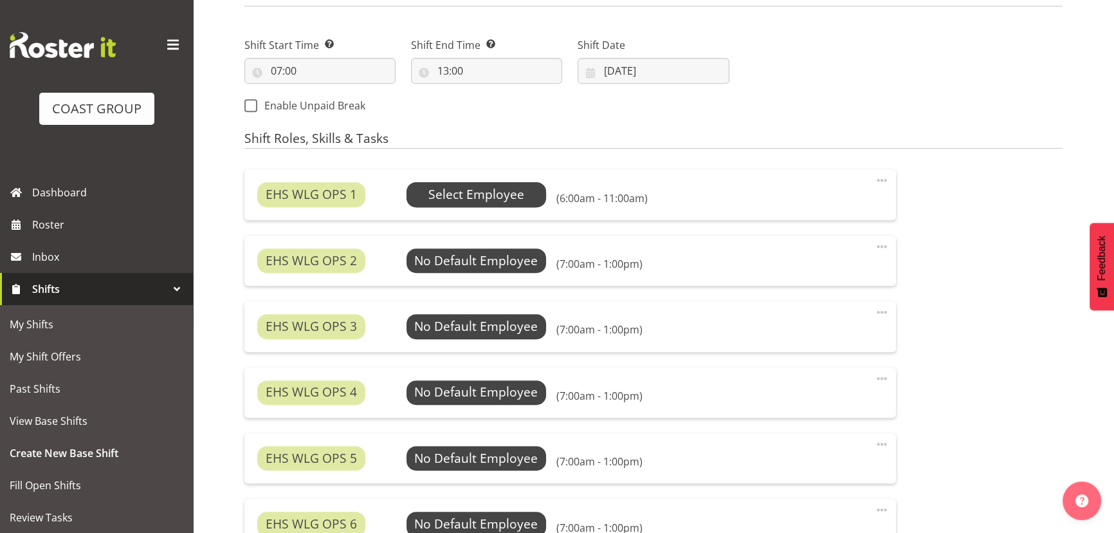
click at [442, 188] on span "Select Employee" at bounding box center [476, 194] width 96 height 19
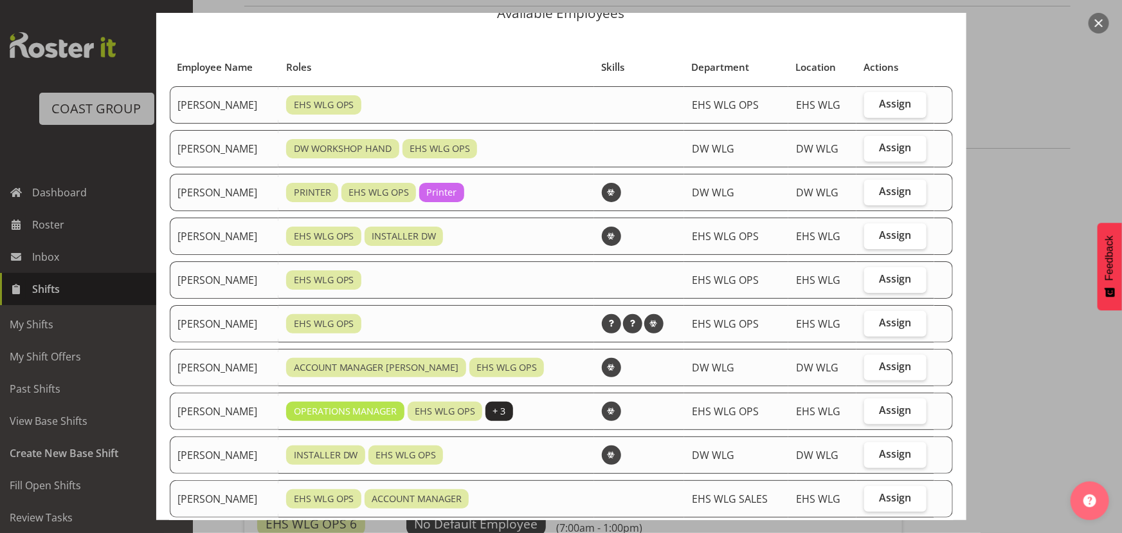
scroll to position [175, 0]
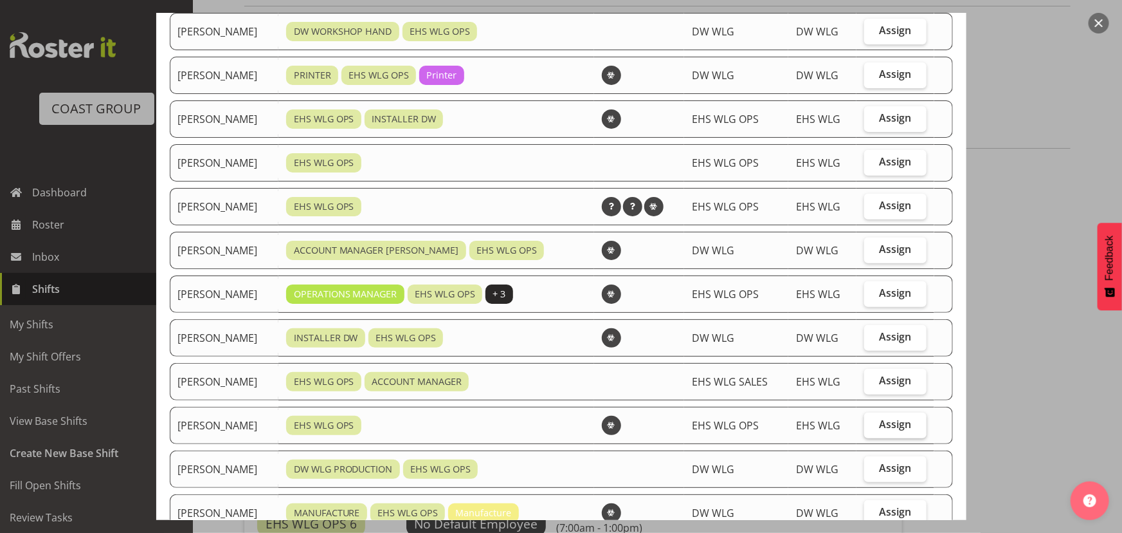
click at [886, 423] on span "Assign" at bounding box center [895, 423] width 32 height 13
click at [873, 423] on input "Assign" at bounding box center [869, 424] width 8 height 8
checkbox input "true"
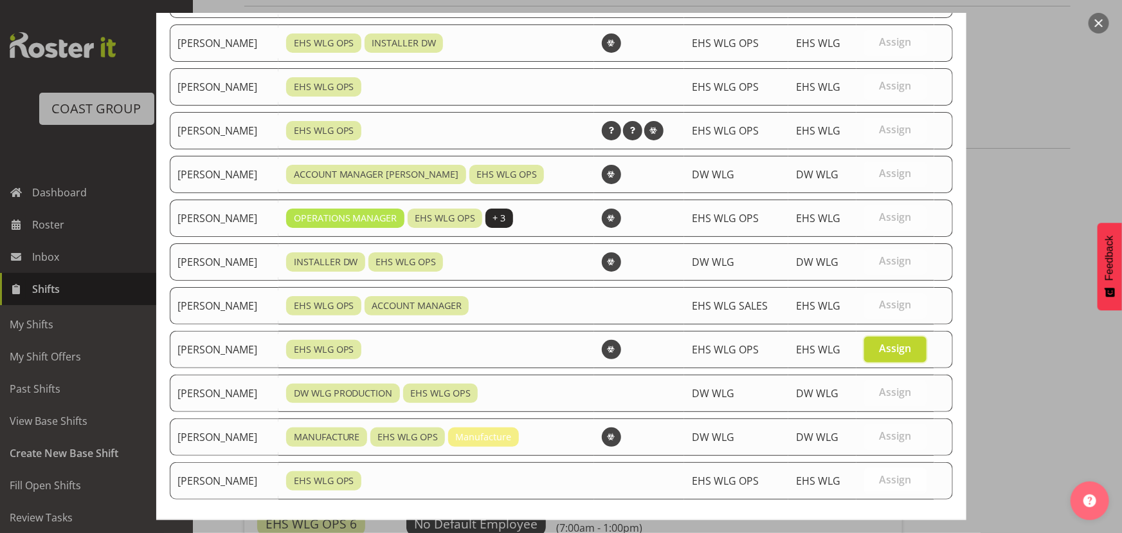
scroll to position [309, 0]
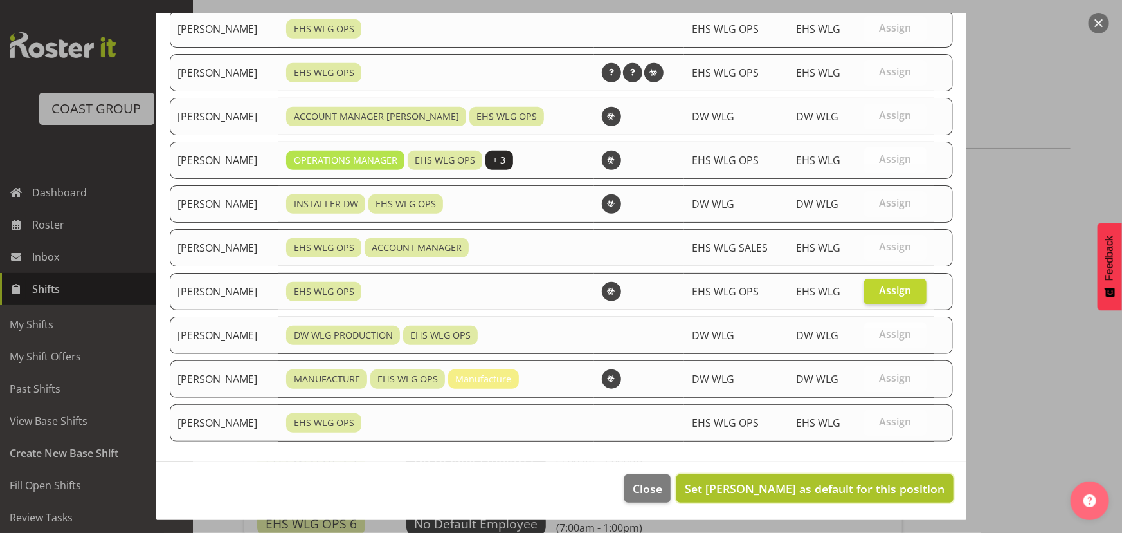
click at [870, 489] on span "Set Michael Ngametua as default for this position" at bounding box center [815, 487] width 260 height 15
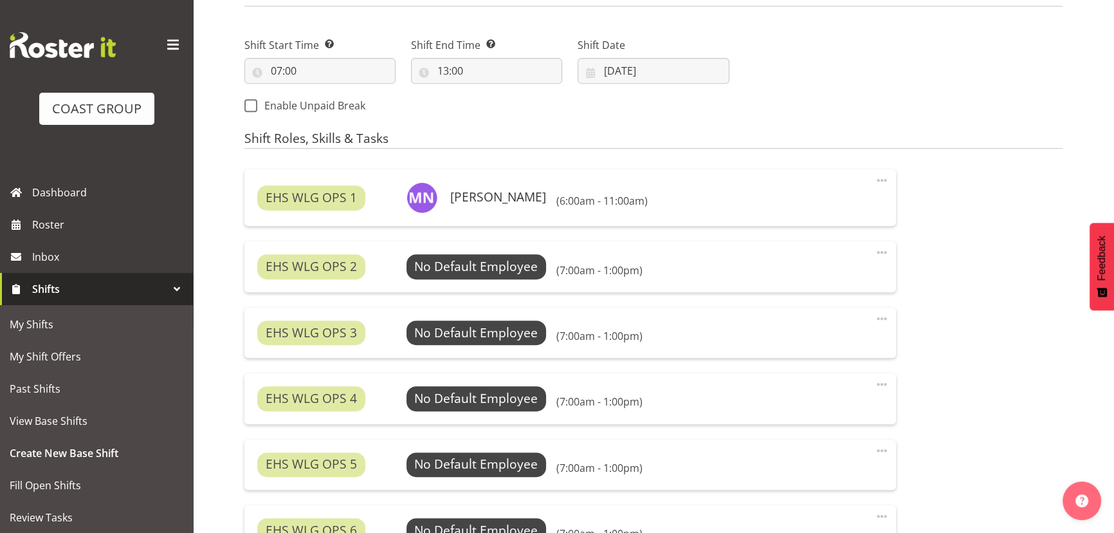
click at [879, 251] on span at bounding box center [881, 251] width 15 height 15
click at [787, 282] on link "Edit" at bounding box center [828, 280] width 124 height 23
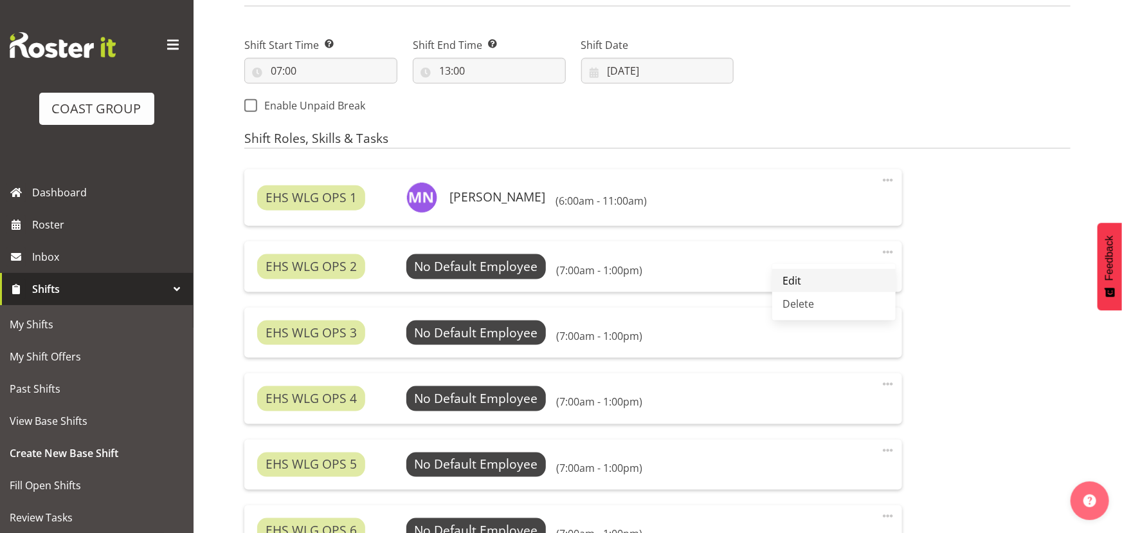
select select "7"
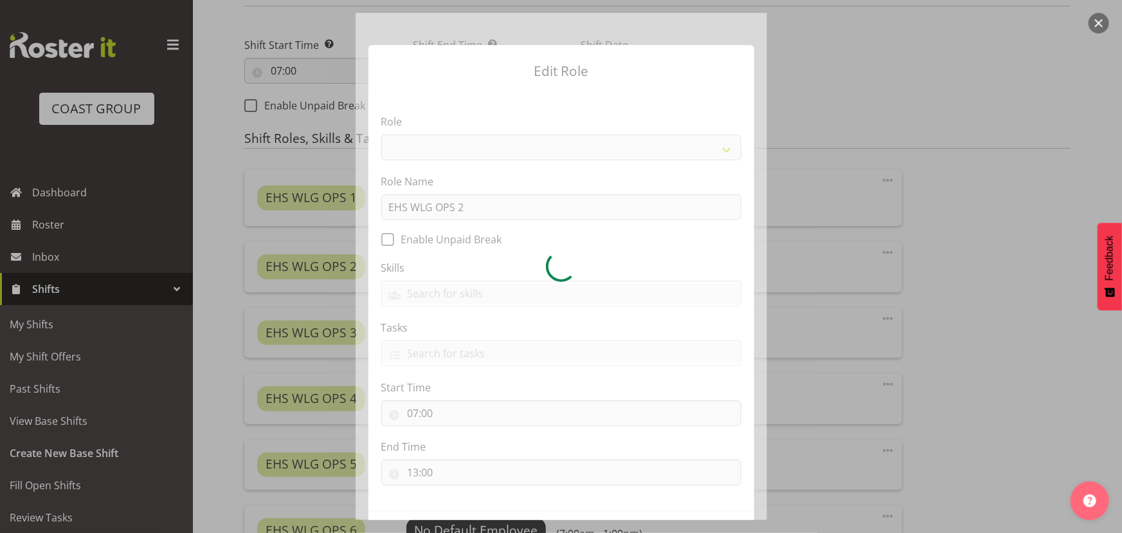
select select "191"
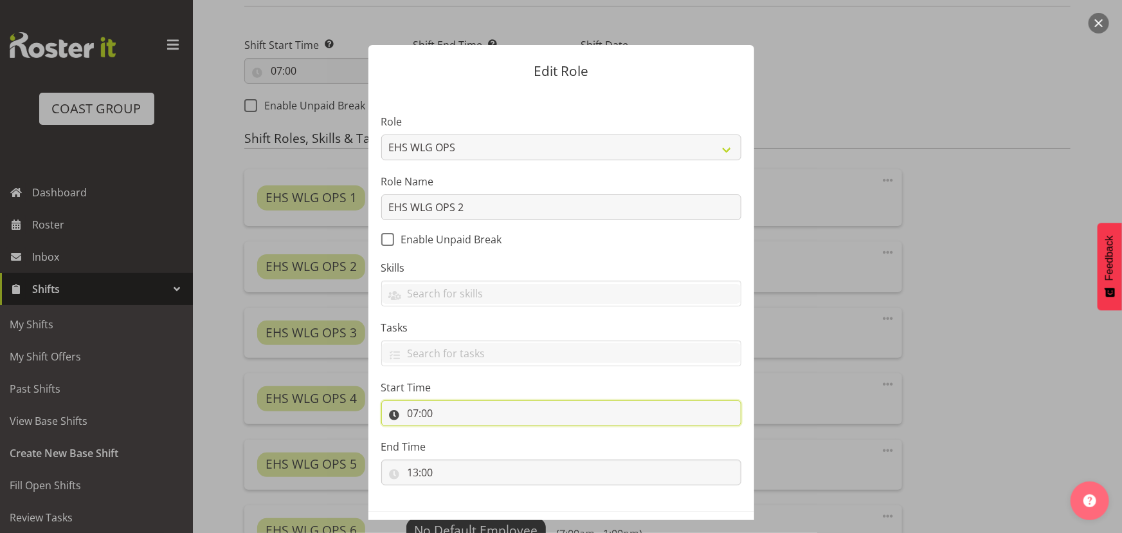
click at [470, 417] on input "07:00" at bounding box center [561, 413] width 360 height 26
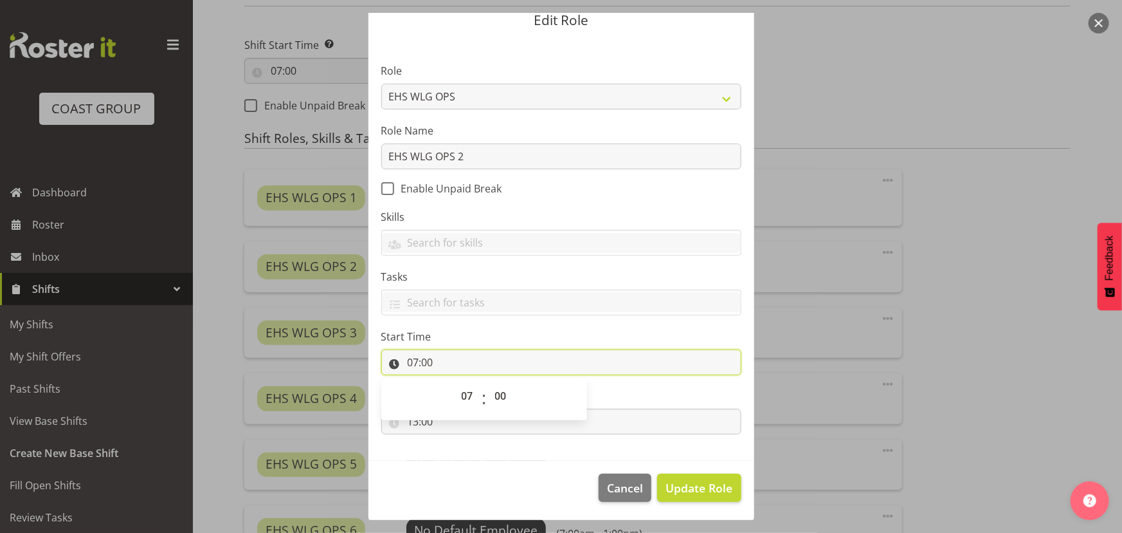
scroll to position [51, 0]
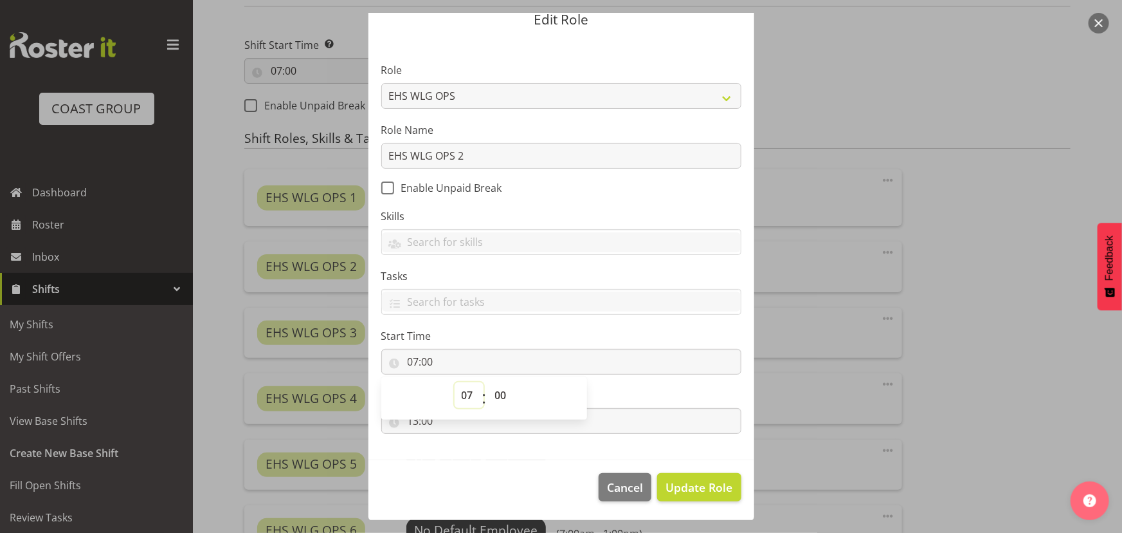
click at [472, 393] on select "00 01 02 03 04 05 06 07 08 09 10 11 12 13 14 15 16 17 18 19 20 21 22 23" at bounding box center [469, 395] width 29 height 26
select select "6"
click at [455, 382] on select "00 01 02 03 04 05 06 07 08 09 10 11 12 13 14 15 16 17 18 19 20 21 22 23" at bounding box center [469, 395] width 29 height 26
type input "06:00"
click at [469, 432] on input "13:00" at bounding box center [561, 421] width 360 height 26
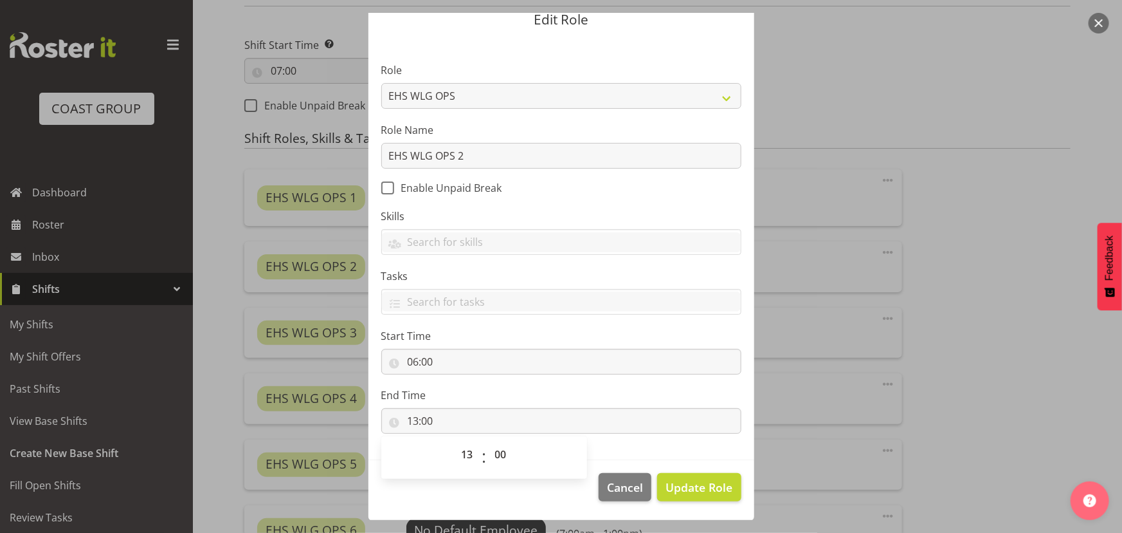
click at [466, 437] on div "00 01 02 03 04 05 06 07 08 09 10 11 12 13 14 15 16 17 18 19 20 21 22 23 : 00 01…" at bounding box center [484, 457] width 206 height 42
drag, startPoint x: 467, startPoint y: 454, endPoint x: 464, endPoint y: 445, distance: 9.4
click at [467, 454] on select "00 01 02 03 04 05 06 07 08 09 10 11 12 13 14 15 16 17 18 19 20 21 22 23" at bounding box center [469, 454] width 29 height 26
select select "11"
click at [455, 441] on select "00 01 02 03 04 05 06 07 08 09 10 11 12 13 14 15 16 17 18 19 20 21 22 23" at bounding box center [469, 454] width 29 height 26
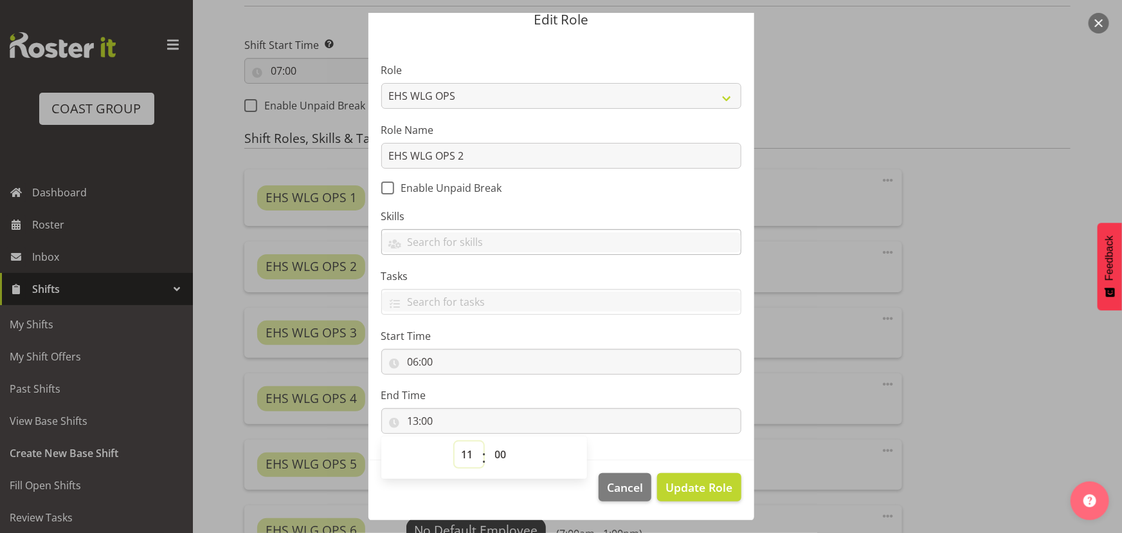
type input "11:00"
click at [674, 484] on span "Update Role" at bounding box center [699, 487] width 67 height 17
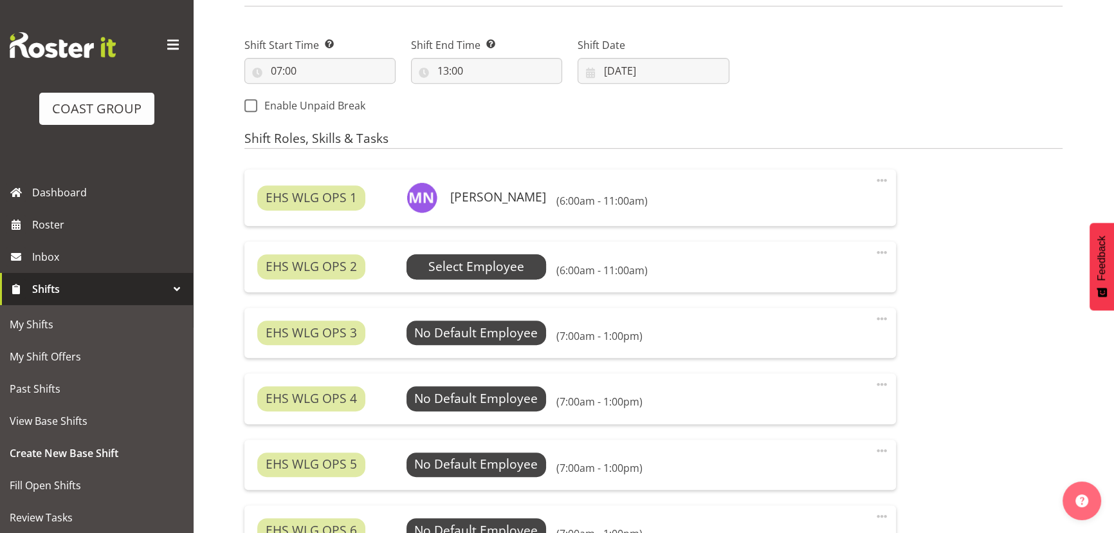
click at [483, 266] on span "Select Employee" at bounding box center [476, 266] width 96 height 19
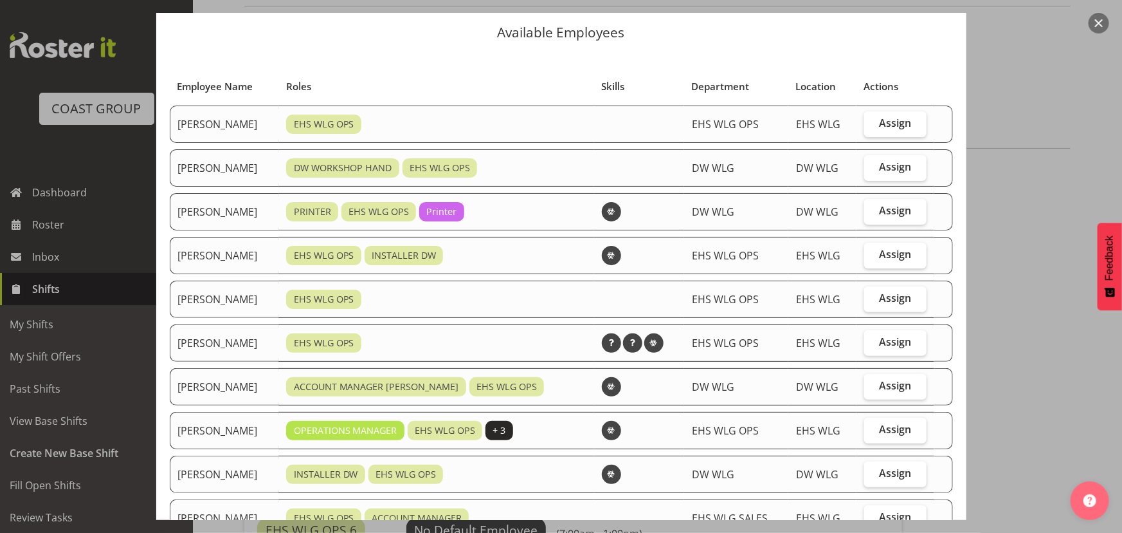
scroll to position [58, 0]
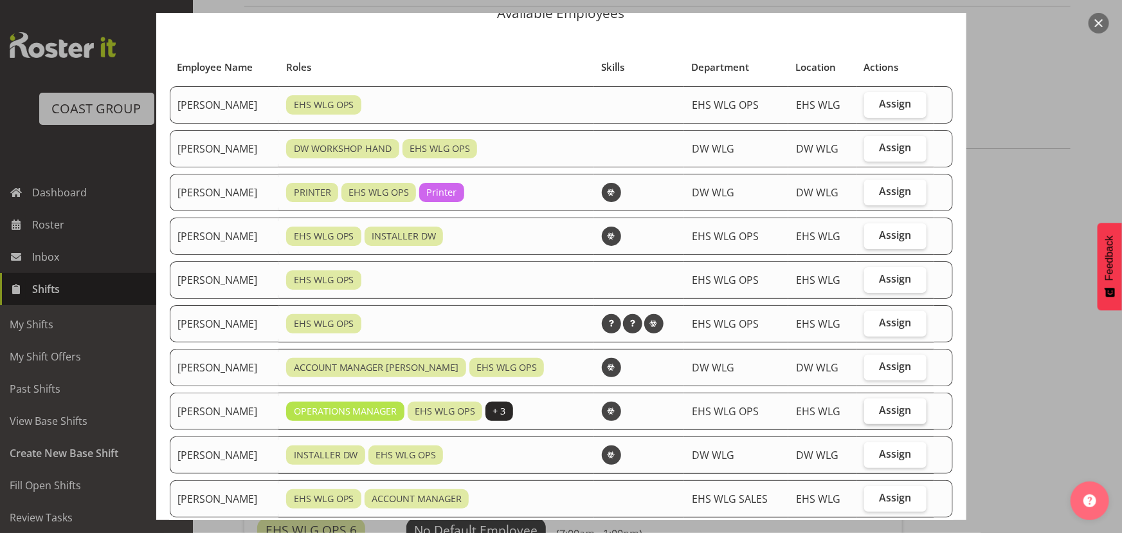
click at [896, 406] on span "Assign" at bounding box center [895, 409] width 32 height 13
click at [873, 406] on input "Assign" at bounding box center [869, 410] width 8 height 8
checkbox input "true"
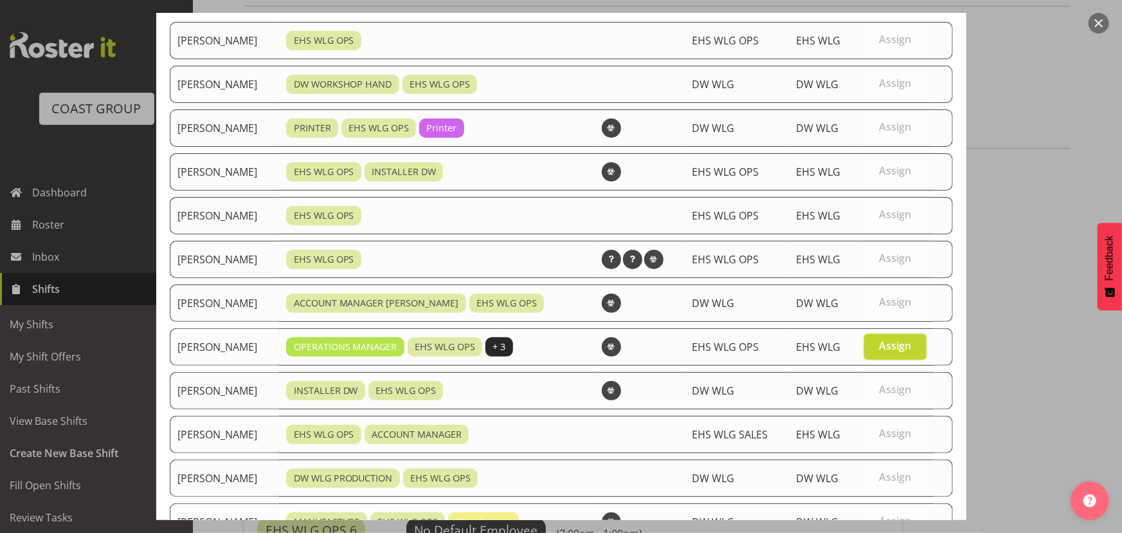
scroll to position [264, 0]
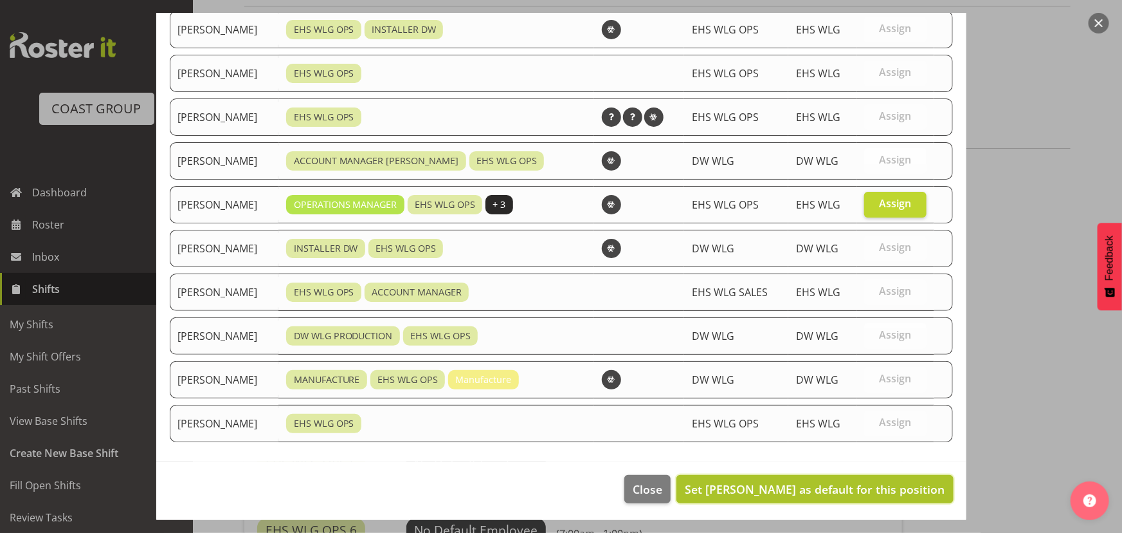
click at [874, 481] on span "Set Kade Tiatia as default for this position" at bounding box center [815, 488] width 260 height 15
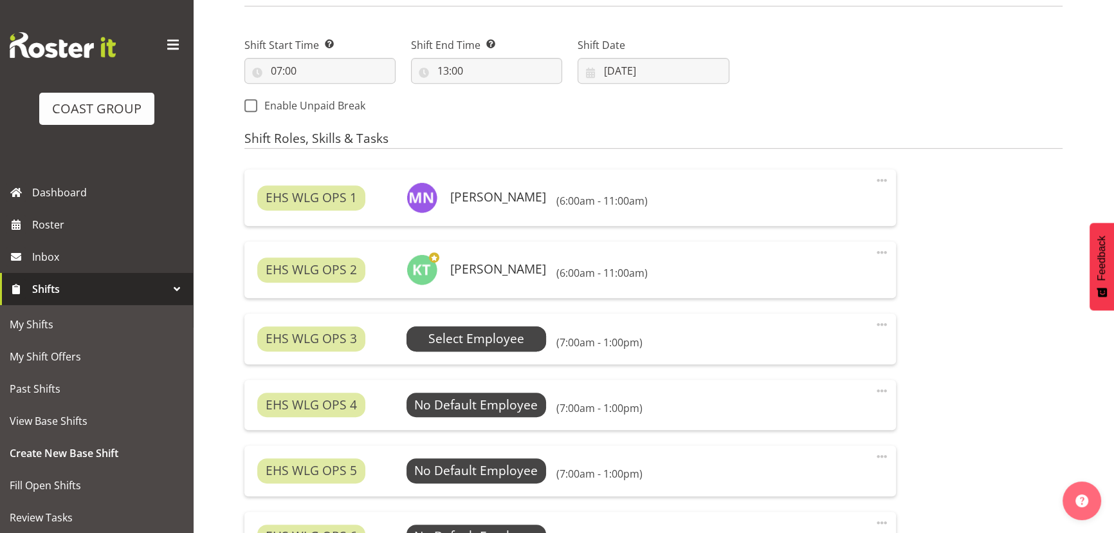
click at [461, 335] on span "Select Employee" at bounding box center [476, 338] width 96 height 19
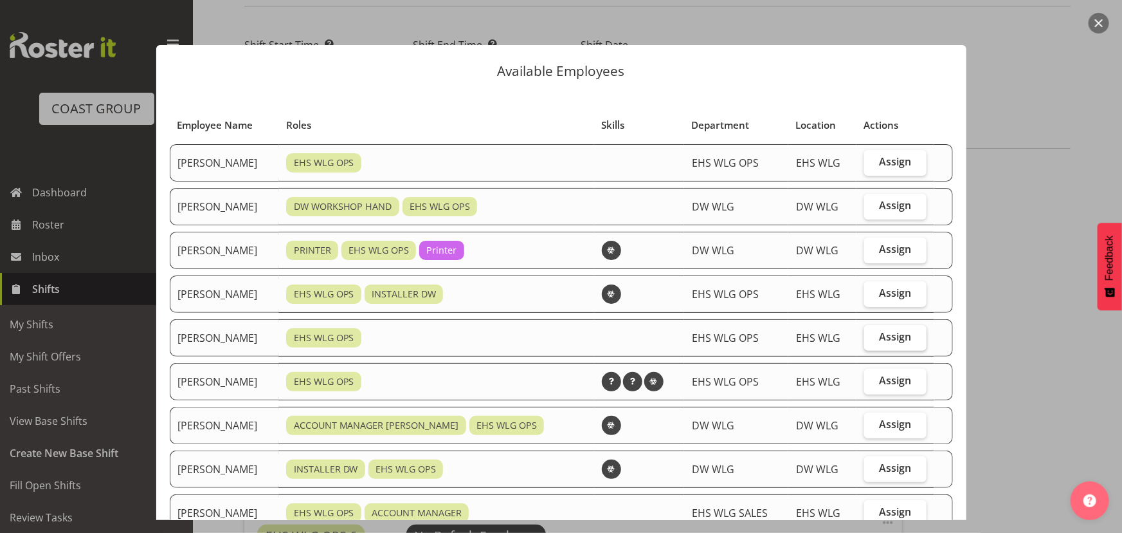
click at [881, 343] on label "Assign" at bounding box center [896, 338] width 62 height 26
click at [873, 341] on input "Assign" at bounding box center [869, 337] width 8 height 8
checkbox input "true"
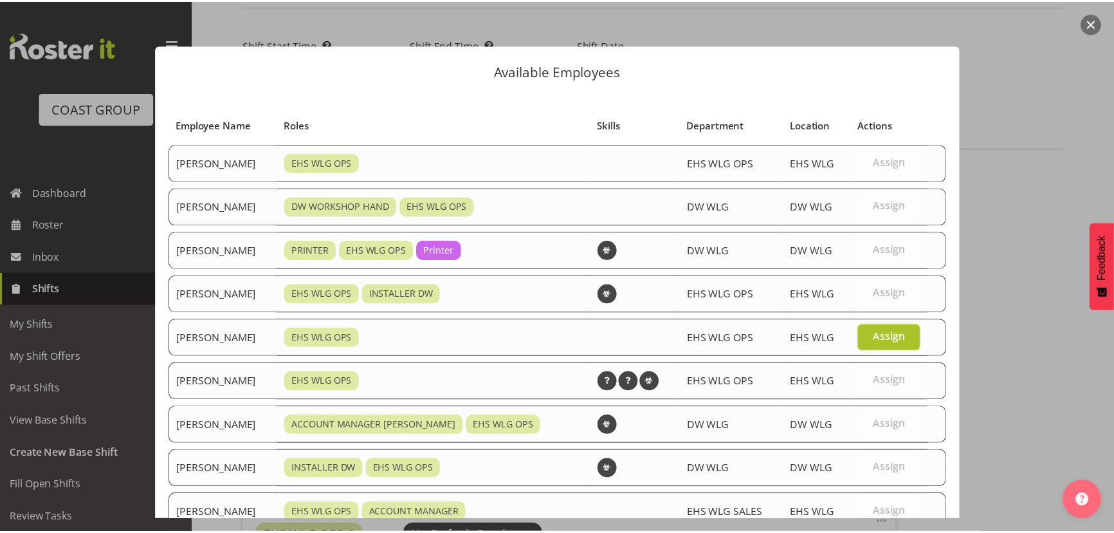
scroll to position [221, 0]
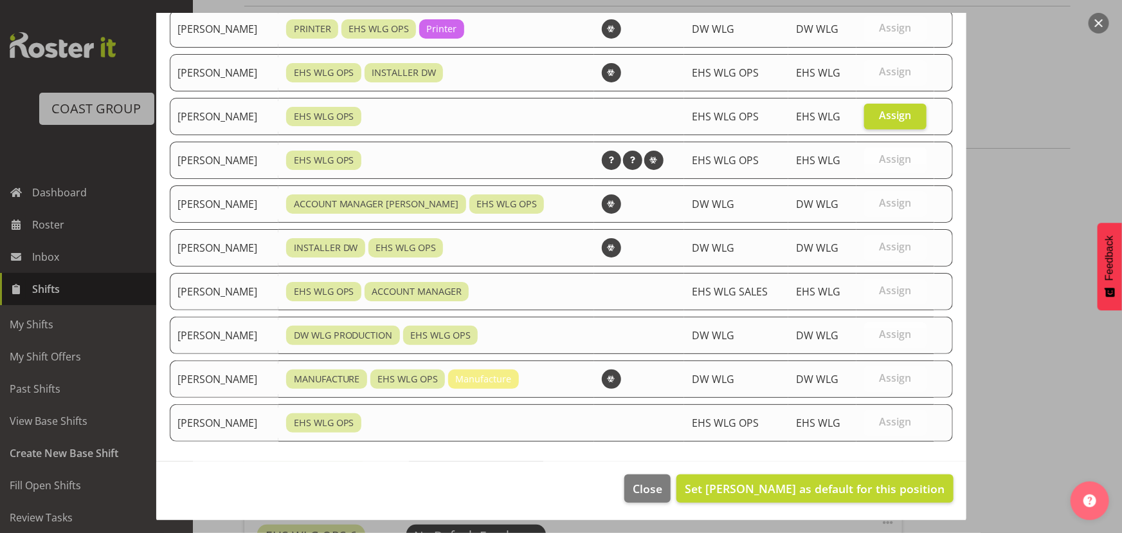
click at [858, 470] on footer "Close Set Geoffrey Robertson as default for this position" at bounding box center [561, 491] width 810 height 60
click at [858, 474] on button "Set Geoffrey Robertson as default for this position" at bounding box center [815, 488] width 277 height 28
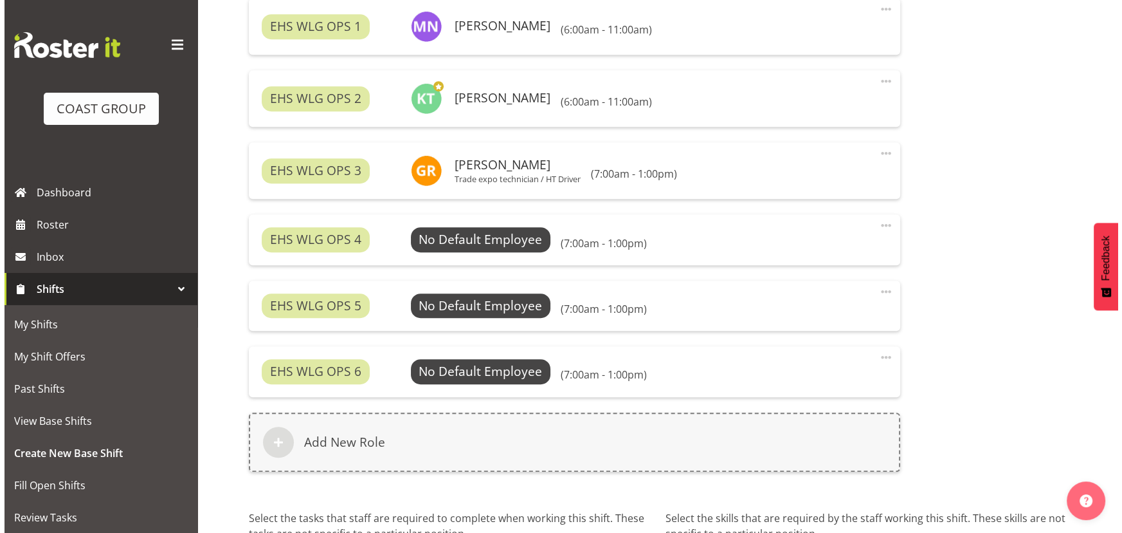
scroll to position [863, 0]
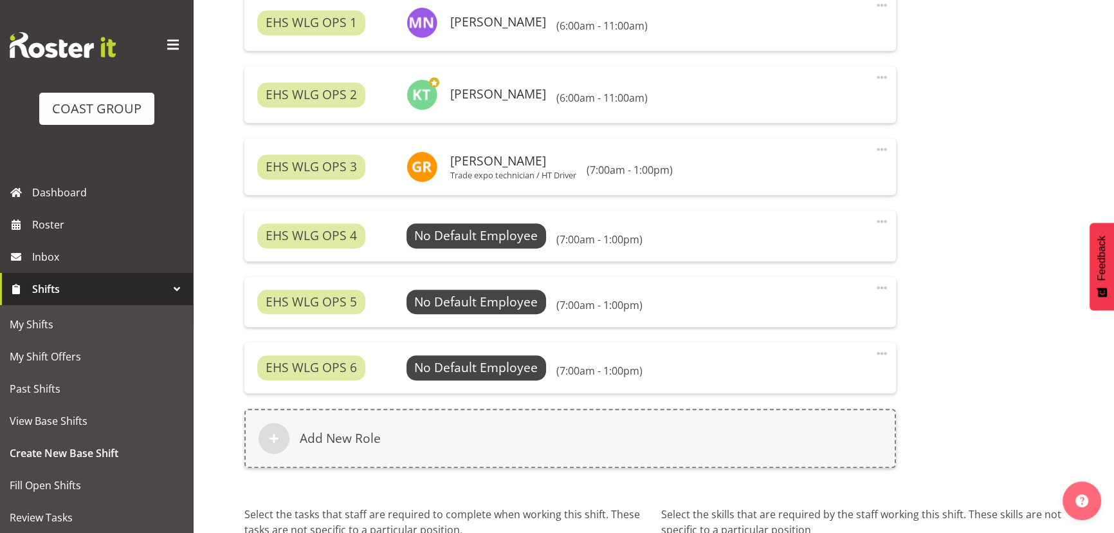
click at [883, 219] on span at bounding box center [881, 221] width 15 height 15
click at [803, 246] on link "Edit" at bounding box center [828, 249] width 124 height 23
select select "7"
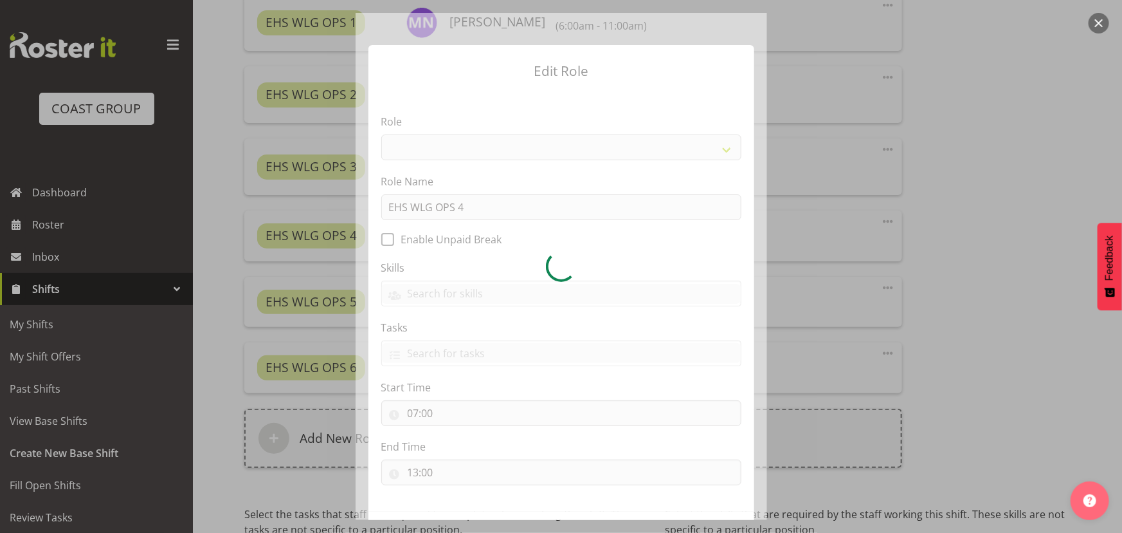
select select "191"
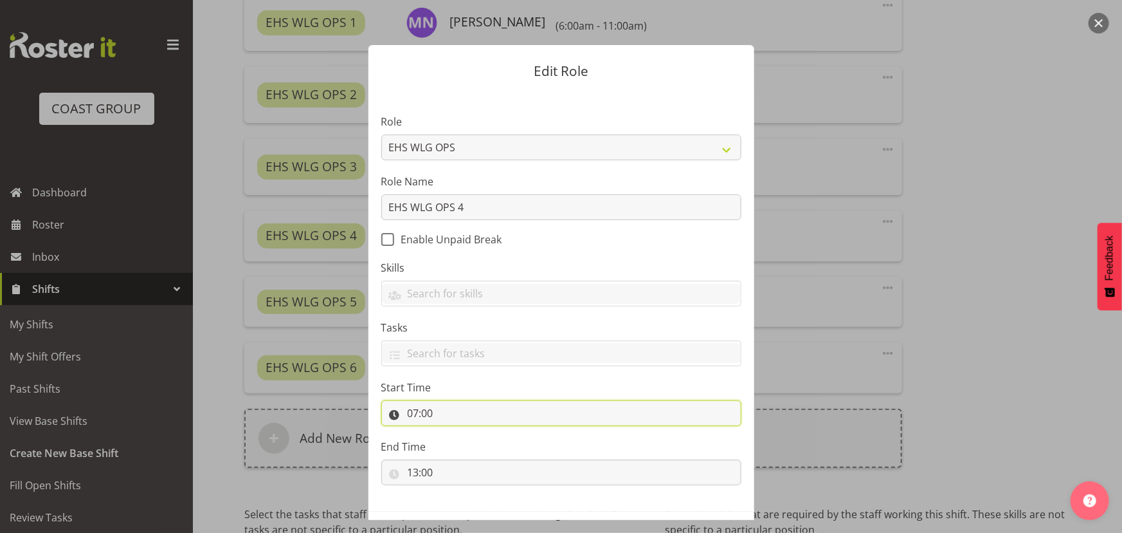
click at [468, 405] on input "07:00" at bounding box center [561, 413] width 360 height 26
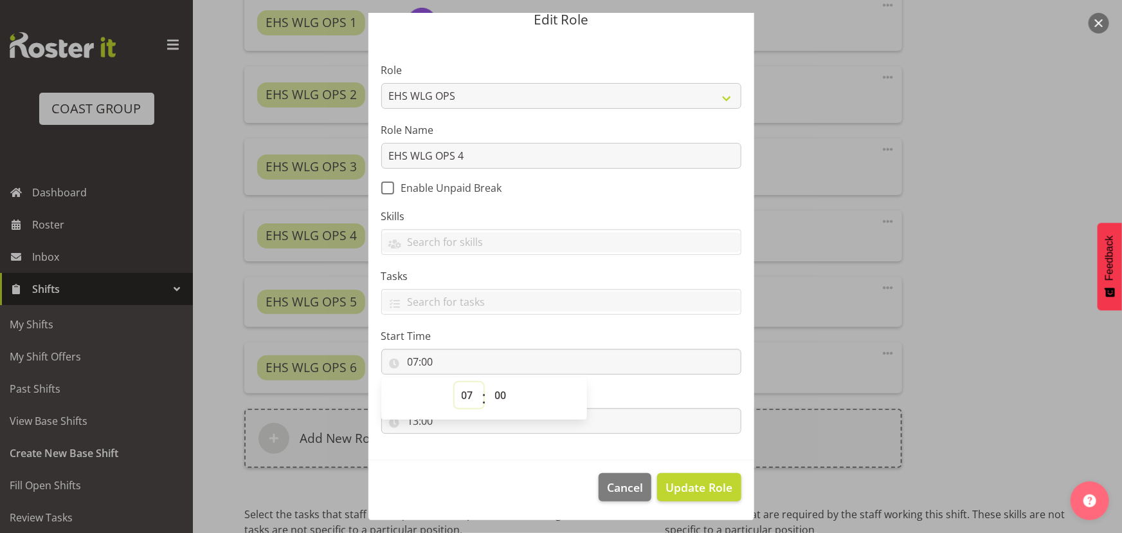
click at [470, 394] on select "00 01 02 03 04 05 06 07 08 09 10 11 12 13 14 15 16 17 18 19 20 21 22 23" at bounding box center [469, 395] width 29 height 26
select select "8"
click at [455, 382] on select "00 01 02 03 04 05 06 07 08 09 10 11 12 13 14 15 16 17 18 19 20 21 22 23" at bounding box center [469, 395] width 29 height 26
type input "08:00"
click at [546, 273] on label "Tasks" at bounding box center [561, 275] width 360 height 15
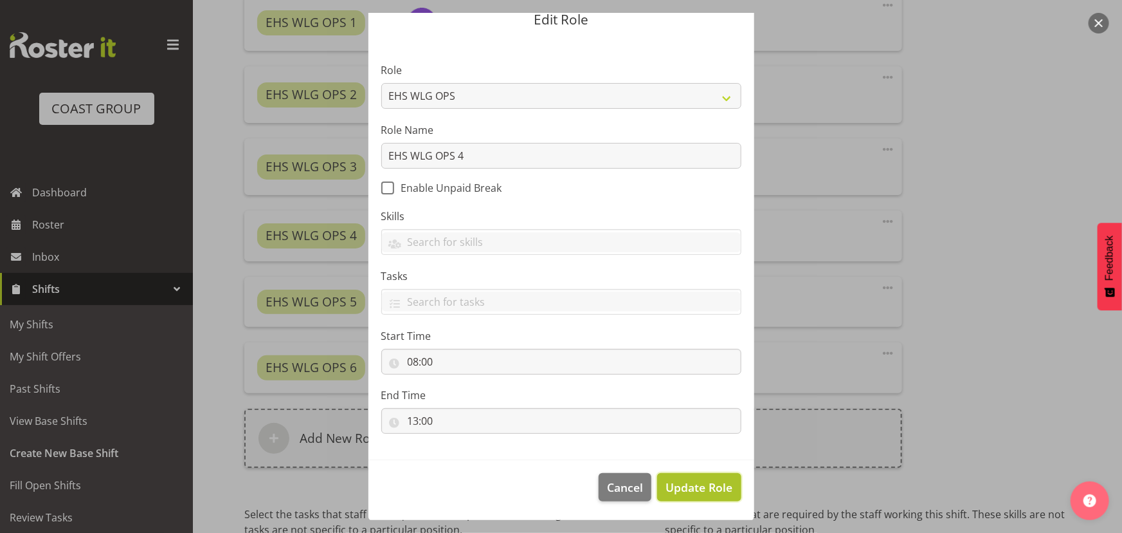
click at [670, 477] on button "Update Role" at bounding box center [699, 487] width 84 height 28
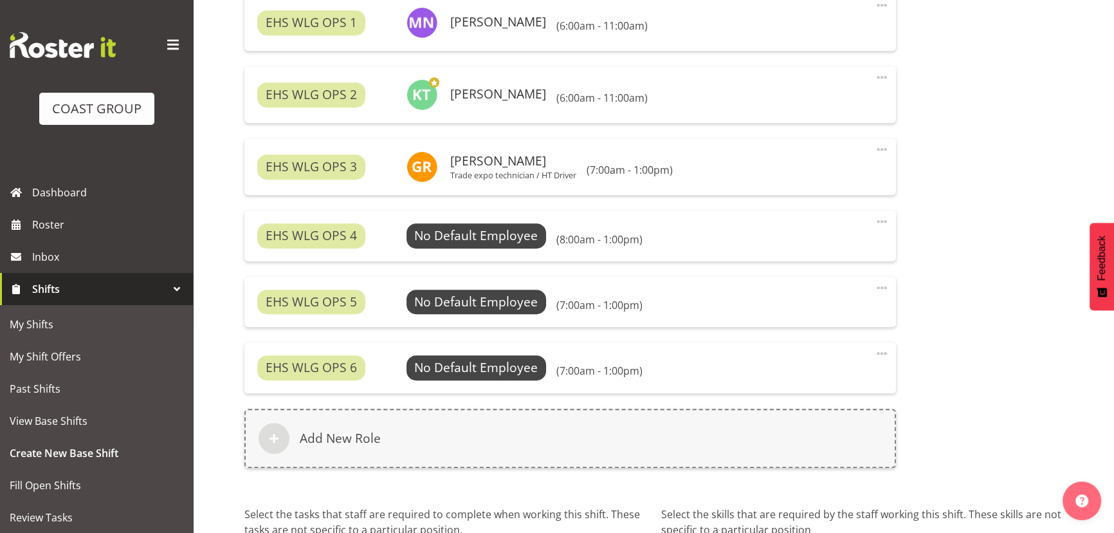
click at [881, 286] on span at bounding box center [881, 287] width 15 height 15
click at [828, 318] on link "Edit" at bounding box center [828, 315] width 124 height 23
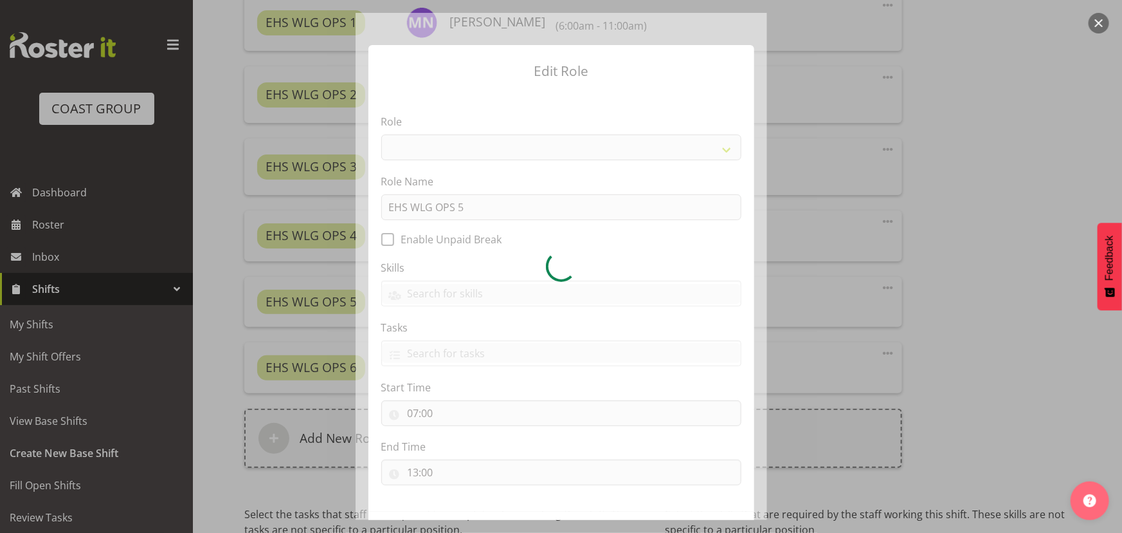
select select "191"
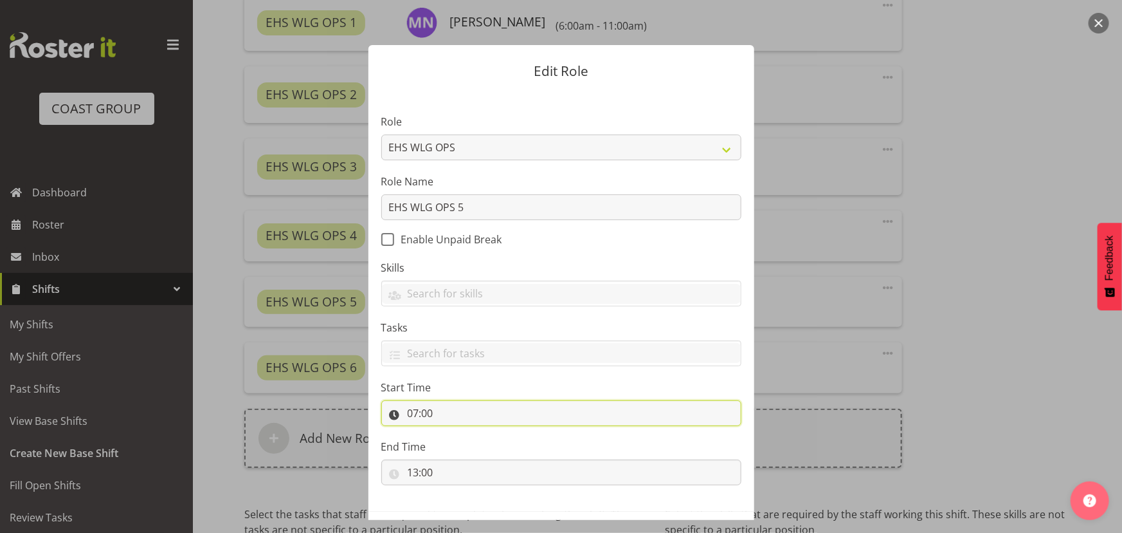
click at [476, 418] on input "07:00" at bounding box center [561, 413] width 360 height 26
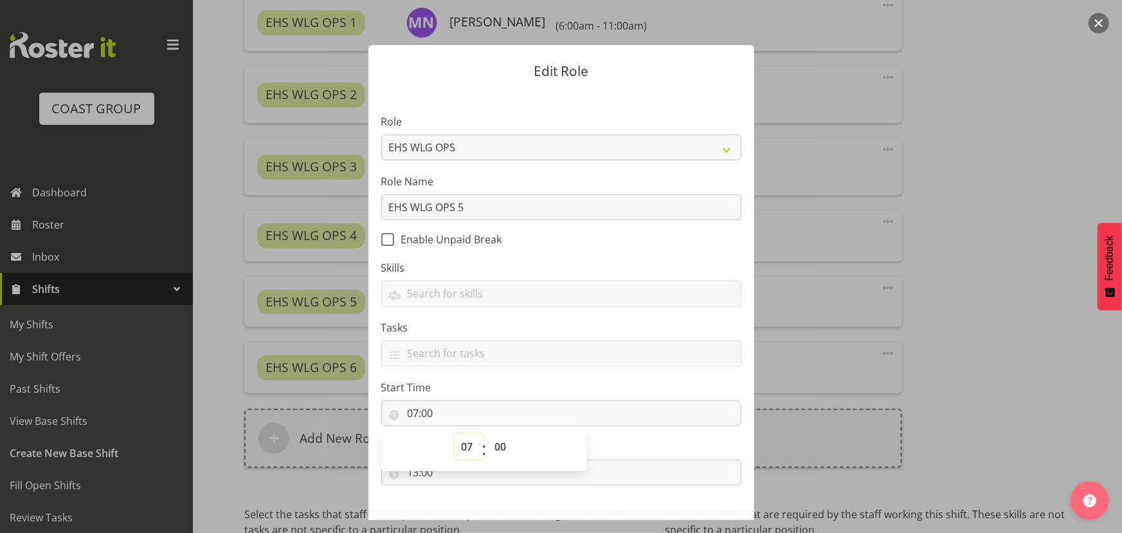
click at [462, 440] on select "00 01 02 03 04 05 06 07 08 09 10 11 12 13 14 15 16 17 18 19 20 21 22 23" at bounding box center [469, 447] width 29 height 26
select select "8"
click at [455, 434] on select "00 01 02 03 04 05 06 07 08 09 10 11 12 13 14 15 16 17 18 19 20 21 22 23" at bounding box center [469, 447] width 29 height 26
type input "08:00"
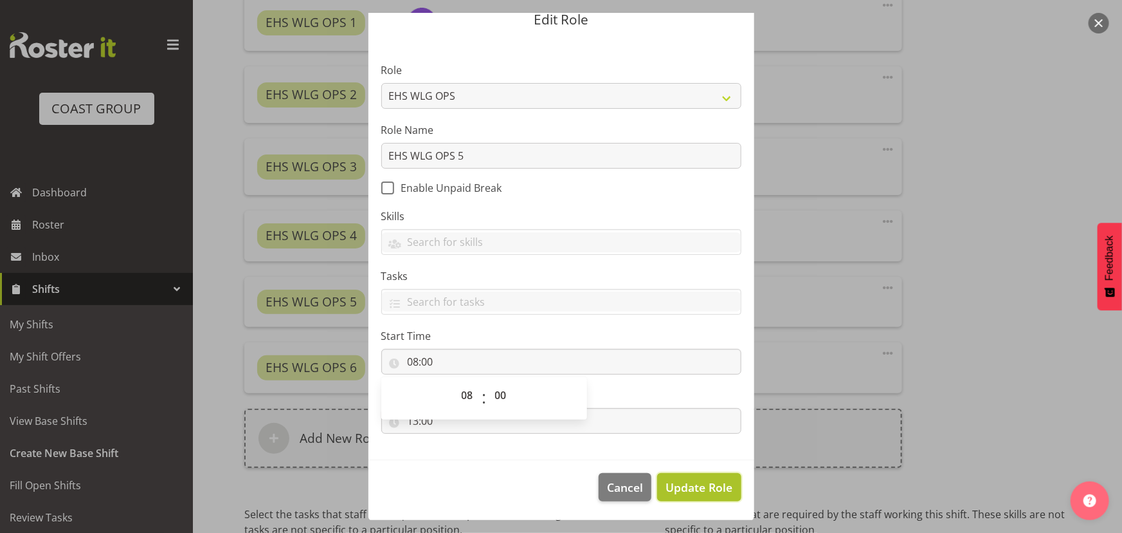
click at [673, 491] on span "Update Role" at bounding box center [699, 487] width 67 height 17
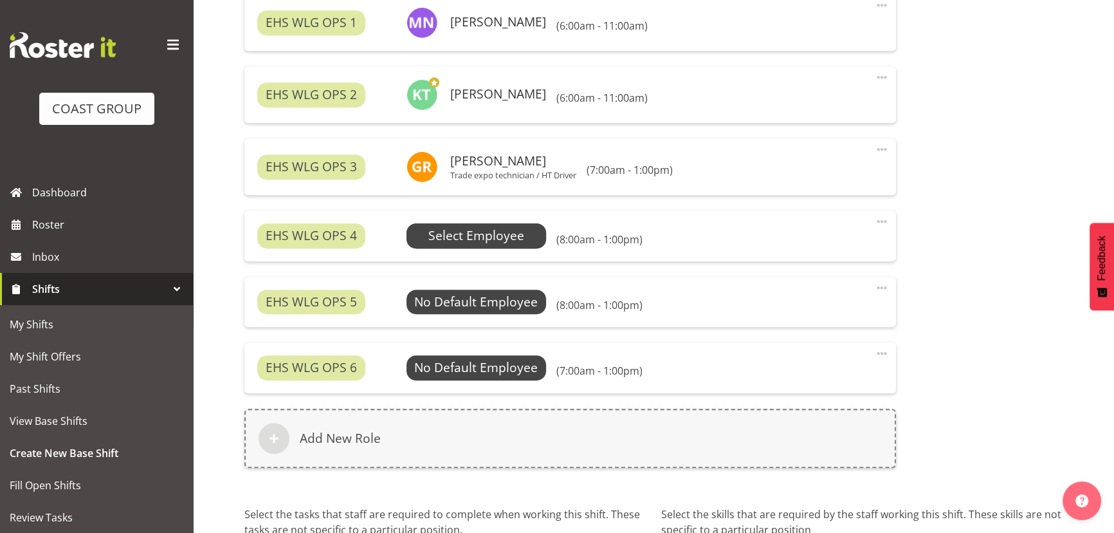
click at [470, 244] on span "Select Employee" at bounding box center [477, 235] width 140 height 24
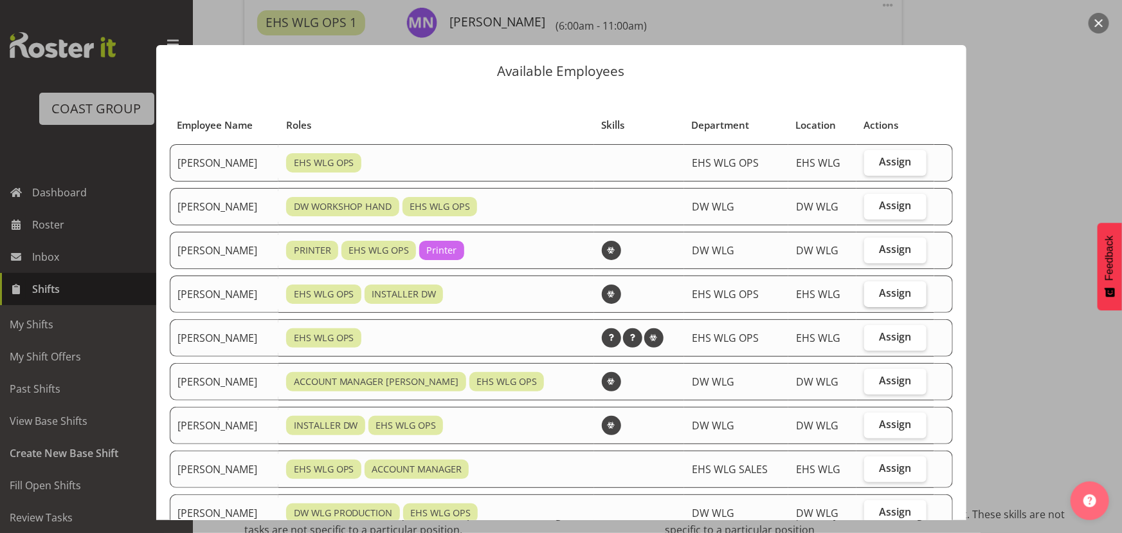
click at [865, 299] on label "Assign" at bounding box center [896, 294] width 62 height 26
click at [865, 297] on input "Assign" at bounding box center [869, 293] width 8 height 8
checkbox input "true"
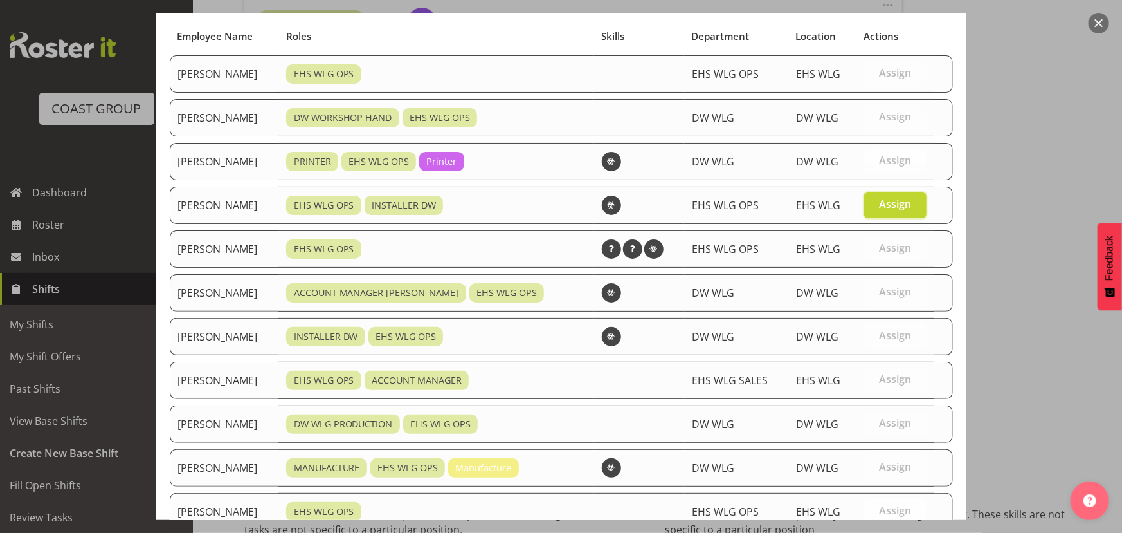
scroll to position [178, 0]
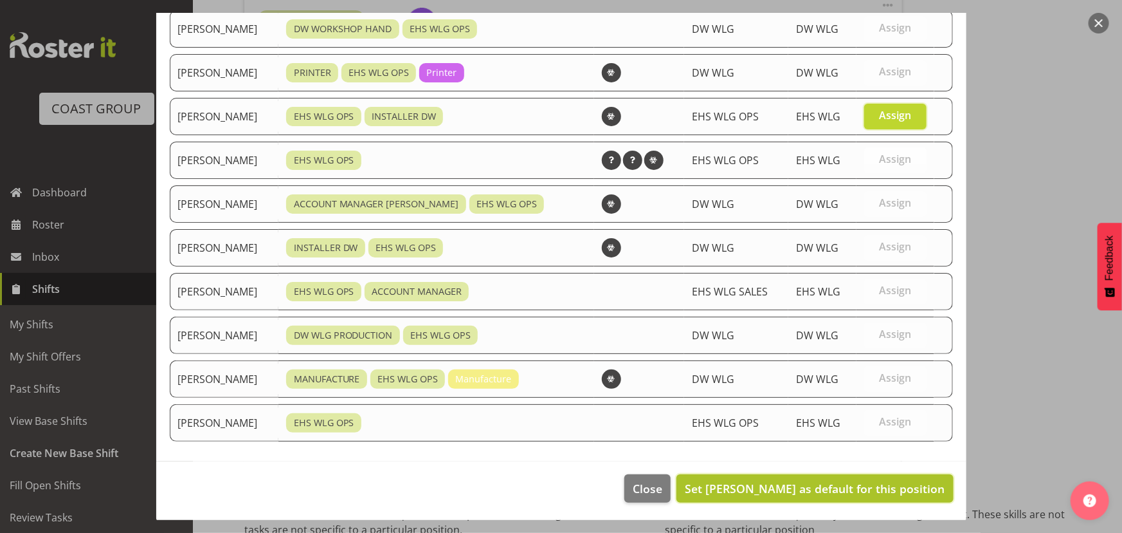
click at [836, 486] on span "Set Darryl Burns as default for this position" at bounding box center [815, 487] width 260 height 15
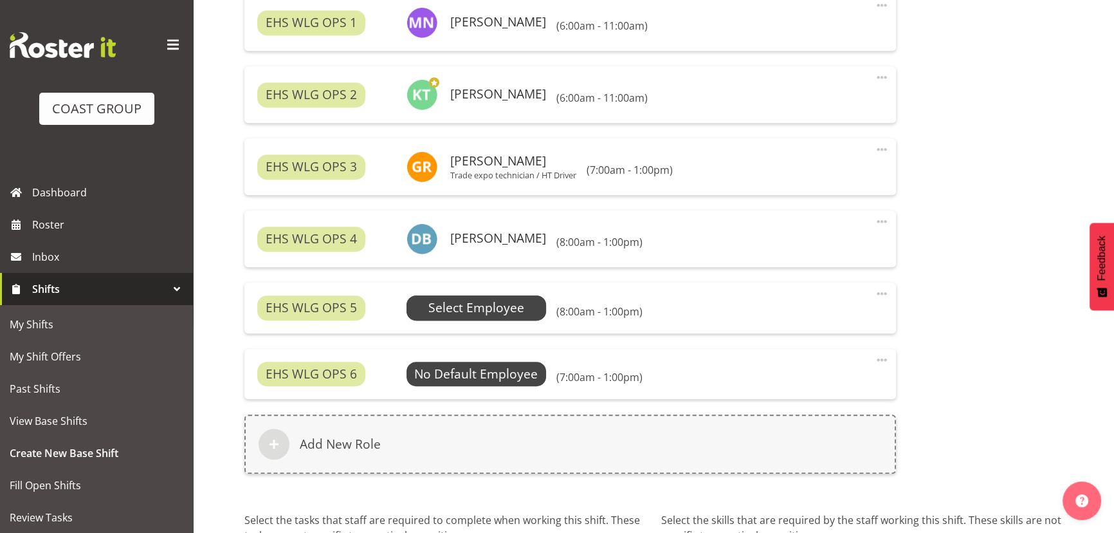
click at [499, 314] on span "Select Employee" at bounding box center [476, 307] width 96 height 19
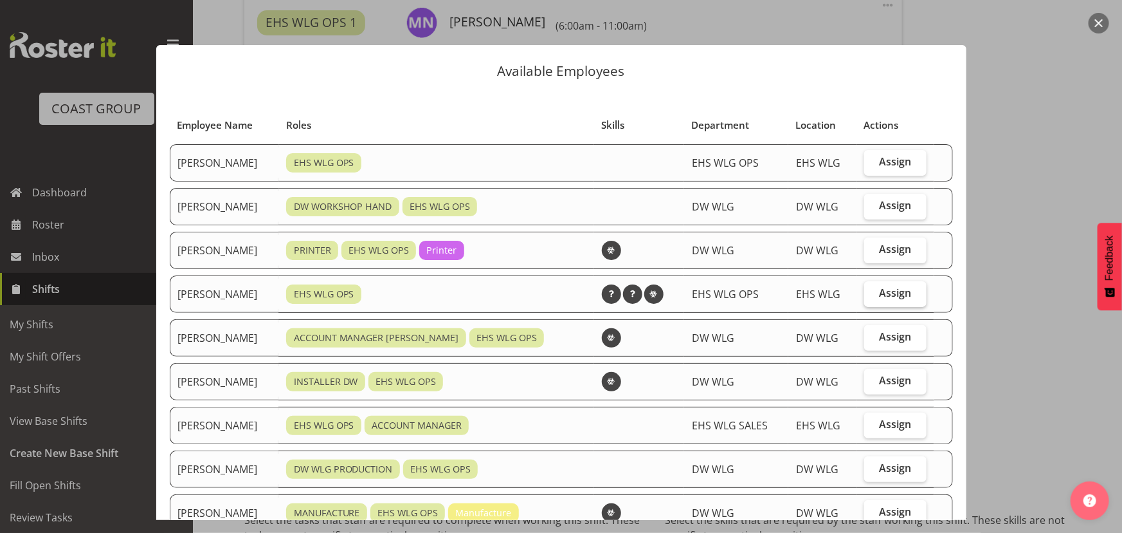
click at [867, 295] on label "Assign" at bounding box center [896, 294] width 62 height 26
click at [867, 295] on input "Assign" at bounding box center [869, 293] width 8 height 8
checkbox input "true"
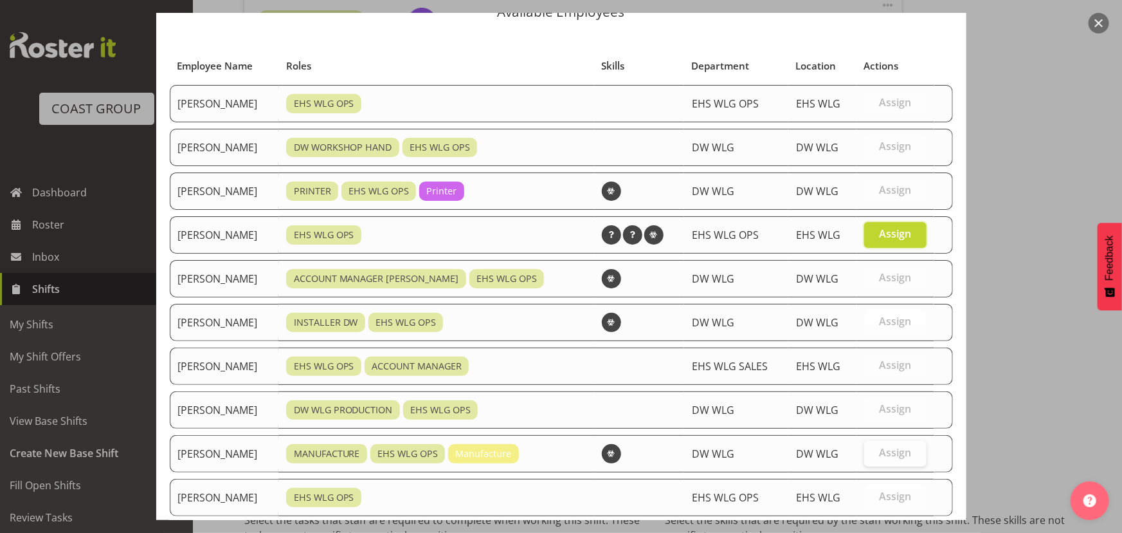
scroll to position [134, 0]
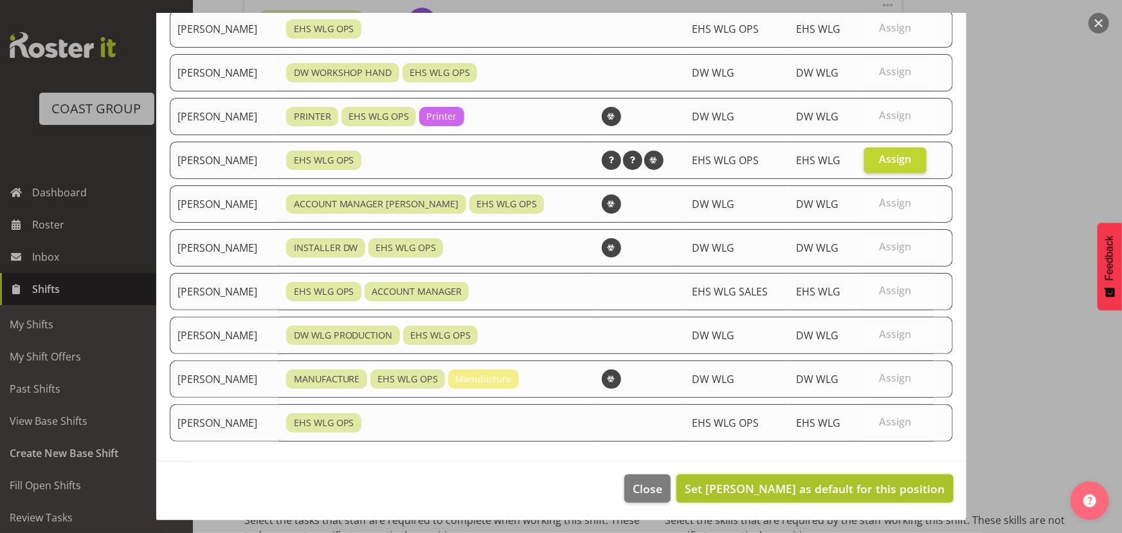
click at [861, 491] on span "Set Jackson Howsan as default for this position" at bounding box center [815, 487] width 260 height 15
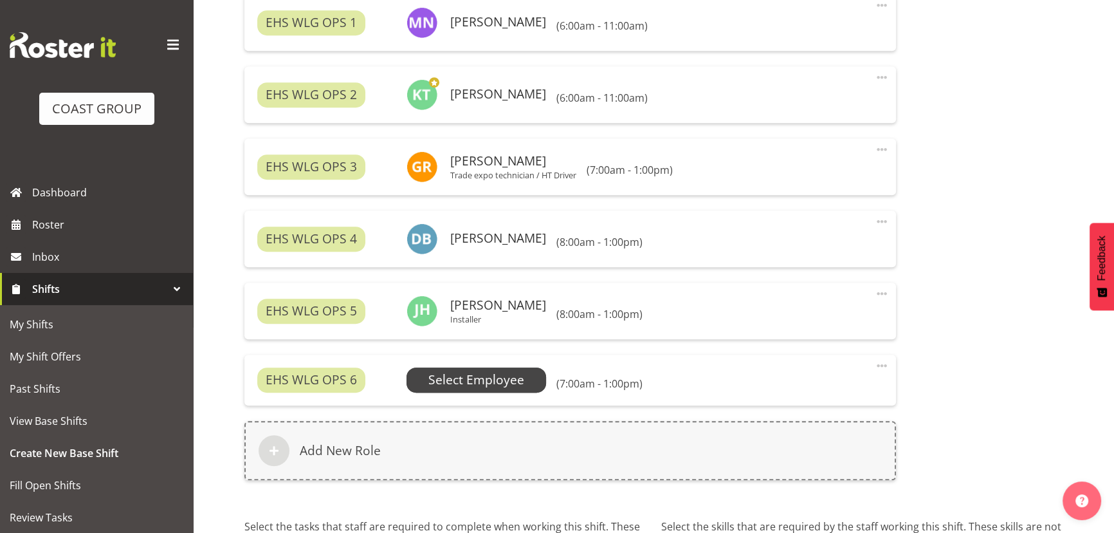
click at [520, 384] on span "Select Employee" at bounding box center [476, 380] width 96 height 19
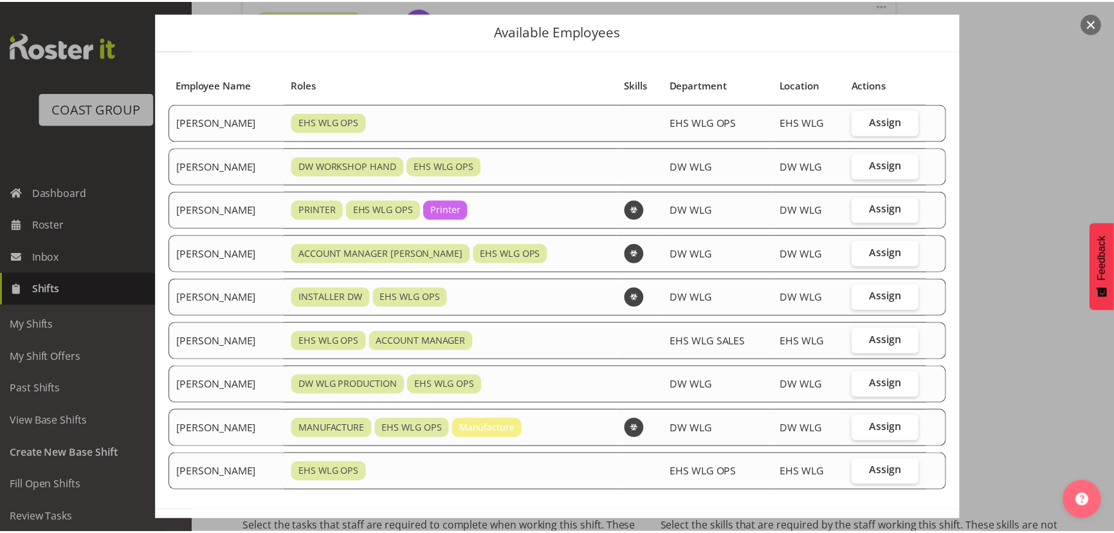
scroll to position [58, 0]
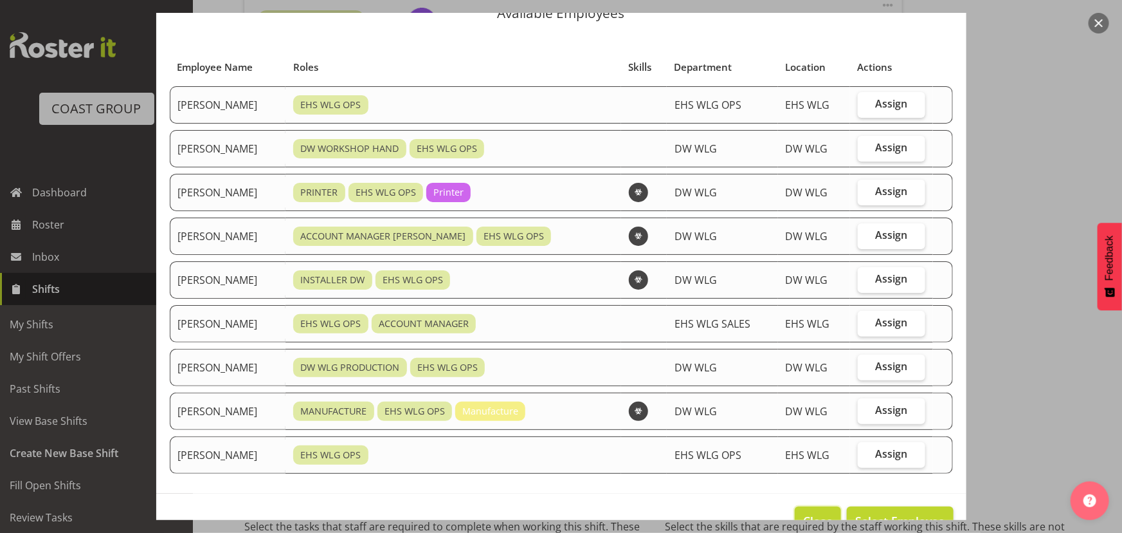
click at [803, 515] on span "Close" at bounding box center [818, 520] width 30 height 17
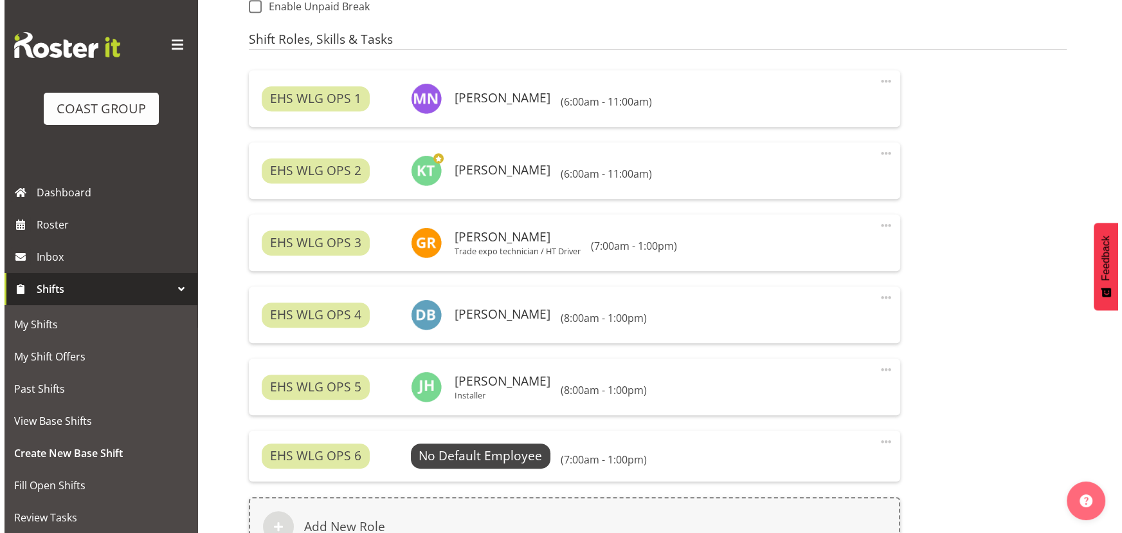
scroll to position [805, 0]
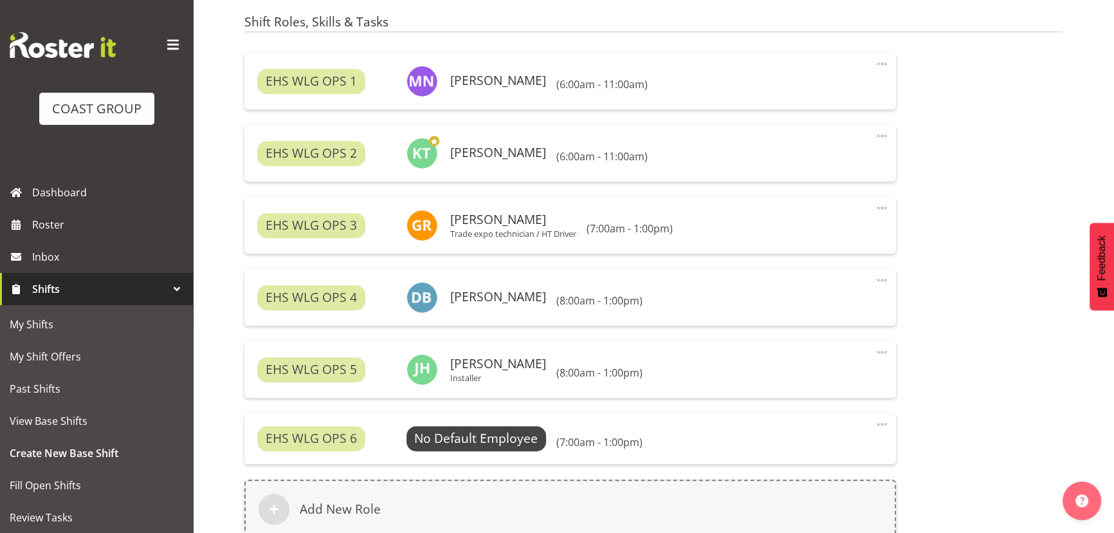
click at [881, 421] on span at bounding box center [881, 423] width 15 height 15
click at [810, 444] on link "Edit" at bounding box center [828, 452] width 124 height 23
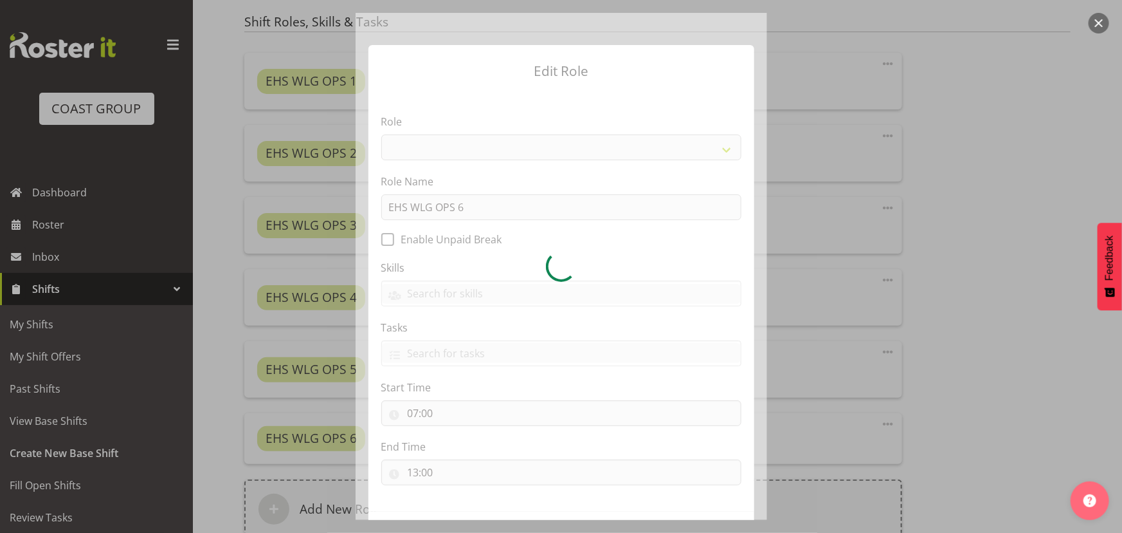
select select "191"
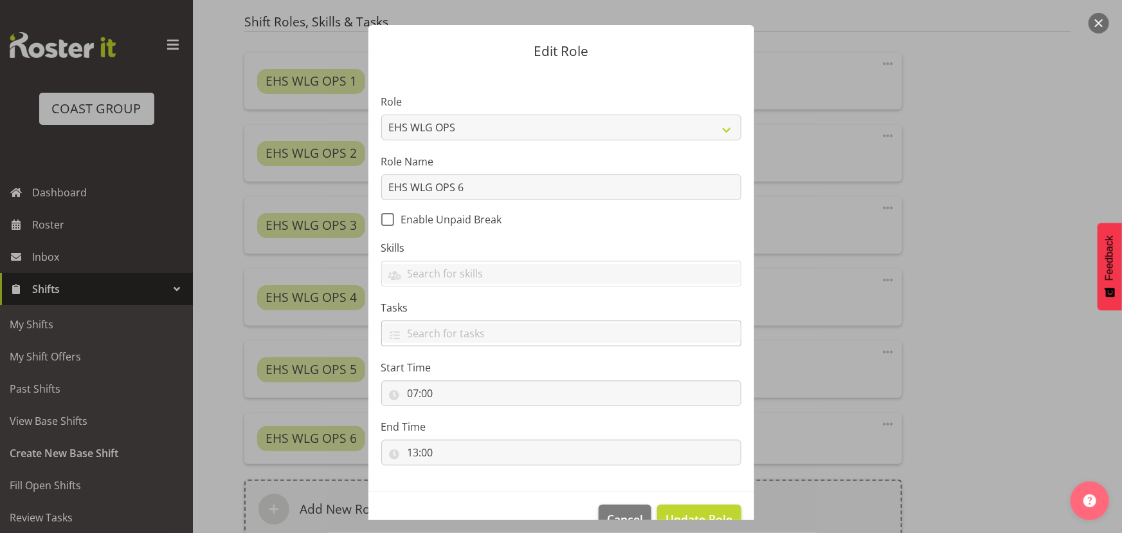
scroll to position [51, 0]
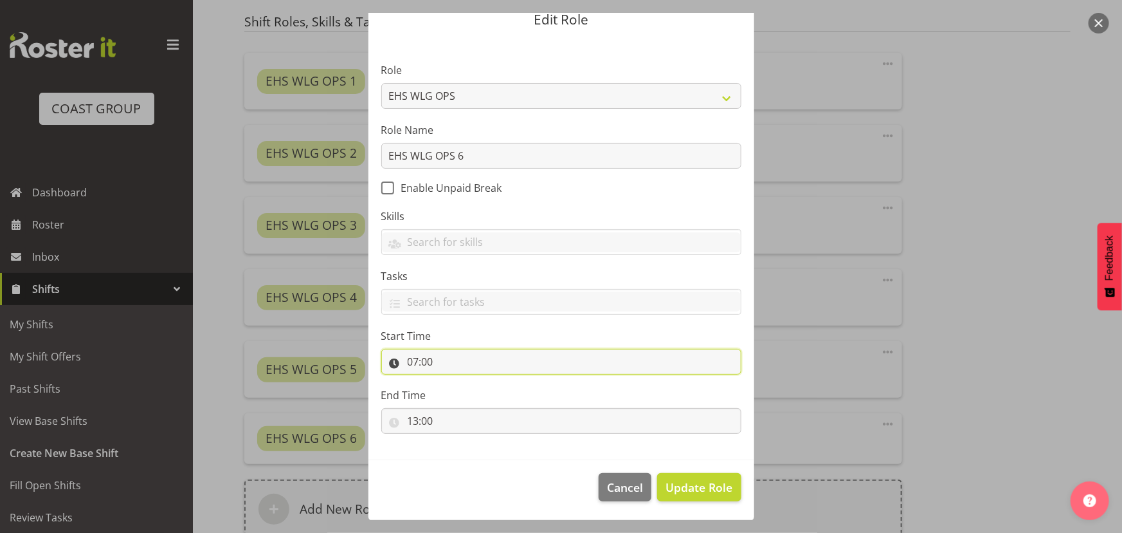
click at [481, 365] on input "07:00" at bounding box center [561, 362] width 360 height 26
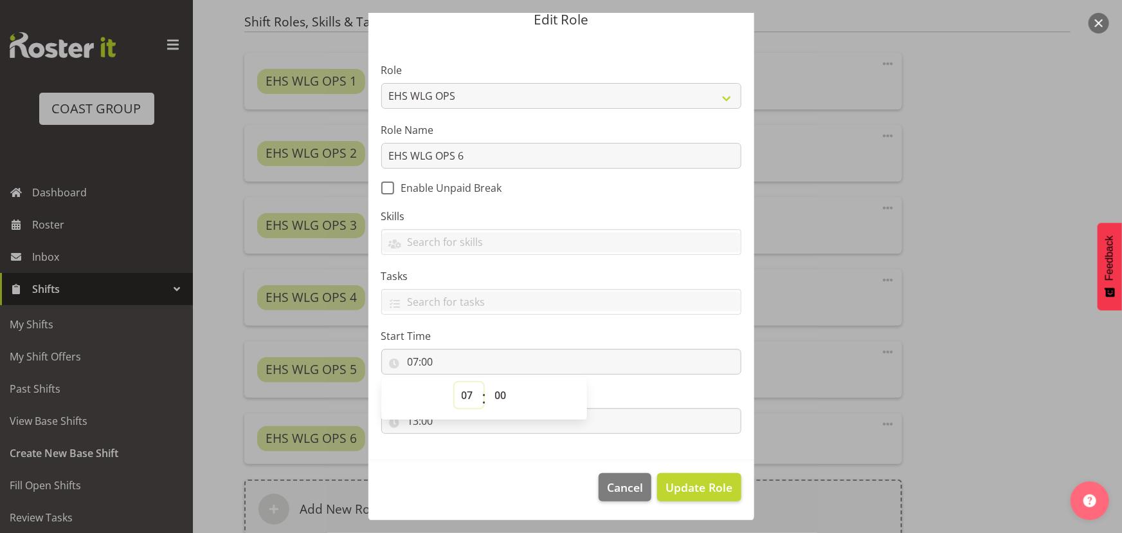
click at [463, 392] on select "00 01 02 03 04 05 06 07 08 09 10 11 12 13 14 15 16 17 18 19 20 21 22 23" at bounding box center [469, 395] width 29 height 26
select select "13"
click at [455, 382] on select "00 01 02 03 04 05 06 07 08 09 10 11 12 13 14 15 16 17 18 19 20 21 22 23" at bounding box center [469, 395] width 29 height 26
type input "13:00"
click at [592, 369] on input "13:00" at bounding box center [561, 362] width 360 height 26
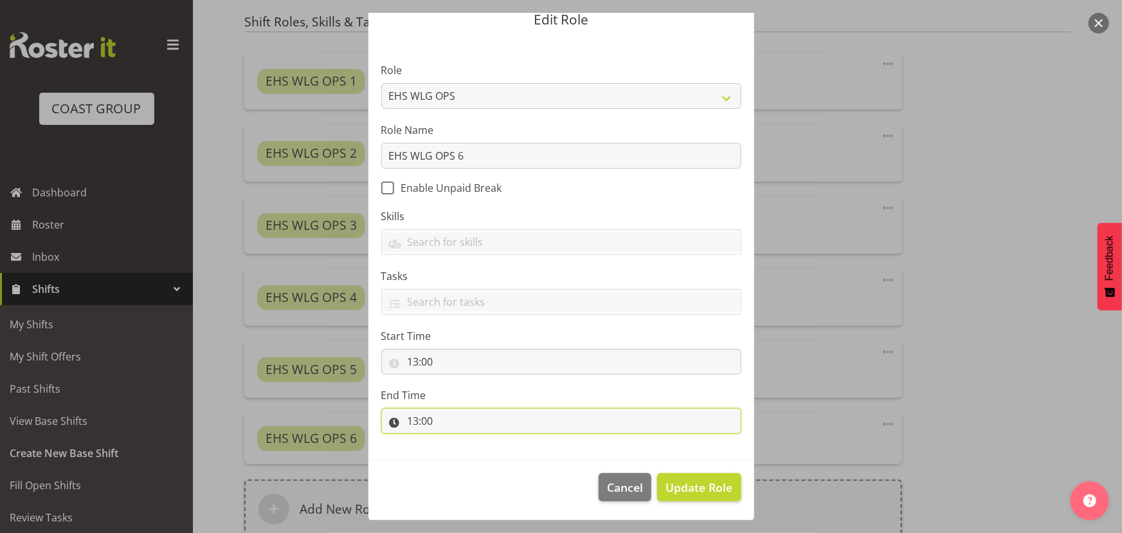
click at [580, 408] on input "13:00" at bounding box center [561, 421] width 360 height 26
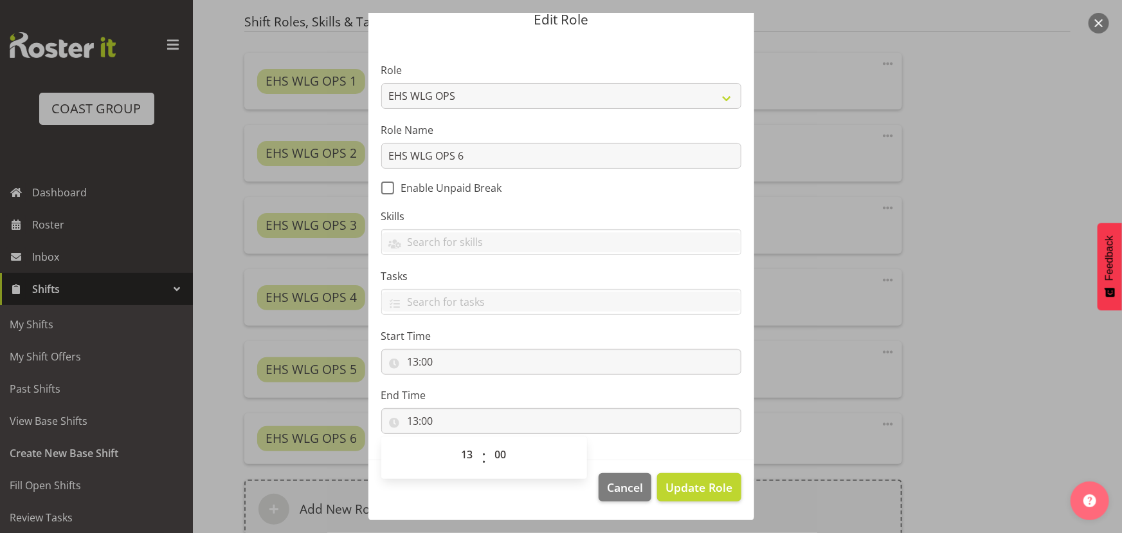
click at [465, 440] on div "00 01 02 03 04 05 06 07 08 09 10 11 12 13 14 15 16 17 18 19 20 21 22 23 : 00 01…" at bounding box center [484, 457] width 206 height 42
click at [463, 440] on div "00 01 02 03 04 05 06 07 08 09 10 11 12 13 14 15 16 17 18 19 20 21 22 23 : 00 01…" at bounding box center [484, 457] width 206 height 42
drag, startPoint x: 459, startPoint y: 453, endPoint x: 457, endPoint y: 443, distance: 11.0
click at [459, 453] on select "00 01 02 03 04 05 06 07 08 09 10 11 12 13 14 15 16 17 18 19 20 21 22 23" at bounding box center [469, 454] width 29 height 26
select select "17"
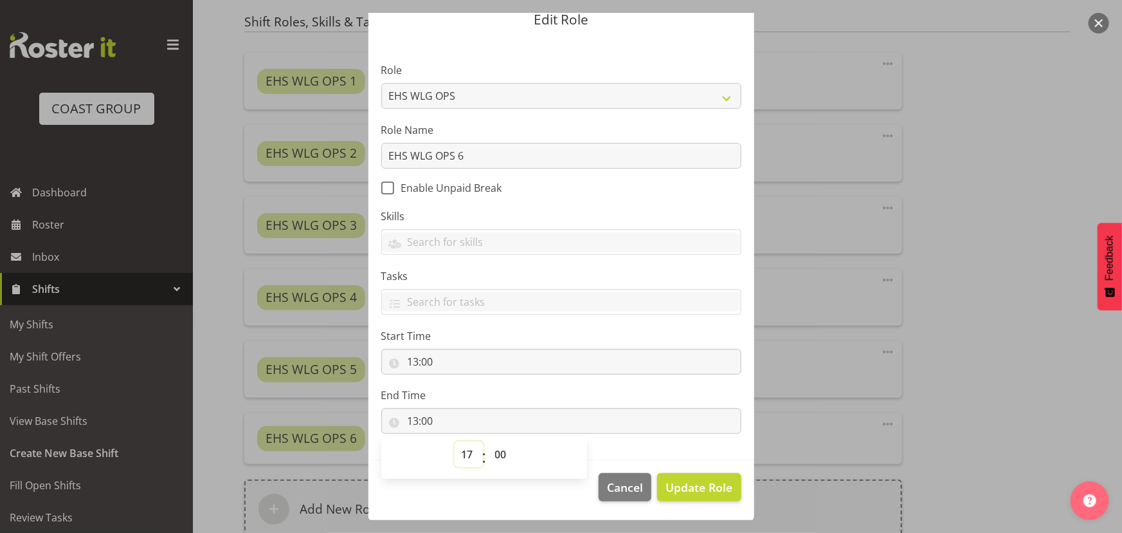
click at [455, 441] on select "00 01 02 03 04 05 06 07 08 09 10 11 12 13 14 15 16 17 18 19 20 21 22 23" at bounding box center [469, 454] width 29 height 26
type input "17:00"
click at [556, 403] on div "End Time 17:00 00 01 02 03 04 05 06 07 08 09 10 11 12 13 14 15 16 17 18 19 20 2…" at bounding box center [561, 410] width 360 height 46
click at [700, 486] on span "Update Role" at bounding box center [699, 487] width 67 height 17
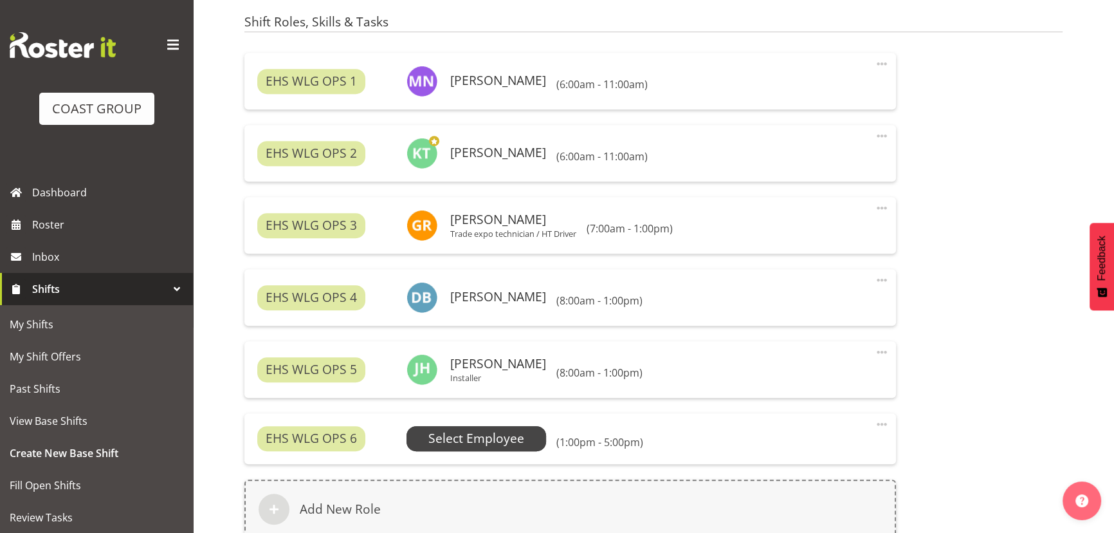
click at [510, 432] on span "Select Employee" at bounding box center [476, 438] width 96 height 19
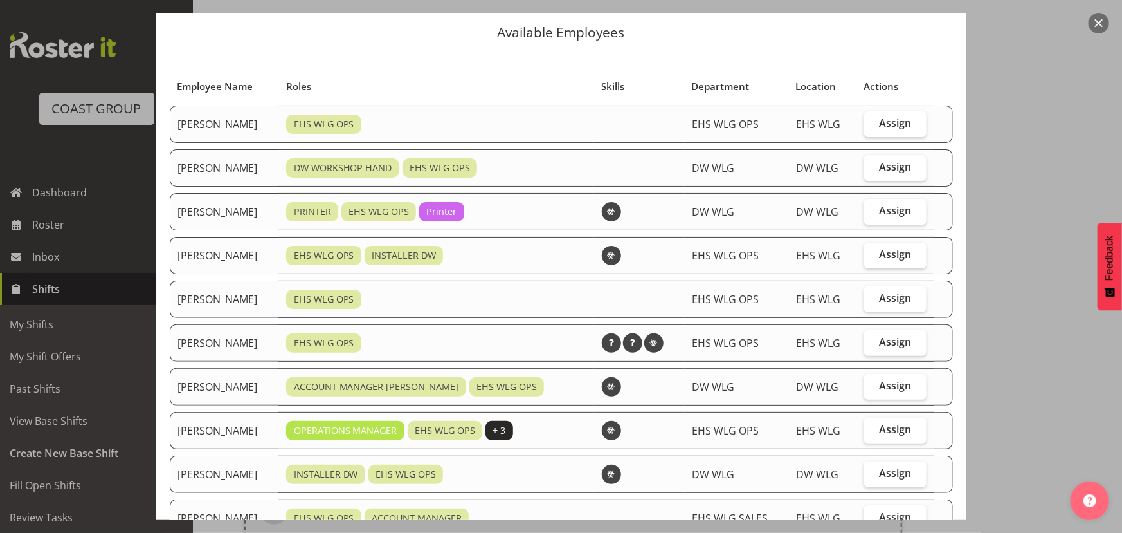
scroll to position [58, 0]
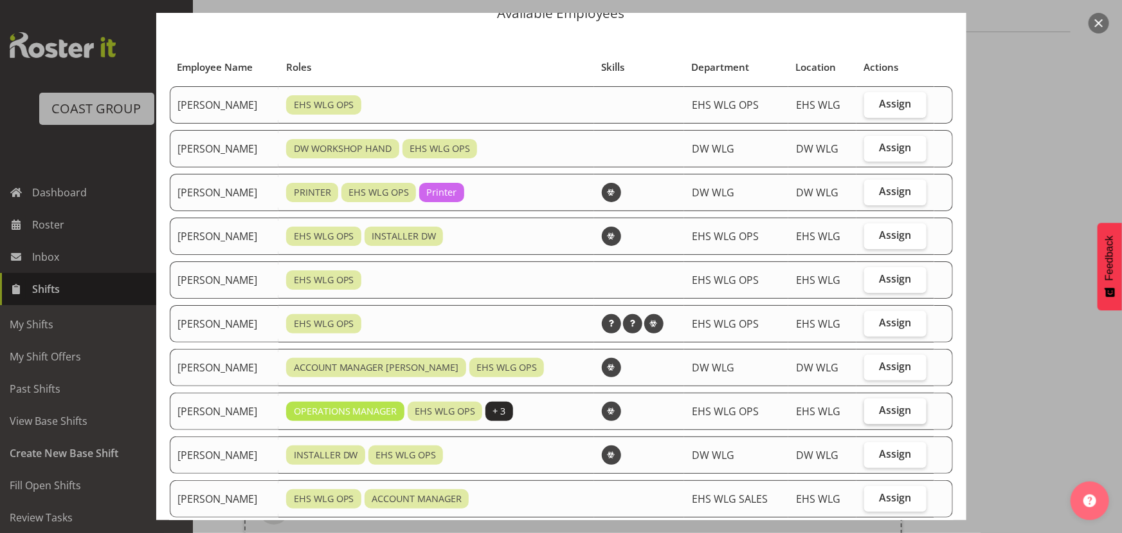
click at [888, 410] on span "Assign" at bounding box center [895, 409] width 32 height 13
click at [873, 410] on input "Assign" at bounding box center [869, 410] width 8 height 8
checkbox input "true"
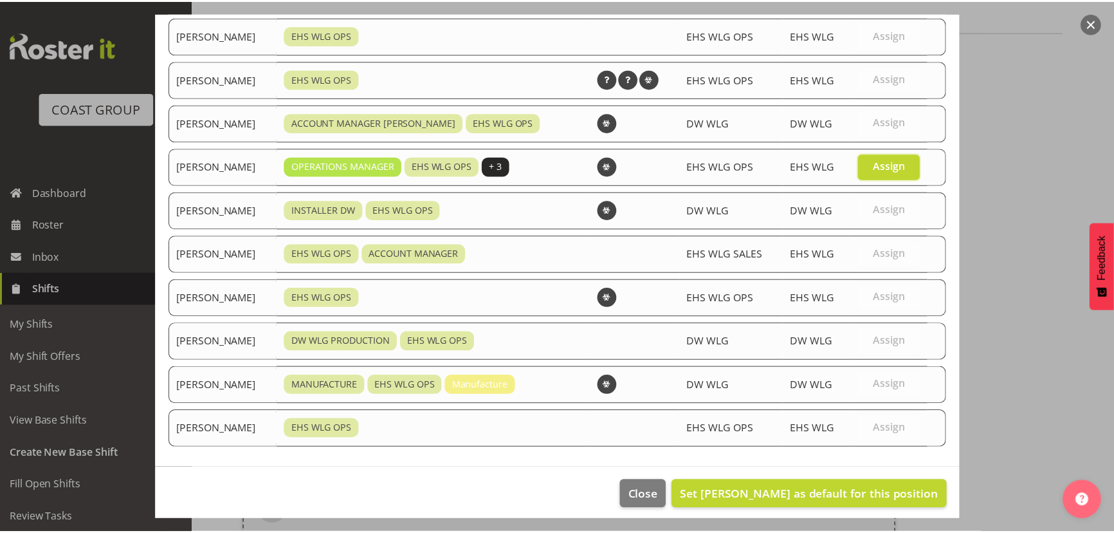
scroll to position [309, 0]
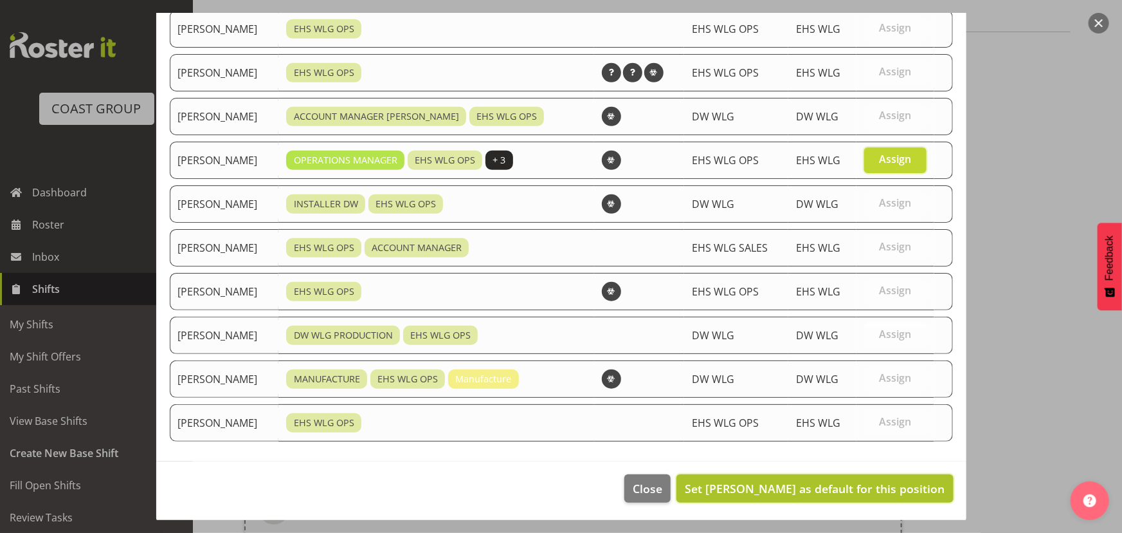
click at [877, 482] on span "Set Kade Tiatia as default for this position" at bounding box center [815, 487] width 260 height 15
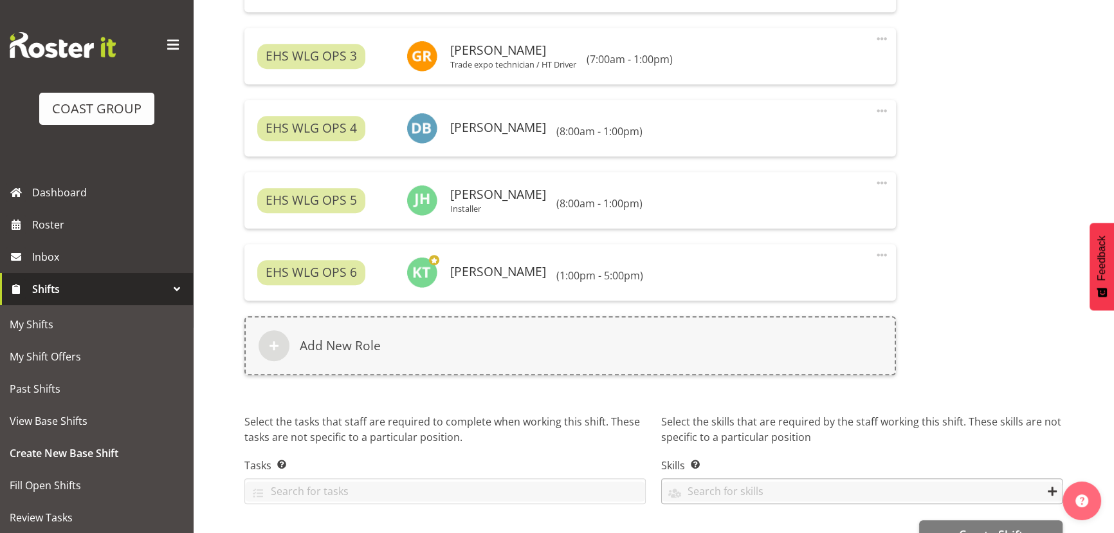
scroll to position [1006, 0]
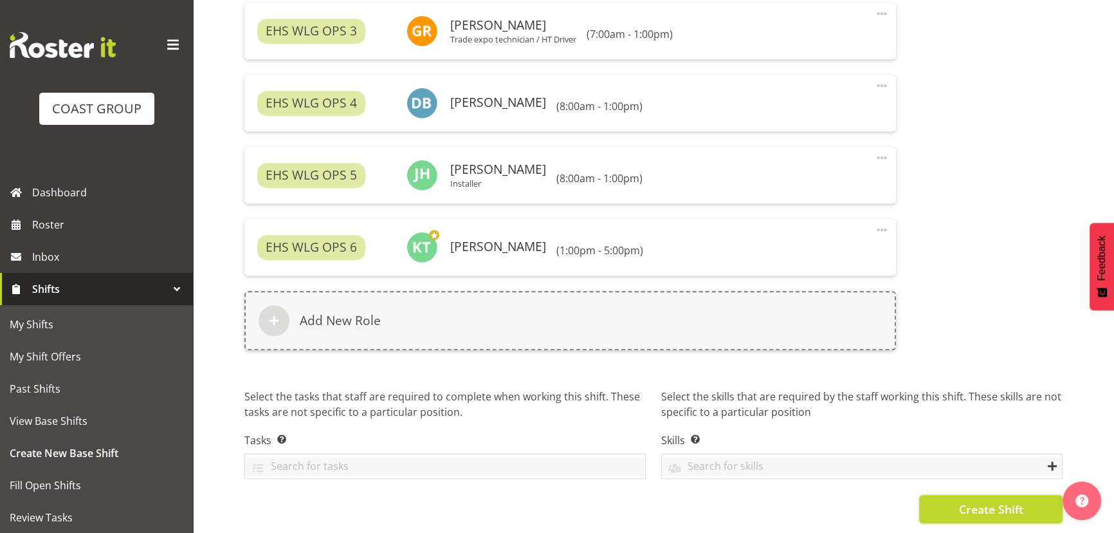
click at [965, 495] on button "Create Shift" at bounding box center [990, 509] width 143 height 28
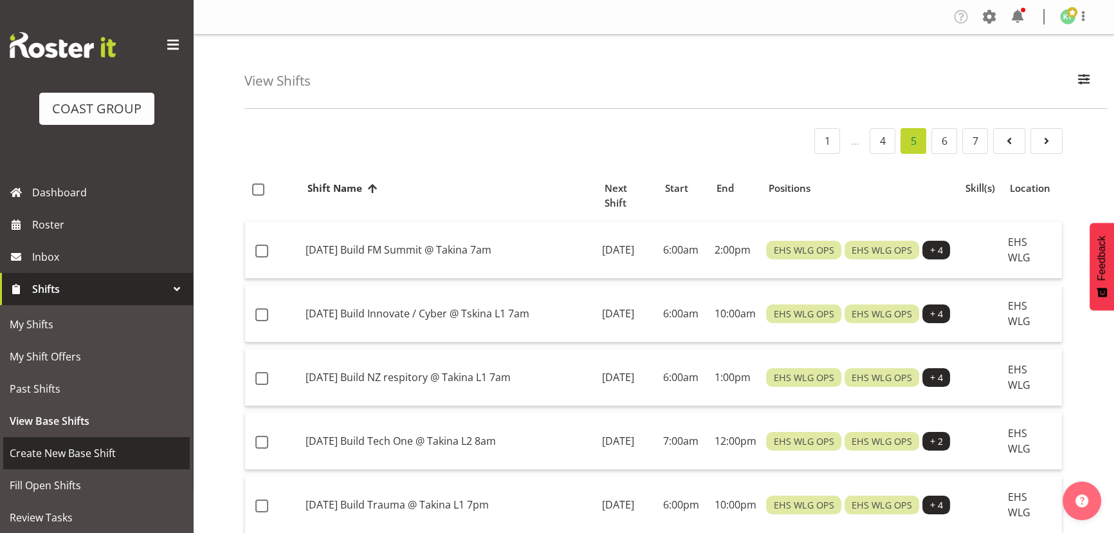
click at [95, 448] on span "Create New Base Shift" at bounding box center [97, 452] width 174 height 19
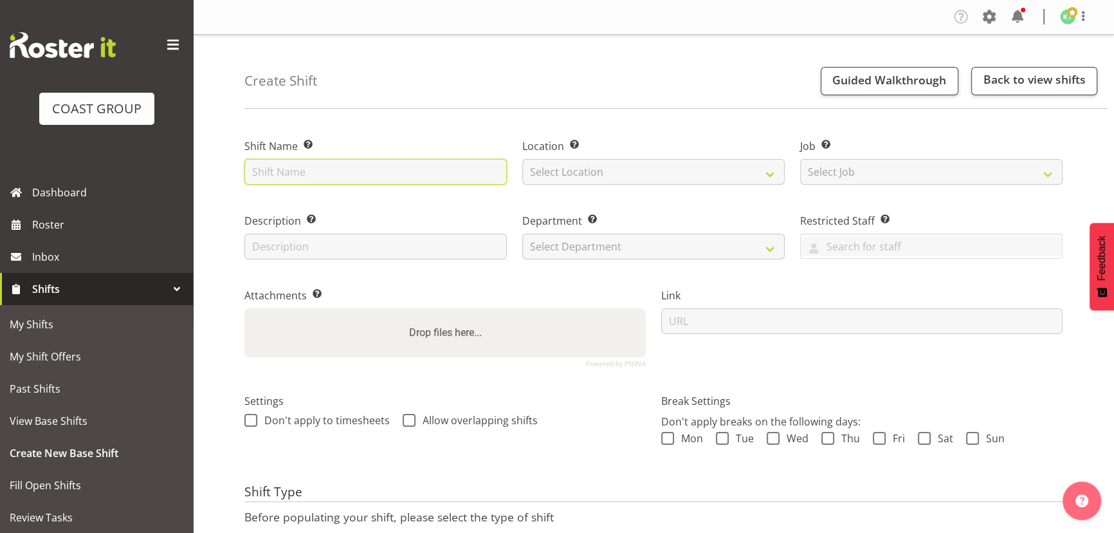
drag, startPoint x: 0, startPoint y: 0, endPoint x: 283, endPoint y: 181, distance: 336.2
click at [283, 181] on input "text" at bounding box center [375, 172] width 262 height 26
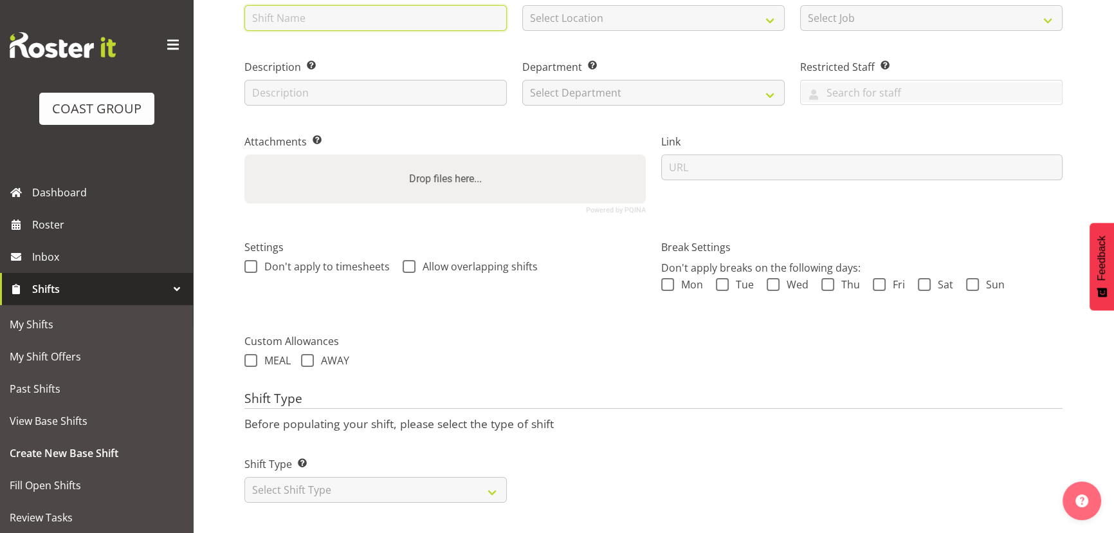
scroll to position [161, 0]
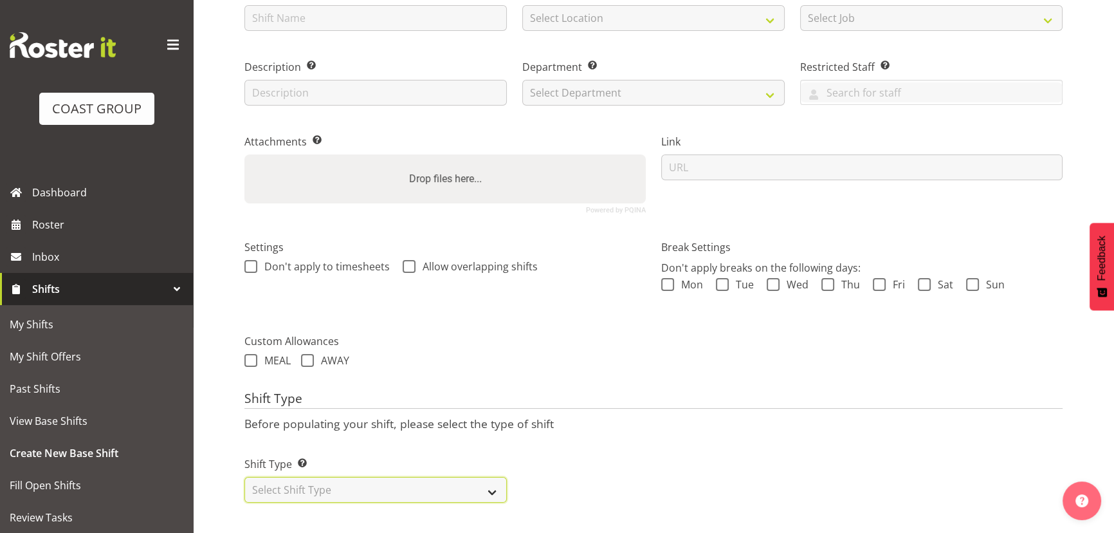
click at [471, 486] on select "Select Shift Type One Off Shift Recurring Shift Rotating Shift" at bounding box center [375, 490] width 262 height 26
select select "one_off"
click at [244, 477] on select "Select Shift Type One Off Shift Recurring Shift Rotating Shift" at bounding box center [375, 490] width 262 height 26
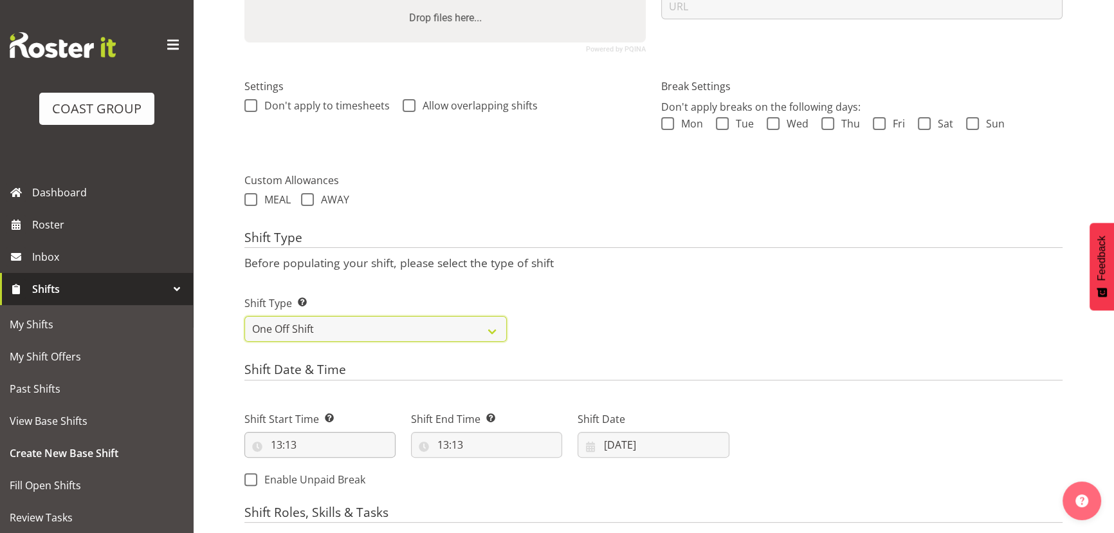
scroll to position [337, 0]
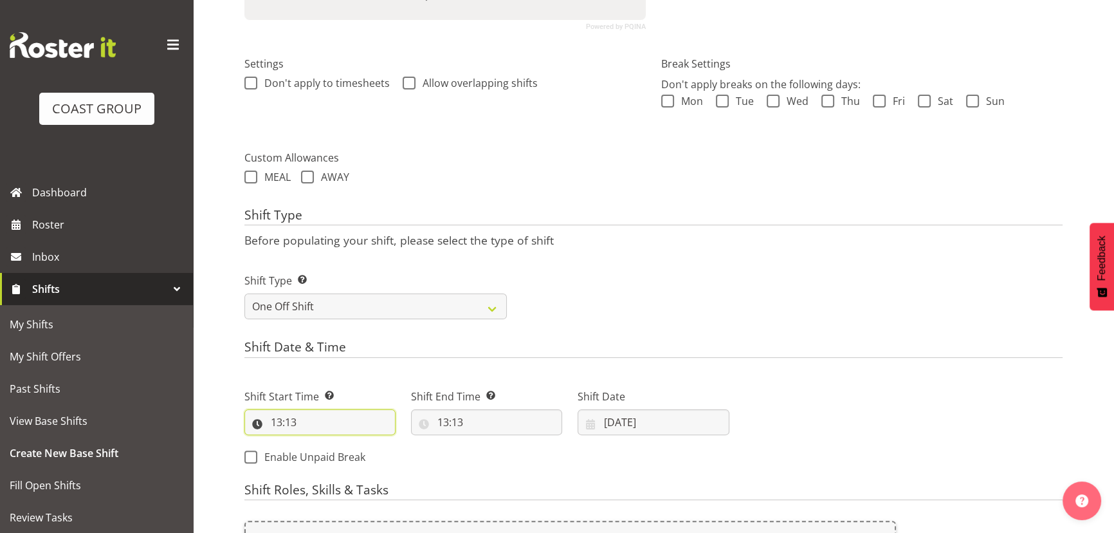
click at [336, 425] on input "13:13" at bounding box center [319, 422] width 151 height 26
click at [336, 454] on select "00 01 02 03 04 05 06 07 08 09 10 11 12 13 14 15 16 17 18 19 20 21 22 23" at bounding box center [332, 456] width 29 height 26
select select "7"
click at [318, 443] on select "00 01 02 03 04 05 06 07 08 09 10 11 12 13 14 15 16 17 18 19 20 21 22 23" at bounding box center [332, 456] width 29 height 26
type input "07:13"
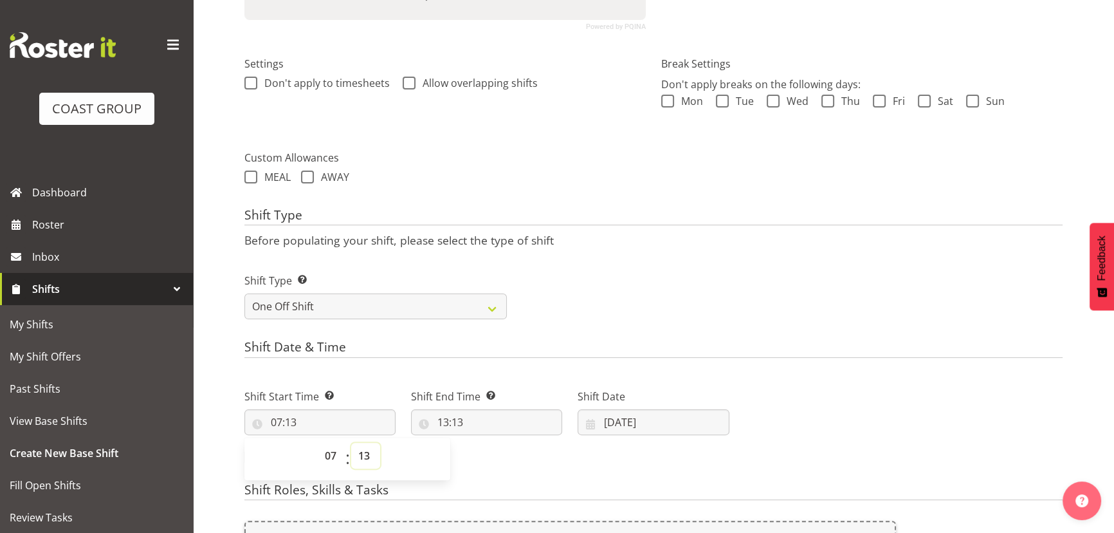
click at [360, 444] on select "00 01 02 03 04 05 06 07 08 09 10 11 12 13 14 15 16 17 18 19 20 21 22 23 24 25 2…" at bounding box center [365, 456] width 29 height 26
select select "0"
click at [351, 443] on select "00 01 02 03 04 05 06 07 08 09 10 11 12 13 14 15 16 17 18 19 20 21 22 23 24 25 2…" at bounding box center [365, 456] width 29 height 26
type input "07:00"
click at [489, 434] on div "Shift End Time Set the time of the day you wish this shift to finish 13:13 00 0…" at bounding box center [486, 407] width 167 height 72
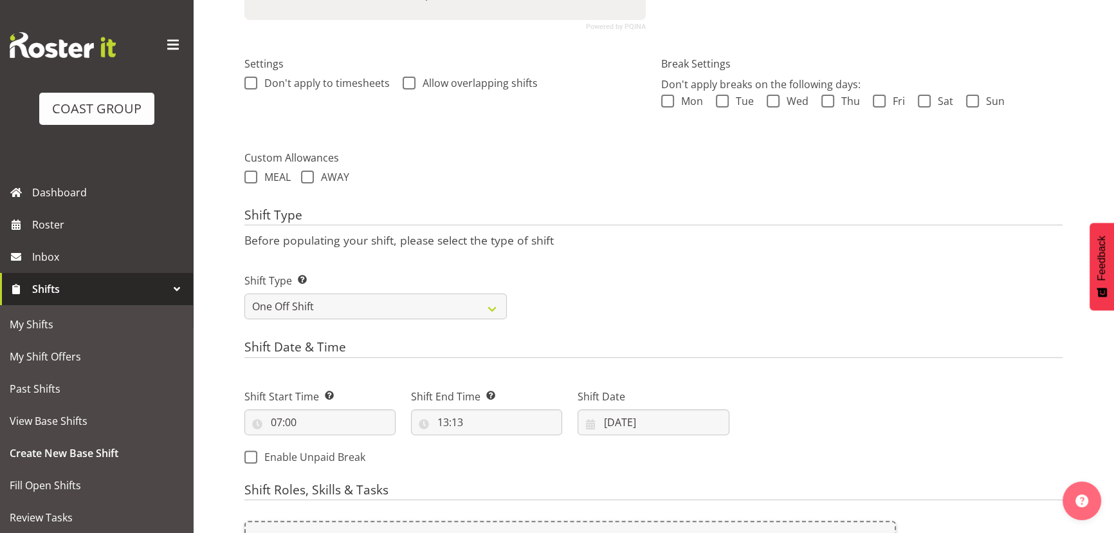
click at [489, 455] on div "Shift Start Time Set the time of the day you wish this shift to start 07:00 00 …" at bounding box center [487, 423] width 500 height 104
drag, startPoint x: 492, startPoint y: 420, endPoint x: 489, endPoint y: 449, distance: 29.1
click at [492, 419] on input "13:13" at bounding box center [486, 422] width 151 height 26
drag, startPoint x: 495, startPoint y: 450, endPoint x: 495, endPoint y: 441, distance: 8.4
click at [495, 450] on select "00 01 02 03 04 05 06 07 08 09 10 11 12 13 14 15 16 17 18 19 20 21 22 23" at bounding box center [498, 456] width 29 height 26
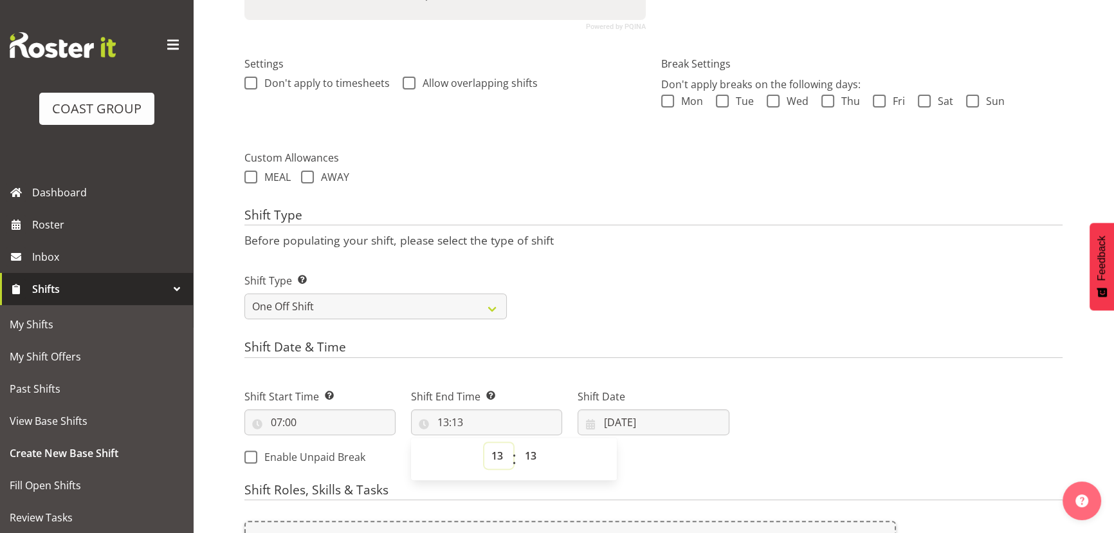
select select "16"
click at [484, 443] on select "00 01 02 03 04 05 06 07 08 09 10 11 12 13 14 15 16 17 18 19 20 21 22 23" at bounding box center [498, 456] width 29 height 26
type input "16:13"
drag, startPoint x: 532, startPoint y: 450, endPoint x: 527, endPoint y: 445, distance: 6.8
click at [532, 452] on select "00 01 02 03 04 05 06 07 08 09 10 11 12 13 14 15 16 17 18 19 20 21 22 23 24 25 2…" at bounding box center [532, 456] width 29 height 26
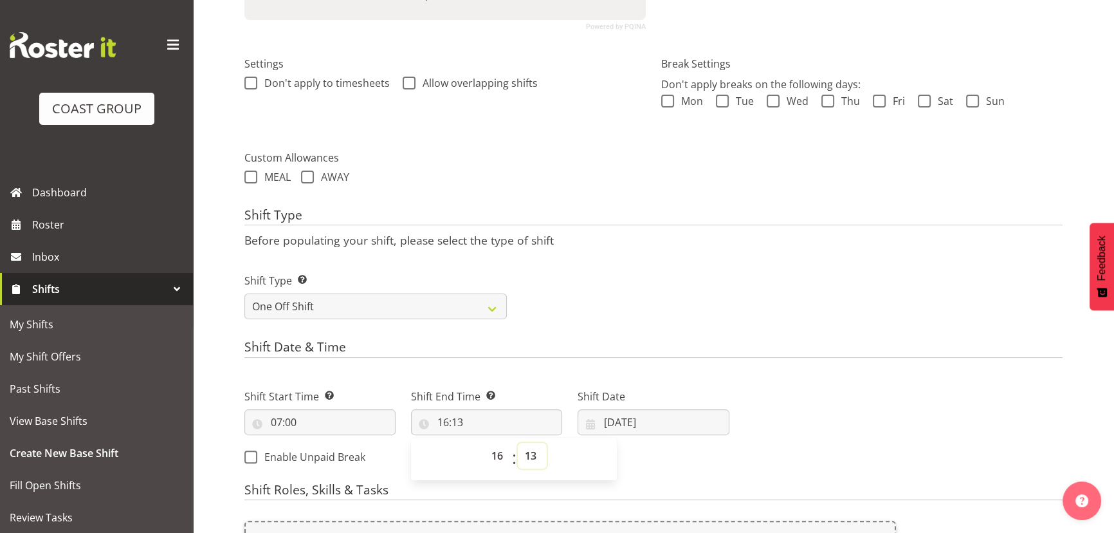
select select "30"
click at [518, 443] on select "00 01 02 03 04 05 06 07 08 09 10 11 12 13 14 15 16 17 18 19 20 21 22 23 24 25 2…" at bounding box center [532, 456] width 29 height 26
type input "16:30"
drag, startPoint x: 486, startPoint y: 455, endPoint x: 491, endPoint y: 445, distance: 10.9
click at [488, 455] on select "00 01 02 03 04 05 06 07 08 09 10 11 12 13 14 15 16 17 18 19 20 21 22 23" at bounding box center [498, 456] width 29 height 26
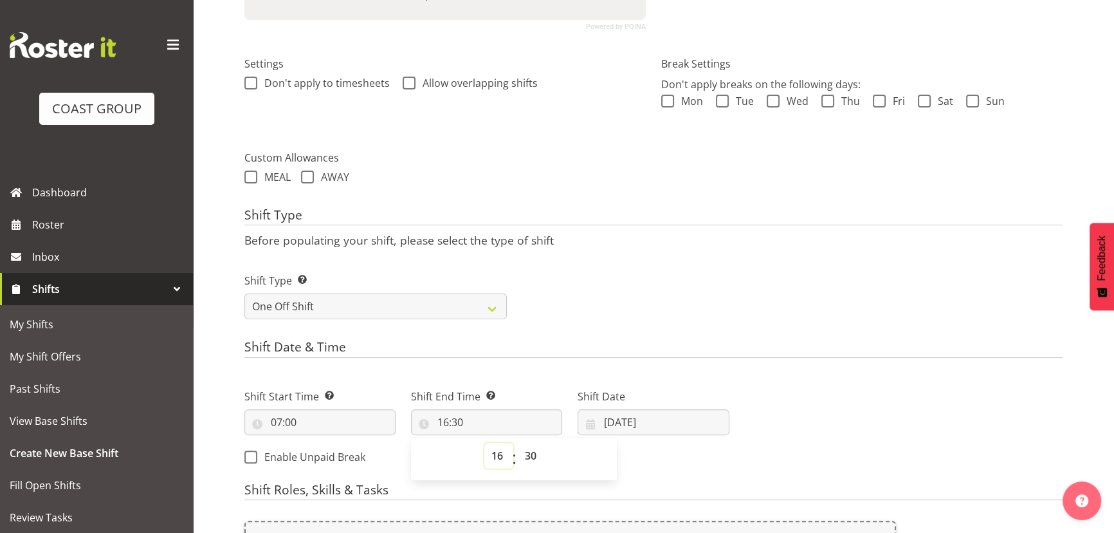
select select "15"
click at [484, 443] on select "00 01 02 03 04 05 06 07 08 09 10 11 12 13 14 15 16 17 18 19 20 21 22 23" at bounding box center [498, 456] width 29 height 26
type input "15:30"
click at [663, 414] on input "[DATE]" at bounding box center [653, 422] width 151 height 26
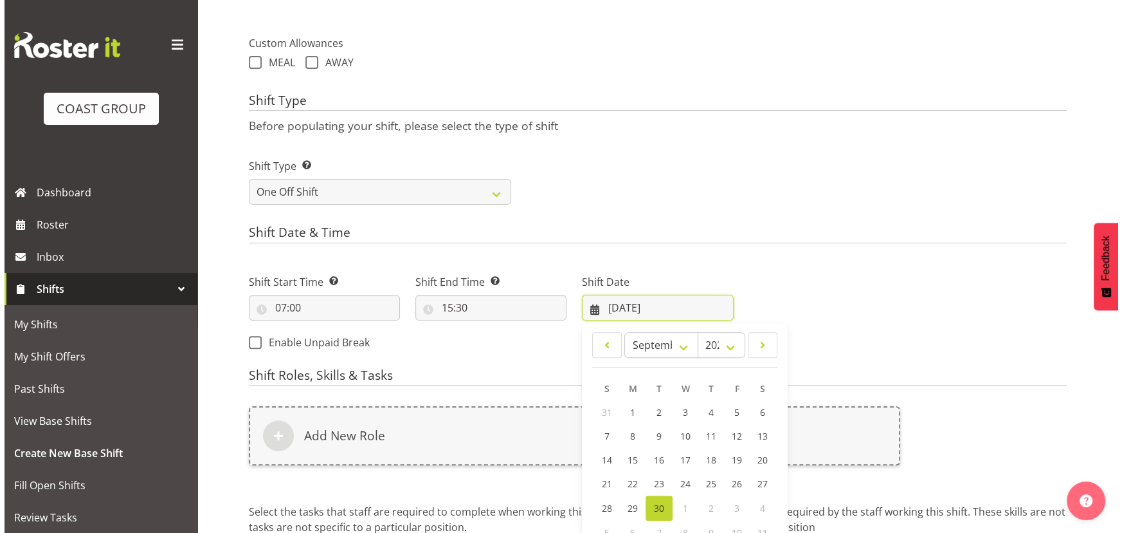
scroll to position [513, 0]
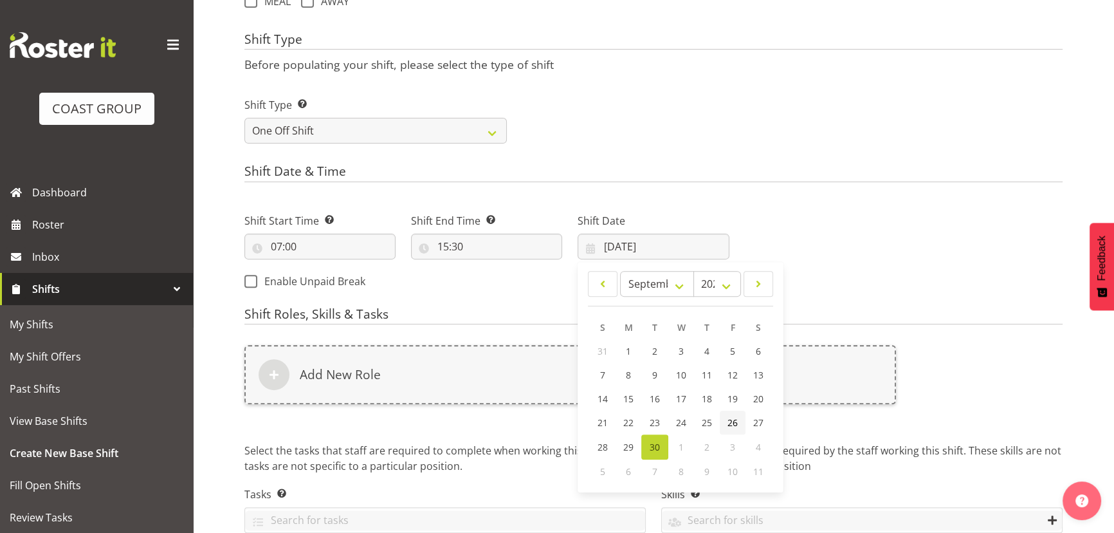
click at [730, 425] on span "26" at bounding box center [733, 422] width 10 height 12
type input "[DATE]"
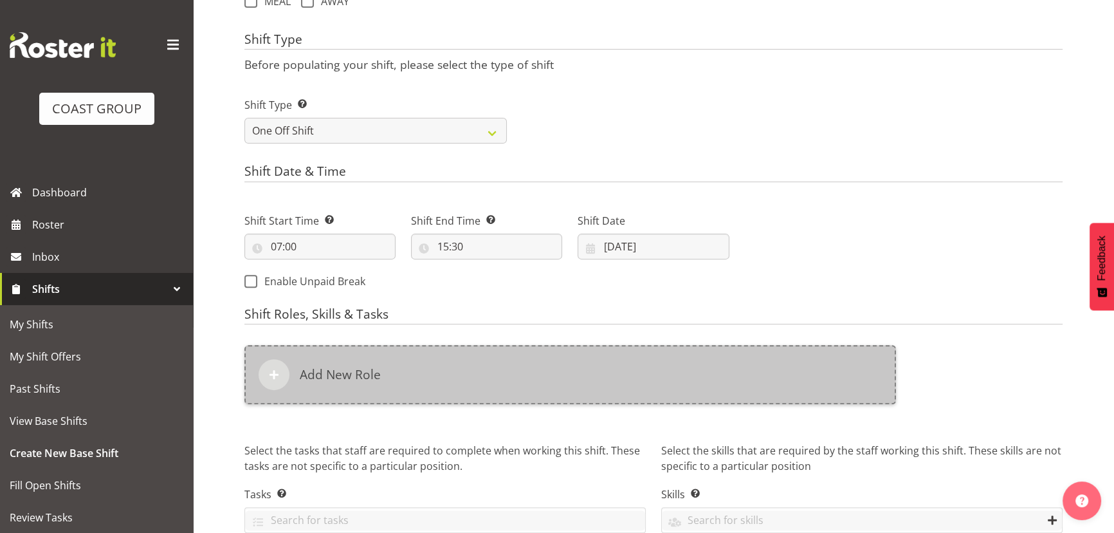
click at [422, 350] on div "Add New Role" at bounding box center [570, 374] width 652 height 59
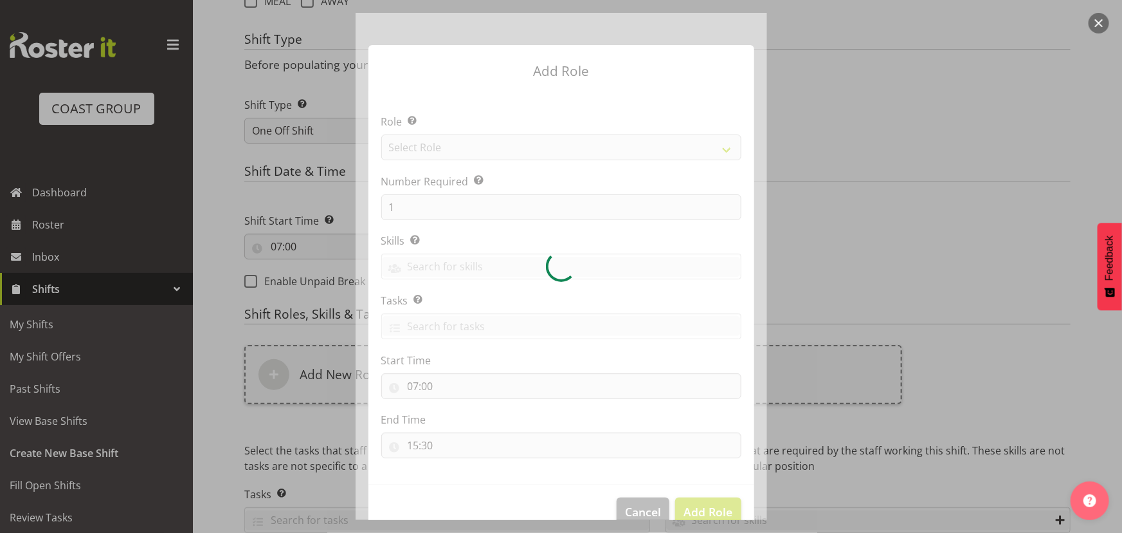
drag, startPoint x: 386, startPoint y: 215, endPoint x: 441, endPoint y: 203, distance: 55.9
click at [439, 205] on div at bounding box center [562, 266] width 412 height 507
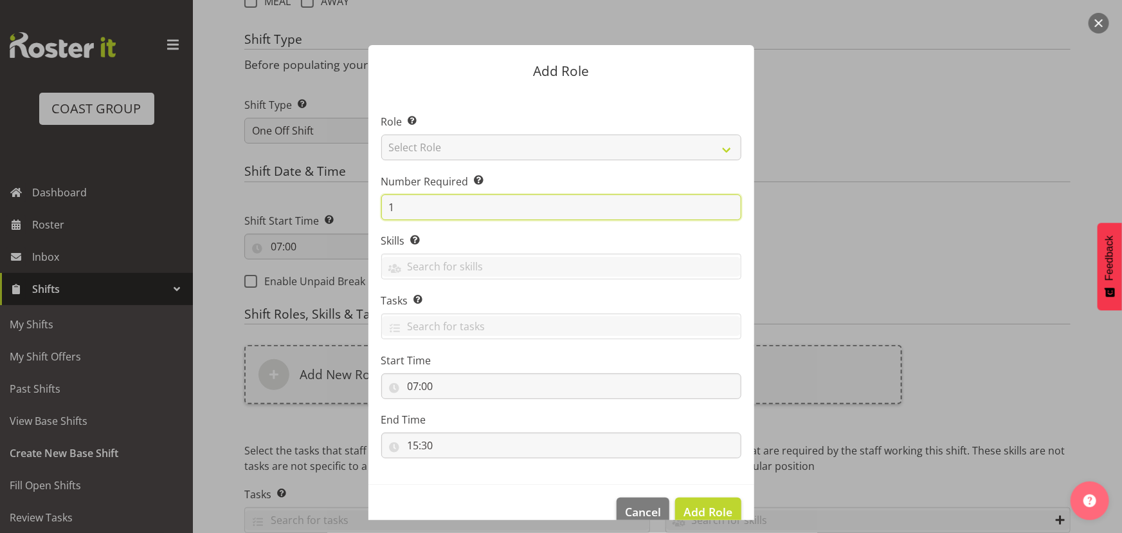
drag, startPoint x: 412, startPoint y: 207, endPoint x: 325, endPoint y: 206, distance: 86.8
click at [331, 206] on form "Add Role Role Select the role you wish to add to the shift. Select Role ACCOUNT…" at bounding box center [562, 266] width 618 height 507
type input "2"
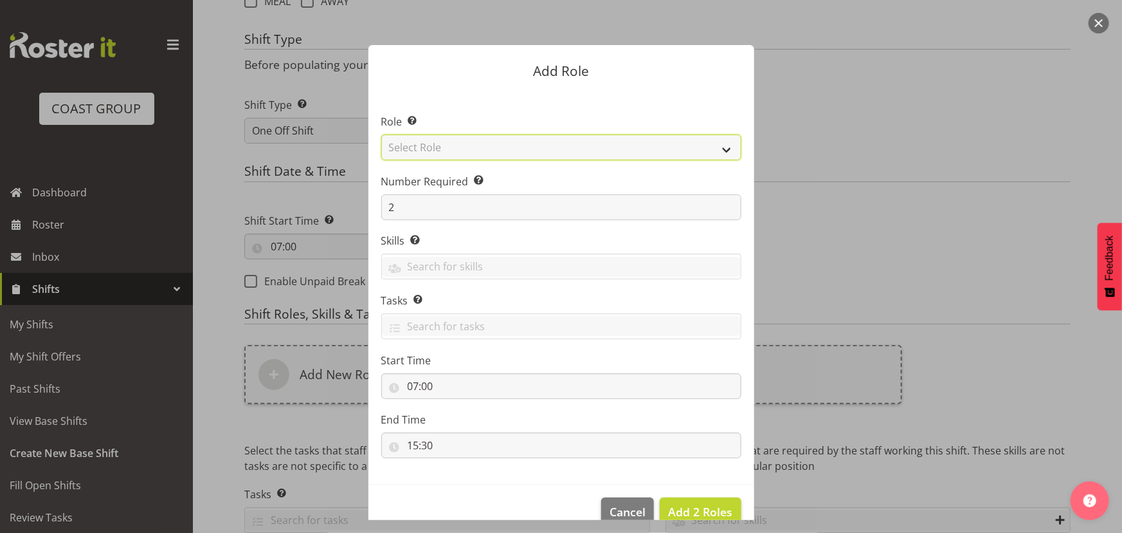
drag, startPoint x: 494, startPoint y: 150, endPoint x: 499, endPoint y: 159, distance: 10.4
click at [494, 150] on select "Select Role ACCOUNT MANAGER ACCOUNT MANAGER DW ACCOUNTS [PERSON_NAME] VEHICLES …" at bounding box center [561, 147] width 360 height 26
select select "191"
click at [381, 134] on select "Select Role ACCOUNT MANAGER ACCOUNT MANAGER DW ACCOUNTS [PERSON_NAME] VEHICLES …" at bounding box center [561, 147] width 360 height 26
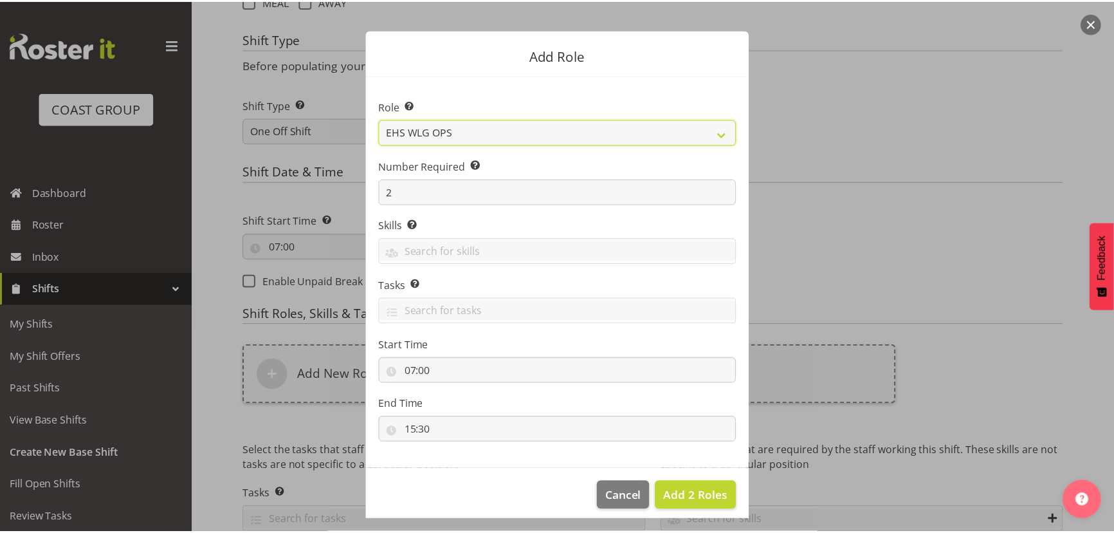
scroll to position [24, 0]
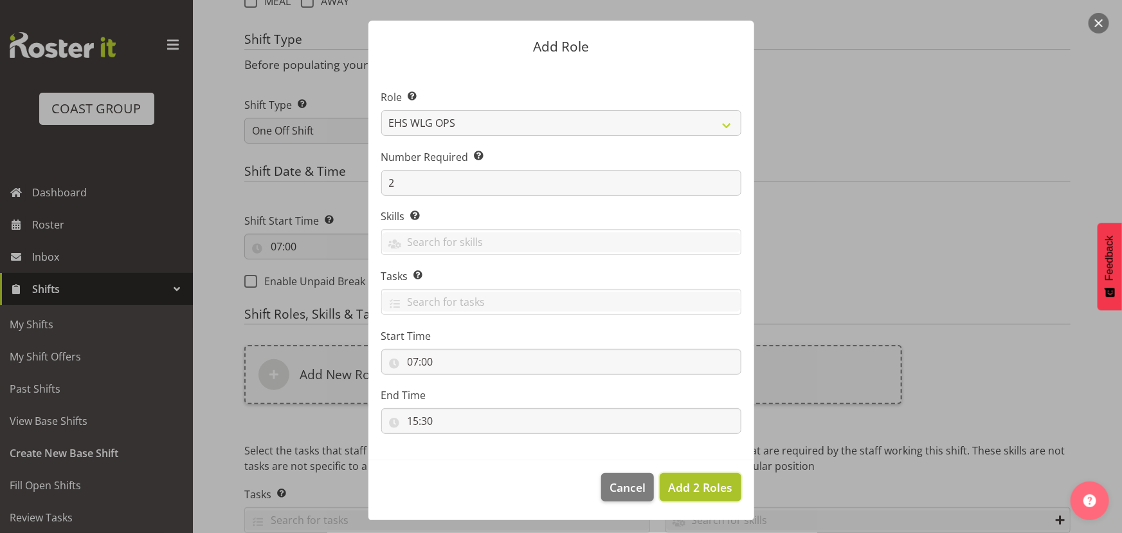
click at [695, 482] on span "Add 2 Roles" at bounding box center [700, 486] width 64 height 15
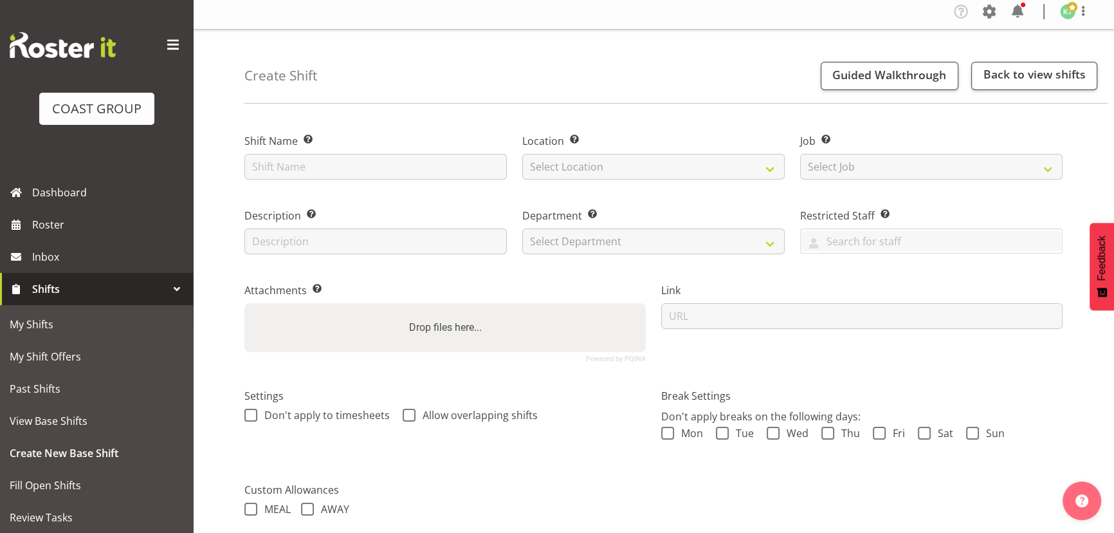
scroll to position [0, 0]
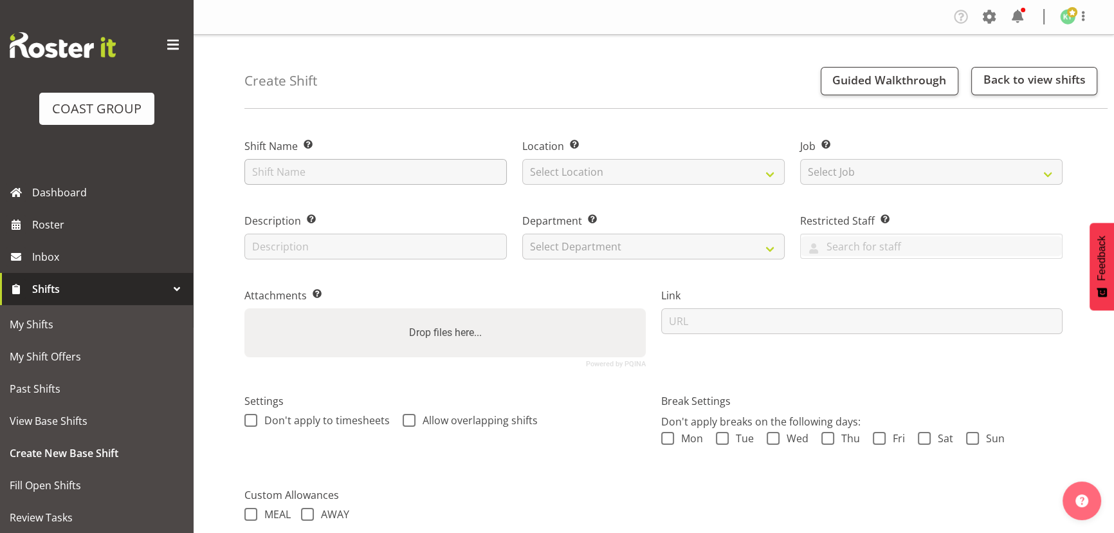
drag, startPoint x: 376, startPoint y: 184, endPoint x: 377, endPoint y: 170, distance: 13.5
click at [376, 181] on div "Shift Name Enter a name for the shift (e.g. Day Shift)." at bounding box center [376, 157] width 278 height 75
click at [377, 170] on input "text" at bounding box center [375, 172] width 262 height 26
type input "s"
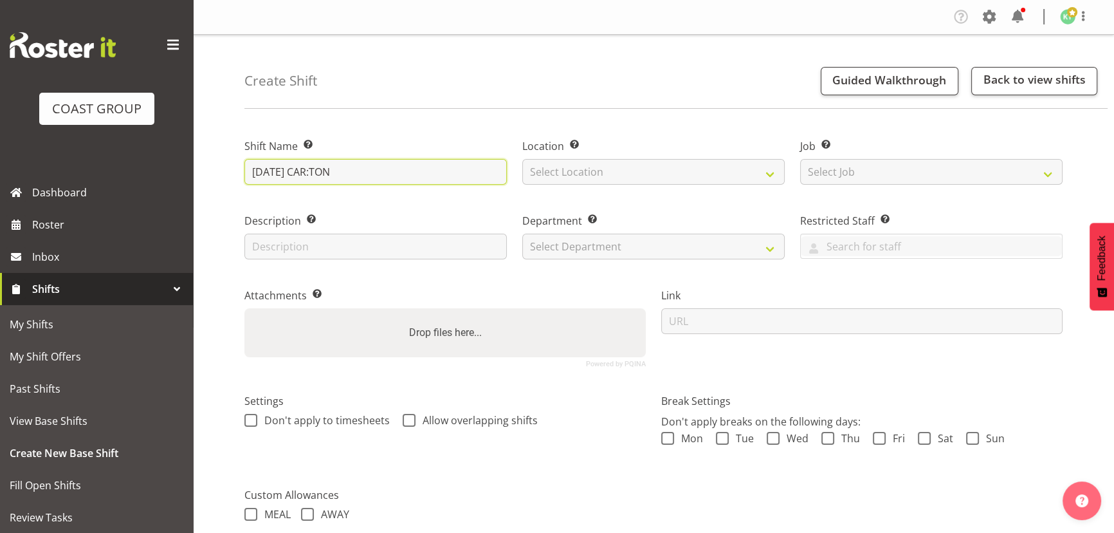
click at [308, 175] on input "[DATE] CAR:TON" at bounding box center [375, 172] width 262 height 26
type input "[DATE] CARLTON"
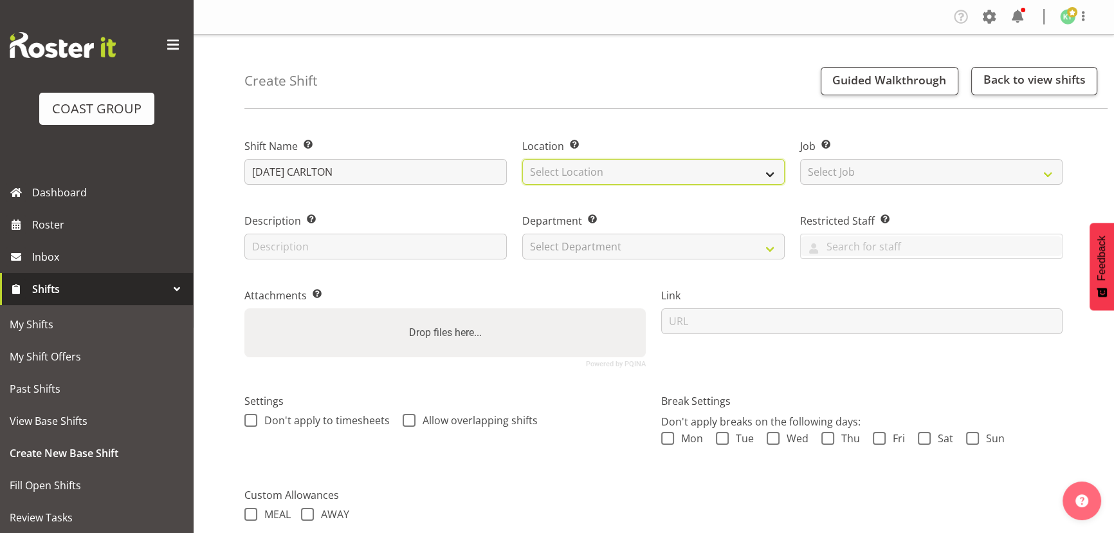
click at [560, 169] on select "Select Location EHS WLG DW WLG" at bounding box center [653, 172] width 262 height 26
click at [559, 179] on select "Select Location EHS WLG DW WLG" at bounding box center [653, 172] width 262 height 26
drag, startPoint x: 569, startPoint y: 175, endPoint x: 567, endPoint y: 183, distance: 8.7
click at [569, 175] on select "Select Location EHS WLG DW WLG" at bounding box center [653, 172] width 262 height 26
select select "106"
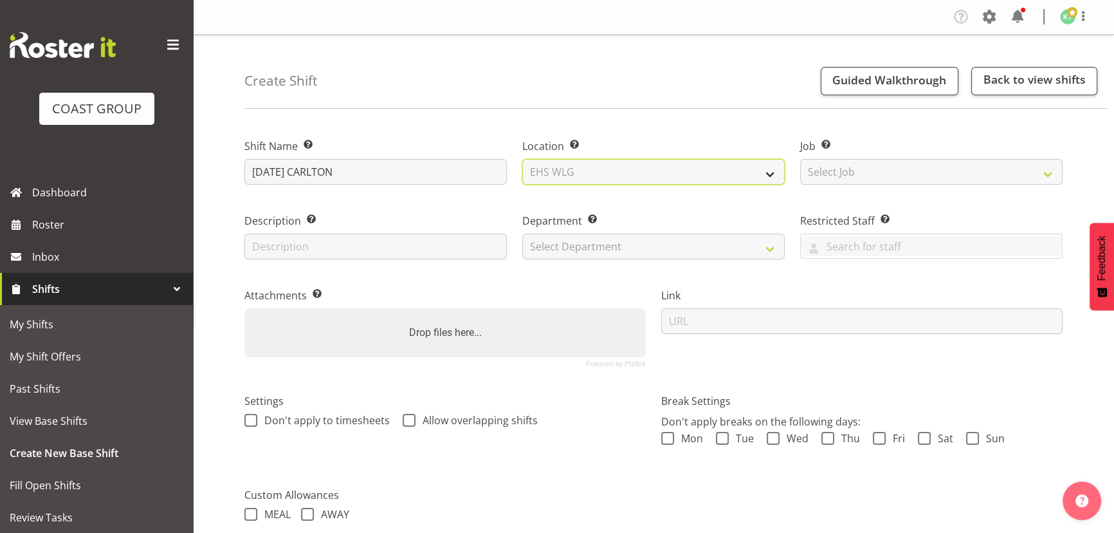
click at [522, 159] on select "Select Location EHS WLG DW WLG" at bounding box center [653, 172] width 262 height 26
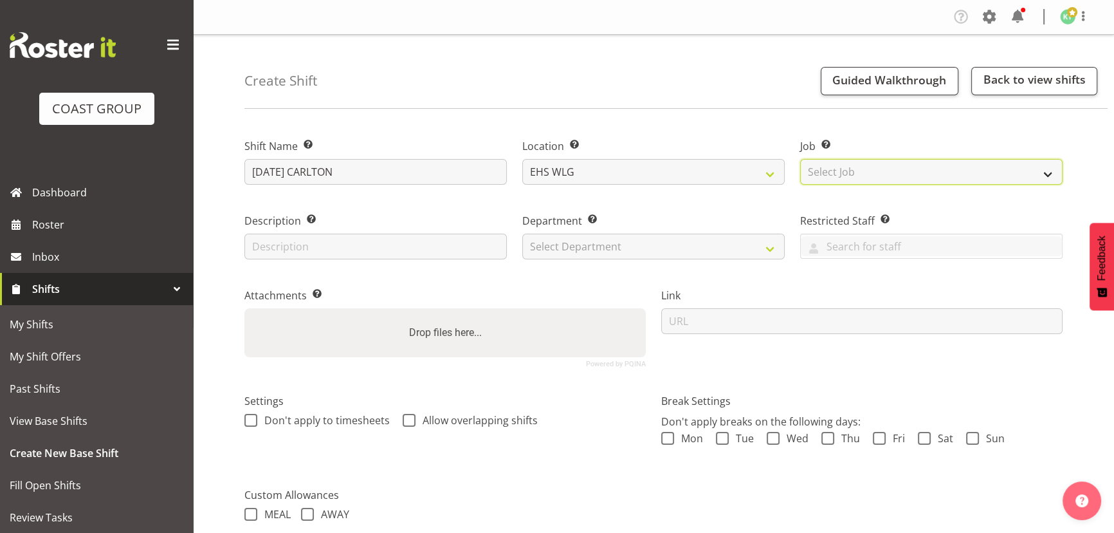
drag, startPoint x: 883, startPoint y: 174, endPoint x: 879, endPoint y: 186, distance: 12.8
click at [881, 178] on select "Select Job Create new job 1 Carlton Events 1 [PERSON_NAME][GEOGRAPHIC_DATA] 1 […" at bounding box center [931, 172] width 262 height 26
select select "7032"
click at [800, 159] on select "Select Job Create new job 1 Carlton Events 1 [PERSON_NAME][GEOGRAPHIC_DATA] 1 […" at bounding box center [931, 172] width 262 height 26
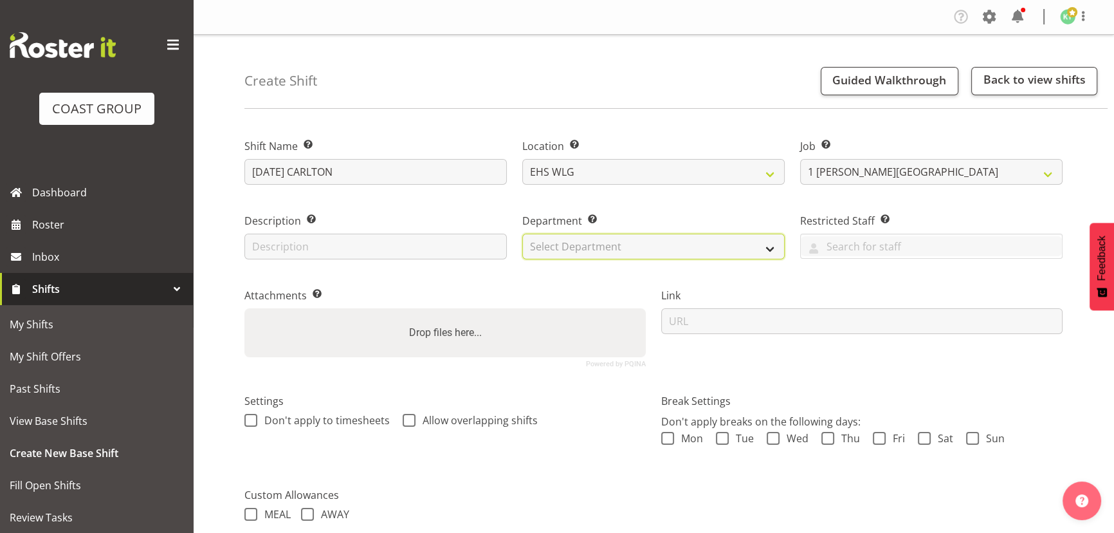
click at [728, 256] on select "Select Department EHS WLG OPS DW WLG DW WLG SALES" at bounding box center [653, 246] width 262 height 26
select select "43"
click at [522, 233] on select "Select Department EHS WLG OPS DW WLG DW WLG SALES" at bounding box center [653, 246] width 262 height 26
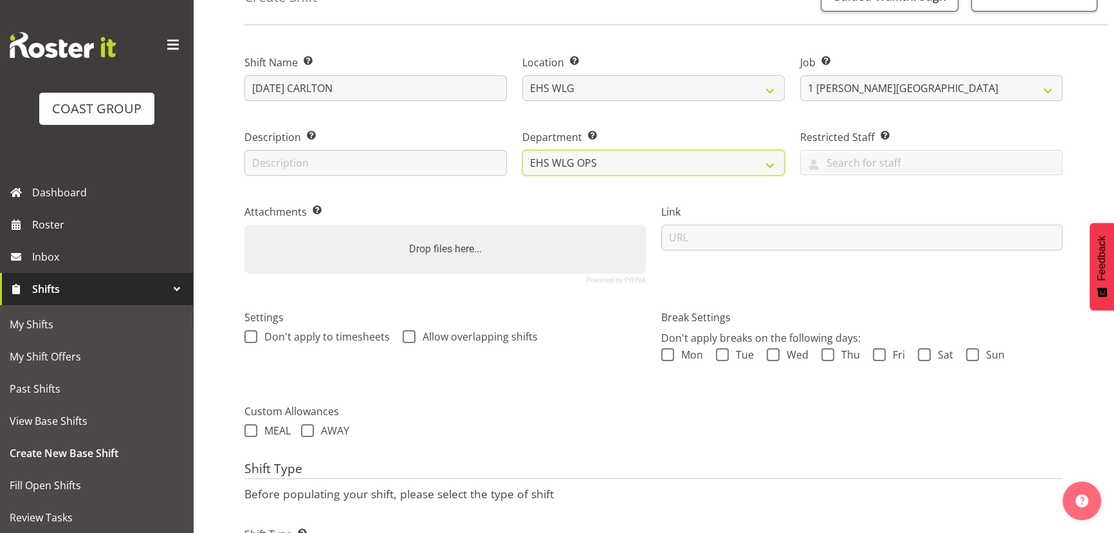
scroll to position [175, 0]
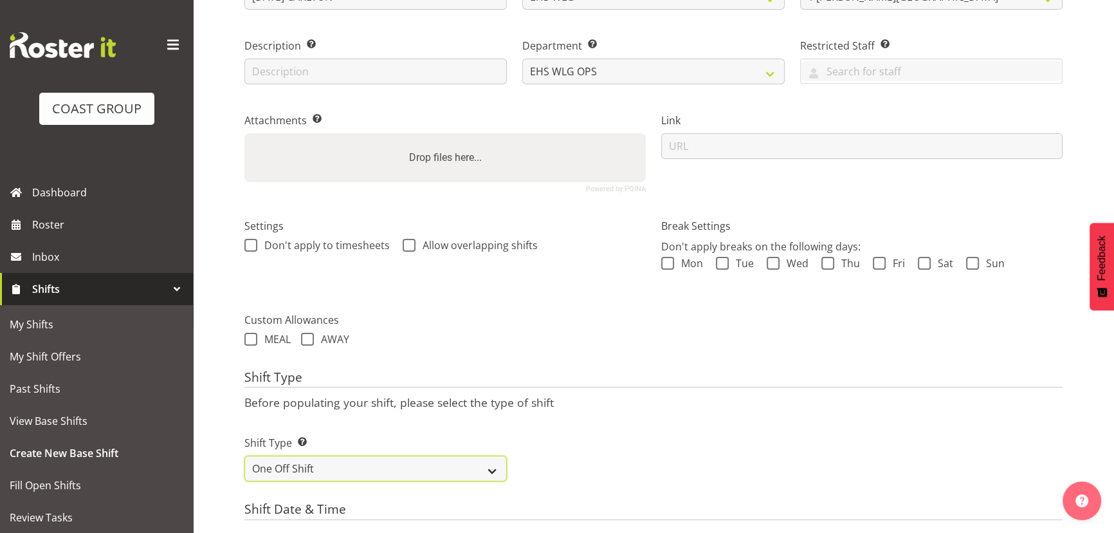
click at [349, 462] on select "One Off Shift Recurring Shift Rotating Shift" at bounding box center [375, 468] width 262 height 26
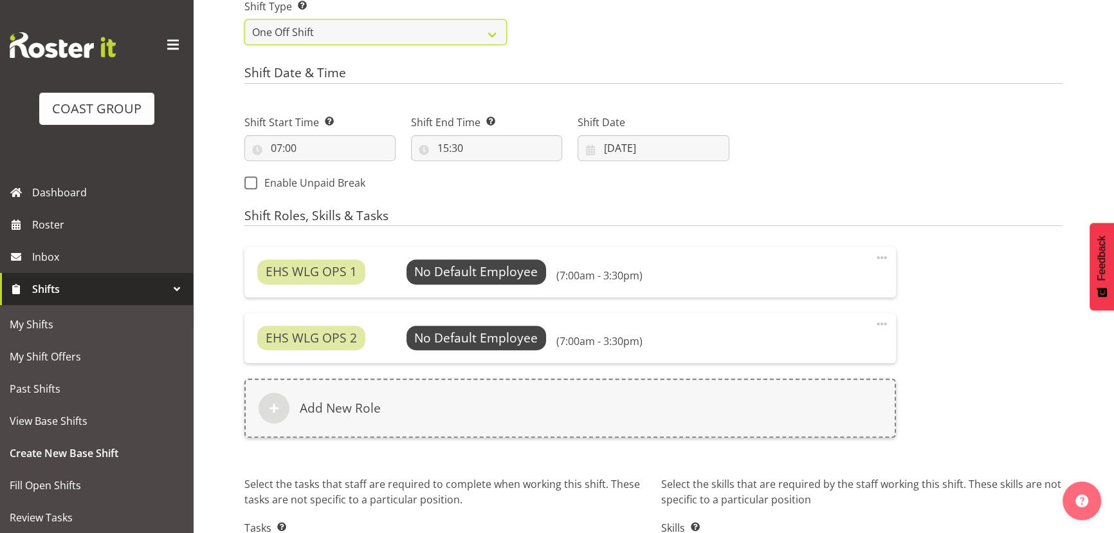
scroll to position [706, 0]
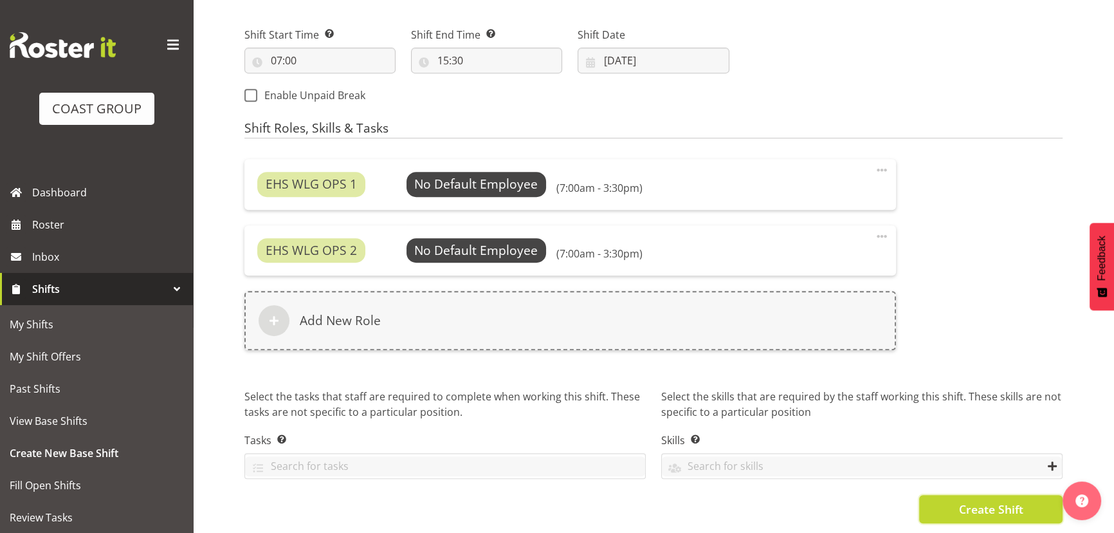
click at [953, 495] on button "Create Shift" at bounding box center [990, 509] width 143 height 28
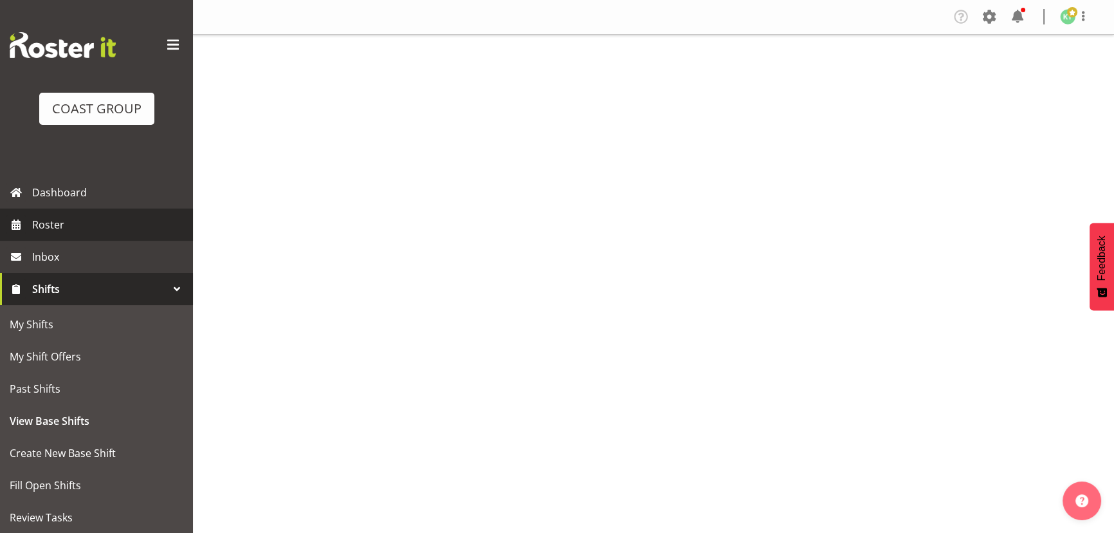
drag, startPoint x: 0, startPoint y: 0, endPoint x: 116, endPoint y: 226, distance: 254.3
click at [116, 226] on span "Roster" at bounding box center [109, 224] width 154 height 19
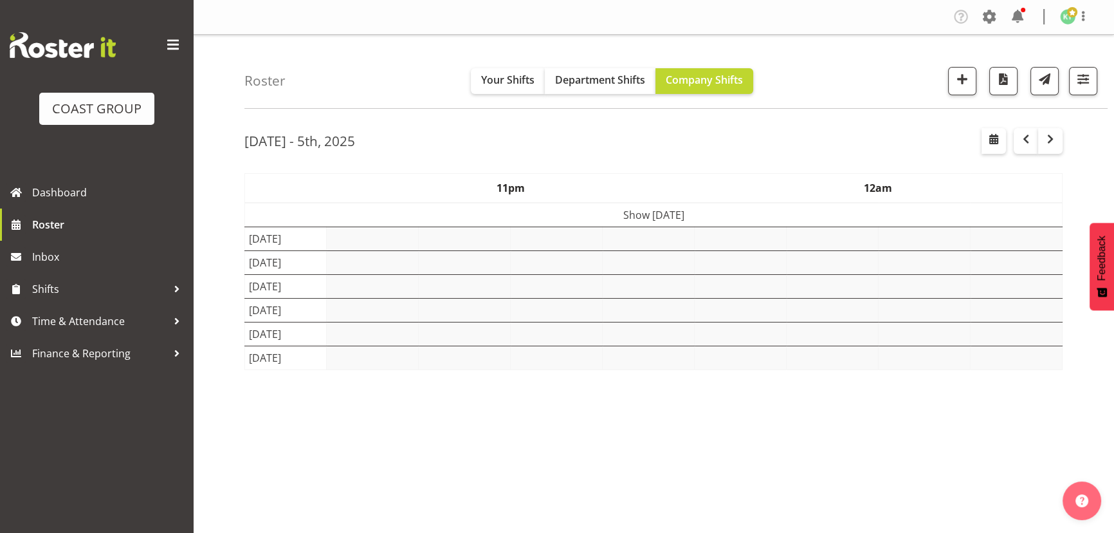
click at [751, 215] on td "Show [DATE]" at bounding box center [654, 215] width 818 height 24
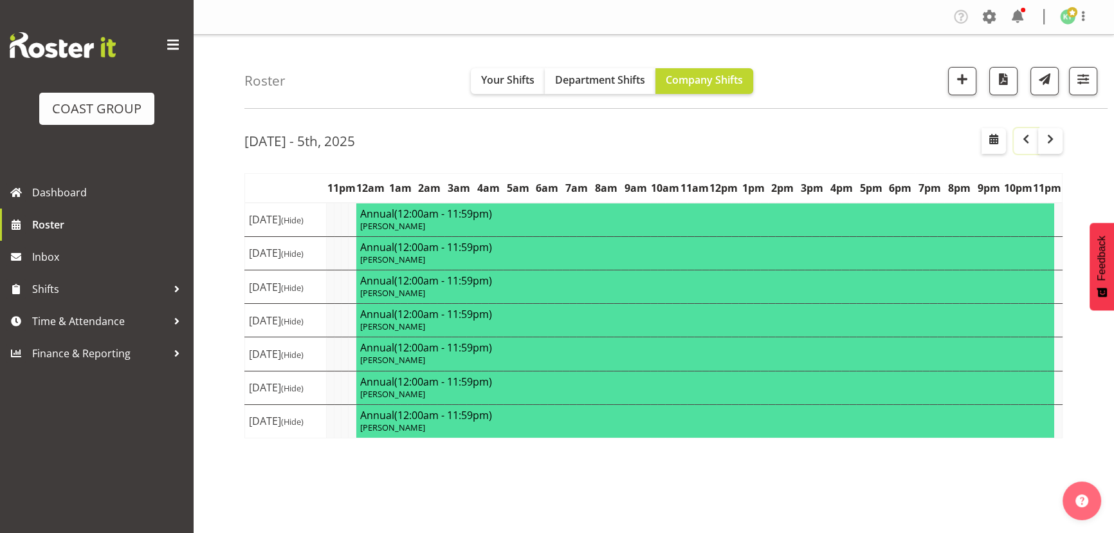
click at [1023, 142] on span "button" at bounding box center [1025, 138] width 15 height 15
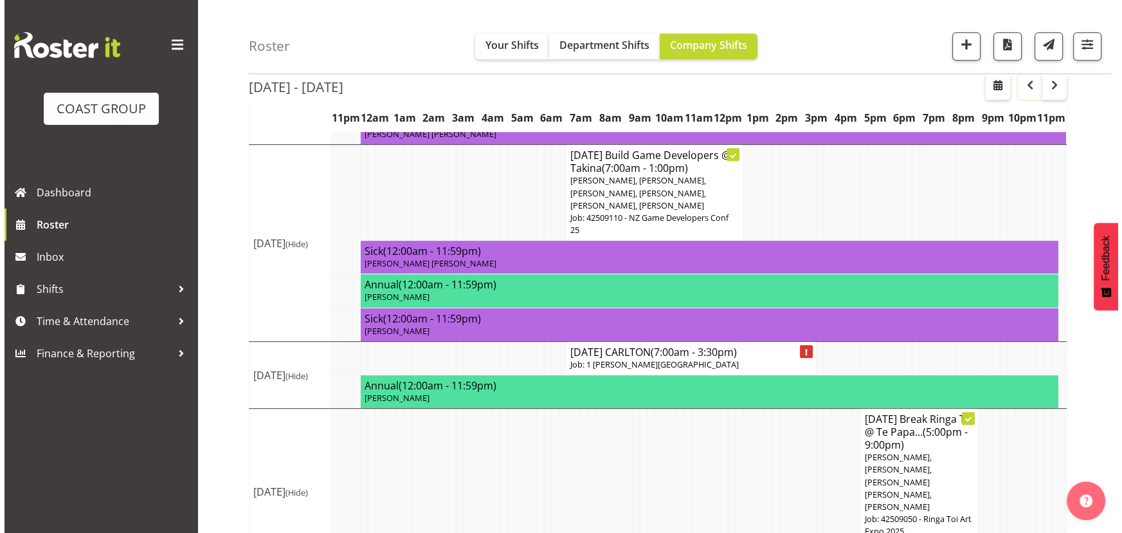
scroll to position [760, 0]
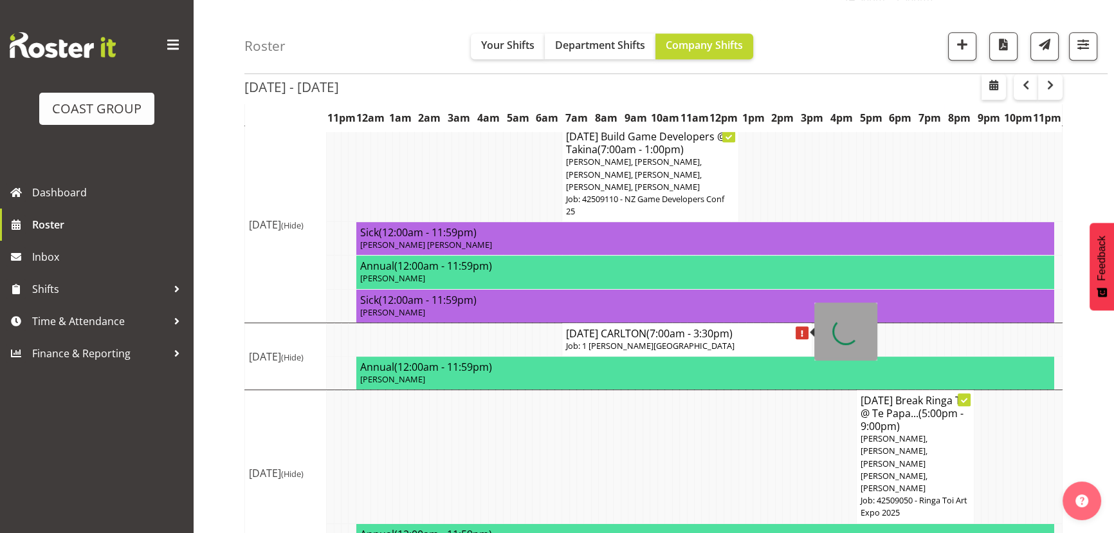
click at [738, 340] on p "Job: 1 [PERSON_NAME][GEOGRAPHIC_DATA]" at bounding box center [687, 346] width 242 height 12
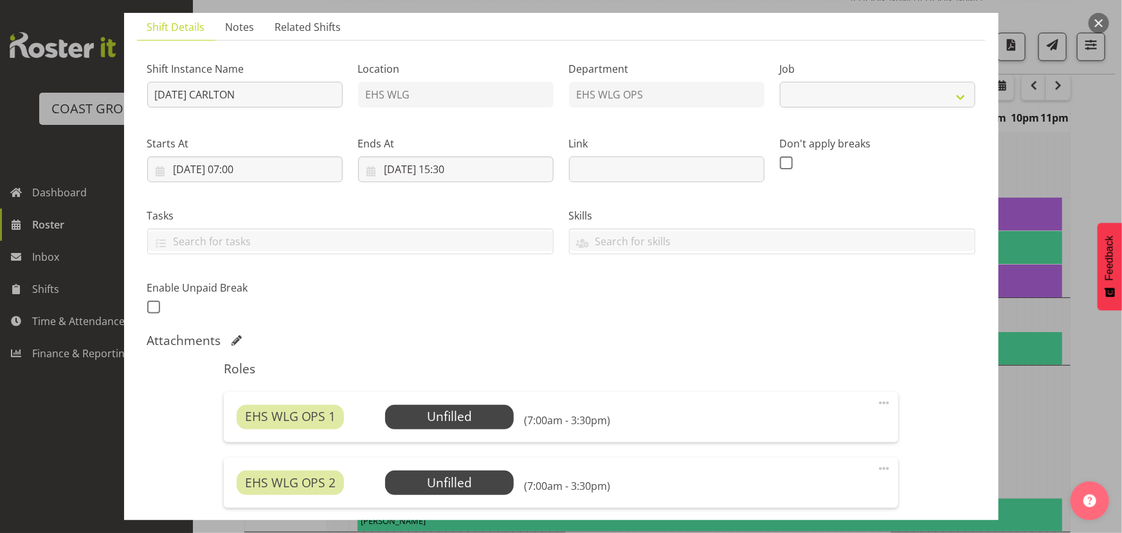
scroll to position [116, 0]
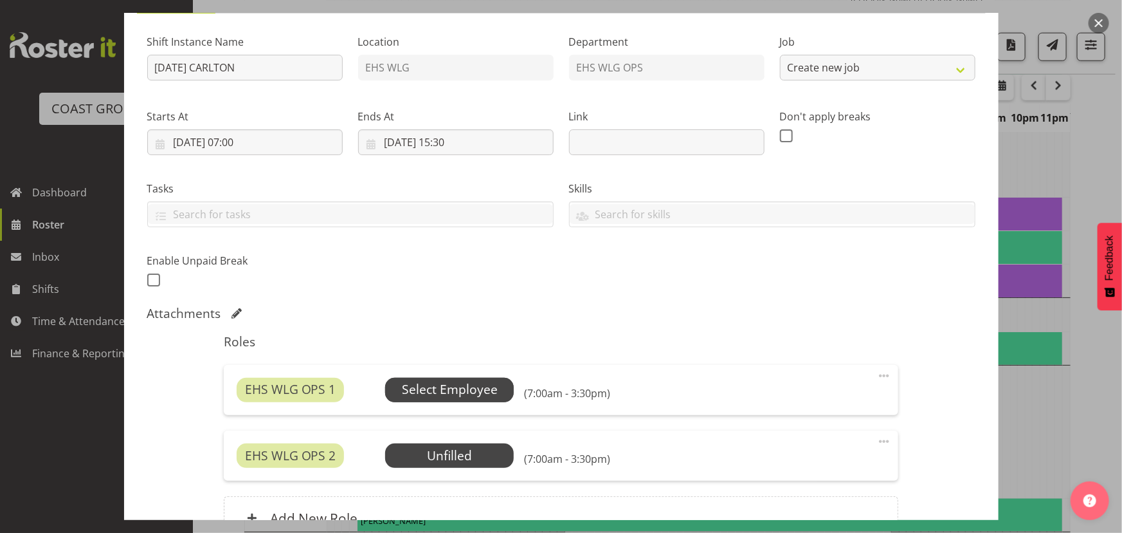
select select "7032"
click at [488, 390] on span "Select Employee" at bounding box center [450, 389] width 96 height 19
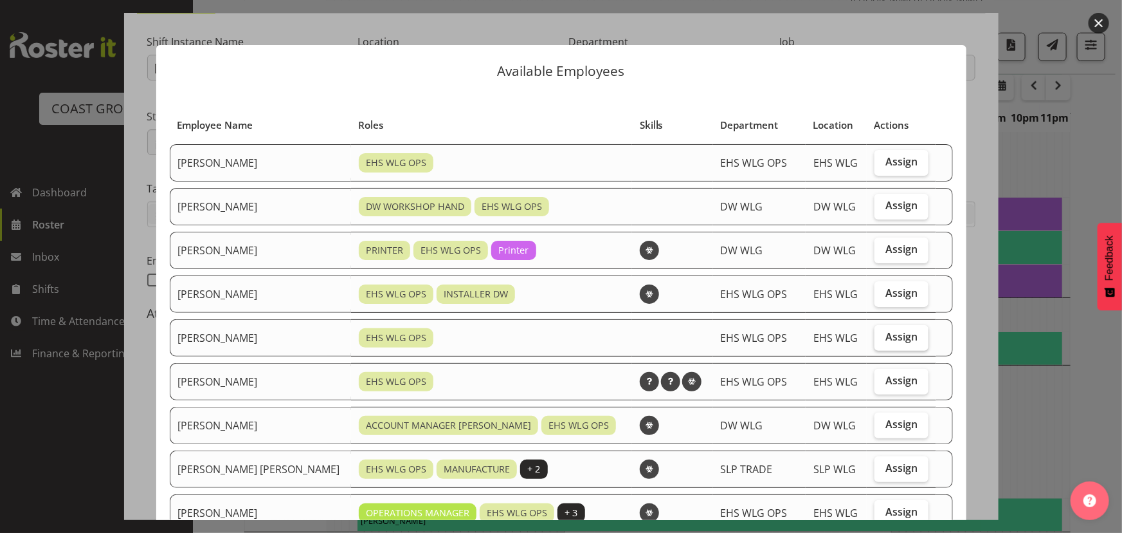
click at [886, 339] on span "Assign" at bounding box center [902, 336] width 32 height 13
click at [879, 339] on input "Assign" at bounding box center [879, 337] width 8 height 8
checkbox input "true"
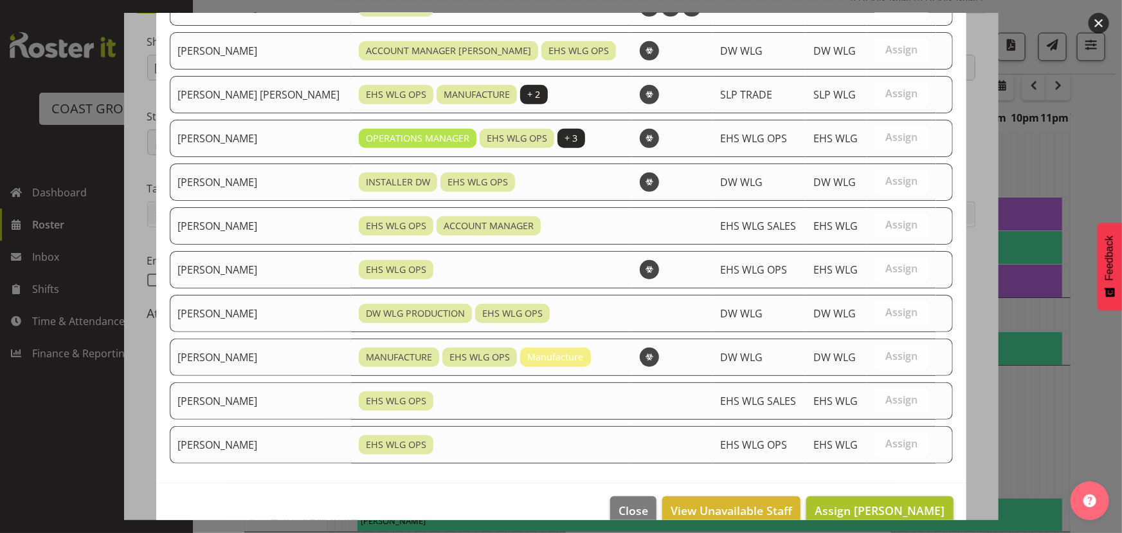
scroll to position [396, 0]
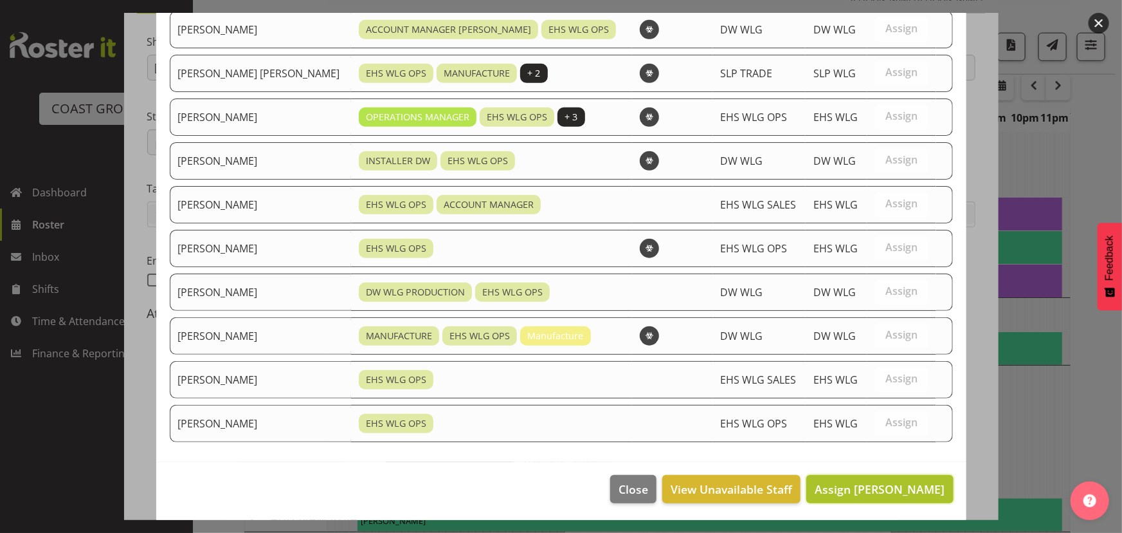
click at [849, 483] on span "Assign [PERSON_NAME]" at bounding box center [880, 488] width 130 height 15
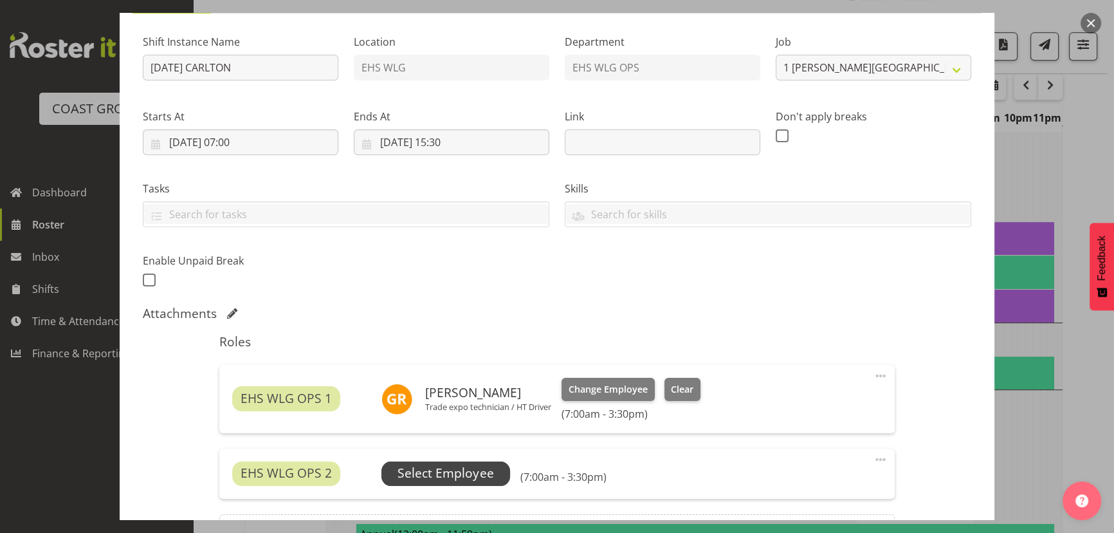
click at [473, 466] on span "Select Employee" at bounding box center [446, 473] width 96 height 19
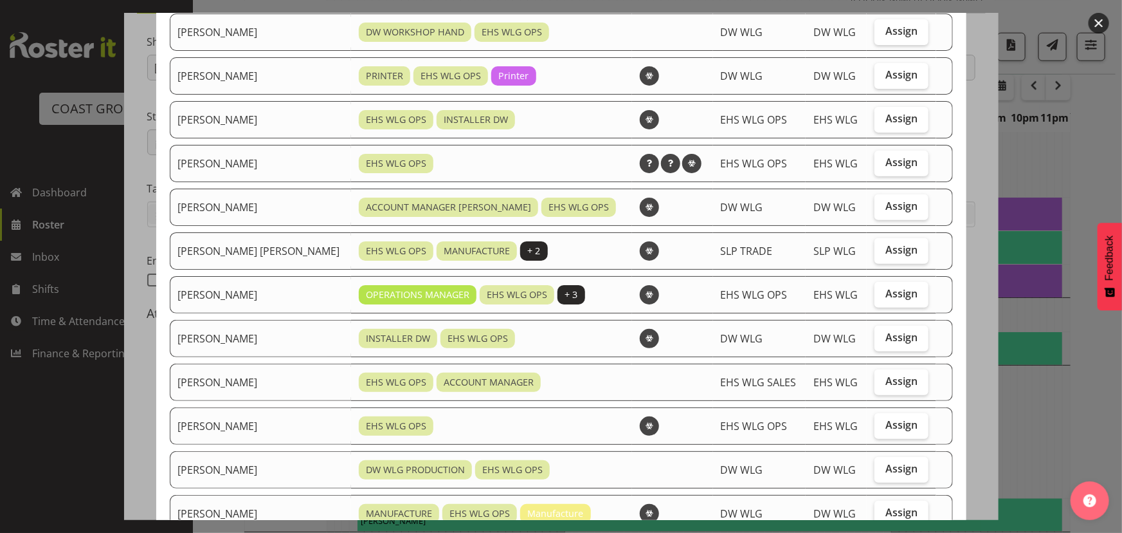
scroll to position [175, 0]
click at [875, 421] on label "Assign" at bounding box center [902, 425] width 54 height 26
click at [875, 421] on input "Assign" at bounding box center [879, 424] width 8 height 8
checkbox input "true"
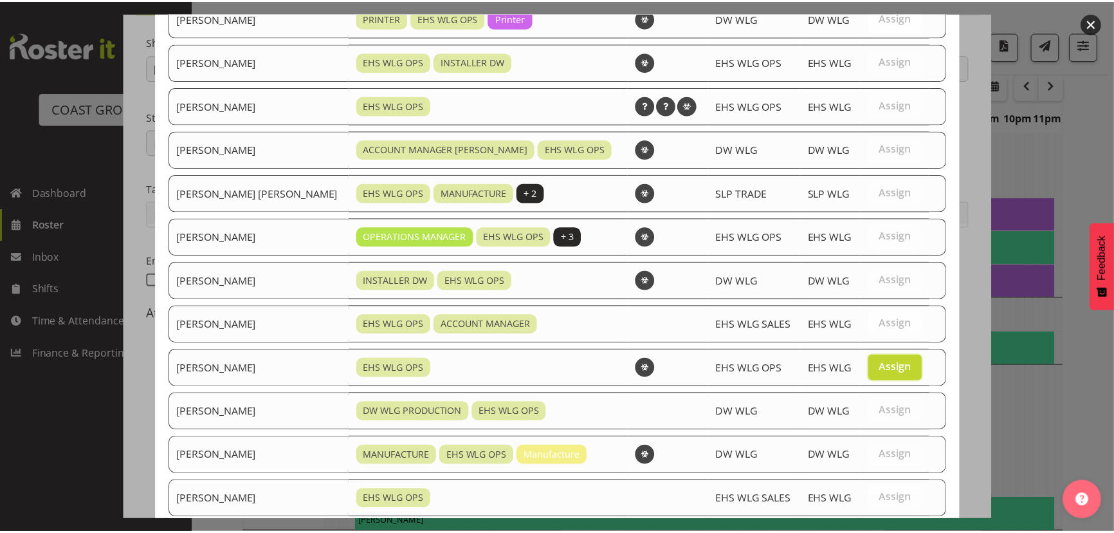
scroll to position [352, 0]
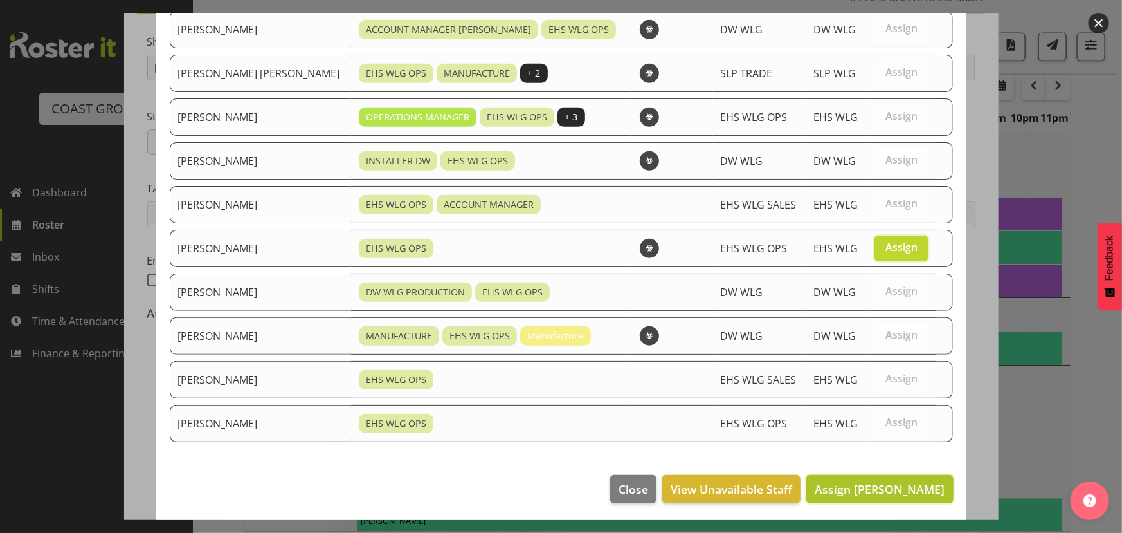
click at [847, 481] on span "Assign Michael Ngametua" at bounding box center [880, 488] width 130 height 15
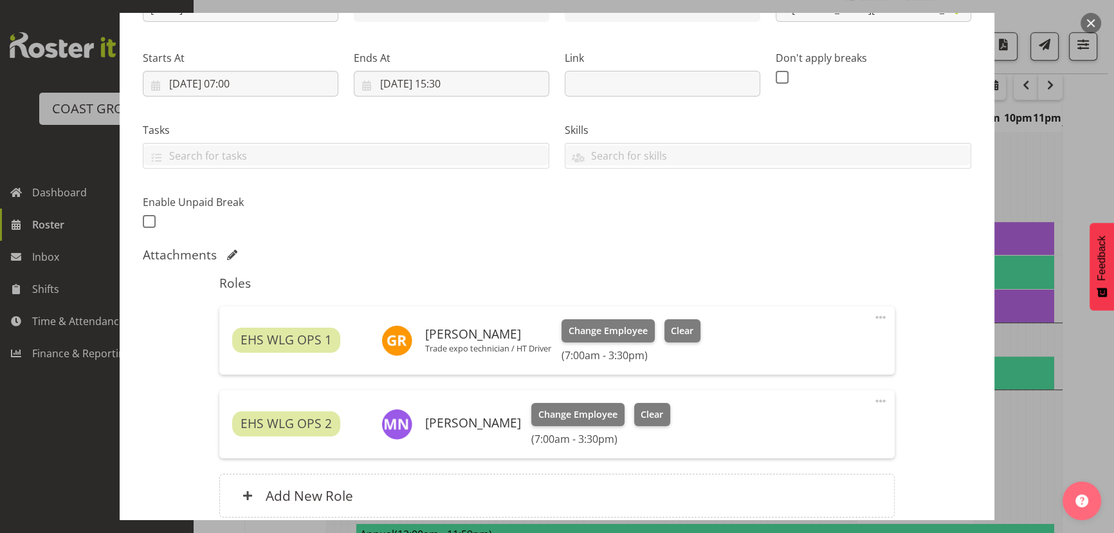
scroll to position [286, 0]
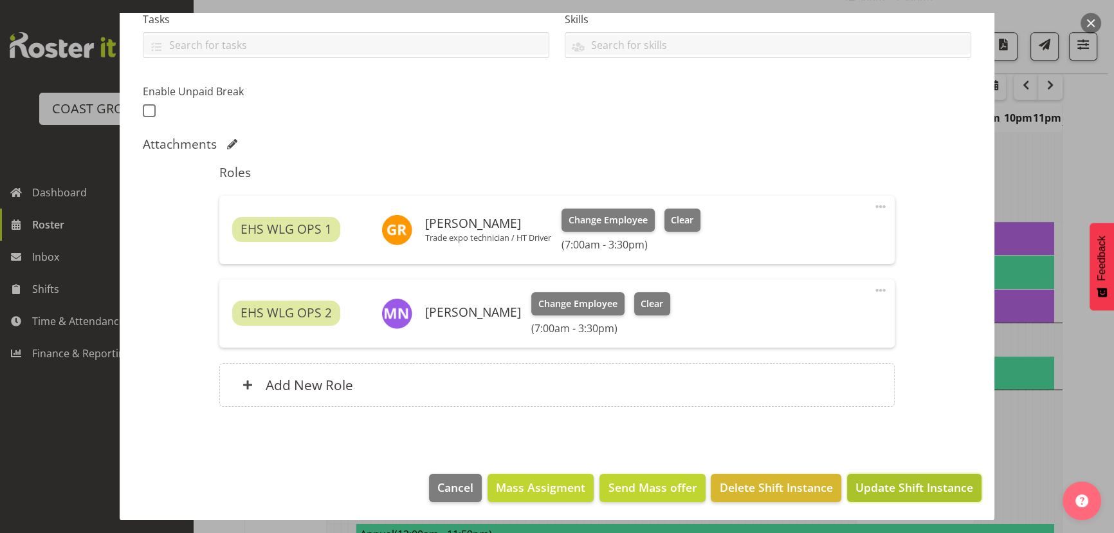
click at [879, 489] on span "Update Shift Instance" at bounding box center [915, 487] width 118 height 17
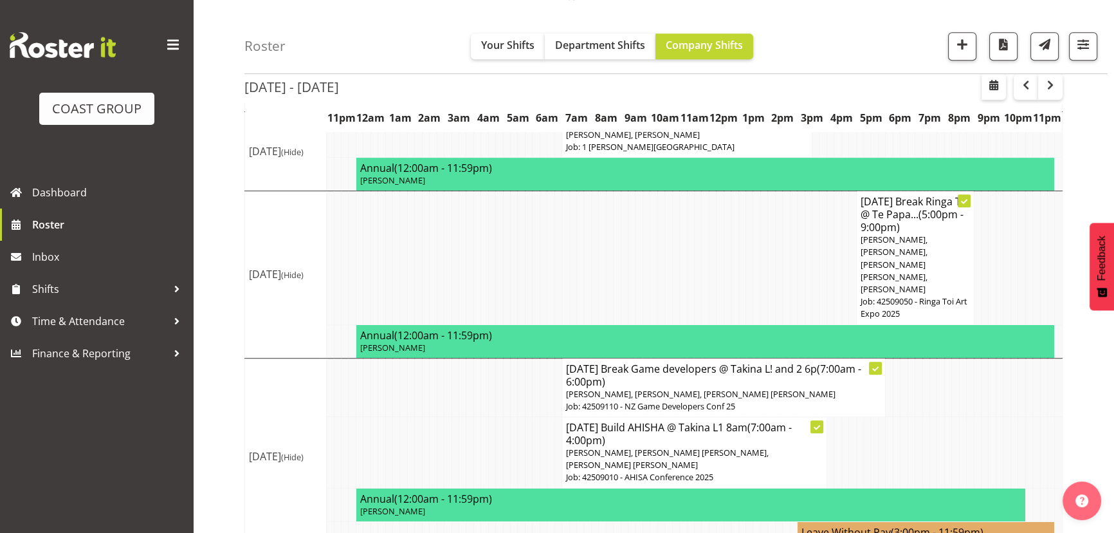
scroll to position [964, 0]
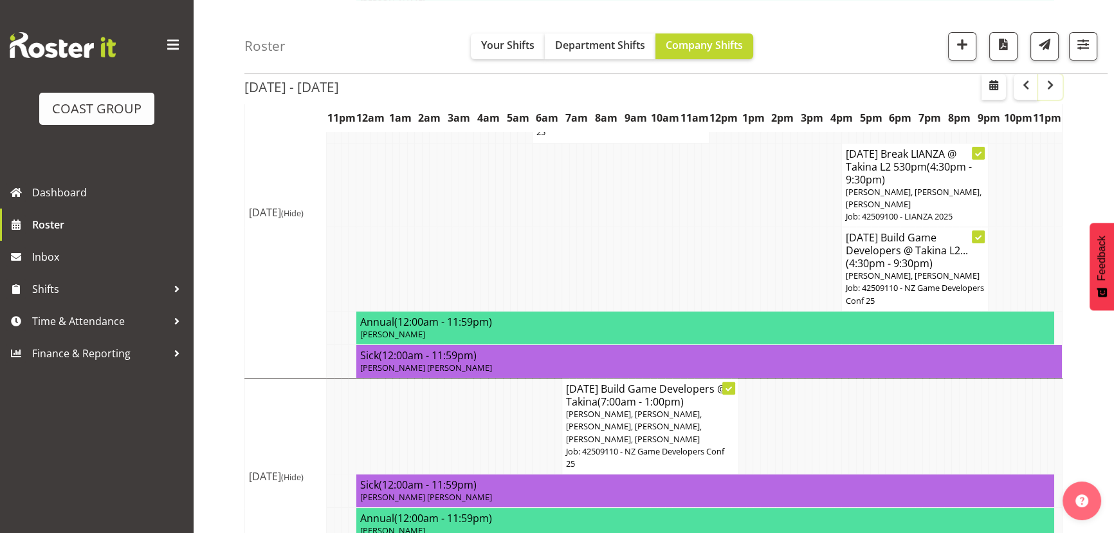
click at [1052, 84] on span "button" at bounding box center [1050, 84] width 15 height 15
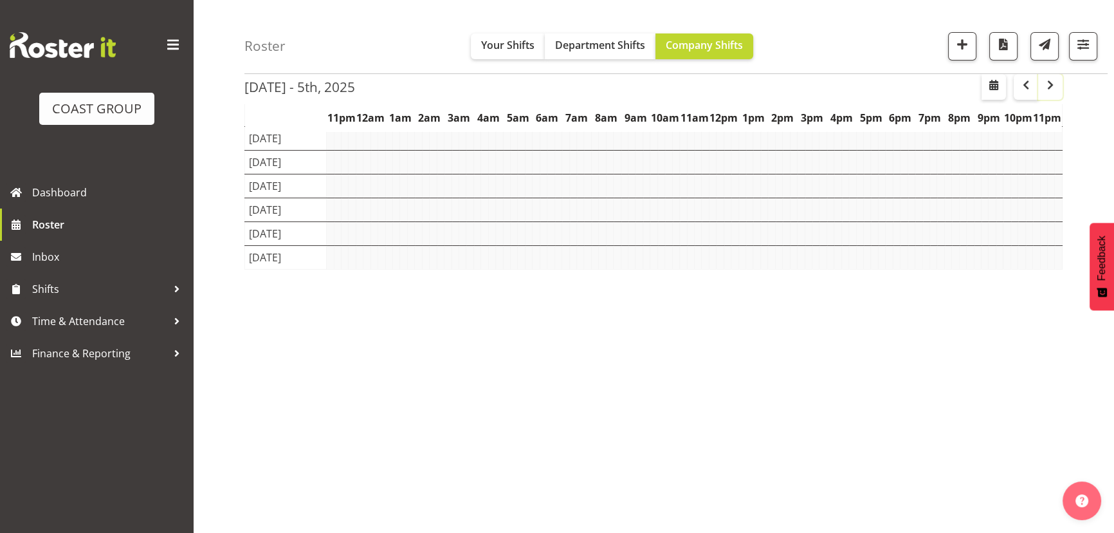
scroll to position [100, 0]
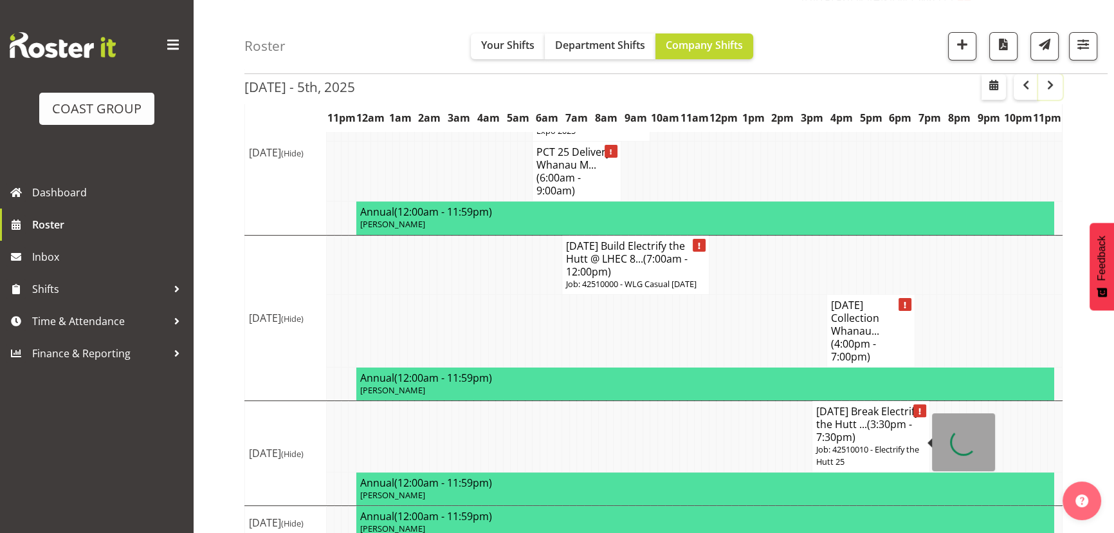
scroll to position [447, 0]
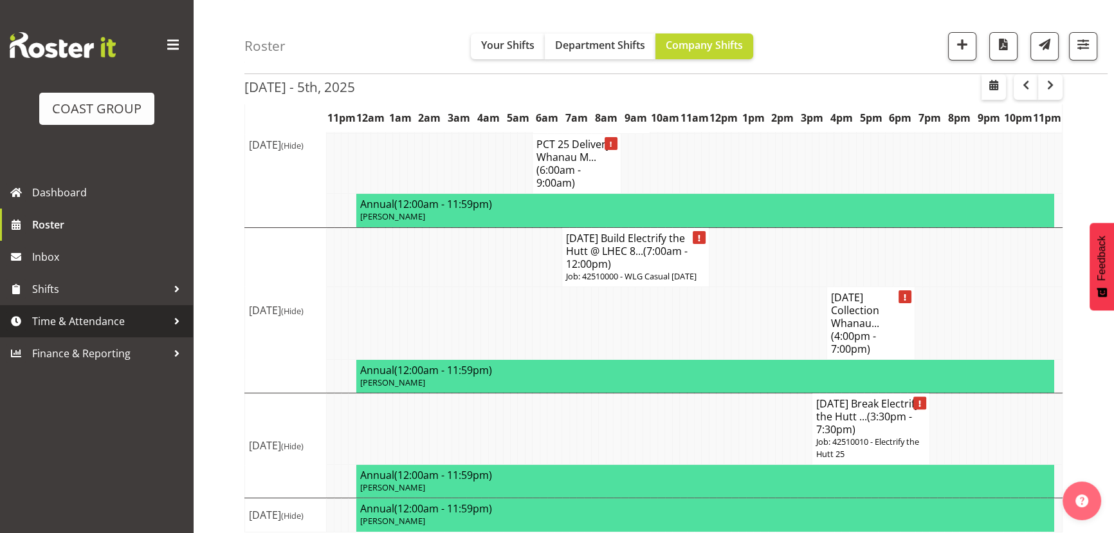
click at [151, 330] on span "Time & Attendance" at bounding box center [99, 320] width 135 height 19
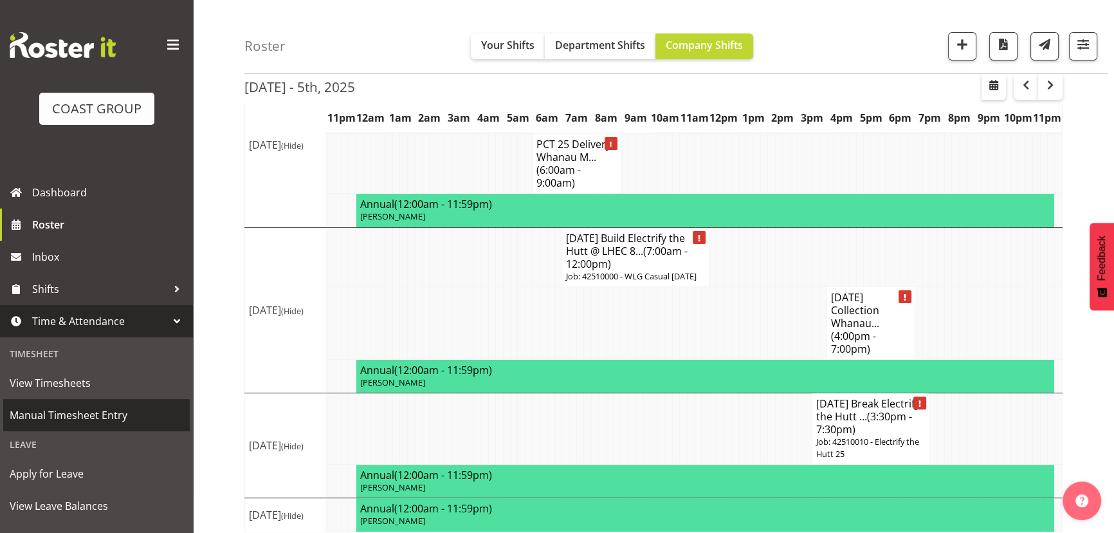
click at [131, 408] on span "Manual Timesheet Entry" at bounding box center [97, 414] width 174 height 19
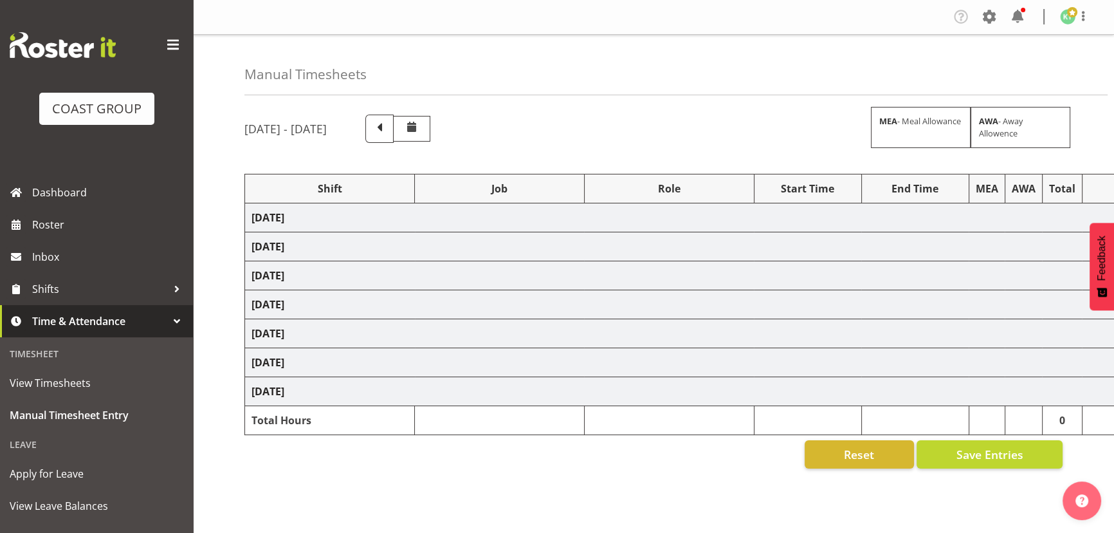
select select "81661"
select select "10144"
select select "191"
select select "81662"
select select "10144"
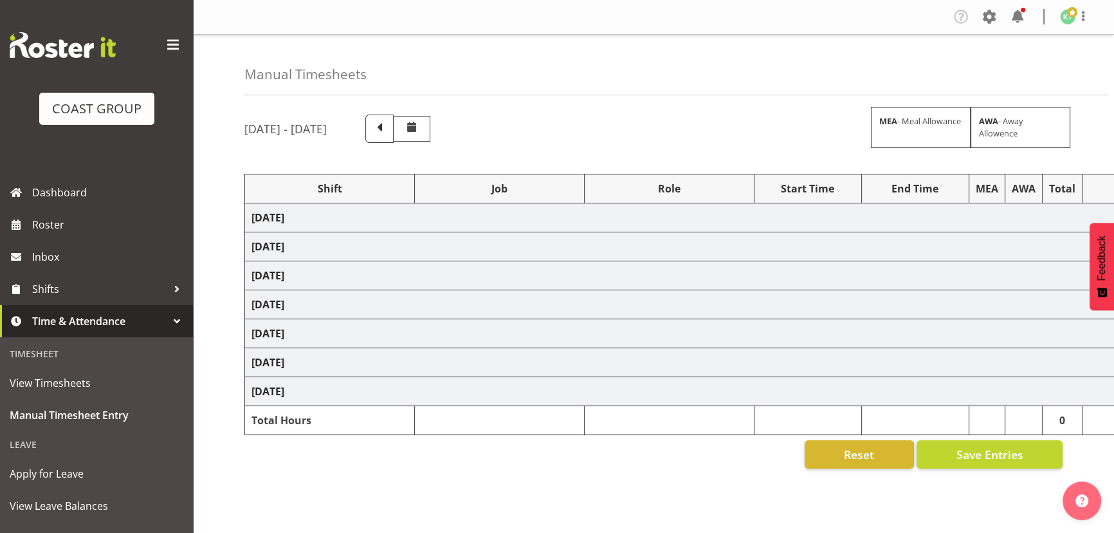
select select "191"
select select "81660"
select select "9690"
select select "191"
select select "82958"
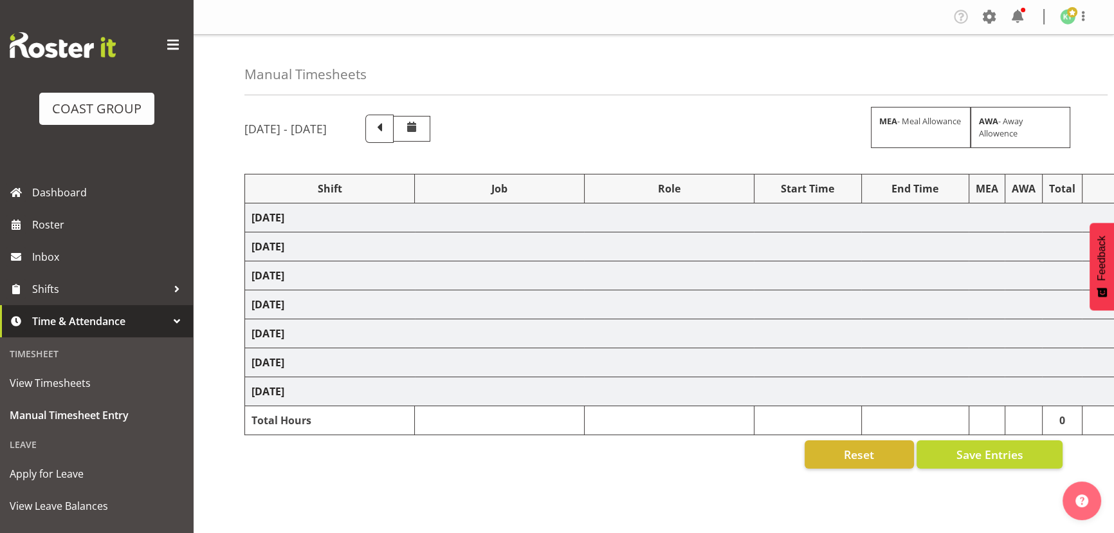
select select "10144"
select select "191"
select select "82958"
select select "10144"
select select "191"
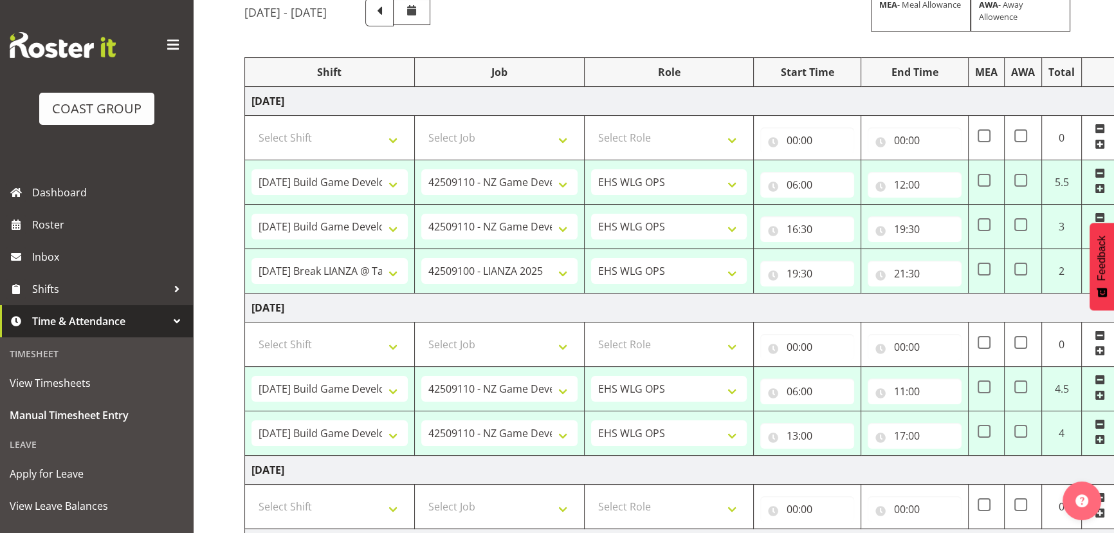
scroll to position [58, 0]
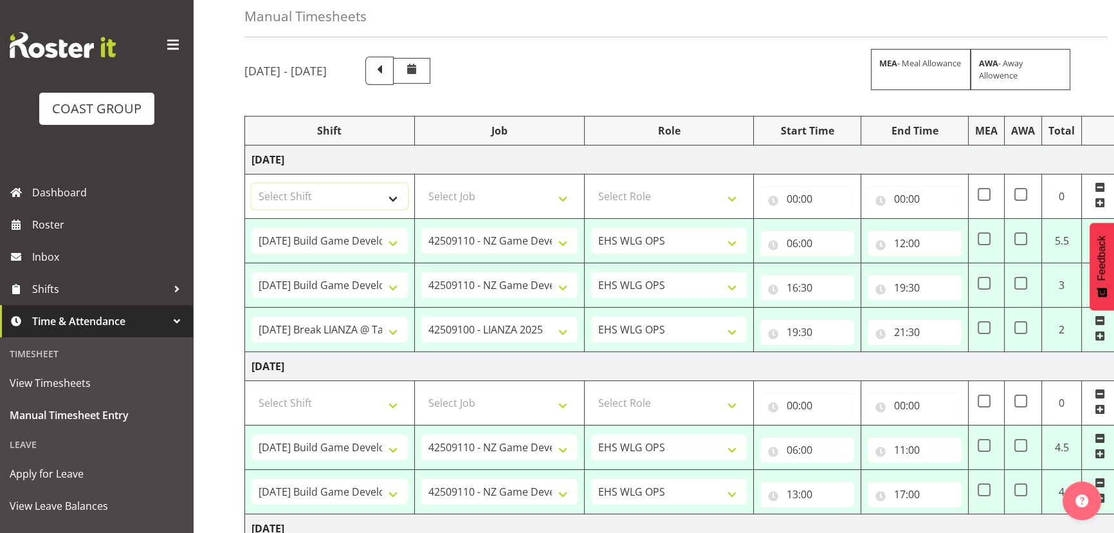
click at [347, 199] on select "Select Shift 25 Build NZPF @ Takina 7am 25 Service NZPF @ Takina AUG 25 Break B…" at bounding box center [330, 196] width 156 height 26
select select "20912"
click at [252, 183] on select "Select Shift 25 Build NZPF @ Takina 7am 25 Service NZPF @ Takina AUG 25 Break B…" at bounding box center [330, 196] width 156 height 26
drag, startPoint x: 450, startPoint y: 185, endPoint x: 453, endPoint y: 207, distance: 22.1
click at [450, 187] on select "Select Job 1 Carlton Events 1 Carlton Hamilton 1 Carlton Wellington 1 EHS WAREH…" at bounding box center [499, 196] width 156 height 26
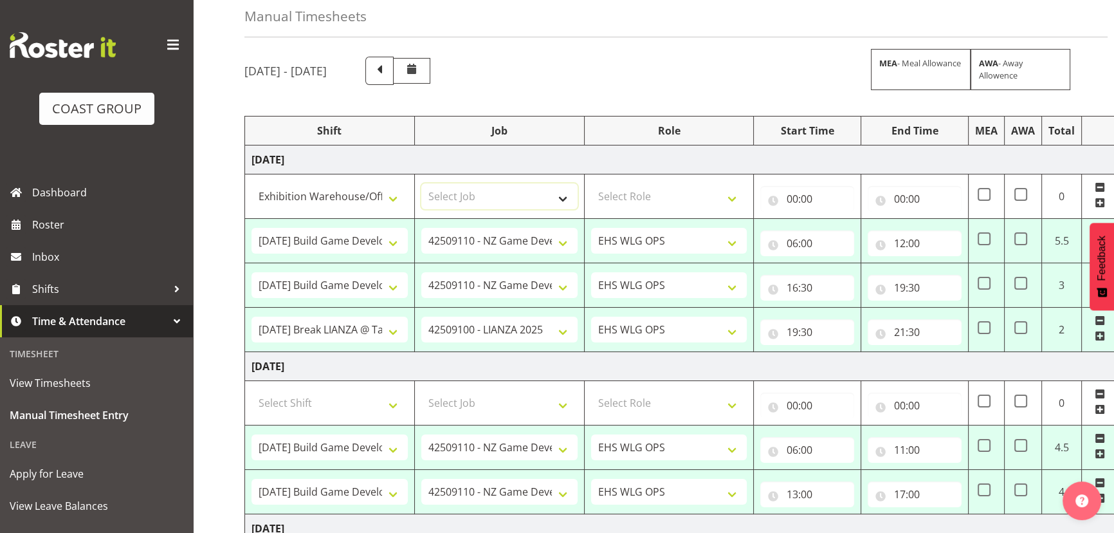
select select "69"
click at [421, 183] on select "Select Job 1 Carlton Events 1 Carlton Hamilton 1 Carlton Wellington 1 EHS WAREH…" at bounding box center [499, 196] width 156 height 26
click at [658, 192] on select "Select Role OPERATIONS MANAGER EHS WLG OPS Operations Manager Operations Manage…" at bounding box center [669, 196] width 156 height 26
select select "191"
click at [591, 183] on select "Select Role OPERATIONS MANAGER EHS WLG OPS Operations Manager Operations Manage…" at bounding box center [669, 196] width 156 height 26
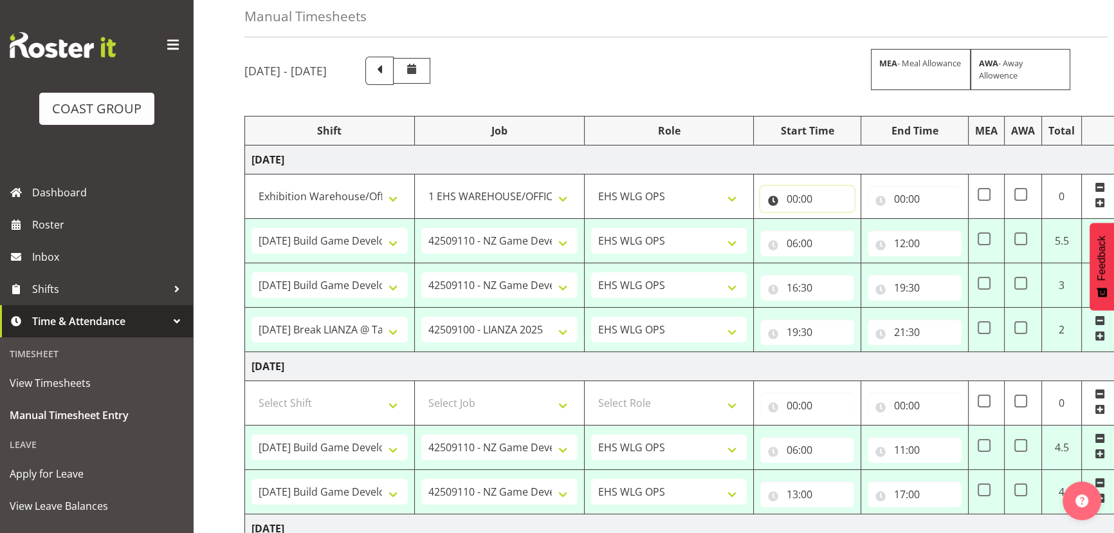
click at [807, 200] on input "00:00" at bounding box center [807, 199] width 94 height 26
click at [847, 231] on select "00 01 02 03 04 05 06 07 08 09 10 11 12 13 14 15 16 17 18 19 20 21 22 23" at bounding box center [848, 232] width 29 height 26
click at [862, 168] on td "Wednesday 24th September 2025" at bounding box center [695, 159] width 900 height 29
click at [828, 196] on input "00:00" at bounding box center [807, 199] width 94 height 26
click at [847, 233] on select "00 01 02 03 04 05 06 07 08 09 10 11 12 13 14 15 16 17 18 19 20 21 22 23" at bounding box center [848, 232] width 29 height 26
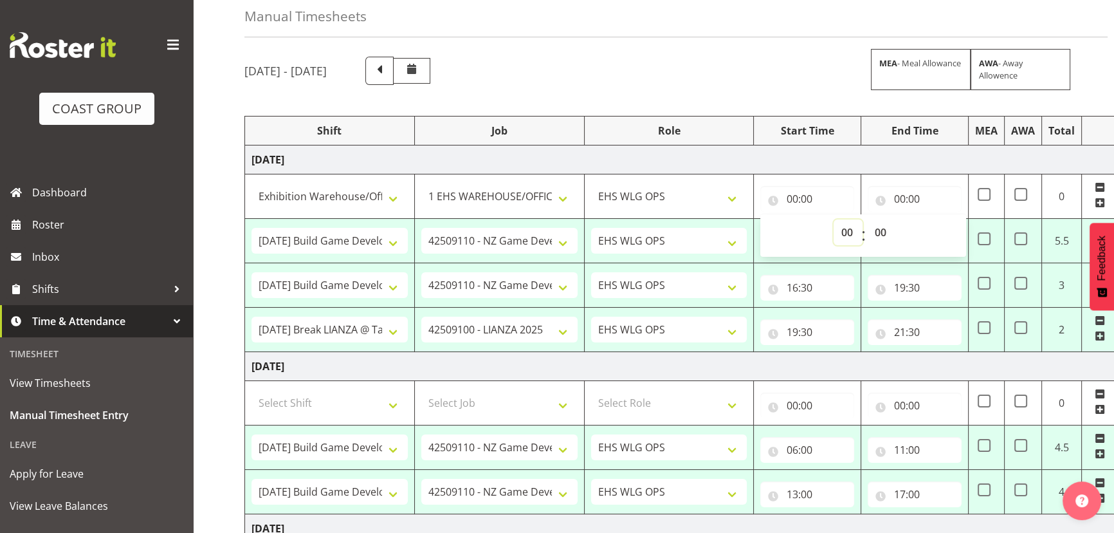
select select "12"
click at [834, 219] on select "00 01 02 03 04 05 06 07 08 09 10 11 12 13 14 15 16 17 18 19 20 21 22 23" at bounding box center [848, 232] width 29 height 26
type input "12:00"
click at [930, 192] on input "00:00" at bounding box center [915, 199] width 94 height 26
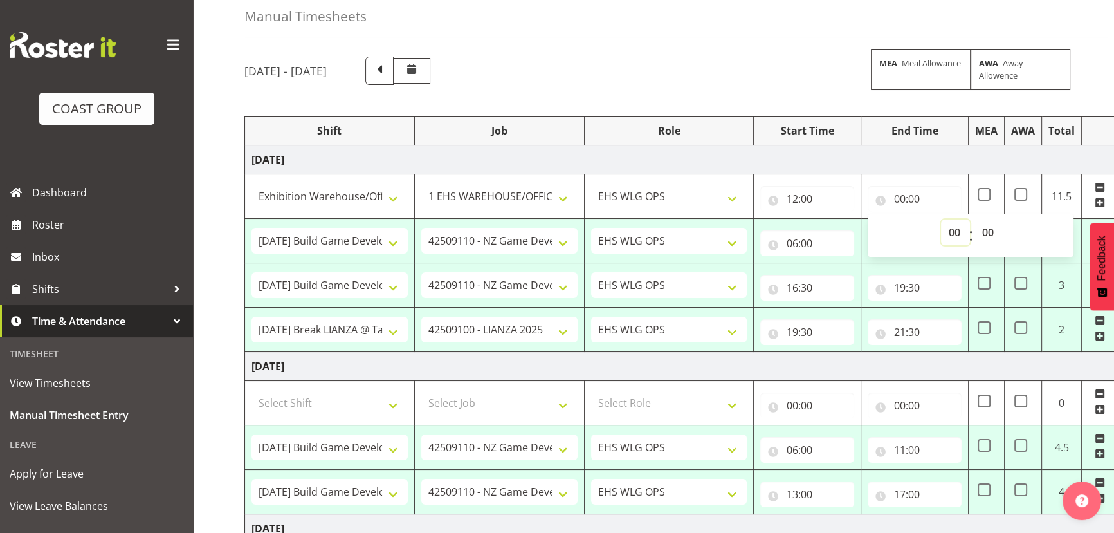
click at [951, 225] on select "00 01 02 03 04 05 06 07 08 09 10 11 12 13 14 15 16 17 18 19 20 21 22 23" at bounding box center [955, 232] width 29 height 26
select select "16"
click at [941, 219] on select "00 01 02 03 04 05 06 07 08 09 10 11 12 13 14 15 16 17 18 19 20 21 22 23" at bounding box center [955, 232] width 29 height 26
type input "16:00"
click at [995, 238] on select "00 01 02 03 04 05 06 07 08 09 10 11 12 13 14 15 16 17 18 19 20 21 22 23 24 25 2…" at bounding box center [989, 232] width 29 height 26
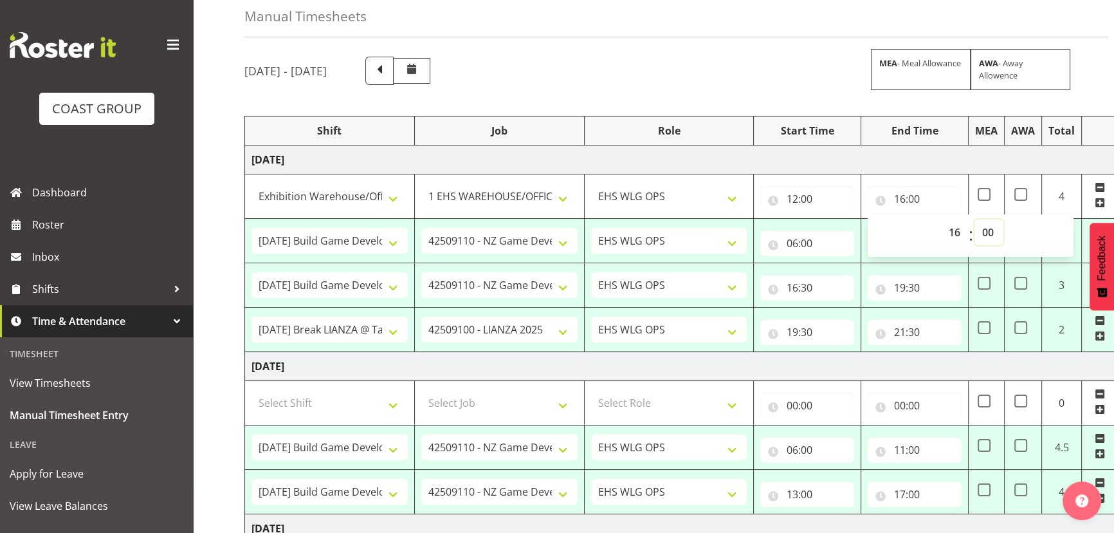
select select "30"
click at [975, 219] on select "00 01 02 03 04 05 06 07 08 09 10 11 12 13 14 15 16 17 18 19 20 21 22 23 24 25 2…" at bounding box center [989, 232] width 29 height 26
type input "16:30"
click at [896, 373] on td "Thursday 25th September 2025" at bounding box center [695, 366] width 900 height 29
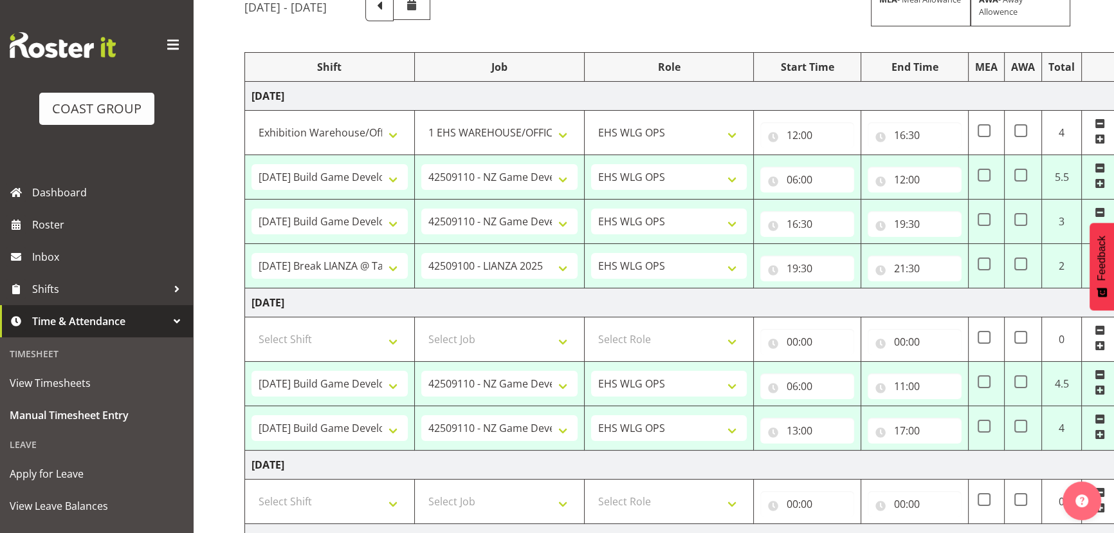
scroll to position [233, 0]
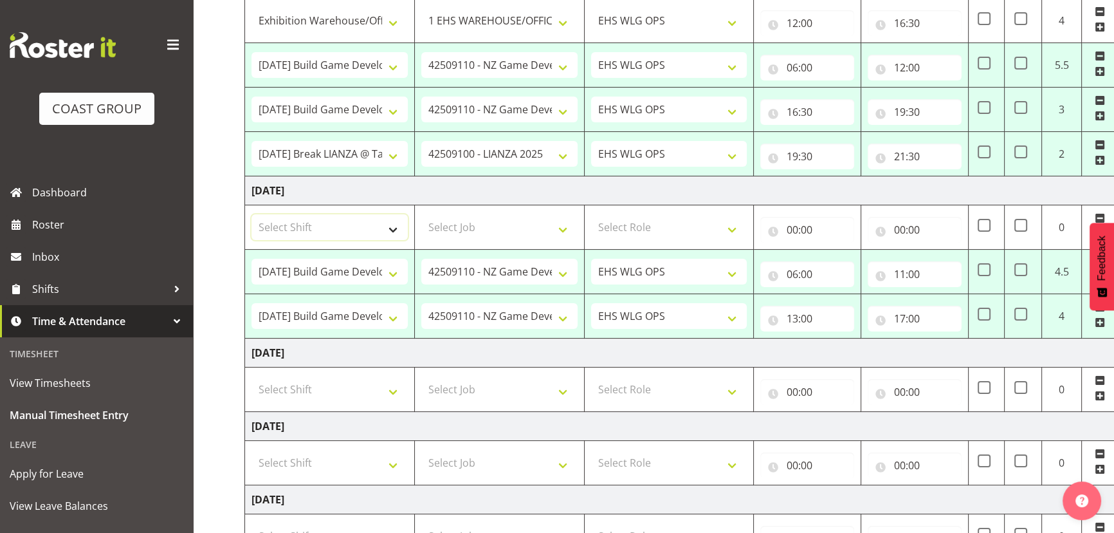
click at [333, 230] on select "Select Shift 25 Build NZPF @ Takina 7am 25 Service NZPF @ Takina AUG 25 Break B…" at bounding box center [330, 227] width 156 height 26
select select "20912"
click at [252, 214] on select "Select Shift 25 Build NZPF @ Takina 7am 25 Service NZPF @ Takina AUG 25 Break B…" at bounding box center [330, 227] width 156 height 26
click at [533, 228] on select "Select Job 1 Carlton Events 1 Carlton Hamilton 1 Carlton Wellington 1 EHS WAREH…" at bounding box center [499, 227] width 156 height 26
select select "69"
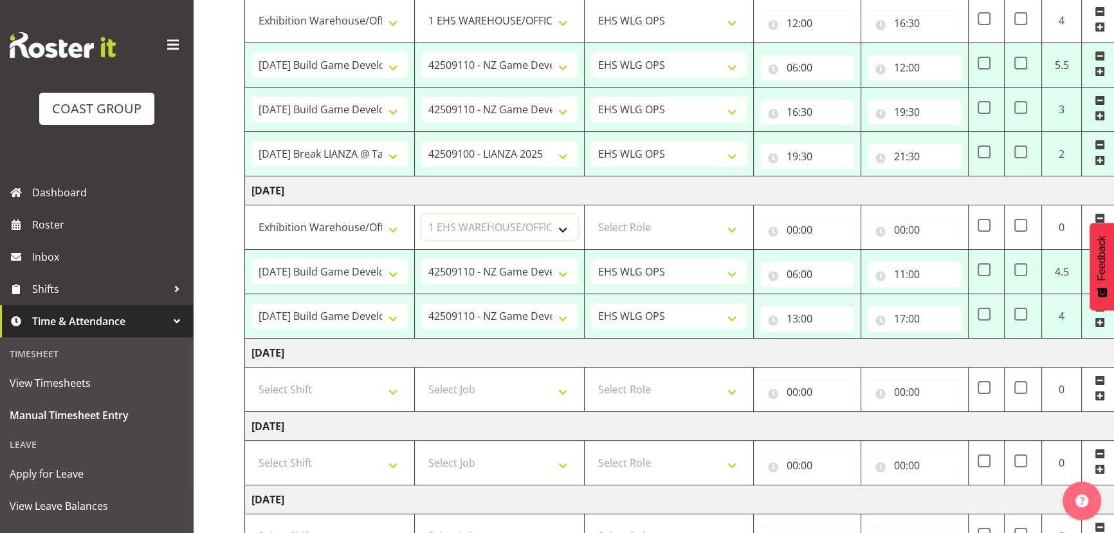
click at [421, 214] on select "Select Job 1 Carlton Events 1 Carlton Hamilton 1 Carlton Wellington 1 EHS WAREH…" at bounding box center [499, 227] width 156 height 26
drag, startPoint x: 667, startPoint y: 212, endPoint x: 670, endPoint y: 253, distance: 41.9
click at [669, 212] on td "Select Role OPERATIONS MANAGER EHS WLG OPS Operations Manager Operations Manage…" at bounding box center [669, 227] width 170 height 44
click at [675, 238] on select "Select Role OPERATIONS MANAGER EHS WLG OPS Operations Manager Operations Manage…" at bounding box center [669, 227] width 156 height 26
select select "191"
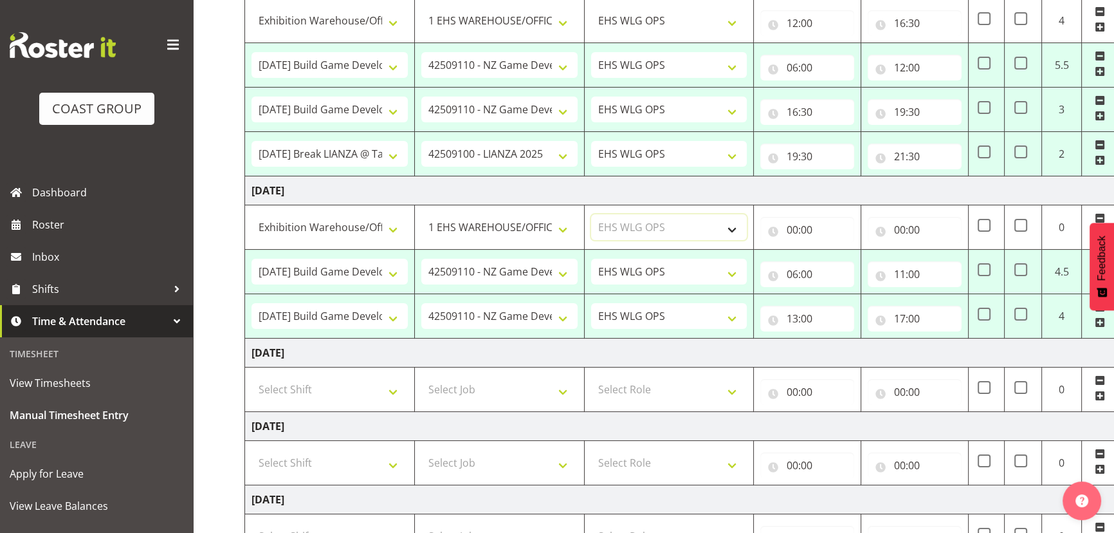
click at [591, 214] on select "Select Role OPERATIONS MANAGER EHS WLG OPS Operations Manager Operations Manage…" at bounding box center [669, 227] width 156 height 26
click at [810, 230] on input "00:00" at bounding box center [807, 230] width 94 height 26
click at [843, 256] on select "00 01 02 03 04 05 06 07 08 09 10 11 12 13 14 15 16 17 18 19 20 21 22 23" at bounding box center [848, 263] width 29 height 26
select select "11"
click at [834, 250] on select "00 01 02 03 04 05 06 07 08 09 10 11 12 13 14 15 16 17 18 19 20 21 22 23" at bounding box center [848, 263] width 29 height 26
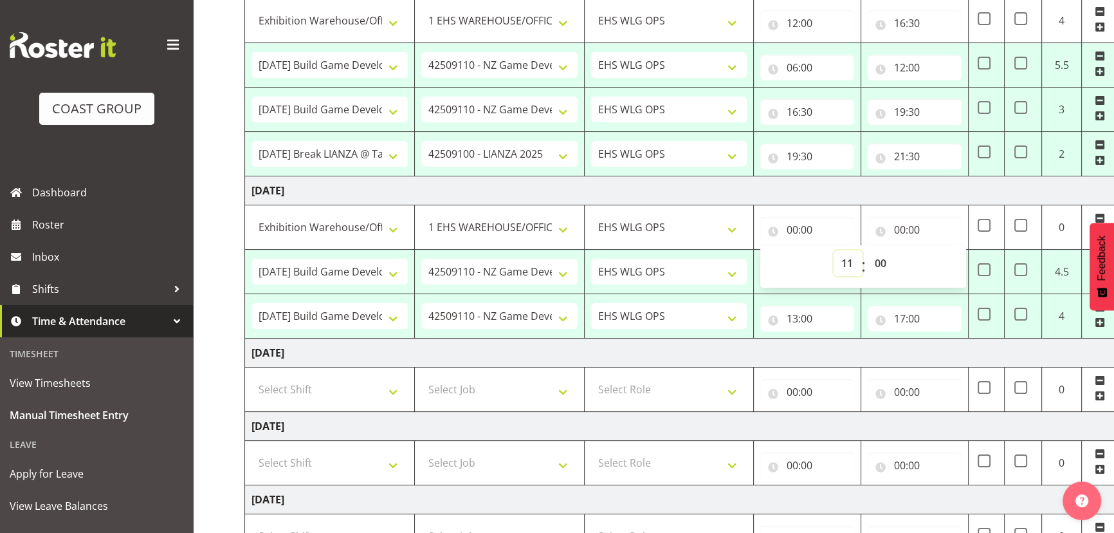
type input "11:00"
click at [913, 228] on input "00:00" at bounding box center [915, 230] width 94 height 26
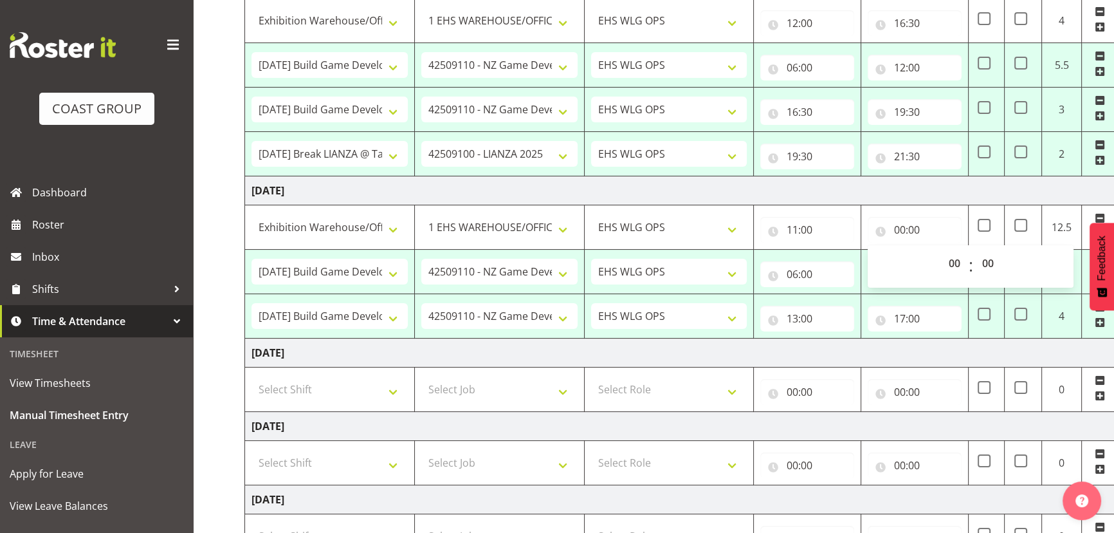
click at [938, 264] on div "00 01 02 03 04 05 06 07 08 09 10 11 12 13 14 15 16 17 18 19 20 21 22 23 : 00 01…" at bounding box center [971, 266] width 206 height 32
drag, startPoint x: 949, startPoint y: 261, endPoint x: 949, endPoint y: 253, distance: 7.1
click at [949, 261] on select "00 01 02 03 04 05 06 07 08 09 10 11 12 13 14 15 16 17 18 19 20 21 22 23" at bounding box center [955, 263] width 29 height 26
select select "13"
click at [941, 250] on select "00 01 02 03 04 05 06 07 08 09 10 11 12 13 14 15 16 17 18 19 20 21 22 23" at bounding box center [955, 263] width 29 height 26
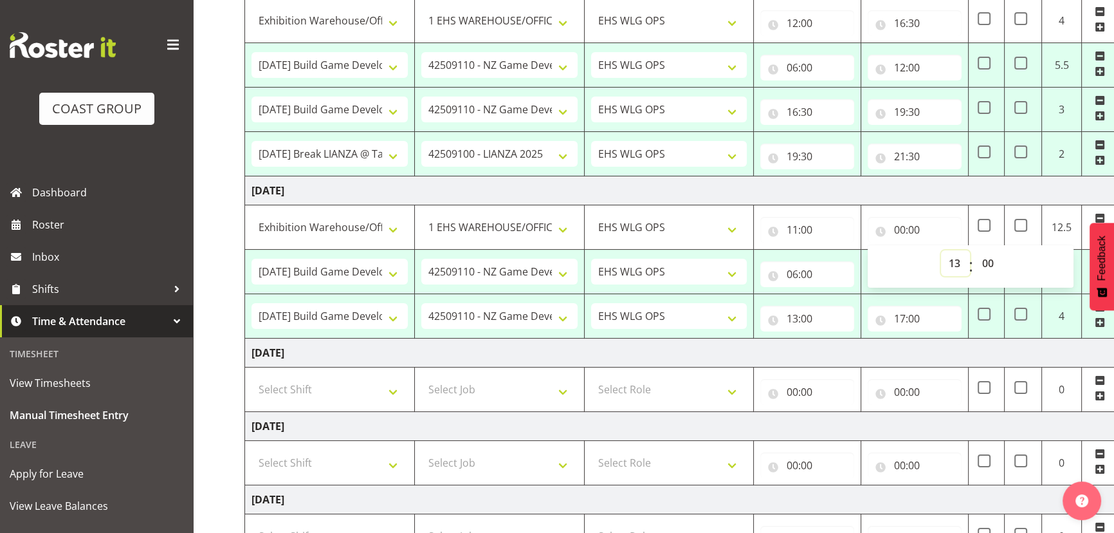
type input "13:00"
click at [956, 179] on td "Thursday 25th September 2025" at bounding box center [695, 190] width 900 height 29
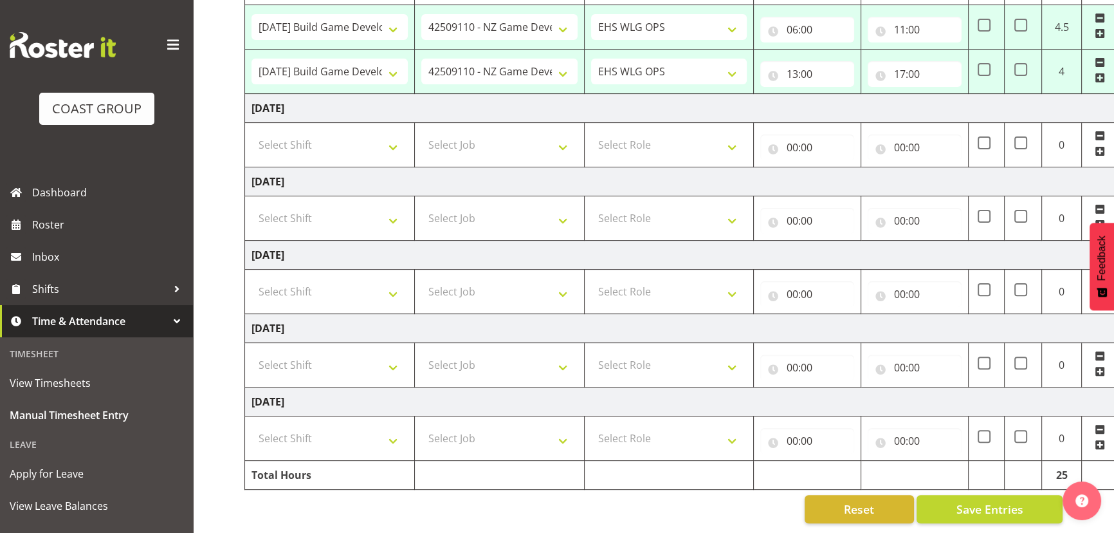
scroll to position [484, 0]
click at [316, 428] on select "Select Shift 25 Build NZPF @ Takina 7am 25 Service NZPF @ Takina AUG 25 Break B…" at bounding box center [330, 438] width 156 height 26
select select "20912"
click at [252, 425] on select "Select Shift 25 Build NZPF @ Takina 7am 25 Service NZPF @ Takina AUG 25 Break B…" at bounding box center [330, 438] width 156 height 26
click at [491, 428] on select "Select Job 1 Carlton Events 1 Carlton Hamilton 1 Carlton Wellington 1 EHS WAREH…" at bounding box center [499, 438] width 156 height 26
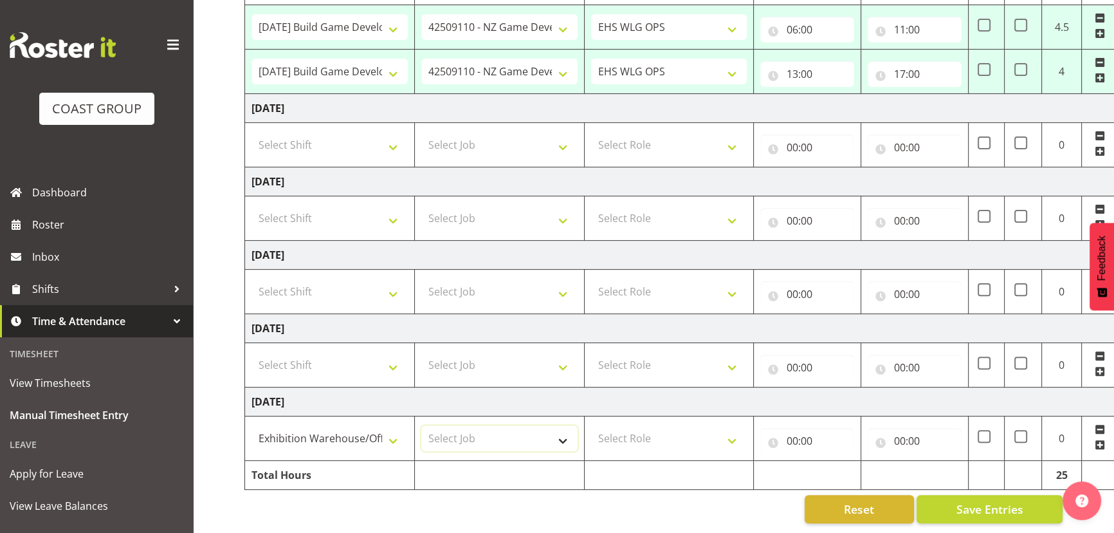
select select "69"
click at [421, 425] on select "Select Job 1 Carlton Events 1 Carlton Hamilton 1 Carlton Wellington 1 EHS WAREH…" at bounding box center [499, 438] width 156 height 26
click at [679, 425] on select "Select Role OPERATIONS MANAGER EHS WLG OPS Operations Manager Operations Manage…" at bounding box center [669, 438] width 156 height 26
select select "191"
click at [591, 425] on select "Select Role OPERATIONS MANAGER EHS WLG OPS Operations Manager Operations Manage…" at bounding box center [669, 438] width 156 height 26
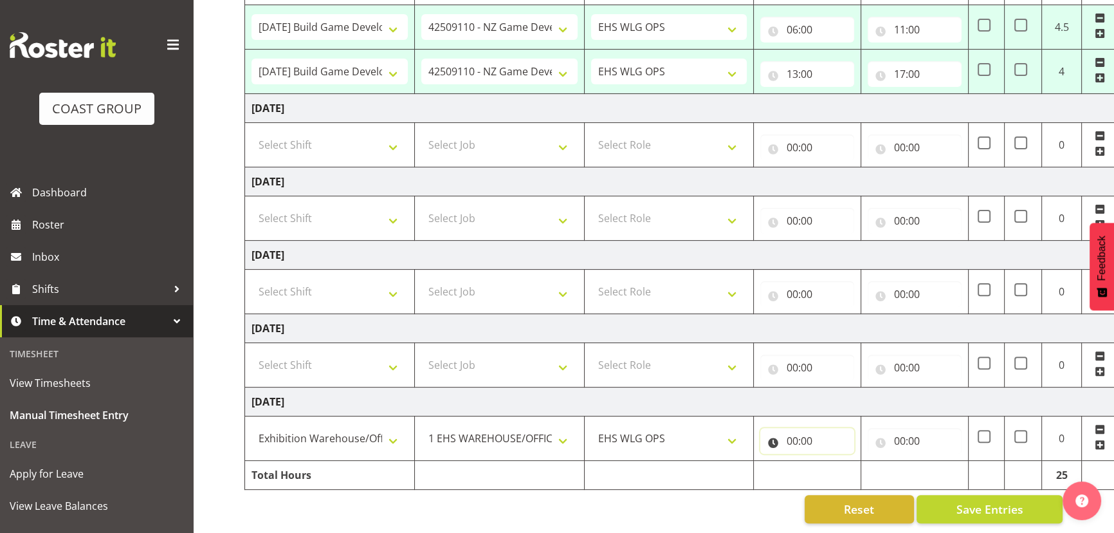
click at [815, 435] on input "00:00" at bounding box center [807, 441] width 94 height 26
click at [852, 461] on select "00 01 02 03 04 05 06 07 08 09 10 11 12 13 14 15 16 17 18 19 20 21 22 23" at bounding box center [848, 474] width 29 height 26
select select "8"
click at [834, 461] on select "00 01 02 03 04 05 06 07 08 09 10 11 12 13 14 15 16 17 18 19 20 21 22 23" at bounding box center [848, 474] width 29 height 26
type input "08:00"
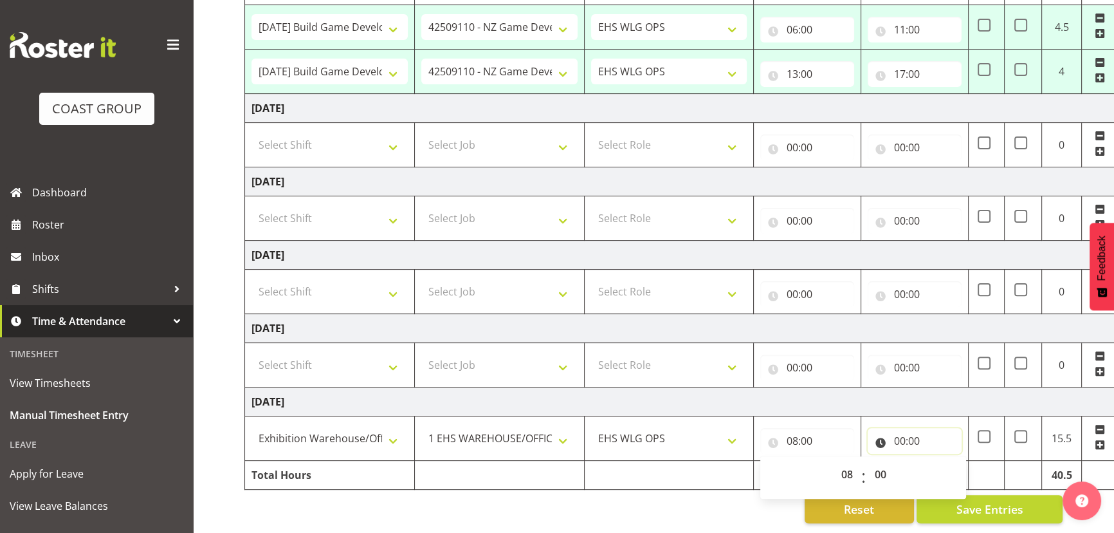
click at [924, 432] on input "00:00" at bounding box center [915, 441] width 94 height 26
click at [944, 461] on span "00 01 02 03 04 05 06 07 08 09 10 11 12 13 14 15 16 17 18 19 20 21 22 23" at bounding box center [955, 477] width 29 height 32
drag, startPoint x: 946, startPoint y: 467, endPoint x: 947, endPoint y: 453, distance: 13.6
click at [946, 467] on select "00 01 02 03 04 05 06 07 08 09 10 11 12 13 14 15 16 17 18 19 20 21 22 23" at bounding box center [955, 474] width 29 height 26
select select "17"
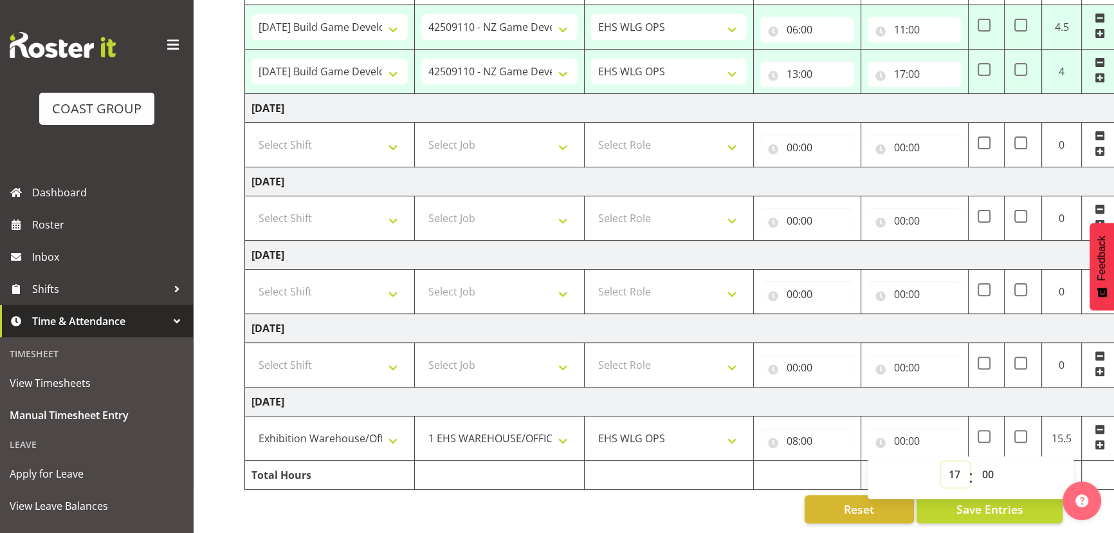
click at [941, 461] on select "00 01 02 03 04 05 06 07 08 09 10 11 12 13 14 15 16 17 18 19 20 21 22 23" at bounding box center [955, 474] width 29 height 26
type input "17:00"
click at [977, 402] on td "Tuesday 30th September 2025" at bounding box center [695, 401] width 900 height 29
click at [991, 500] on span "Save Entries" at bounding box center [989, 508] width 67 height 17
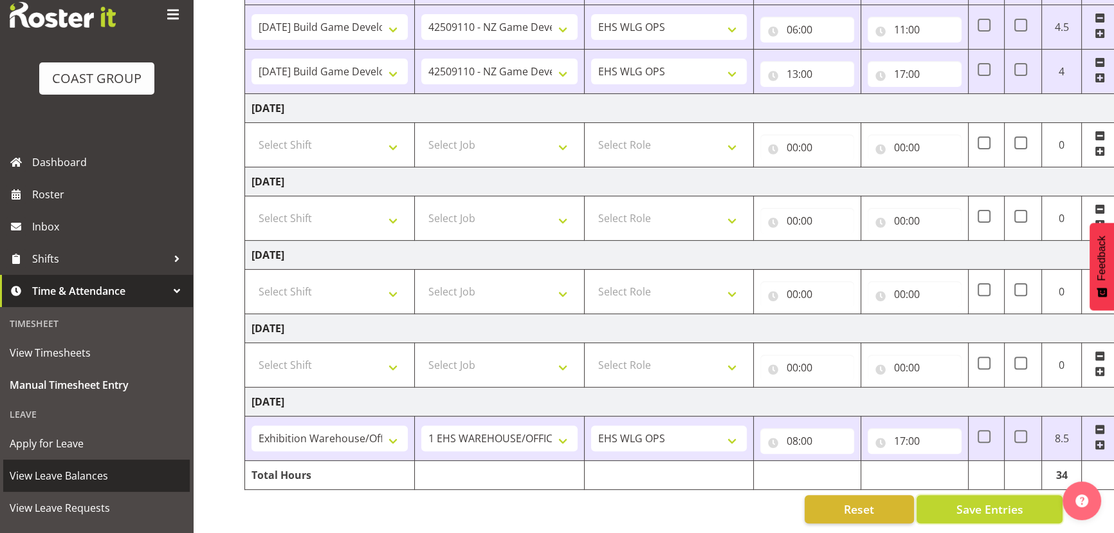
scroll to position [58, 0]
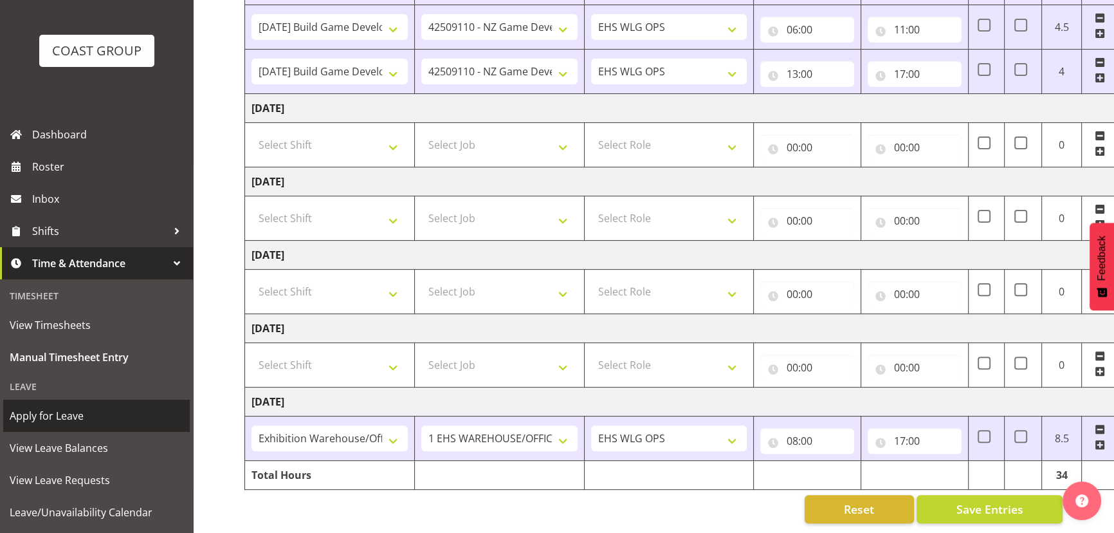
click at [87, 412] on span "Apply for Leave" at bounding box center [97, 415] width 174 height 19
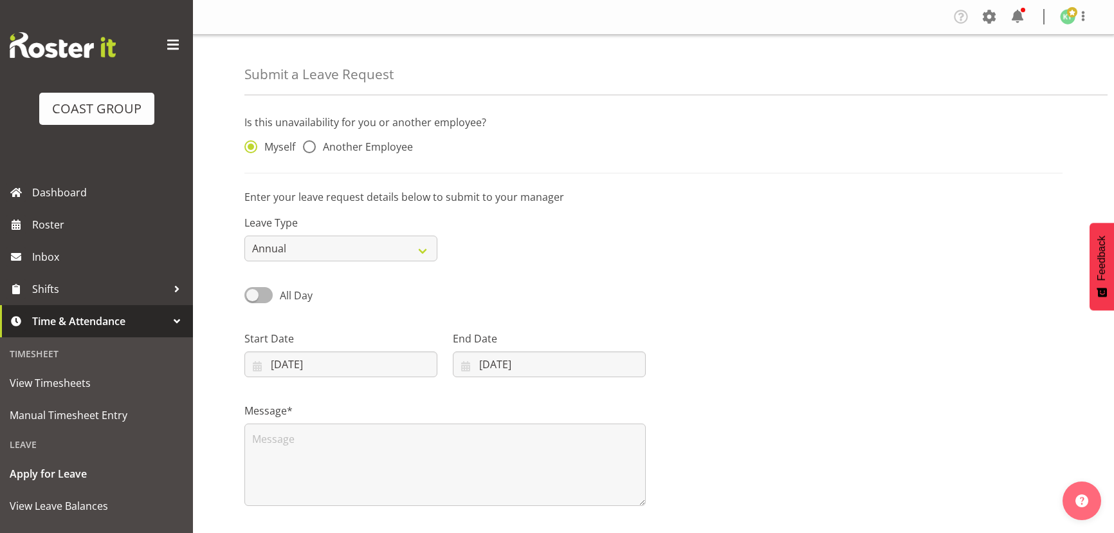
select select "8"
select select "2025"
click at [303, 363] on input "[DATE]" at bounding box center [340, 364] width 193 height 26
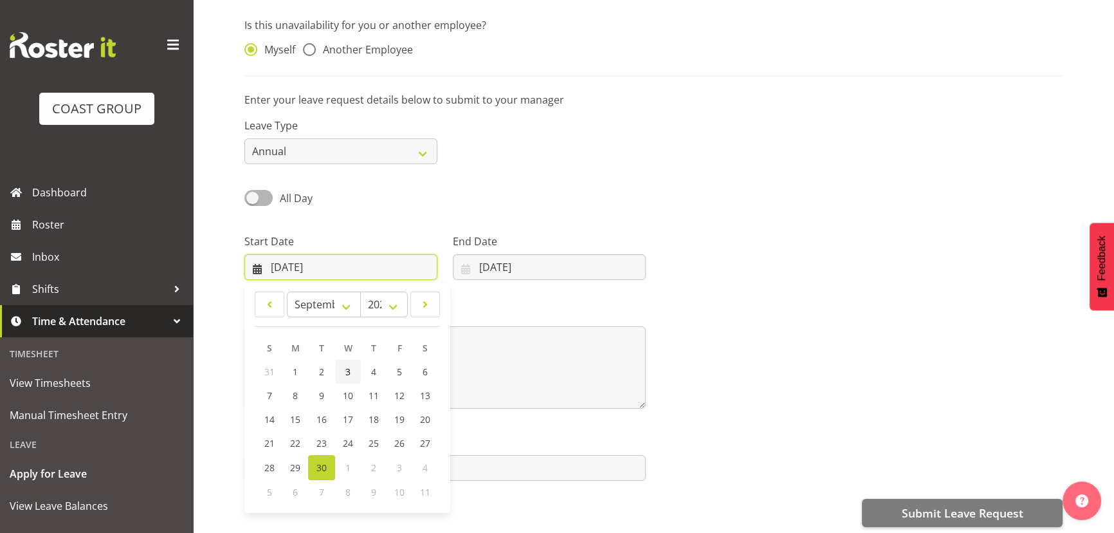
scroll to position [109, 0]
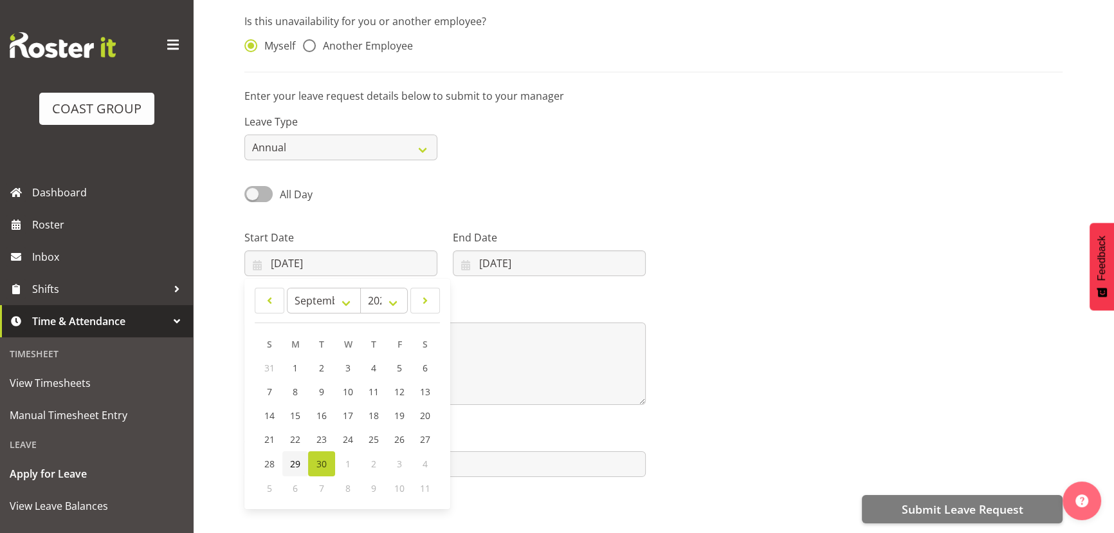
click at [288, 455] on link "29" at bounding box center [295, 463] width 26 height 25
type input "[DATE]"
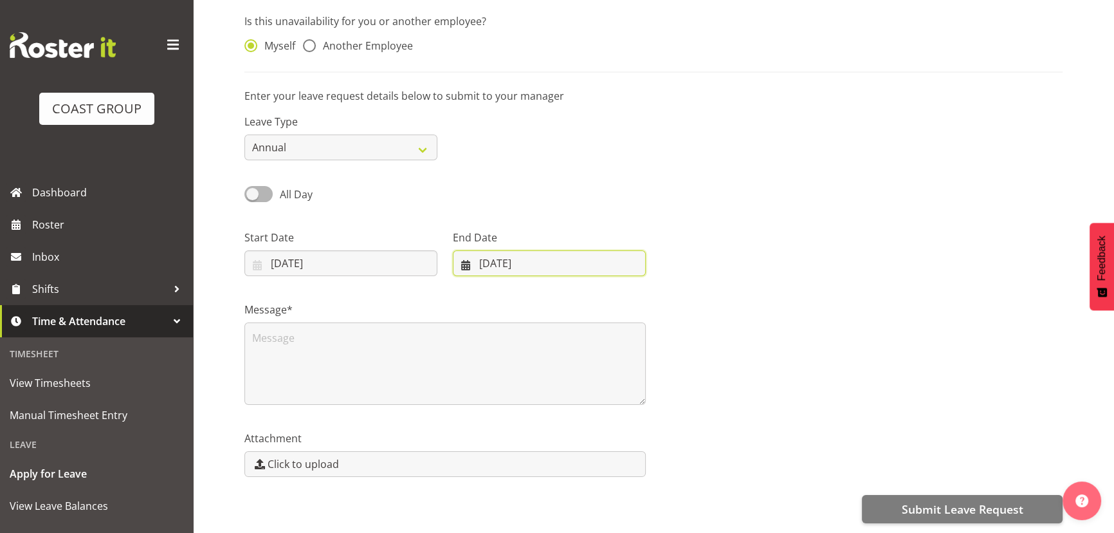
click at [566, 250] on input "[DATE]" at bounding box center [549, 263] width 193 height 26
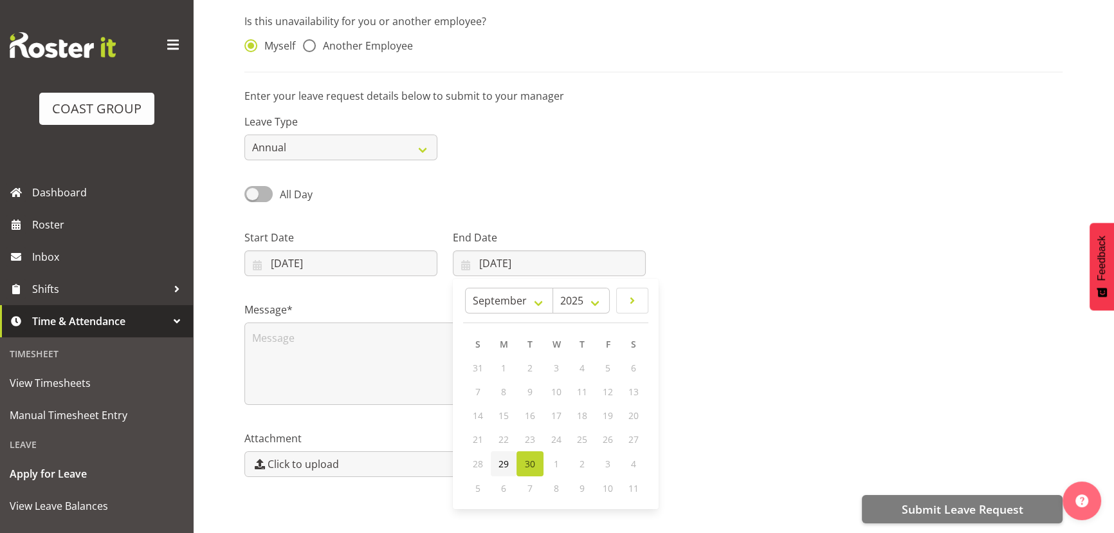
click at [495, 452] on link "29" at bounding box center [504, 463] width 26 height 25
type input "[DATE]"
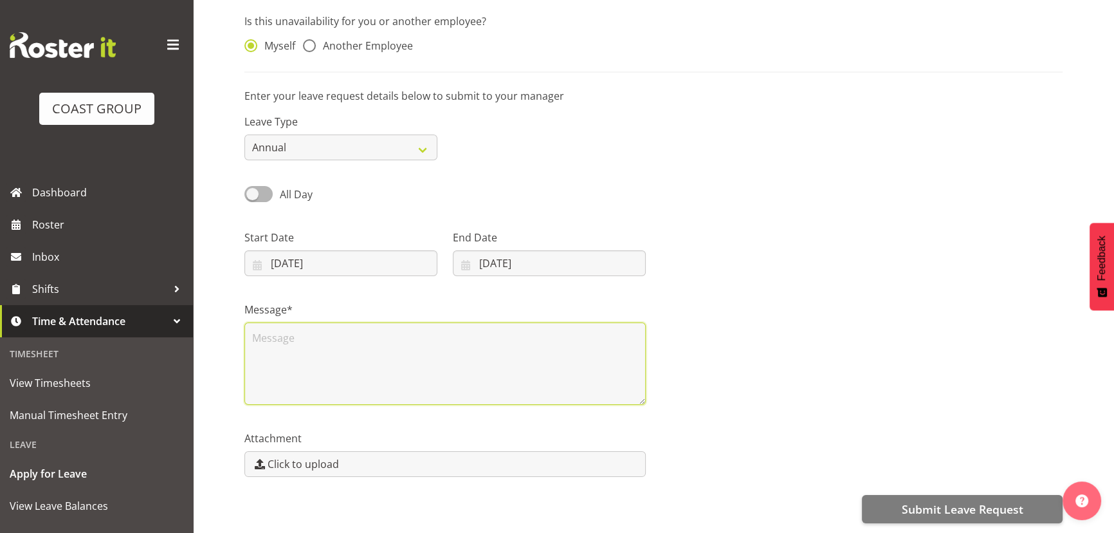
click at [493, 347] on textarea at bounding box center [444, 363] width 401 height 82
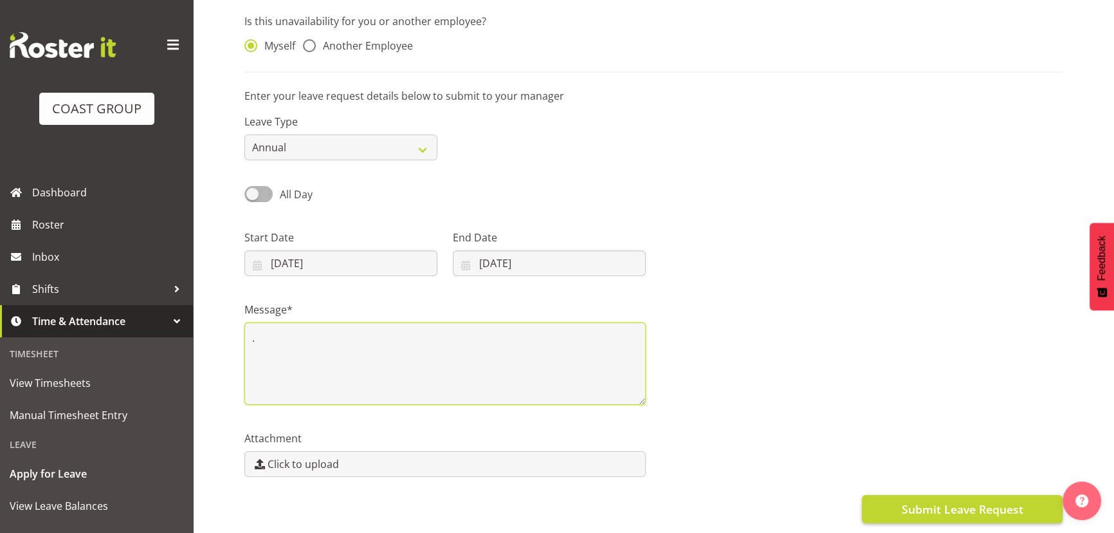
type textarea "."
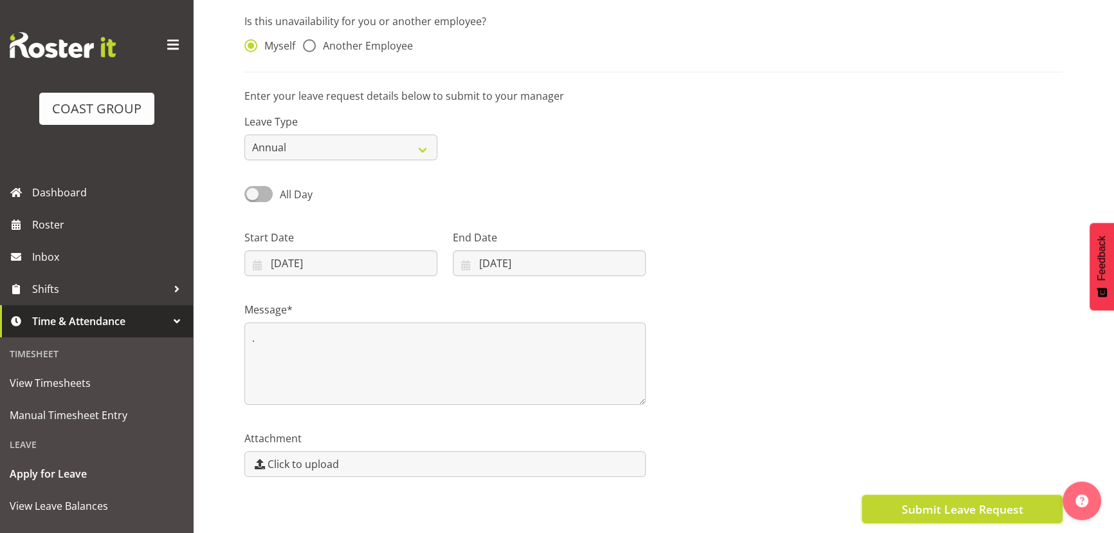
click at [962, 500] on span "Submit Leave Request" at bounding box center [962, 508] width 122 height 17
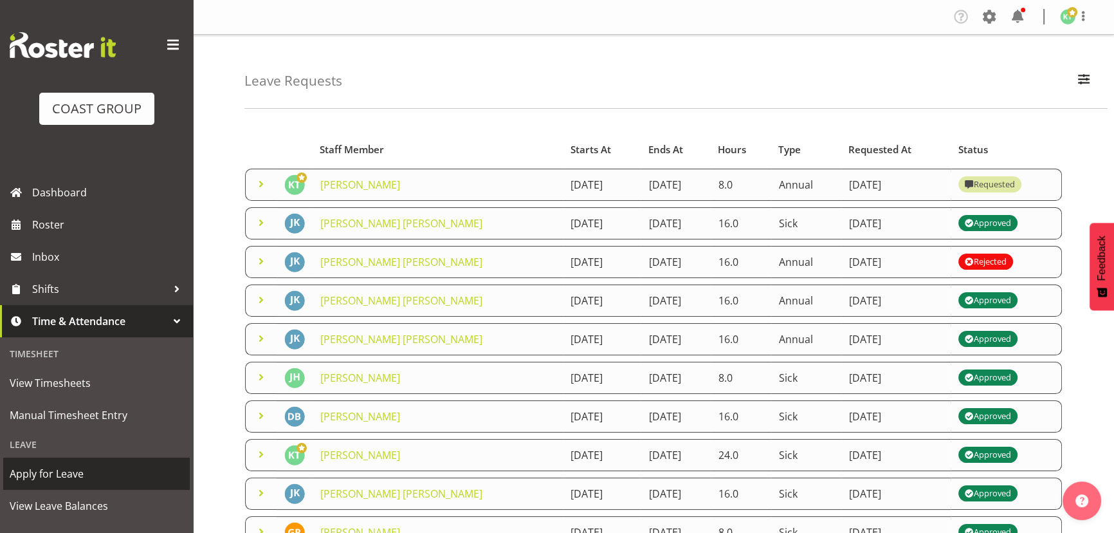
click at [69, 475] on span "Apply for Leave" at bounding box center [97, 473] width 174 height 19
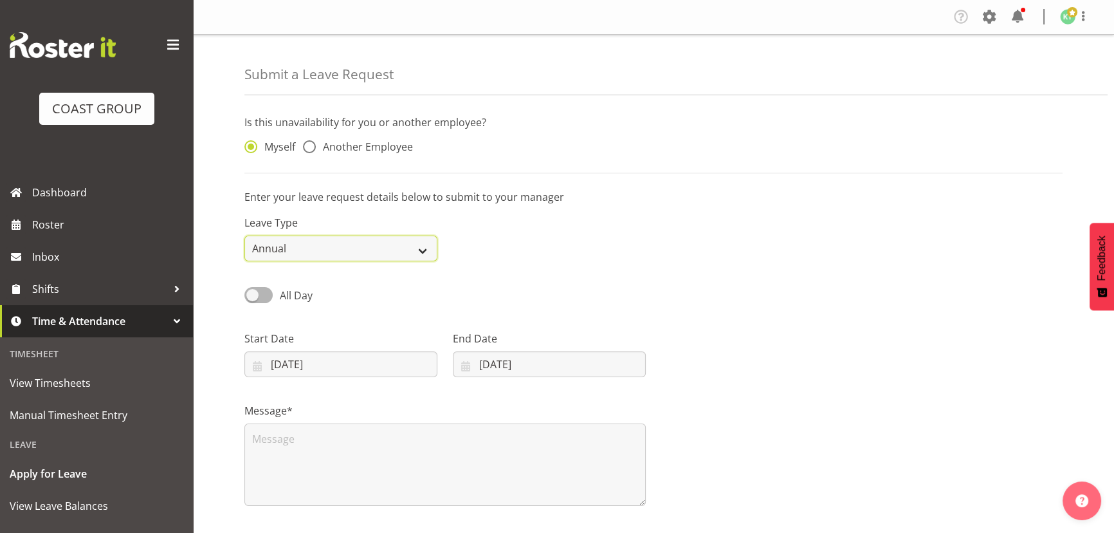
click at [297, 246] on select "Annual Sick Leave Without Pay Bereavement Domestic Violence Parental Jury Servi…" at bounding box center [340, 248] width 193 height 26
select select "Sick"
click at [244, 235] on select "Annual Sick Leave Without Pay Bereavement Domestic Violence Parental Jury Servi…" at bounding box center [340, 248] width 193 height 26
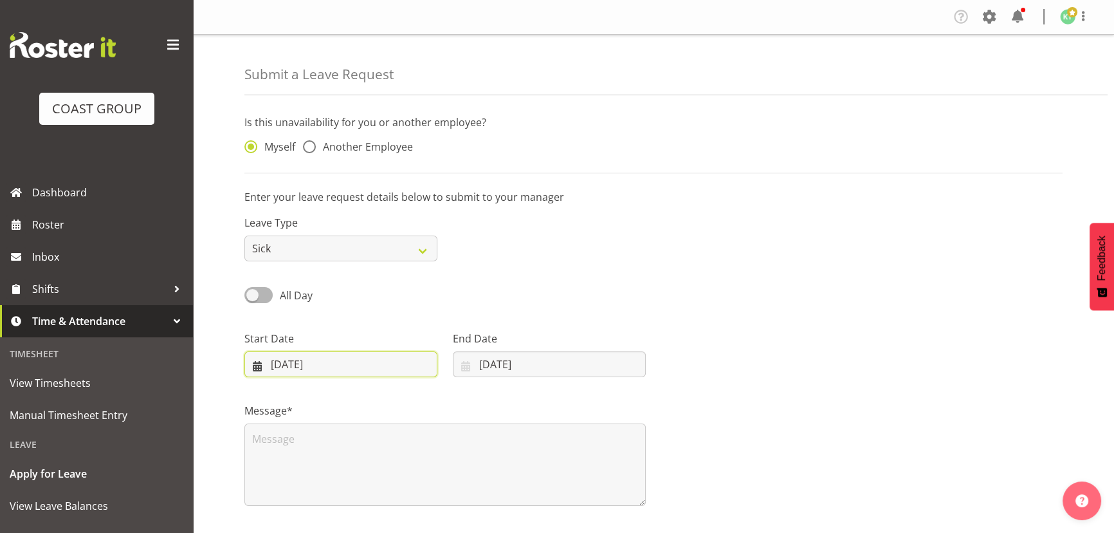
click at [299, 360] on input "30/09/2025" at bounding box center [340, 364] width 193 height 26
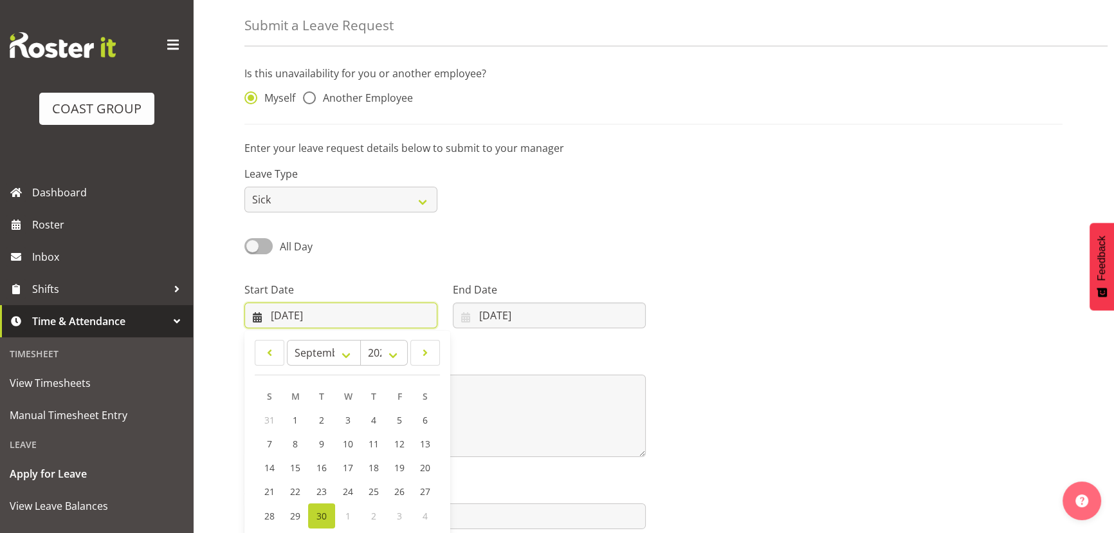
scroll to position [109, 0]
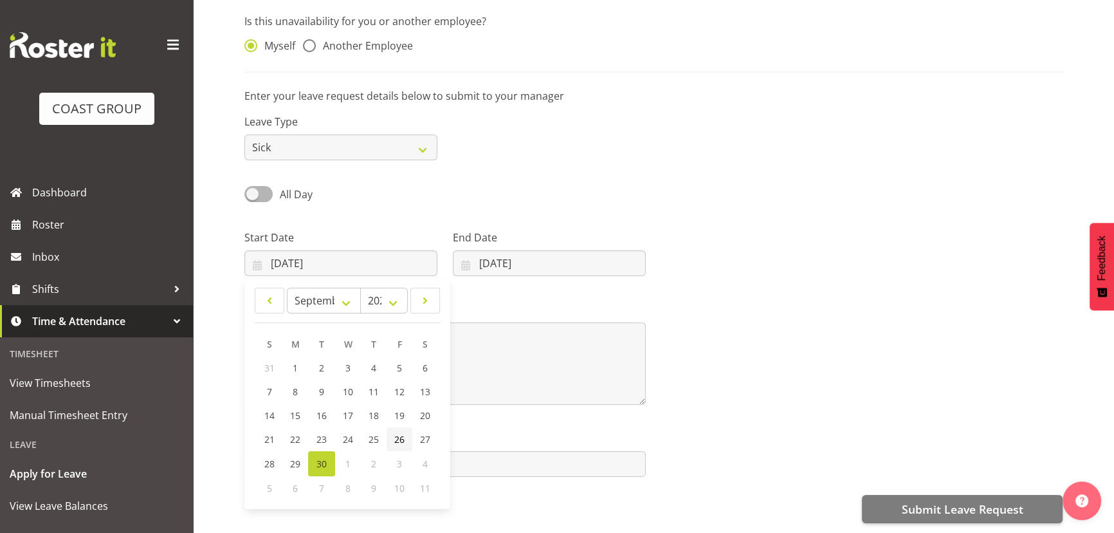
click at [394, 433] on span "26" at bounding box center [399, 439] width 10 height 12
type input "26/09/2025"
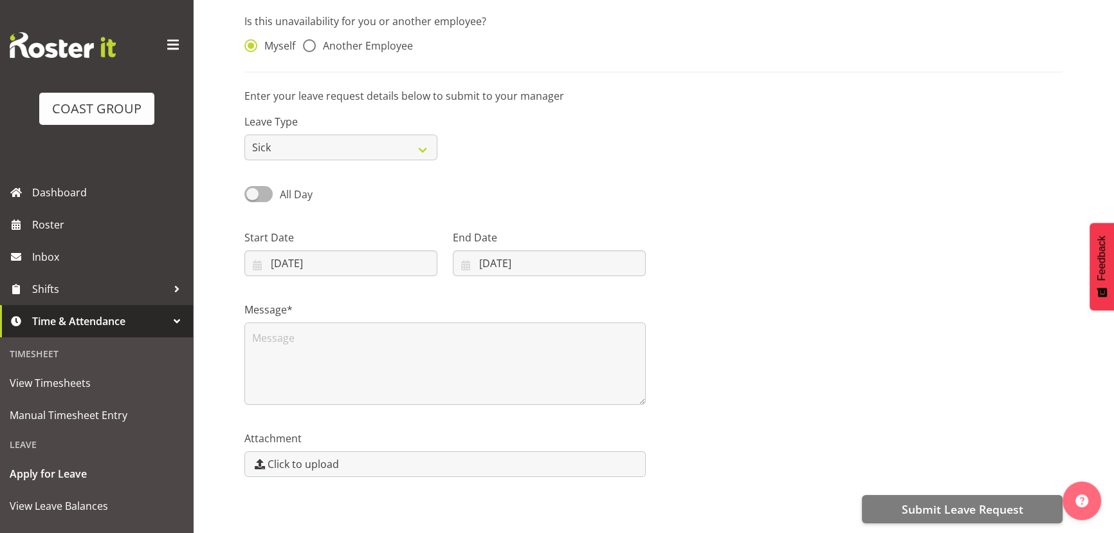
click at [535, 271] on div "End Date 30/09/2025 January February March April May June July August September…" at bounding box center [549, 248] width 208 height 72
click at [562, 254] on input "30/09/2025" at bounding box center [549, 263] width 193 height 26
click at [609, 433] on span "26" at bounding box center [608, 439] width 10 height 12
type input "26/09/2025"
click at [357, 140] on select "Annual Sick Leave Without Pay Bereavement Domestic Violence Parental Jury Servi…" at bounding box center [340, 147] width 193 height 26
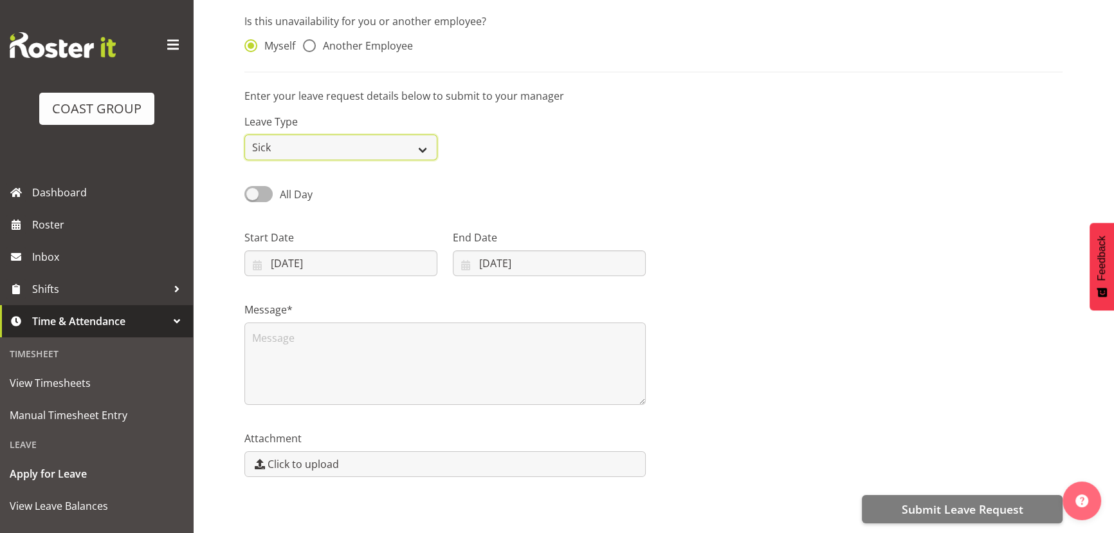
select select "Annual"
click at [244, 134] on select "Annual Sick Leave Without Pay Bereavement Domestic Violence Parental Jury Servi…" at bounding box center [340, 147] width 193 height 26
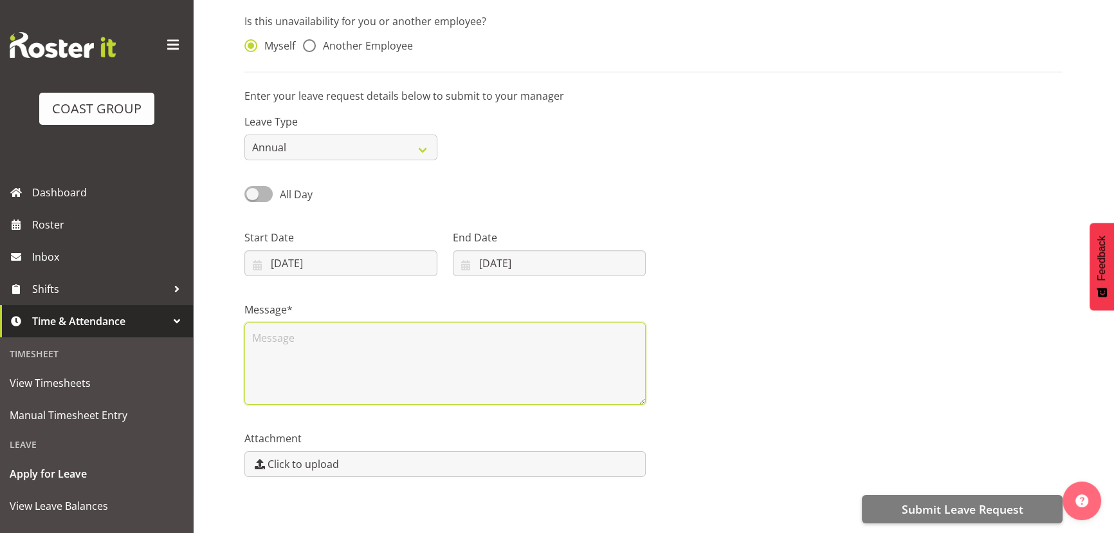
drag, startPoint x: 322, startPoint y: 340, endPoint x: 338, endPoint y: 329, distance: 19.8
click at [322, 340] on textarea at bounding box center [444, 363] width 401 height 82
type textarea "."
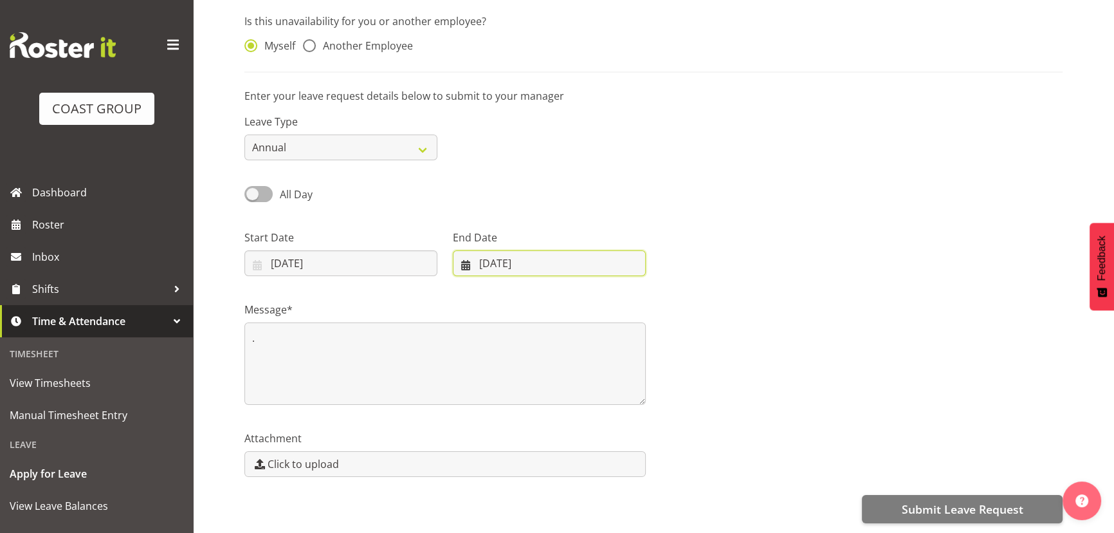
click at [511, 250] on input "26/09/2025" at bounding box center [549, 263] width 193 height 26
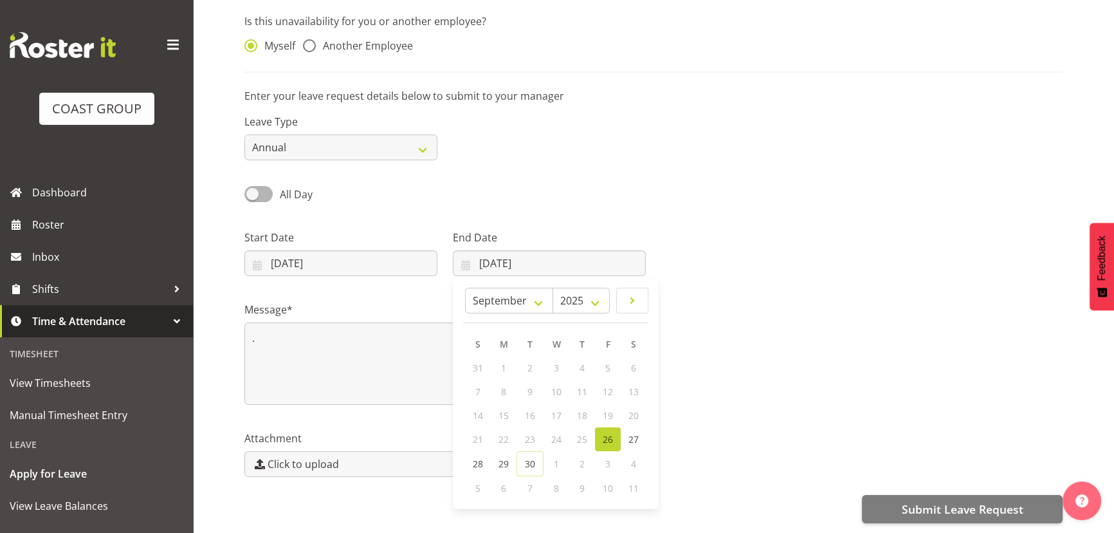
click at [726, 251] on div at bounding box center [862, 248] width 417 height 72
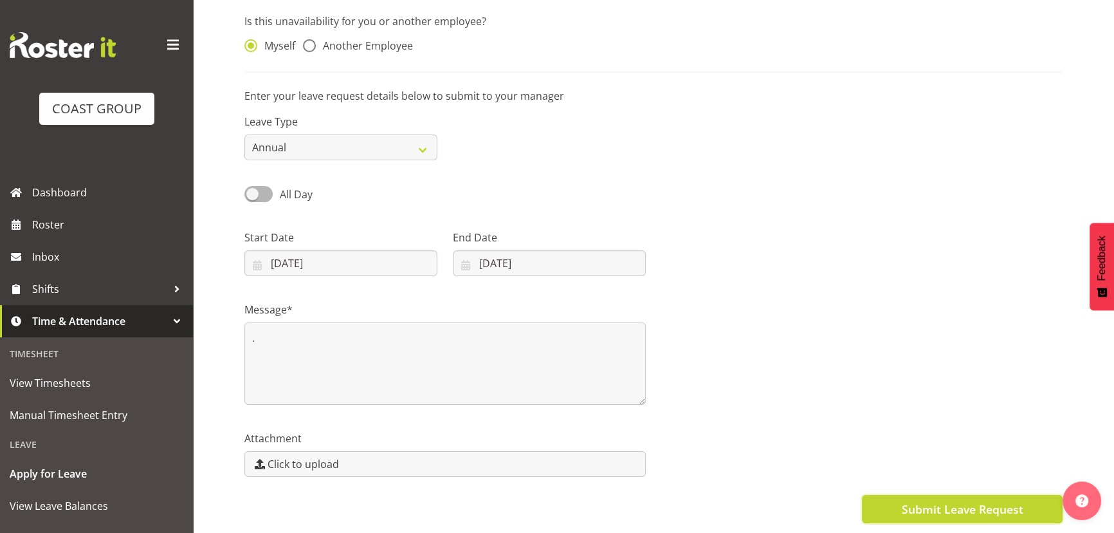
click at [926, 502] on span "Submit Leave Request" at bounding box center [962, 508] width 122 height 17
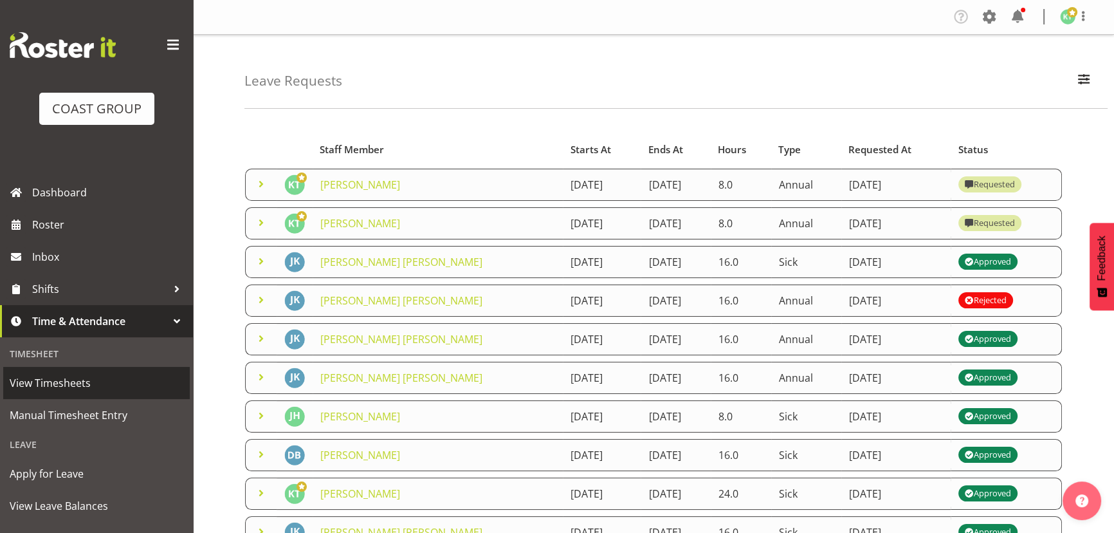
click at [96, 386] on span "View Timesheets" at bounding box center [97, 382] width 174 height 19
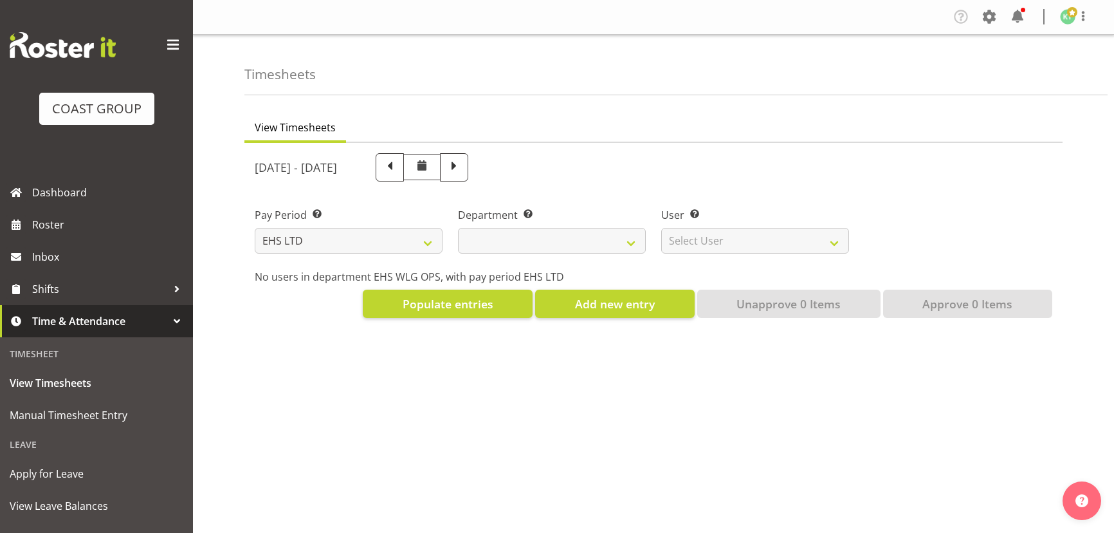
select select "7"
select select
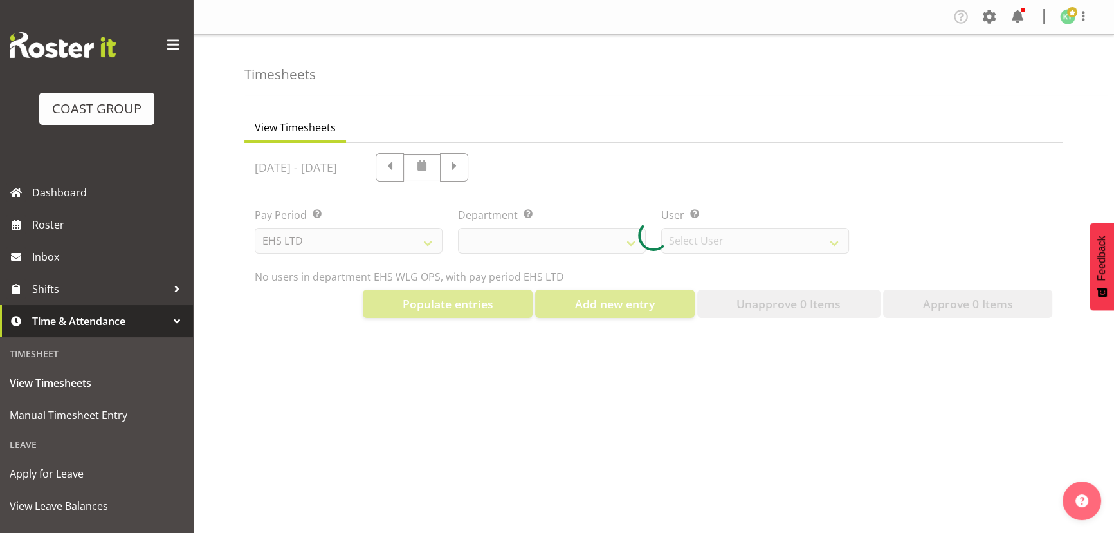
select select "10020"
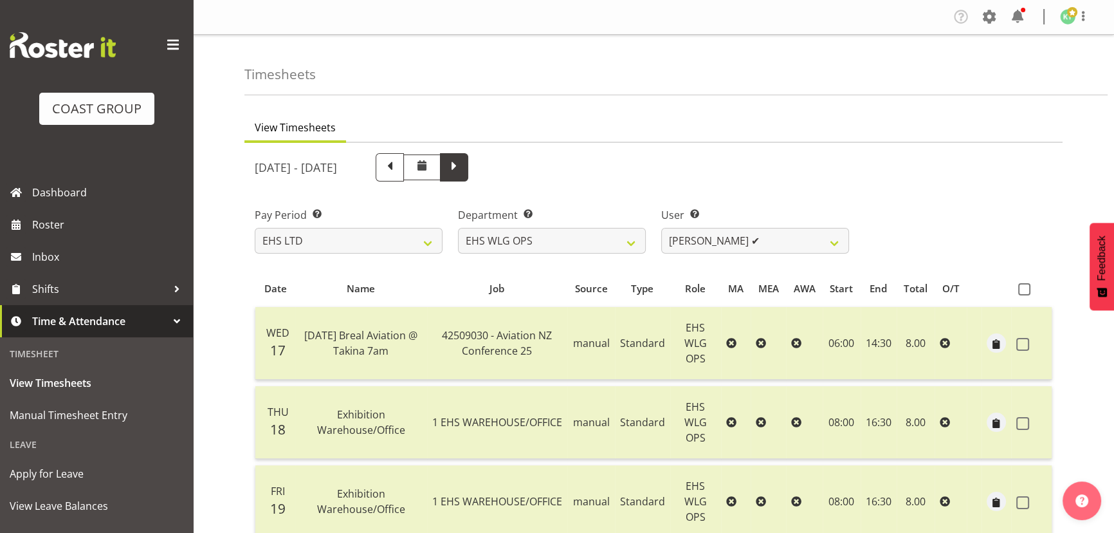
click at [462, 167] on span at bounding box center [454, 166] width 17 height 17
select select
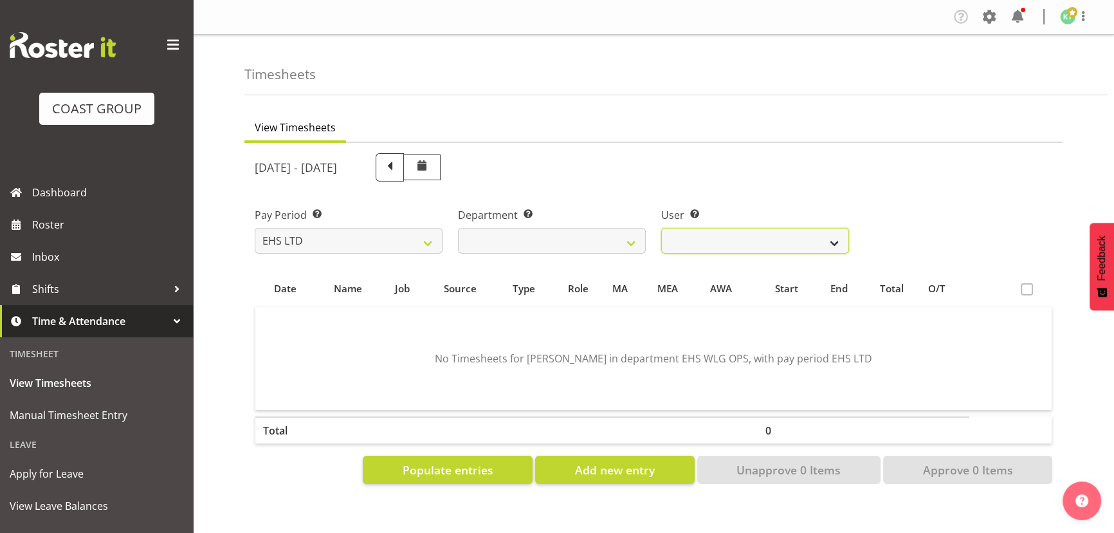
click at [729, 233] on select "Ashton Staats ❌ Darryl Burns ❌ Geoffrey Robertson ❌ Jackson Howsan ❌ Kade Tiati…" at bounding box center [755, 241] width 188 height 26
click at [661, 228] on select "Ashton Staats ❌ Darryl Burns ❌ Geoffrey Robertson ❌ Jackson Howsan ❌ Kade Tiati…" at bounding box center [755, 241] width 188 height 26
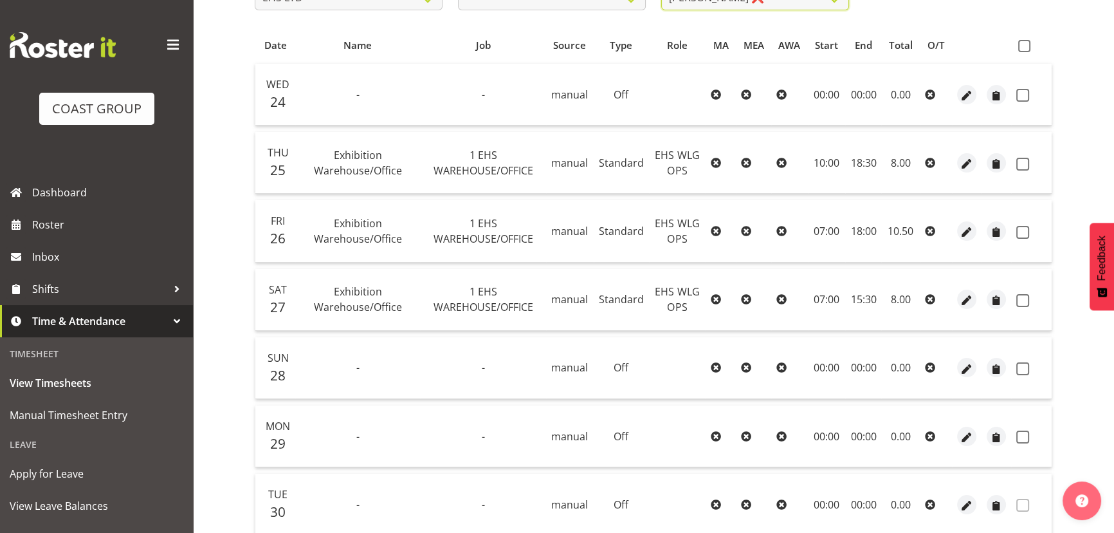
scroll to position [53, 0]
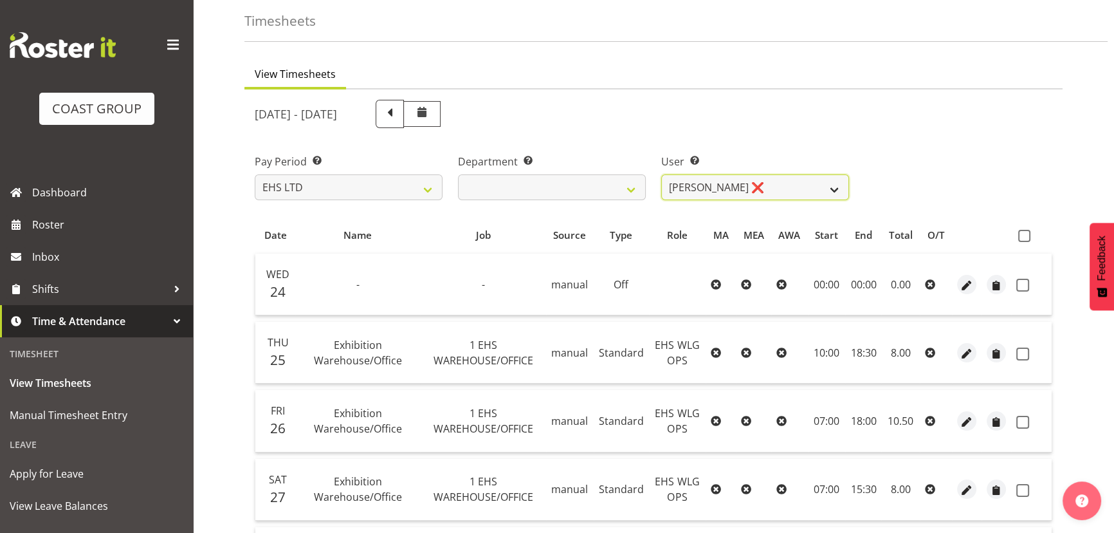
click at [764, 174] on select "[PERSON_NAME] ❌ [PERSON_NAME] ❌ [PERSON_NAME] ❌ [PERSON_NAME] ❌ [PERSON_NAME] ❌…" at bounding box center [755, 187] width 188 height 26
click at [661, 174] on select "[PERSON_NAME] ❌ [PERSON_NAME] ❌ [PERSON_NAME] ❌ [PERSON_NAME] ❌ [PERSON_NAME] ❌…" at bounding box center [755, 187] width 188 height 26
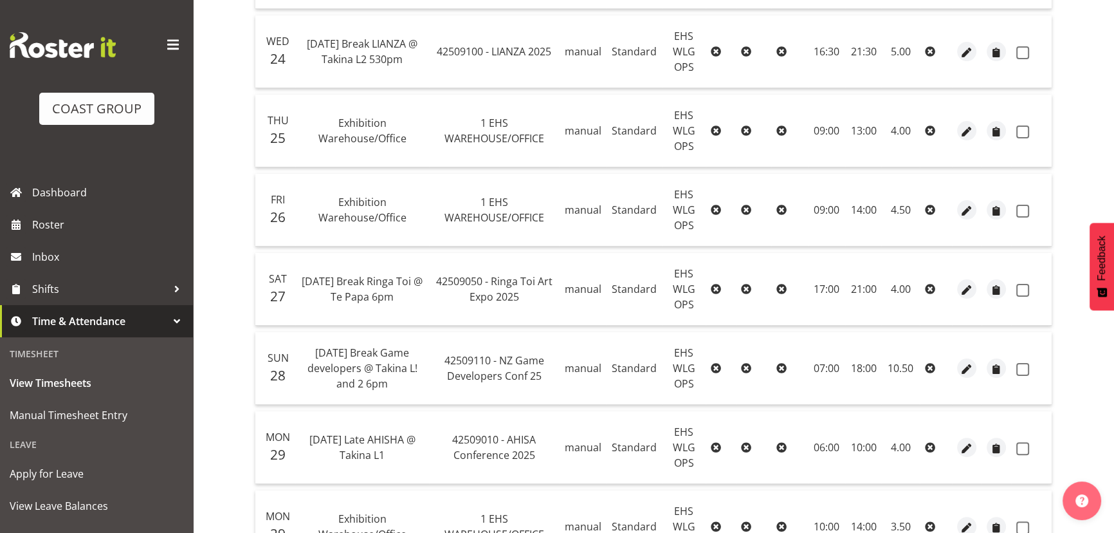
scroll to position [170, 0]
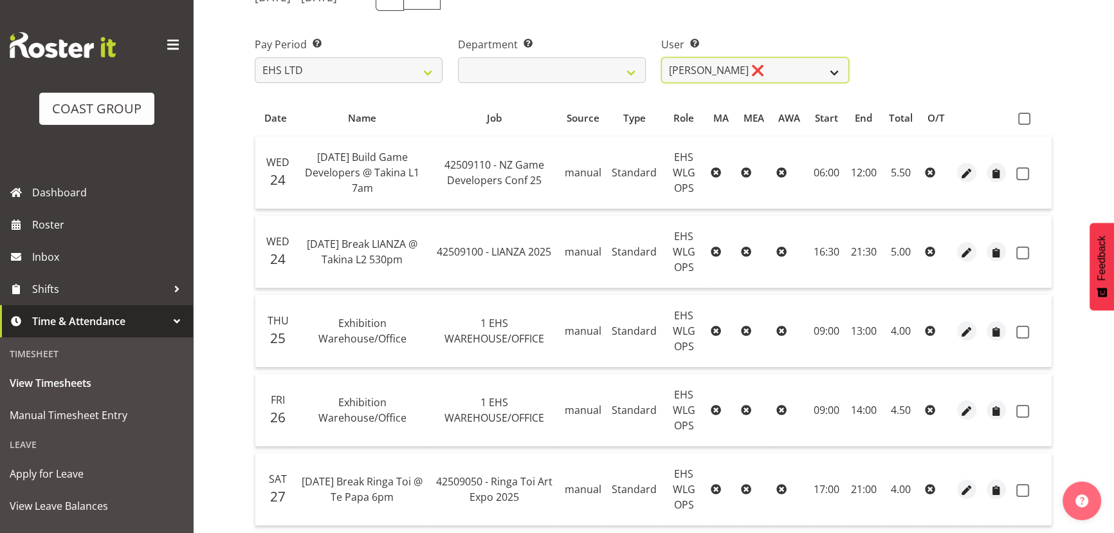
click at [791, 67] on select "[PERSON_NAME] ❌ [PERSON_NAME] ❌ [PERSON_NAME] ❌ [PERSON_NAME] ❌ [PERSON_NAME] ❌…" at bounding box center [755, 70] width 188 height 26
click at [661, 57] on select "[PERSON_NAME] ❌ [PERSON_NAME] ❌ [PERSON_NAME] ❌ [PERSON_NAME] ❌ [PERSON_NAME] ❌…" at bounding box center [755, 70] width 188 height 26
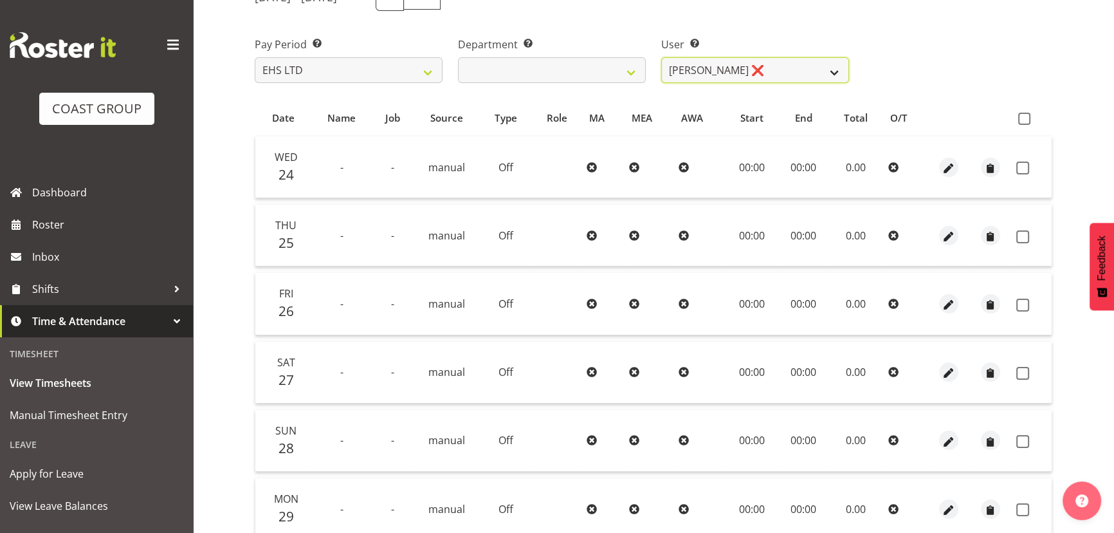
click at [804, 64] on select "[PERSON_NAME] ❌ [PERSON_NAME] ❌ [PERSON_NAME] ❌ [PERSON_NAME] ❌ [PERSON_NAME] ❌…" at bounding box center [755, 70] width 188 height 26
click at [661, 57] on select "[PERSON_NAME] ❌ [PERSON_NAME] ❌ [PERSON_NAME] ❌ [PERSON_NAME] ❌ [PERSON_NAME] ❌…" at bounding box center [755, 70] width 188 height 26
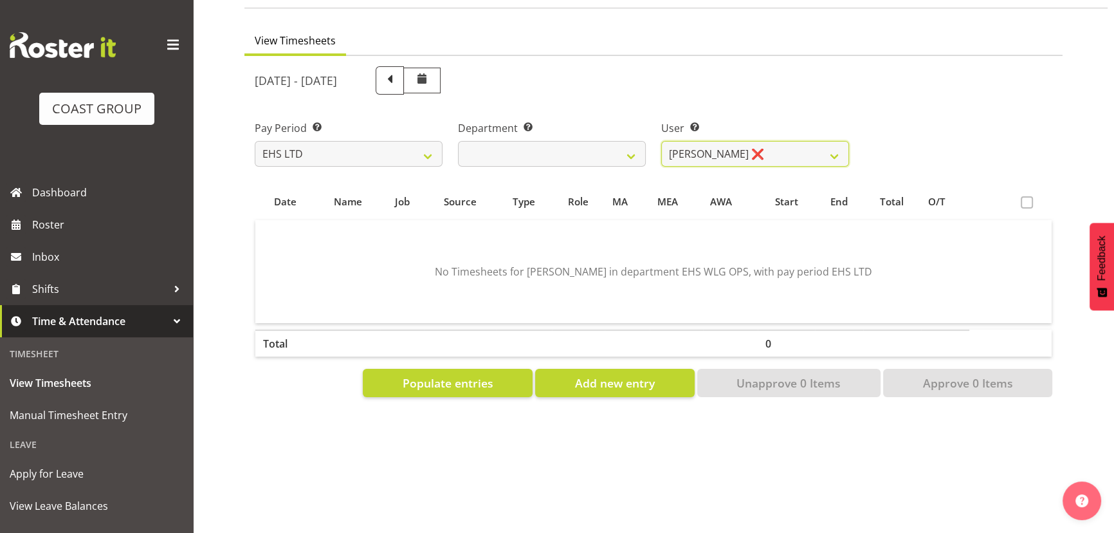
scroll to position [95, 0]
drag, startPoint x: 791, startPoint y: 135, endPoint x: 787, endPoint y: 147, distance: 12.6
click at [791, 141] on select "[PERSON_NAME] ❌ [PERSON_NAME] ❌ [PERSON_NAME] ❌ [PERSON_NAME] ❌ [PERSON_NAME] ❌…" at bounding box center [755, 154] width 188 height 26
select select "10378"
click at [661, 141] on select "[PERSON_NAME] ❌ [PERSON_NAME] ❌ [PERSON_NAME] ❌ [PERSON_NAME] ❌ [PERSON_NAME] ❌…" at bounding box center [755, 154] width 188 height 26
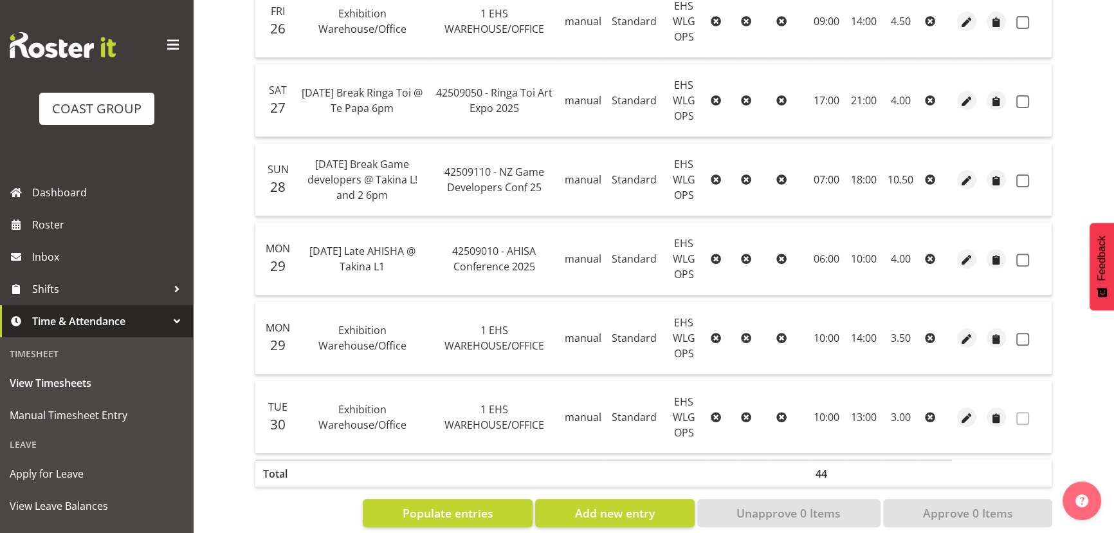
scroll to position [580, 0]
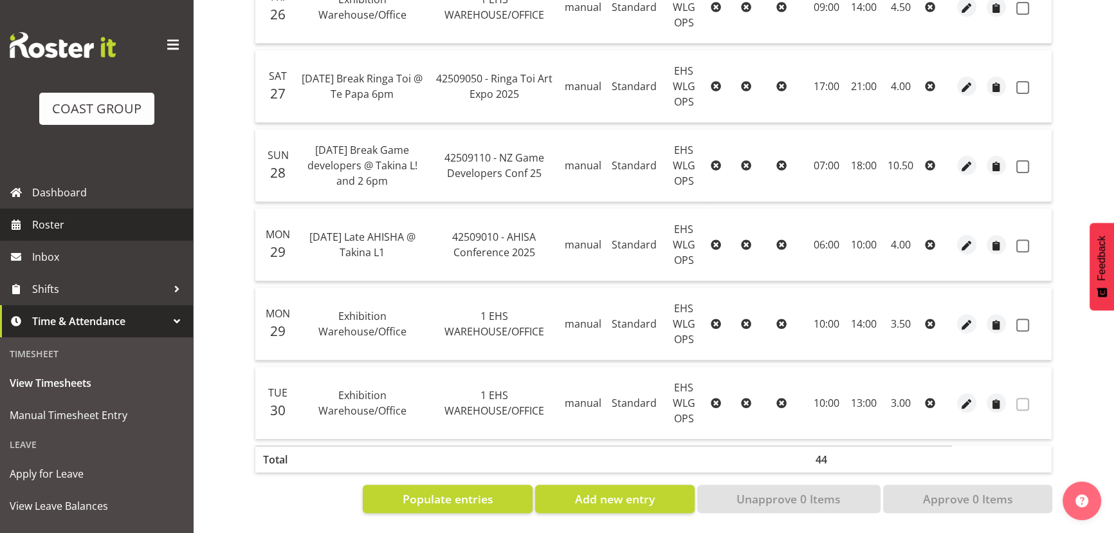
click at [90, 226] on span "Roster" at bounding box center [109, 224] width 154 height 19
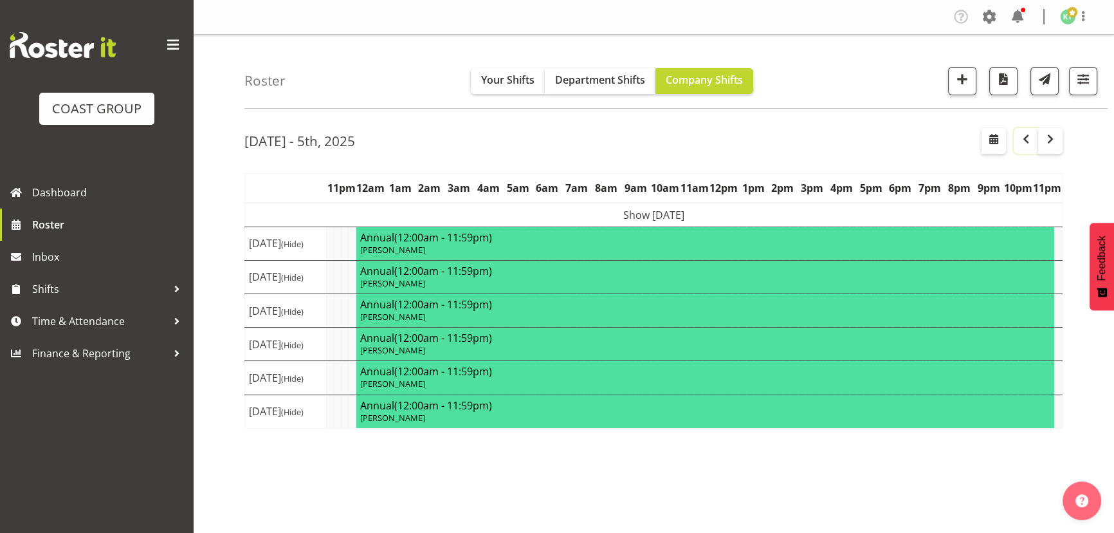
click at [1031, 142] on span "button" at bounding box center [1025, 138] width 15 height 15
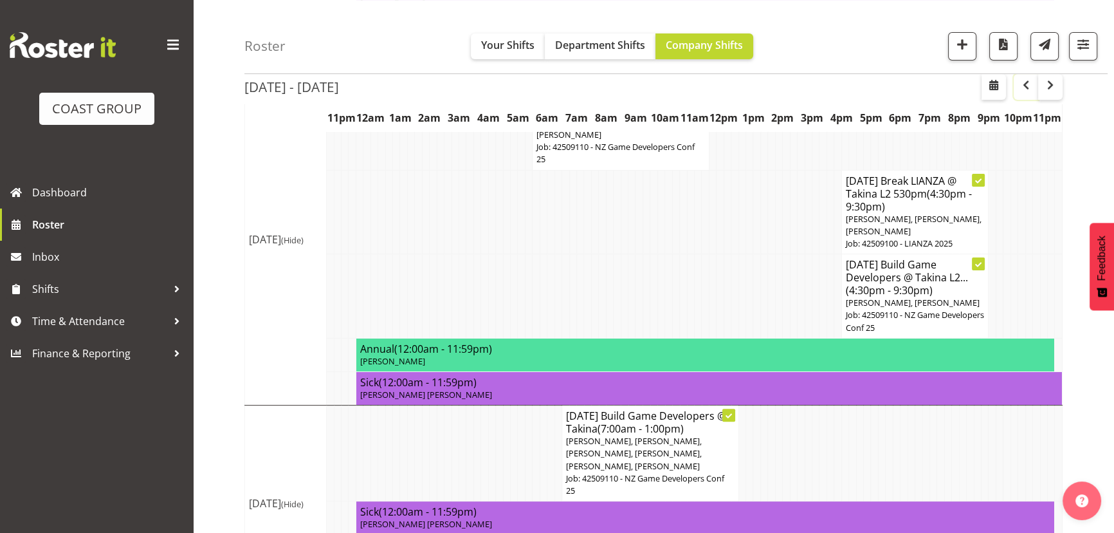
scroll to position [588, 0]
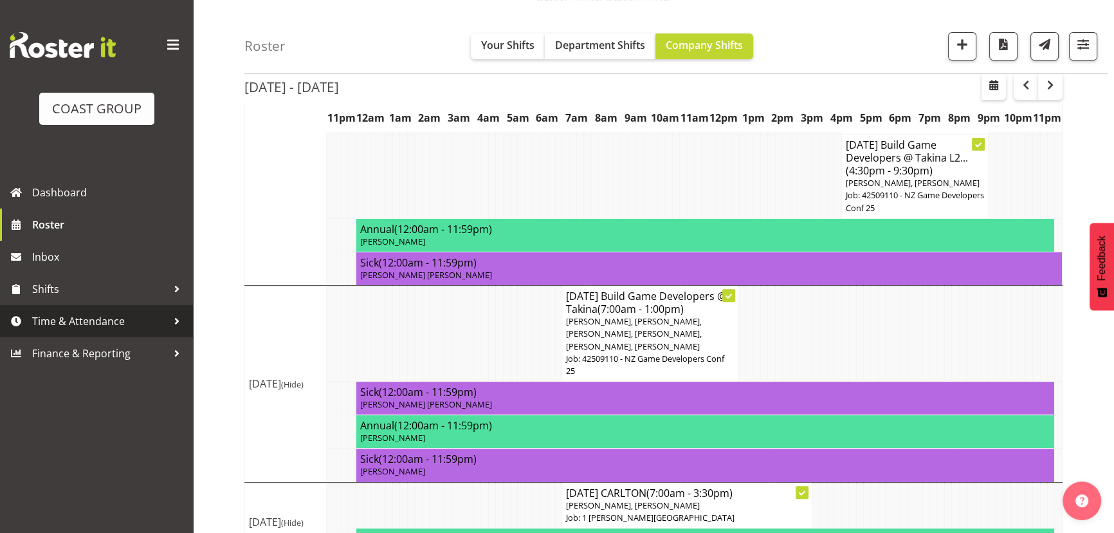
click at [121, 330] on span "Time & Attendance" at bounding box center [99, 320] width 135 height 19
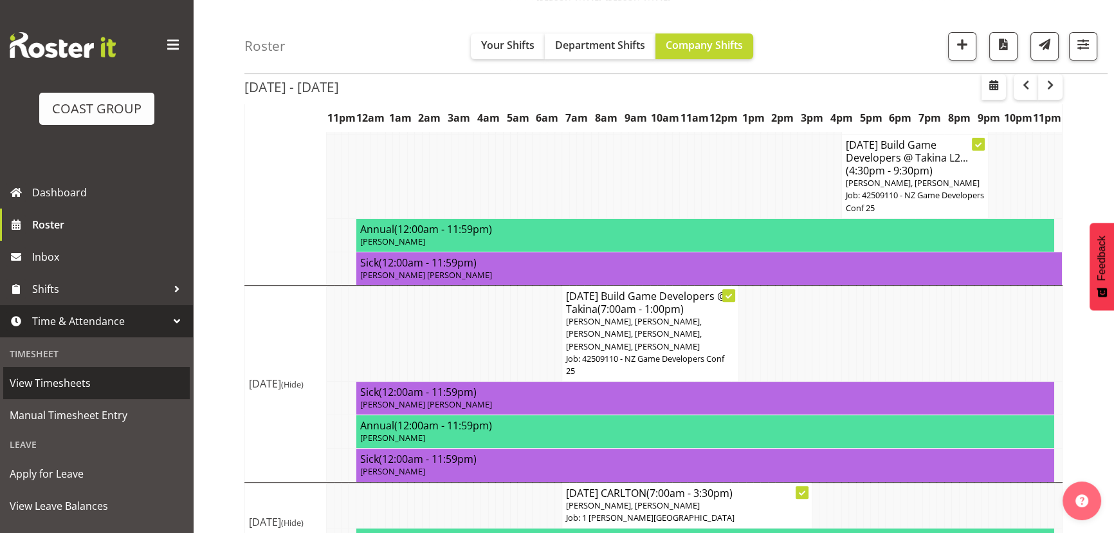
click at [129, 388] on span "View Timesheets" at bounding box center [97, 382] width 174 height 19
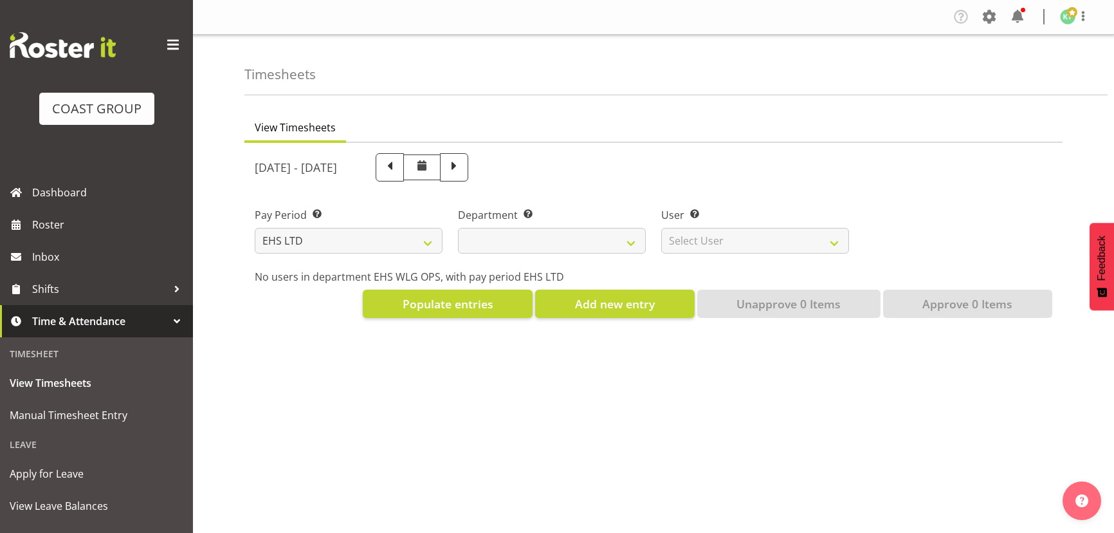
select select "7"
select select
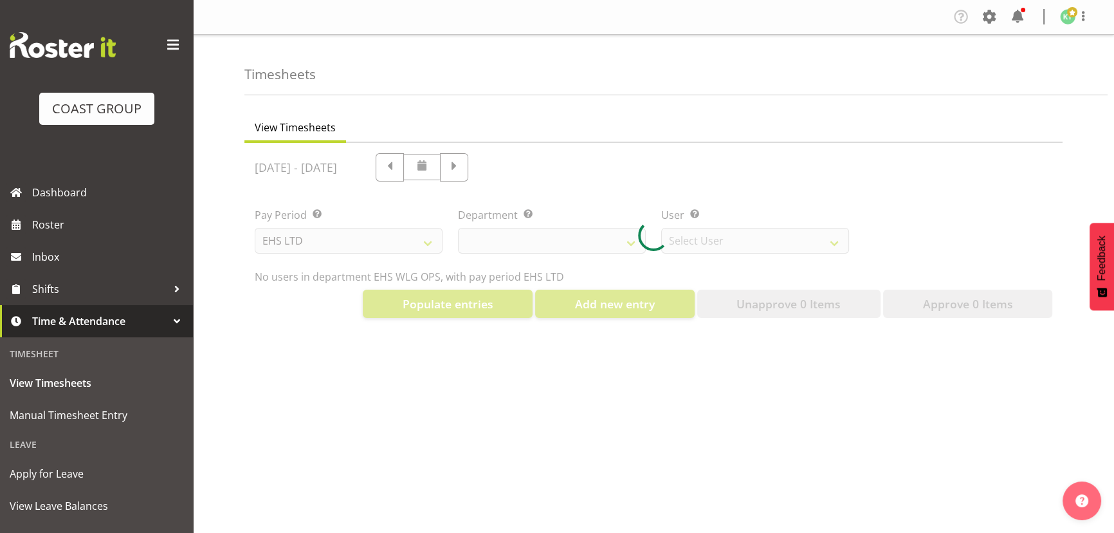
select select "10020"
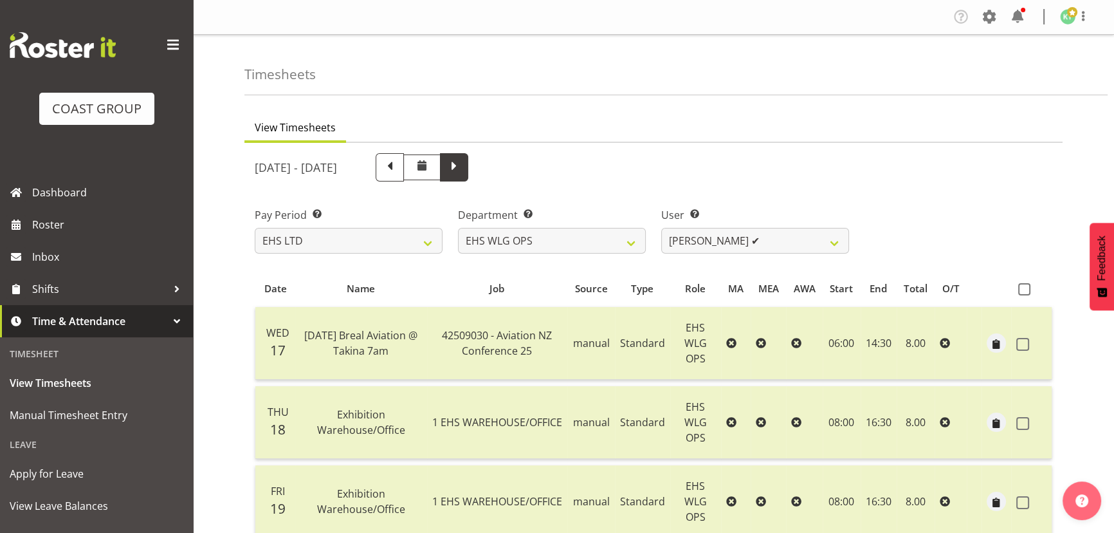
click at [462, 167] on span at bounding box center [454, 166] width 17 height 17
select select
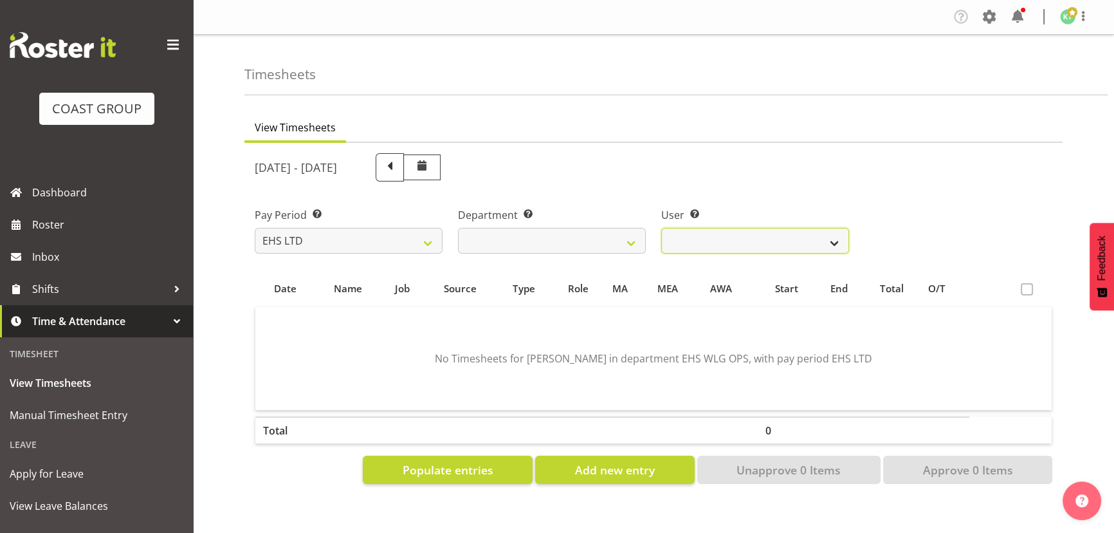
click at [691, 238] on select "[PERSON_NAME] ❌ [PERSON_NAME] ❌ [PERSON_NAME] ❌ [PERSON_NAME] ❌ [PERSON_NAME] ❌…" at bounding box center [755, 241] width 188 height 26
click at [661, 228] on select "[PERSON_NAME] ❌ [PERSON_NAME] ❌ [PERSON_NAME] ❌ [PERSON_NAME] ❌ [PERSON_NAME] ❌…" at bounding box center [755, 241] width 188 height 26
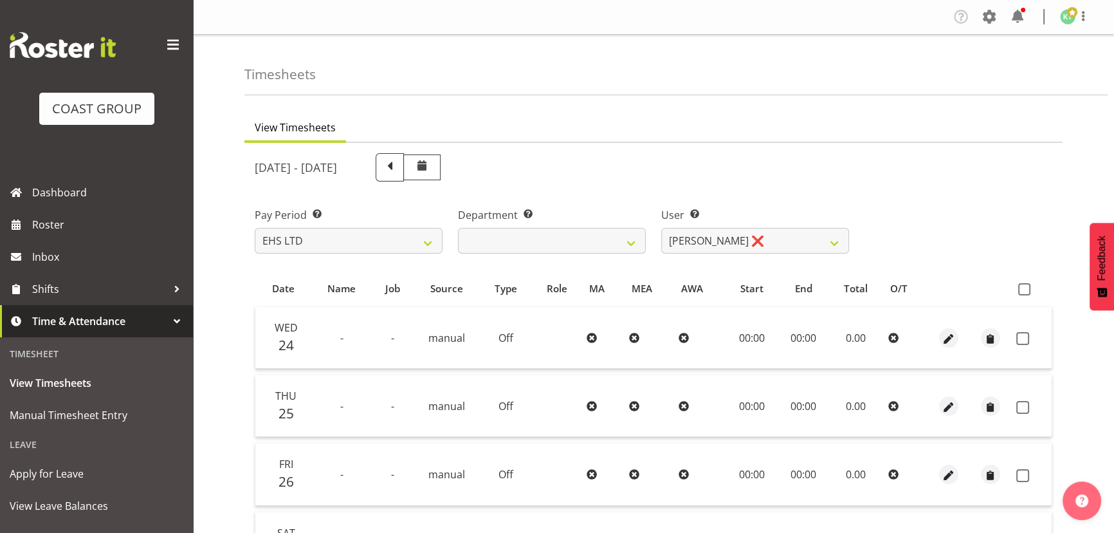
click at [715, 257] on div "User Select user. Note: This is filtered down by the previous two drop-down ite…" at bounding box center [755, 225] width 203 height 72
click at [720, 244] on select "[PERSON_NAME] ❌ [PERSON_NAME] ❌ [PERSON_NAME] ❌ [PERSON_NAME] ❌ [PERSON_NAME] ❌…" at bounding box center [755, 241] width 188 height 26
select select "10378"
click at [661, 228] on select "[PERSON_NAME] ❌ [PERSON_NAME] ❌ [PERSON_NAME] ❌ [PERSON_NAME] ❌ [PERSON_NAME] ❌…" at bounding box center [755, 241] width 188 height 26
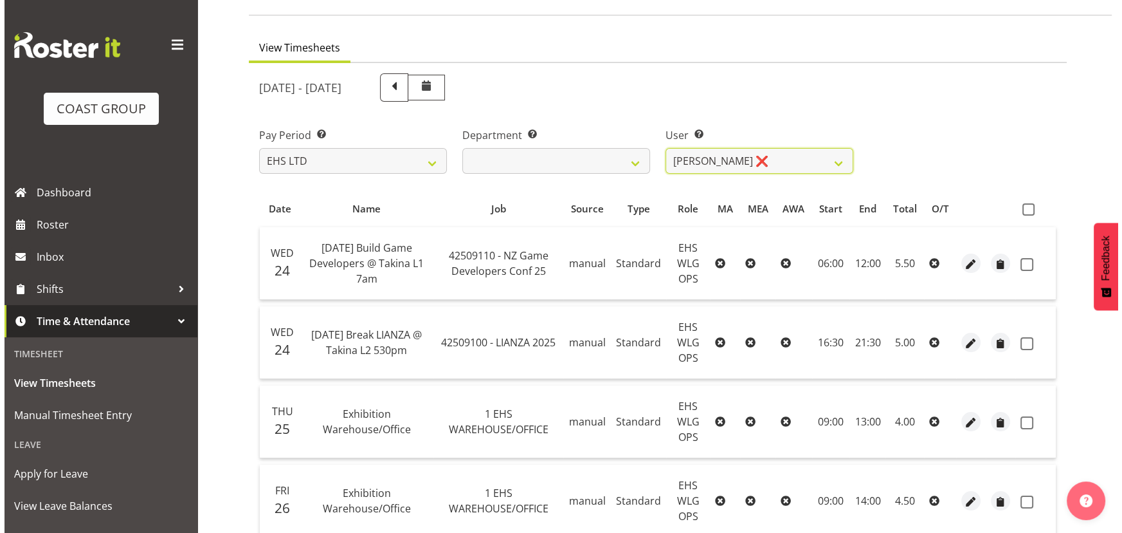
scroll to position [116, 0]
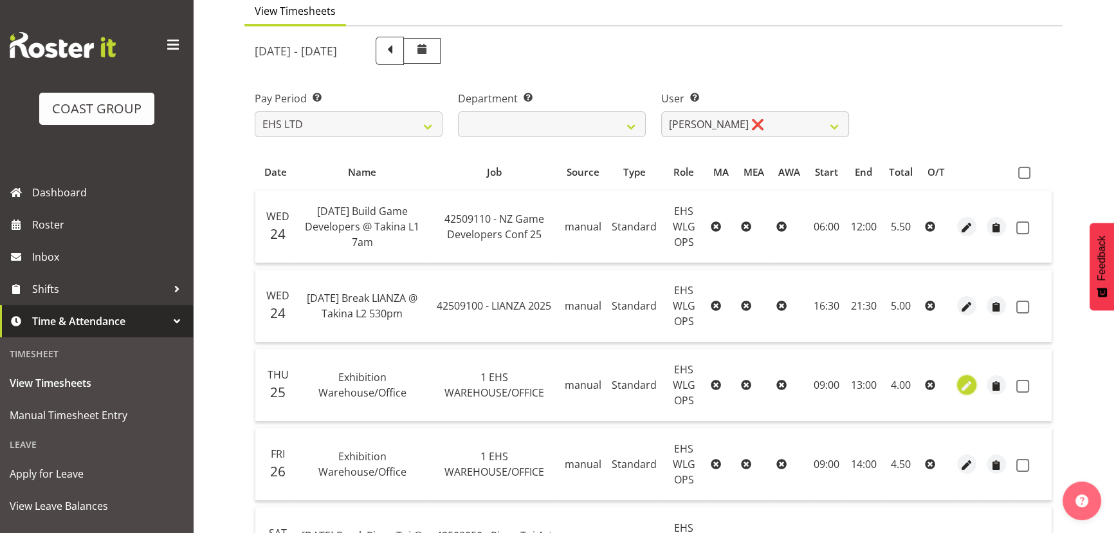
click at [960, 387] on span "button" at bounding box center [967, 385] width 15 height 15
select select "Standard"
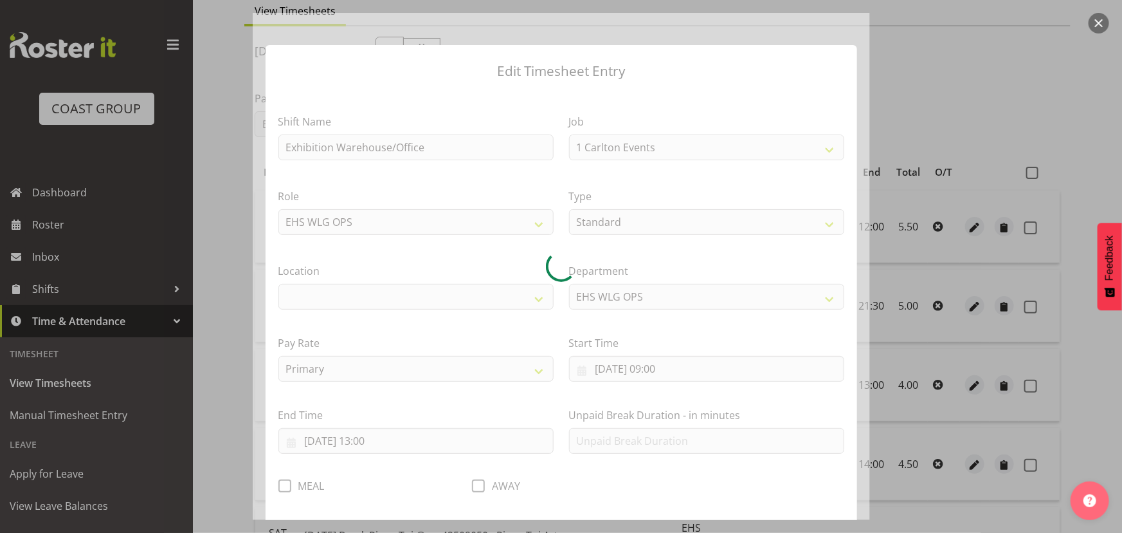
select select "69"
select select "106"
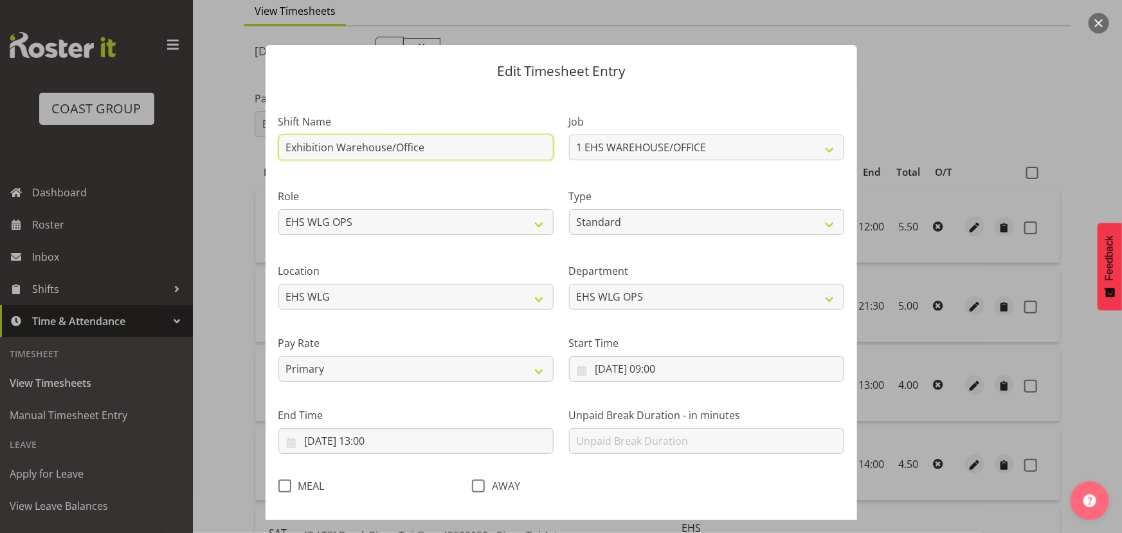
drag, startPoint x: 318, startPoint y: 167, endPoint x: 19, endPoint y: 196, distance: 301.1
click at [17, 198] on div "Edit Timesheet Entry Shift Name Exhibition Warehouse/Office Job 1 Carlton Event…" at bounding box center [561, 266] width 1122 height 533
type input "Build"
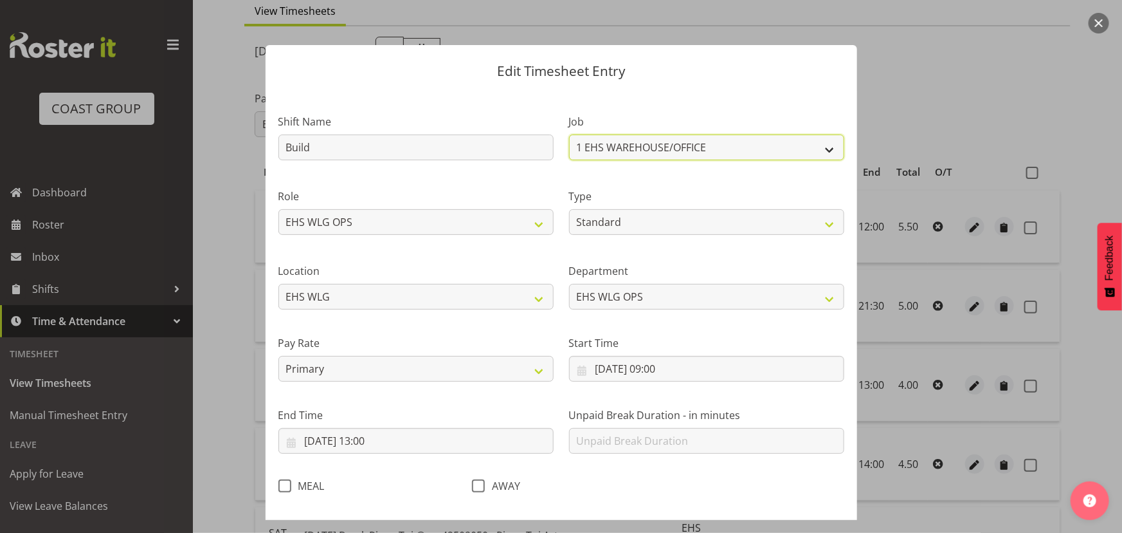
click at [719, 148] on select "1 Carlton Events 1 [PERSON_NAME] 1 [PERSON_NAME][GEOGRAPHIC_DATA] 1 EHS WAREHOU…" at bounding box center [706, 147] width 275 height 26
select select "10144"
click at [569, 134] on select "1 Carlton Events 1 [PERSON_NAME] 1 [PERSON_NAME][GEOGRAPHIC_DATA] 1 EHS WAREHOU…" at bounding box center [706, 147] width 275 height 26
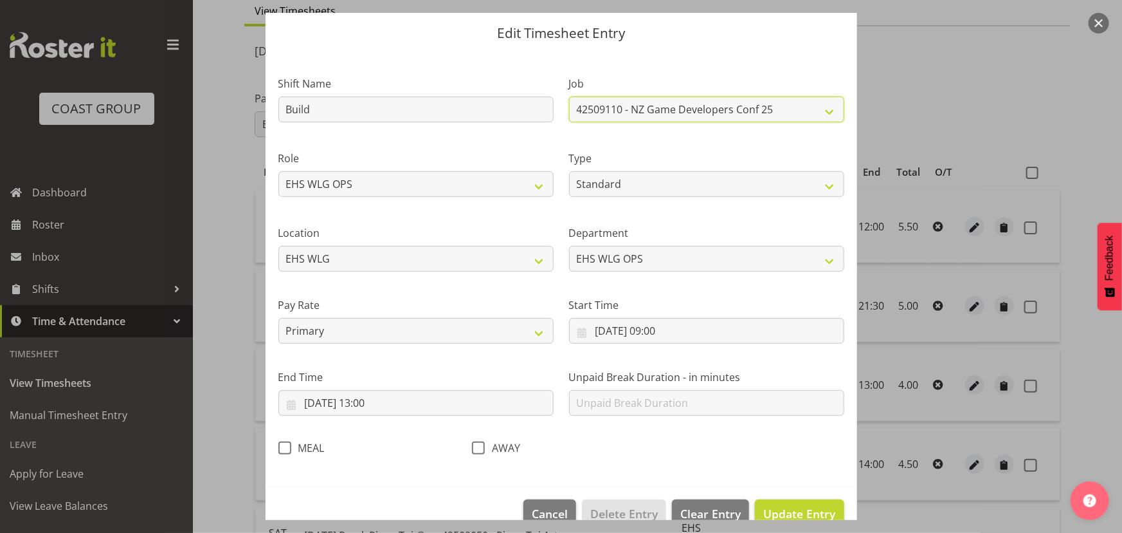
scroll to position [58, 0]
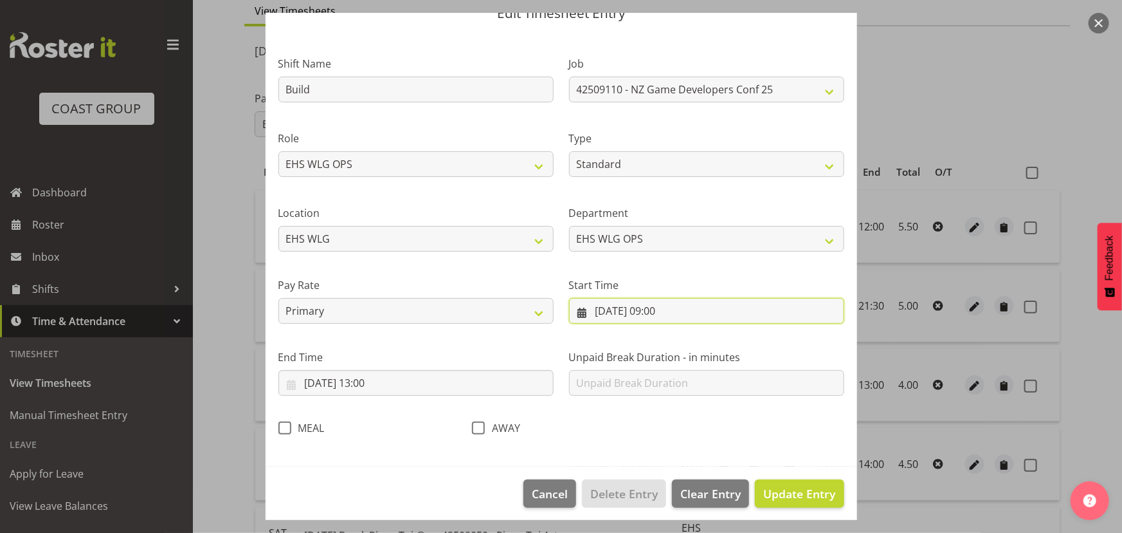
click at [684, 305] on input "[DATE] 09:00" at bounding box center [706, 311] width 275 height 26
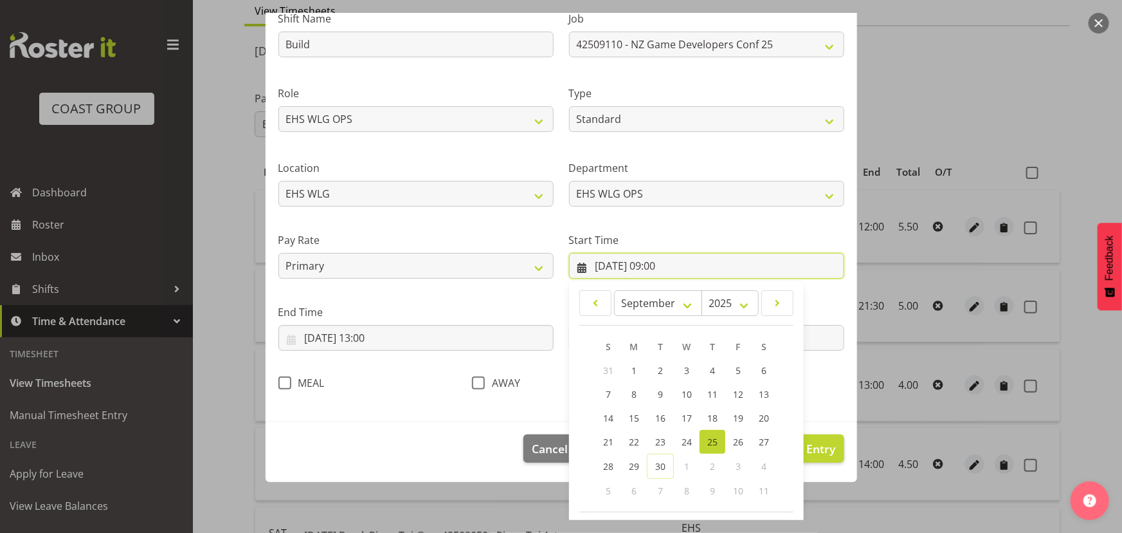
scroll to position [154, 0]
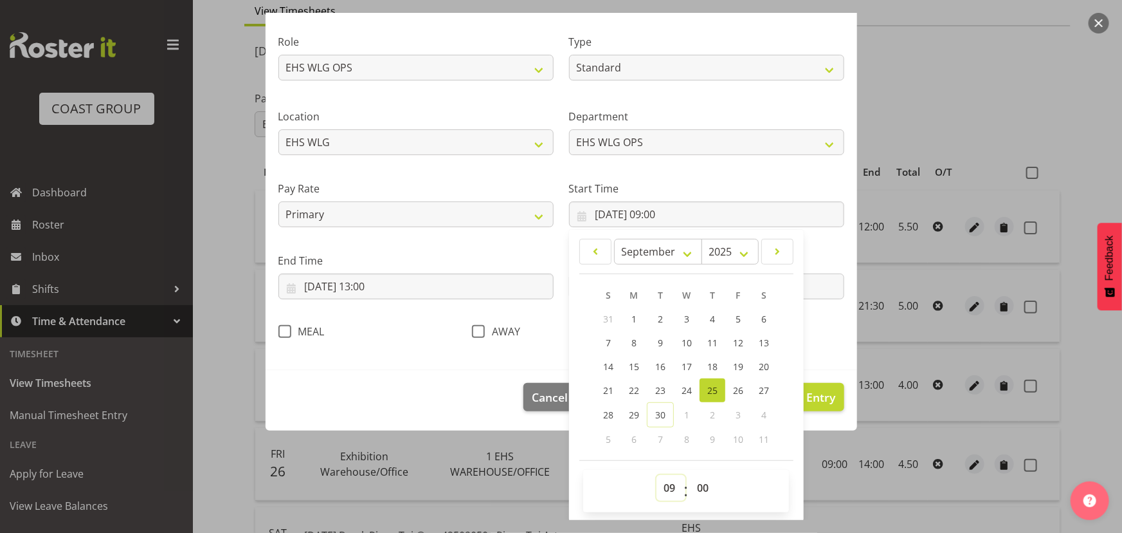
click at [662, 484] on select "00 01 02 03 04 05 06 07 08 09 10 11 12 13 14 15 16 17 18 19 20 21 22 23" at bounding box center [671, 488] width 29 height 26
select select "7"
click at [657, 475] on select "00 01 02 03 04 05 06 07 08 09 10 11 12 13 14 15 16 17 18 19 20 21 22 23" at bounding box center [671, 488] width 29 height 26
type input "[DATE] 07:00"
click at [526, 261] on label "End Time" at bounding box center [416, 260] width 275 height 15
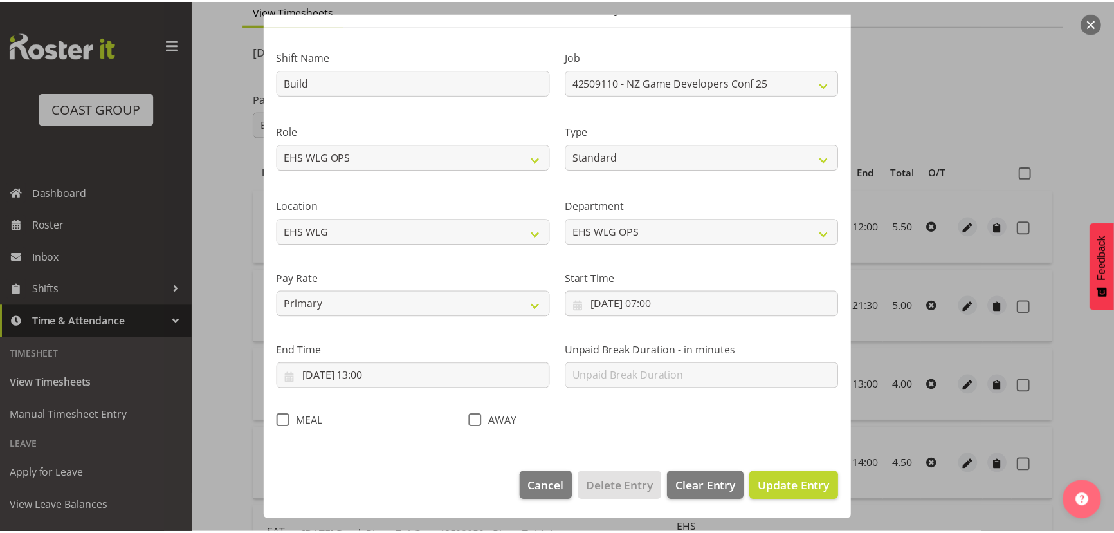
scroll to position [64, 0]
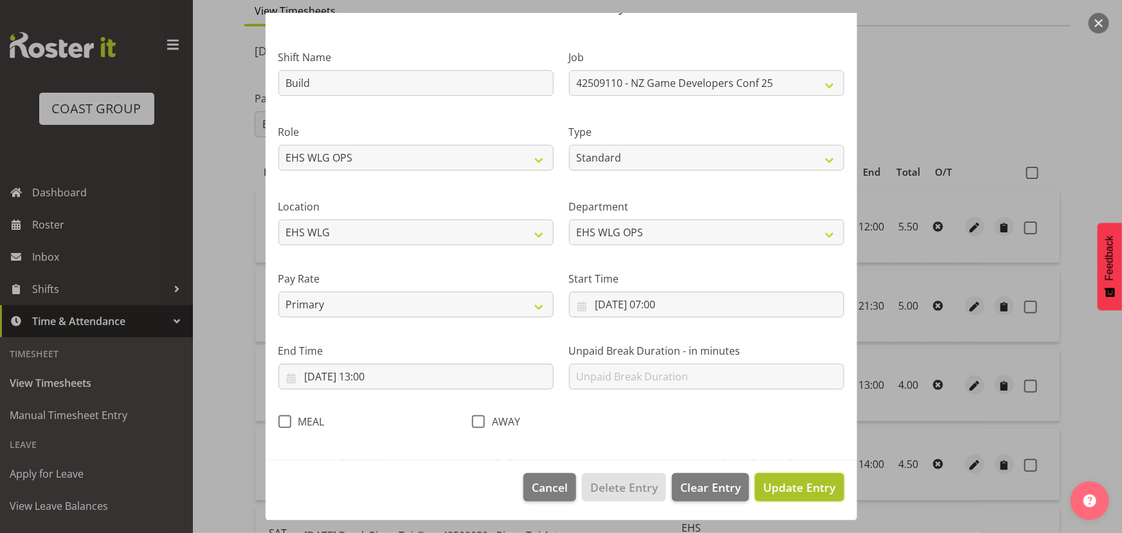
click at [805, 486] on span "Update Entry" at bounding box center [800, 486] width 72 height 15
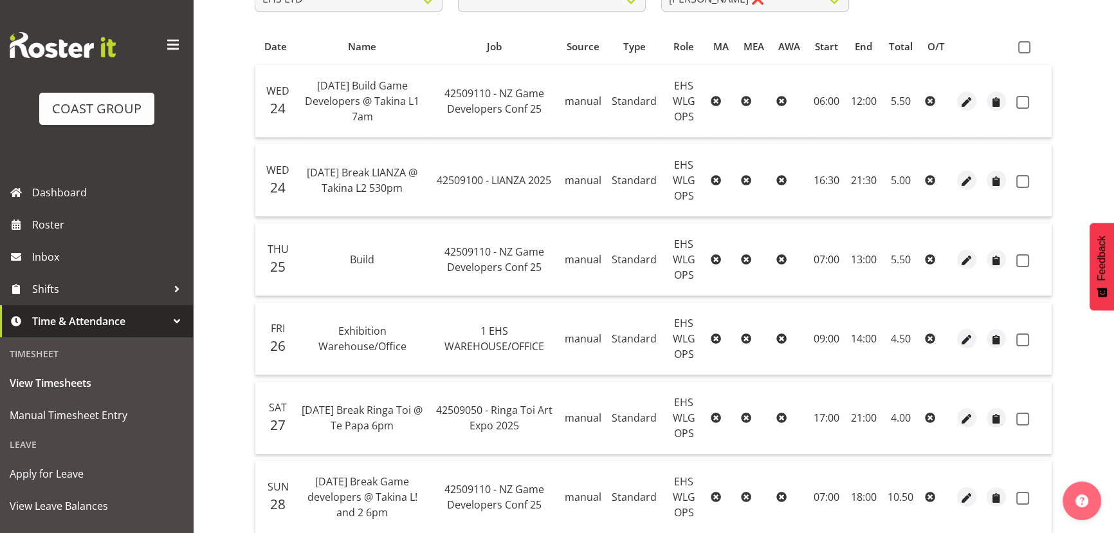
scroll to position [170, 0]
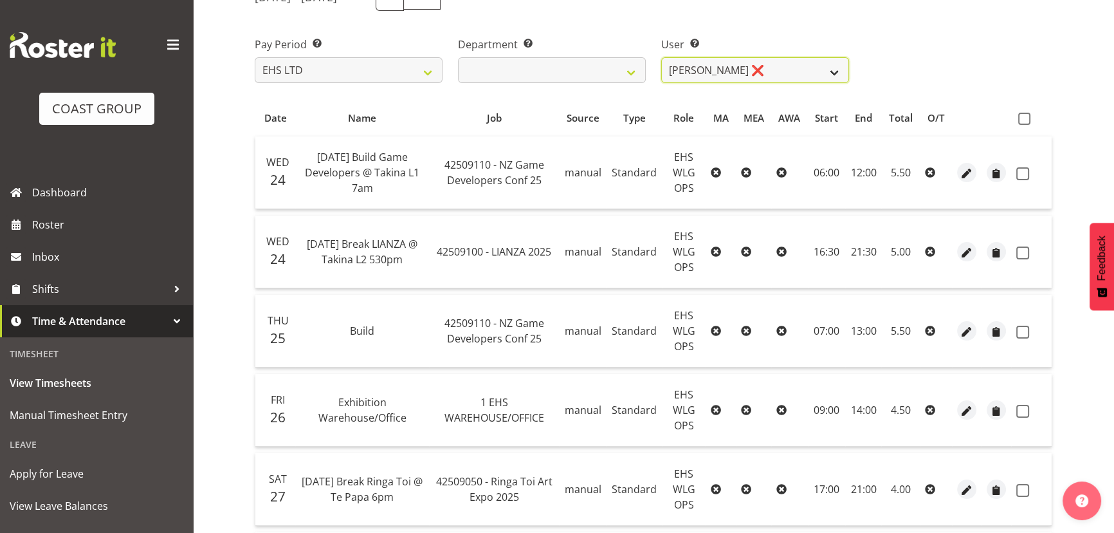
click at [748, 77] on select "[PERSON_NAME] ❌ [PERSON_NAME] ❌ [PERSON_NAME] ❌ [PERSON_NAME] ❌ [PERSON_NAME] ❌…" at bounding box center [755, 70] width 188 height 26
click at [661, 57] on select "[PERSON_NAME] ❌ [PERSON_NAME] ❌ [PERSON_NAME] ❌ [PERSON_NAME] ❌ [PERSON_NAME] ❌…" at bounding box center [755, 70] width 188 height 26
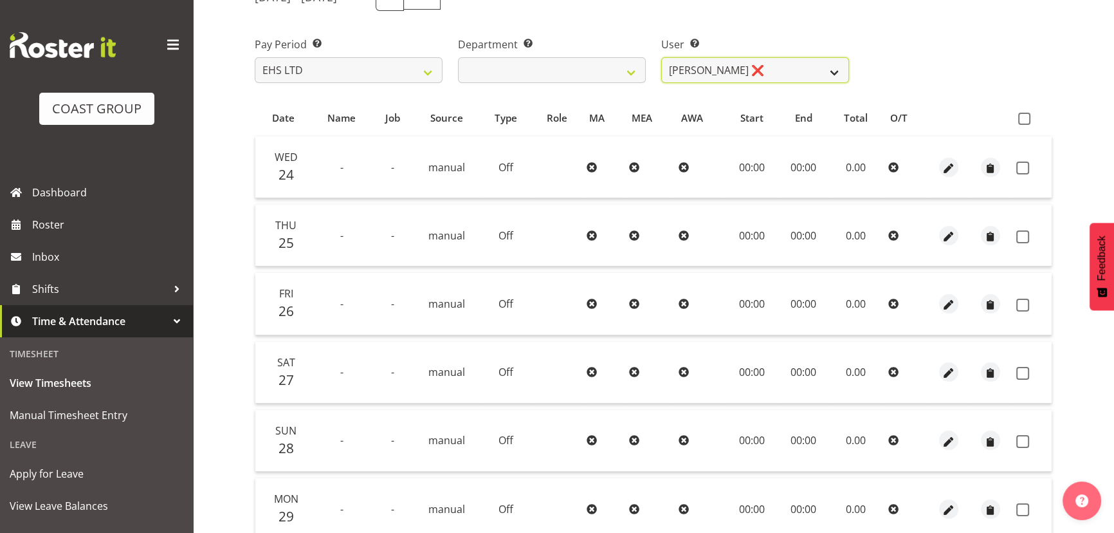
drag, startPoint x: 762, startPoint y: 69, endPoint x: 762, endPoint y: 80, distance: 11.6
click at [762, 69] on select "[PERSON_NAME] ❌ [PERSON_NAME] ❌ [PERSON_NAME] ❌ [PERSON_NAME] ❌ [PERSON_NAME] ❌…" at bounding box center [755, 70] width 188 height 26
select select "10020"
click at [661, 57] on select "[PERSON_NAME] ❌ [PERSON_NAME] ❌ [PERSON_NAME] ❌ [PERSON_NAME] ❌ [PERSON_NAME] ❌…" at bounding box center [755, 70] width 188 height 26
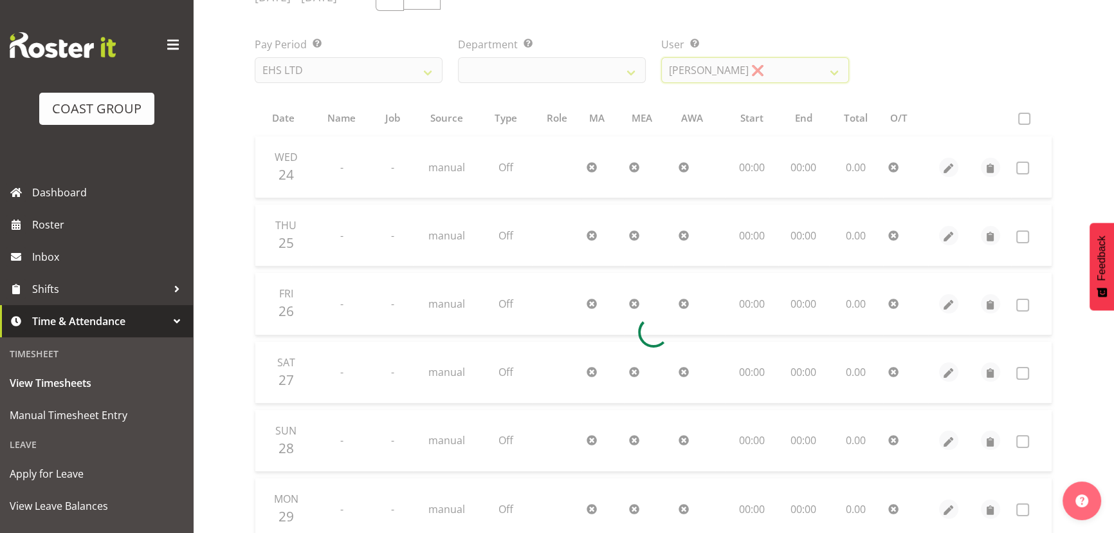
scroll to position [95, 0]
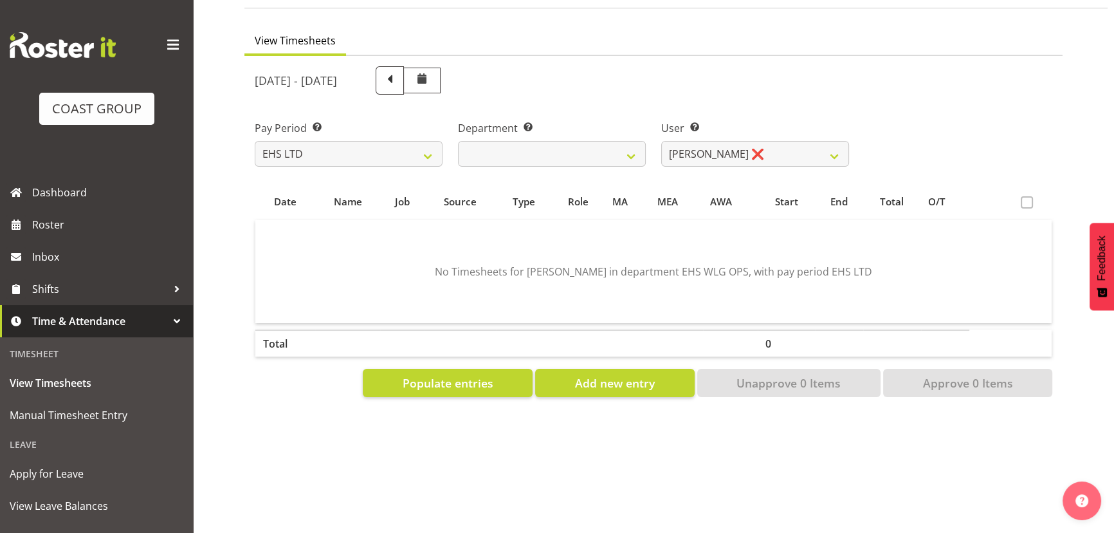
click at [769, 70] on div "[DATE] - [DATE]" at bounding box center [552, 80] width 594 height 28
click at [763, 120] on label "User Select user. Note: This is filtered down by the previous two drop-down ite…" at bounding box center [755, 127] width 188 height 15
click at [762, 141] on select "[PERSON_NAME] ❌ [PERSON_NAME] ❌ [PERSON_NAME] ❌ [PERSON_NAME] ❌ [PERSON_NAME] ❌…" at bounding box center [755, 154] width 188 height 26
click at [140, 238] on link "Roster" at bounding box center [96, 224] width 193 height 32
